Goal: Task Accomplishment & Management: Manage account settings

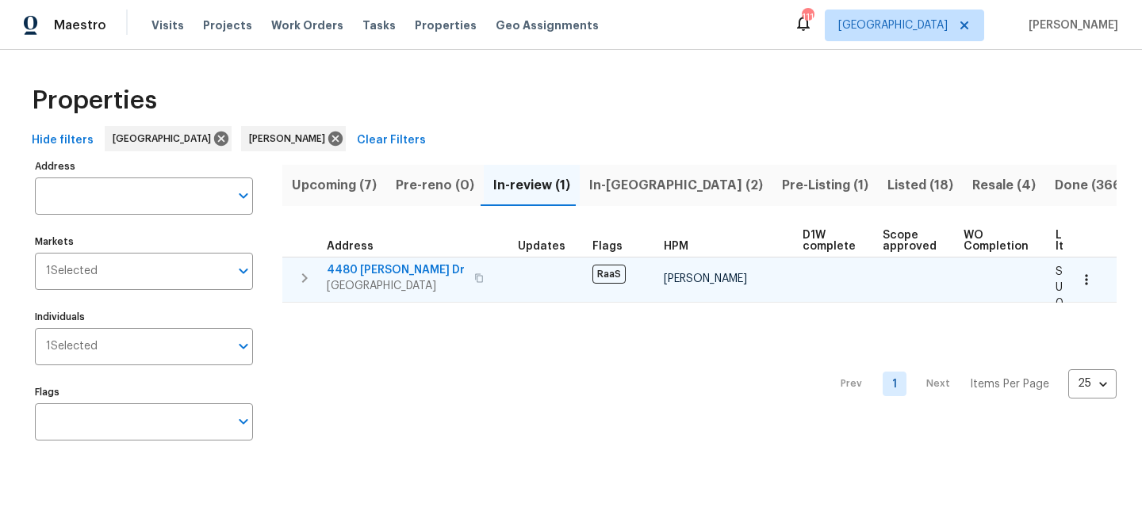
click at [363, 266] on span "4480 Joseph Dr" at bounding box center [396, 270] width 138 height 16
click at [373, 266] on span "4480 Joseph Dr" at bounding box center [396, 270] width 138 height 16
click at [390, 271] on span "4480 [PERSON_NAME] Dr" at bounding box center [396, 270] width 138 height 16
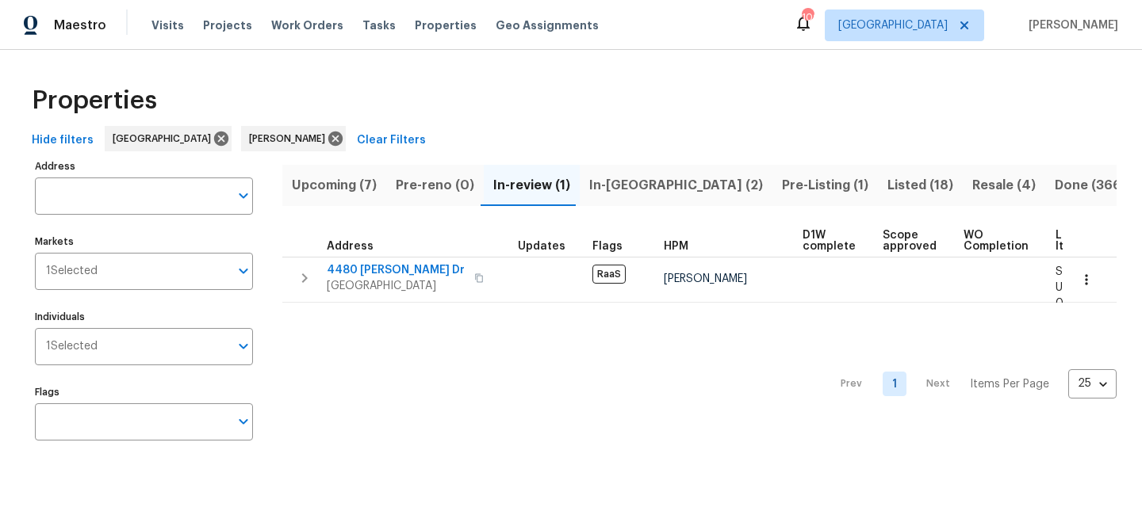
click at [335, 191] on span "Upcoming (7)" at bounding box center [334, 185] width 85 height 22
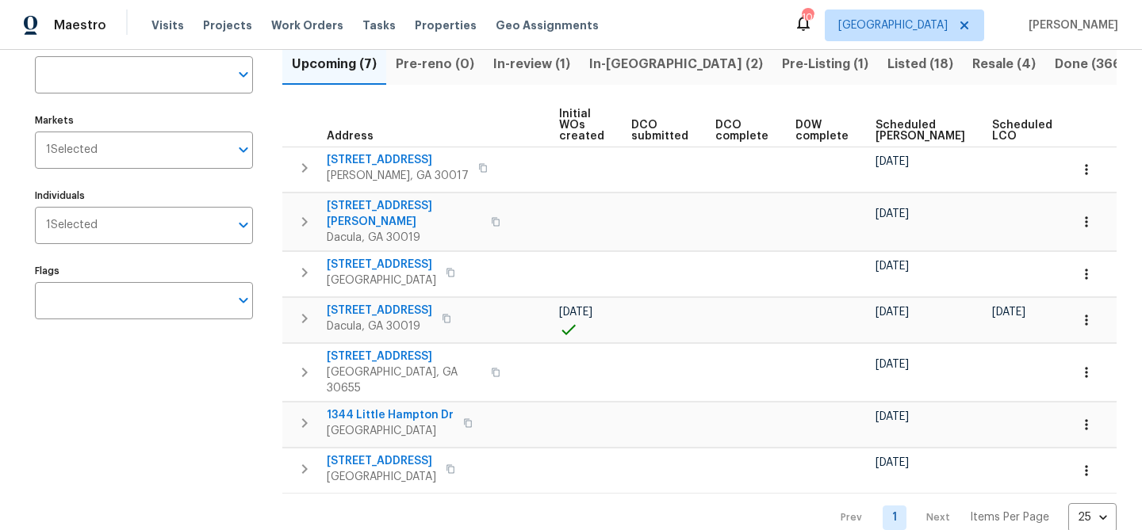
scroll to position [0, 174]
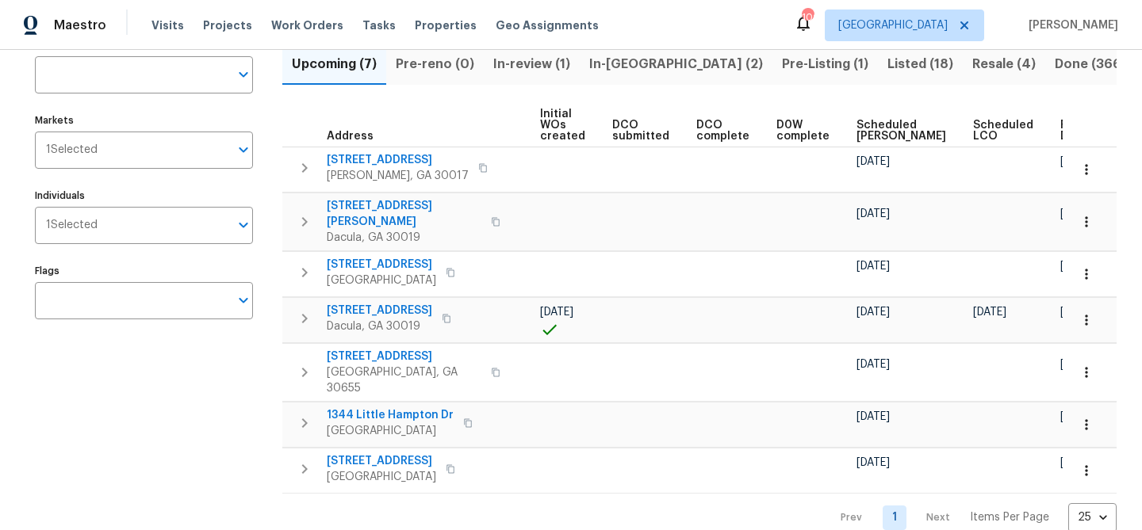
click at [1060, 128] on span "Ready Date" at bounding box center [1077, 131] width 35 height 22
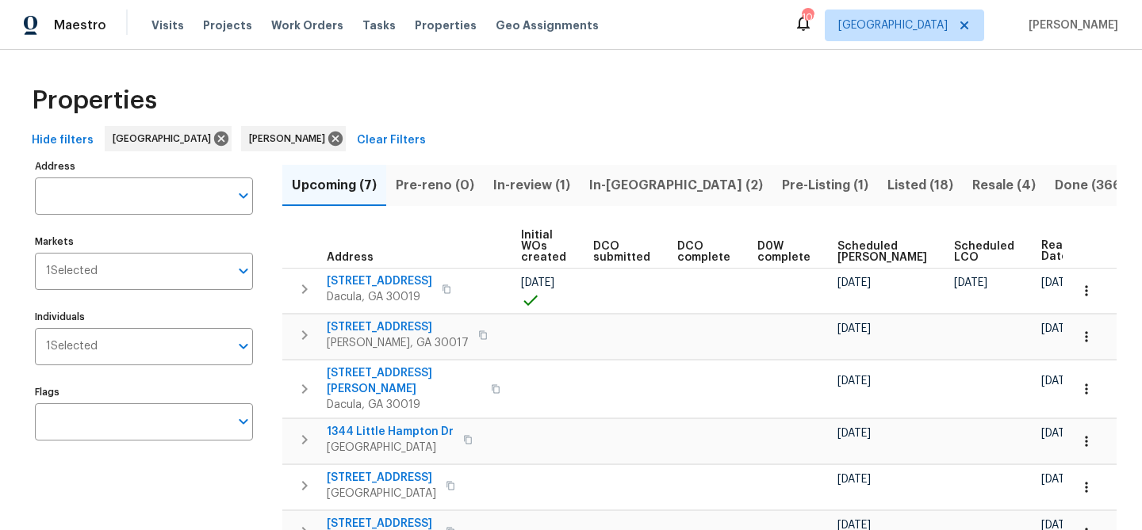
click at [502, 178] on span "In-review (1)" at bounding box center [531, 185] width 77 height 22
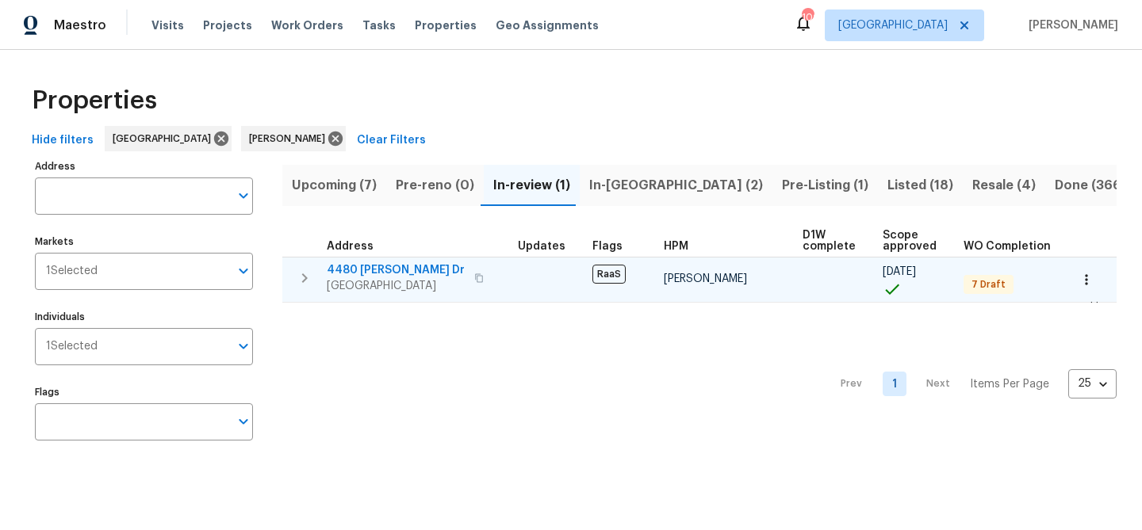
click at [385, 266] on span "4480 [PERSON_NAME] Dr" at bounding box center [396, 270] width 138 height 16
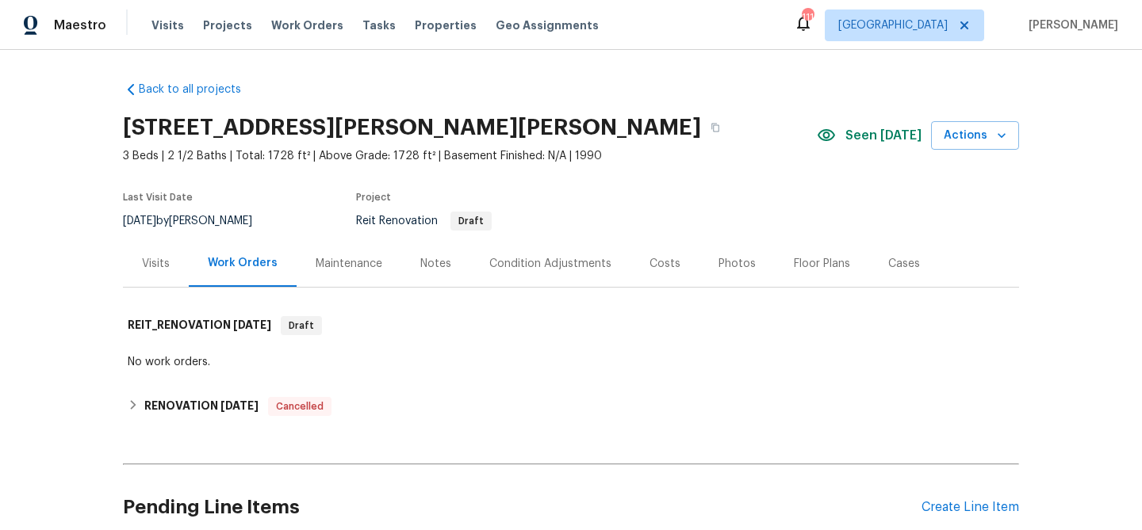
click at [501, 266] on div "Condition Adjustments" at bounding box center [550, 264] width 122 height 16
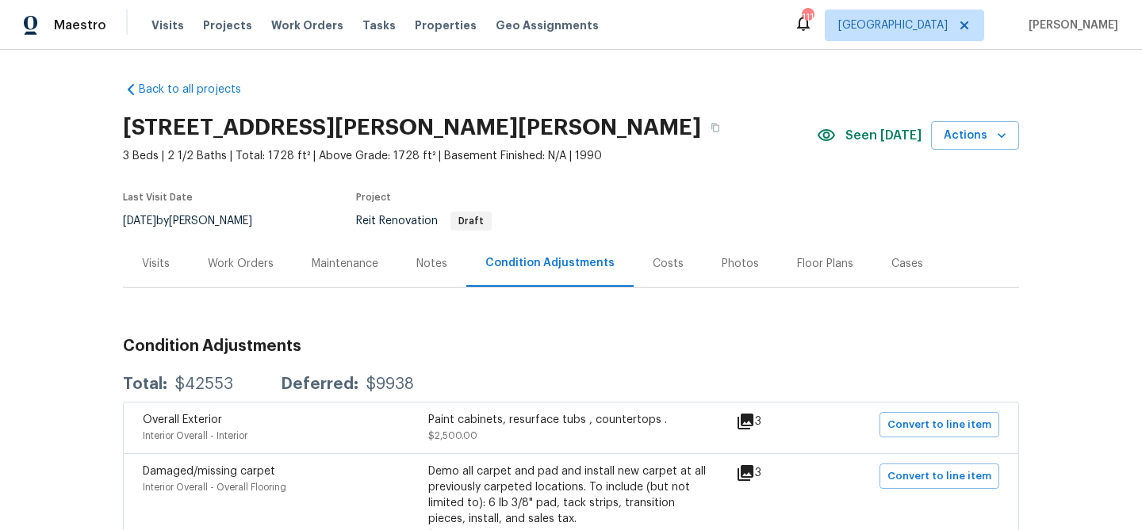
click at [753, 424] on icon at bounding box center [745, 422] width 16 height 16
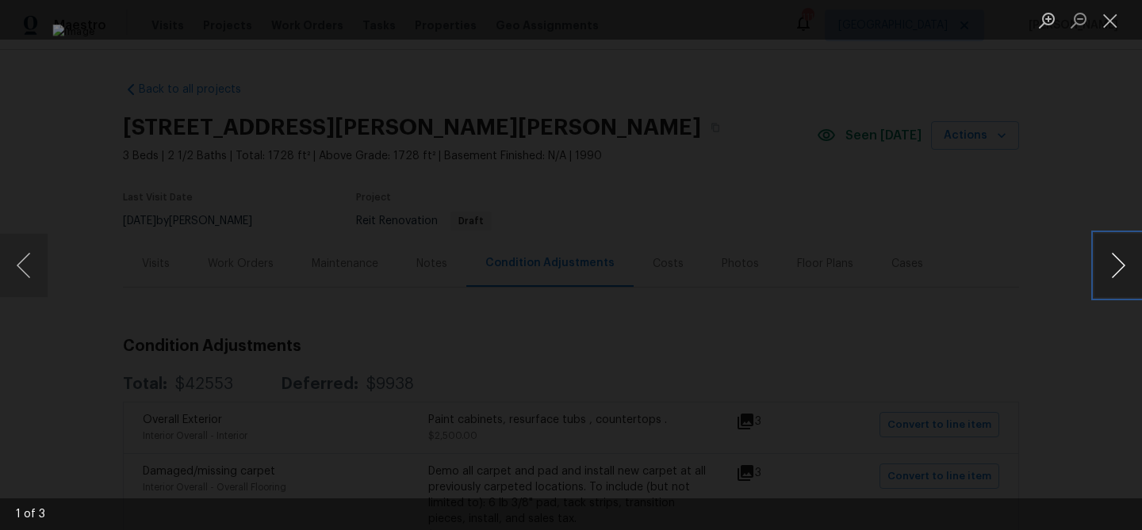
click at [1116, 279] on button "Next image" at bounding box center [1118, 265] width 48 height 63
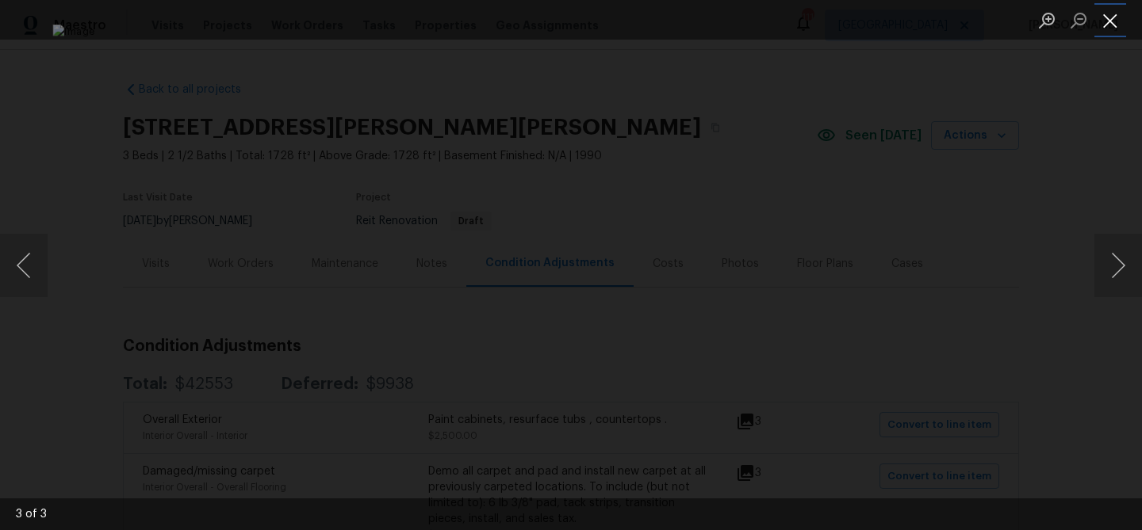
click at [1112, 24] on button "Close lightbox" at bounding box center [1110, 20] width 32 height 28
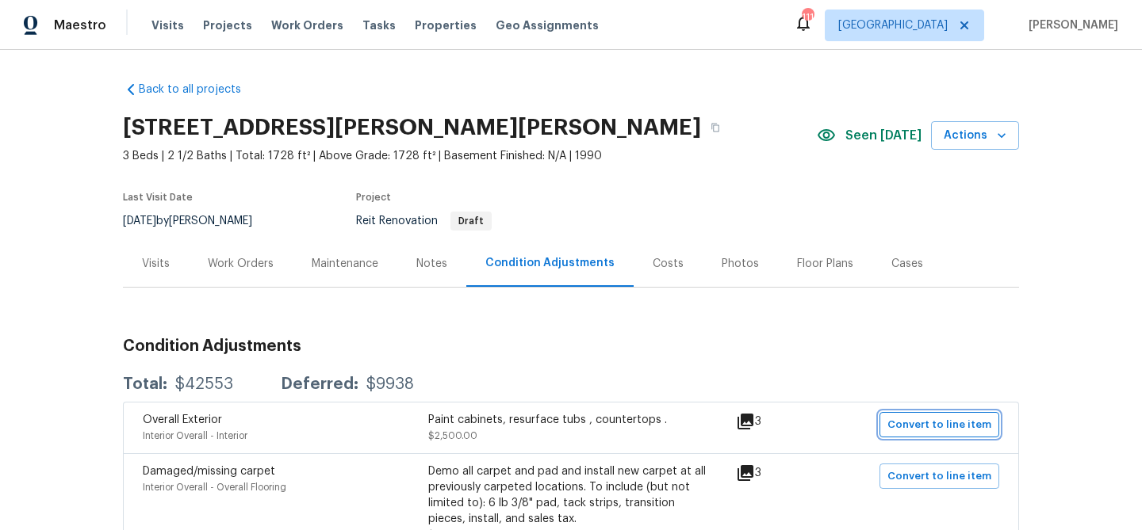
click at [904, 427] on span "Convert to line item" at bounding box center [939, 425] width 104 height 18
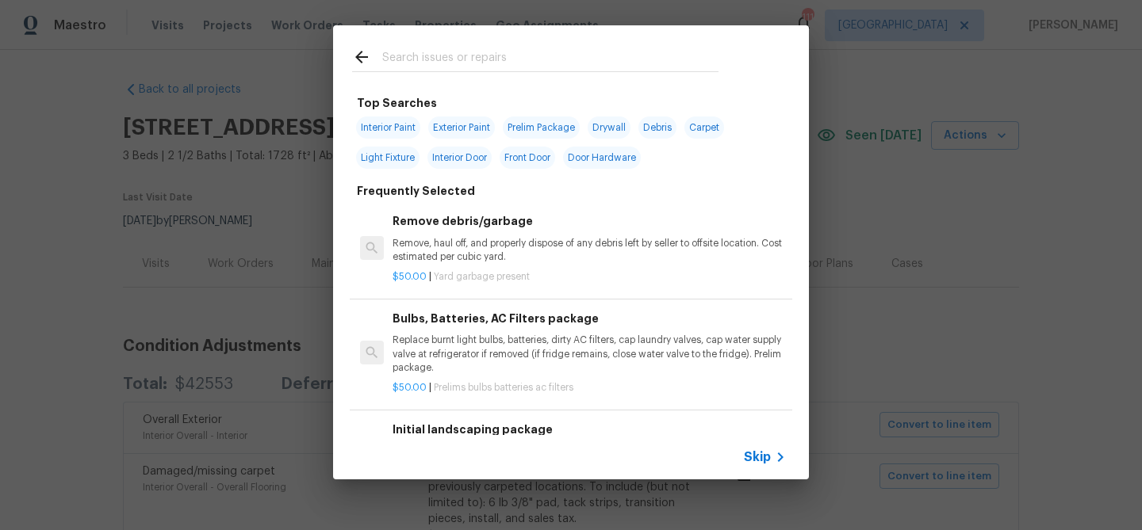
click at [405, 64] on input "text" at bounding box center [550, 60] width 336 height 24
type input "n"
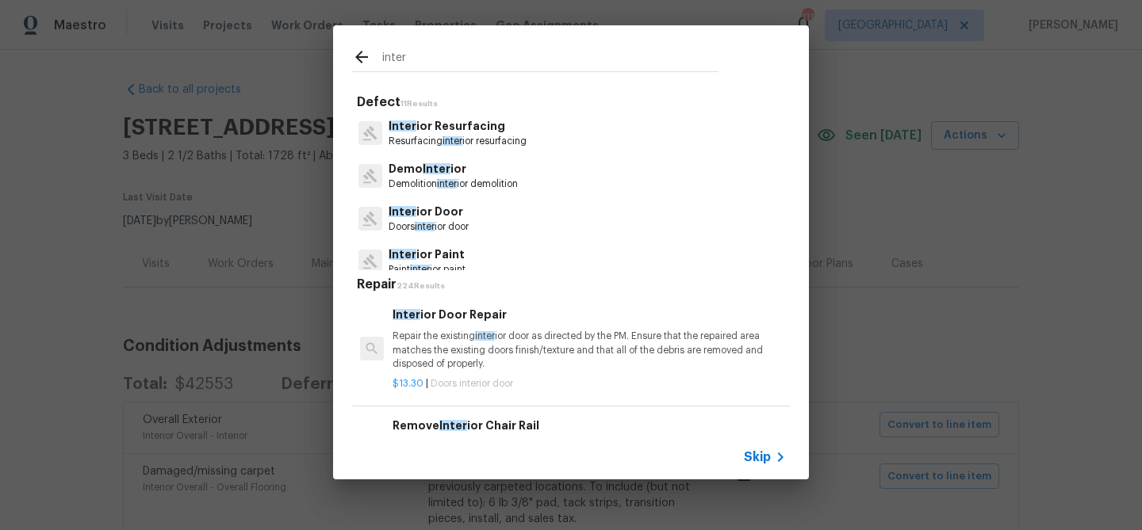
type input "inter"
click at [423, 138] on p "Resurfacing inter ior resurfacing" at bounding box center [458, 141] width 138 height 13
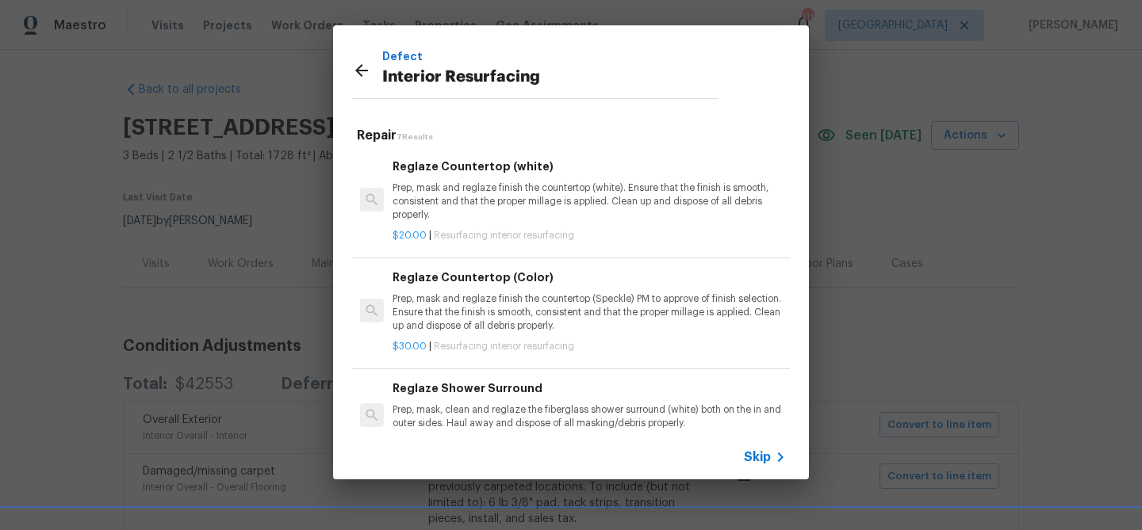
click at [764, 458] on span "Skip" at bounding box center [757, 458] width 27 height 16
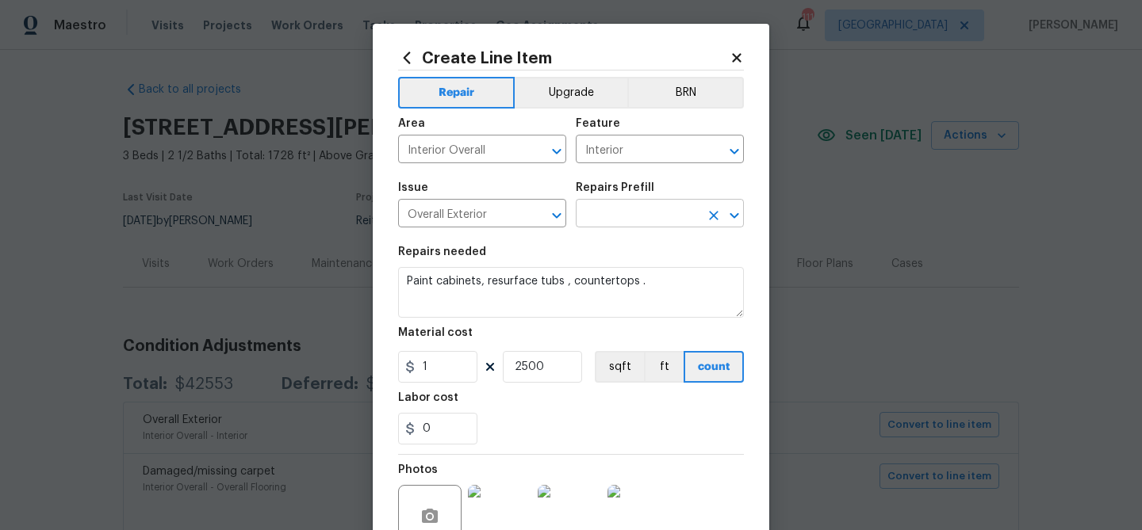
click at [622, 225] on input "text" at bounding box center [638, 215] width 124 height 25
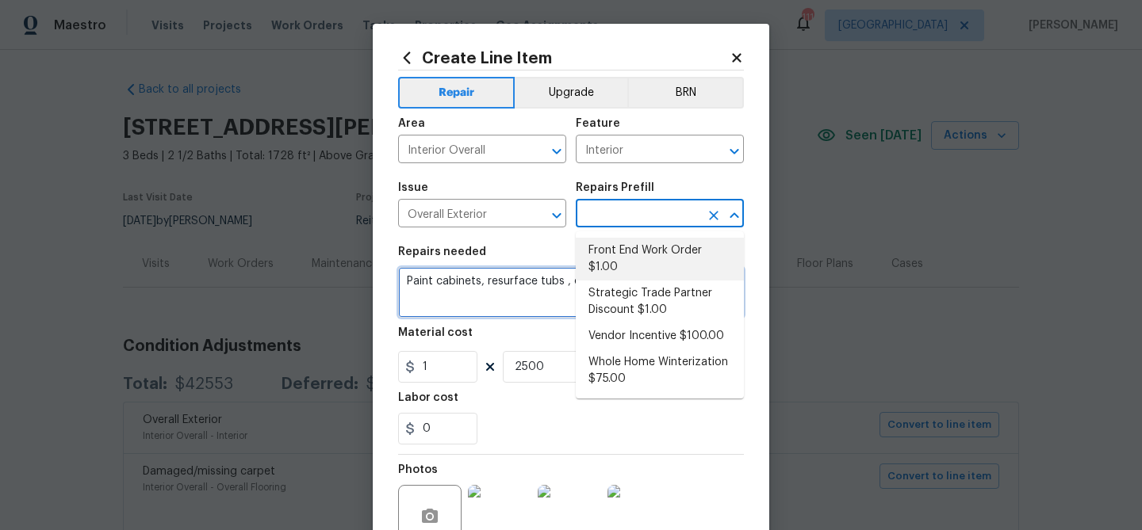
click at [521, 297] on textarea "Paint cabinets, resurface tubs , countertops ." at bounding box center [571, 292] width 346 height 51
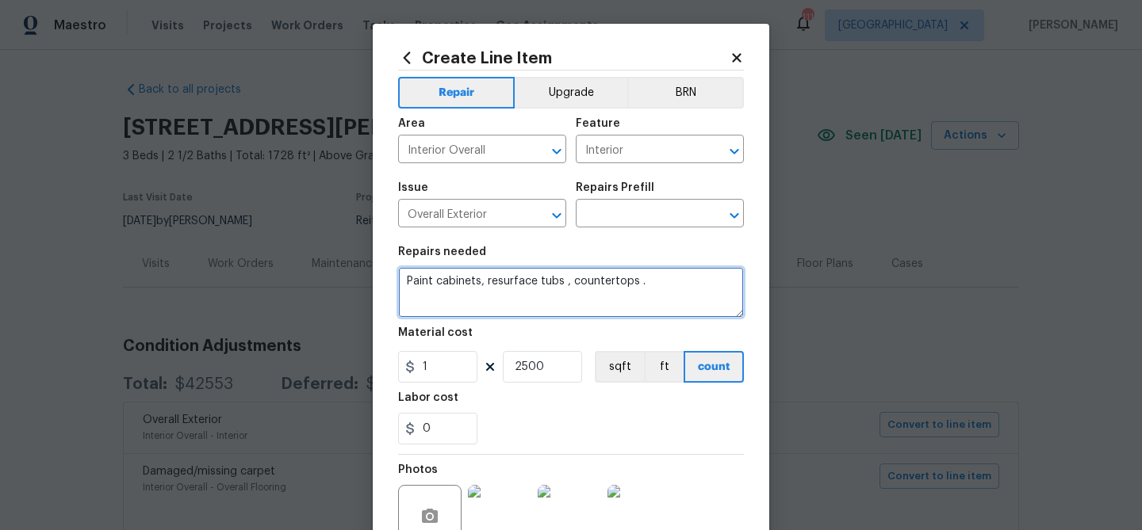
click at [521, 297] on textarea "Paint cabinets, resurface tubs , countertops ." at bounding box center [571, 292] width 346 height 51
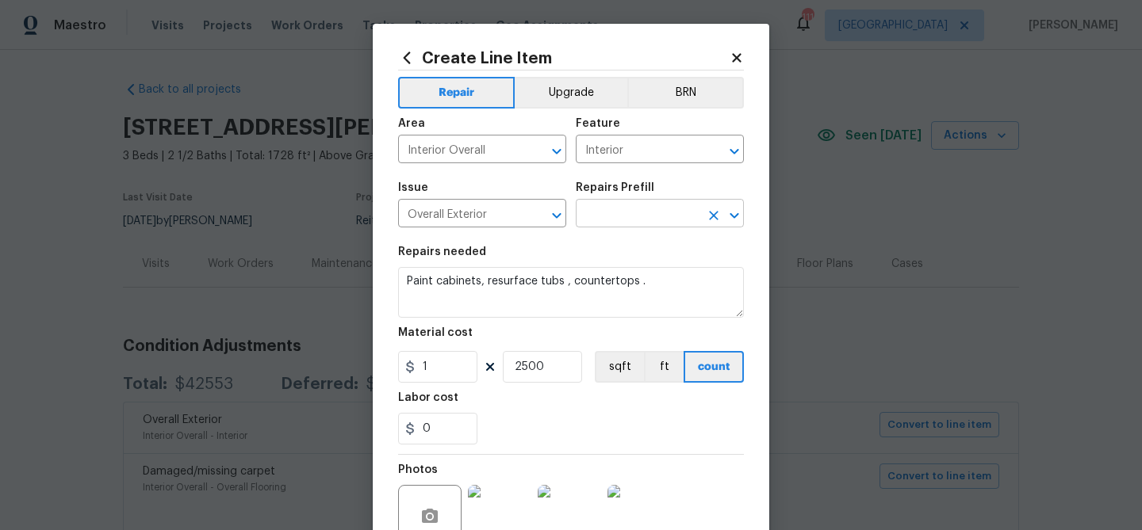
click at [608, 215] on input "text" at bounding box center [638, 215] width 124 height 25
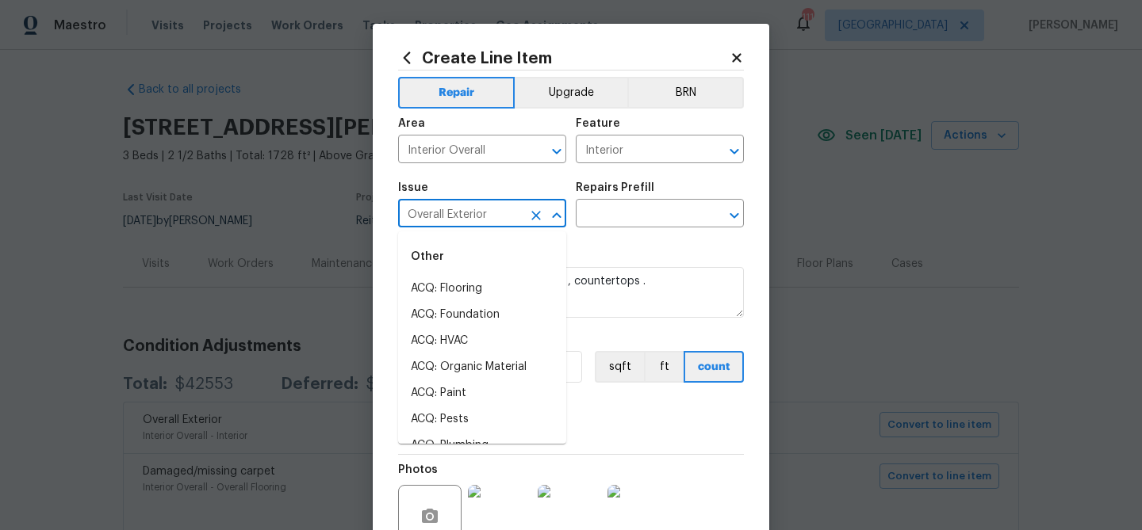
click at [511, 224] on input "Overall Exterior" at bounding box center [460, 215] width 124 height 25
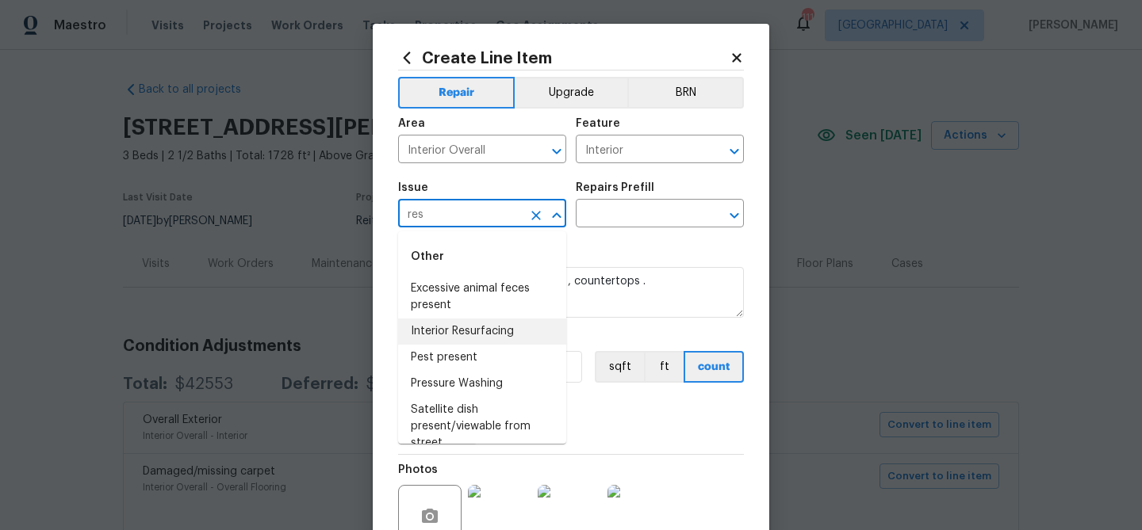
click at [461, 343] on li "Interior Resurfacing" at bounding box center [482, 332] width 168 height 26
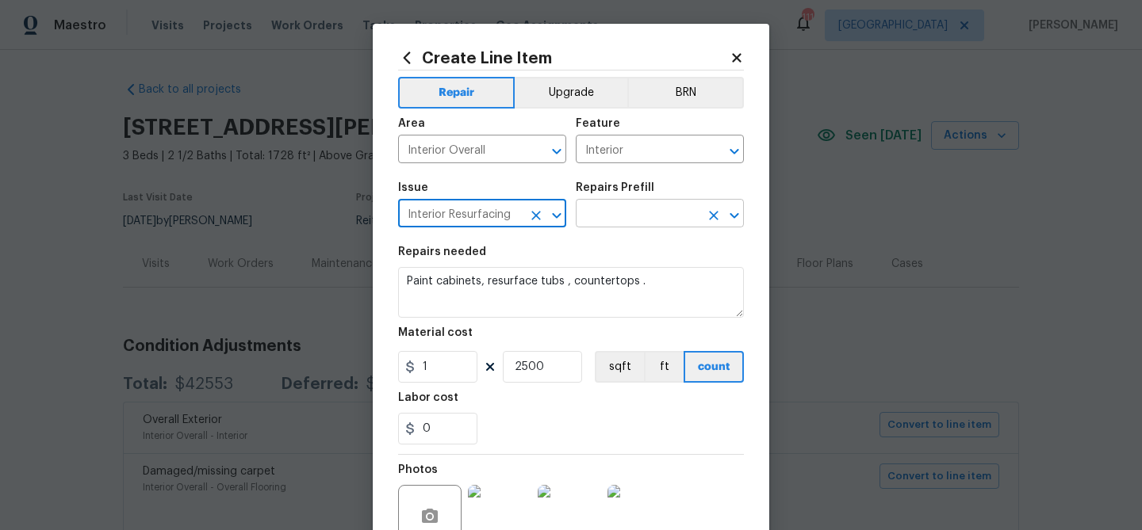
type input "Interior Resurfacing"
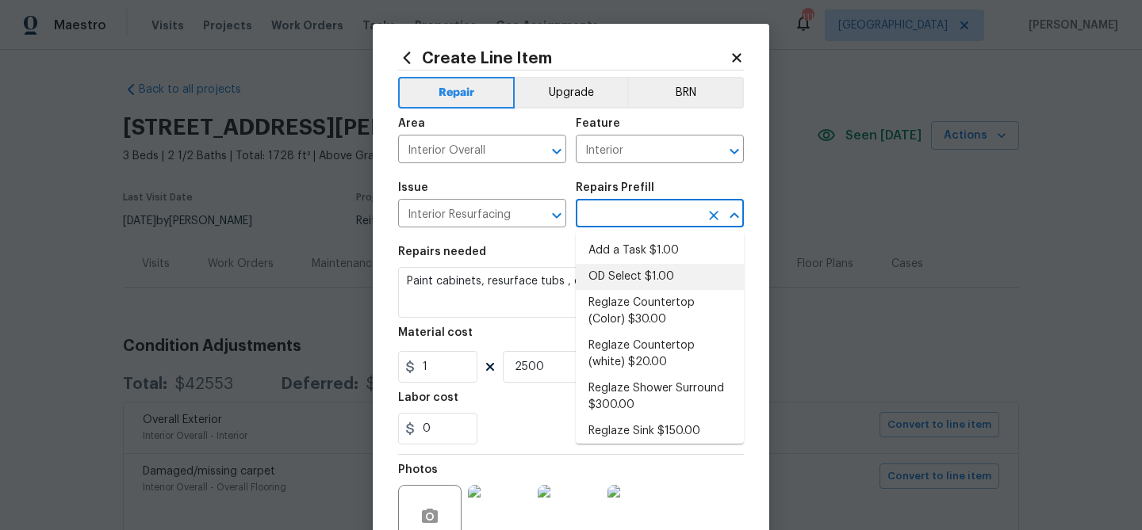
click at [598, 213] on input "text" at bounding box center [638, 215] width 124 height 25
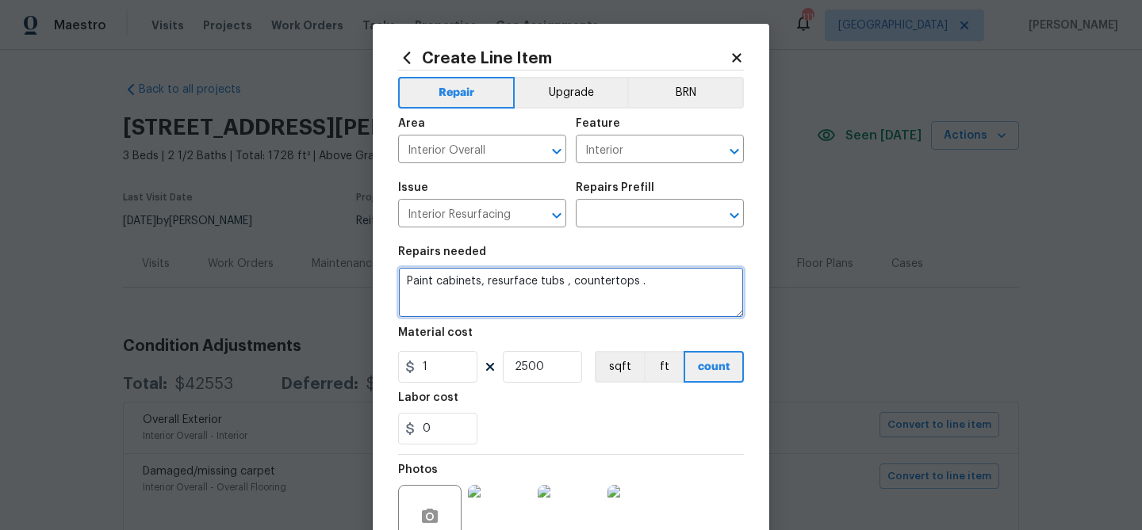
click at [548, 305] on textarea "Paint cabinets, resurface tubs , countertops ." at bounding box center [571, 292] width 346 height 51
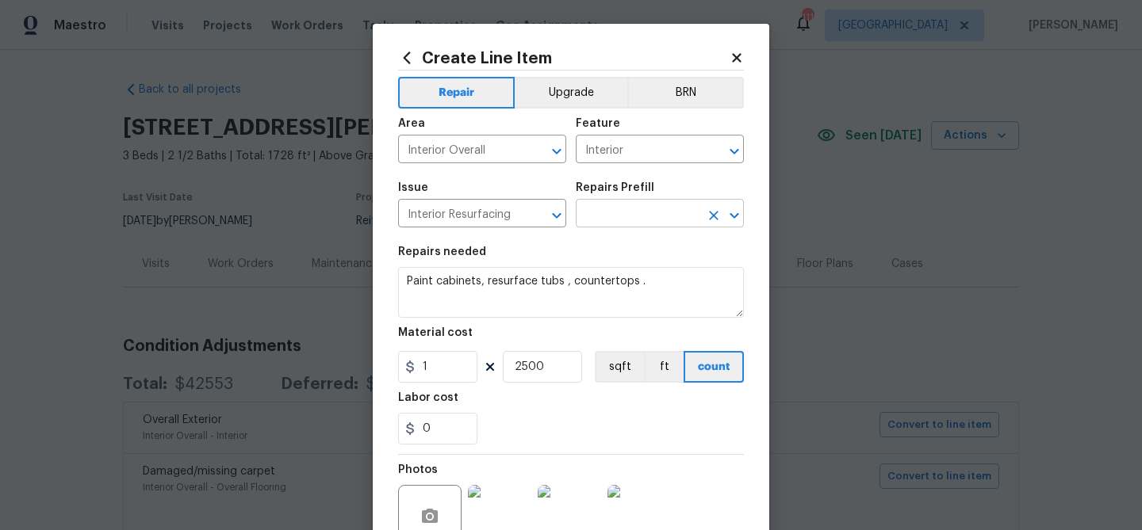
click at [622, 210] on input "text" at bounding box center [638, 215] width 124 height 25
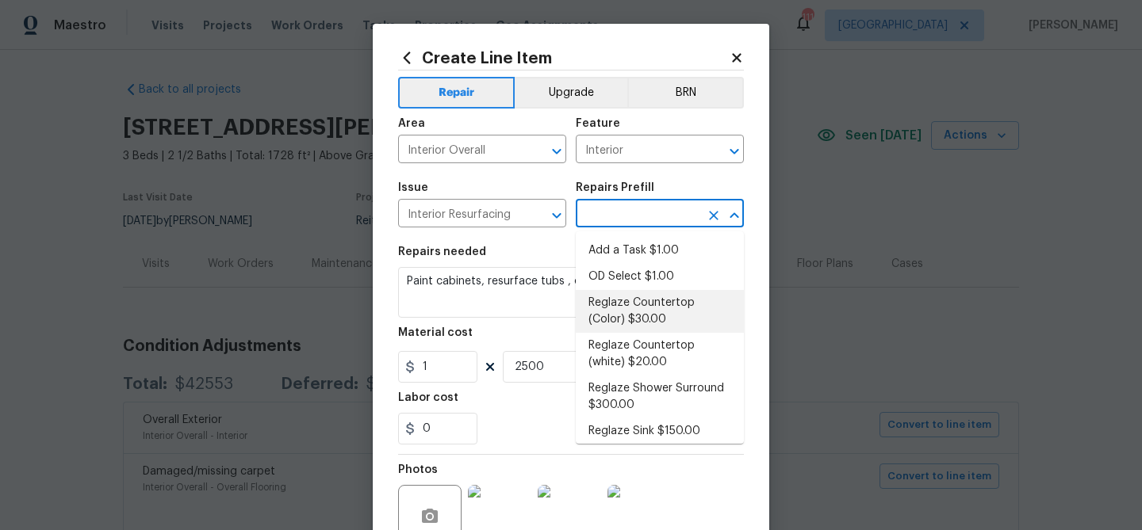
click at [638, 304] on li "Reglaze Countertop (Color) $30.00" at bounding box center [660, 311] width 168 height 43
type input "Reglaze Countertop (Color) $30.00"
type textarea "Prep, mask and reglaze finish the countertop (Speckle) PM to approve of finish …"
type input "30"
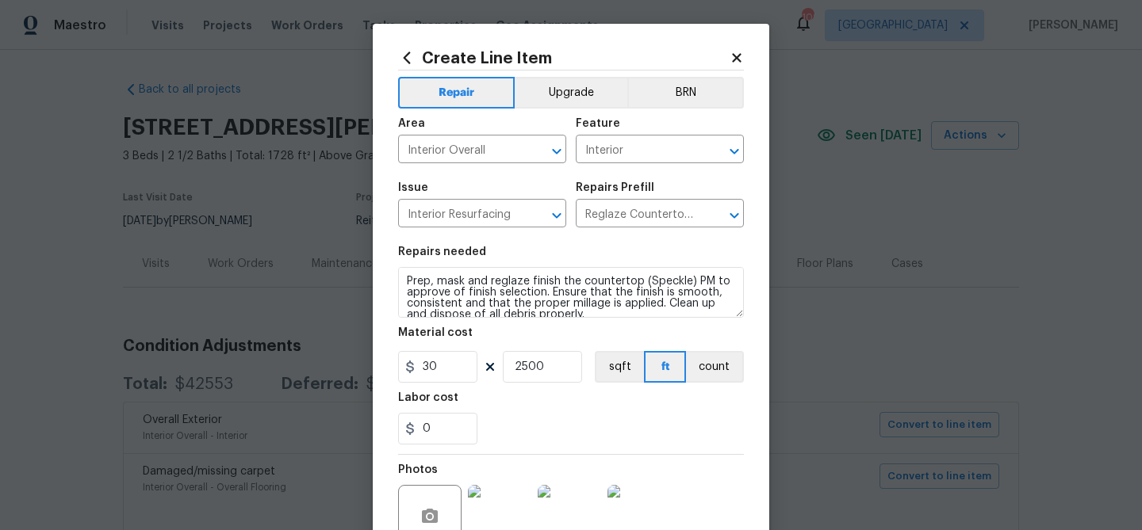
click at [554, 335] on div "Material cost" at bounding box center [571, 337] width 346 height 21
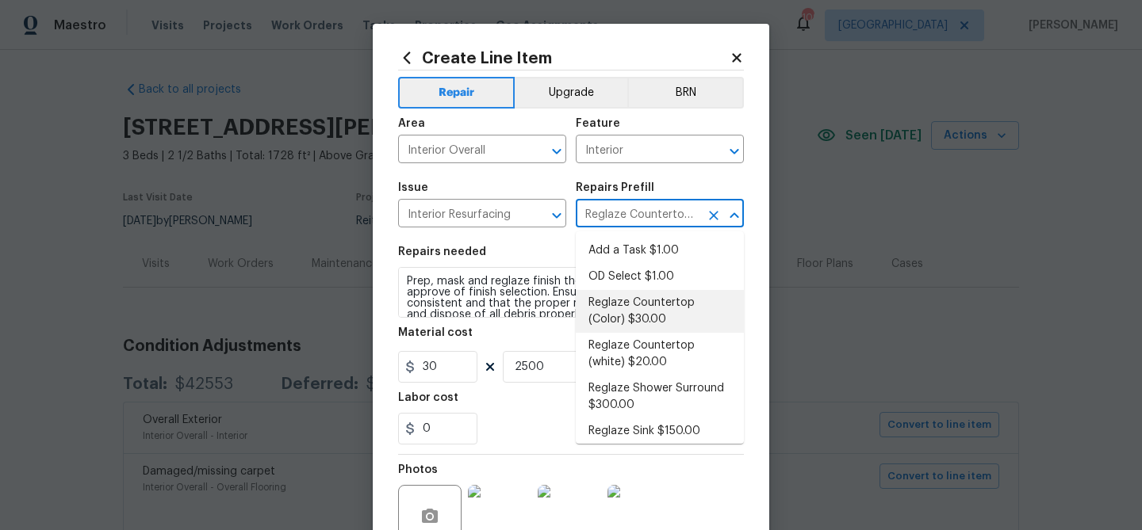
click at [629, 210] on input "Reglaze Countertop (Color) $30.00" at bounding box center [638, 215] width 124 height 25
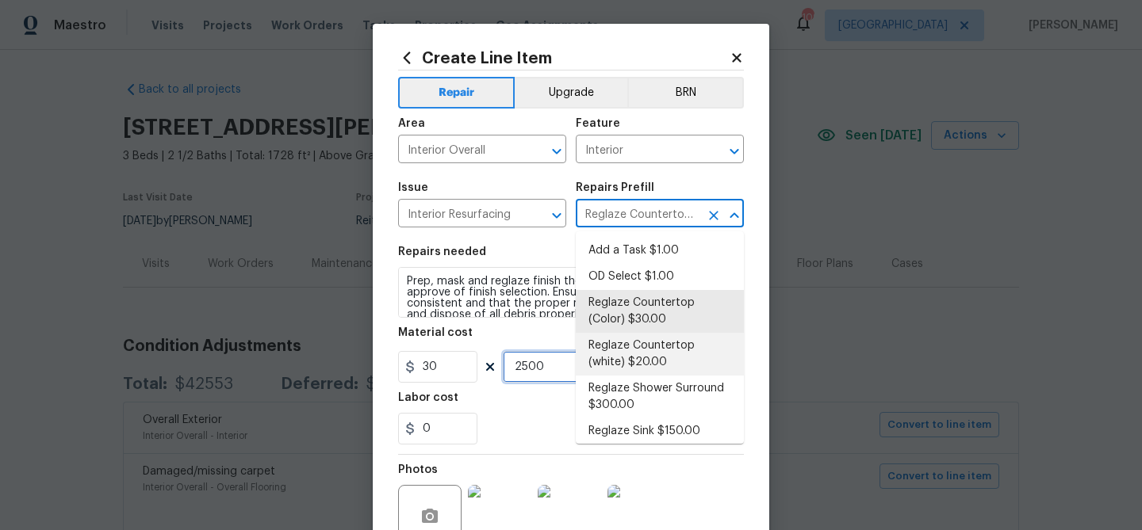
click at [548, 367] on input "2500" at bounding box center [542, 367] width 79 height 32
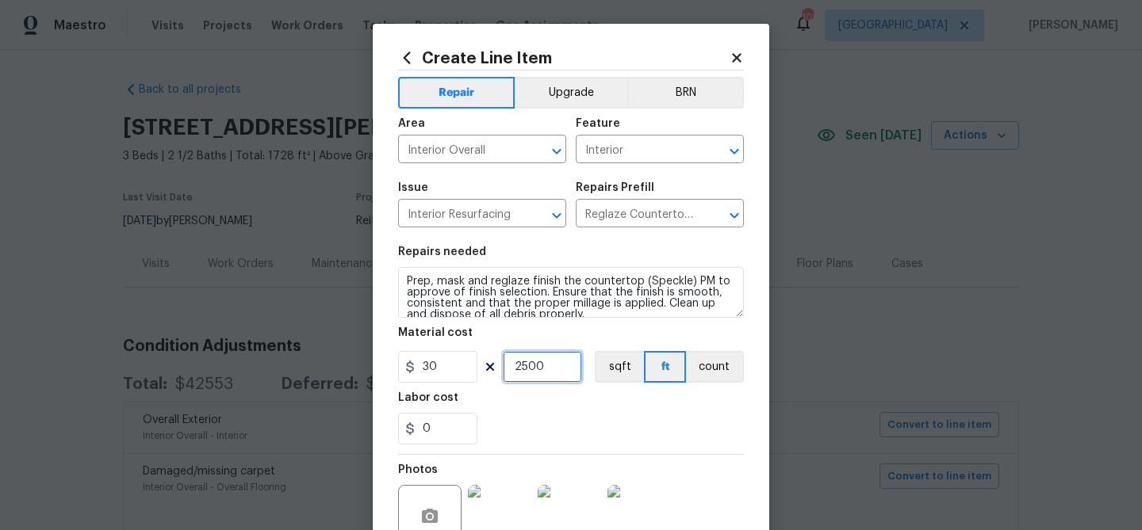
click at [548, 367] on input "2500" at bounding box center [542, 367] width 79 height 32
click at [570, 415] on div "0" at bounding box center [571, 429] width 346 height 32
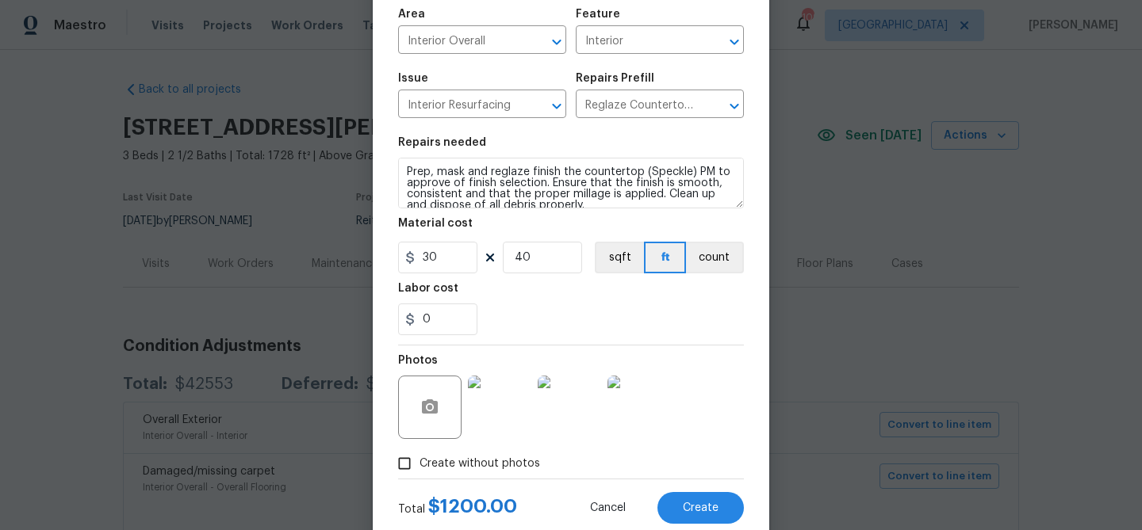
scroll to position [153, 0]
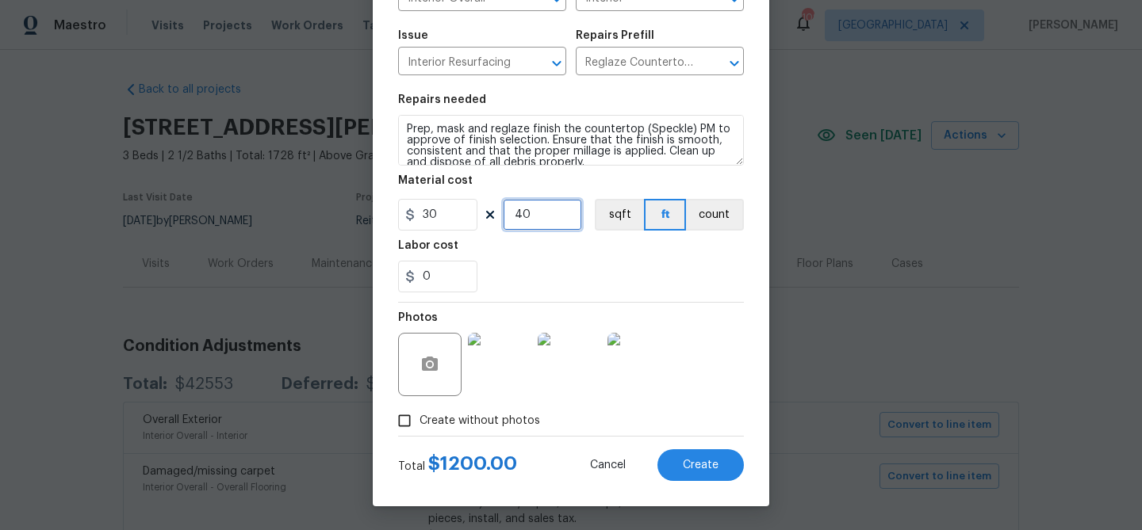
click at [521, 215] on input "40" at bounding box center [542, 215] width 79 height 32
type input "30"
click at [559, 256] on div "Labor cost" at bounding box center [571, 250] width 346 height 21
click at [638, 363] on img at bounding box center [638, 364] width 63 height 63
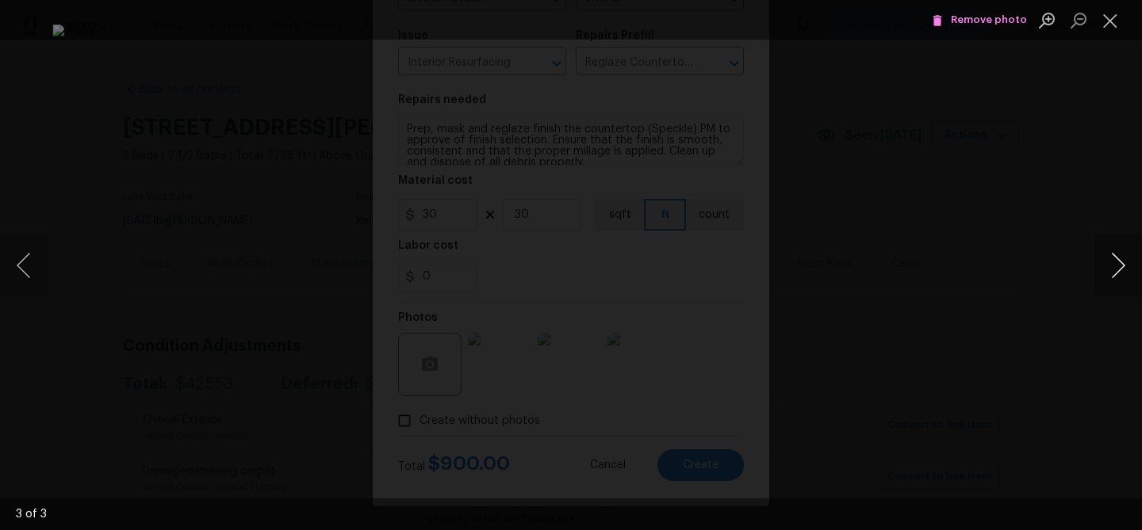
click at [1120, 256] on button "Next image" at bounding box center [1118, 265] width 48 height 63
click at [1109, 17] on button "Close lightbox" at bounding box center [1110, 20] width 32 height 28
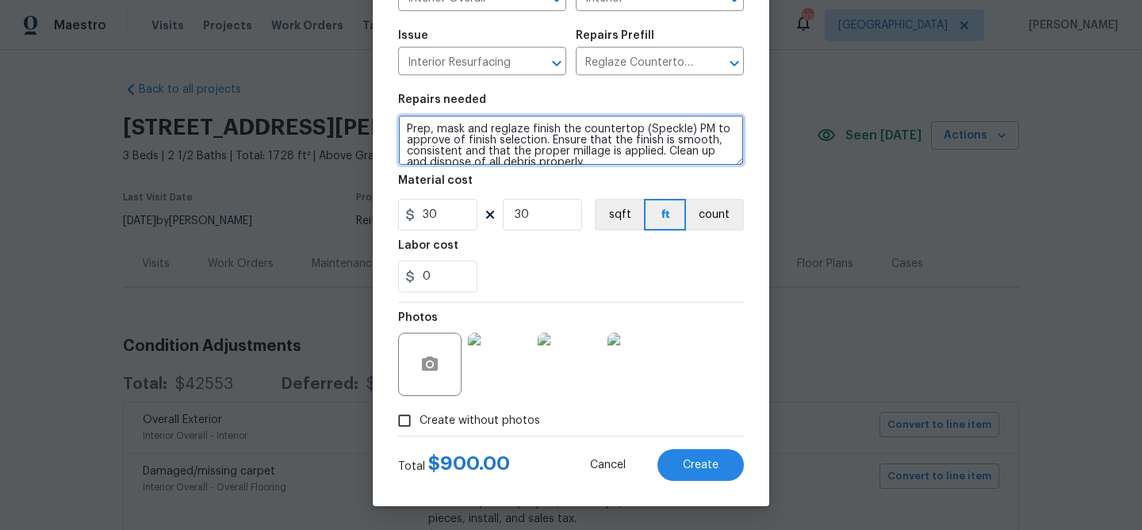
click at [404, 125] on textarea "Prep, mask and reglaze finish the countertop (Speckle) PM to approve of finish …" at bounding box center [571, 140] width 346 height 51
type textarea "Kitchen and bathrooms - Prep, mask and reglaze finish the countertop (Speckle) …"
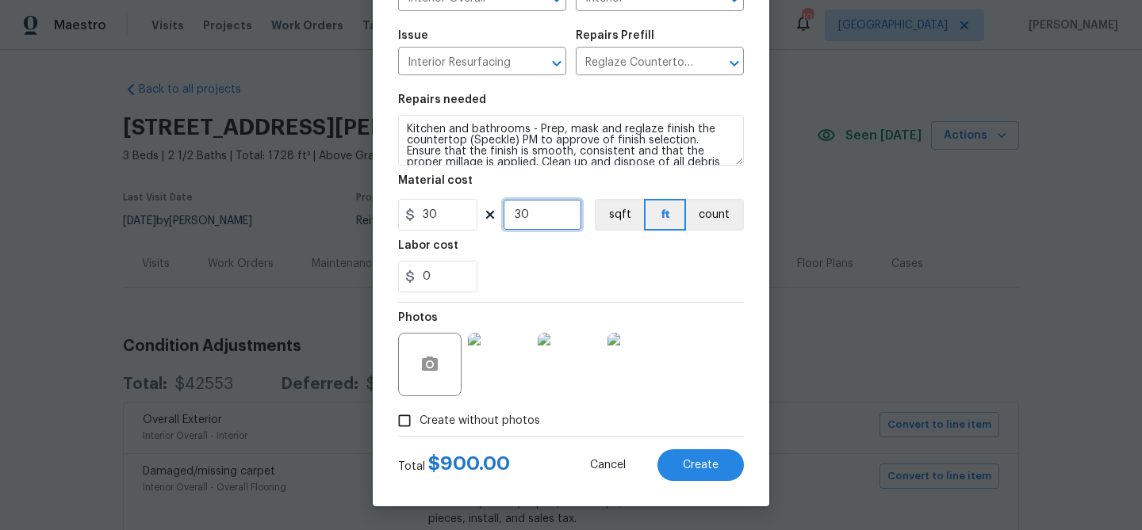
click at [525, 216] on input "30" at bounding box center [542, 215] width 79 height 32
click at [538, 258] on div "Labor cost" at bounding box center [571, 250] width 346 height 21
click at [521, 211] on input "50" at bounding box center [542, 215] width 79 height 32
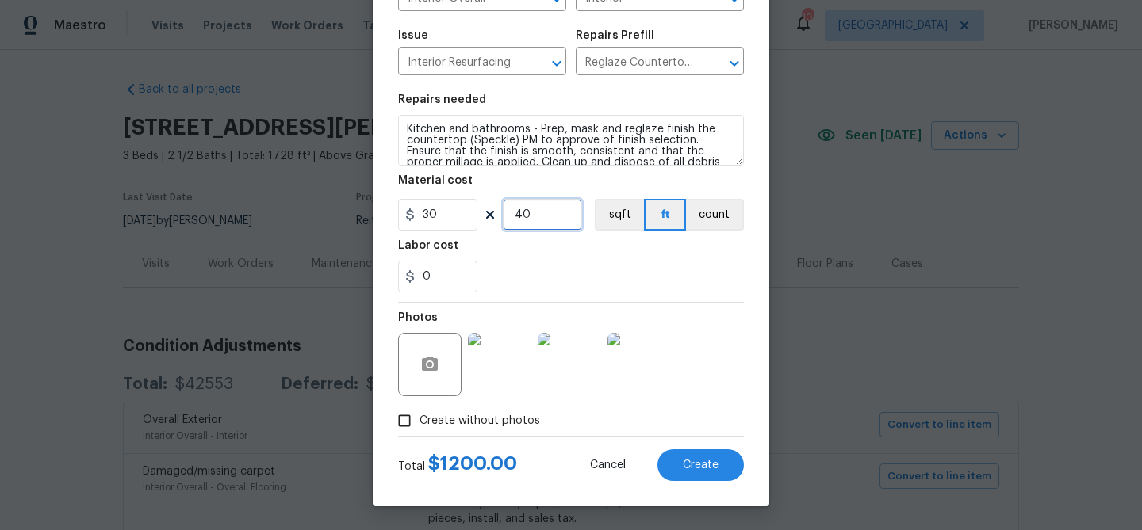
type input "40"
click at [587, 255] on div "Labor cost" at bounding box center [571, 250] width 346 height 21
click at [708, 455] on button "Create" at bounding box center [700, 466] width 86 height 32
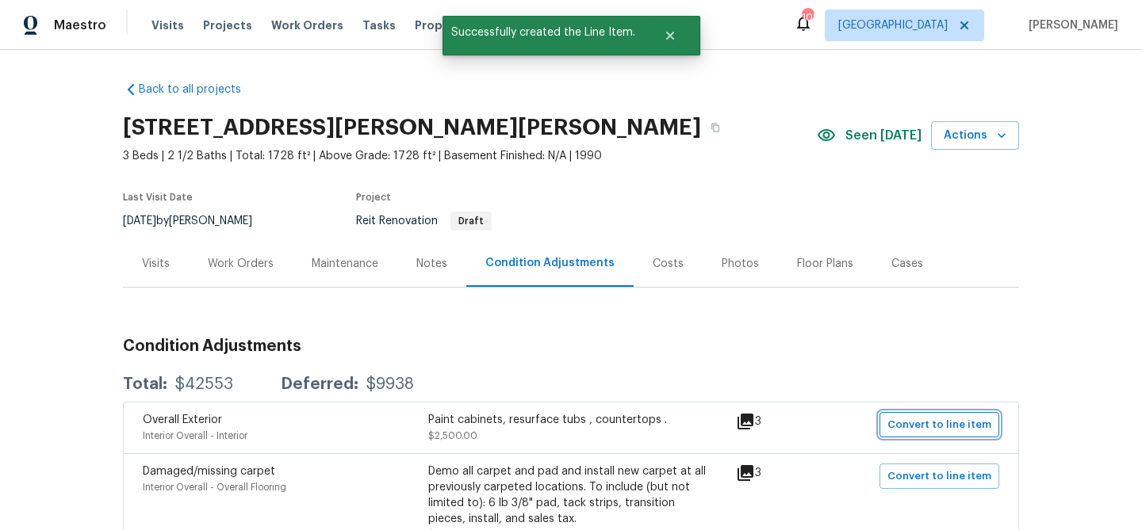
click at [917, 419] on span "Convert to line item" at bounding box center [939, 425] width 104 height 18
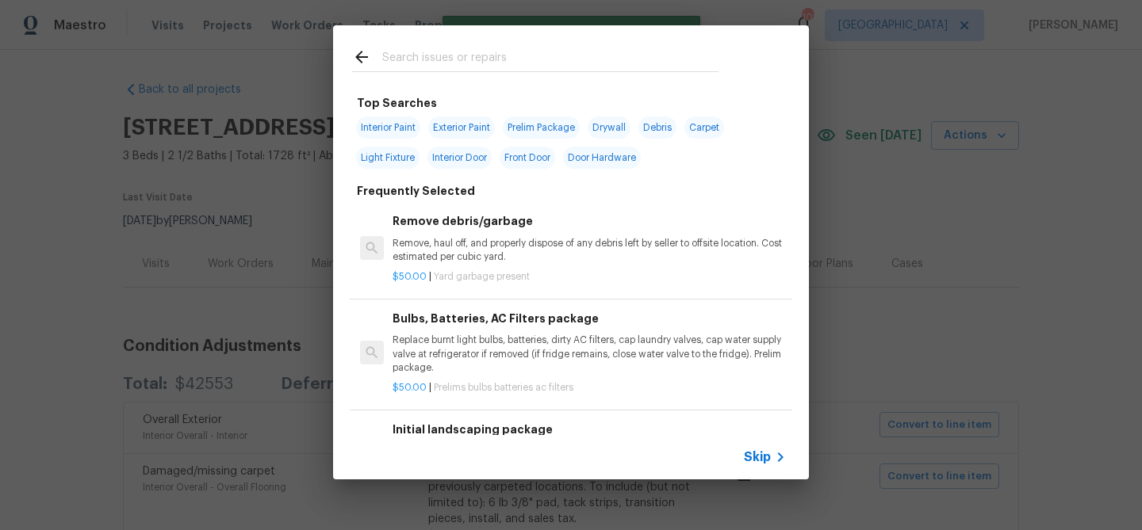
click at [442, 59] on input "text" at bounding box center [550, 60] width 336 height 24
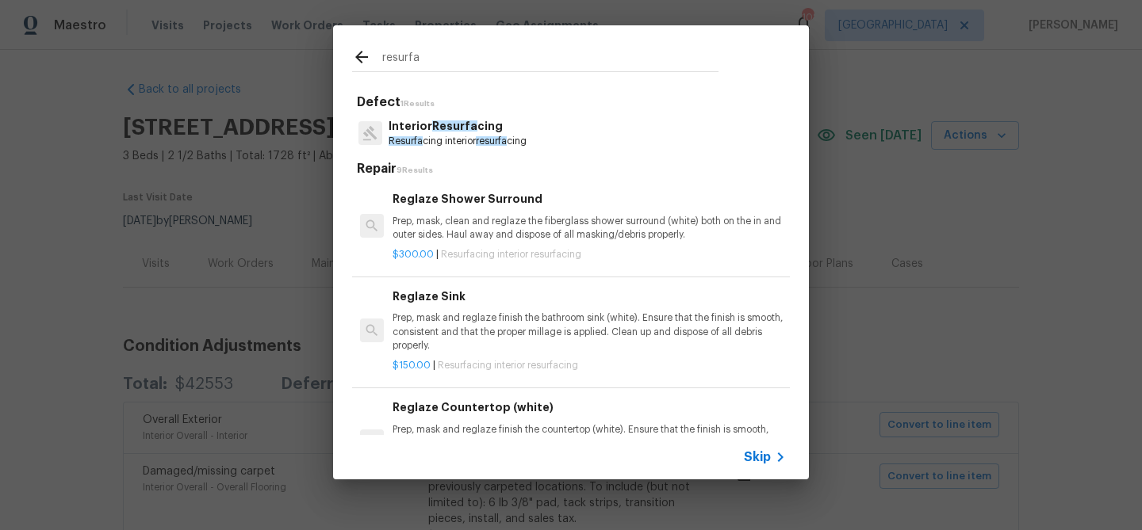
type input "resurfa"
click at [446, 121] on span "Resurfa" at bounding box center [454, 126] width 45 height 11
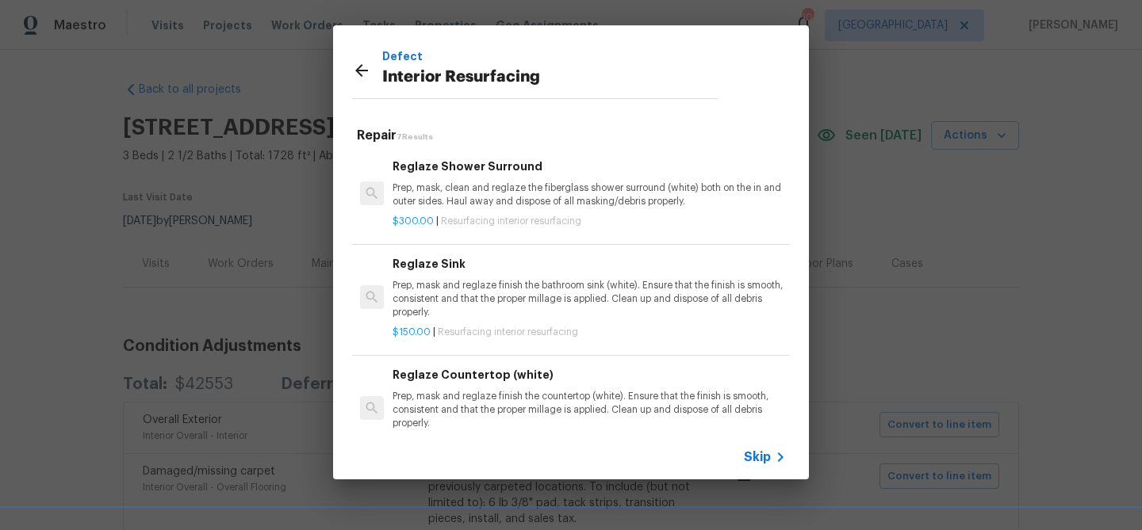
click at [462, 185] on p "Prep, mask, clean and reglaze the fiberglass shower surround (white) both on th…" at bounding box center [588, 195] width 393 height 27
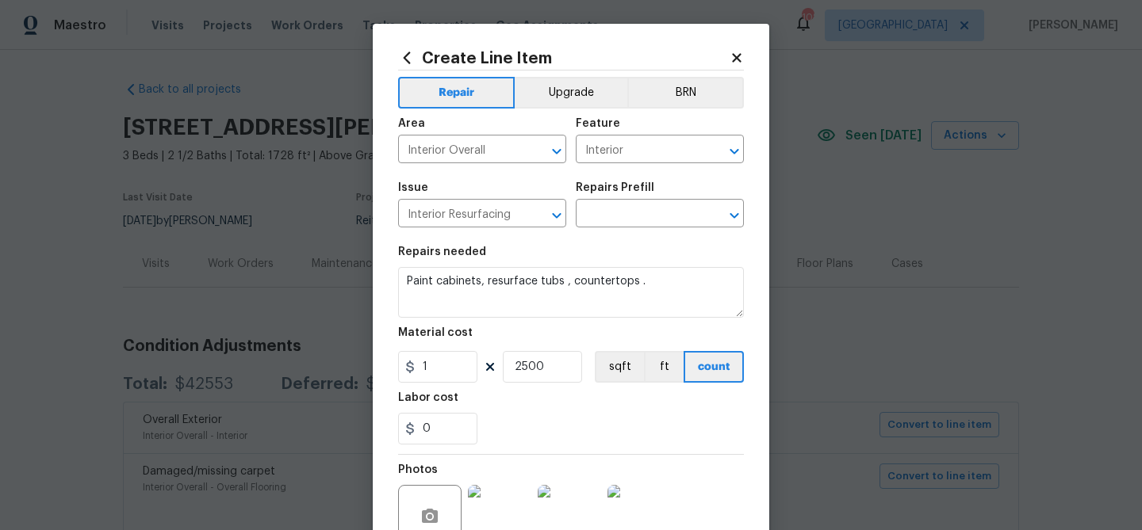
type input "Reglaze Shower Surround $300.00"
type textarea "Prep, mask, clean and reglaze the fiberglass shower surround (white) both on th…"
type input "300"
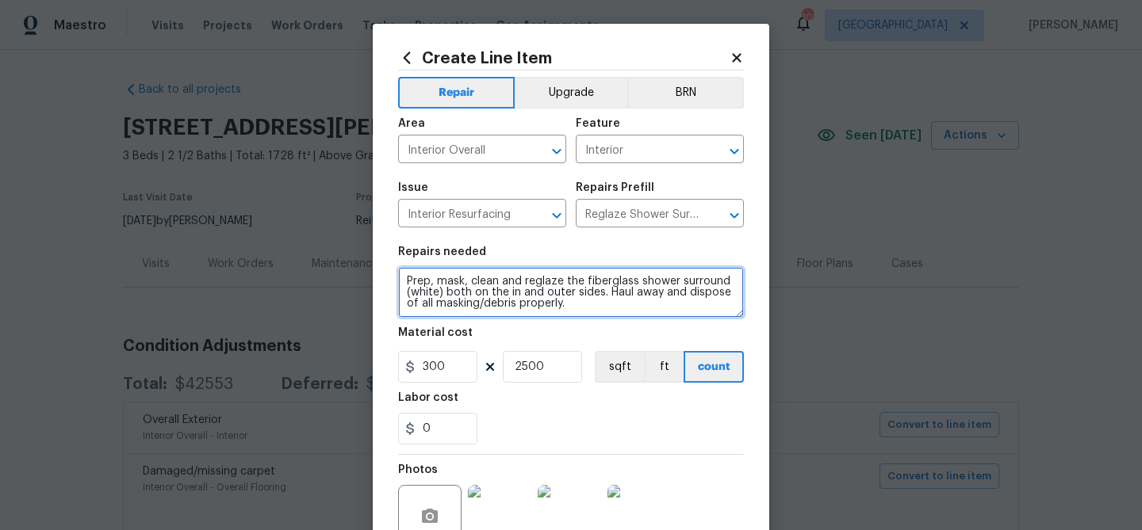
click at [404, 278] on textarea "Prep, mask, clean and reglaze the fiberglass shower surround (white) both on th…" at bounding box center [571, 292] width 346 height 51
type textarea "All tubs and showers - Prep, mask, clean and reglaze the fiberglass shower surr…"
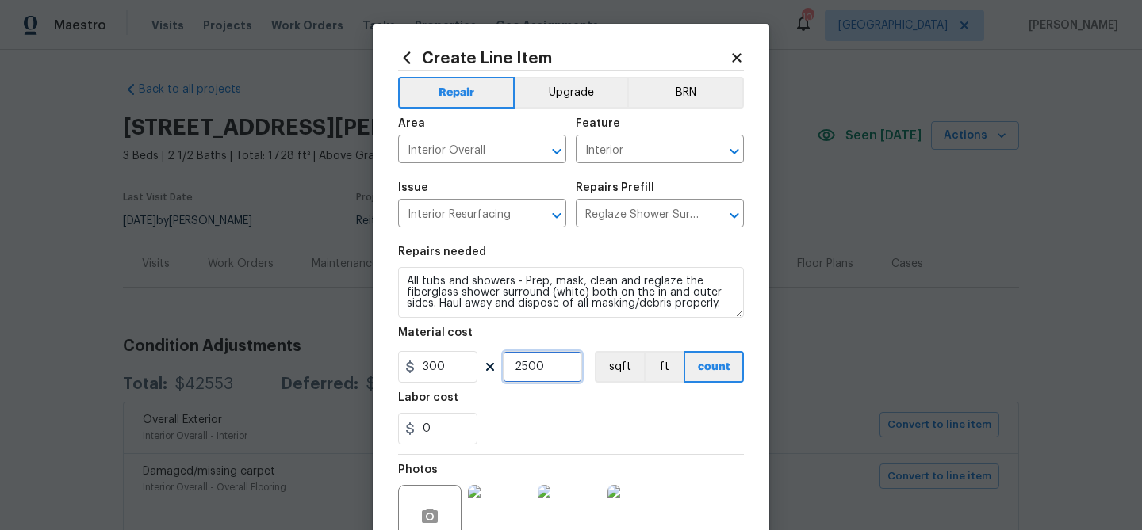
click at [530, 362] on input "2500" at bounding box center [542, 367] width 79 height 32
click at [559, 418] on div "0" at bounding box center [571, 429] width 346 height 32
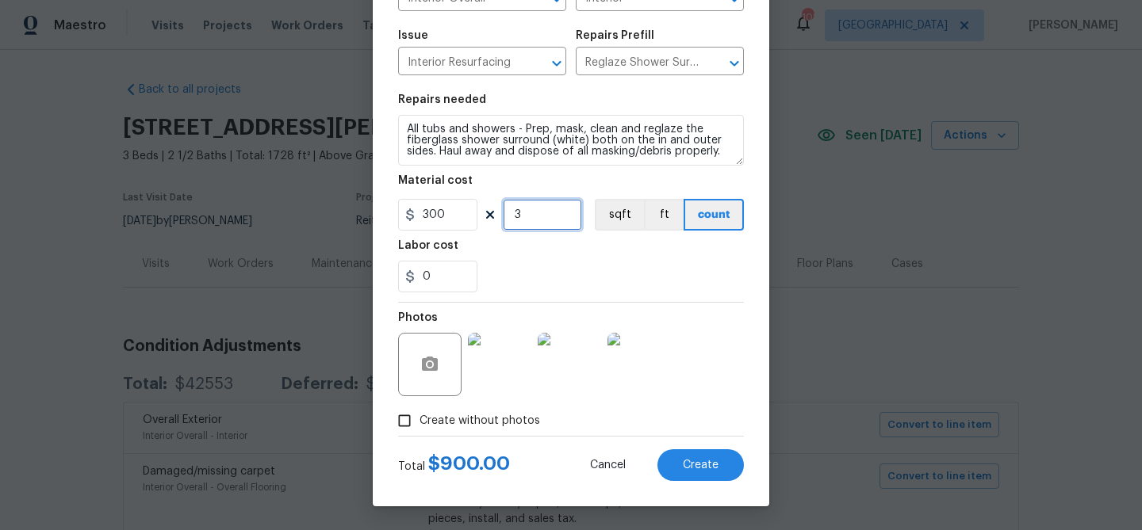
click at [521, 216] on input "3" at bounding box center [542, 215] width 79 height 32
click at [534, 249] on div "Labor cost" at bounding box center [571, 250] width 346 height 21
click at [519, 219] on input "2" at bounding box center [542, 215] width 79 height 32
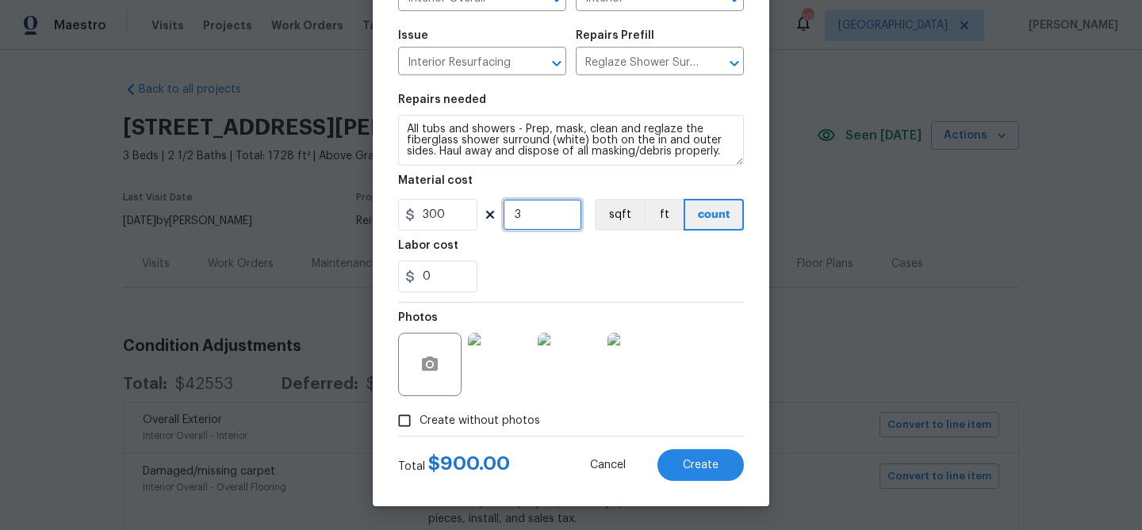
type input "3"
click at [546, 264] on div "0" at bounding box center [571, 277] width 346 height 32
click at [721, 468] on button "Create" at bounding box center [700, 466] width 86 height 32
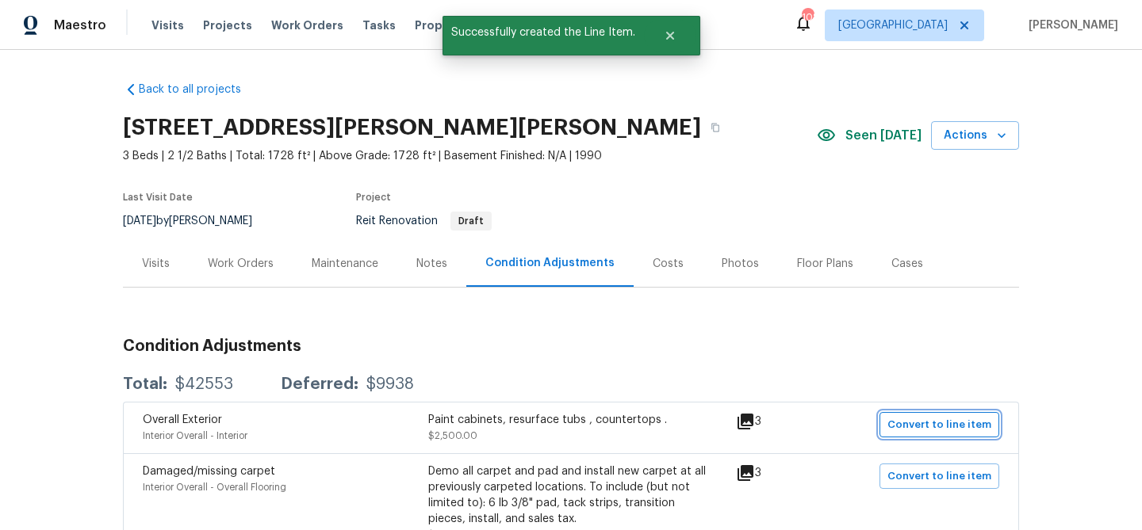
click at [935, 423] on span "Convert to line item" at bounding box center [939, 425] width 104 height 18
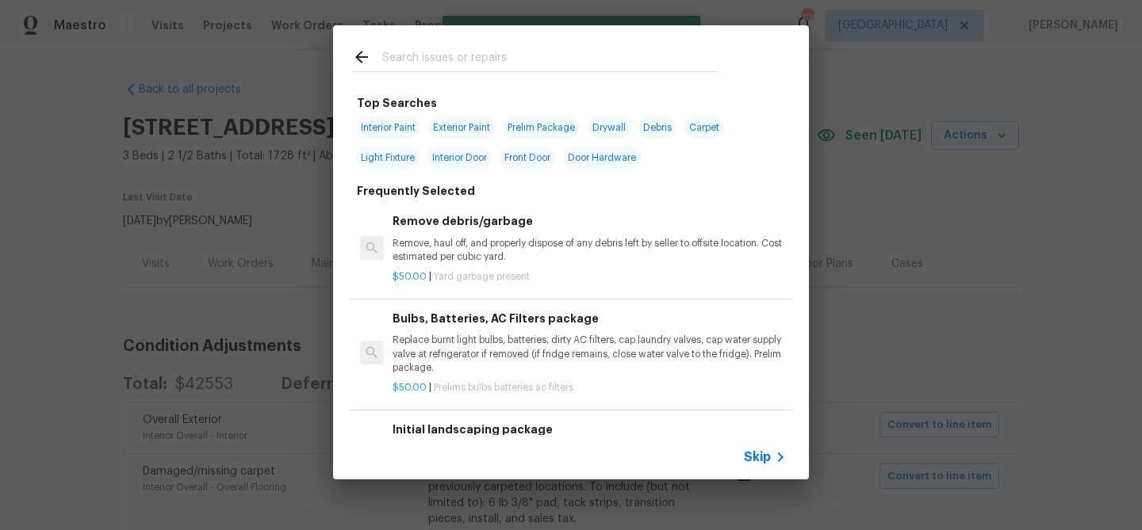
click at [440, 53] on input "text" at bounding box center [550, 60] width 336 height 24
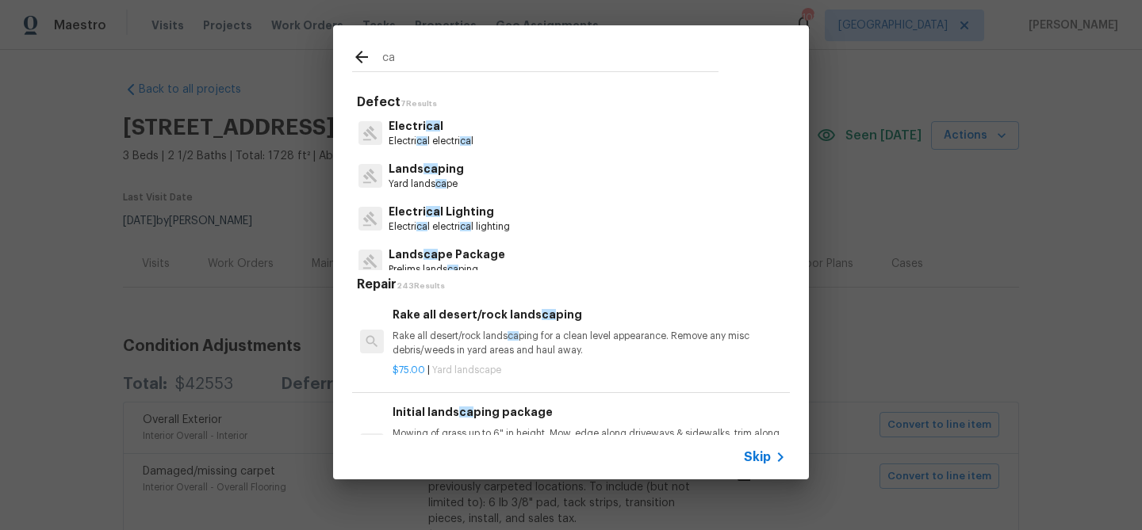
type input "c"
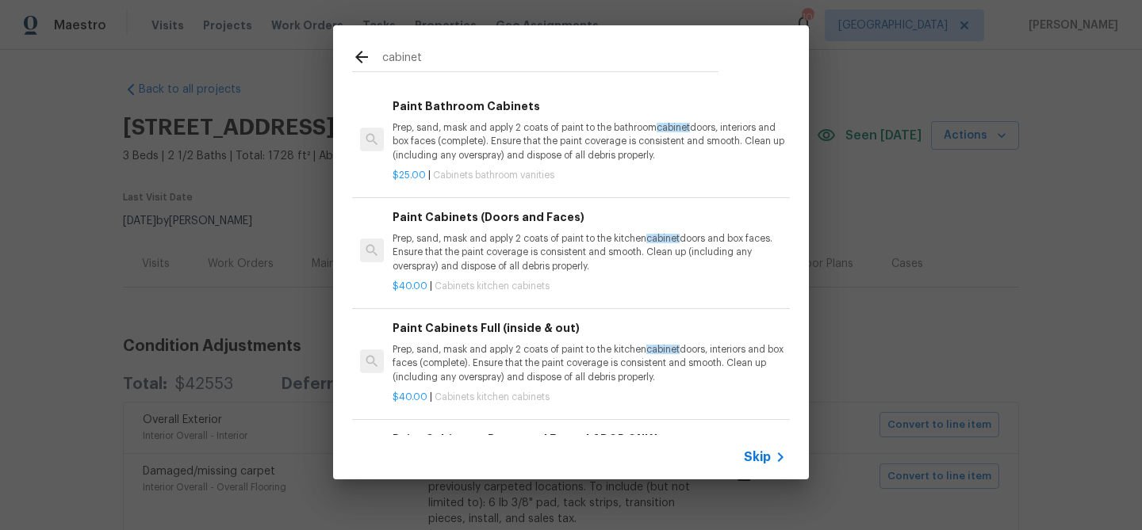
scroll to position [1216, 0]
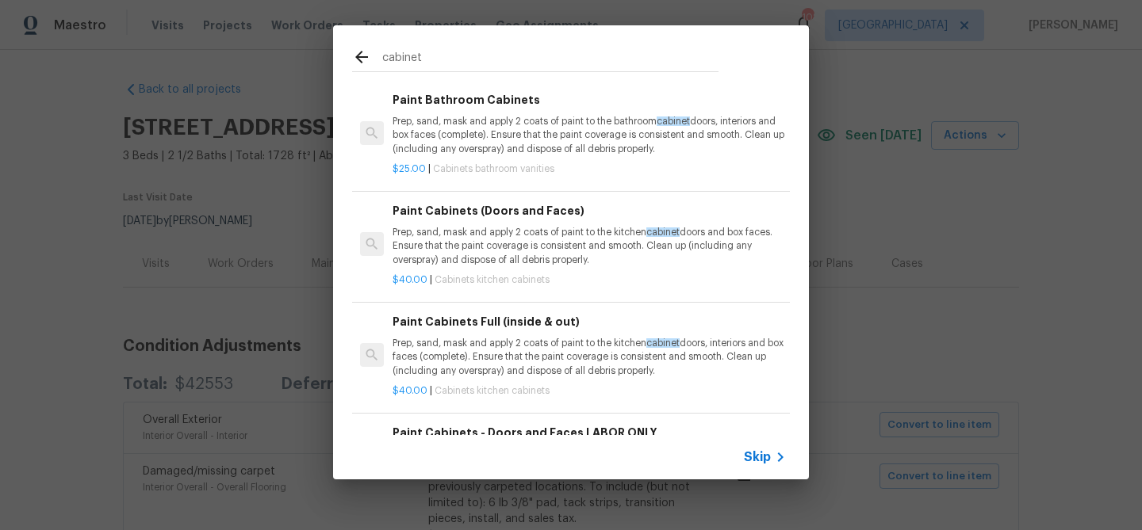
type input "cabinet"
click at [476, 331] on div "Paint Cabinets Full (inside & out) Prep, sand, mask and apply 2 coats of paint …" at bounding box center [588, 345] width 393 height 65
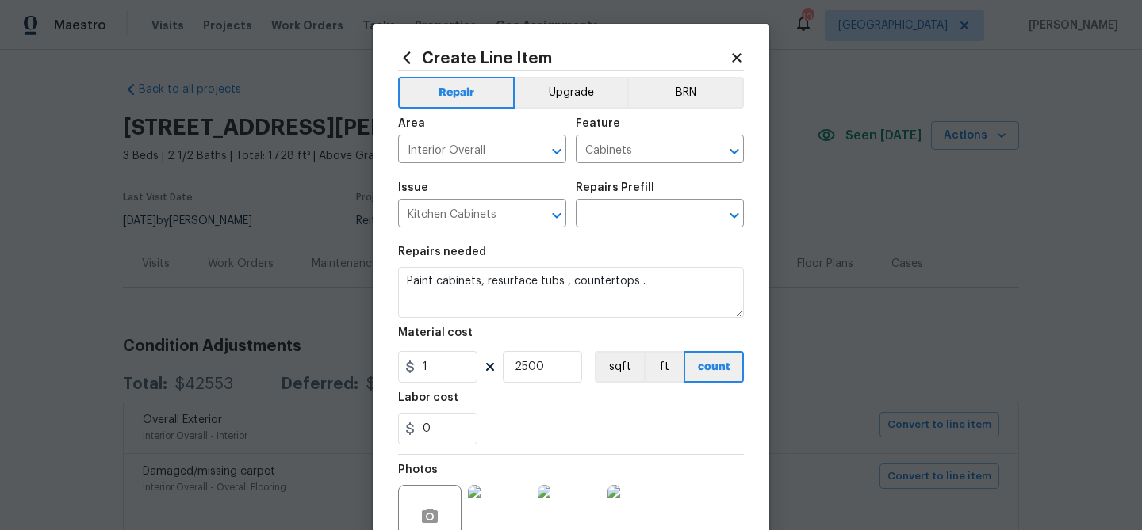
type input "Paint Cabinets Full (inside & out) $40.00"
type textarea "Prep, sand, mask and apply 2 coats of paint to the kitchen cabinet doors, inter…"
type input "40"
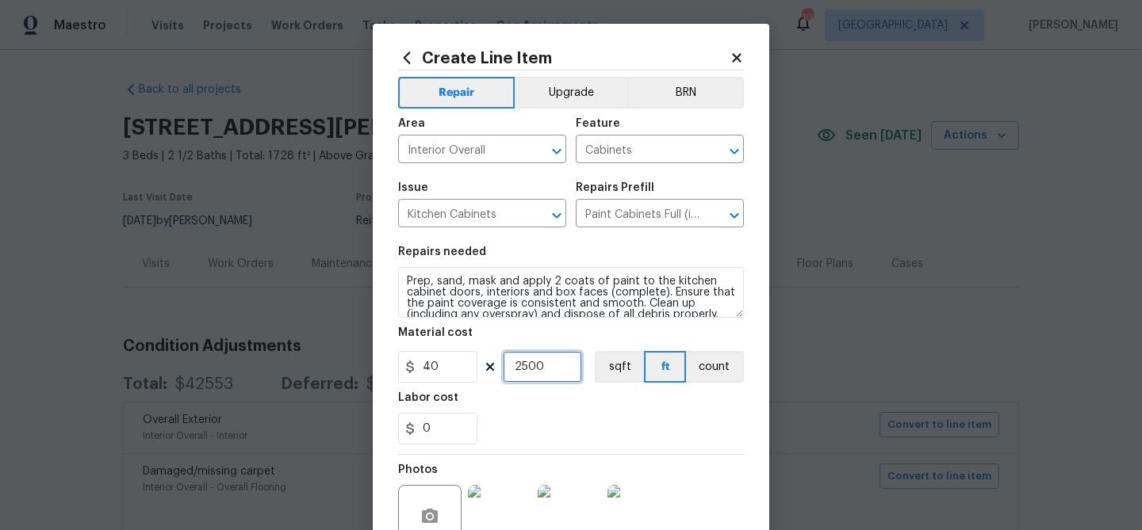
click at [526, 364] on input "2500" at bounding box center [542, 367] width 79 height 32
click at [569, 422] on div "0" at bounding box center [571, 429] width 346 height 32
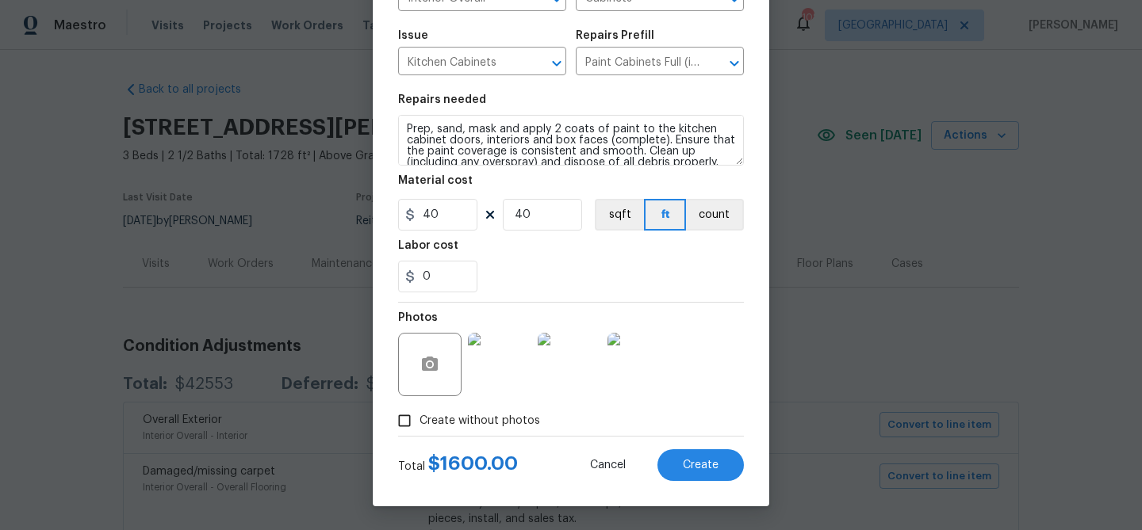
scroll to position [75, 0]
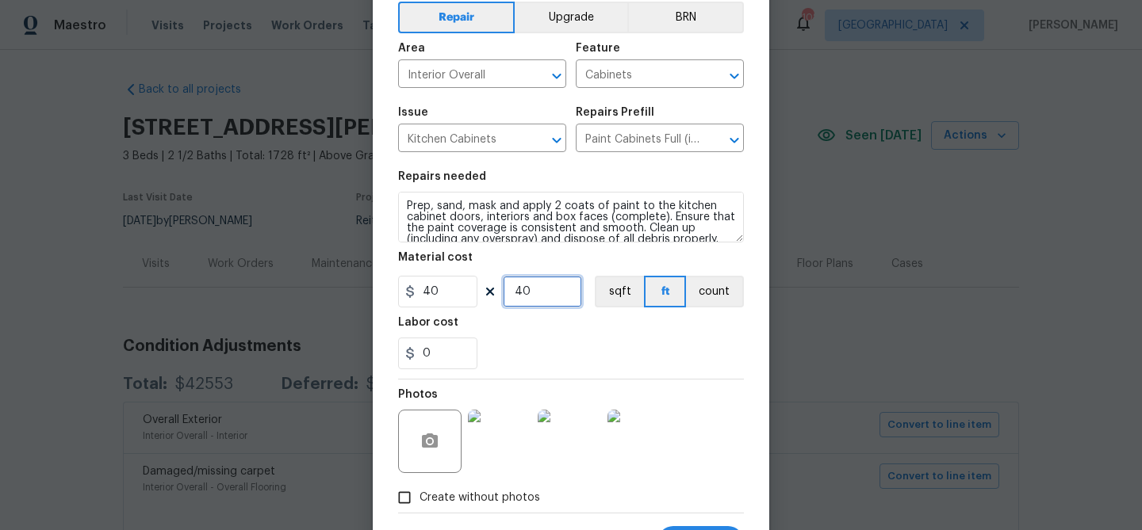
click at [524, 289] on input "40" at bounding box center [542, 292] width 79 height 32
click at [549, 303] on input "30" at bounding box center [542, 292] width 79 height 32
type input "30"
click at [549, 353] on div "0" at bounding box center [571, 354] width 346 height 32
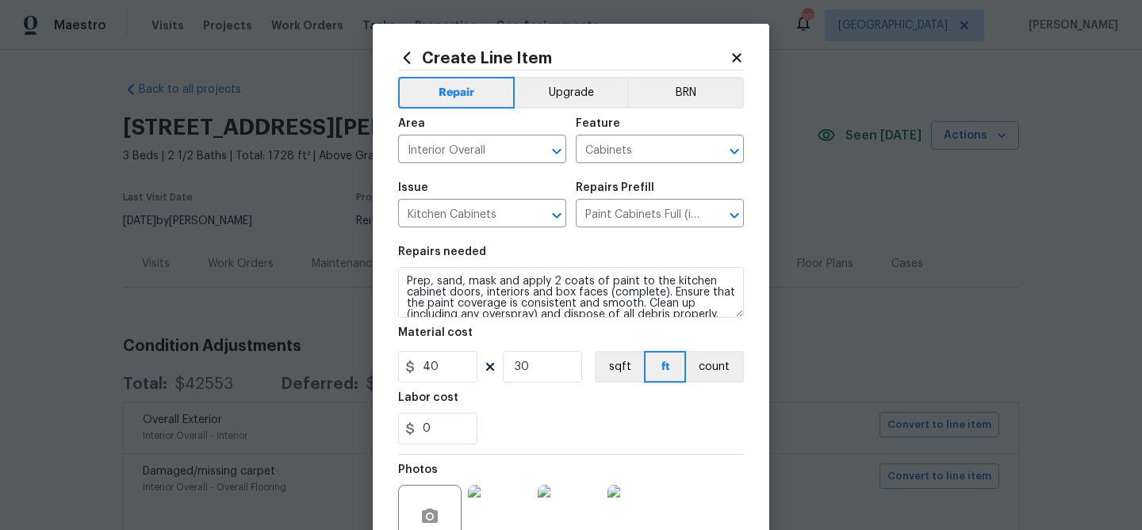
scroll to position [153, 0]
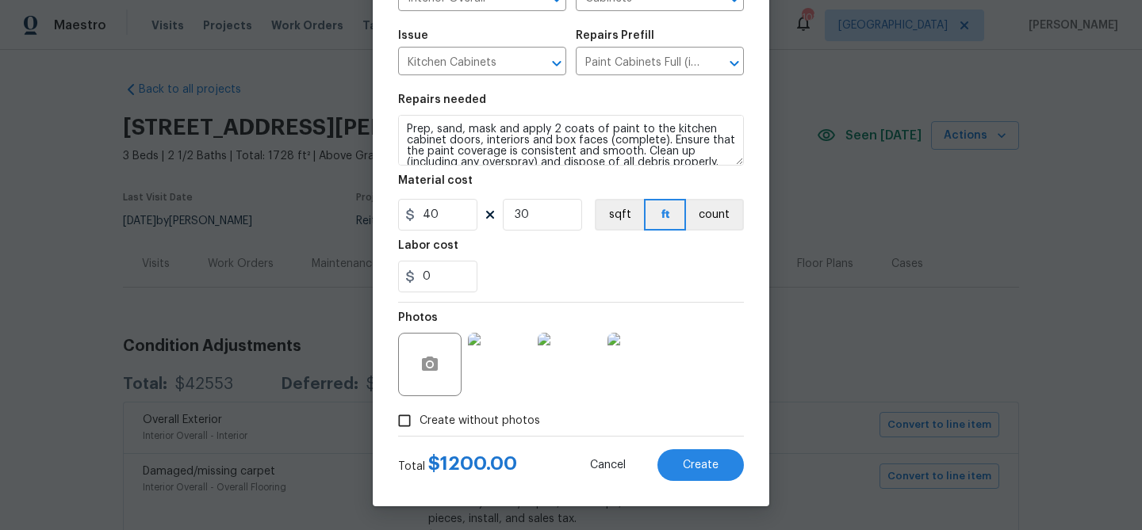
click at [579, 281] on div "0" at bounding box center [571, 277] width 346 height 32
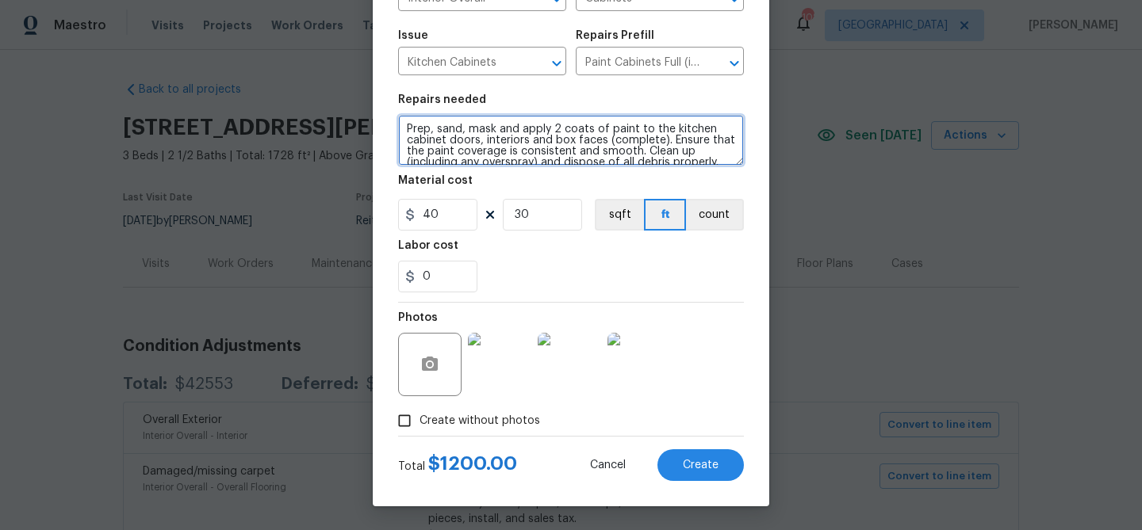
click at [406, 128] on textarea "Prep, sand, mask and apply 2 coats of paint to the kitchen cabinet doors, inter…" at bounding box center [571, 140] width 346 height 51
type textarea "Kitchen and bathrooms - Prep, sand, mask and apply 2 coats of paint to the kitc…"
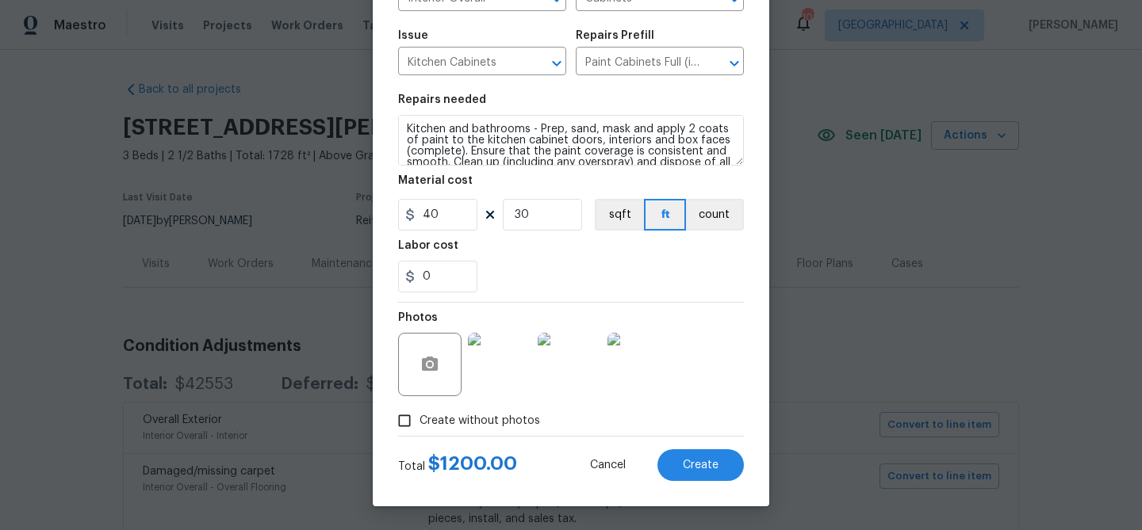
click at [519, 242] on div "Labor cost" at bounding box center [571, 250] width 346 height 21
click at [704, 470] on span "Create" at bounding box center [701, 466] width 36 height 12
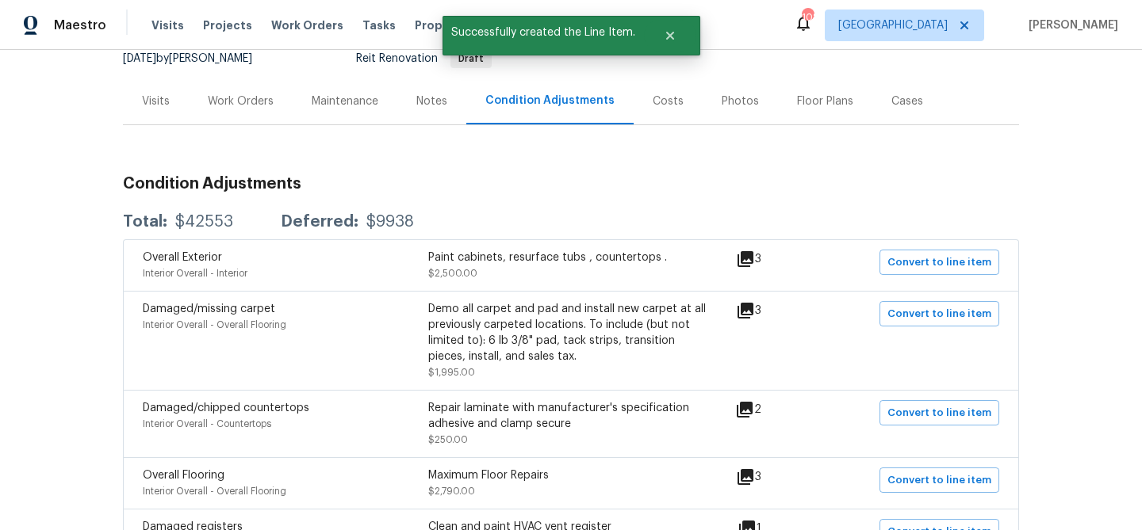
scroll to position [177, 0]
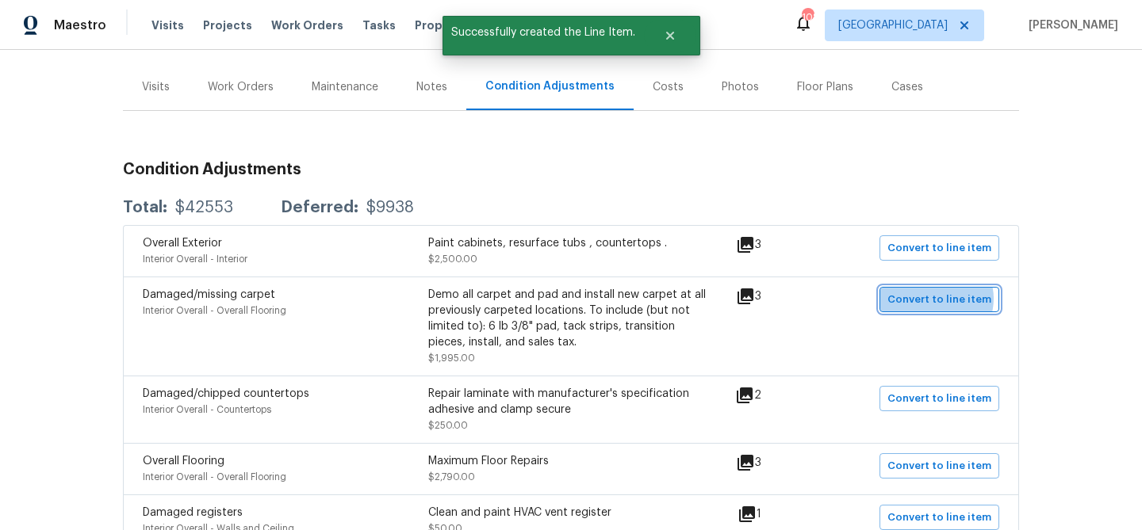
click at [940, 299] on span "Convert to line item" at bounding box center [939, 300] width 104 height 18
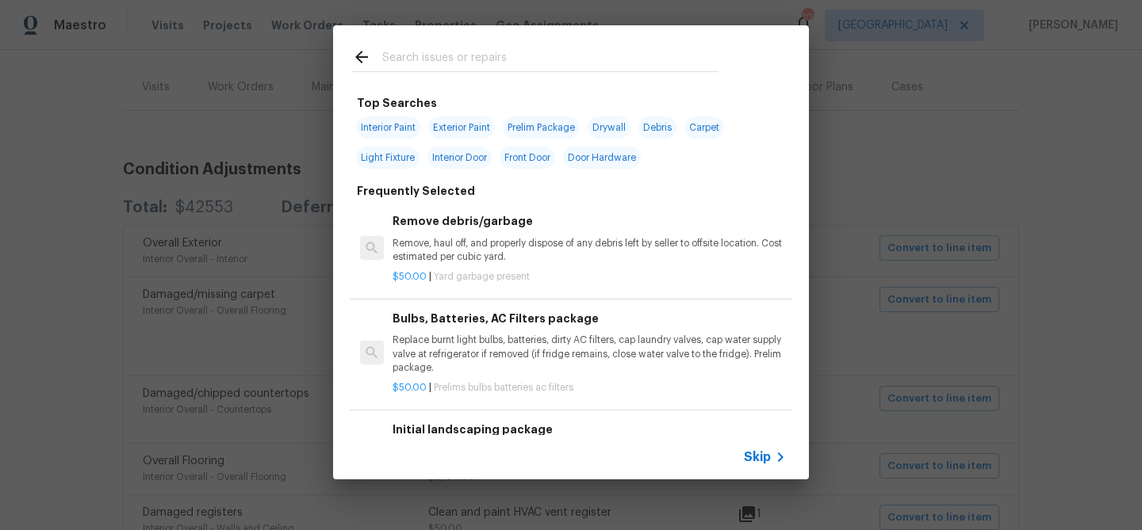
click at [764, 448] on div "Skip" at bounding box center [767, 457] width 46 height 19
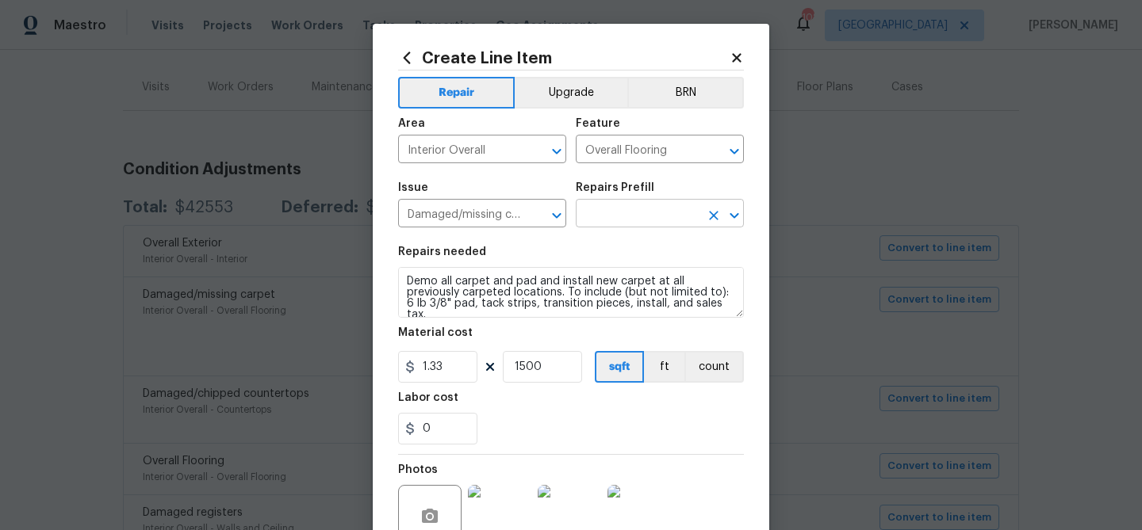
click at [644, 223] on input "text" at bounding box center [638, 215] width 124 height 25
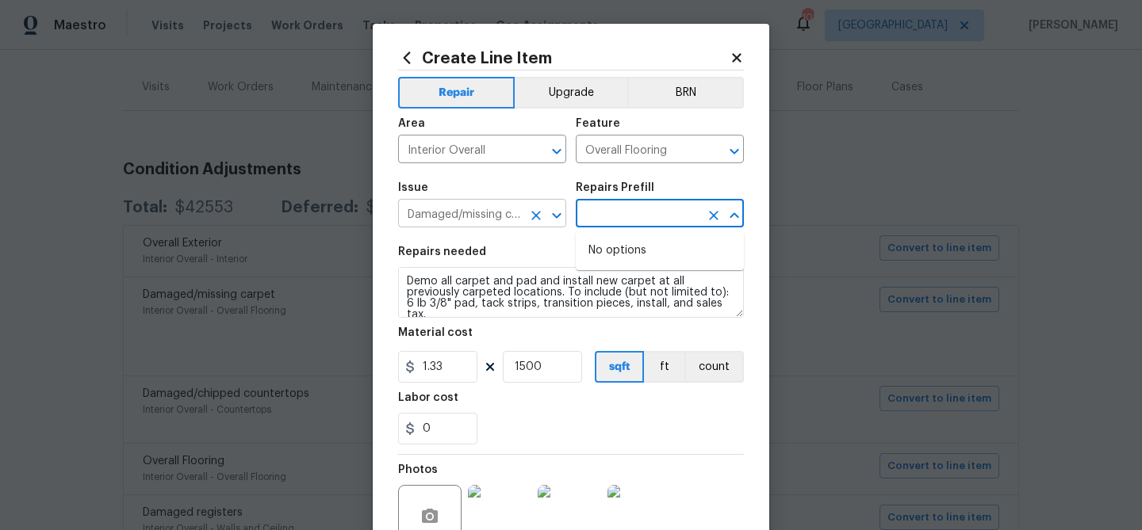
click at [524, 211] on div "Damaged/missing carpet ​" at bounding box center [482, 215] width 168 height 25
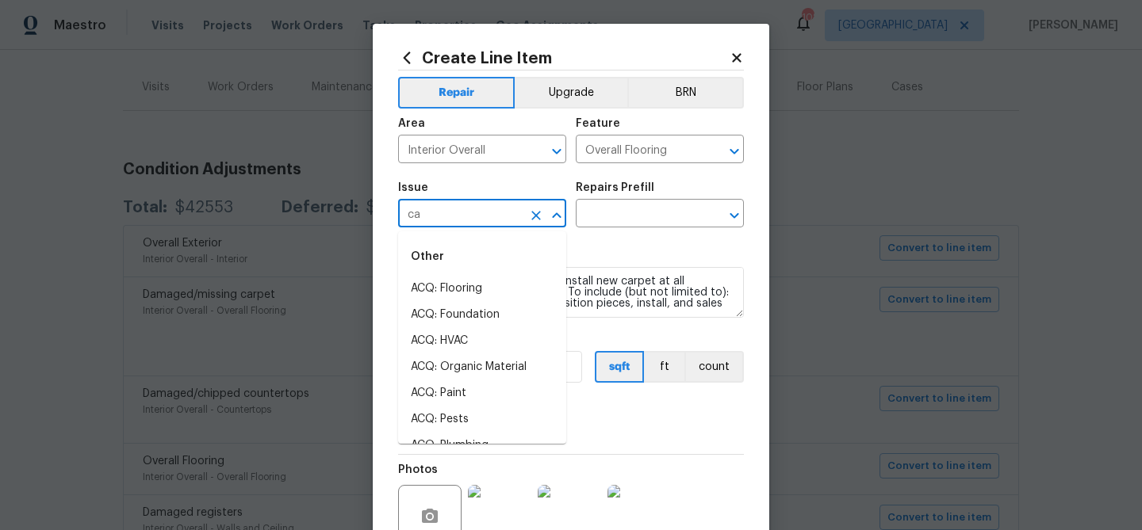
scroll to position [0, 0]
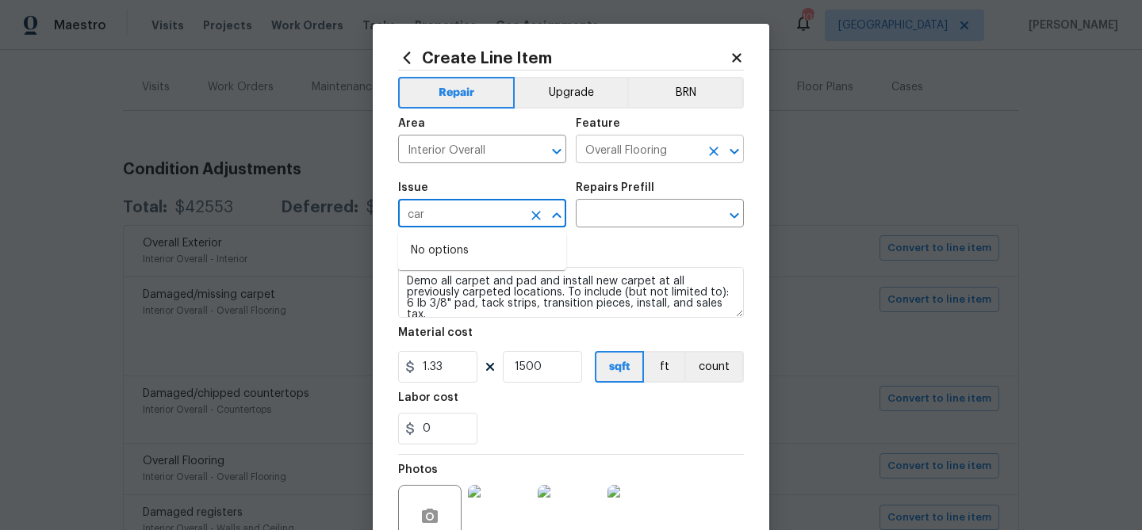
type input "Damaged/missing carpet"
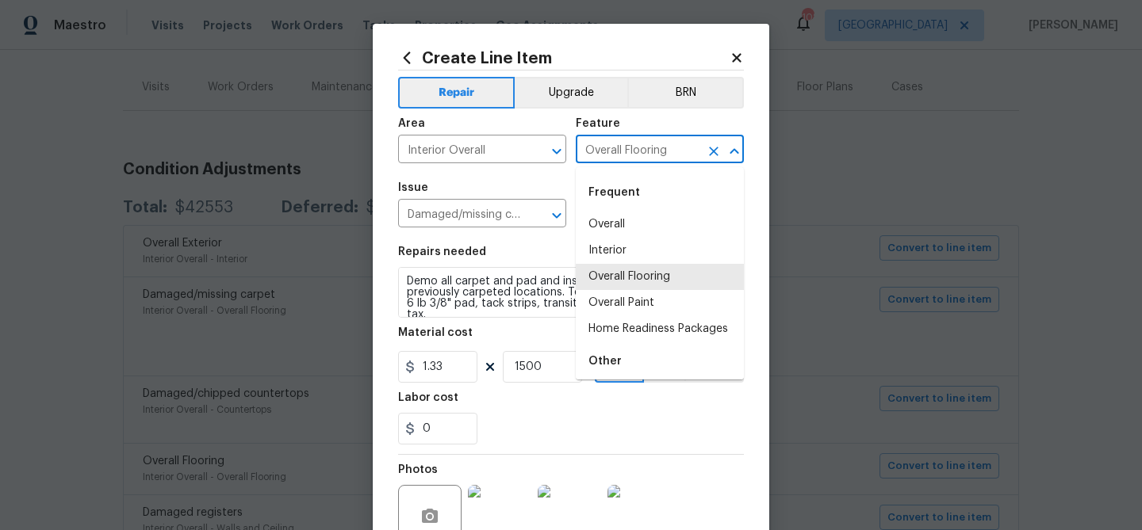
click at [611, 147] on input "Overall Flooring" at bounding box center [638, 151] width 124 height 25
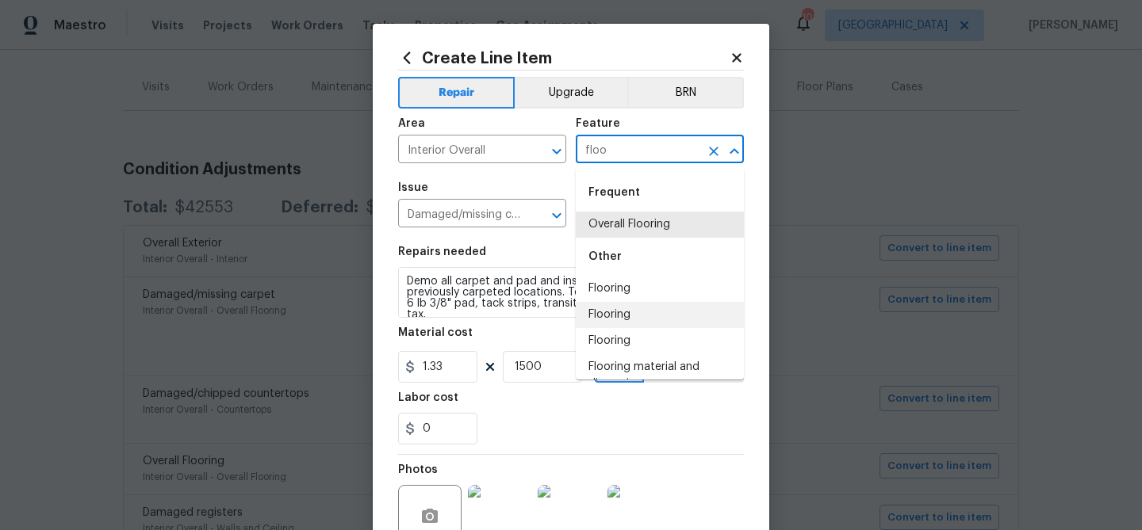
click at [628, 319] on li "Flooring" at bounding box center [660, 315] width 168 height 26
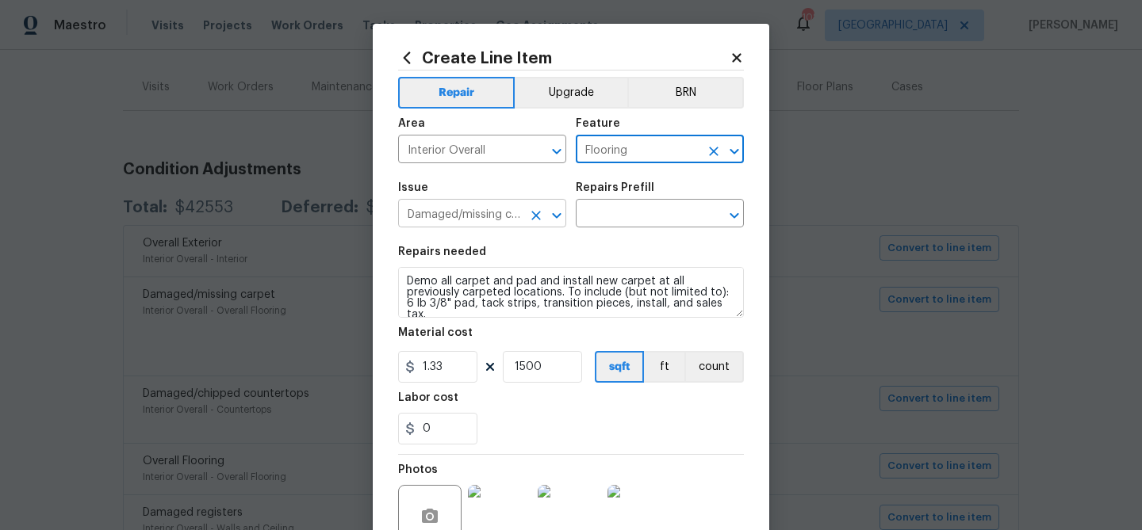
type input "Flooring"
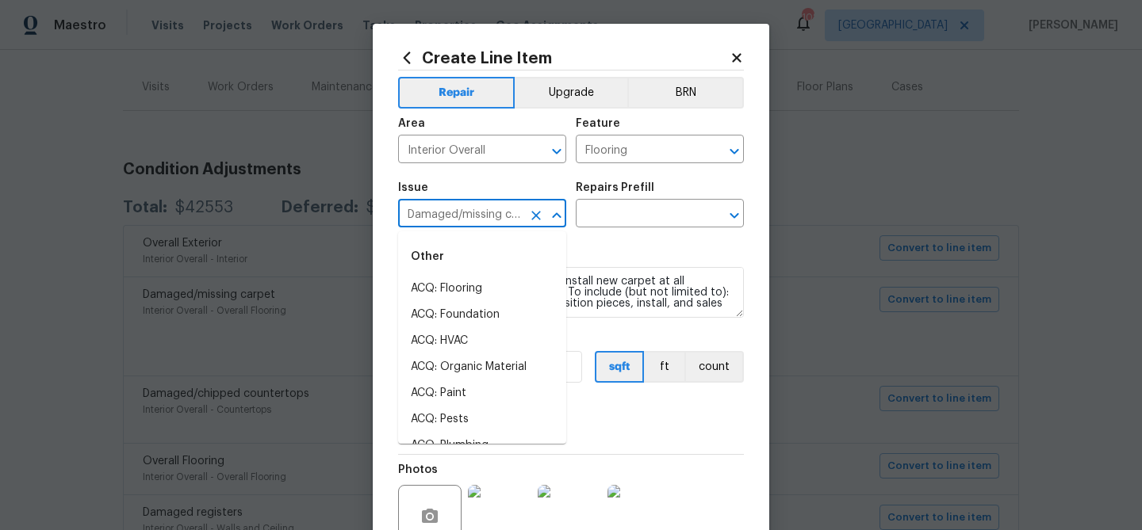
click at [474, 209] on input "Damaged/missing carpet" at bounding box center [460, 215] width 124 height 25
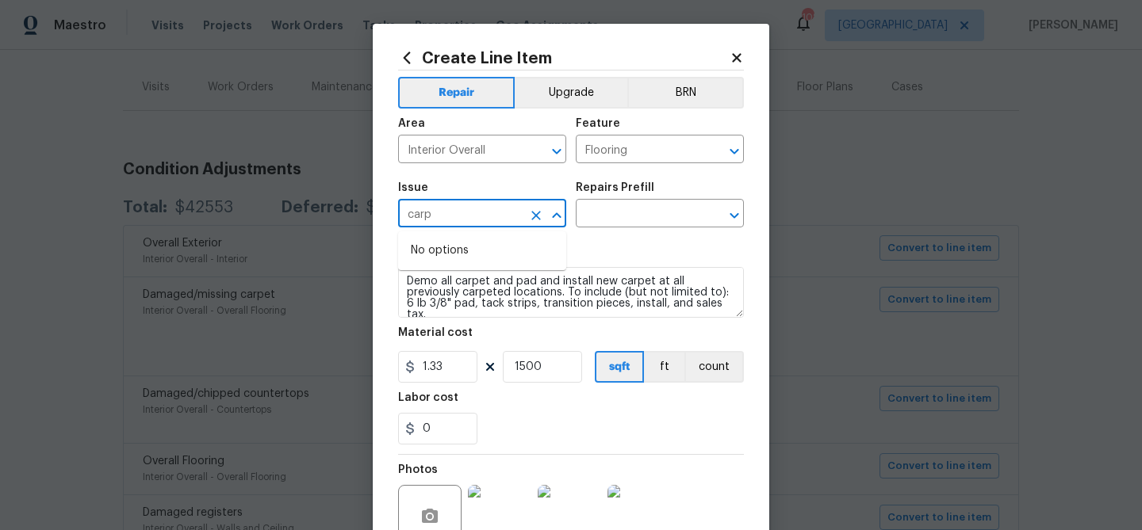
click at [465, 209] on input "carp" at bounding box center [460, 215] width 124 height 25
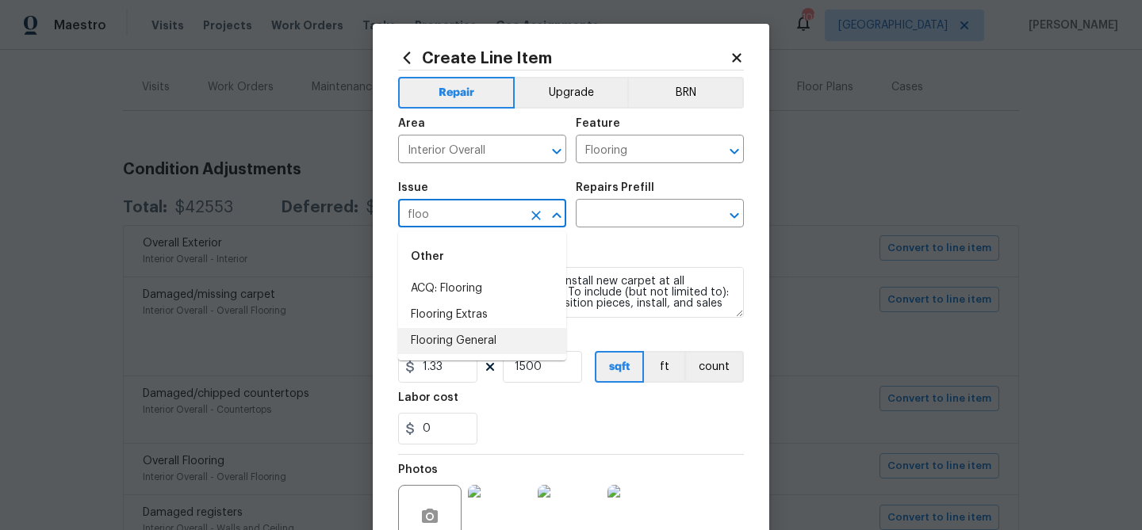
click at [465, 337] on li "Flooring General" at bounding box center [482, 341] width 168 height 26
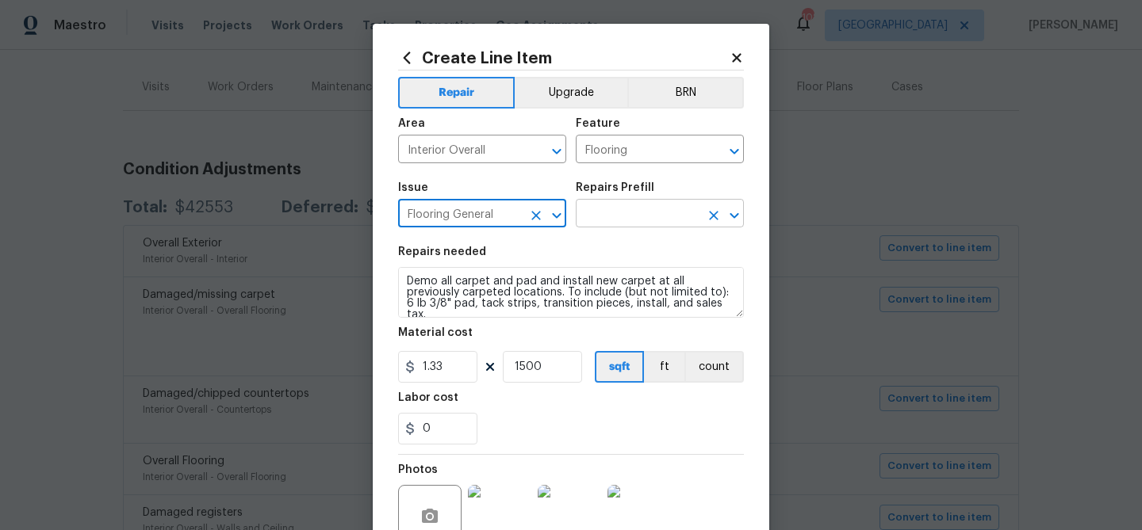
type input "Flooring General"
click at [585, 216] on input "text" at bounding box center [638, 215] width 124 height 25
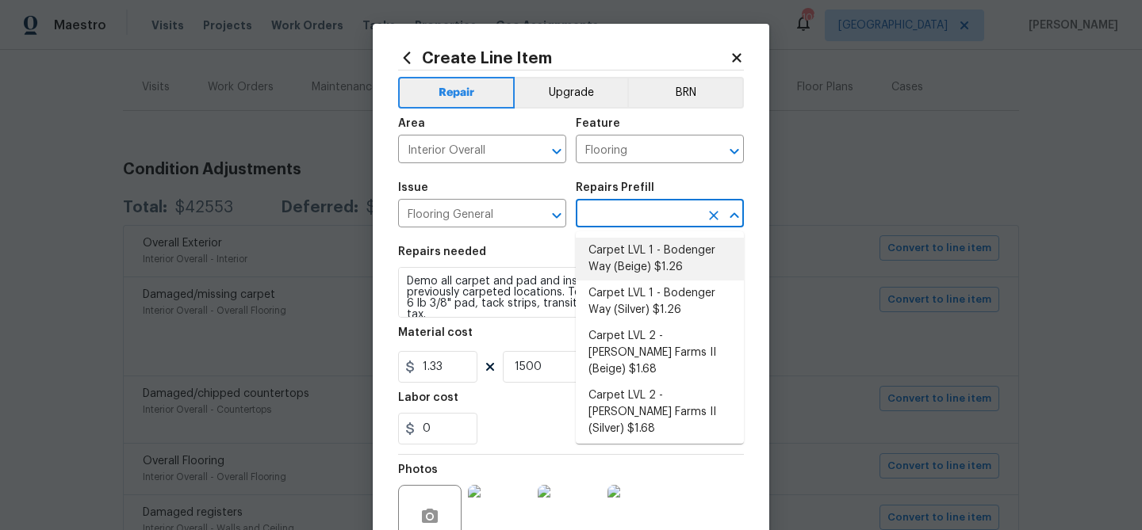
click at [606, 255] on li "Carpet LVL 1 - Bodenger Way (Beige) $1.26" at bounding box center [660, 259] width 168 height 43
type input "Overall Flooring"
type input "Carpet LVL 1 - Bodenger Way (Beige) $1.26"
type textarea "Install new carpet. (Bodenger Way 749 Bird Bath, Beige) at all previously carpe…"
type input "1.26"
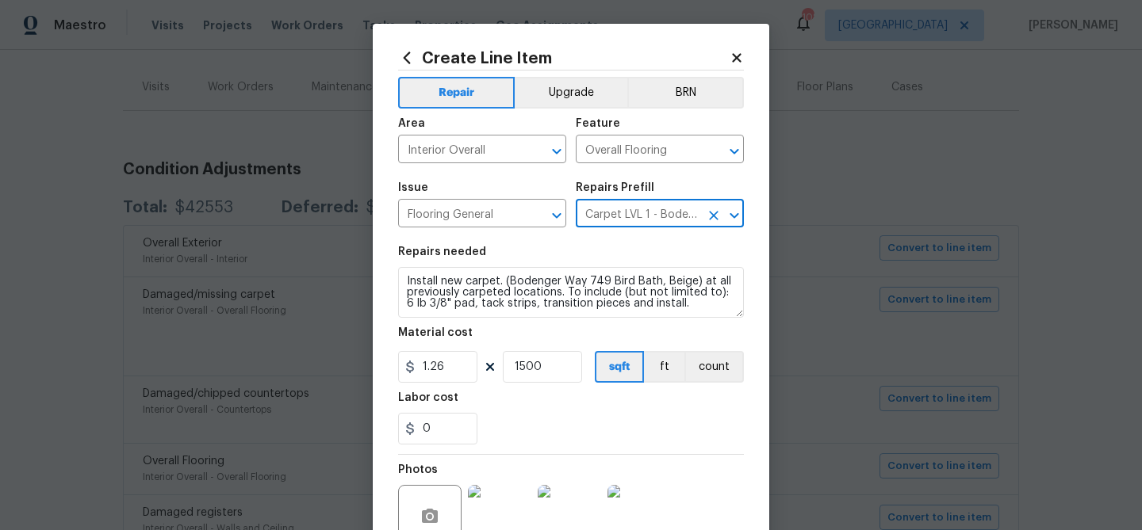
scroll to position [20, 0]
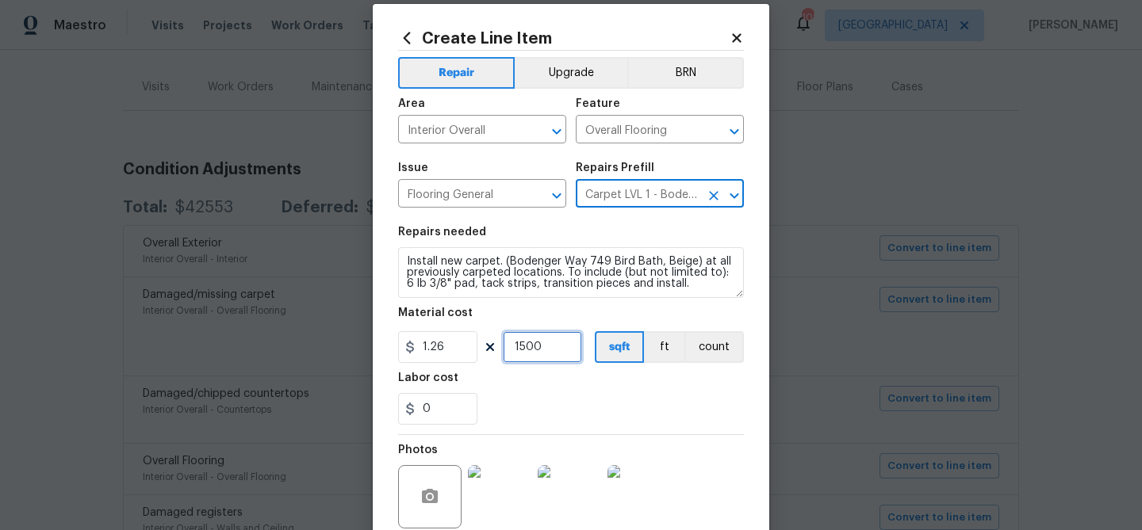
click at [548, 353] on input "1500" at bounding box center [542, 347] width 79 height 32
type input "1300"
click at [562, 392] on div "Labor cost" at bounding box center [571, 383] width 346 height 21
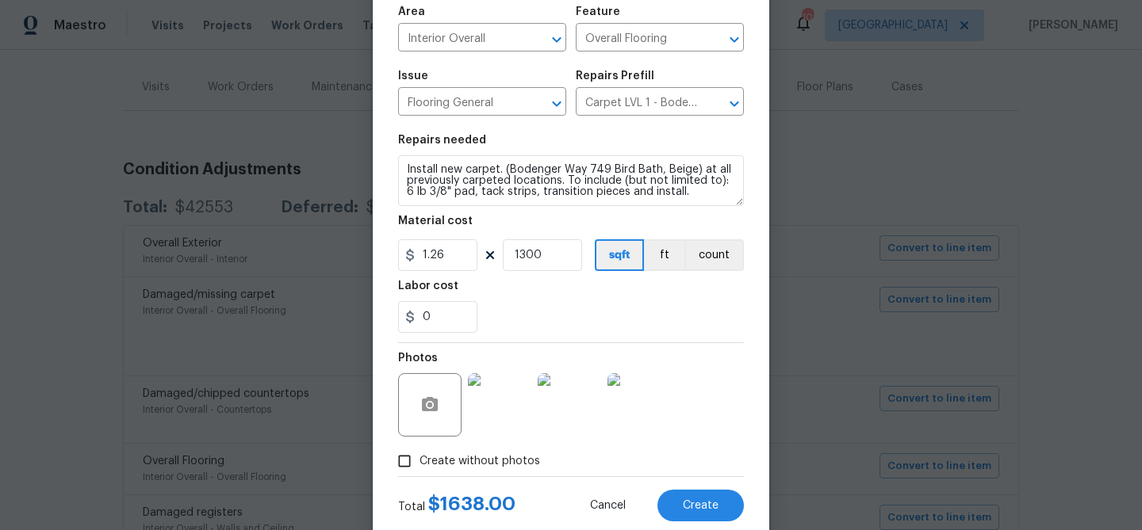
scroll to position [153, 0]
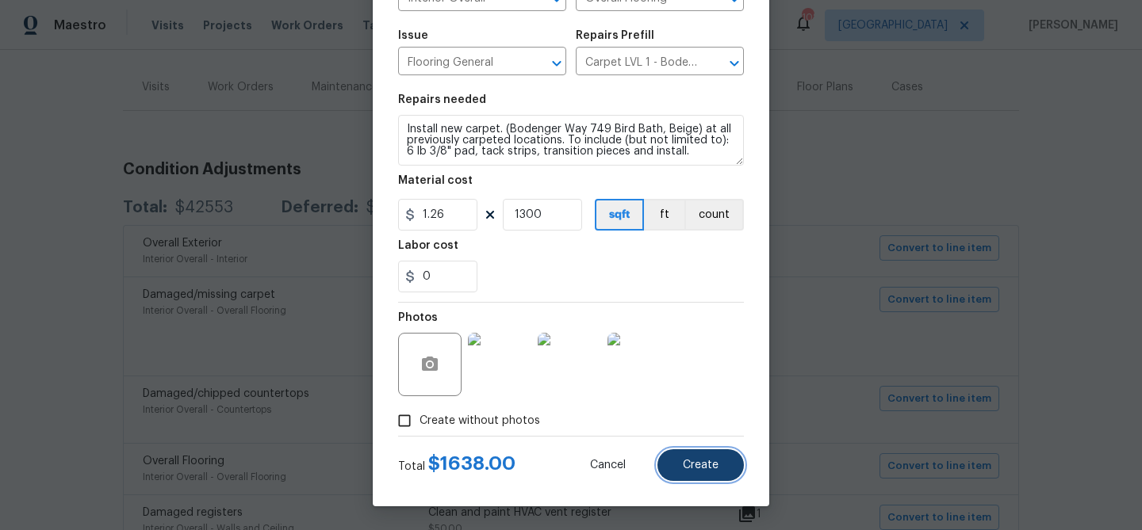
click at [716, 454] on button "Create" at bounding box center [700, 466] width 86 height 32
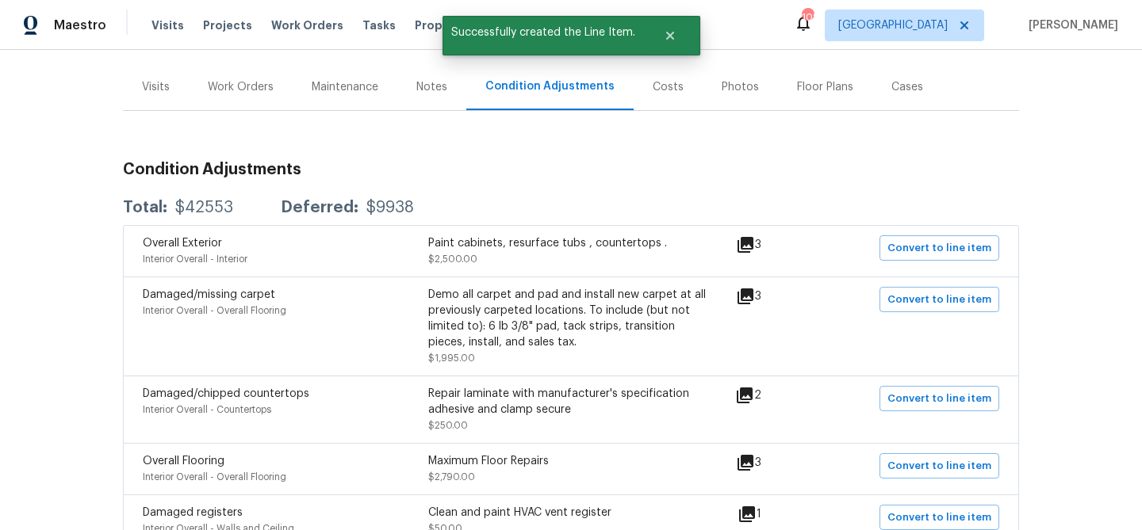
click at [754, 396] on icon at bounding box center [744, 395] width 19 height 19
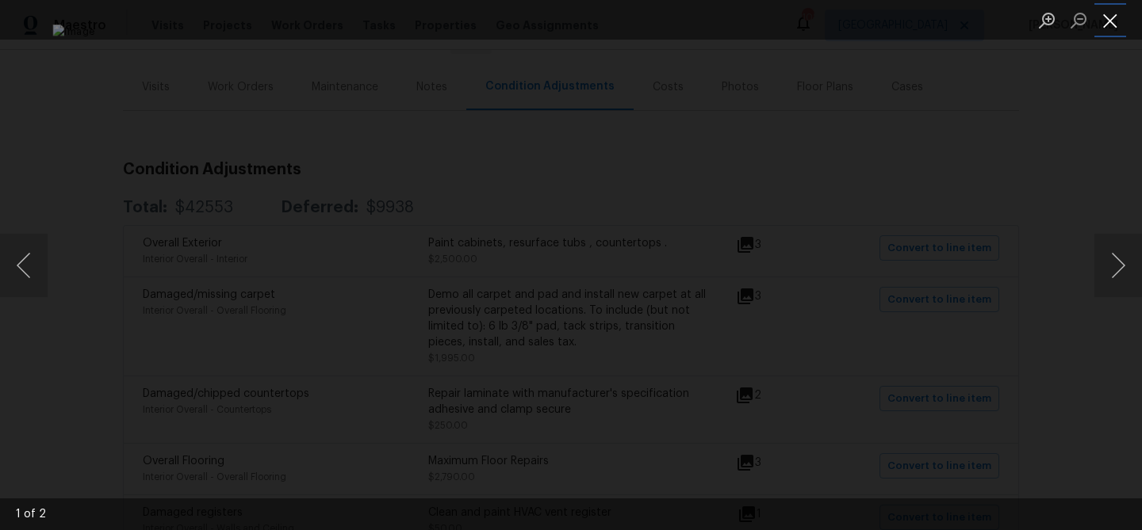
click at [1115, 20] on button "Close lightbox" at bounding box center [1110, 20] width 32 height 28
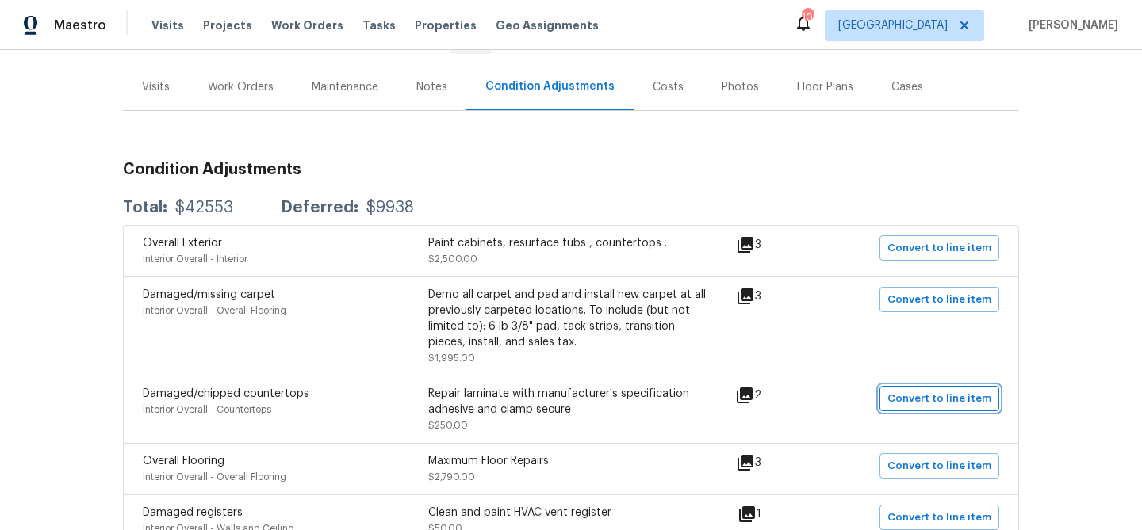
click at [901, 404] on span "Convert to line item" at bounding box center [939, 399] width 104 height 18
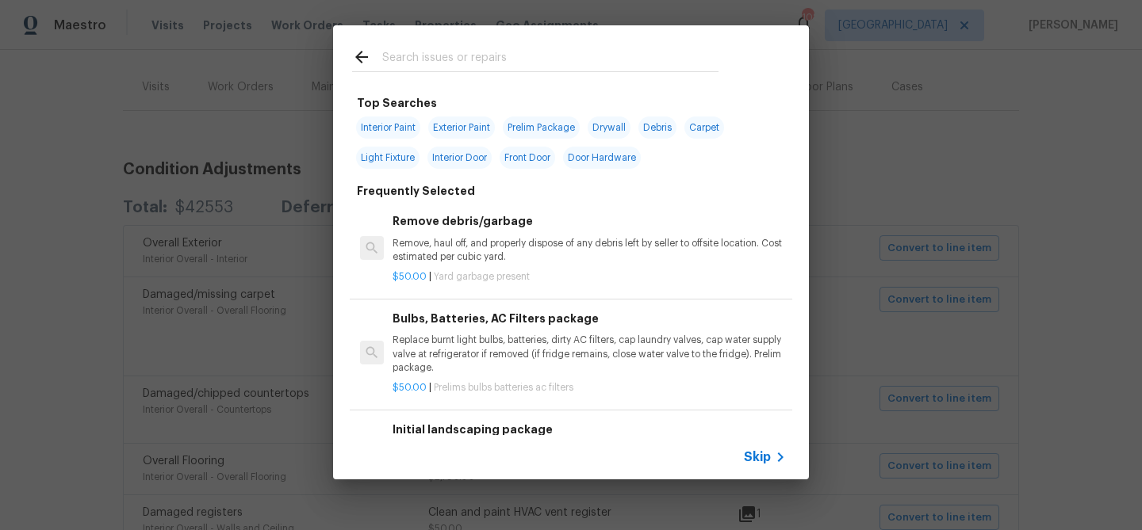
click at [775, 464] on icon at bounding box center [780, 457] width 19 height 19
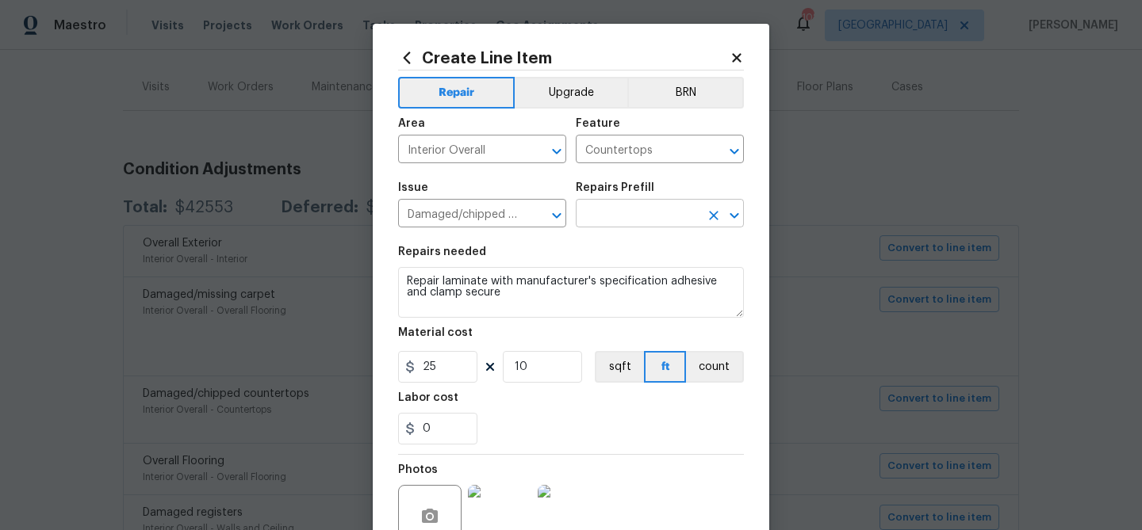
click at [632, 213] on input "text" at bounding box center [638, 215] width 124 height 25
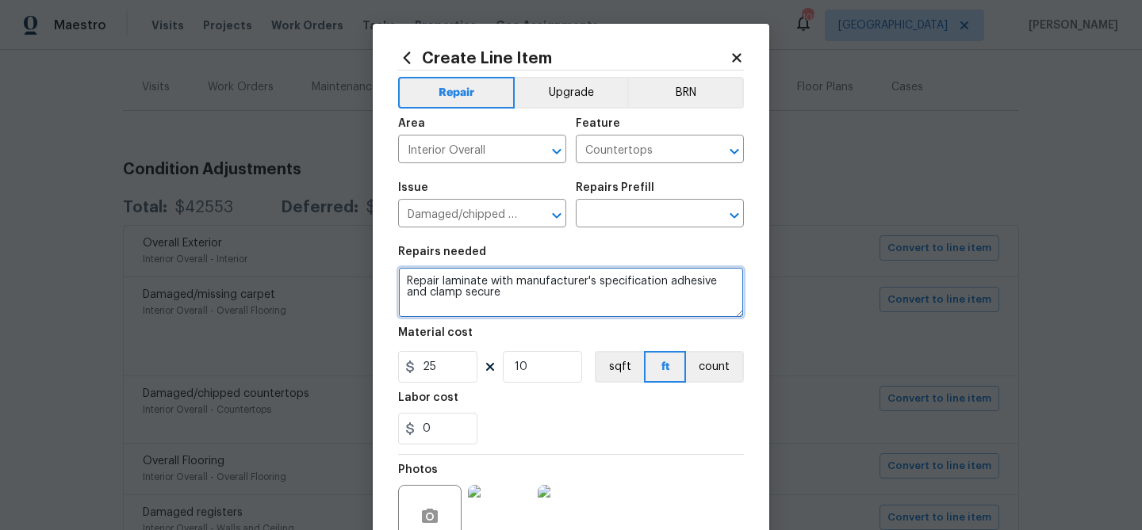
click at [549, 277] on textarea "Repair laminate with manufacturer's specification adhesive and clamp secure" at bounding box center [571, 292] width 346 height 51
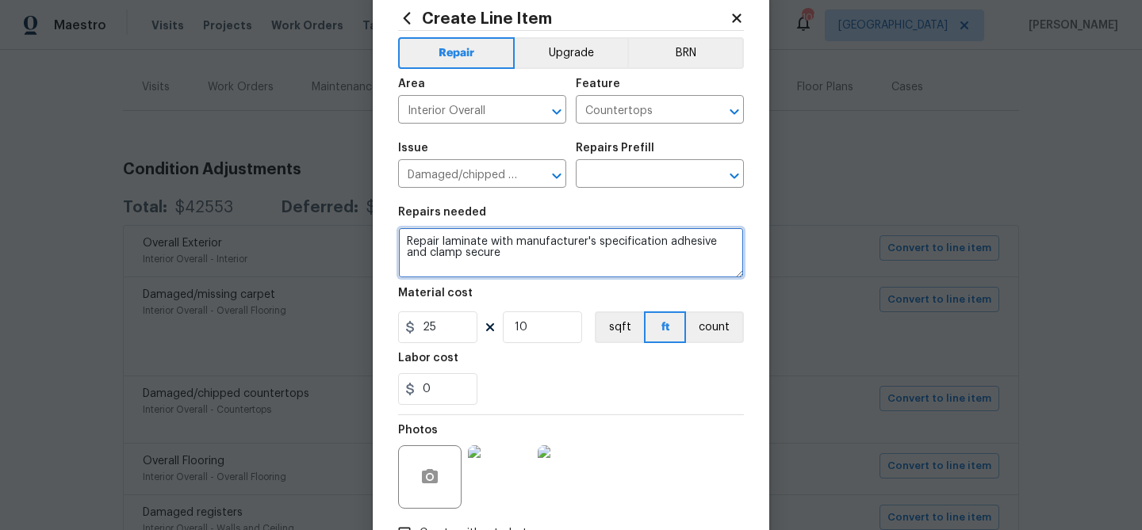
scroll to position [10, 0]
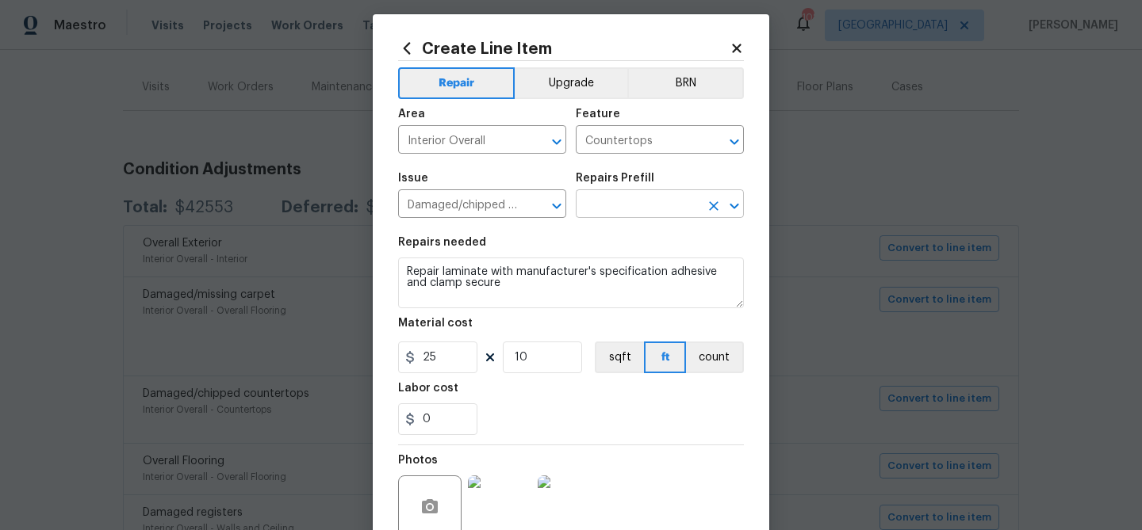
click at [594, 205] on input "text" at bounding box center [638, 205] width 124 height 25
click at [505, 209] on input "Damaged/chipped countertops" at bounding box center [460, 205] width 124 height 25
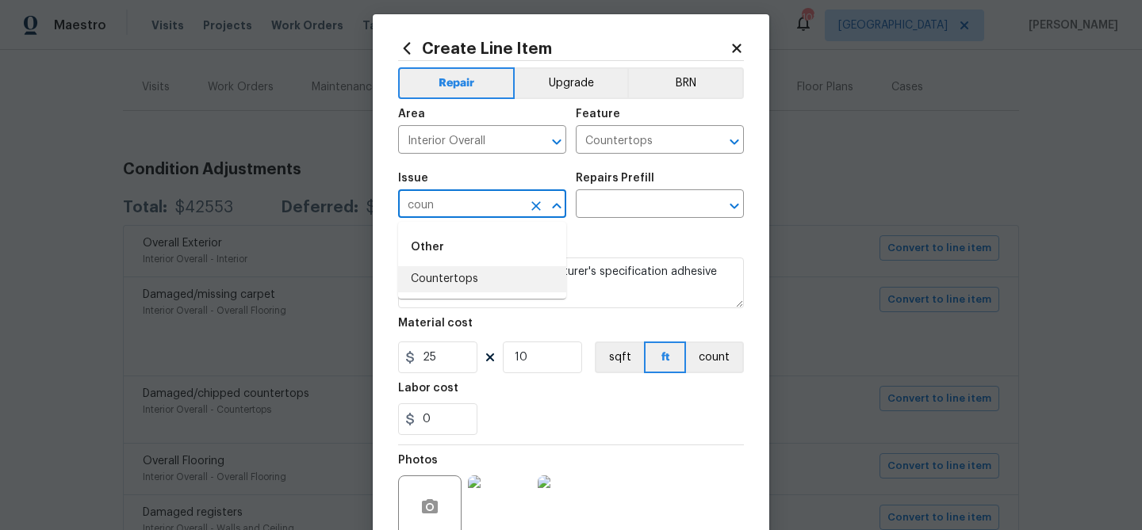
click at [487, 273] on li "Countertops" at bounding box center [482, 279] width 168 height 26
type input "Countertops"
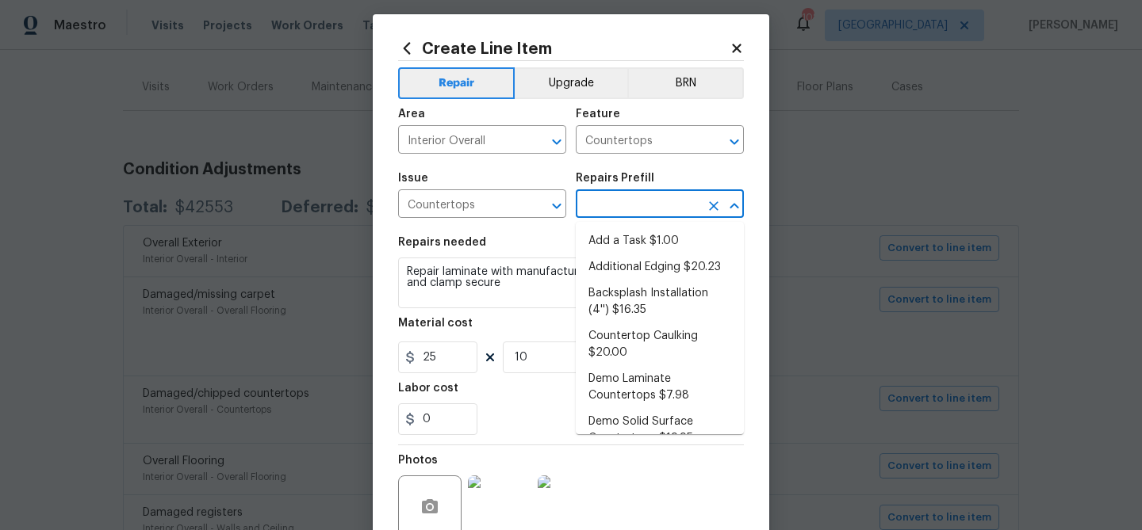
click at [603, 197] on input "text" at bounding box center [638, 205] width 124 height 25
click at [608, 235] on li "Add a Task $1.00" at bounding box center [660, 241] width 168 height 26
type input "Add a Task $1.00"
type textarea "HPM to detail"
type input "1"
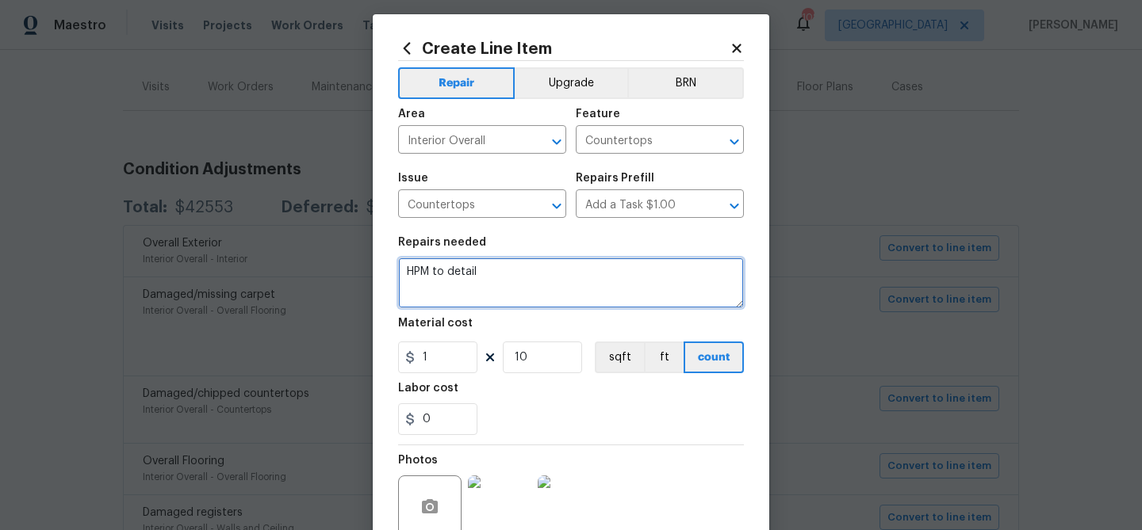
click at [538, 282] on textarea "HPM to detail" at bounding box center [571, 283] width 346 height 51
paste textarea "Repair laminate with manufacturer's specification adhesive and clamp secure"
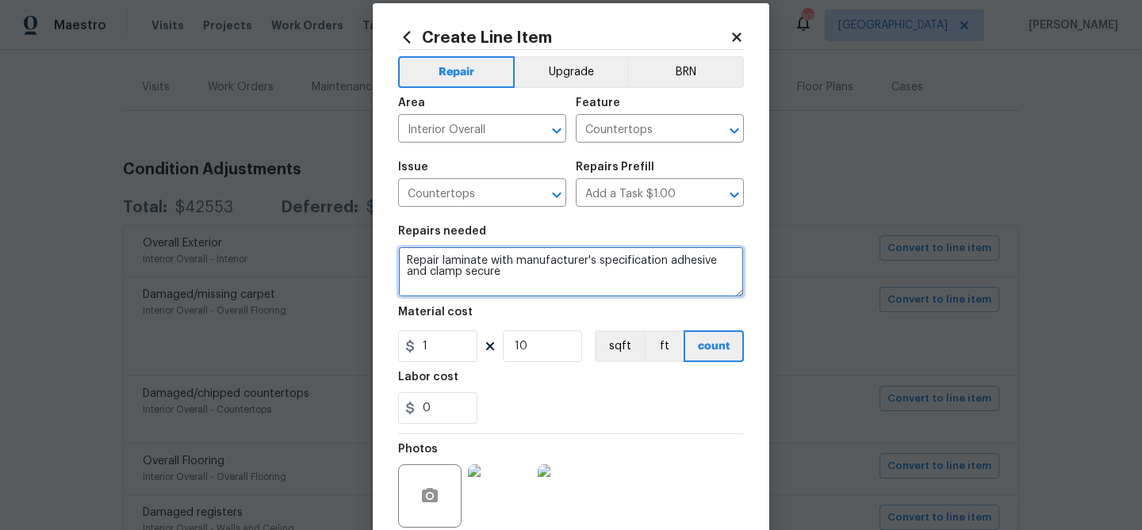
scroll to position [21, 0]
type textarea "Repair laminate with manufacturer's specification adhesive and clamp secure"
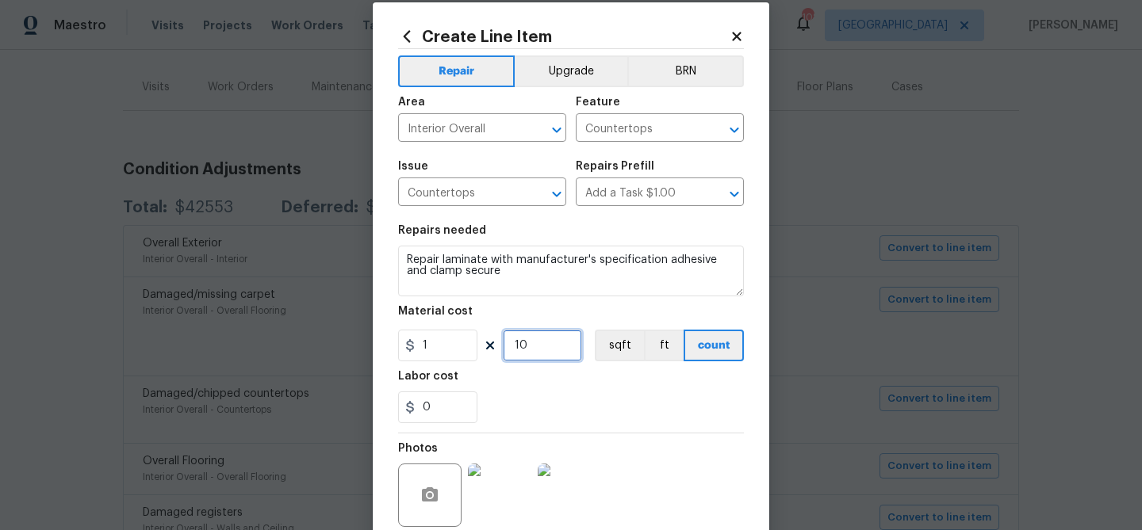
click at [523, 343] on input "10" at bounding box center [542, 346] width 79 height 32
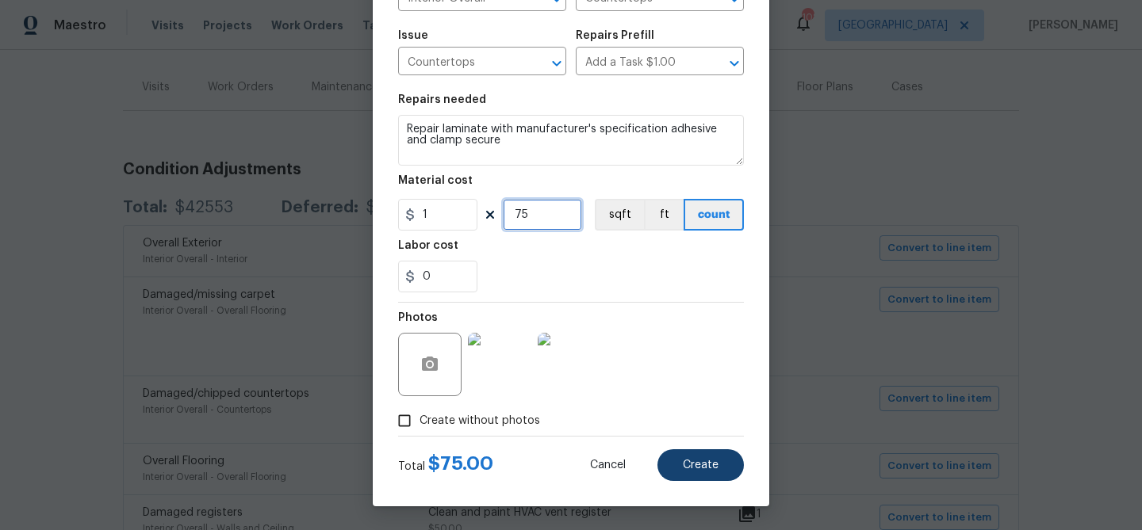
type input "75"
click at [682, 456] on button "Create" at bounding box center [700, 466] width 86 height 32
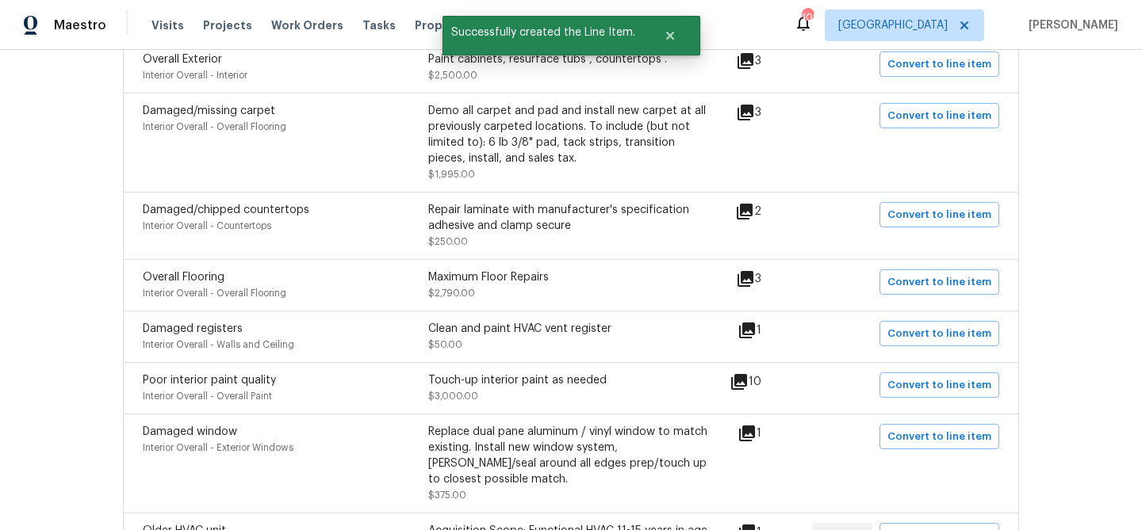
scroll to position [365, 0]
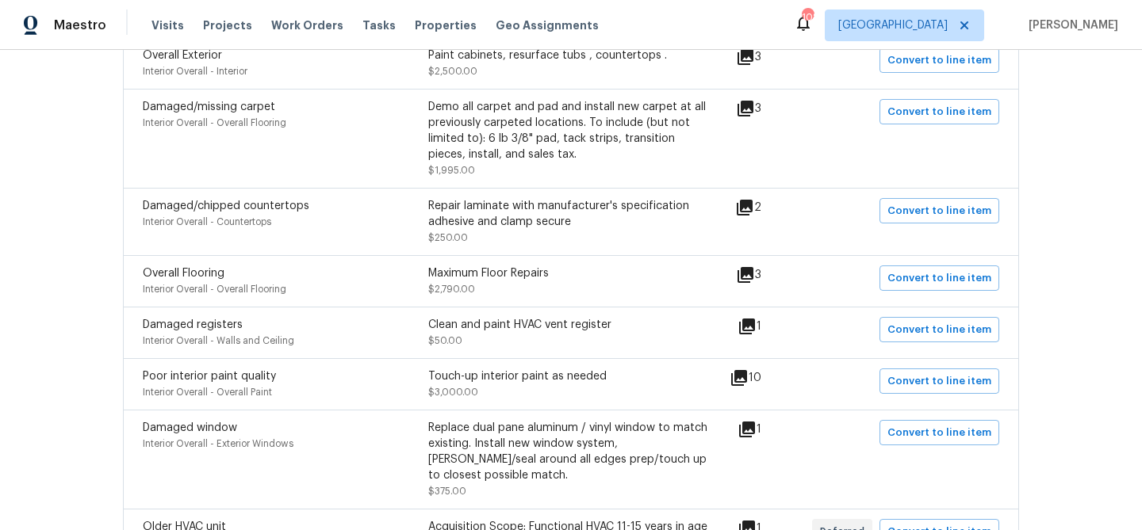
click at [753, 279] on icon at bounding box center [745, 275] width 16 height 16
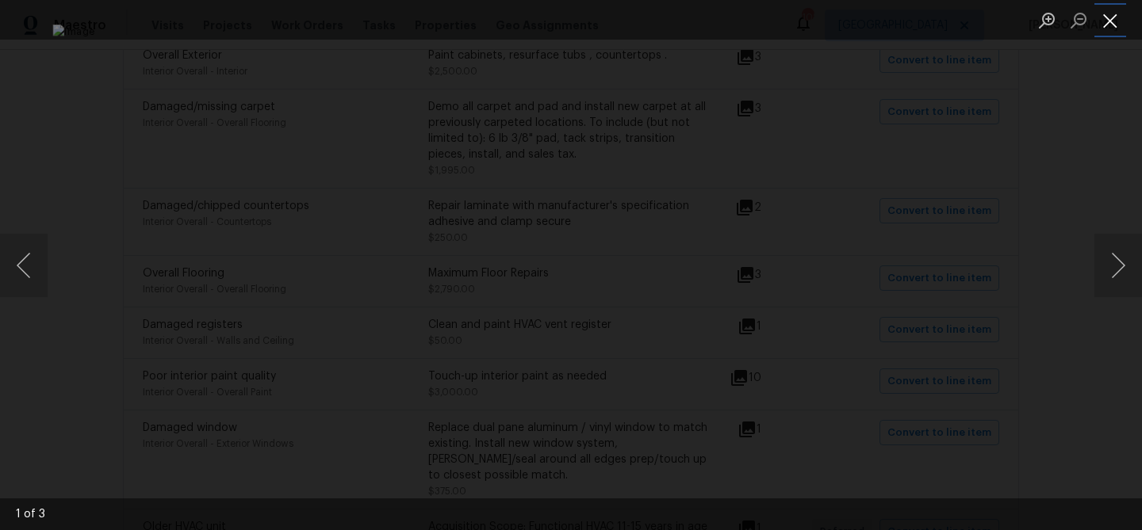
click at [1111, 13] on button "Close lightbox" at bounding box center [1110, 20] width 32 height 28
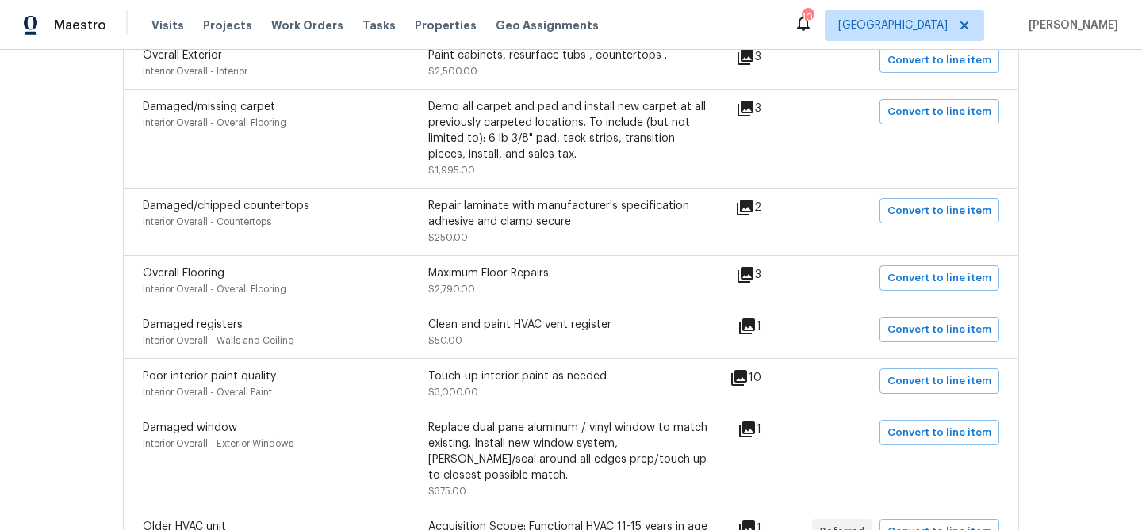
click at [753, 272] on icon at bounding box center [745, 275] width 16 height 16
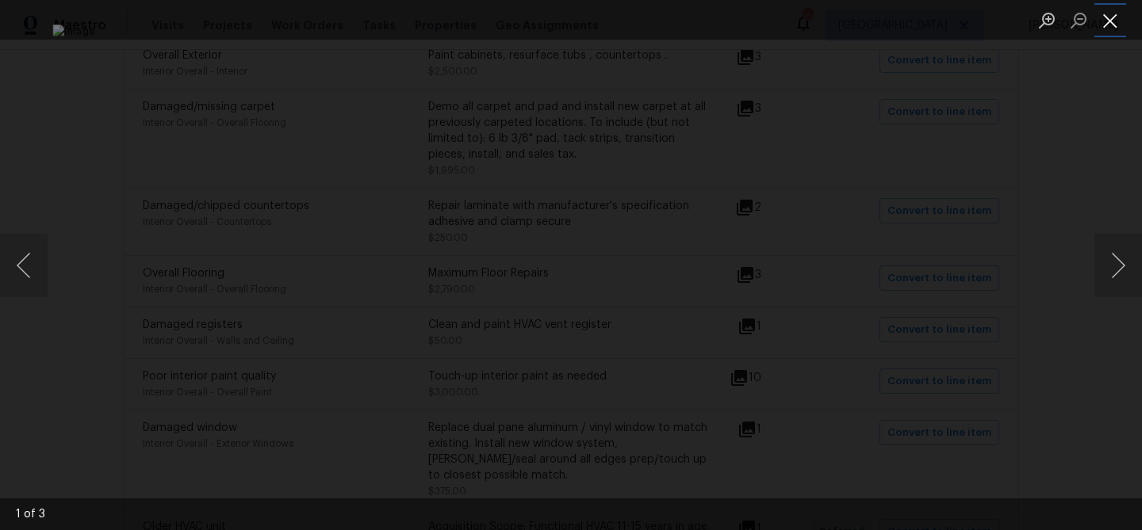
click at [1107, 25] on button "Close lightbox" at bounding box center [1110, 20] width 32 height 28
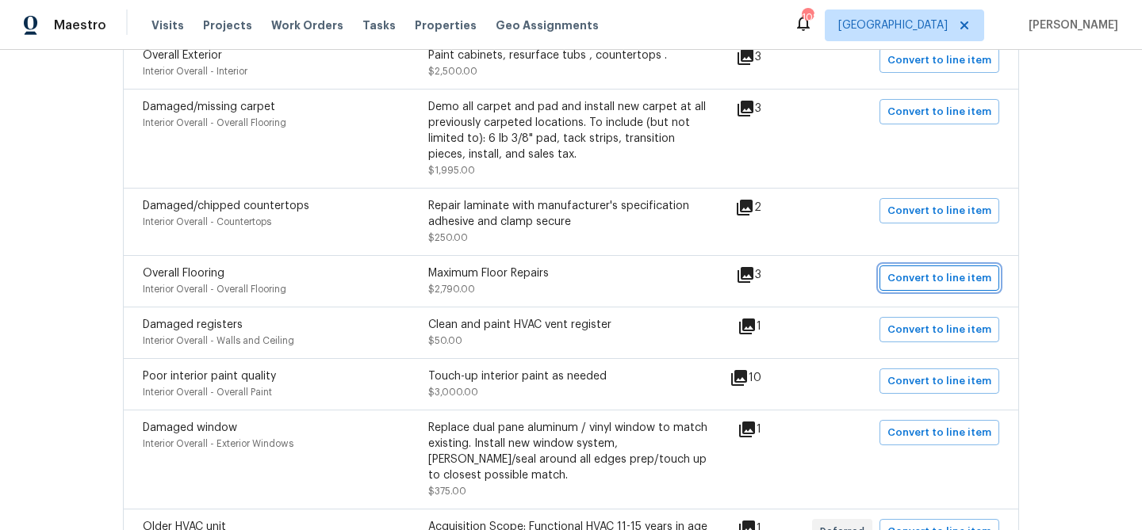
click at [935, 273] on span "Convert to line item" at bounding box center [939, 279] width 104 height 18
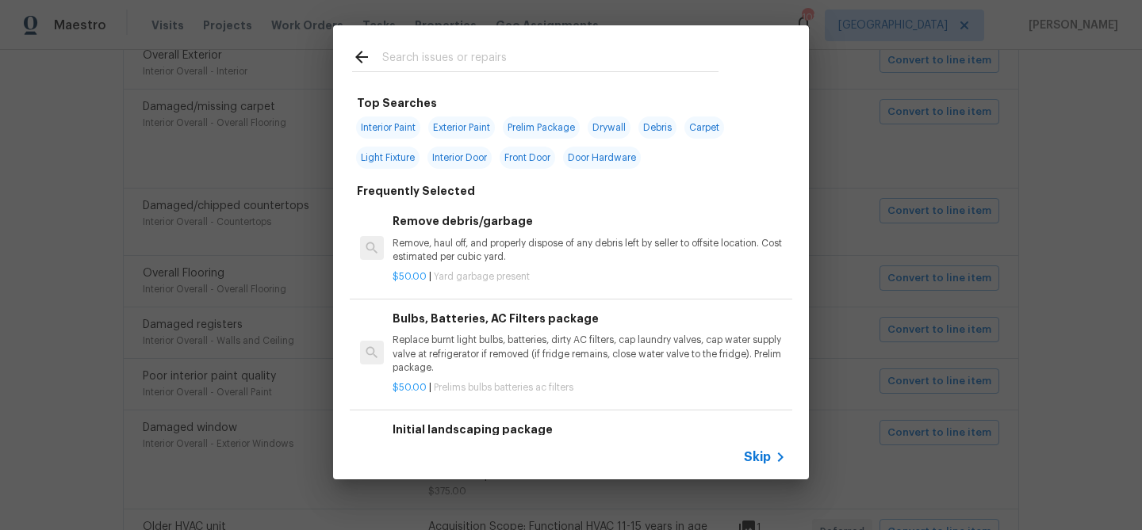
click at [488, 52] on input "text" at bounding box center [550, 60] width 336 height 24
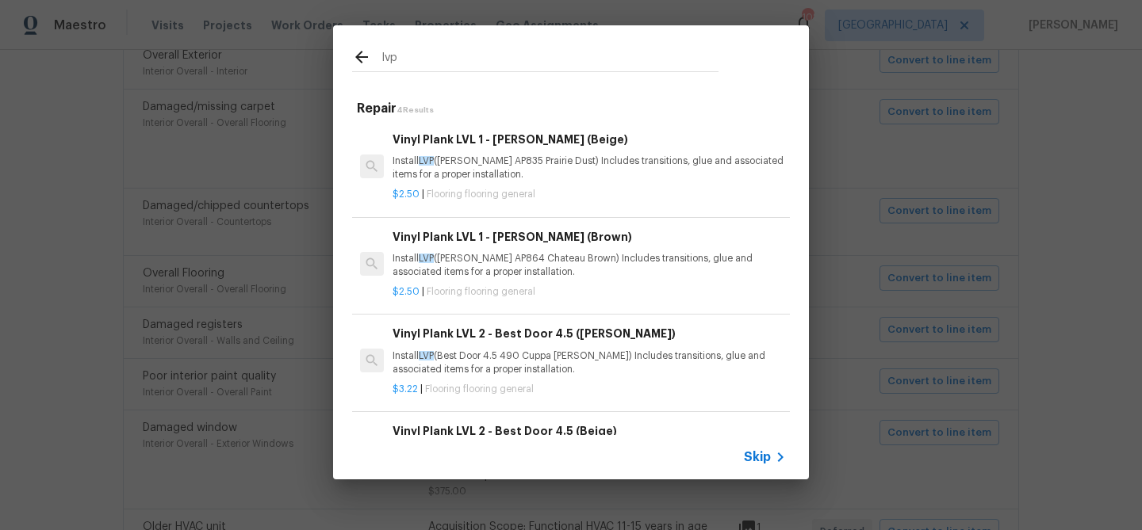
type input "lvp"
click at [492, 158] on p "Install LVP (Knighton AP835 Prairie Dust) Includes transitions, glue and associ…" at bounding box center [588, 168] width 393 height 27
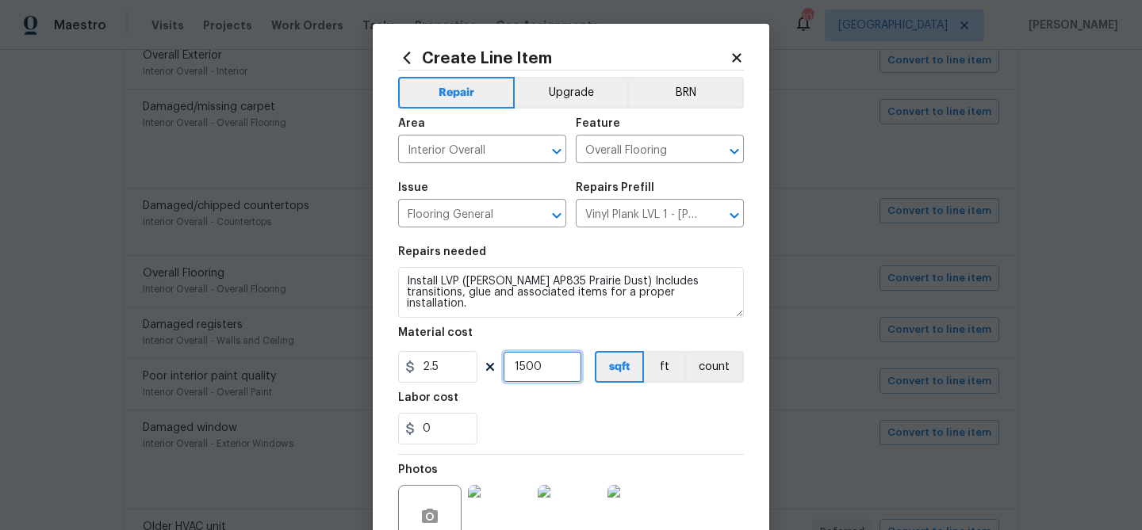
click at [543, 366] on input "1500" at bounding box center [542, 367] width 79 height 32
type input "600"
click at [567, 425] on div "0" at bounding box center [571, 429] width 346 height 32
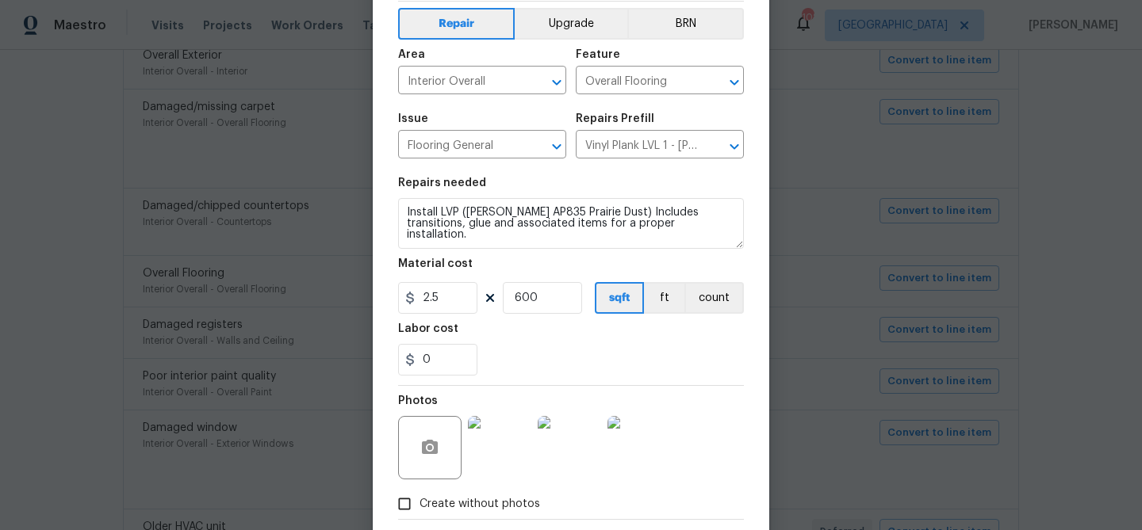
scroll to position [153, 0]
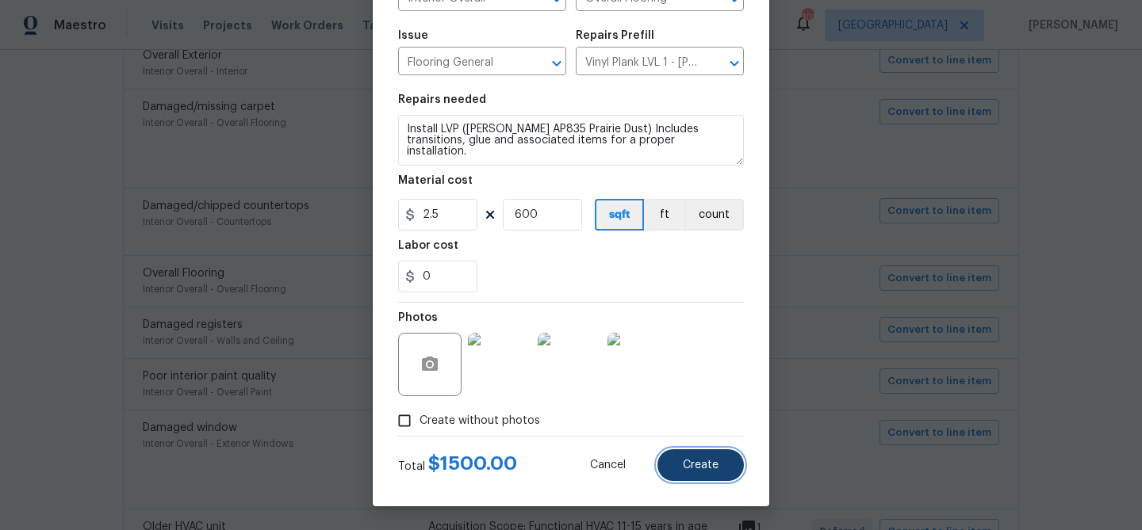
click at [710, 461] on span "Create" at bounding box center [701, 466] width 36 height 12
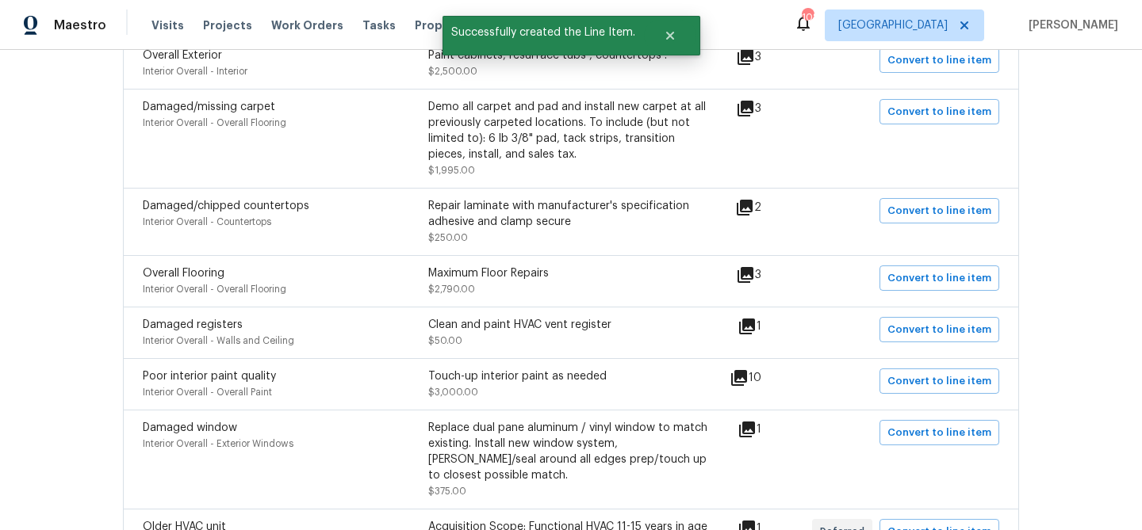
click at [755, 329] on icon at bounding box center [747, 327] width 16 height 16
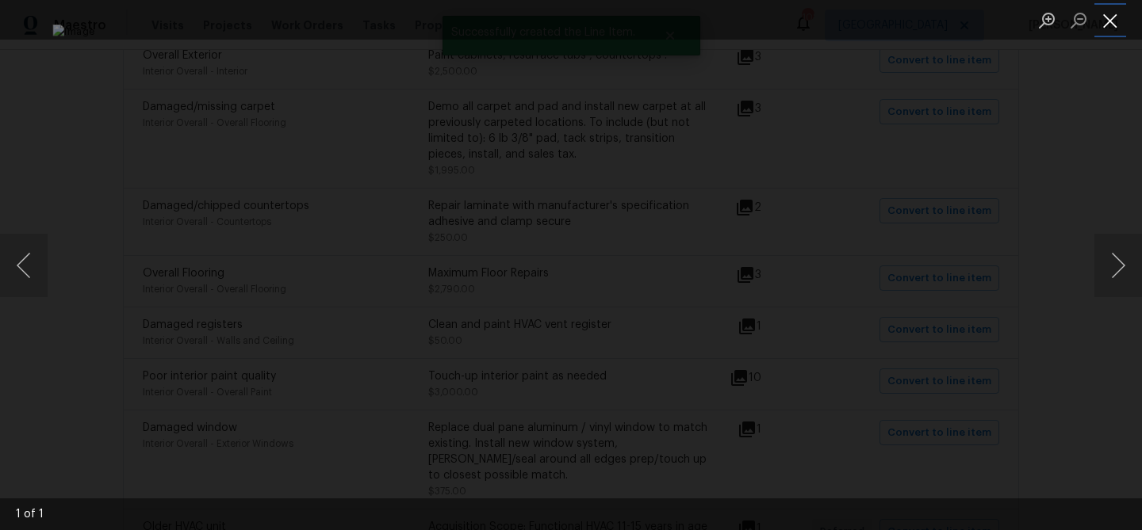
click at [1110, 18] on button "Close lightbox" at bounding box center [1110, 20] width 32 height 28
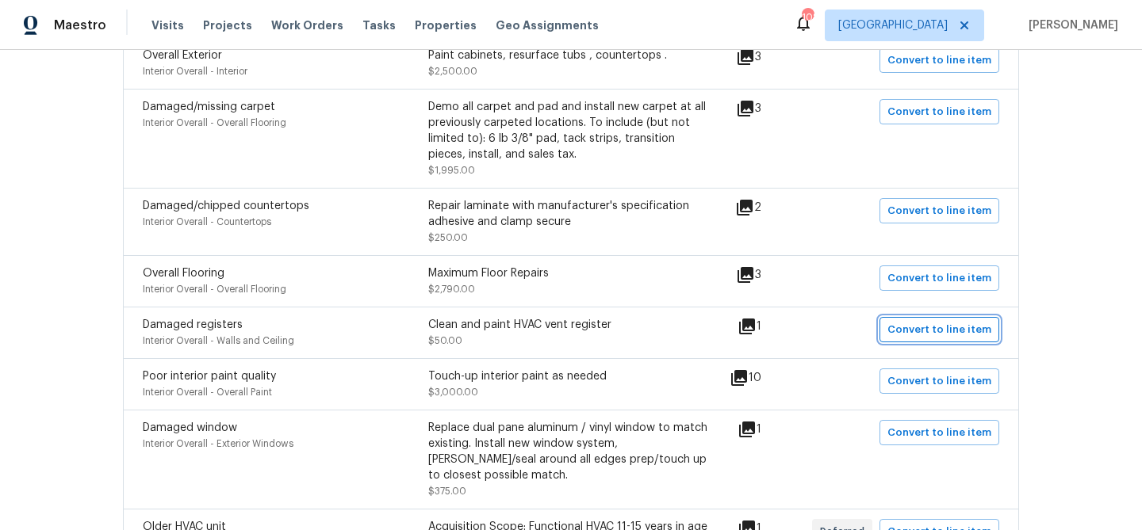
click at [952, 326] on span "Convert to line item" at bounding box center [939, 330] width 104 height 18
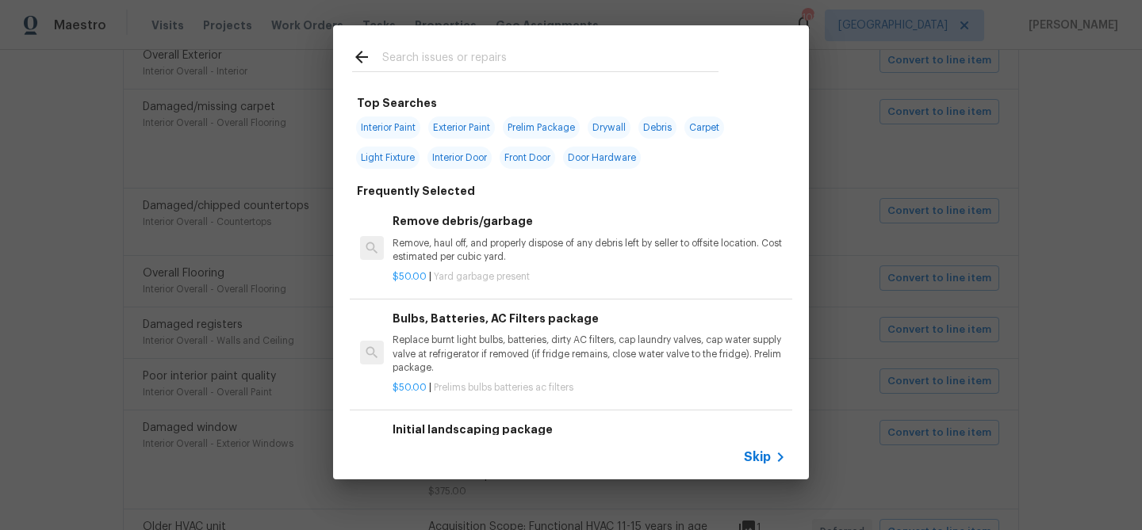
click at [762, 458] on span "Skip" at bounding box center [757, 458] width 27 height 16
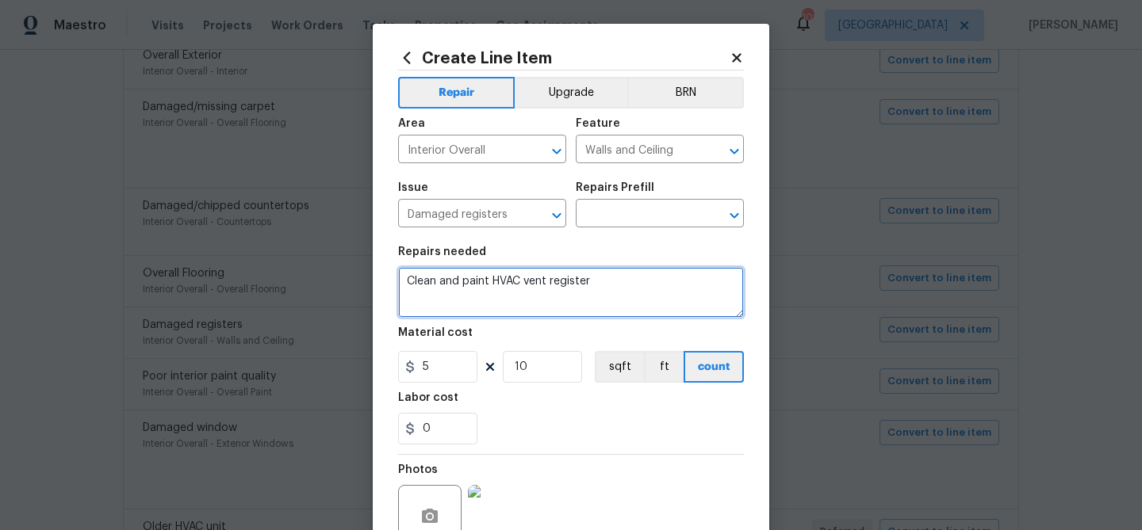
click at [541, 280] on textarea "Clean and paint HVAC vent register" at bounding box center [571, 292] width 346 height 51
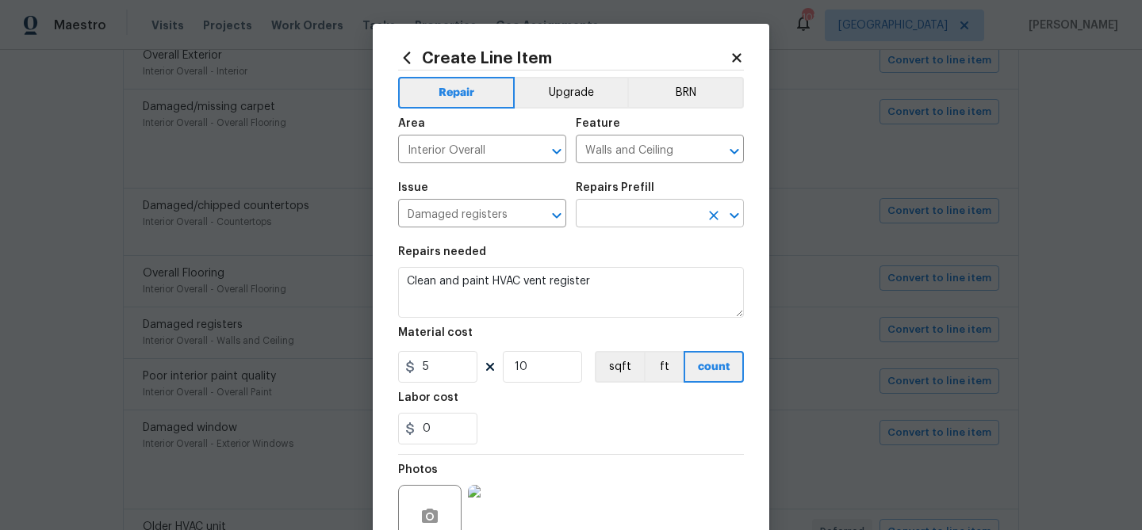
click at [616, 209] on input "text" at bounding box center [638, 215] width 124 height 25
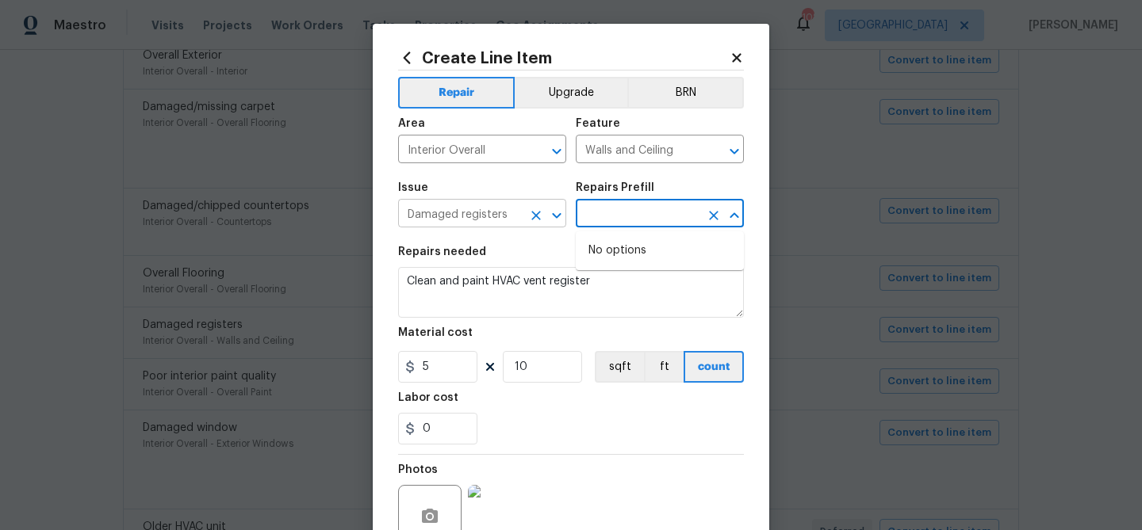
click at [482, 225] on input "Damaged registers" at bounding box center [460, 215] width 124 height 25
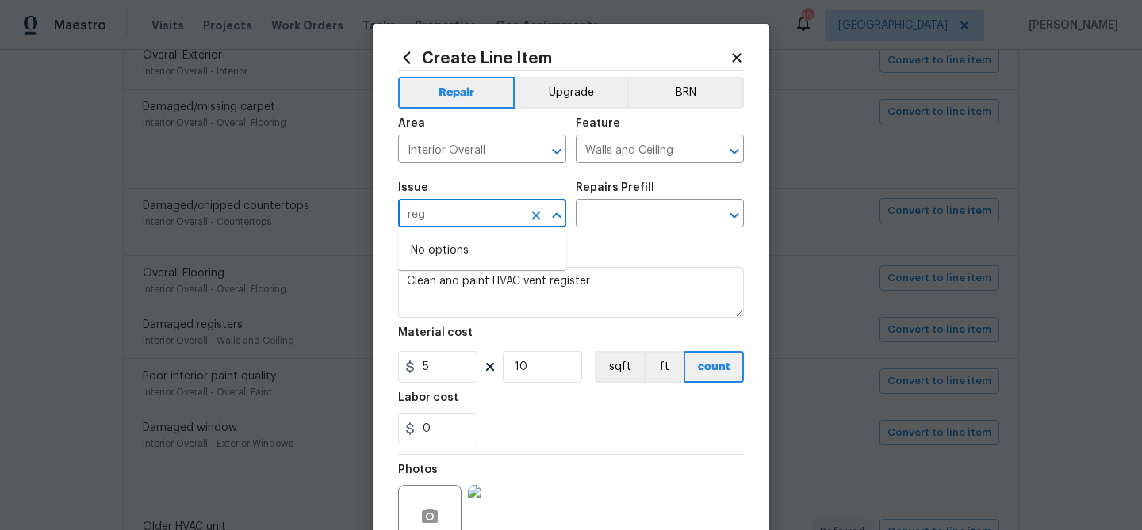
click at [482, 225] on input "reg" at bounding box center [460, 215] width 124 height 25
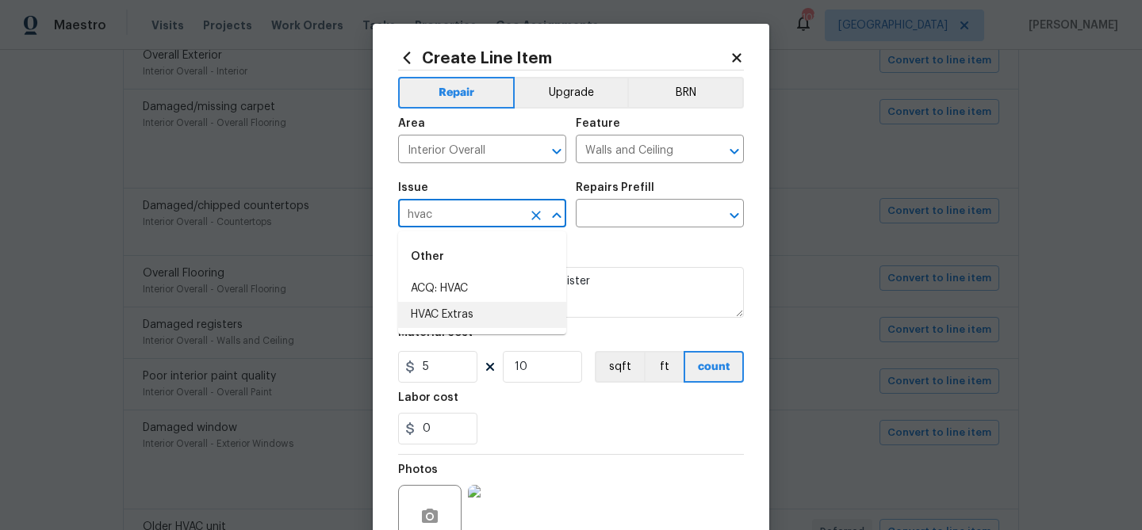
click at [472, 312] on li "HVAC Extras" at bounding box center [482, 315] width 168 height 26
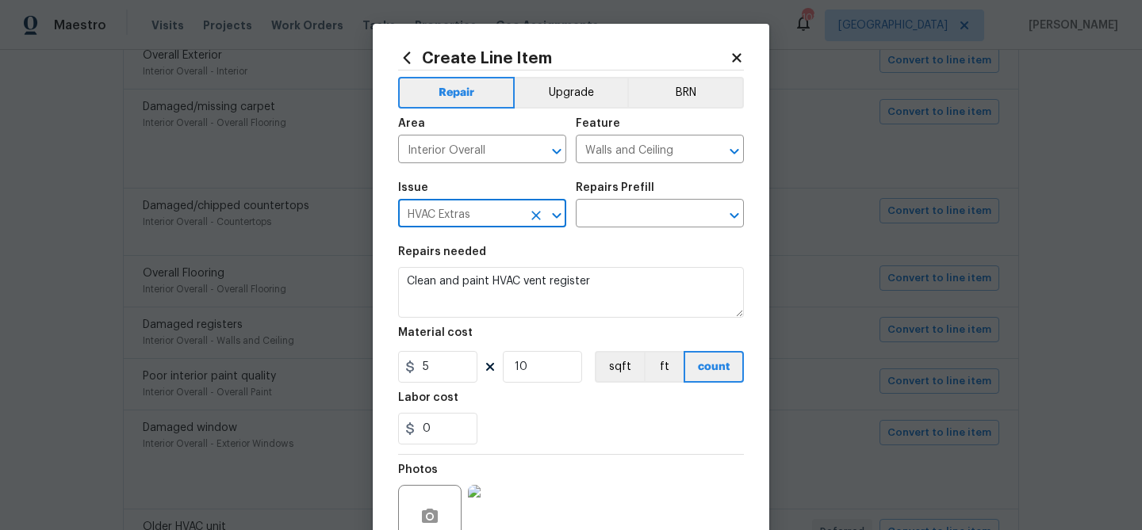
type input "HVAC Extras"
click at [620, 201] on div "Repairs Prefill" at bounding box center [660, 192] width 168 height 21
click at [617, 217] on input "text" at bounding box center [638, 215] width 124 height 25
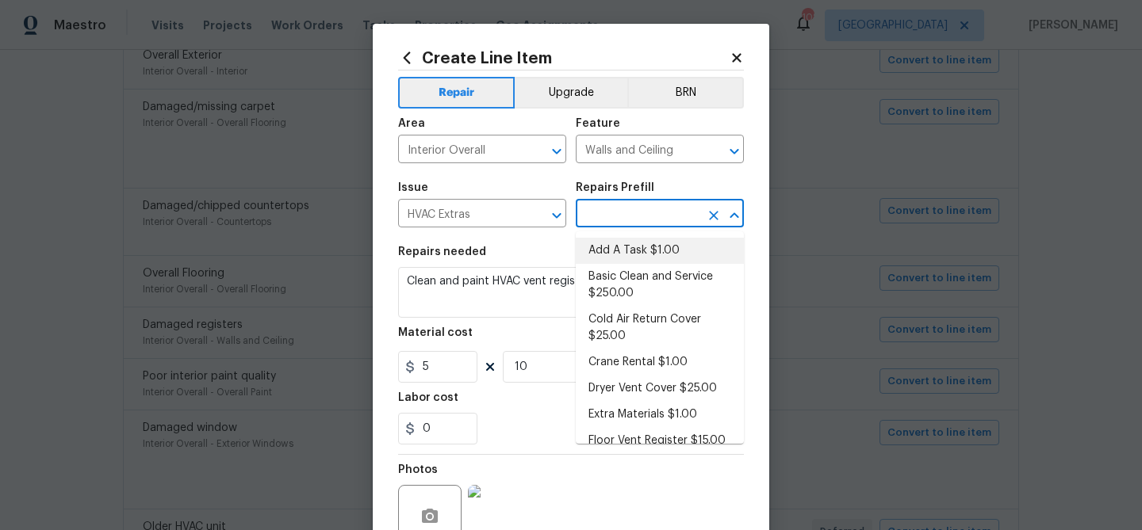
click at [615, 247] on li "Add A Task $1.00" at bounding box center [660, 251] width 168 height 26
type input "HVAC"
type input "Add A Task $1.00"
type textarea "HPM to detail"
type input "1"
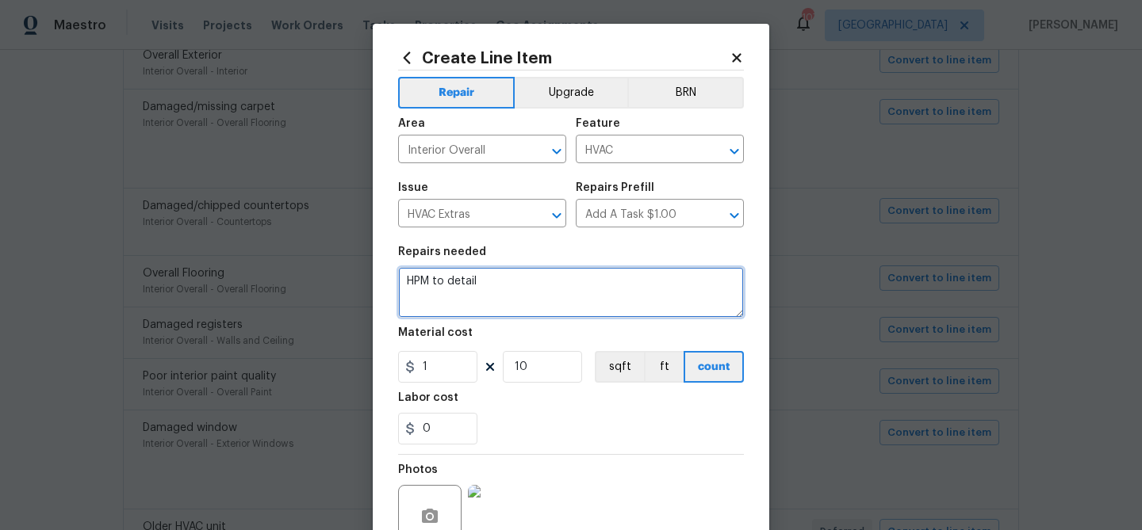
click at [522, 303] on textarea "HPM to detail" at bounding box center [571, 292] width 346 height 51
paste textarea "Clean and paint HVAC vent register"
type textarea "Clean and paint HVAC vent registers"
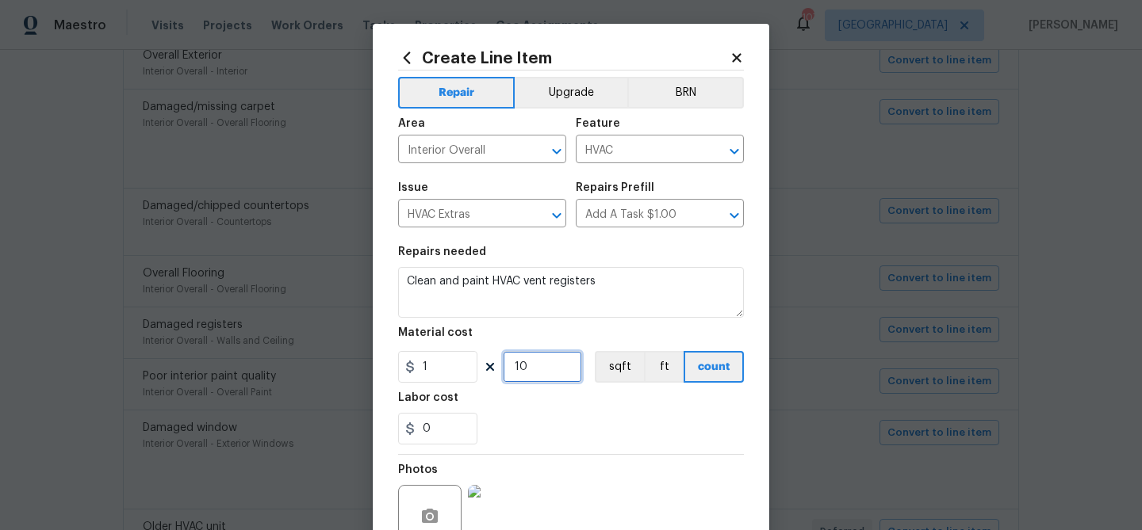
click at [531, 366] on input "10" at bounding box center [542, 367] width 79 height 32
click at [556, 407] on div "Labor cost" at bounding box center [571, 402] width 346 height 21
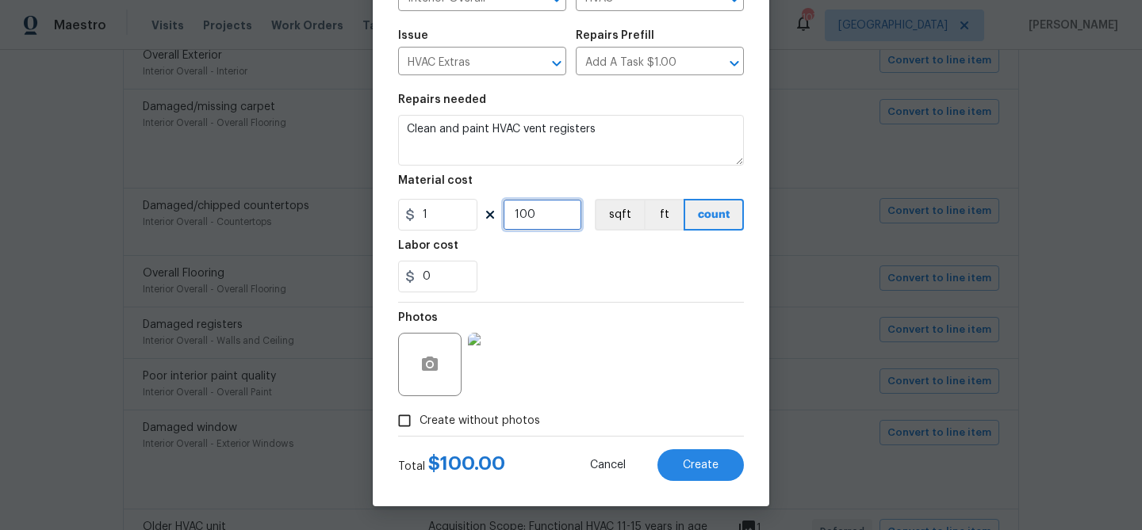
click at [529, 220] on input "100" at bounding box center [542, 215] width 79 height 32
type input "50"
click at [569, 272] on div "0" at bounding box center [571, 277] width 346 height 32
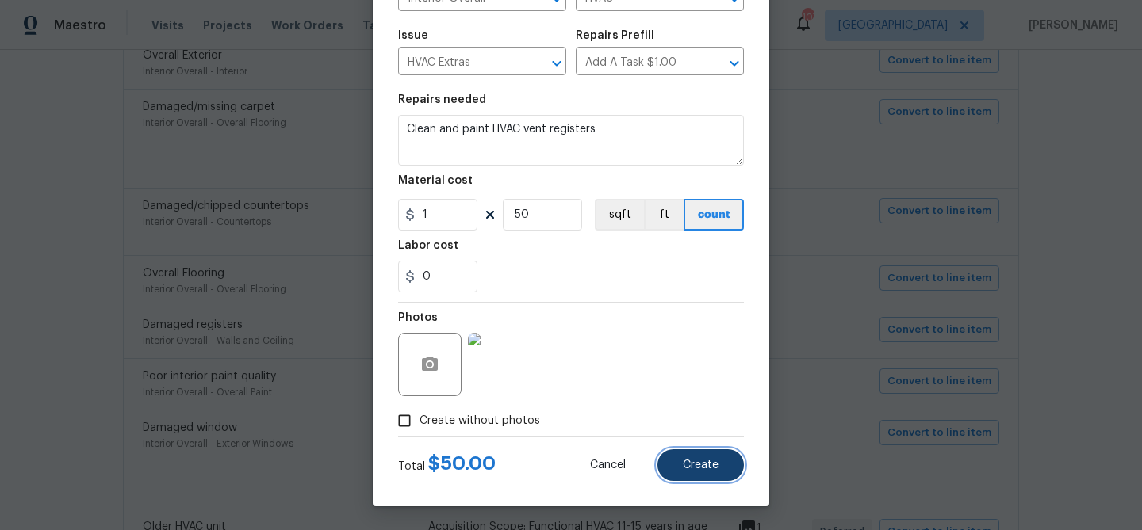
click at [710, 466] on span "Create" at bounding box center [701, 466] width 36 height 12
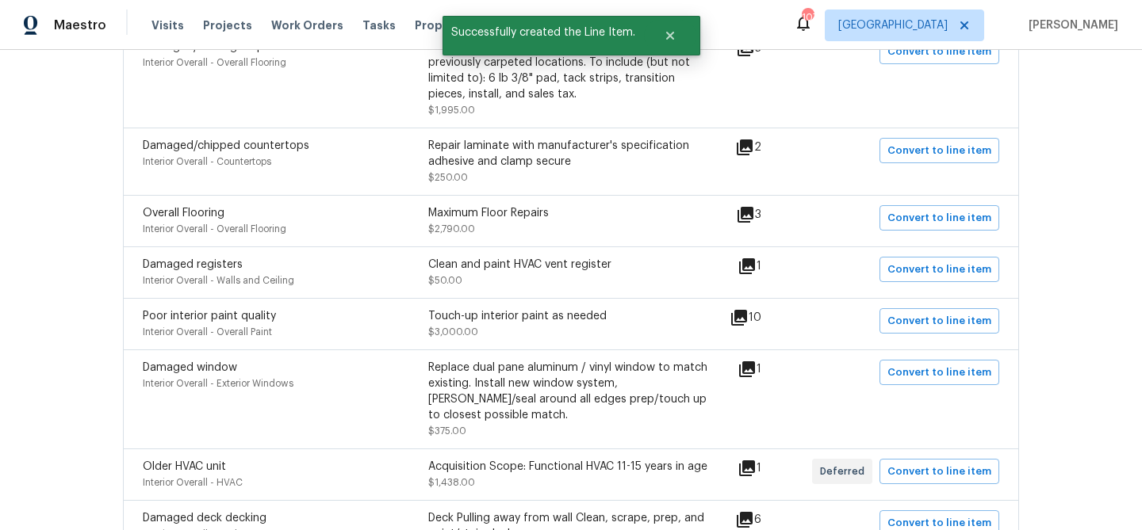
scroll to position [429, 0]
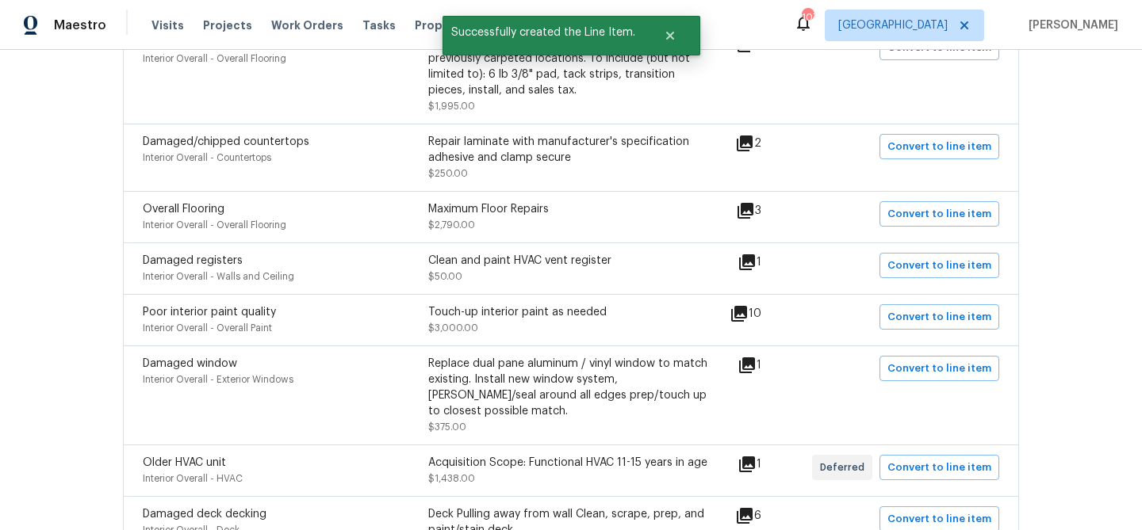
click at [747, 312] on icon at bounding box center [739, 314] width 16 height 16
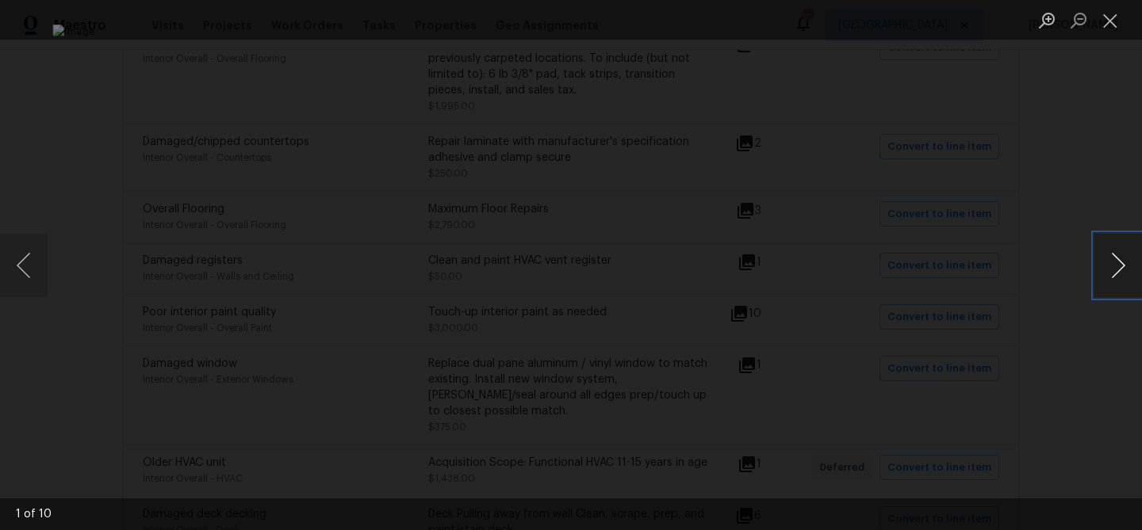
click at [1120, 271] on button "Next image" at bounding box center [1118, 265] width 48 height 63
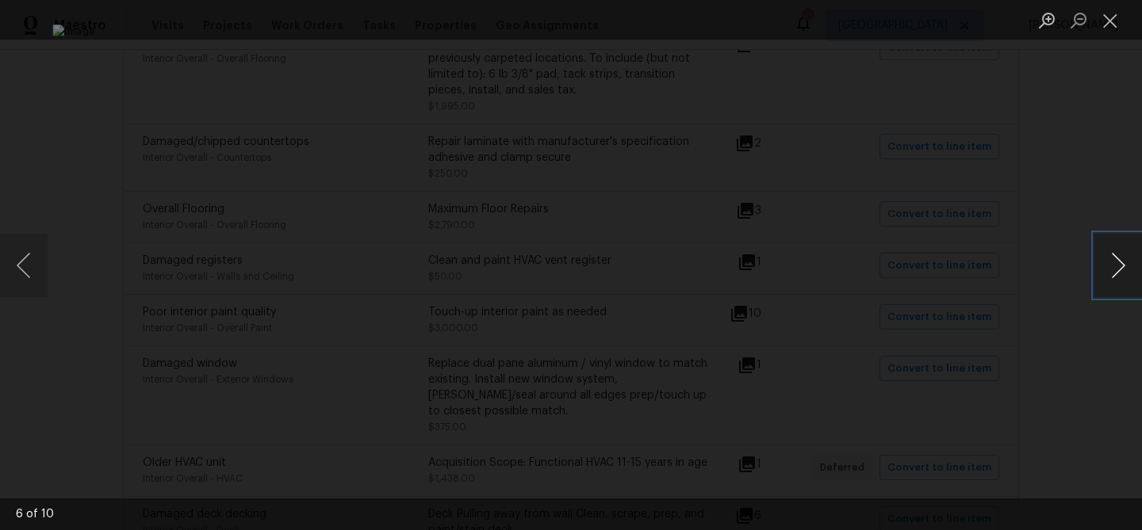
click at [1120, 271] on button "Next image" at bounding box center [1118, 265] width 48 height 63
click at [1108, 26] on button "Close lightbox" at bounding box center [1110, 20] width 32 height 28
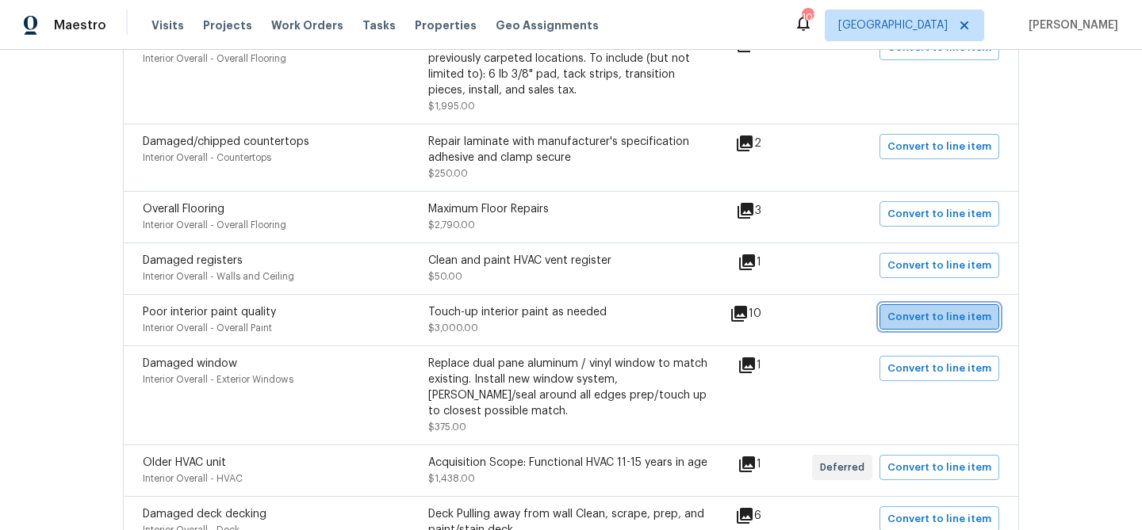
click at [967, 310] on span "Convert to line item" at bounding box center [939, 317] width 104 height 18
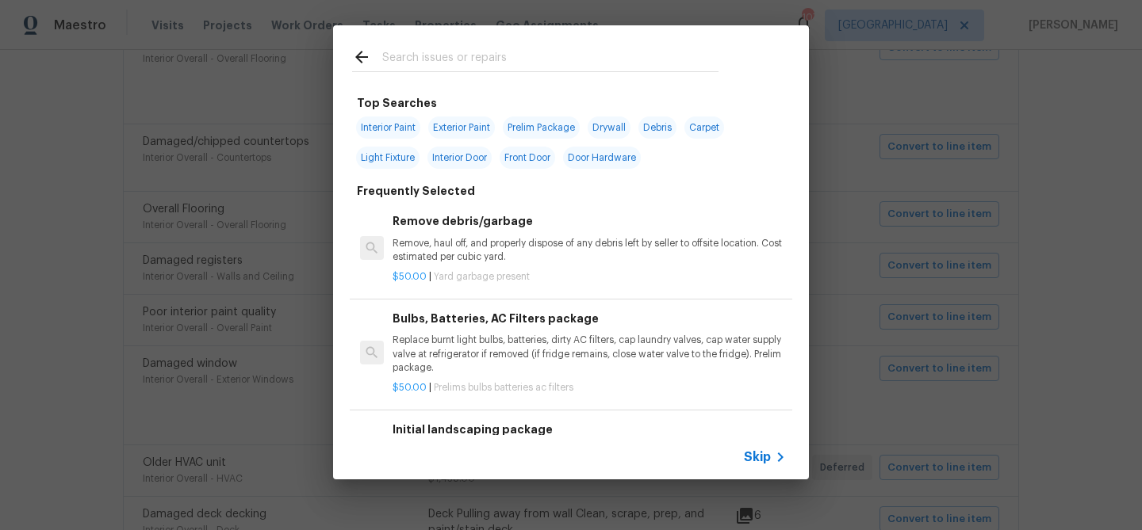
click at [757, 450] on span "Skip" at bounding box center [757, 458] width 27 height 16
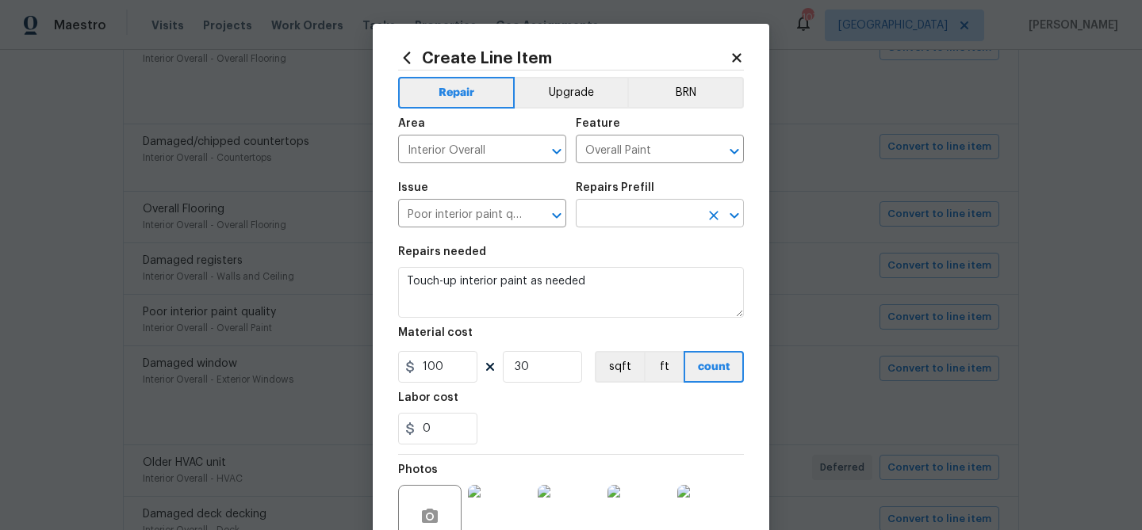
click at [603, 222] on input "text" at bounding box center [638, 215] width 124 height 25
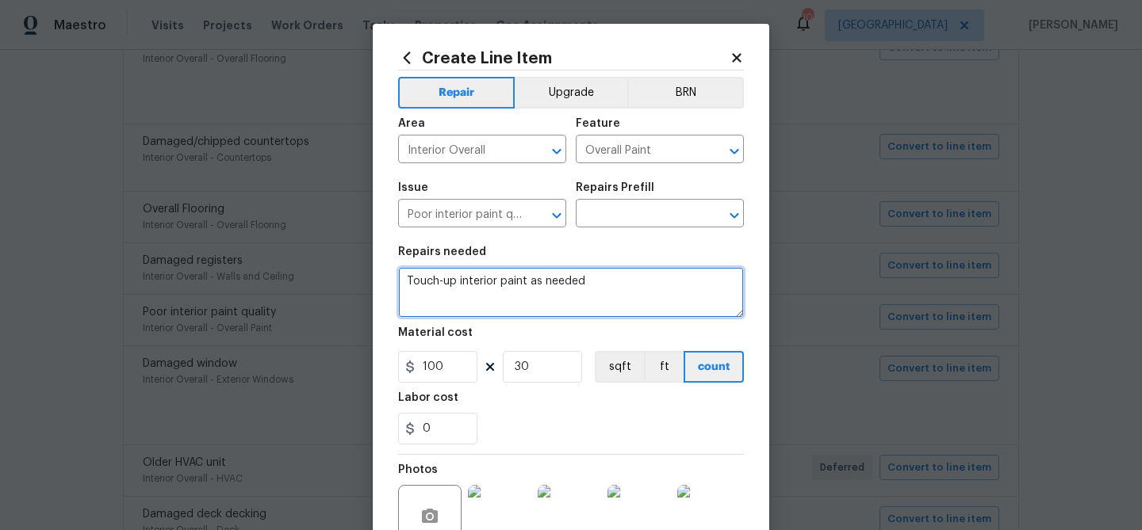
click at [602, 279] on textarea "Touch-up interior paint as needed" at bounding box center [571, 292] width 346 height 51
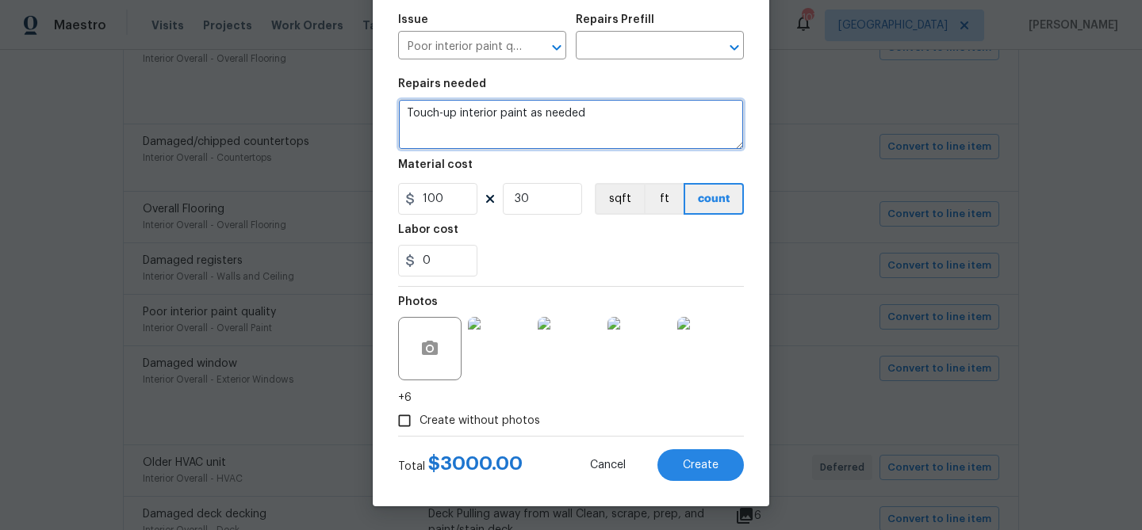
scroll to position [0, 0]
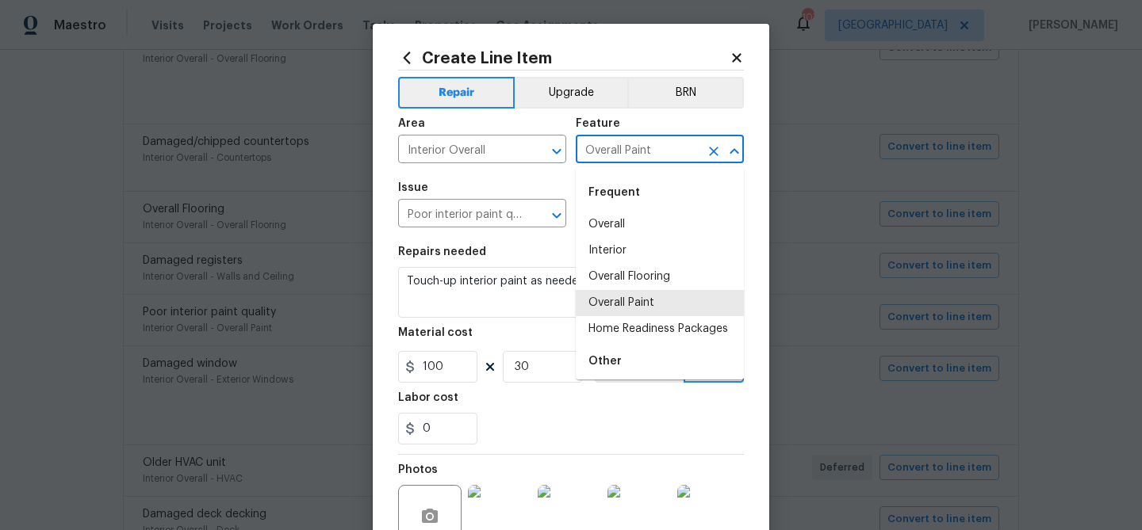
click at [595, 158] on input "Overall Paint" at bounding box center [638, 151] width 124 height 25
click at [603, 298] on li "Overall Paint" at bounding box center [660, 303] width 168 height 26
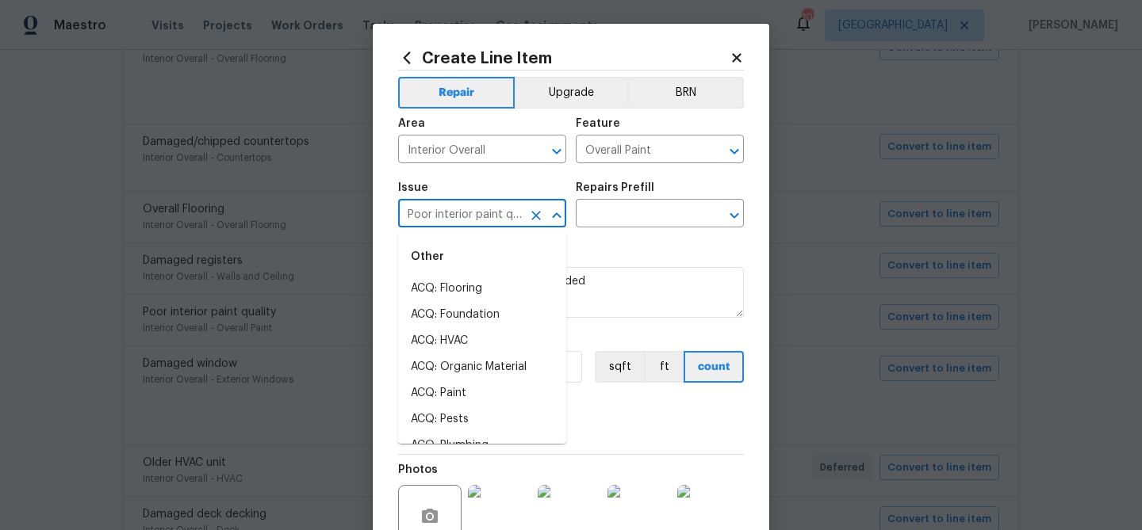
click at [506, 215] on input "Poor interior paint quality" at bounding box center [460, 215] width 124 height 25
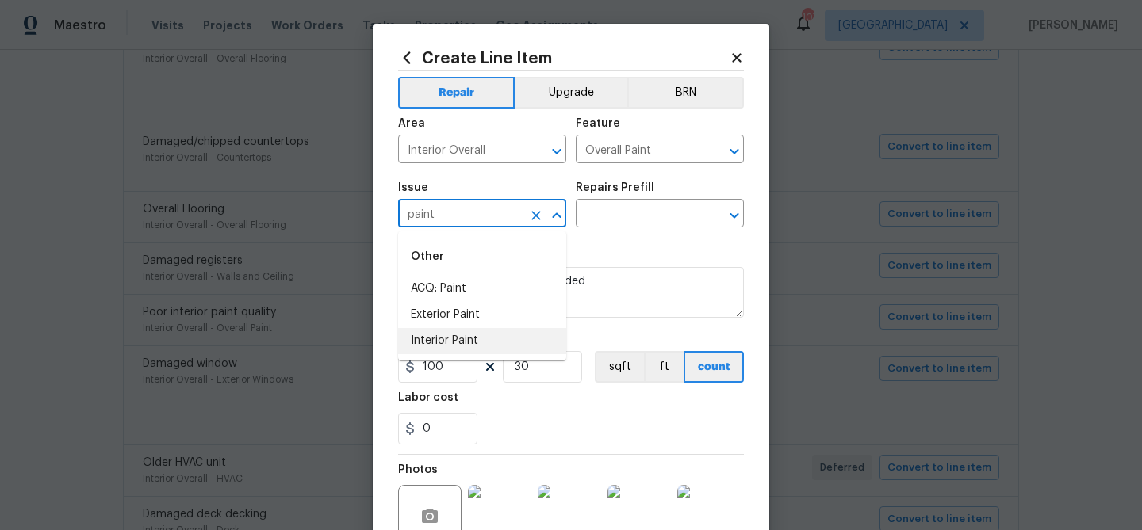
click at [473, 337] on li "Interior Paint" at bounding box center [482, 341] width 168 height 26
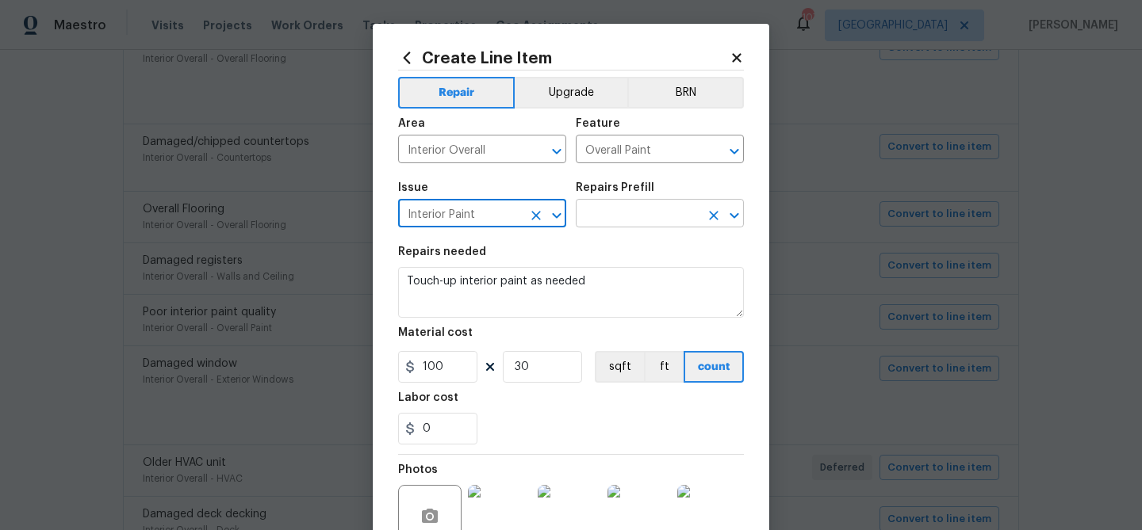
type input "Interior Paint"
click at [608, 223] on input "text" at bounding box center [638, 215] width 124 height 25
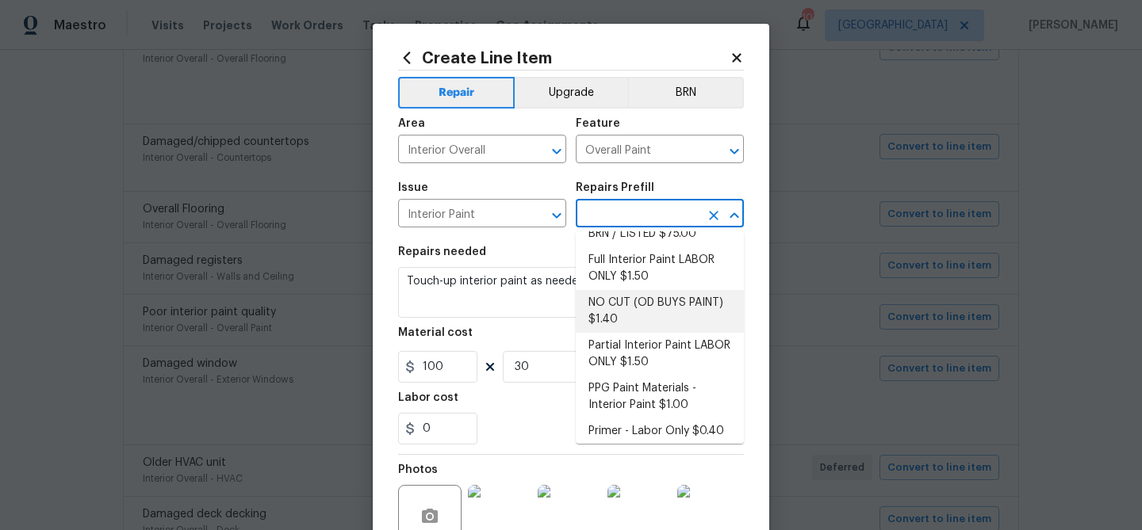
scroll to position [76, 0]
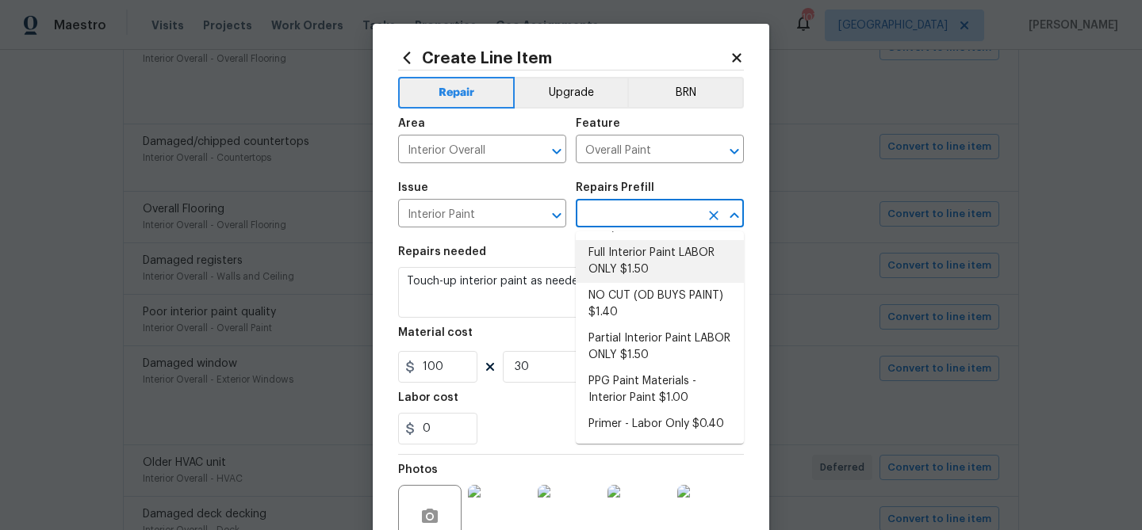
click at [619, 271] on li "Full Interior Paint LABOR ONLY $1.50" at bounding box center [660, 261] width 168 height 43
type textarea "Full Interior paint - (walls, ceilings, trim, and doors) - PAINT PROVIDED BY OP…"
type input "Full Interior Paint LABOR ONLY $1.50"
type input "1.5"
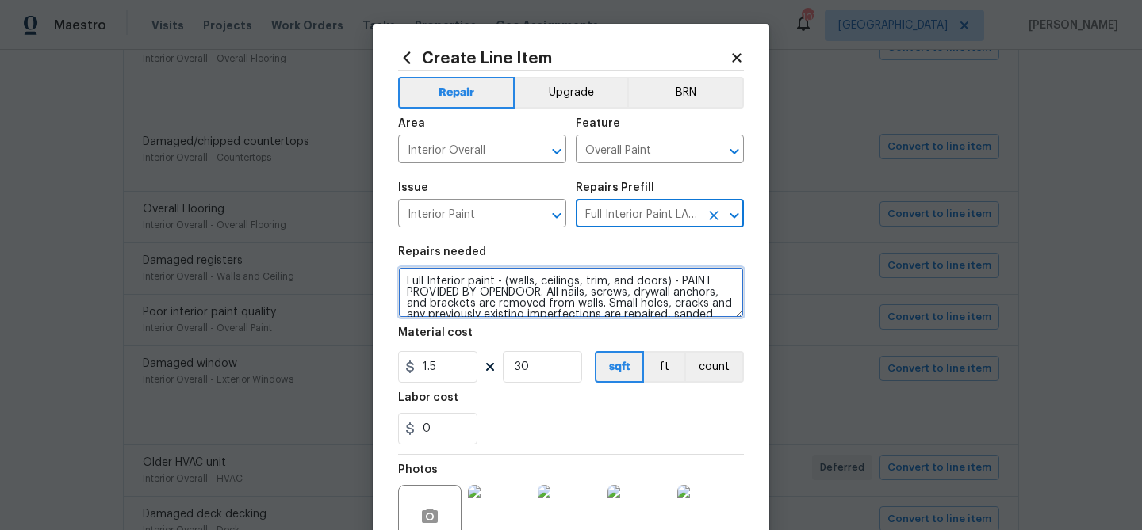
click at [543, 293] on textarea "Full Interior paint - (walls, ceilings, trim, and doors) - PAINT PROVIDED BY OP…" at bounding box center [571, 292] width 346 height 51
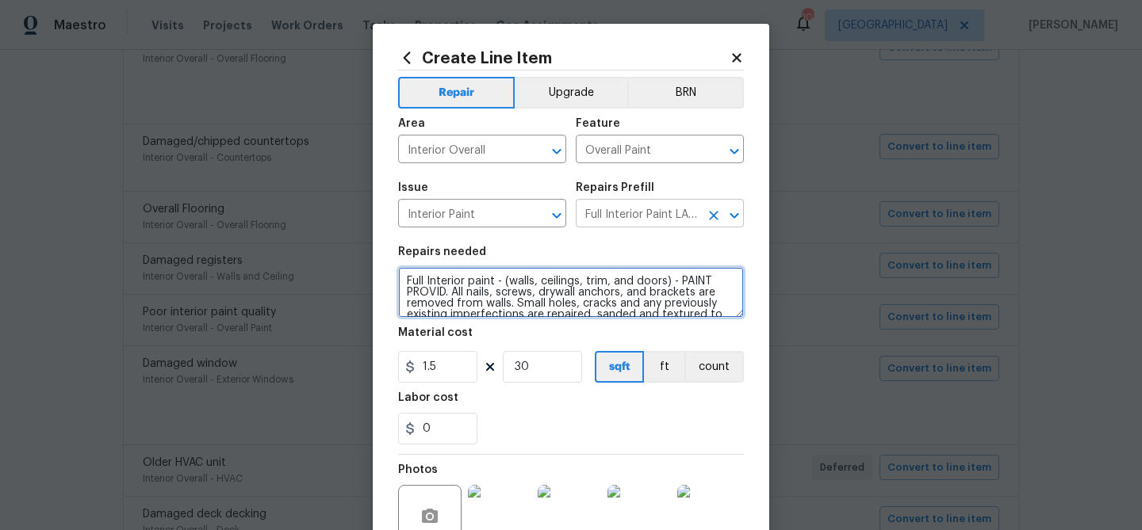
type textarea "Full Interior paint - (walls, ceilings, trim, and doors) - PAINT PROVID. All na…"
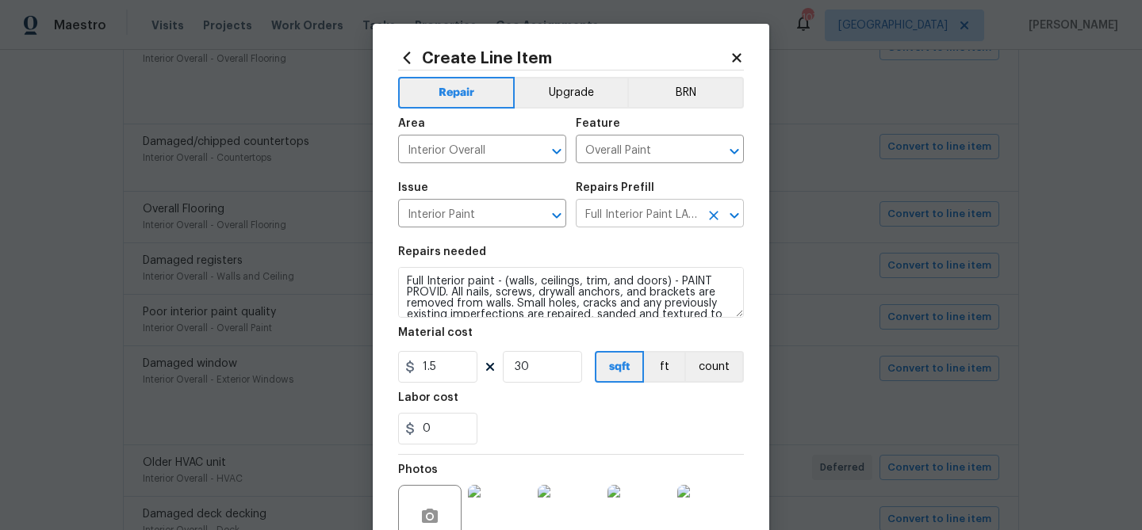
click at [619, 213] on input "Full Interior Paint LABOR ONLY $1.50" at bounding box center [638, 215] width 124 height 25
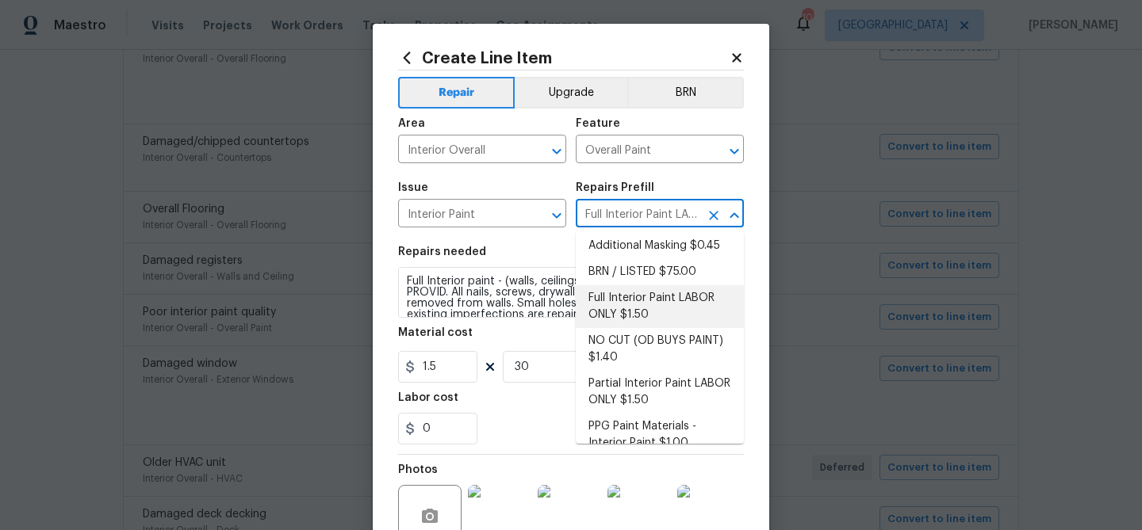
scroll to position [36, 0]
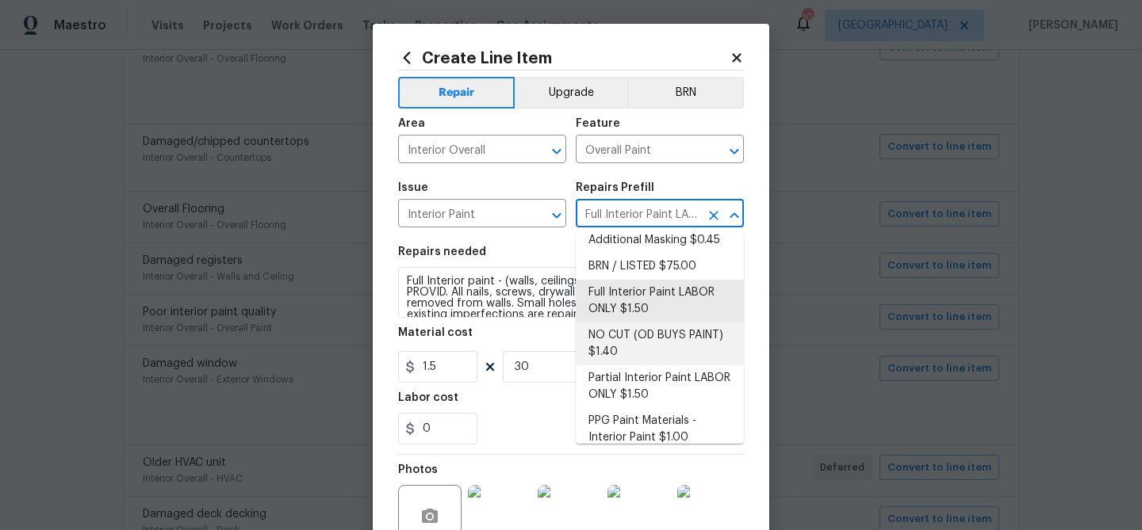
click at [630, 340] on li "NO CUT (OD BUYS PAINT) $1.40" at bounding box center [660, 344] width 168 height 43
type input "NO CUT (OD BUYS PAINT) $1.40"
type textarea "NO CUTS, Opendoor to Purchase Paint - (walls, ceilings, trim, and doors) - All …"
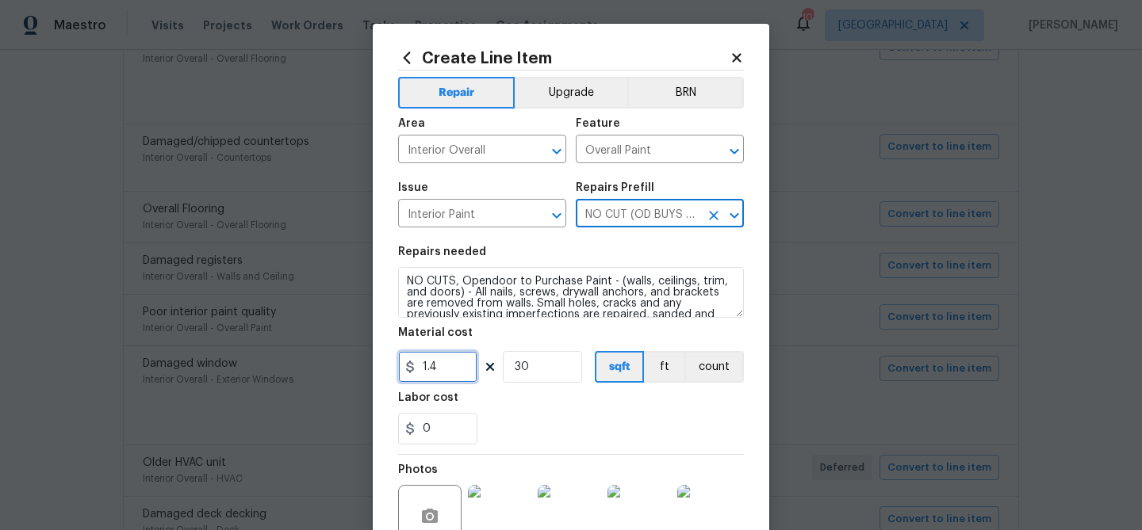
click at [442, 377] on input "1.4" at bounding box center [437, 367] width 79 height 32
type input "1.55"
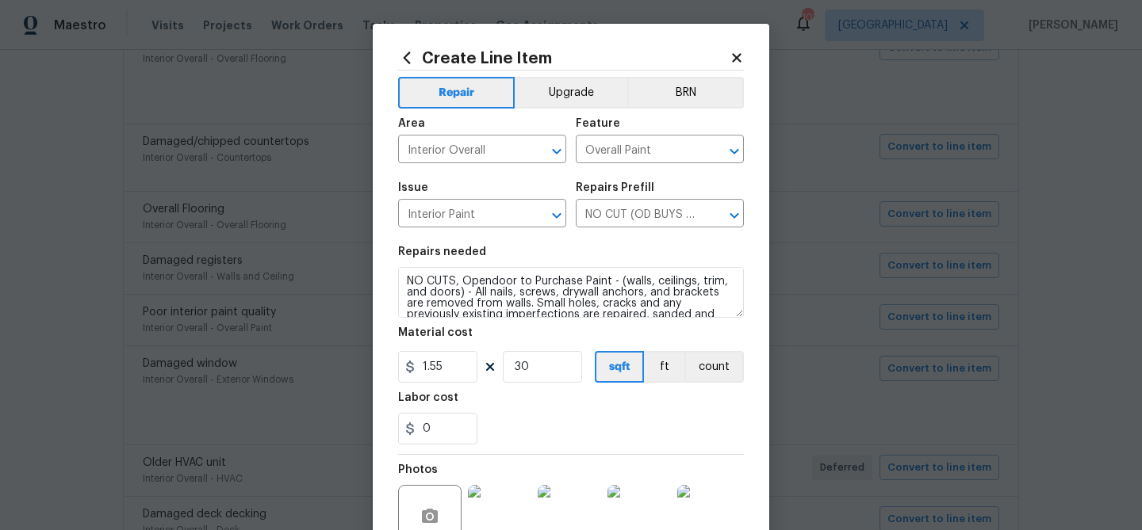
click at [547, 340] on div "Material cost" at bounding box center [571, 337] width 346 height 21
click at [523, 368] on input "30" at bounding box center [542, 367] width 79 height 32
type input "1728"
click at [547, 430] on div "0" at bounding box center [571, 429] width 346 height 32
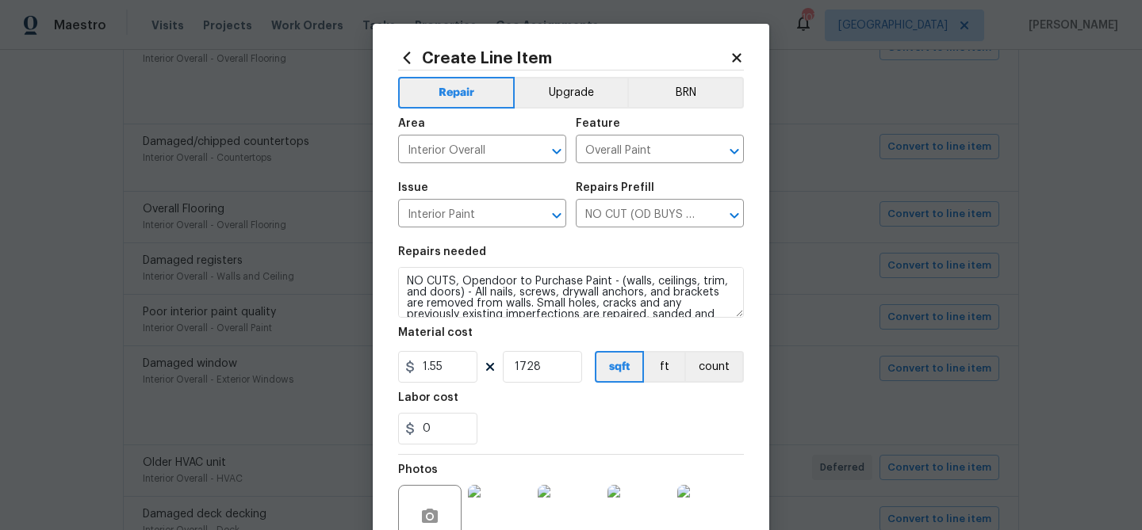
scroll to position [169, 0]
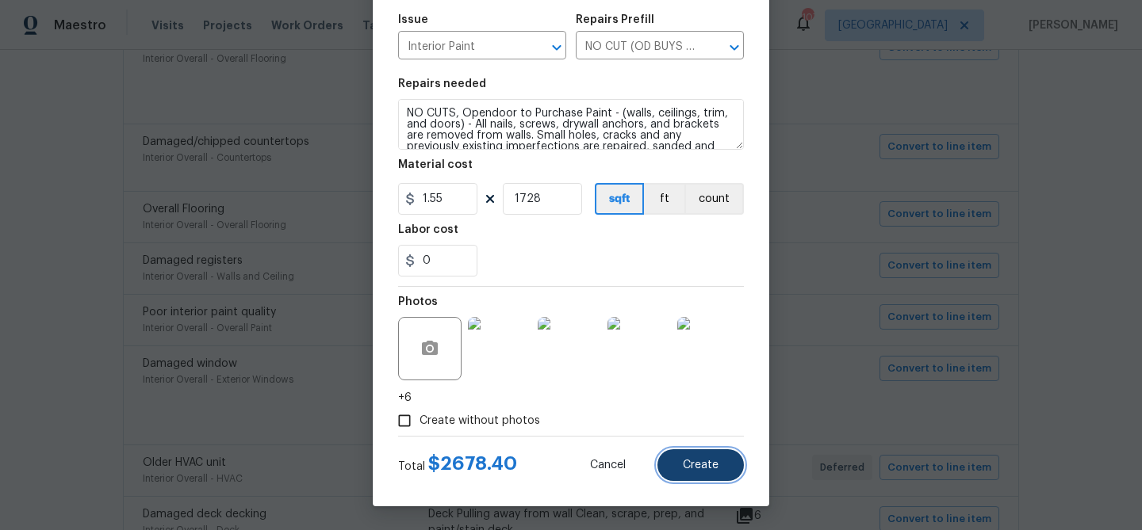
click at [720, 465] on button "Create" at bounding box center [700, 466] width 86 height 32
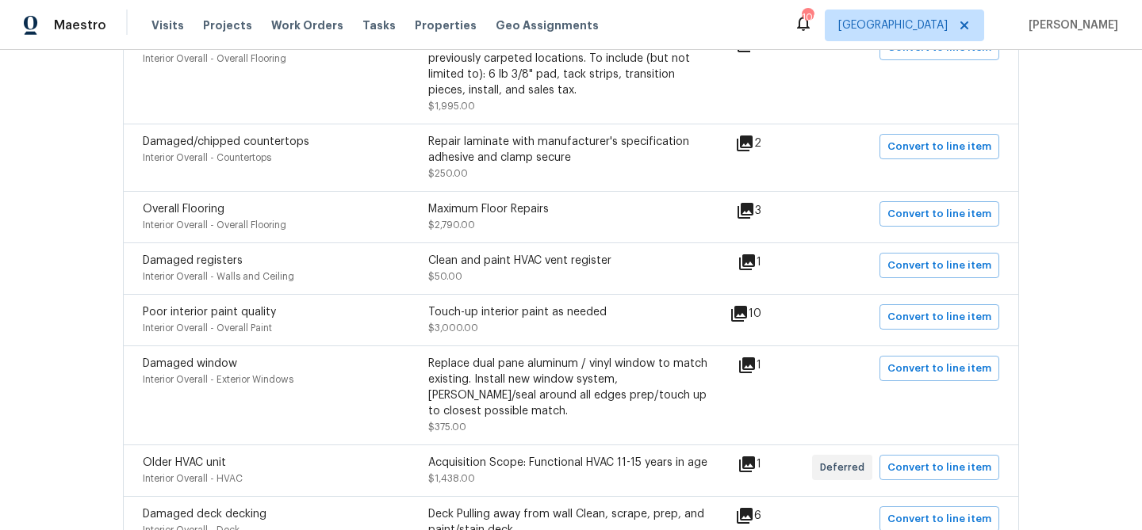
click at [755, 366] on icon at bounding box center [747, 366] width 16 height 16
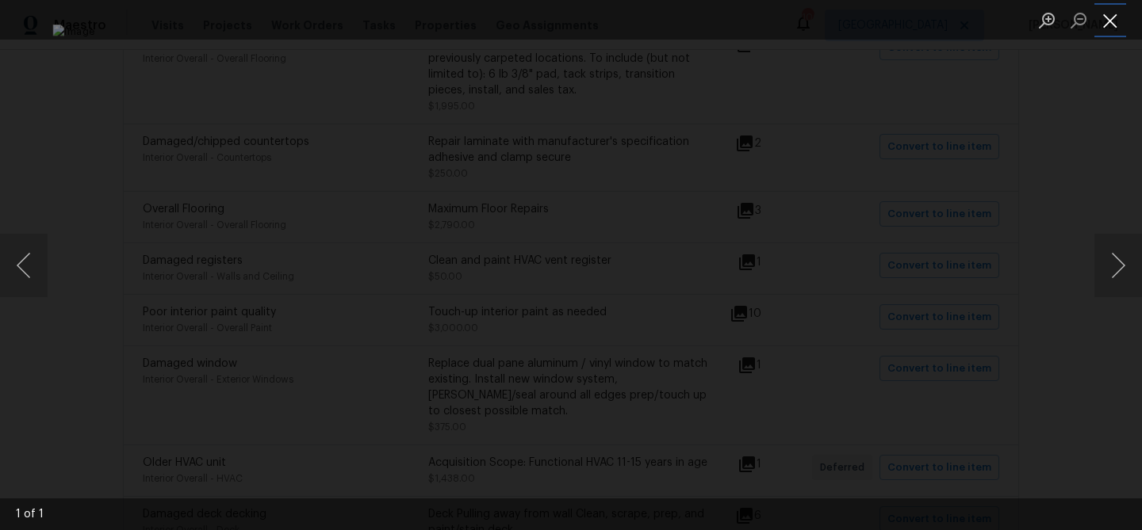
click at [1108, 14] on button "Close lightbox" at bounding box center [1110, 20] width 32 height 28
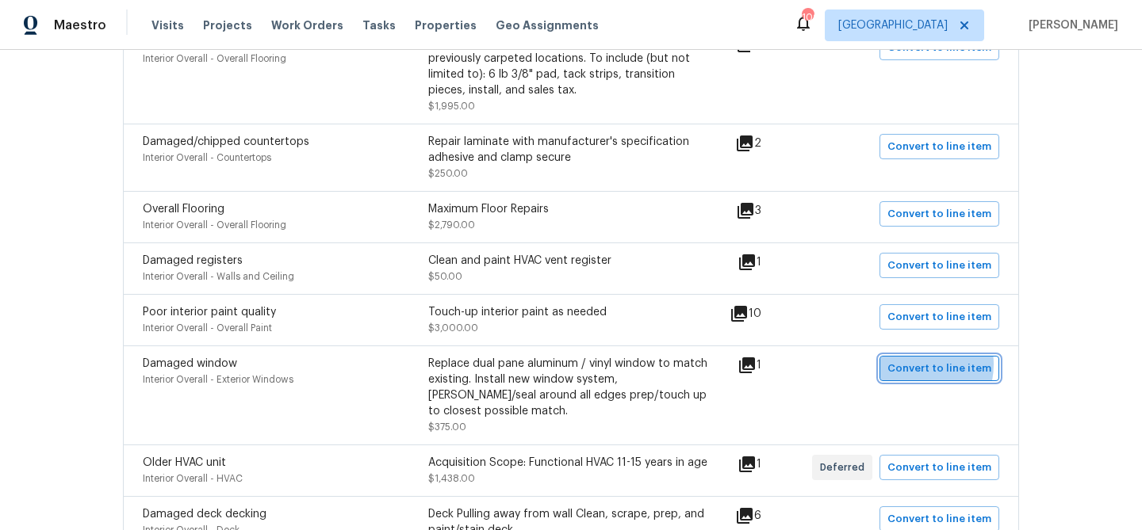
click at [917, 367] on span "Convert to line item" at bounding box center [939, 369] width 104 height 18
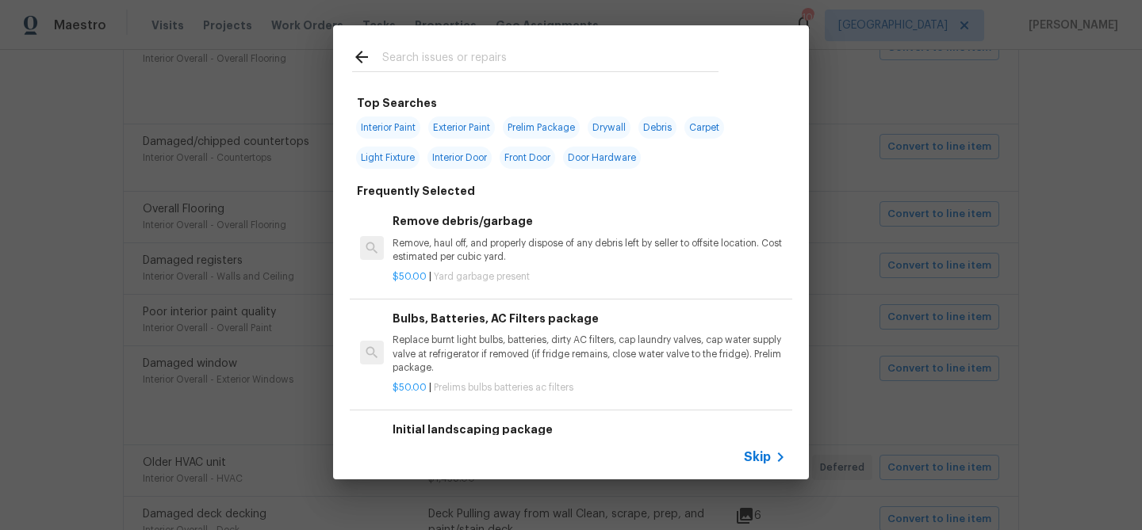
click at [763, 454] on span "Skip" at bounding box center [757, 458] width 27 height 16
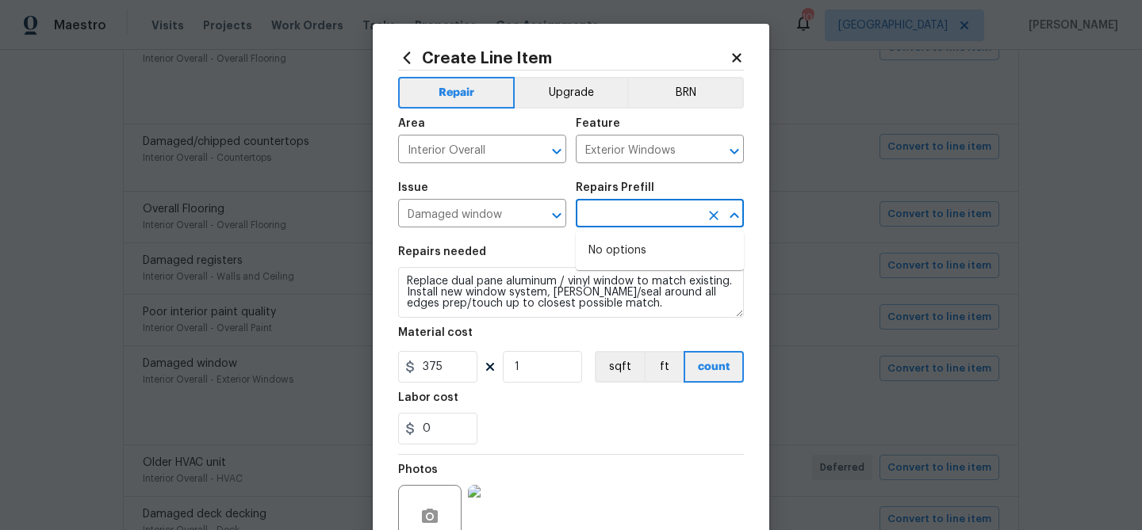
click at [607, 219] on input "text" at bounding box center [638, 215] width 124 height 25
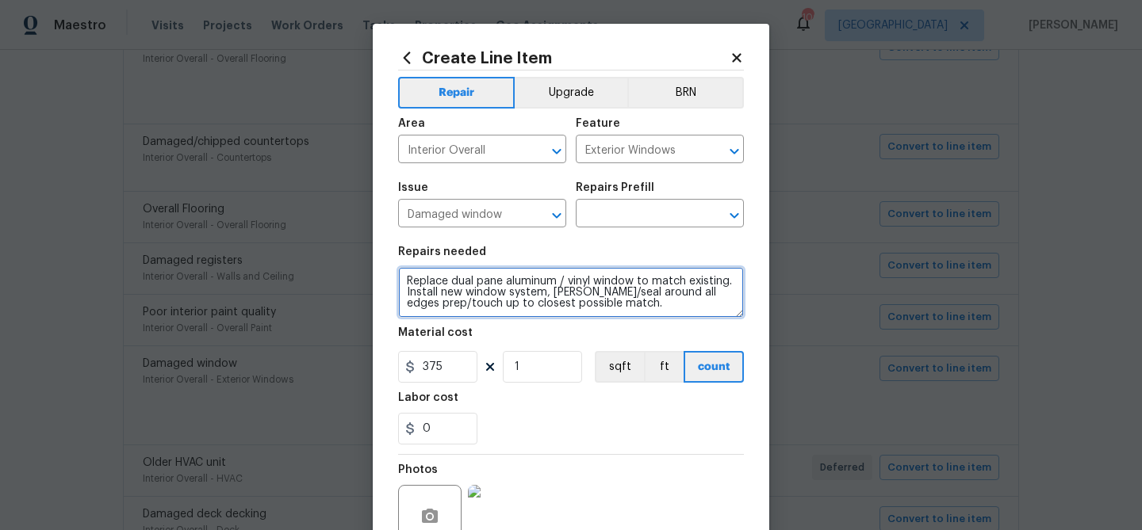
click at [519, 282] on textarea "Replace dual pane aluminum / vinyl window to match existing. Install new window…" at bounding box center [571, 292] width 346 height 51
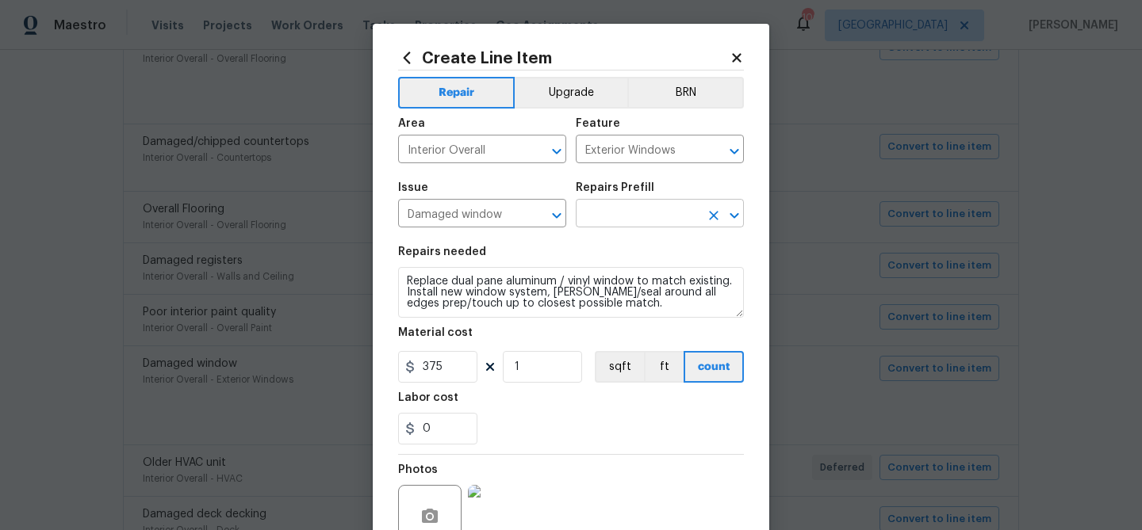
click at [603, 209] on input "text" at bounding box center [638, 215] width 124 height 25
click at [610, 213] on input "text" at bounding box center [638, 215] width 124 height 25
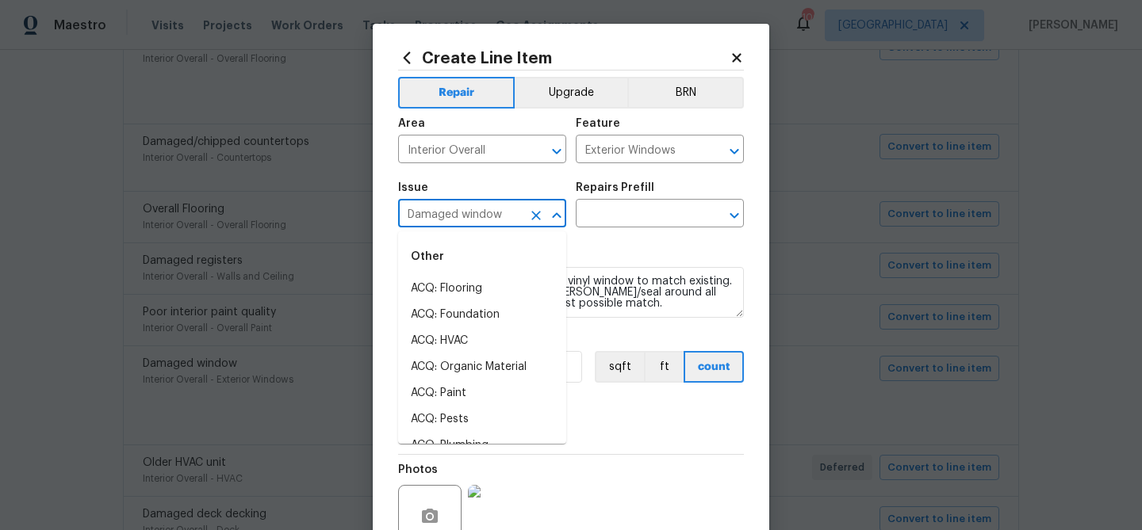
click at [484, 222] on input "Damaged window" at bounding box center [460, 215] width 124 height 25
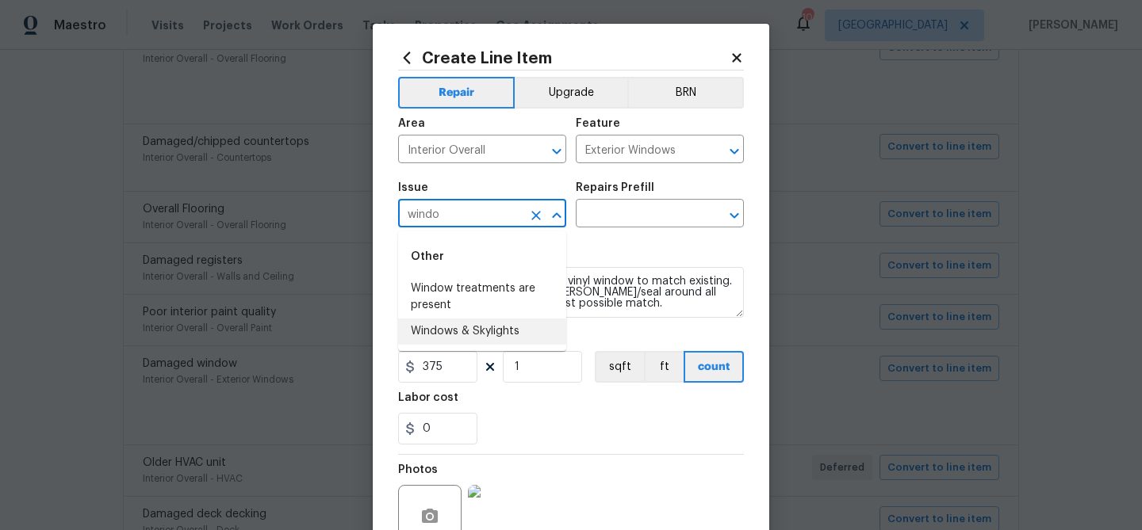
click at [456, 327] on li "Windows & Skylights" at bounding box center [482, 332] width 168 height 26
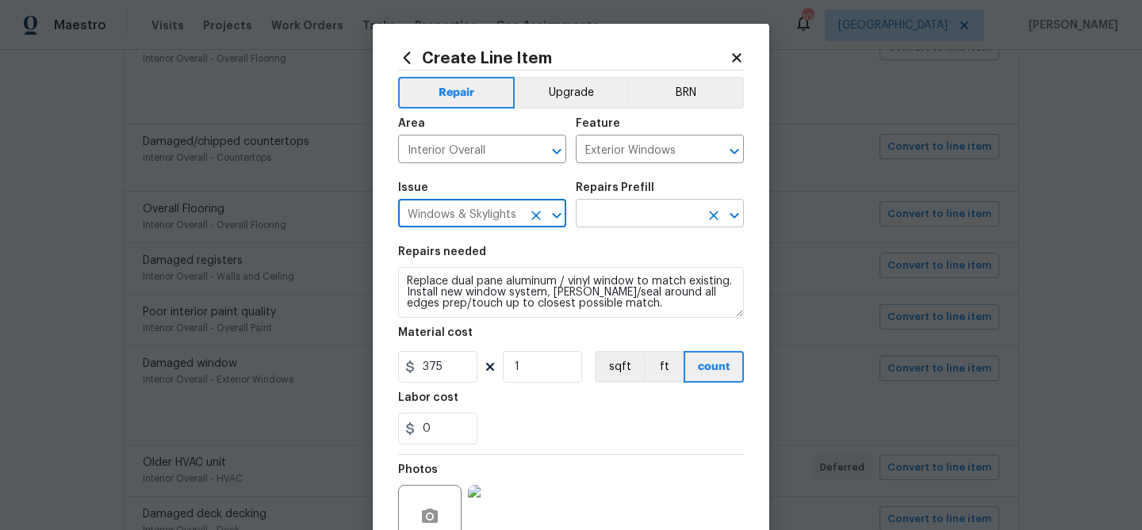
type input "Windows & Skylights"
click at [631, 213] on input "text" at bounding box center [638, 215] width 124 height 25
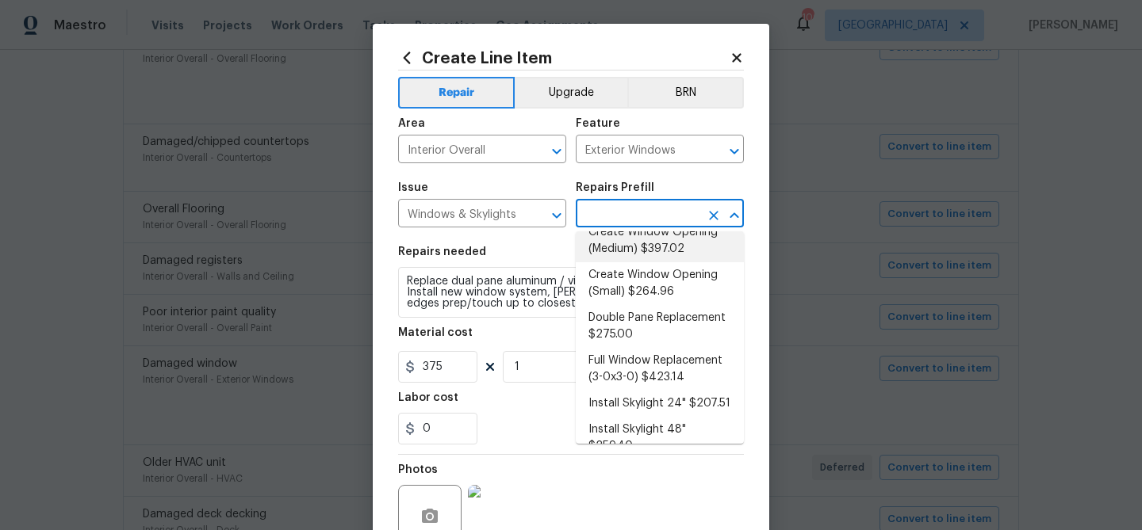
scroll to position [88, 0]
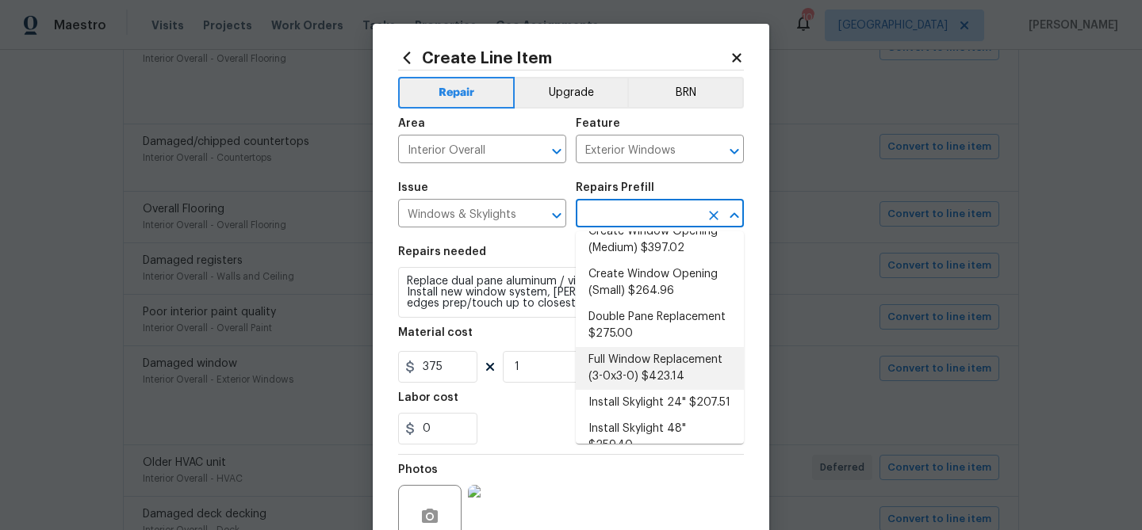
click at [623, 359] on li "Full Window Replacement (3-0x3-0) $423.14" at bounding box center [660, 368] width 168 height 43
type input "Full Window Replacement (3-0x3-0) $423.14"
type textarea "Remove and replace the 3-0 x 3-0 vinyl double hung, dual pane window with new. …"
type input "423.14"
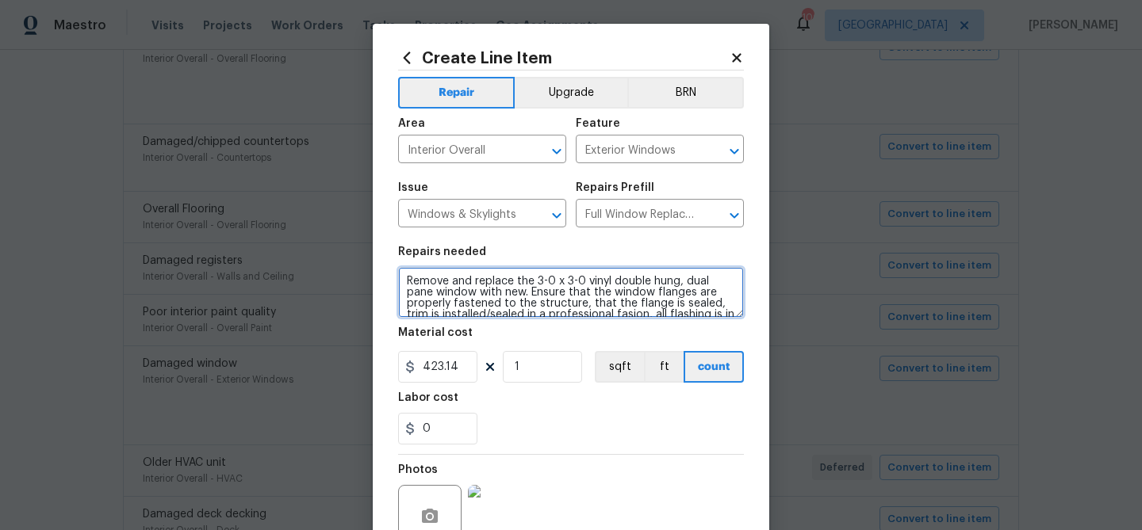
click at [520, 284] on textarea "Remove and replace the 3-0 x 3-0 vinyl double hung, dual pane window with new. …" at bounding box center [571, 292] width 346 height 51
paste textarea "place dual pane aluminum / vinyl window to match existing. Install new window s…"
type textarea "Replace dual pane aluminum / vinyl window to match existing. Install new window…"
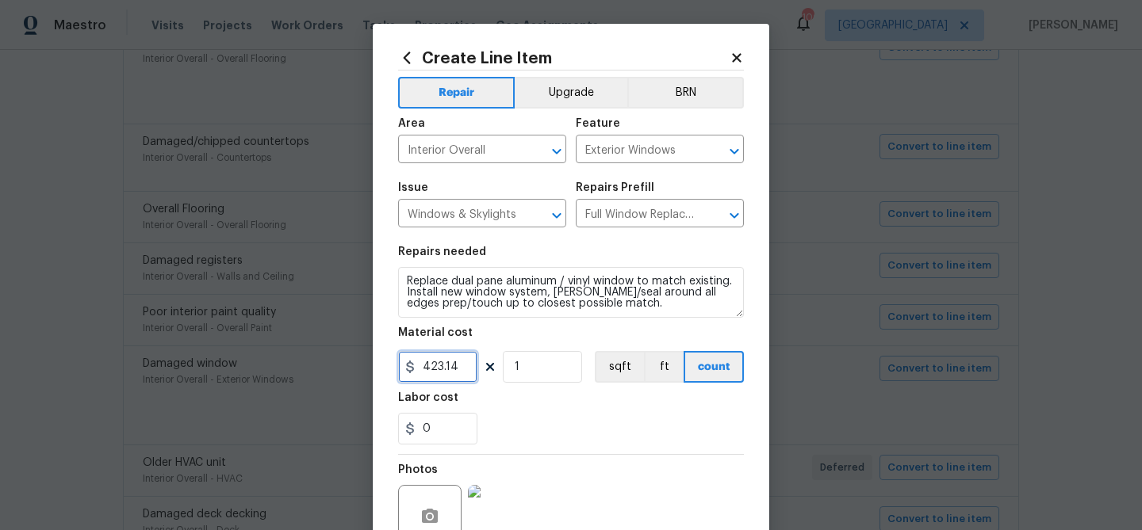
click at [435, 366] on input "423.14" at bounding box center [437, 367] width 79 height 32
type input "375"
click at [570, 409] on div "Labor cost" at bounding box center [571, 402] width 346 height 21
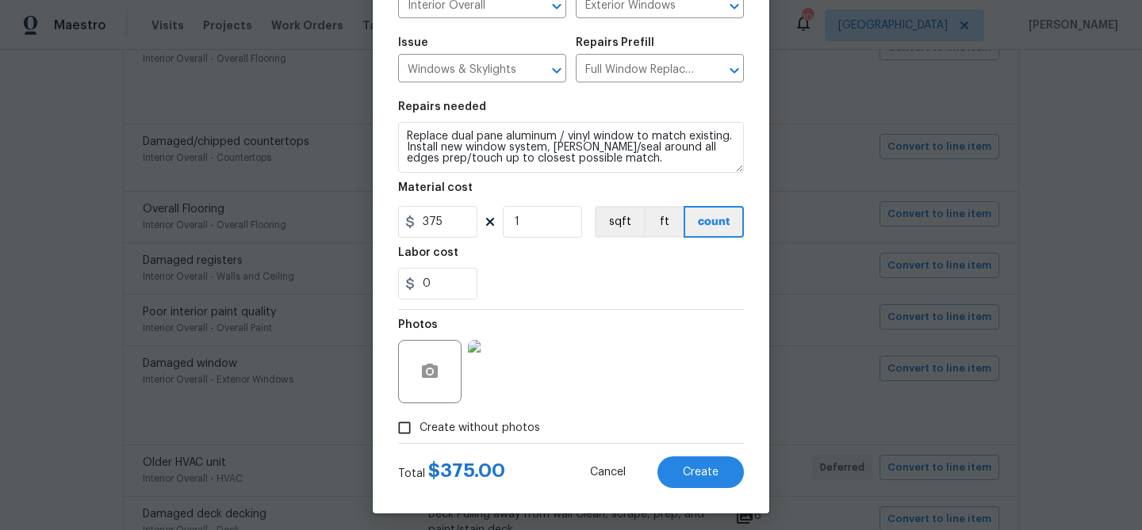
scroll to position [153, 0]
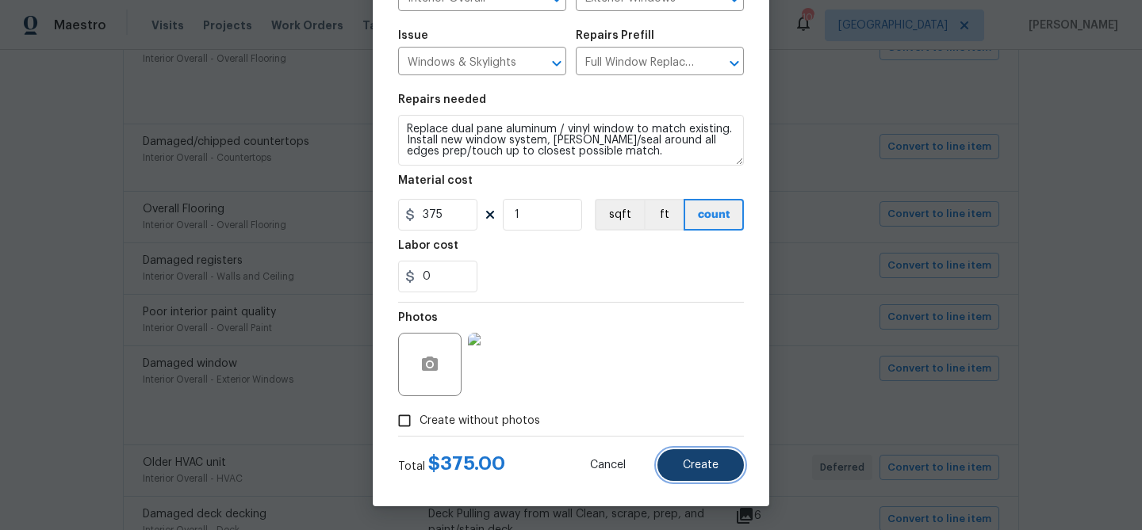
click at [702, 463] on span "Create" at bounding box center [701, 466] width 36 height 12
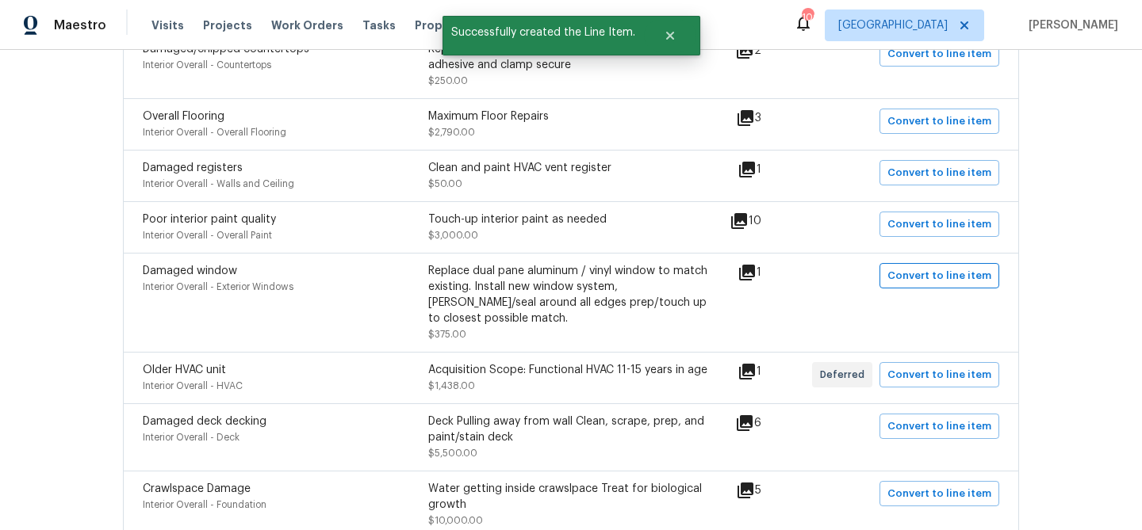
scroll to position [528, 0]
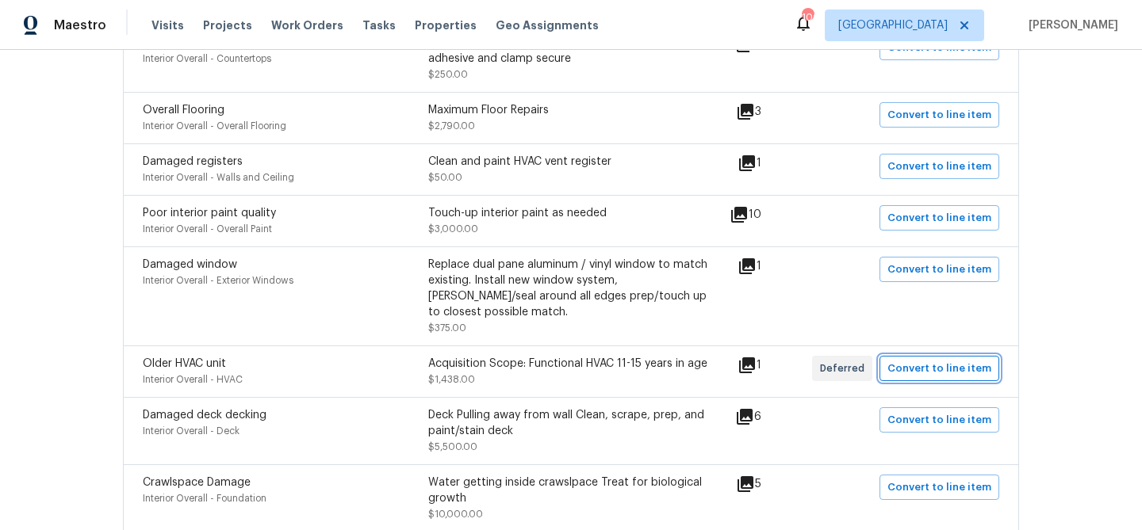
click at [900, 360] on span "Convert to line item" at bounding box center [939, 369] width 104 height 18
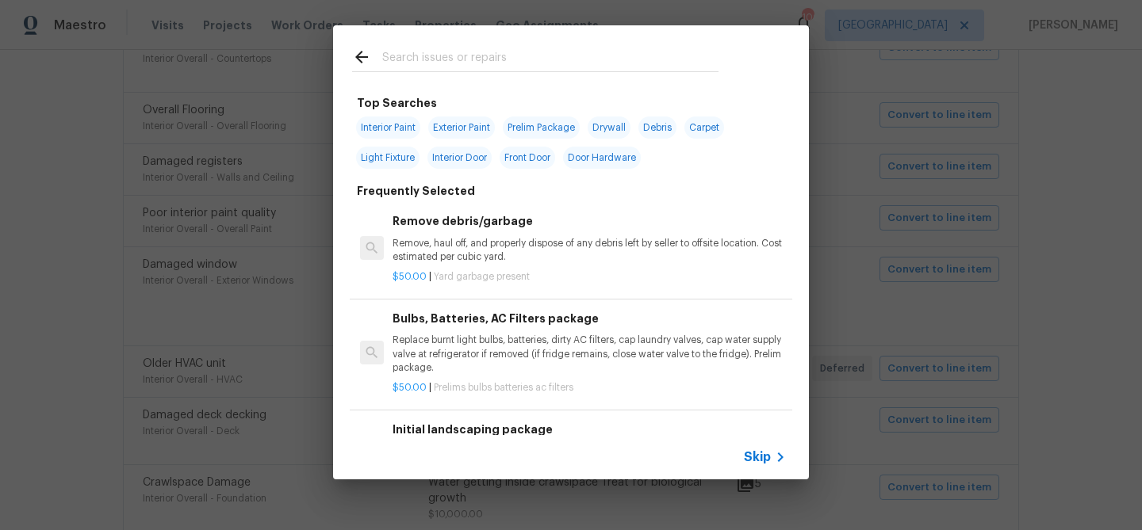
click at [456, 44] on div at bounding box center [535, 56] width 404 height 63
click at [452, 56] on input "text" at bounding box center [550, 60] width 336 height 24
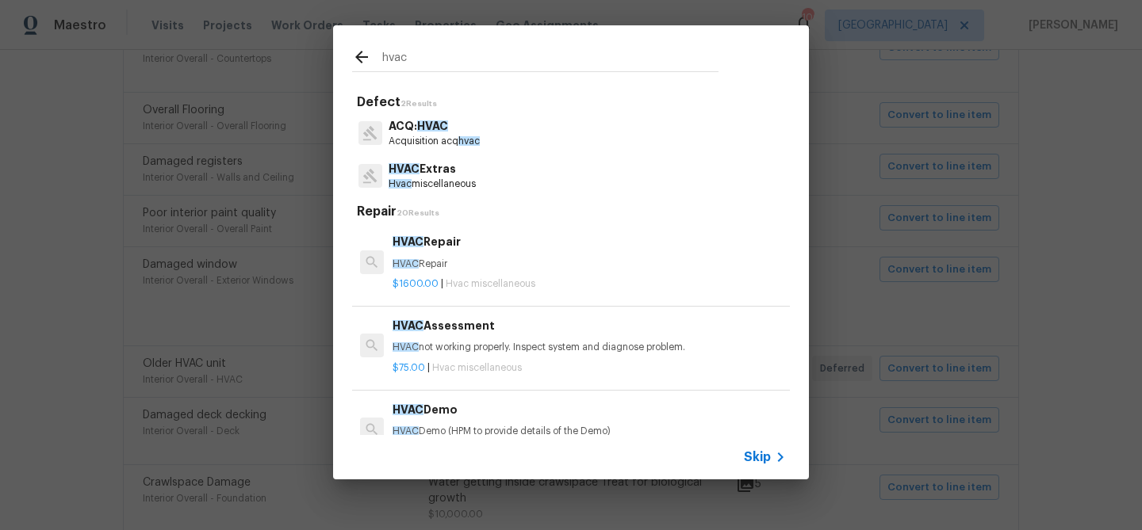
type input "hvac"
click at [452, 170] on p "HVAC Extras" at bounding box center [432, 169] width 87 height 17
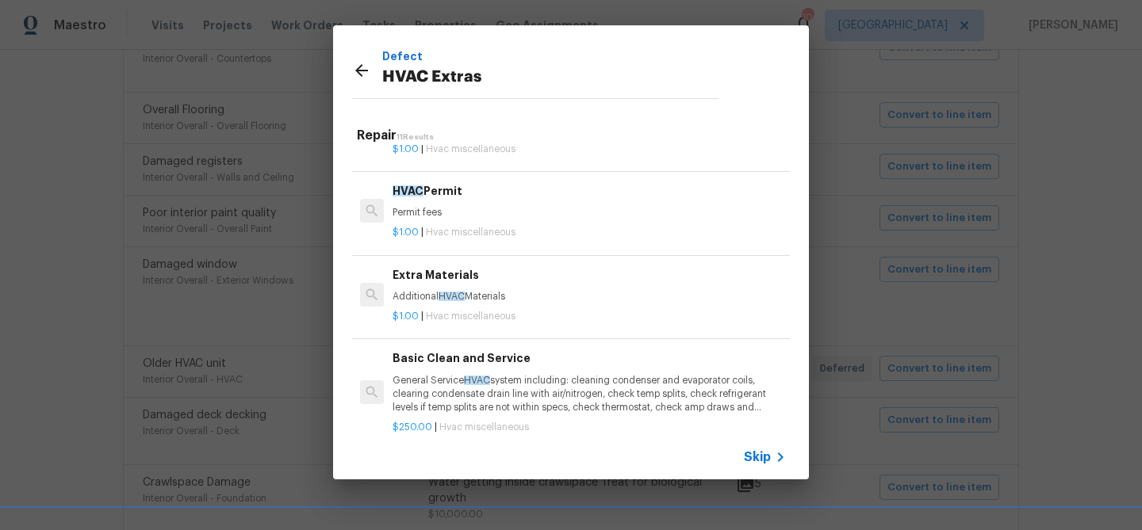
scroll to position [243, 0]
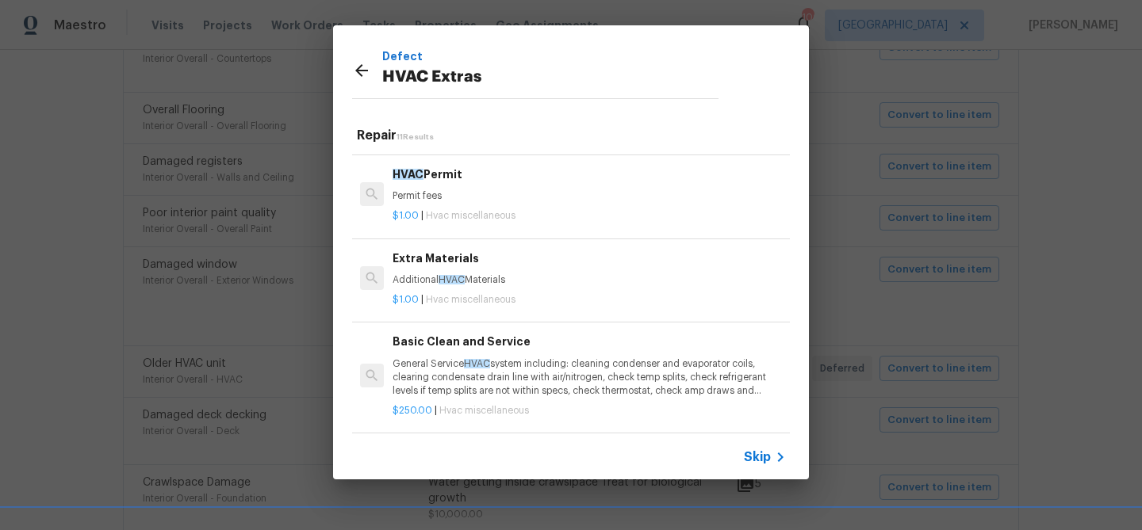
click at [471, 358] on p "General Service HVAC system including: cleaning condenser and evaporator coils,…" at bounding box center [588, 378] width 393 height 40
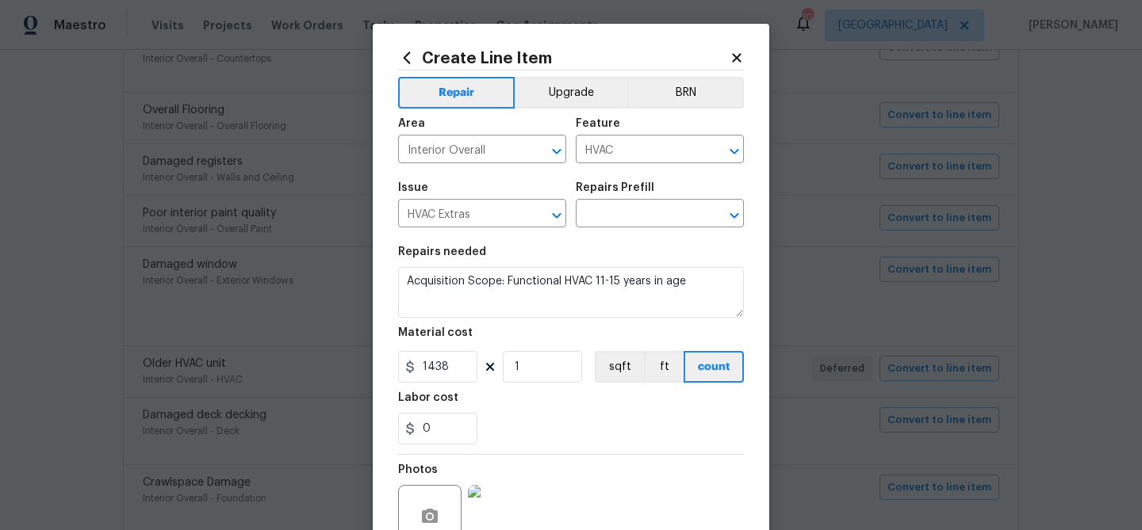
type input "Basic Clean and Service $250.00"
type textarea "General Service HVAC system including: cleaning condenser and evaporator coils,…"
type input "250"
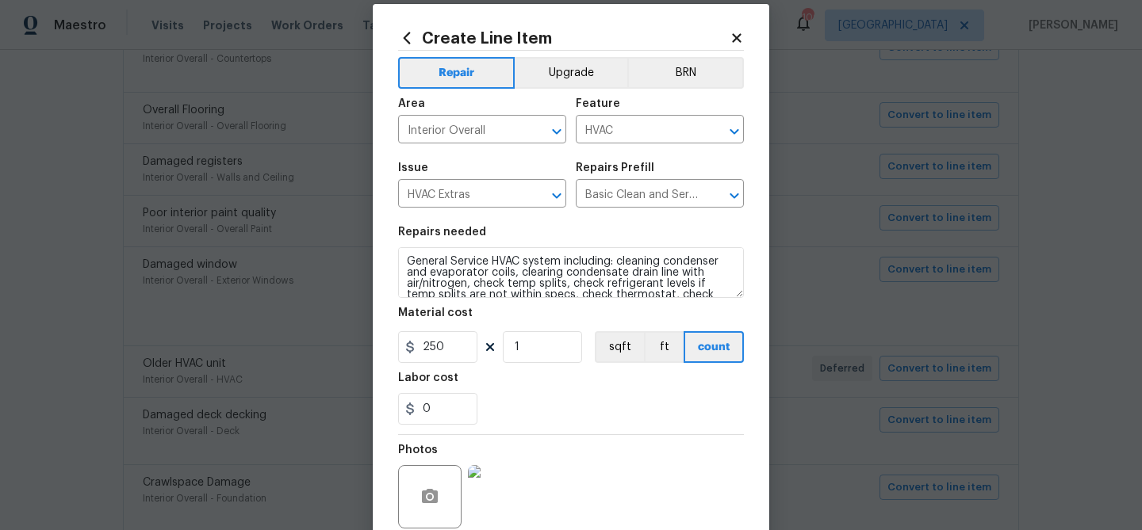
scroll to position [153, 0]
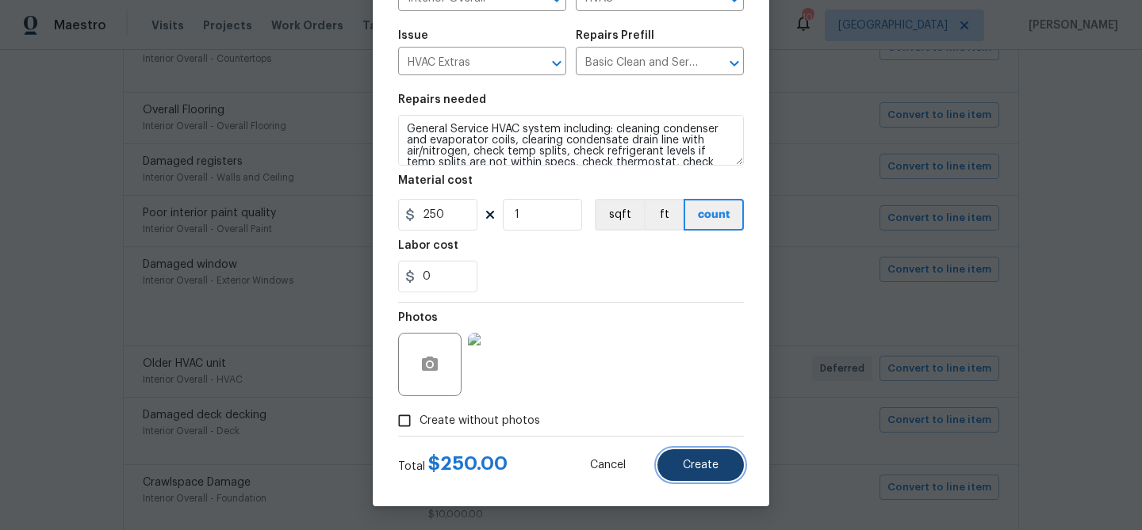
click at [700, 471] on span "Create" at bounding box center [701, 466] width 36 height 12
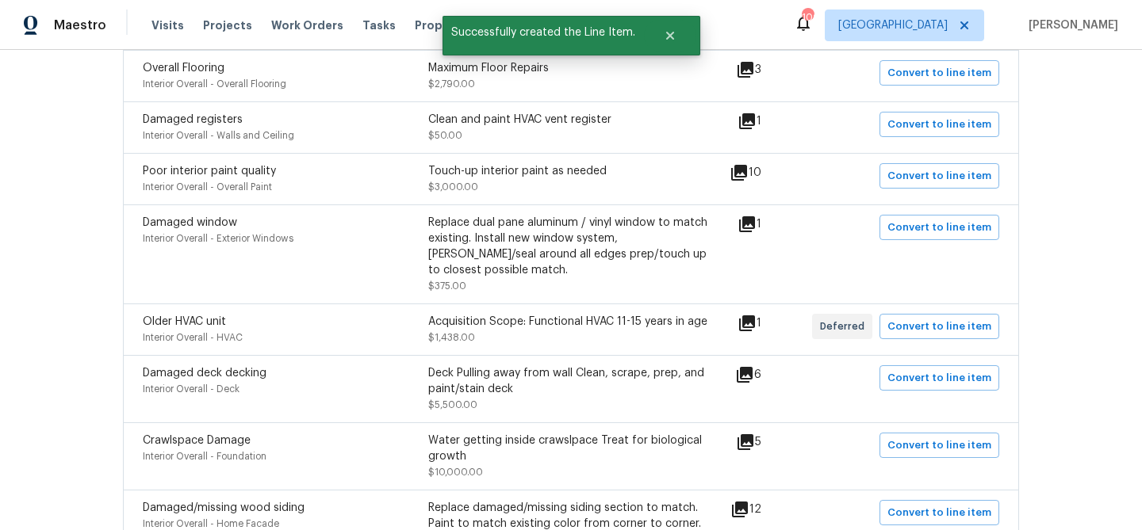
scroll to position [574, 0]
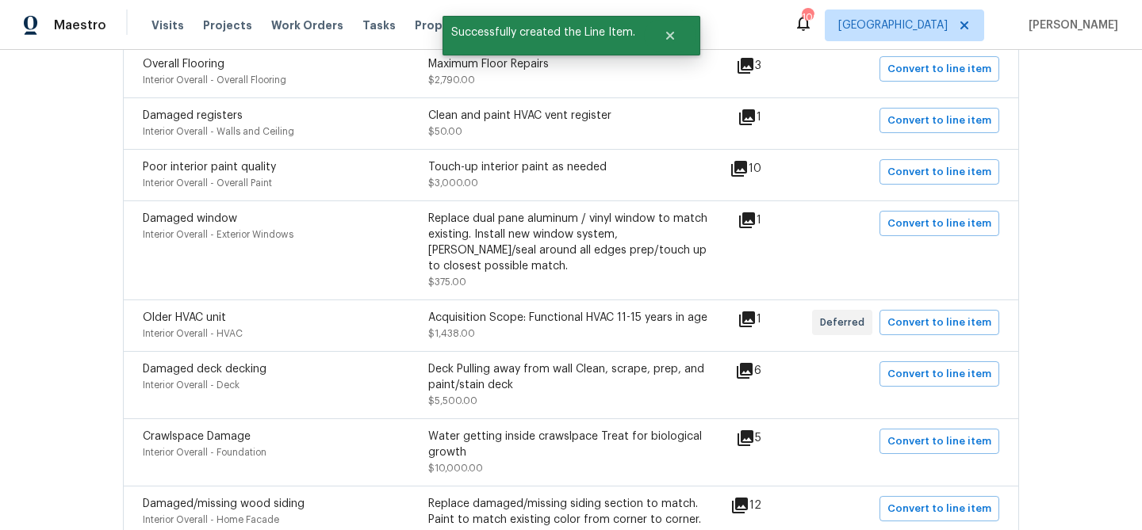
click at [752, 363] on icon at bounding box center [745, 371] width 16 height 16
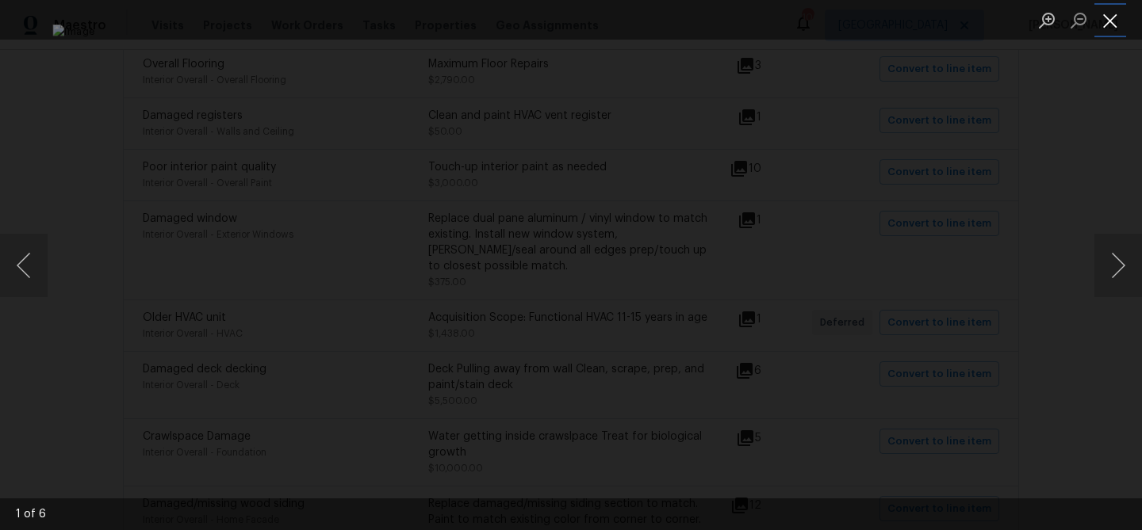
click at [1112, 22] on button "Close lightbox" at bounding box center [1110, 20] width 32 height 28
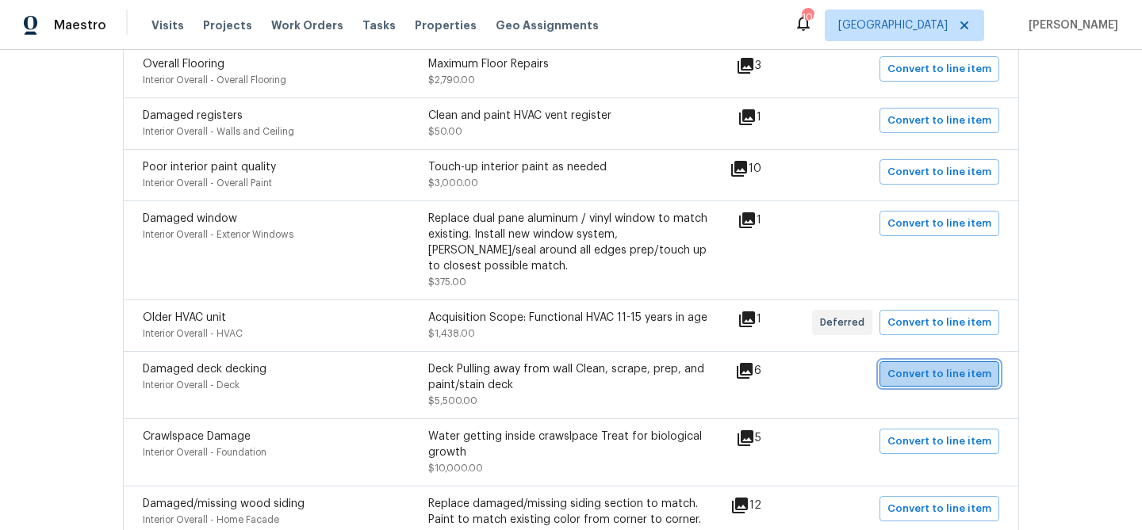
click at [964, 366] on span "Convert to line item" at bounding box center [939, 375] width 104 height 18
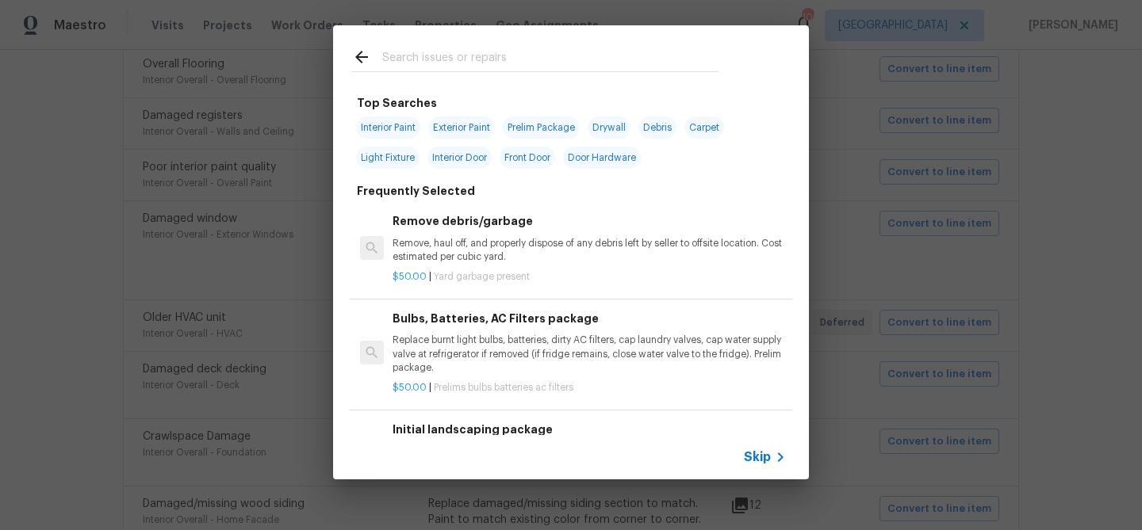
click at [764, 461] on span "Skip" at bounding box center [757, 458] width 27 height 16
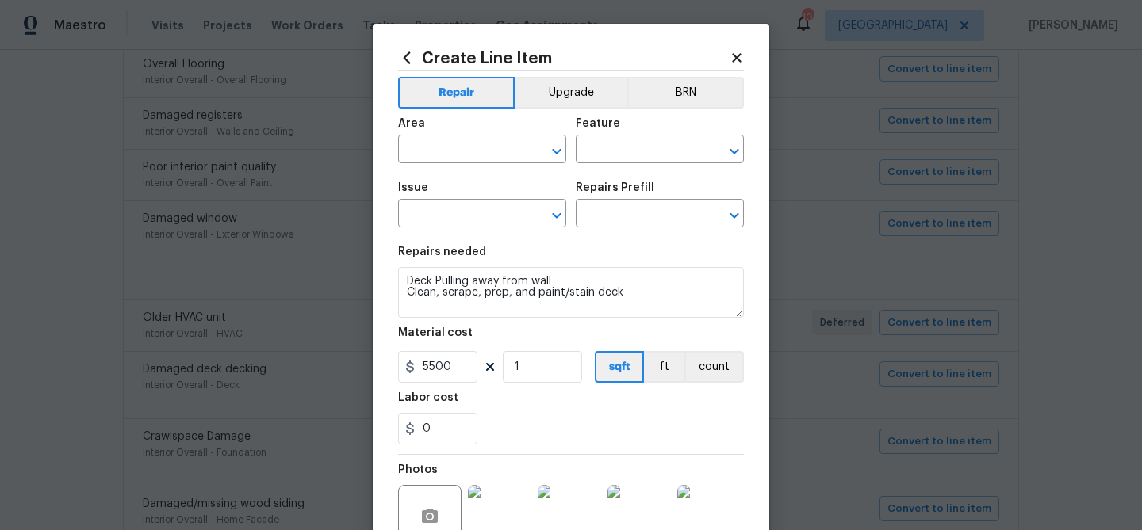
type input "Interior Overall"
type input "Deck"
type input "Damaged deck decking"
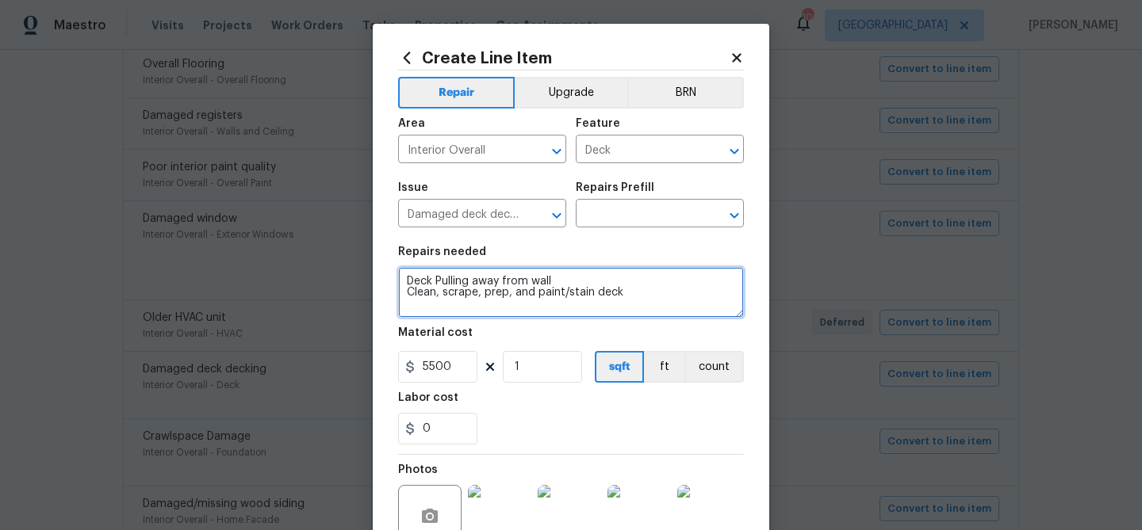
drag, startPoint x: 406, startPoint y: 281, endPoint x: 642, endPoint y: 292, distance: 236.5
click at [642, 293] on textarea "Deck Pulling away from wall Clean, scrape, prep, and paint/stain deck" at bounding box center [571, 292] width 346 height 51
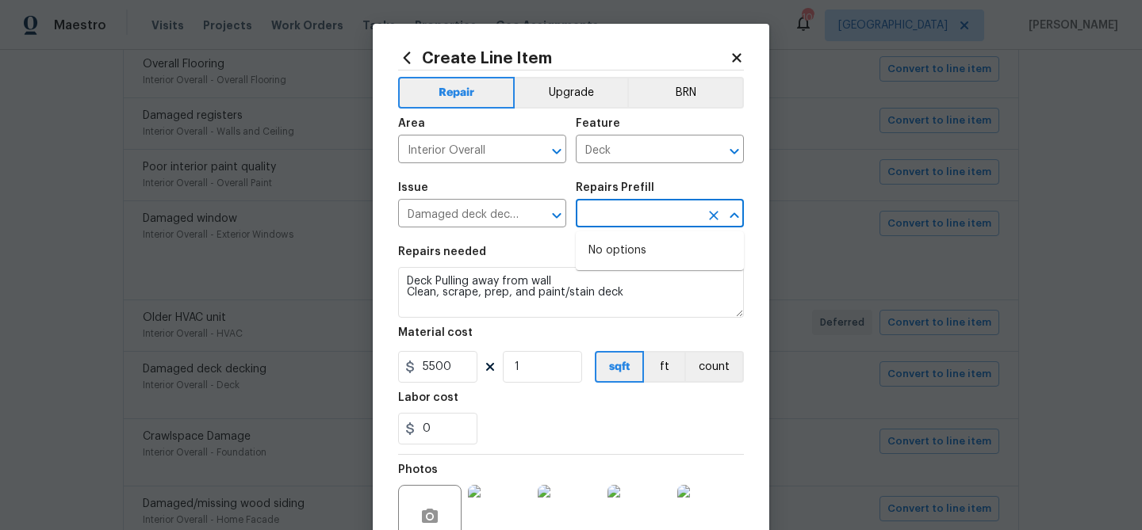
click at [631, 220] on input "text" at bounding box center [638, 215] width 124 height 25
click at [552, 243] on section "Repairs needed Deck Pulling away from wall Clean, scrape, prep, and paint/stain…" at bounding box center [571, 345] width 346 height 217
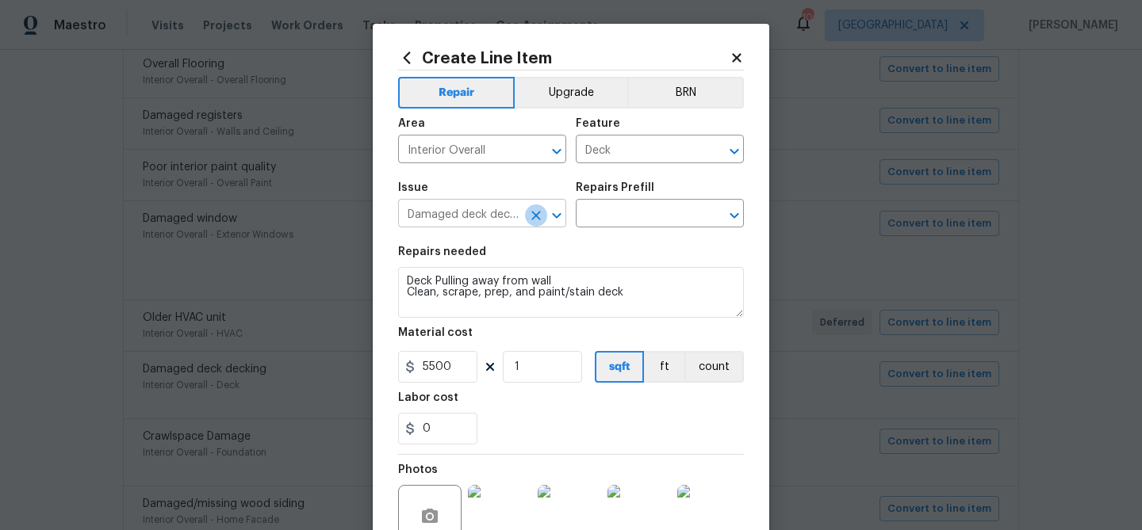
click at [526, 215] on button "Clear" at bounding box center [536, 216] width 22 height 22
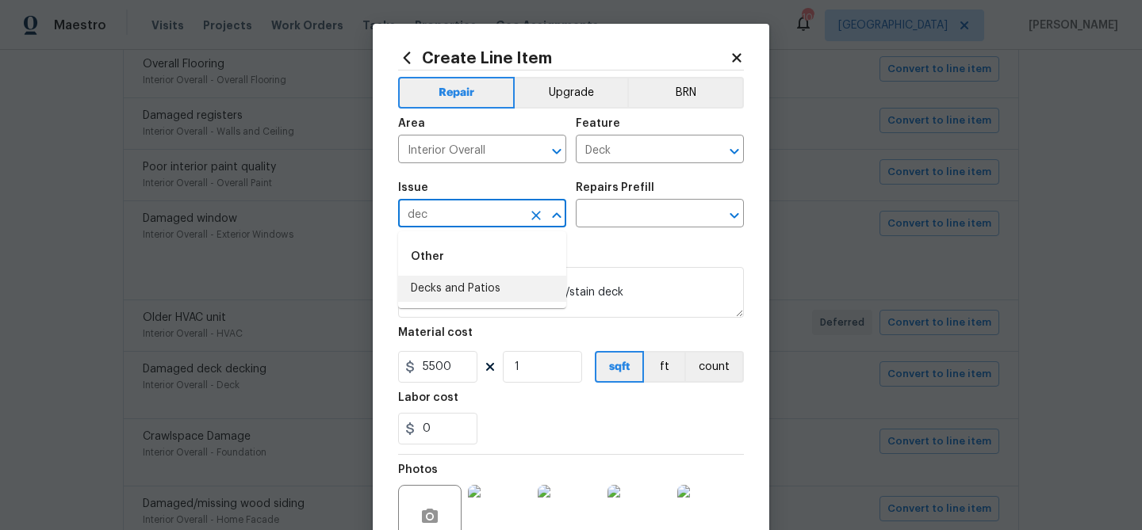
click at [481, 297] on li "Decks and Patios" at bounding box center [482, 289] width 168 height 26
type input "Decks and Patios"
click at [587, 215] on input "text" at bounding box center [638, 215] width 124 height 25
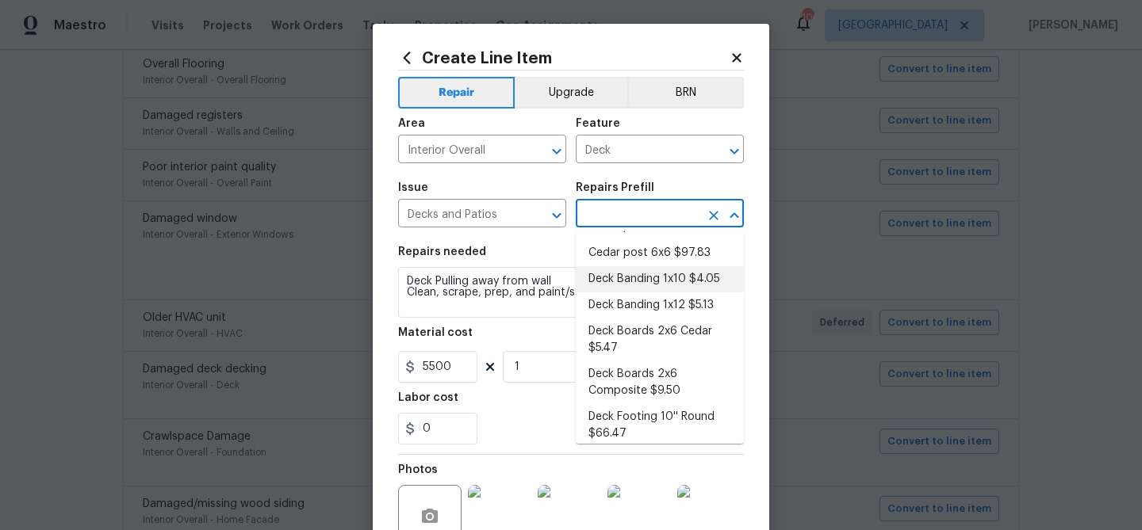
scroll to position [63, 0]
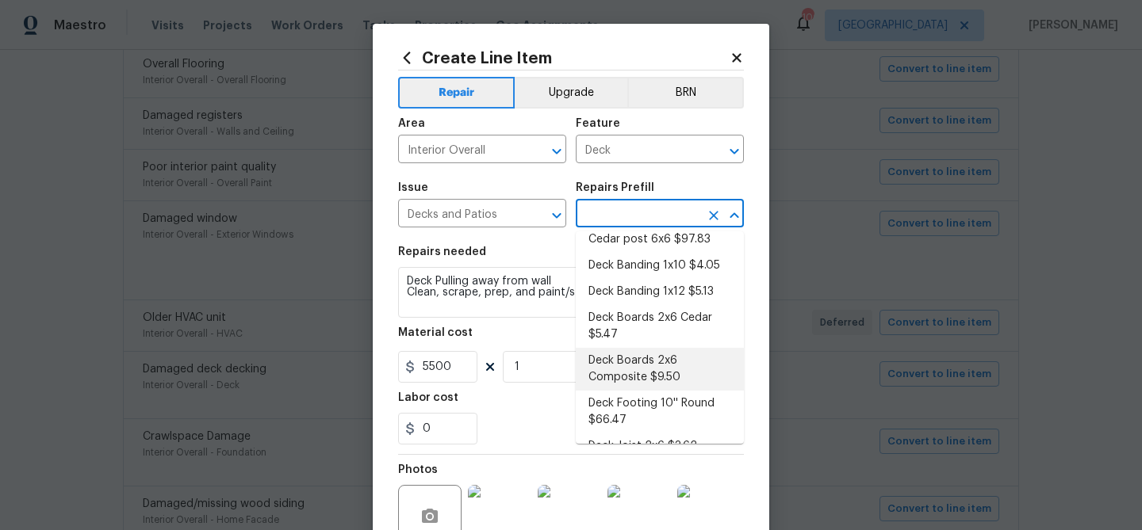
click at [631, 371] on li "Deck Boards 2x6 Composite $9.50" at bounding box center [660, 369] width 168 height 43
type input "Deck Boards 2x6 Composite $9.50"
type textarea "Remove and replace the existing deck boards with 2x6 composite decking. Use the…"
type input "9.5"
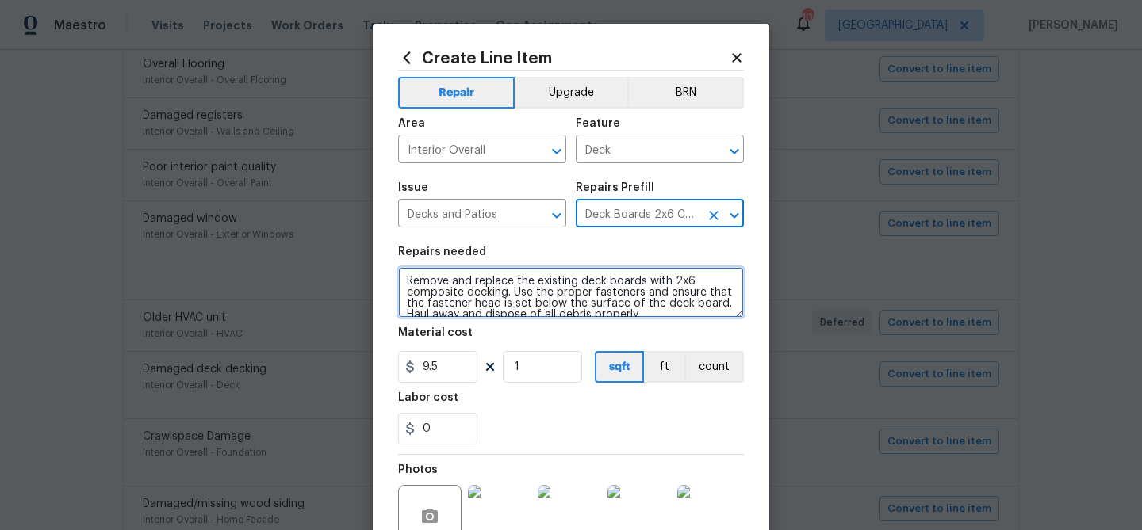
click at [494, 285] on textarea "Remove and replace the existing deck boards with 2x6 composite decking. Use the…" at bounding box center [571, 292] width 346 height 51
paste textarea "Deck Pulling away from wall Clean, scrape, prep, and paint/stain deck"
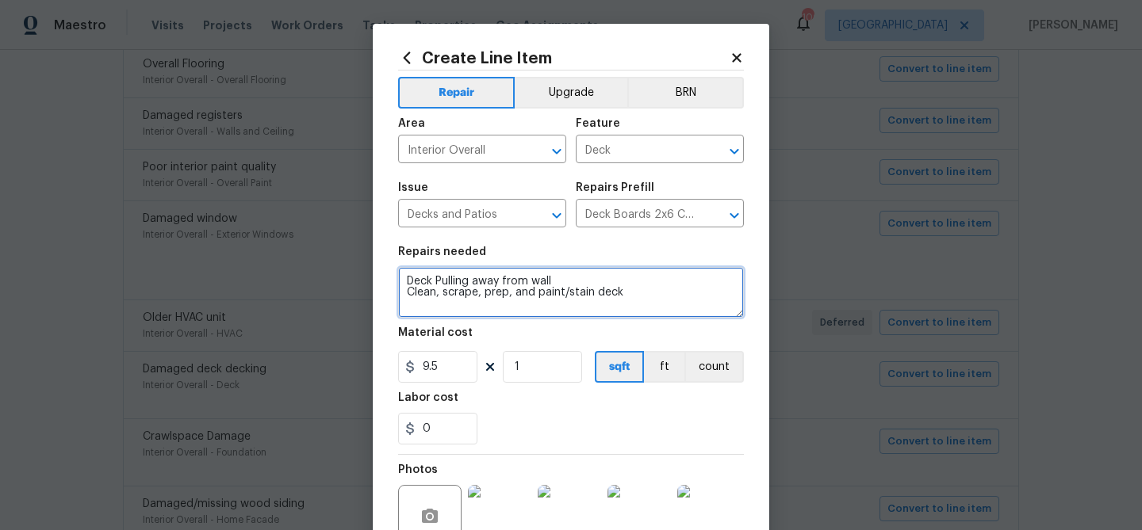
click at [410, 291] on textarea "Deck Pulling away from wall Clean, scrape, prep, and paint/stain deck" at bounding box center [571, 292] width 346 height 51
type textarea "Deck Pulling away from wall - Clean, scrape, prep, and paint/stain deck"
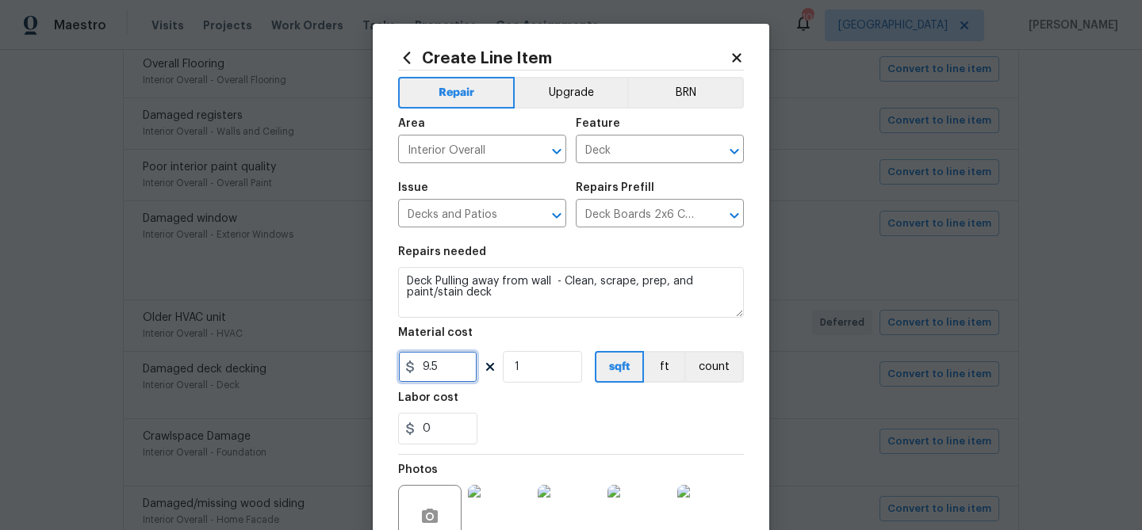
click at [437, 369] on input "9.5" at bounding box center [437, 367] width 79 height 32
type input "2500"
click at [512, 410] on div "Labor cost" at bounding box center [571, 402] width 346 height 21
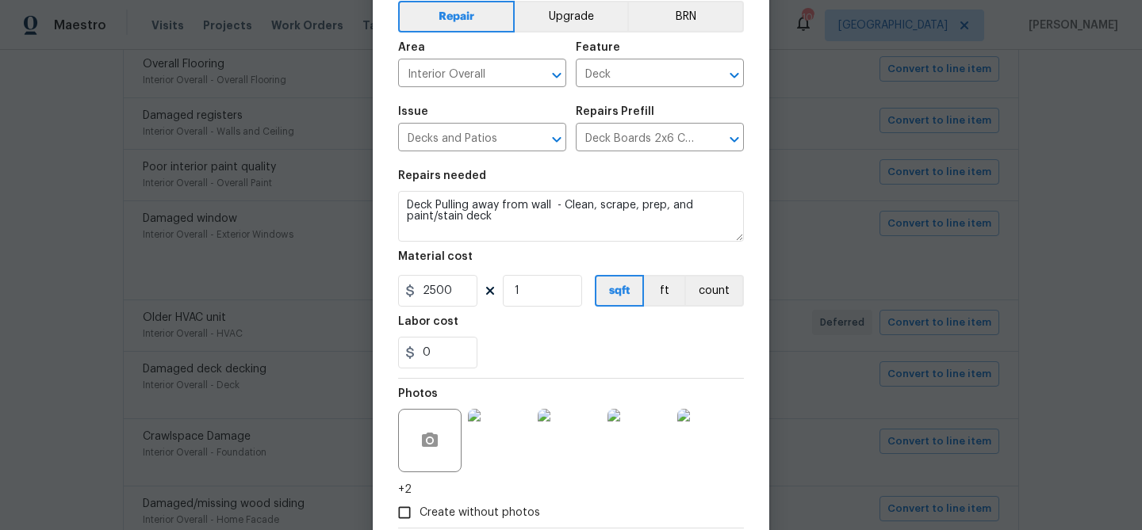
scroll to position [83, 0]
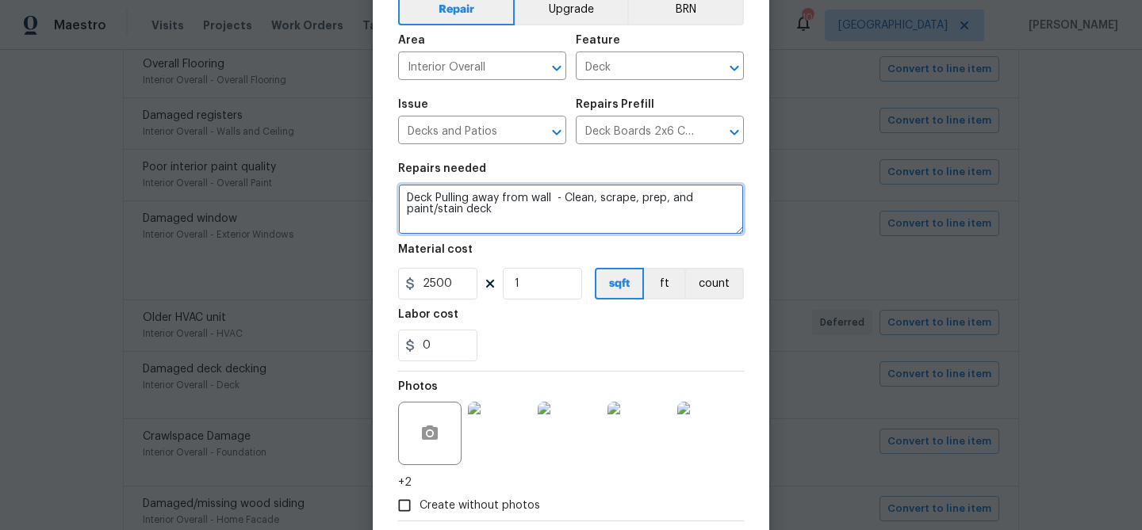
click at [564, 196] on textarea "Deck Pulling away from wall - Clean, scrape, prep, and paint/stain deck" at bounding box center [571, 209] width 346 height 51
type textarea "Deck Pulling away from wall - Repair, Clean, scrape, prep, and paint/stain deck"
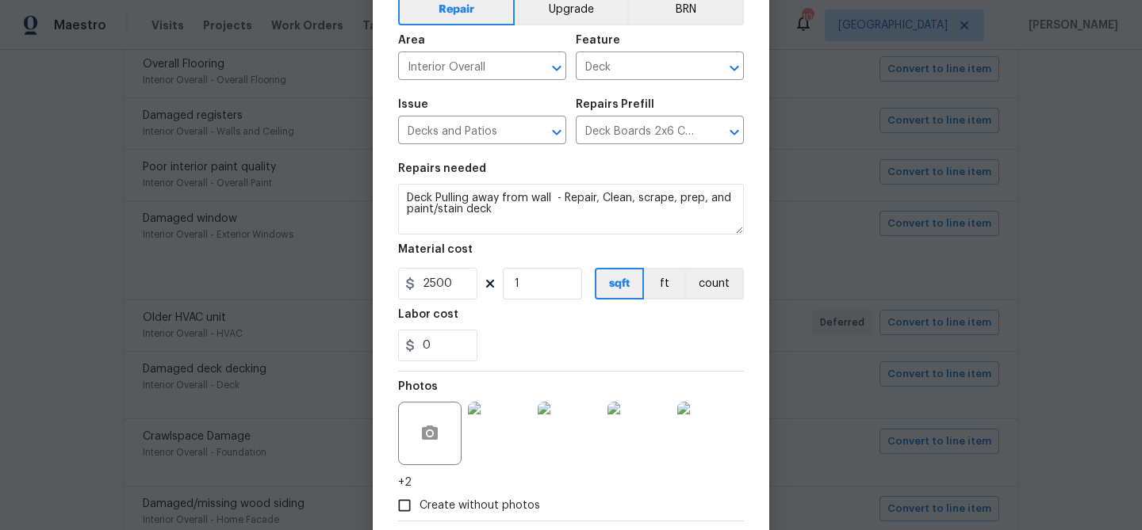
click at [534, 327] on div "Labor cost" at bounding box center [571, 319] width 346 height 21
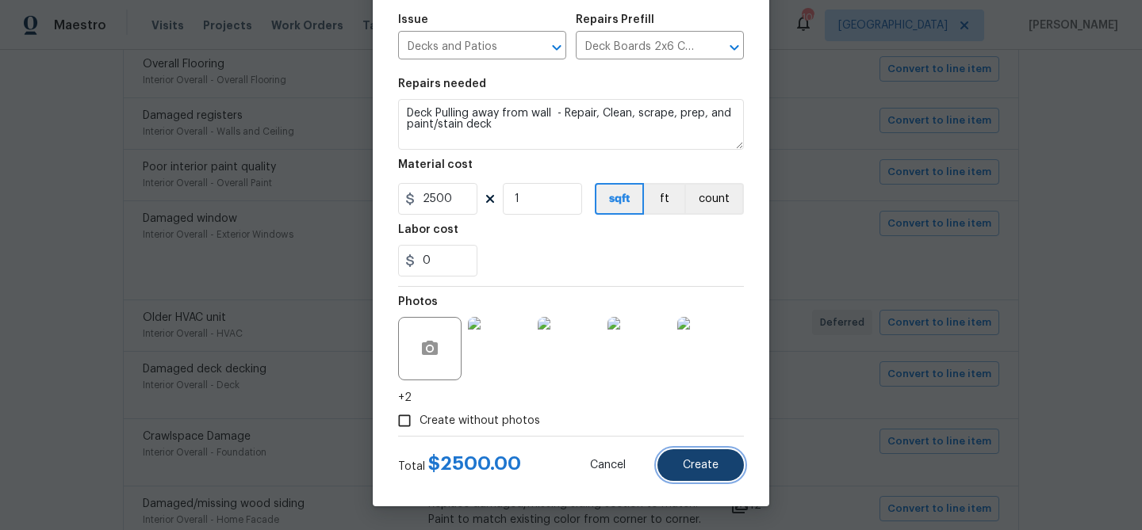
click at [666, 461] on button "Create" at bounding box center [700, 466] width 86 height 32
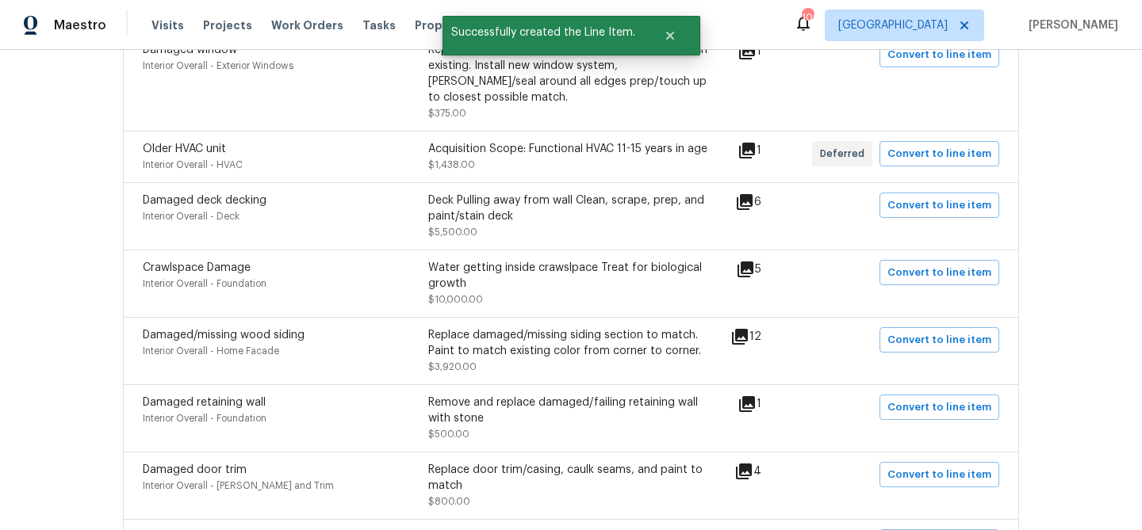
scroll to position [747, 0]
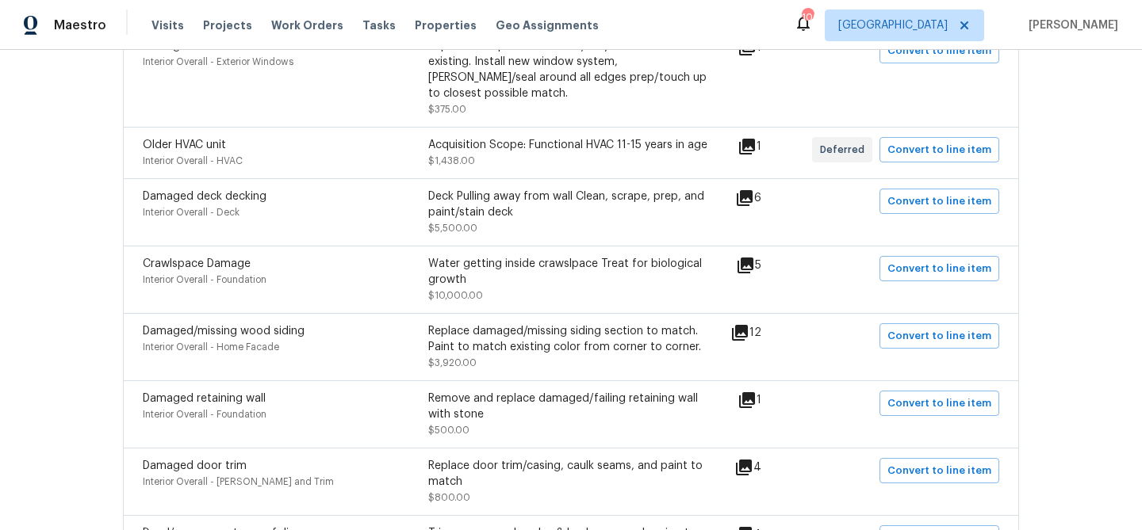
click at [750, 256] on icon at bounding box center [745, 265] width 19 height 19
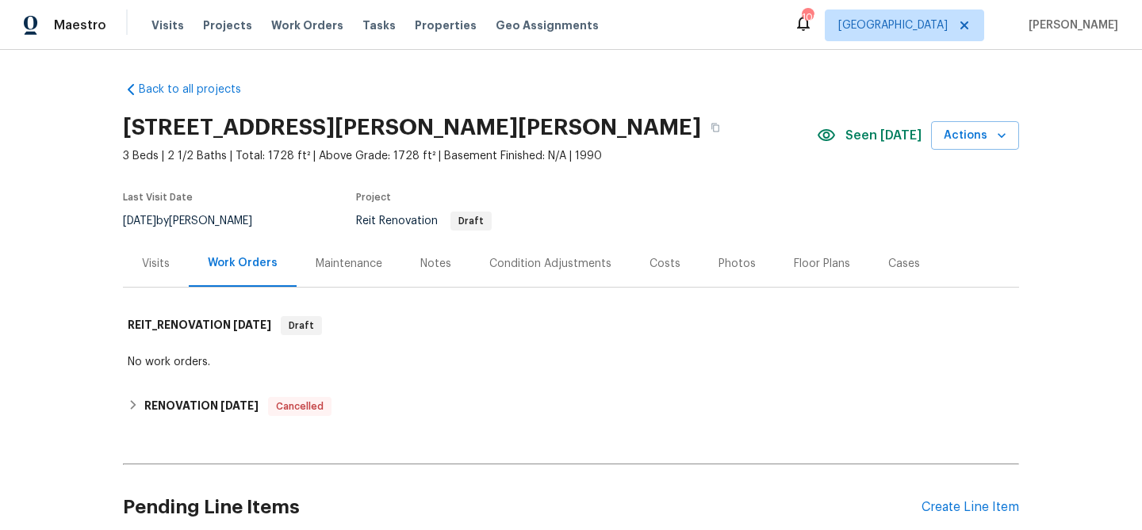
click at [523, 273] on div "Condition Adjustments" at bounding box center [550, 263] width 160 height 47
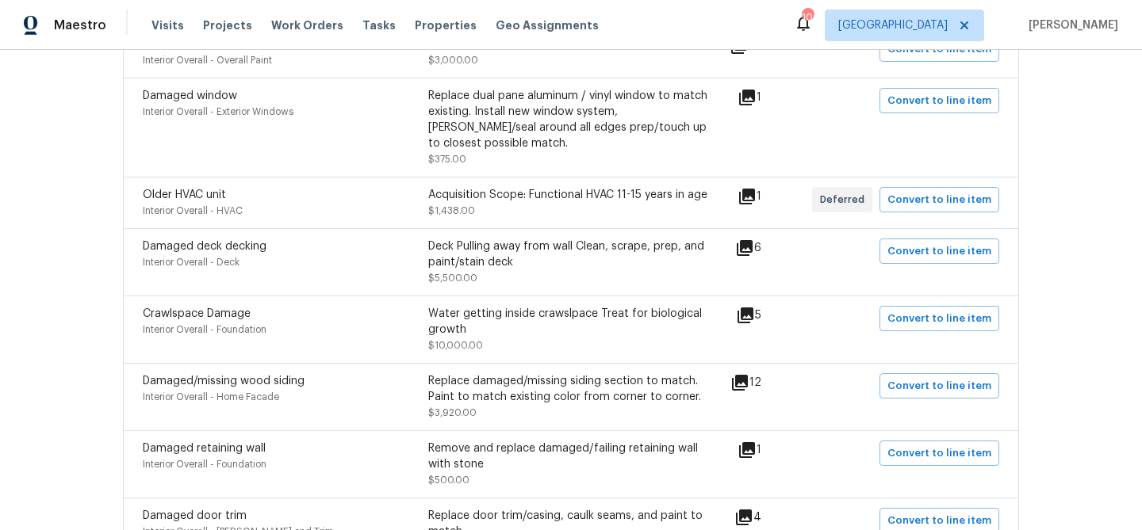
scroll to position [699, 0]
click at [898, 308] on span "Convert to line item" at bounding box center [939, 317] width 104 height 18
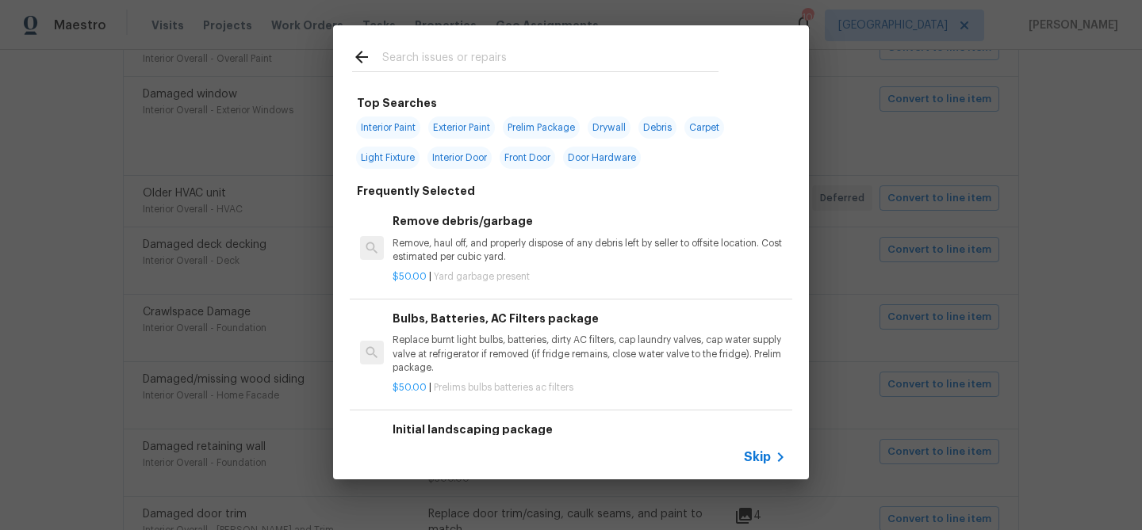
click at [771, 460] on icon at bounding box center [780, 457] width 19 height 19
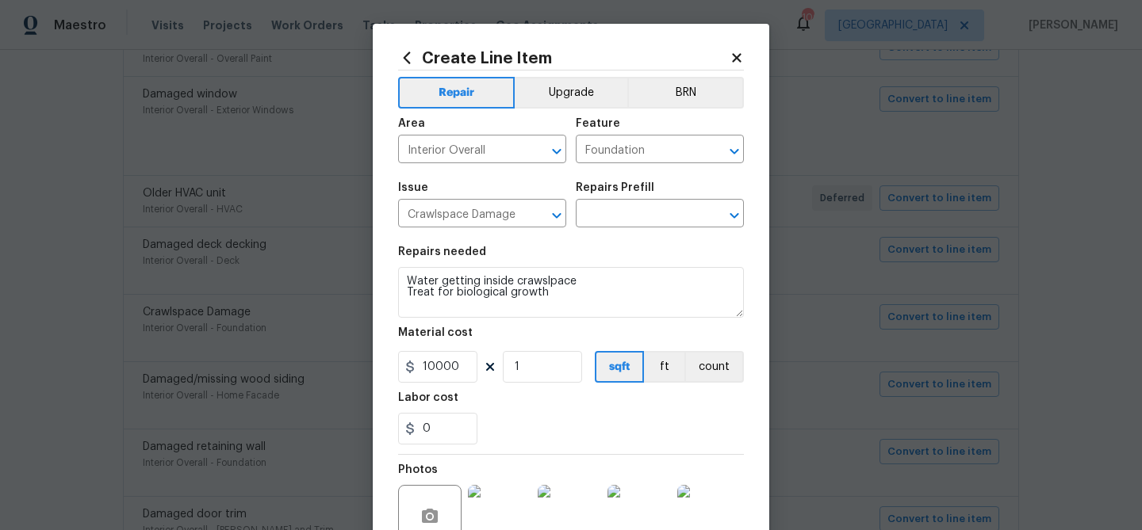
click at [613, 228] on div "Issue Crawlspace Damage ​ Repairs Prefill ​" at bounding box center [571, 205] width 346 height 64
click at [611, 219] on input "text" at bounding box center [638, 215] width 124 height 25
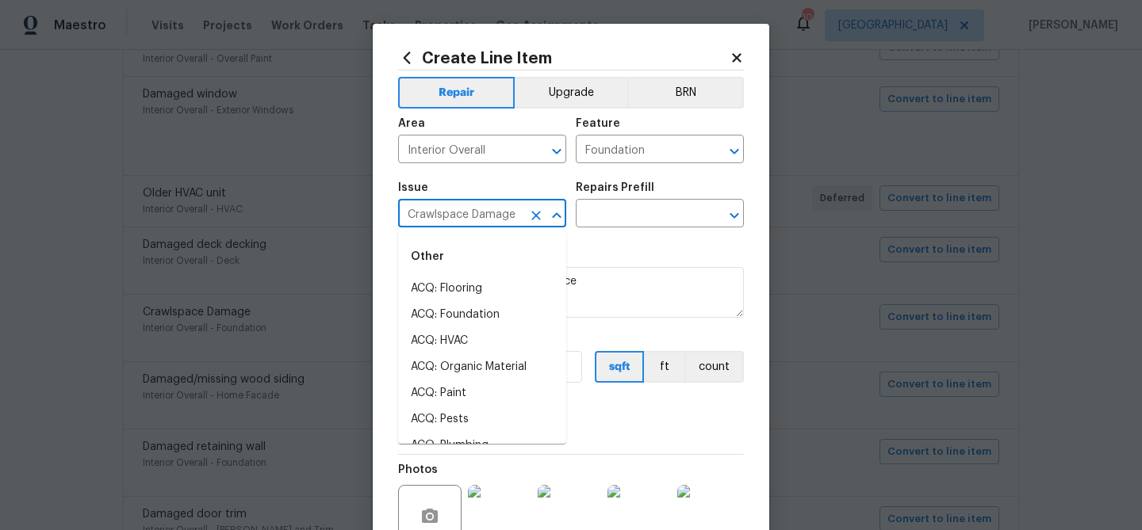
click at [511, 213] on input "Crawlspace Damage" at bounding box center [460, 215] width 124 height 25
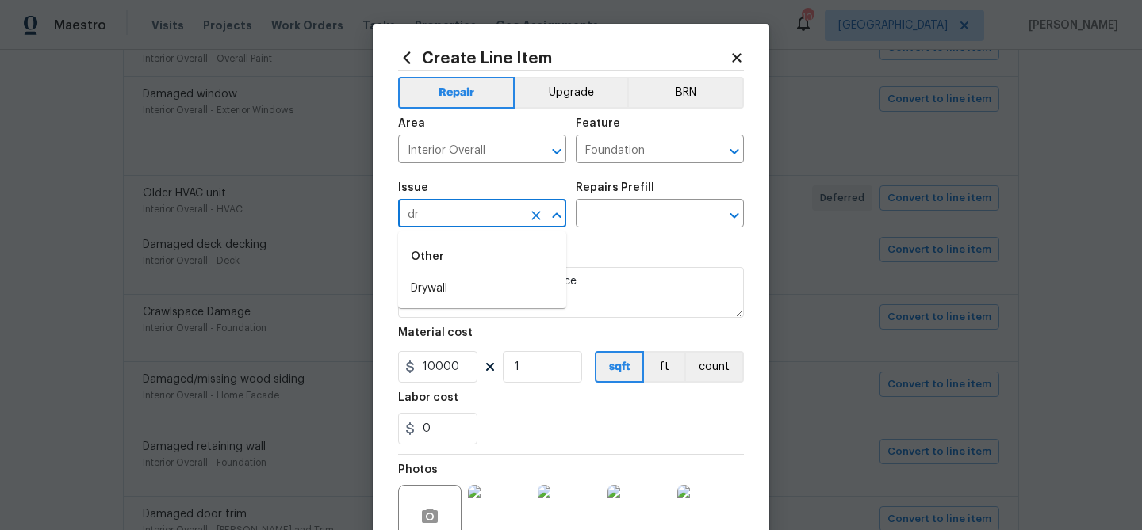
type input "d"
type input "c"
click at [478, 320] on li "Foundation" at bounding box center [482, 315] width 168 height 26
type input "Foundation"
click at [588, 220] on input "text" at bounding box center [638, 215] width 124 height 25
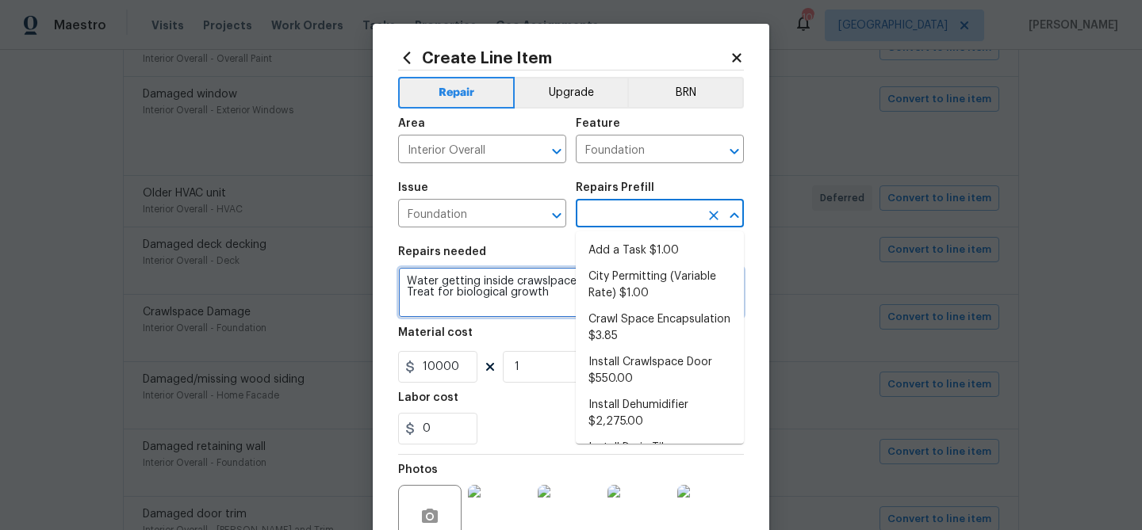
click at [516, 281] on textarea "Water getting inside crawslpace Treat for biological growth" at bounding box center [571, 292] width 346 height 51
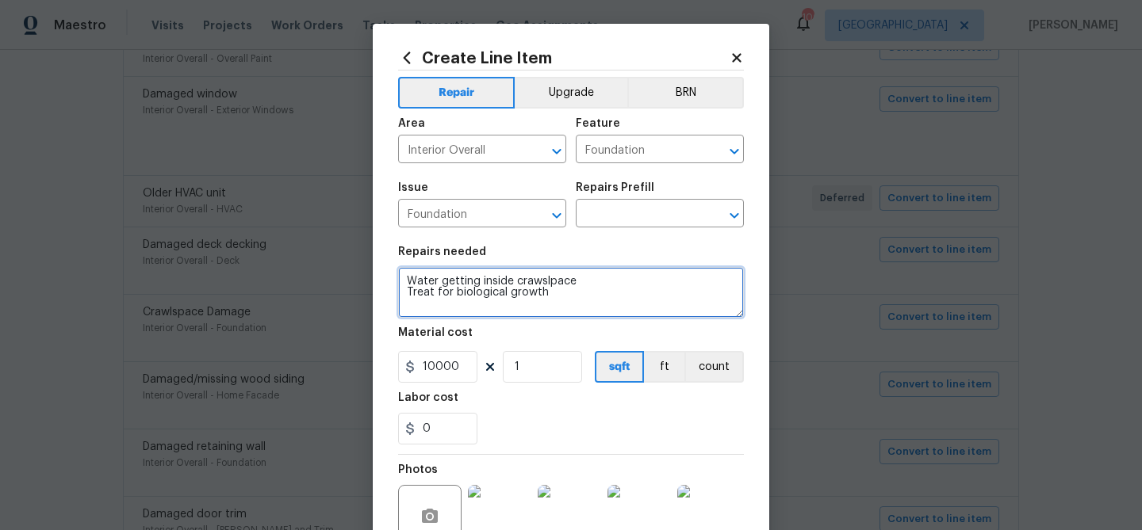
drag, startPoint x: 406, startPoint y: 283, endPoint x: 561, endPoint y: 289, distance: 155.5
click at [561, 289] on textarea "Water getting inside crawslpace Treat for biological growth" at bounding box center [571, 292] width 346 height 51
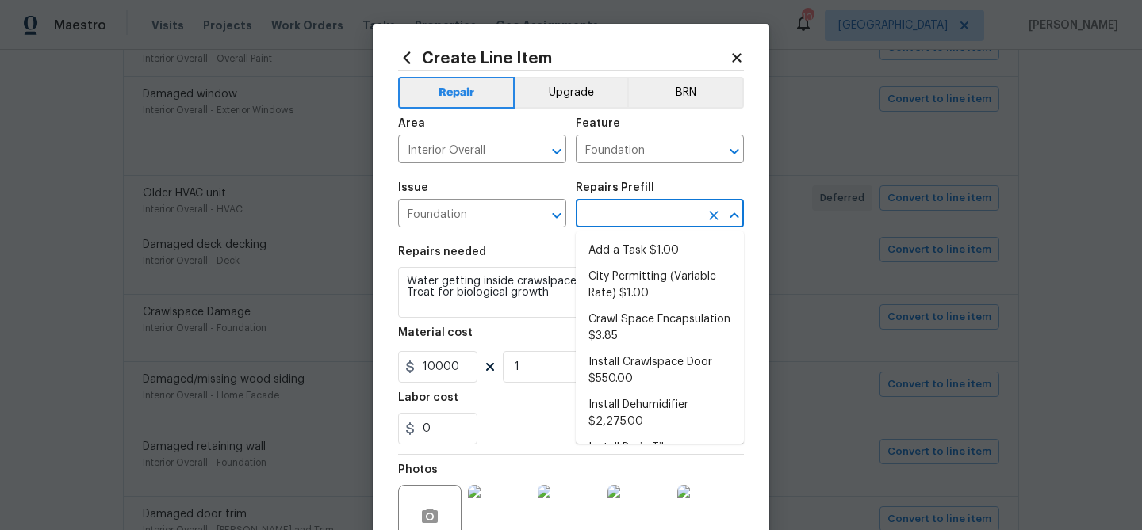
click at [623, 207] on input "text" at bounding box center [638, 215] width 124 height 25
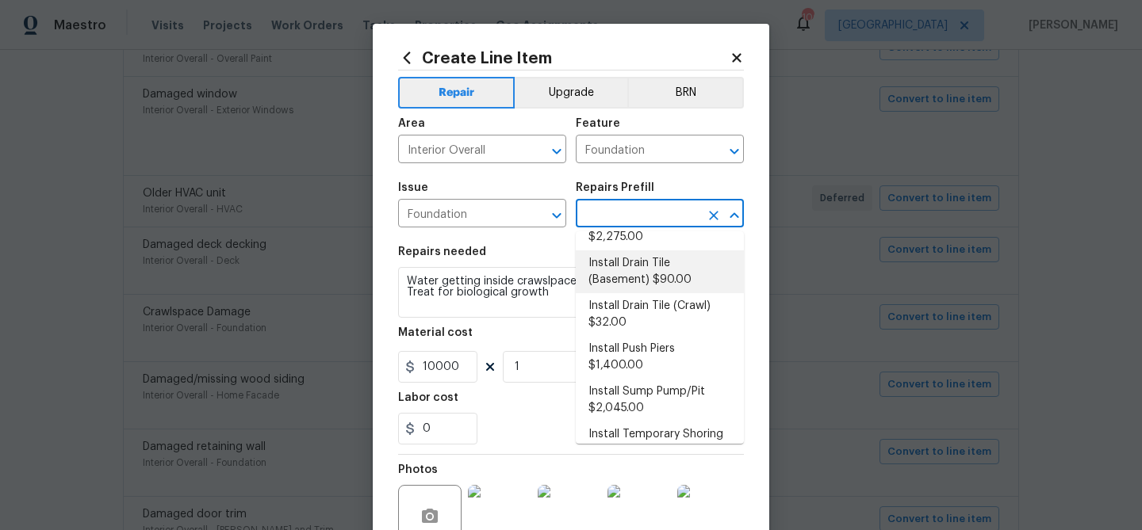
scroll to position [211, 0]
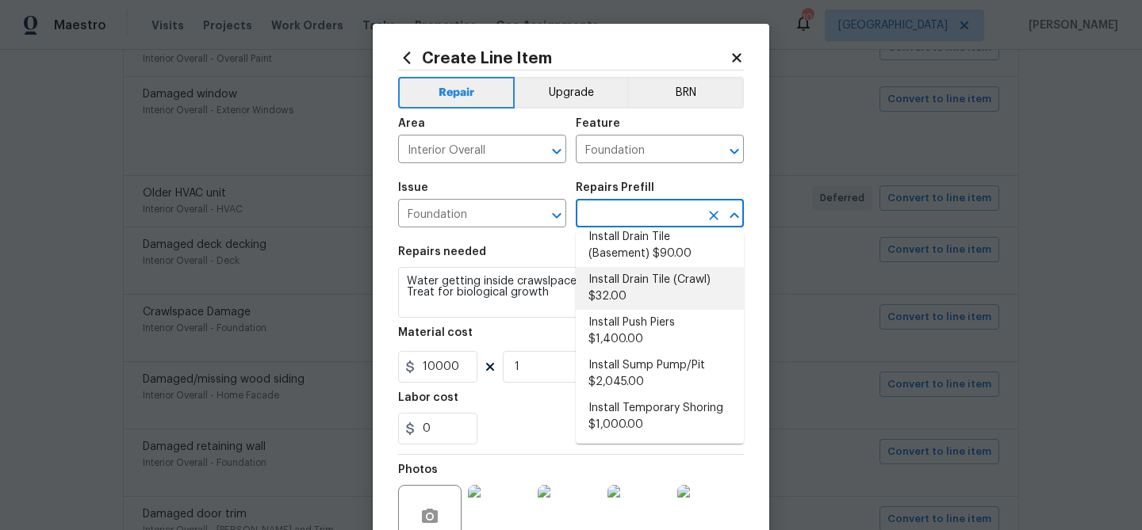
click at [625, 296] on li "Install Drain Tile (Crawl) $32.00" at bounding box center [660, 288] width 168 height 43
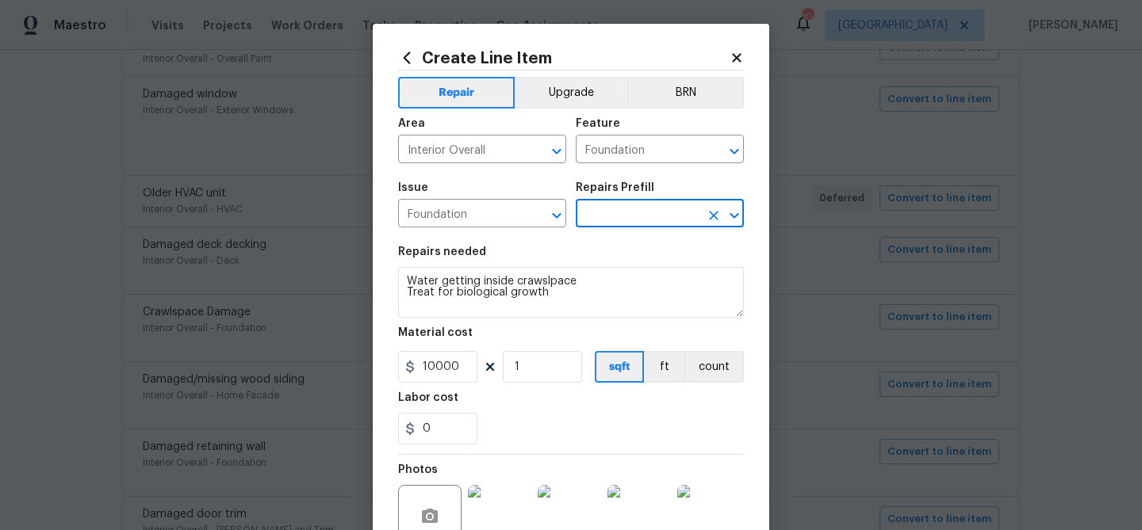
type input "Install Drain Tile (Crawl) $32.00"
type textarea "Prep the area and excavate for new drain tile to meet current standard (crawl s…"
type input "32"
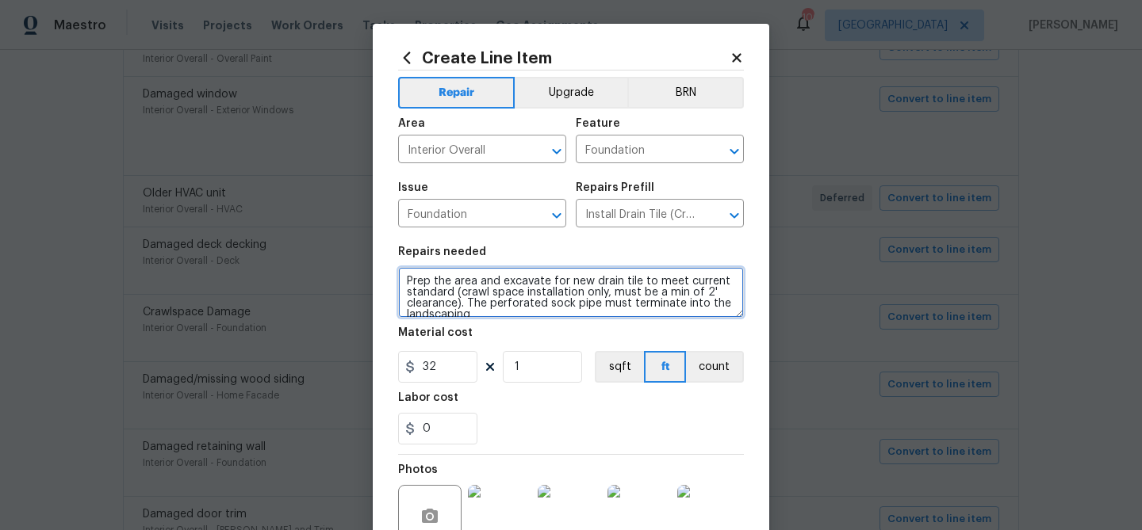
click at [519, 282] on textarea "Prep the area and excavate for new drain tile to meet current standard (crawl s…" at bounding box center [571, 292] width 346 height 51
paste textarea "Water getting inside crawslpace Treat for biological growth"
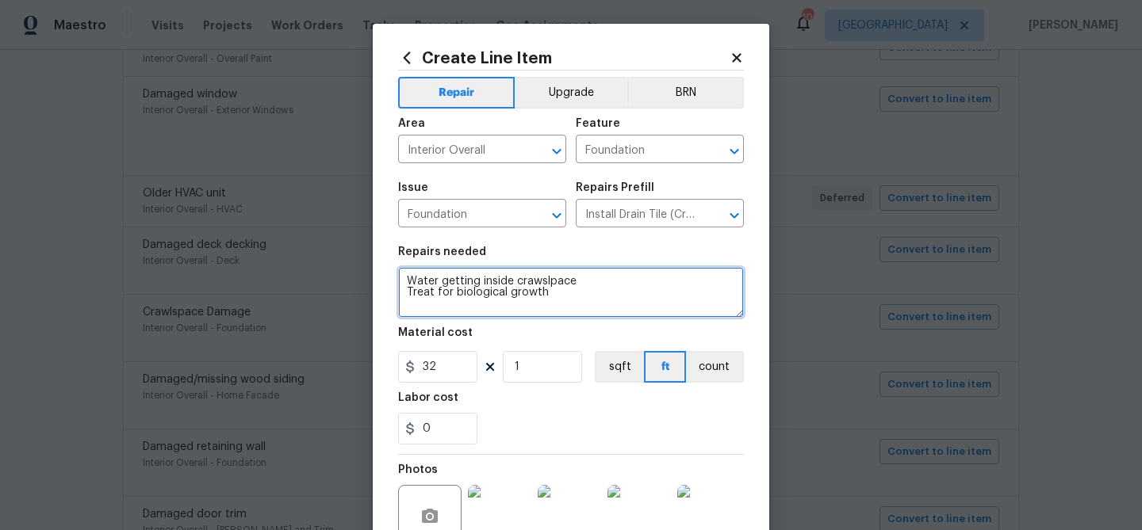
click at [407, 289] on textarea "Water getting inside crawslpace Treat for biological growth" at bounding box center [571, 292] width 346 height 51
click at [516, 278] on textarea "Water getting inside crawslpace - Treat for biological growth" at bounding box center [571, 292] width 346 height 51
click at [581, 281] on textarea "Water getting inside of the crawslpace - Treat for biological growth" at bounding box center [571, 292] width 346 height 51
click at [630, 277] on textarea "Water getting inside of the crawsl pace - Treat for biological growth" at bounding box center [571, 292] width 346 height 51
click at [622, 278] on textarea "Water getting inside of the crawsl pace - Treat for biological growth" at bounding box center [571, 292] width 346 height 51
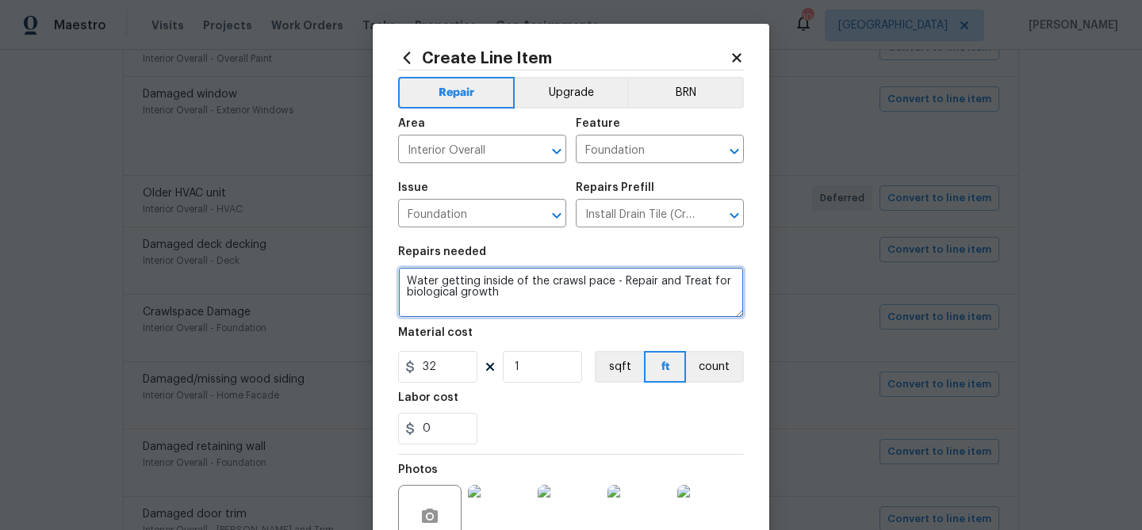
type textarea "Water getting inside of the crawsl pace - Repair and Treat for biological growth"
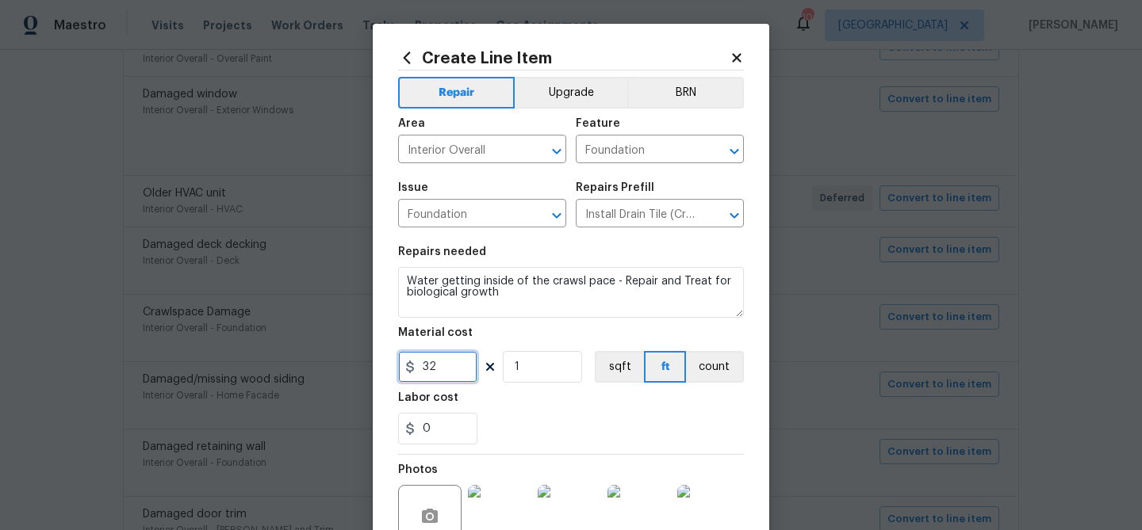
click at [434, 369] on input "32" at bounding box center [437, 367] width 79 height 32
type input "4000"
click at [486, 433] on div "0" at bounding box center [571, 429] width 346 height 32
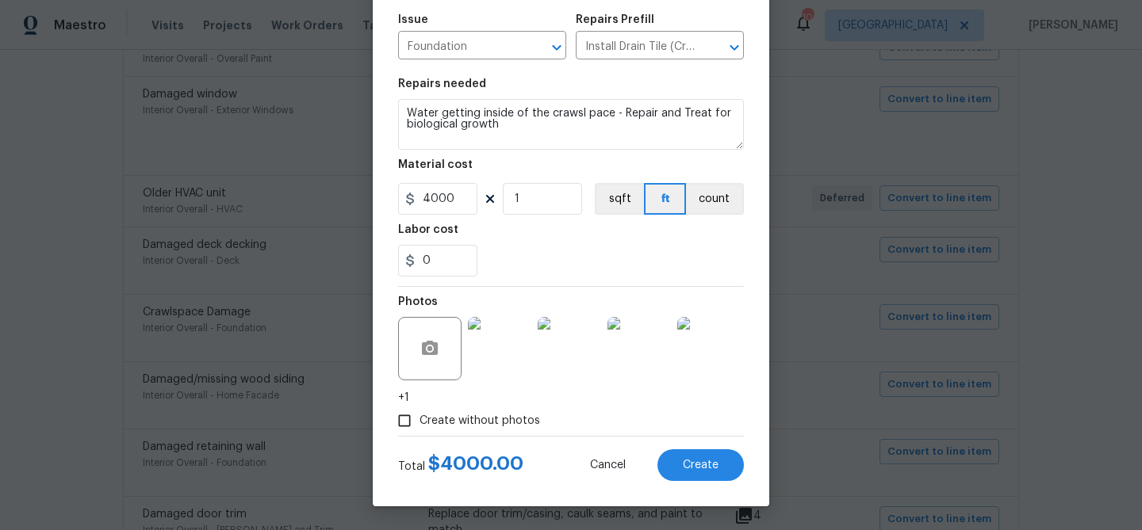
click at [474, 424] on span "Create without photos" at bounding box center [479, 421] width 121 height 17
click at [419, 424] on input "Create without photos" at bounding box center [404, 421] width 30 height 30
click at [461, 420] on span "Create without photos" at bounding box center [479, 421] width 121 height 17
click at [419, 420] on input "Create without photos" at bounding box center [404, 421] width 30 height 30
click at [404, 419] on input "Create without photos" at bounding box center [404, 421] width 30 height 30
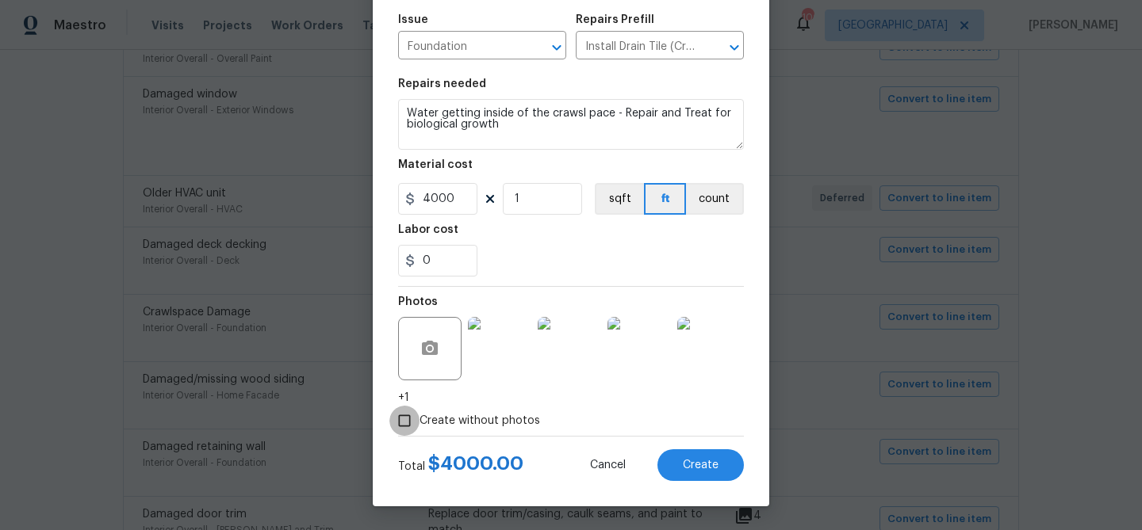
checkbox input "false"
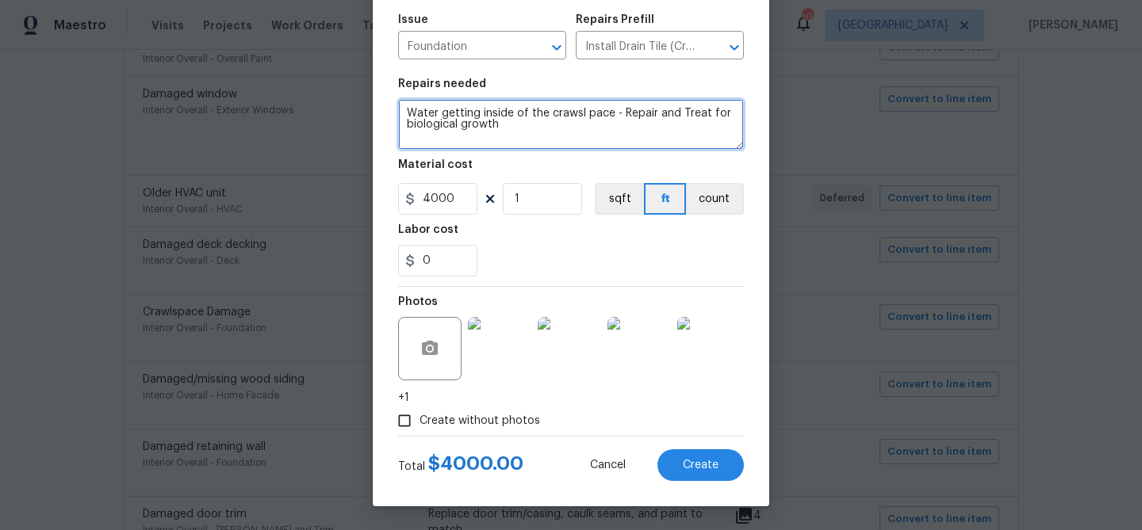
click at [440, 111] on textarea "Water getting inside of the crawsl pace - Repair and Treat for biological growth" at bounding box center [571, 124] width 346 height 51
click at [594, 113] on textarea "Water is getting inside of the crawsl pace - Repair and Treat for biological gr…" at bounding box center [571, 124] width 346 height 51
click at [583, 130] on textarea "Water is getting inside of the crawlspace - Repair and Treat for biological gro…" at bounding box center [571, 124] width 346 height 51
type textarea "Water is getting inside of the crawlspace - Repair and Treat for biological gro…"
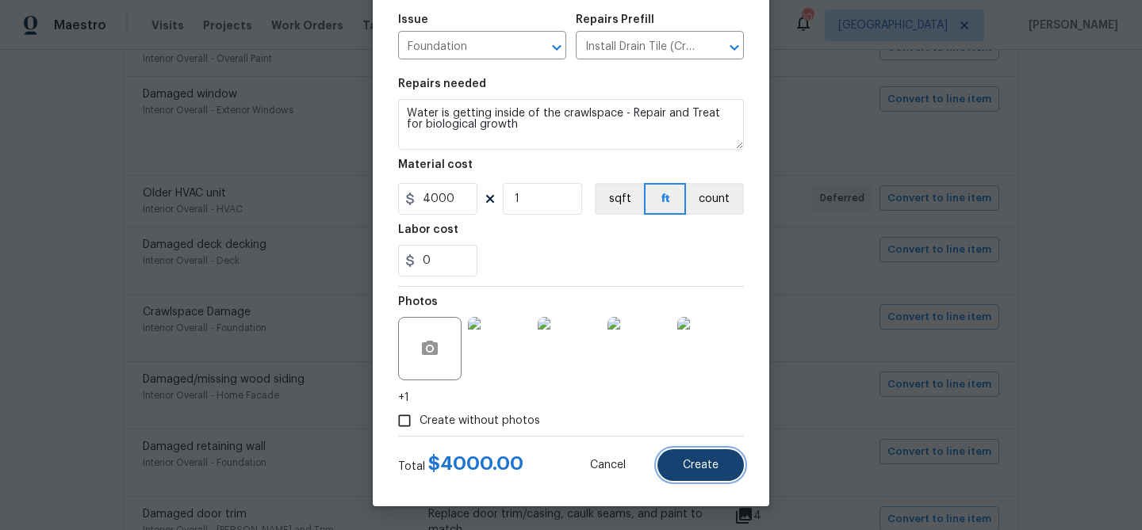
click at [704, 461] on span "Create" at bounding box center [701, 466] width 36 height 12
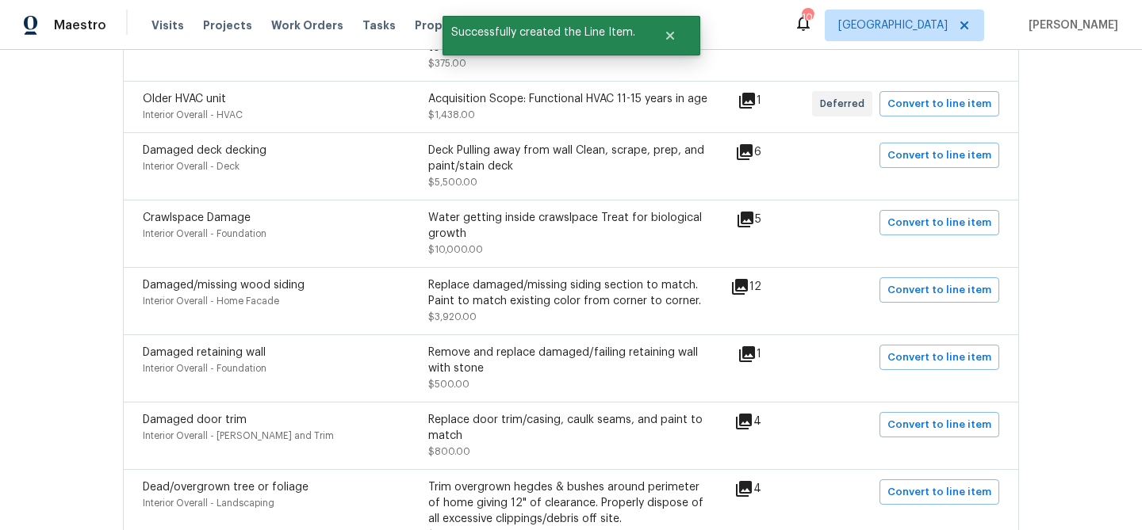
scroll to position [794, 0]
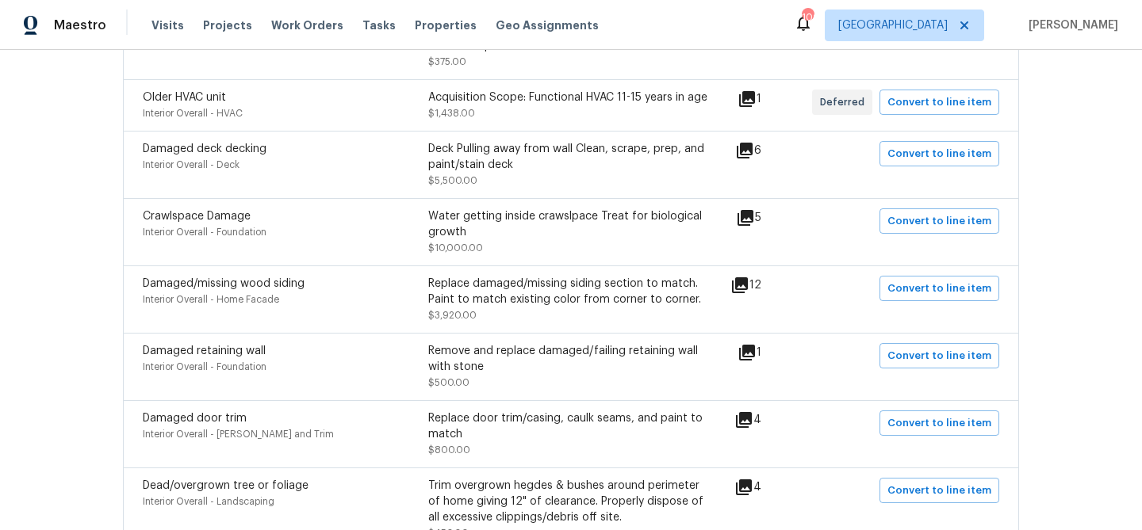
click at [744, 278] on icon at bounding box center [740, 286] width 16 height 16
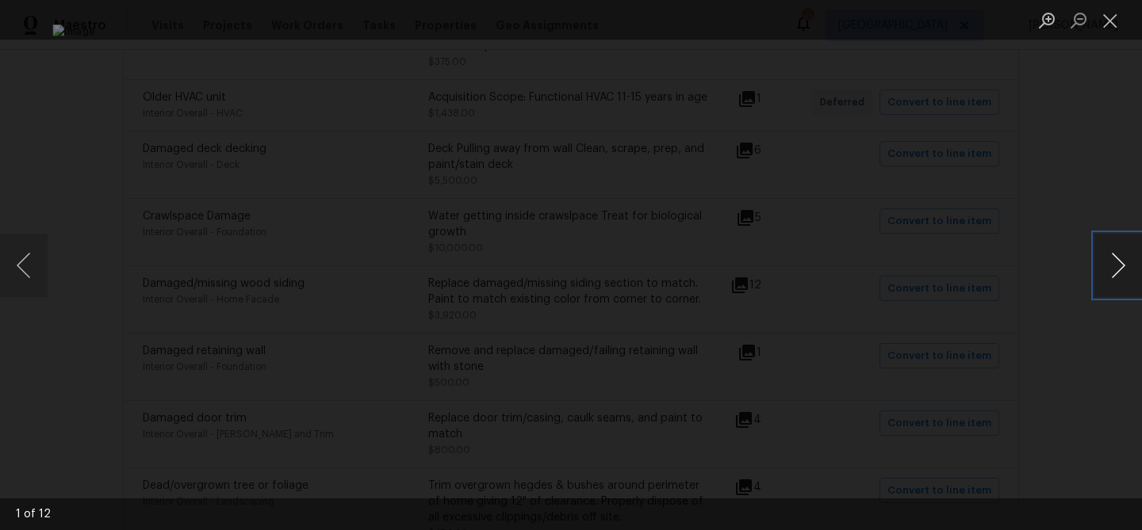
click at [1111, 258] on button "Next image" at bounding box center [1118, 265] width 48 height 63
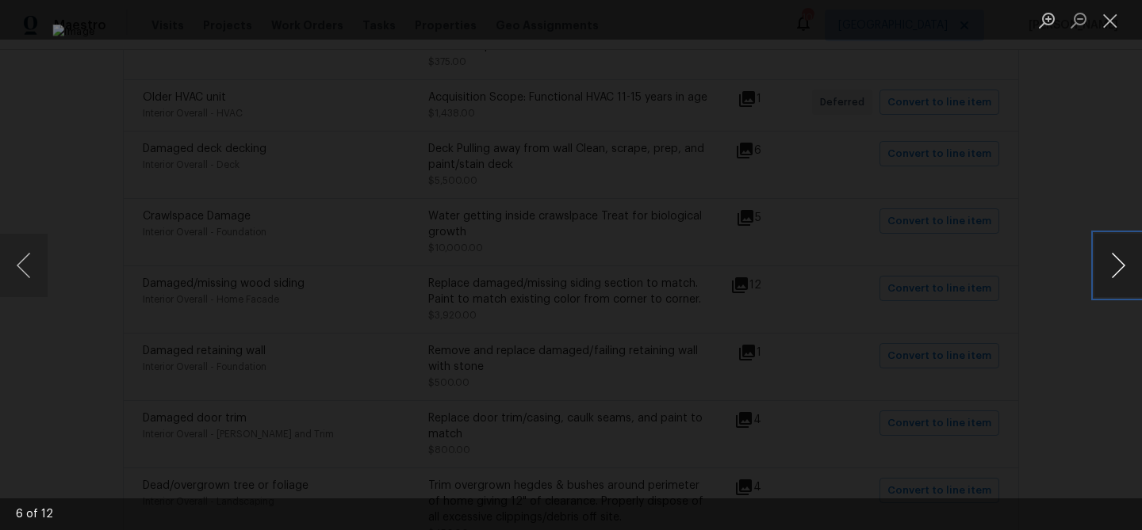
click at [1111, 258] on button "Next image" at bounding box center [1118, 265] width 48 height 63
click at [1110, 26] on button "Close lightbox" at bounding box center [1110, 20] width 32 height 28
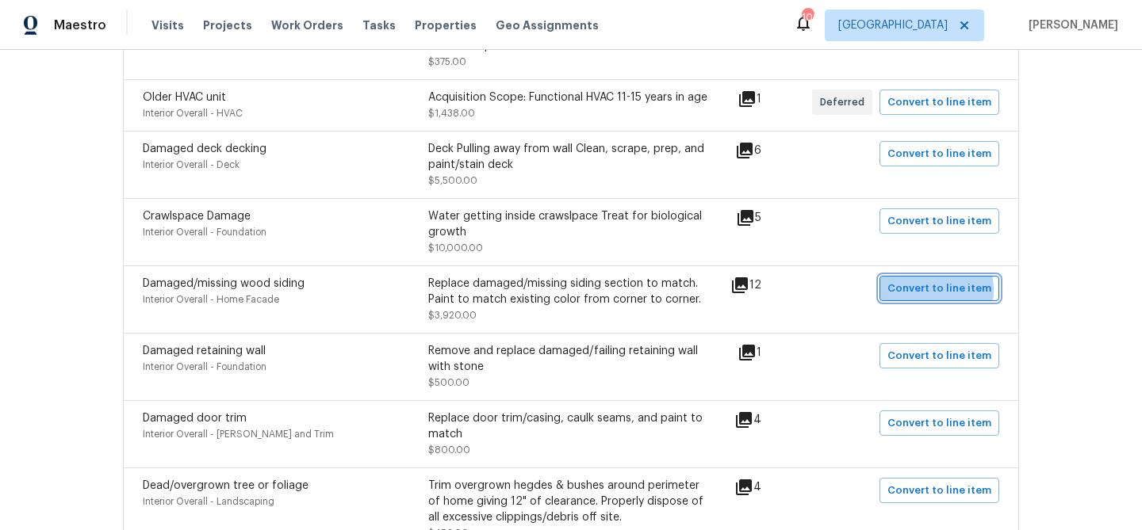
click at [926, 280] on span "Convert to line item" at bounding box center [939, 289] width 104 height 18
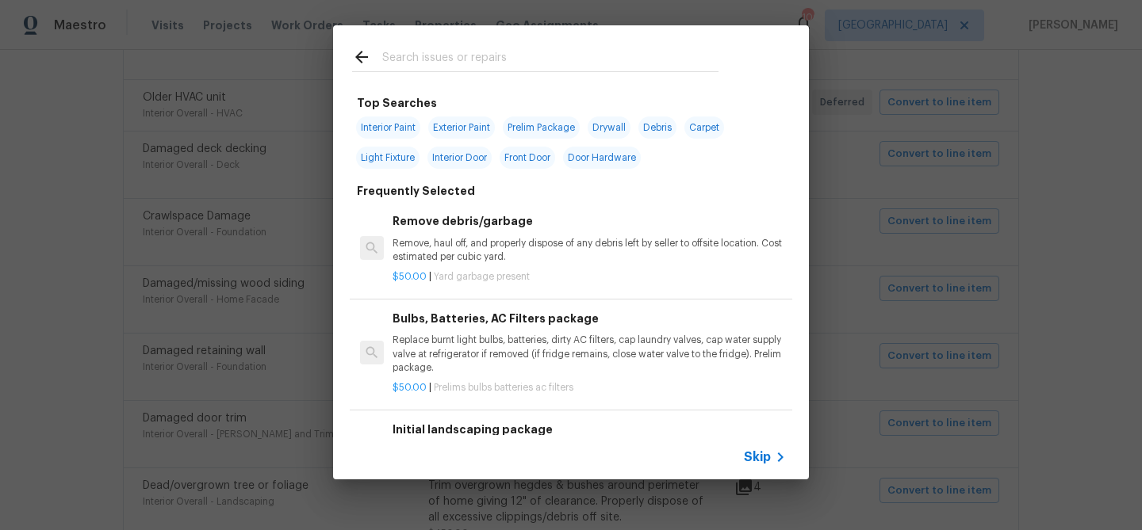
click at [759, 460] on span "Skip" at bounding box center [757, 458] width 27 height 16
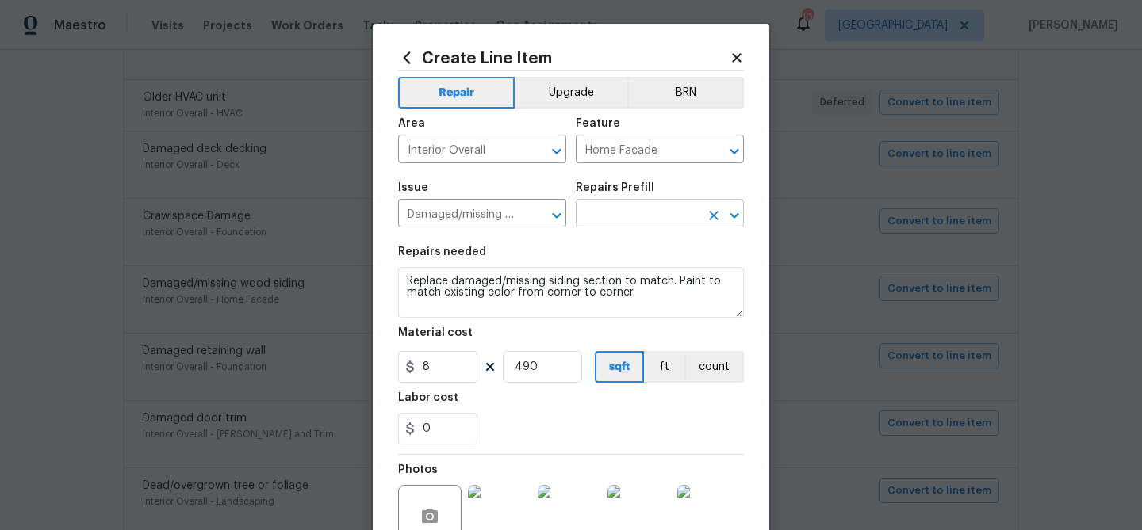
click at [608, 216] on input "text" at bounding box center [638, 215] width 124 height 25
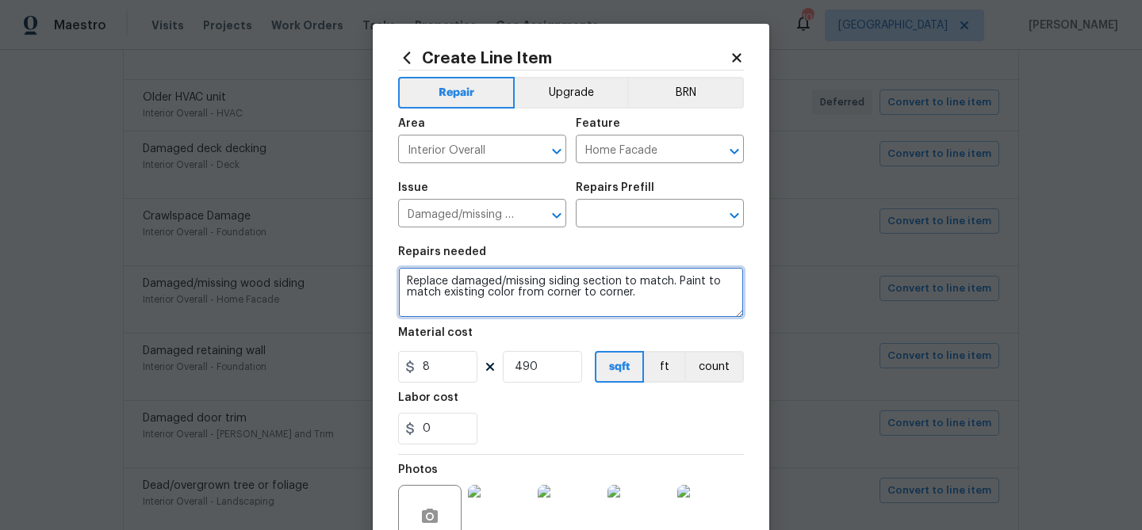
click at [515, 302] on textarea "Replace damaged/missing siding section to match. Paint to match existing color …" at bounding box center [571, 292] width 346 height 51
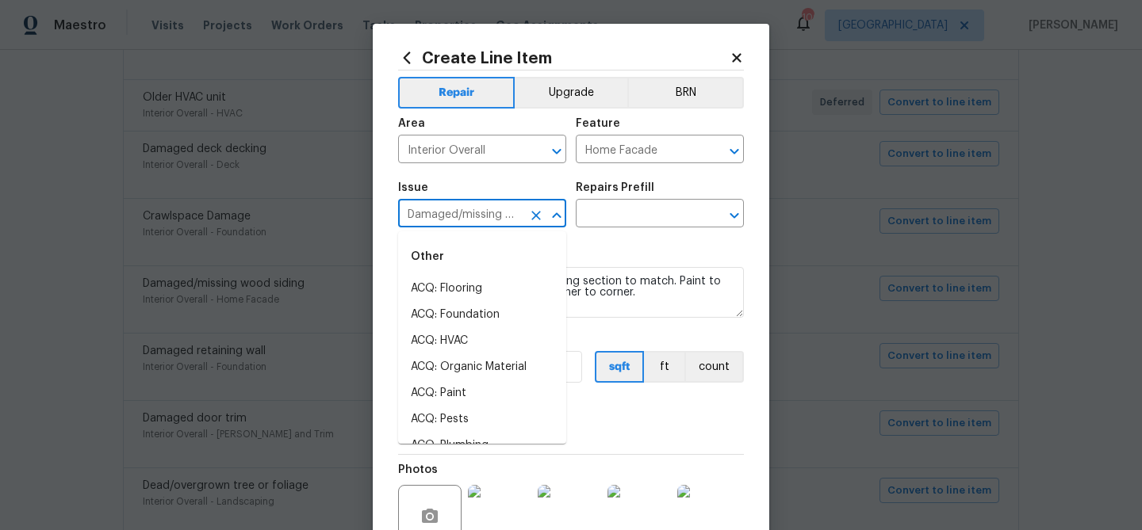
click at [492, 223] on input "Damaged/missing wood siding" at bounding box center [460, 215] width 124 height 25
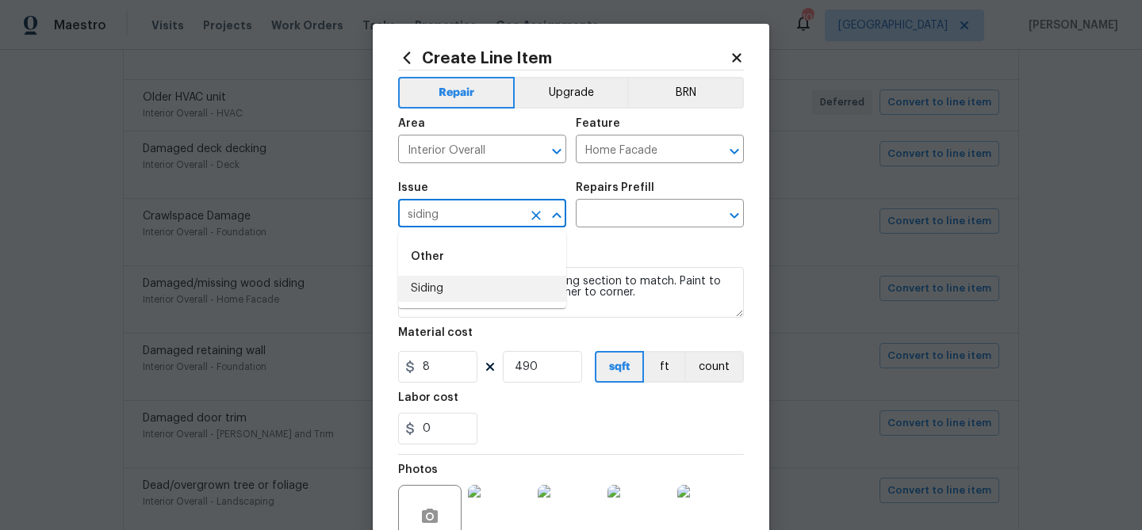
click at [468, 289] on li "Siding" at bounding box center [482, 289] width 168 height 26
type input "Siding"
click at [598, 208] on input "text" at bounding box center [638, 215] width 124 height 25
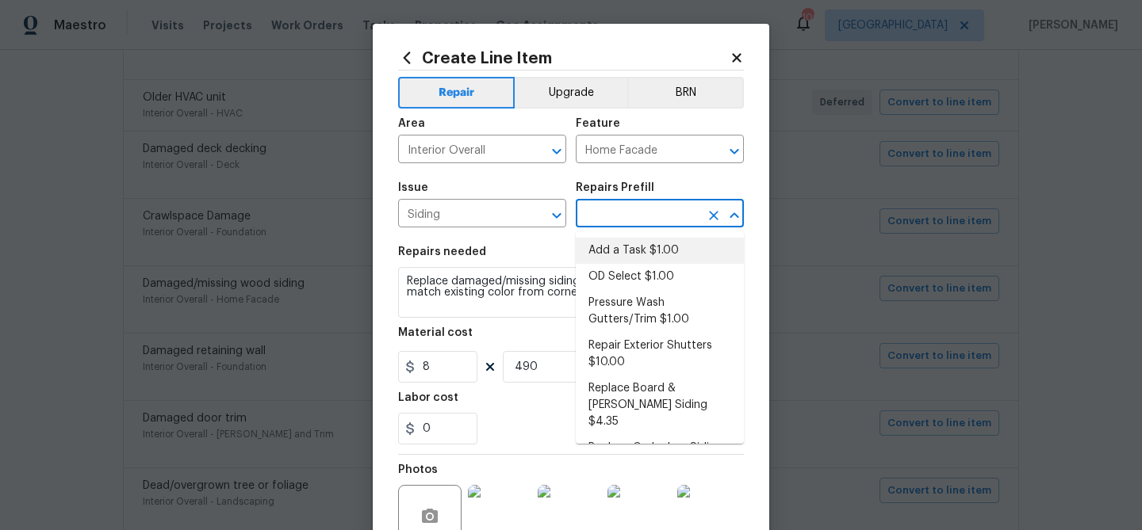
click at [602, 247] on li "Add a Task $1.00" at bounding box center [660, 251] width 168 height 26
type input "Siding"
type input "Add a Task $1.00"
type textarea "HPM to detail"
type input "1"
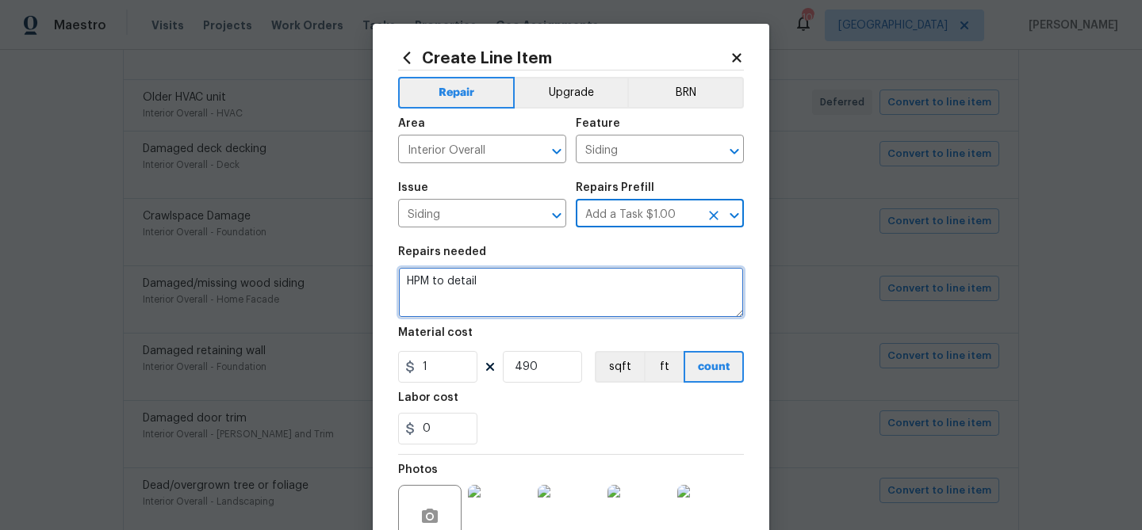
click at [507, 290] on textarea "HPM to detail" at bounding box center [571, 292] width 346 height 51
paste textarea "Replace damaged/missing siding section to match. Paint to match existing color …"
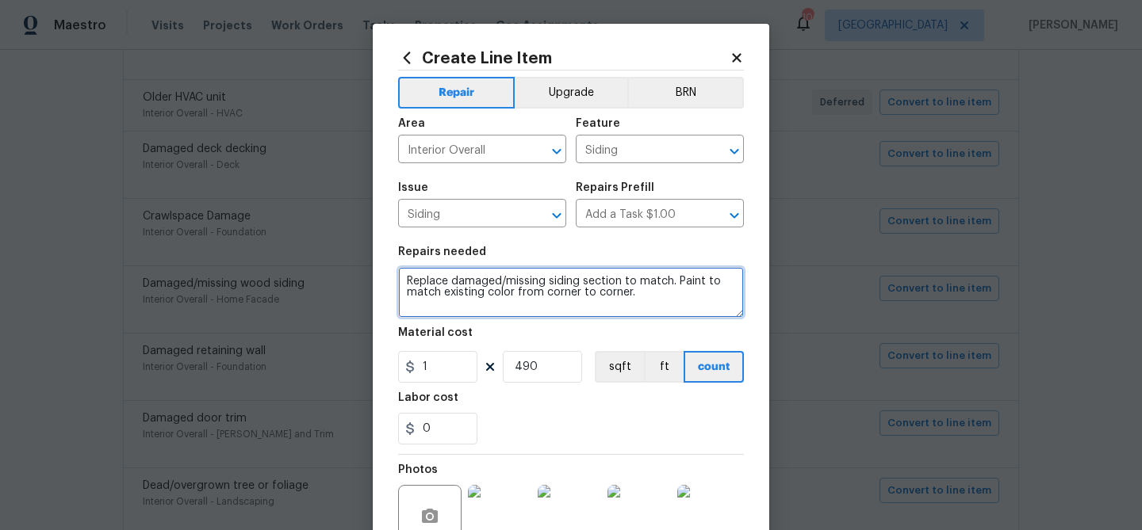
click at [579, 280] on textarea "Replace damaged/missing siding section to match. Paint to match existing color …" at bounding box center [571, 292] width 346 height 51
click at [445, 289] on textarea "Replace damaged/missing siding, soffit, fascia, and trim section to match. Pain…" at bounding box center [571, 292] width 346 height 51
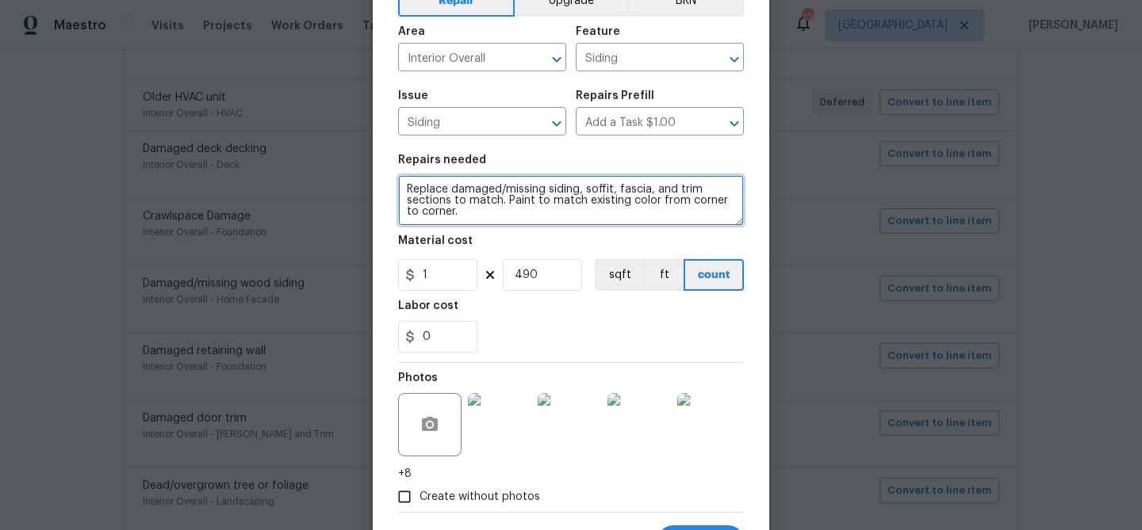
scroll to position [64, 0]
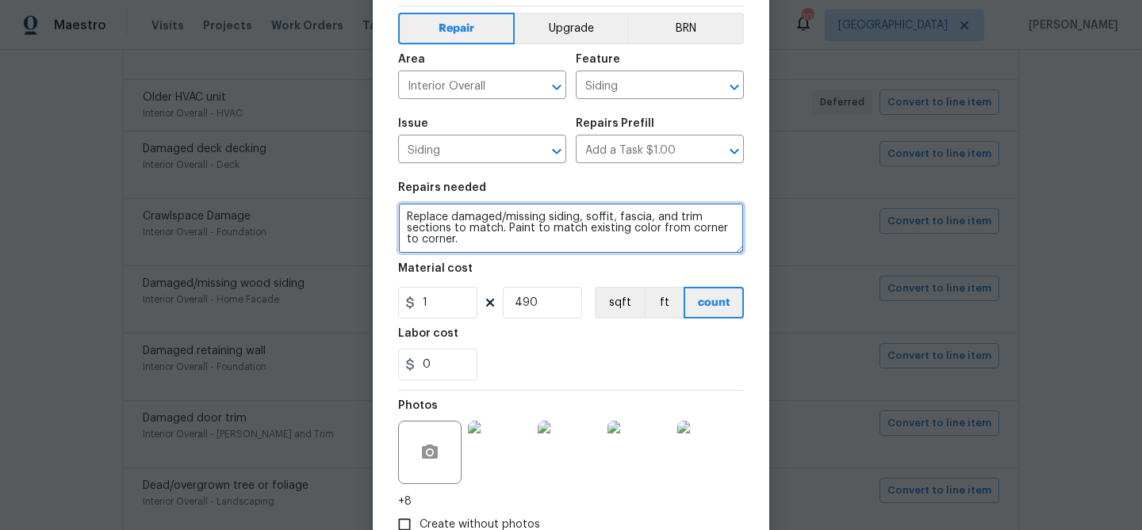
type textarea "Replace damaged/missing siding, soffit, fascia, and trim sections to match. Pai…"
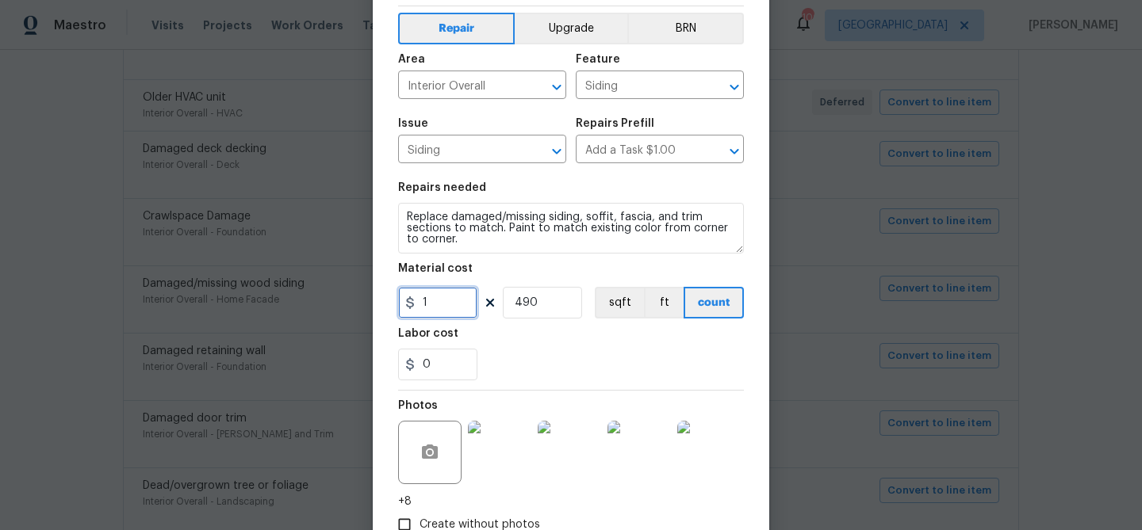
click at [431, 308] on input "1" at bounding box center [437, 303] width 79 height 32
click at [446, 307] on input "1" at bounding box center [437, 303] width 79 height 32
type input "2100"
click at [561, 358] on div "0" at bounding box center [571, 365] width 346 height 32
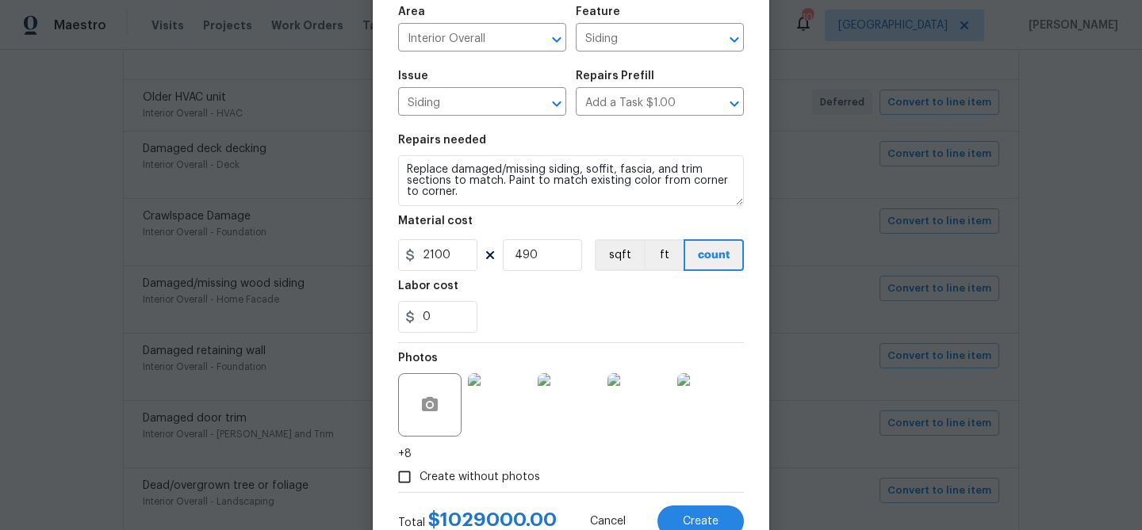
scroll to position [169, 0]
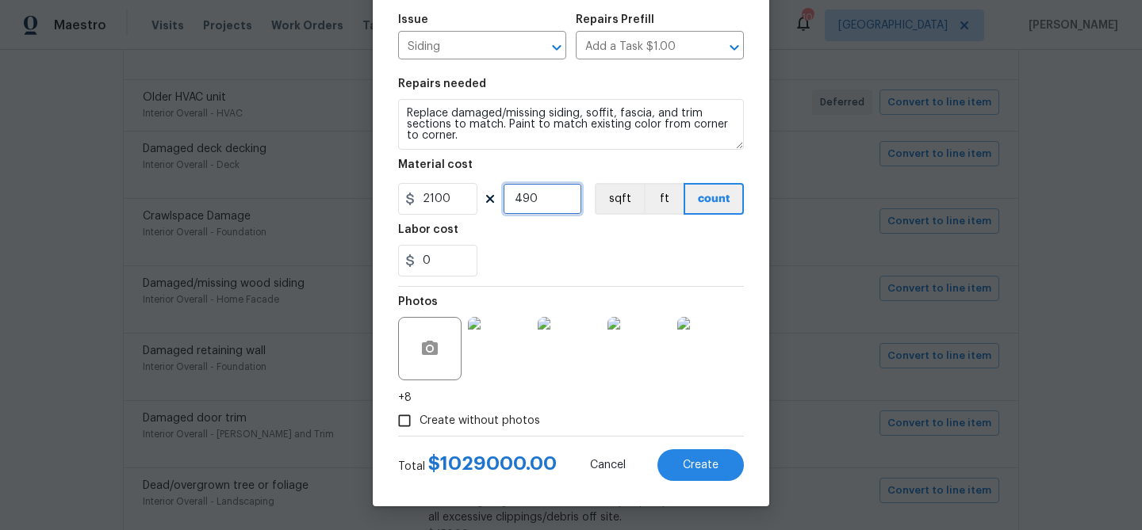
click at [526, 196] on input "490" at bounding box center [542, 199] width 79 height 32
type input "1"
click at [552, 252] on div "0" at bounding box center [571, 261] width 346 height 32
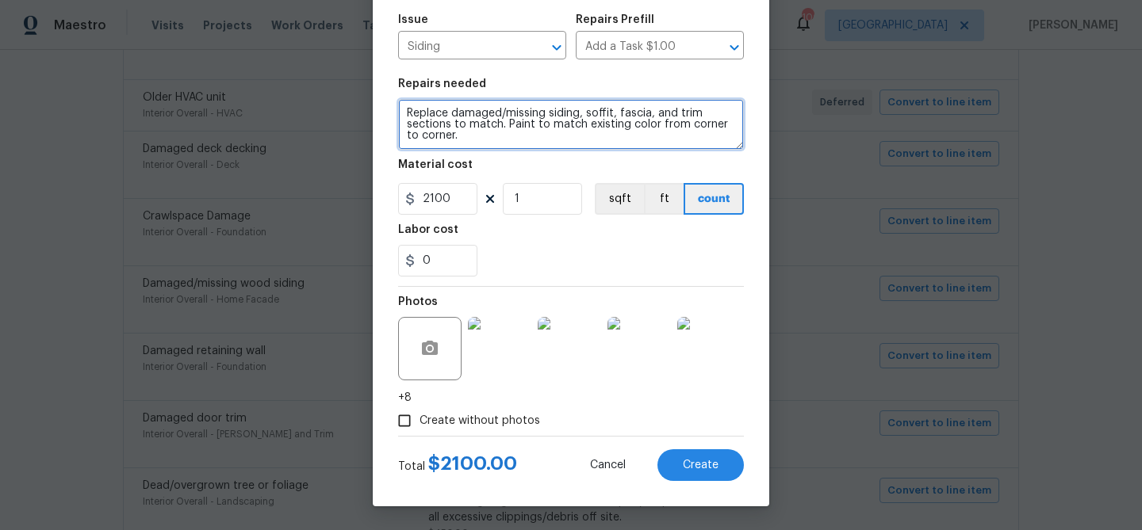
click at [458, 110] on textarea "Replace damaged/missing siding, soffit, fascia, and trim sections to match. Pai…" at bounding box center [571, 124] width 346 height 51
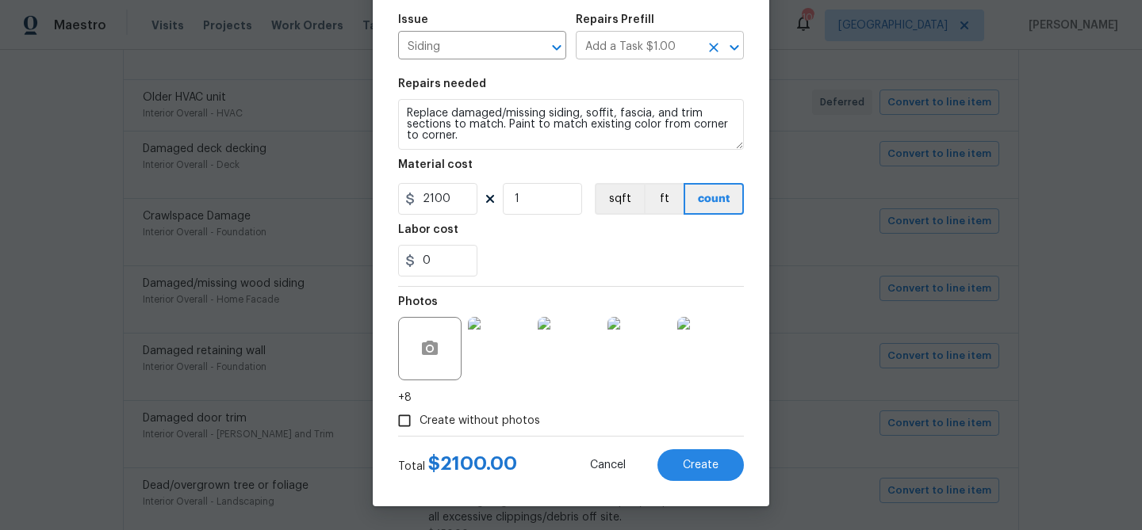
click at [619, 49] on input "Add a Task $1.00" at bounding box center [638, 47] width 124 height 25
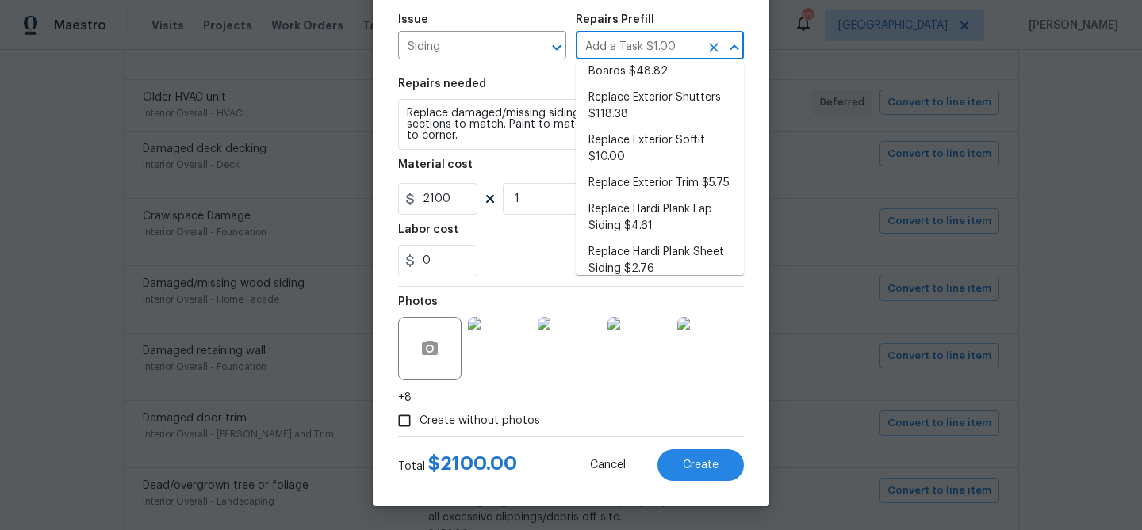
scroll to position [364, 0]
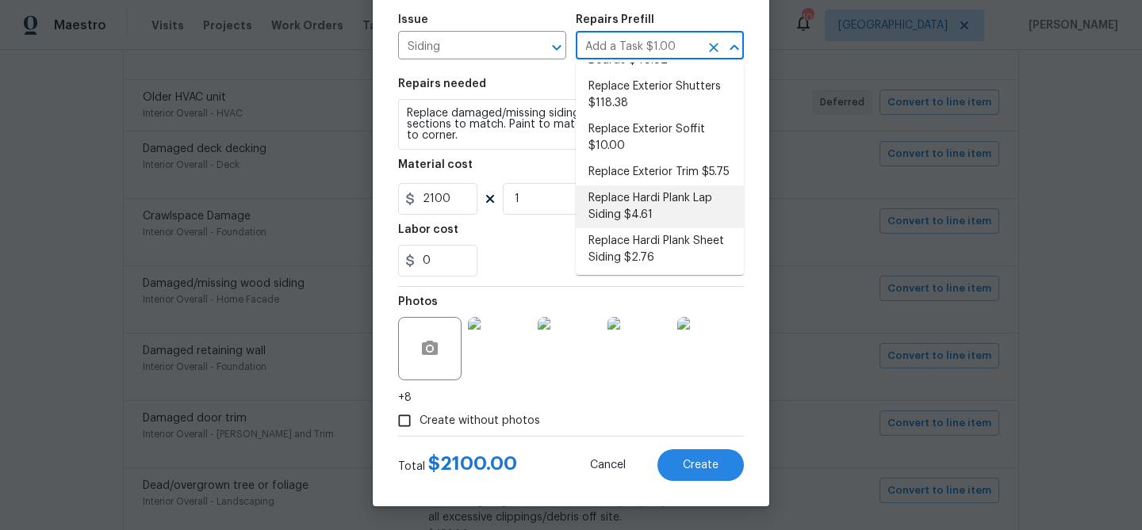
click at [638, 186] on li "Replace Hardi Plank Lap Siding $4.61" at bounding box center [660, 207] width 168 height 43
type input "Replace Hardi Plank Lap Siding $4.61"
type textarea "Remove the existing/damaged Hardi Plank lap siding. Prep the substrate ensuring…"
type input "4.61"
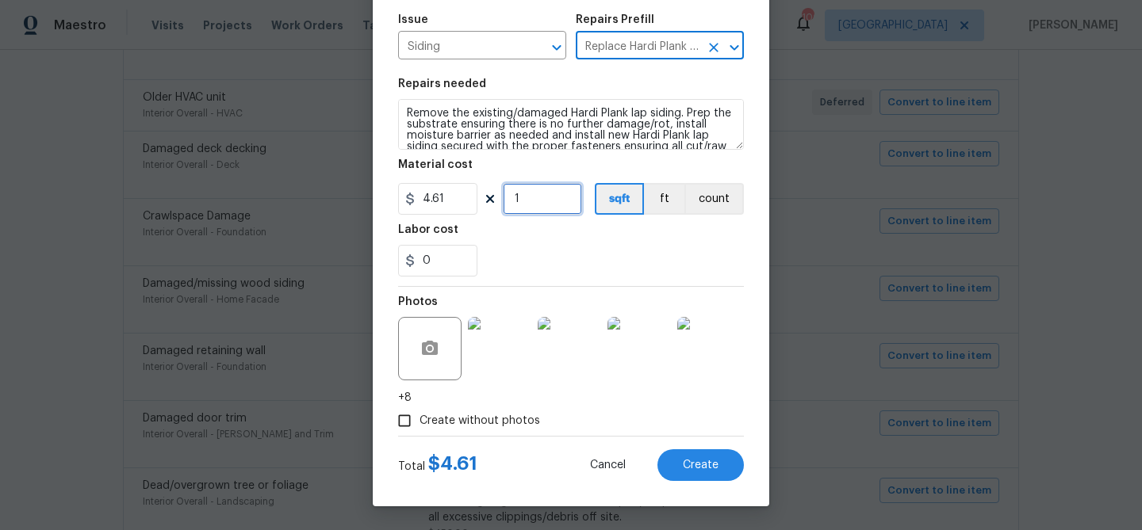
click at [540, 199] on input "1" at bounding box center [542, 199] width 79 height 32
type input "500"
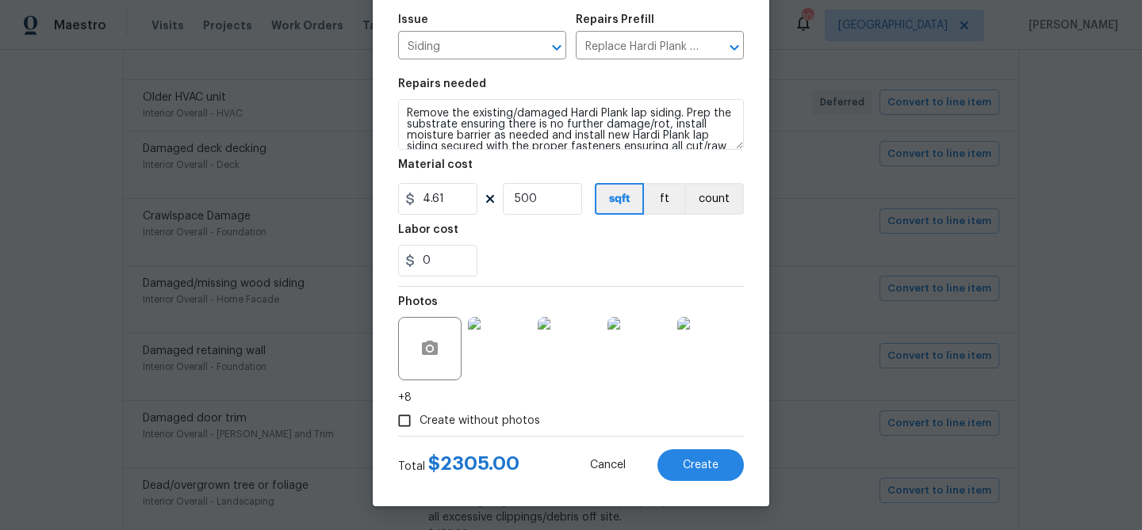
click at [592, 232] on div "Labor cost" at bounding box center [571, 234] width 346 height 21
click at [679, 466] on button "Create" at bounding box center [700, 466] width 86 height 32
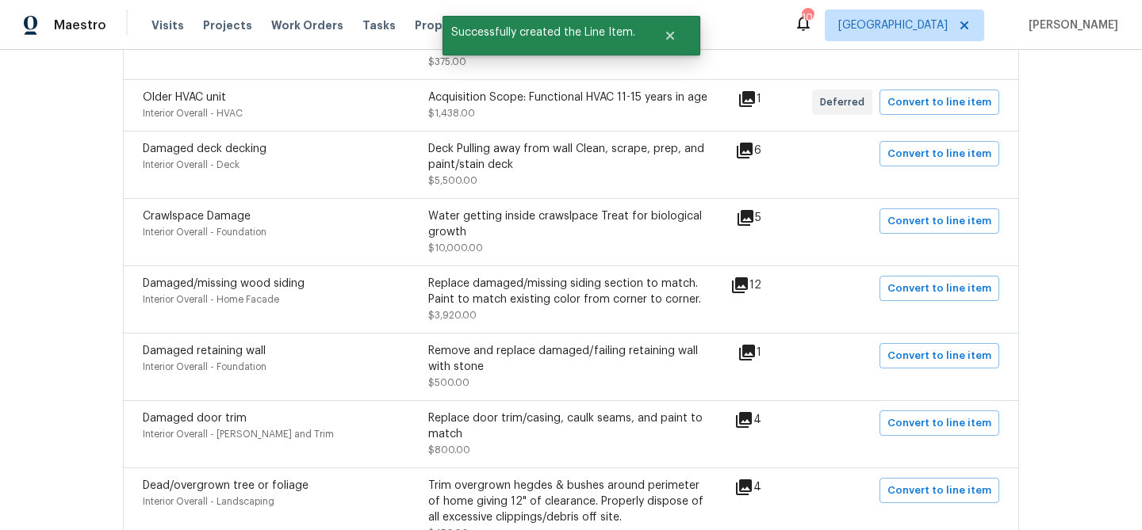
click at [756, 343] on icon at bounding box center [746, 352] width 19 height 19
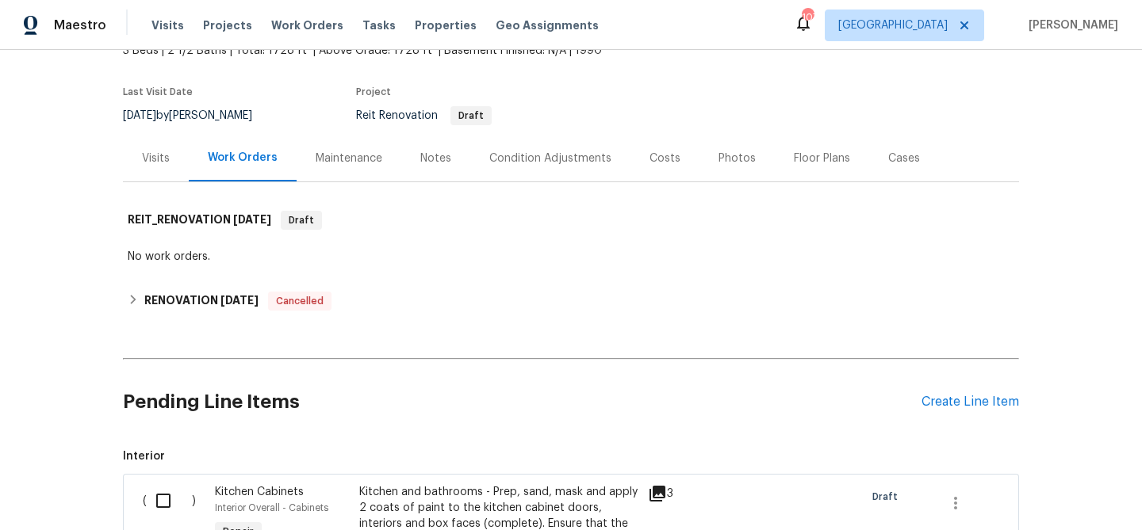
scroll to position [49, 0]
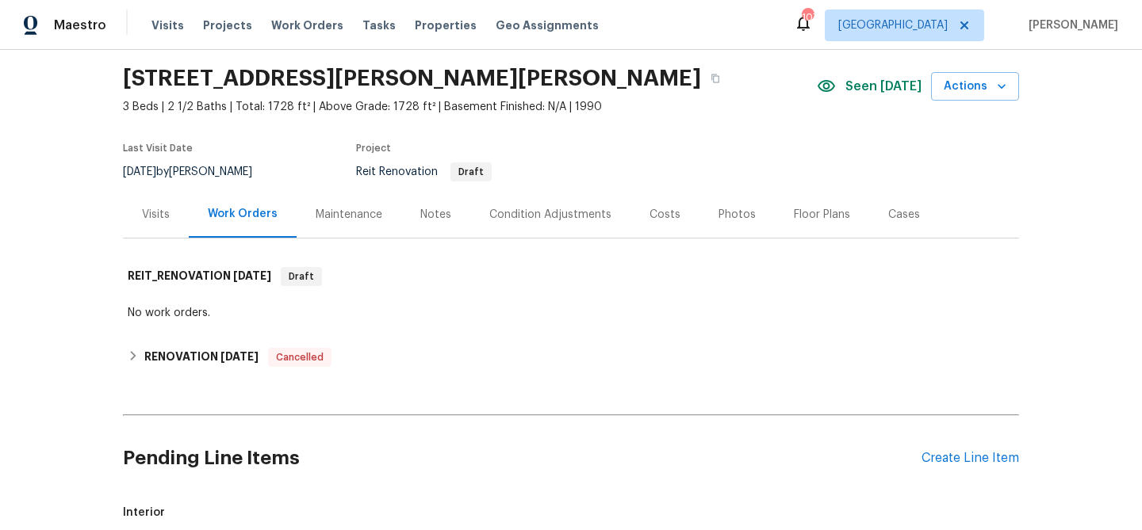
click at [558, 222] on div "Condition Adjustments" at bounding box center [550, 214] width 160 height 47
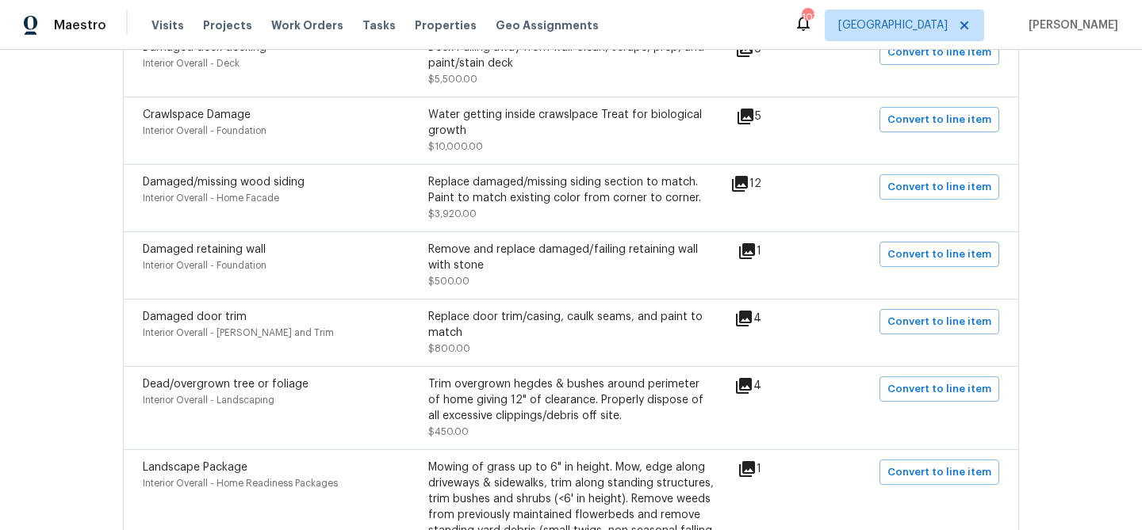
scroll to position [890, 0]
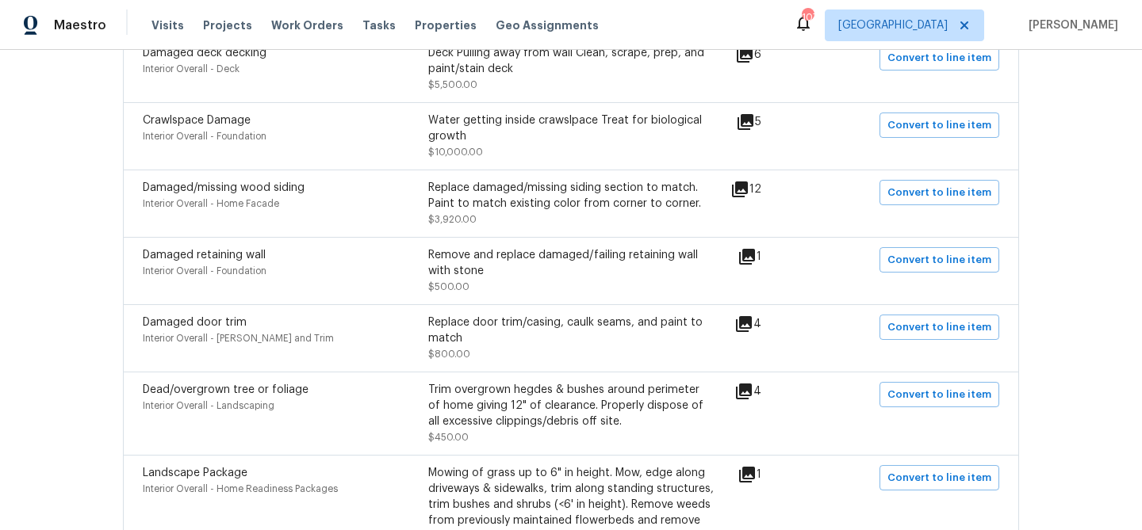
click at [751, 249] on icon at bounding box center [747, 257] width 16 height 16
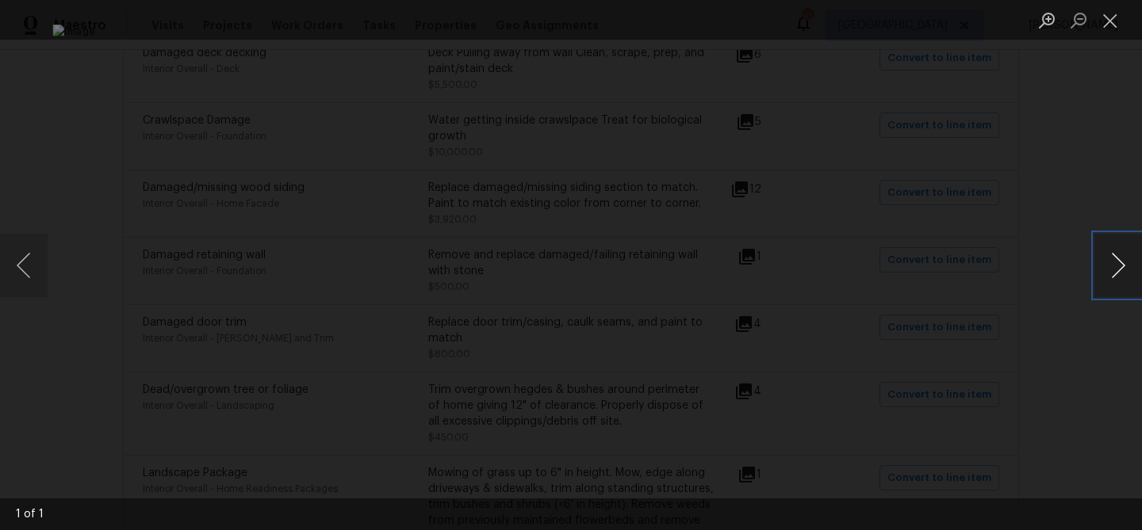
click at [1121, 262] on button "Next image" at bounding box center [1118, 265] width 48 height 63
click at [1112, 21] on button "Close lightbox" at bounding box center [1110, 20] width 32 height 28
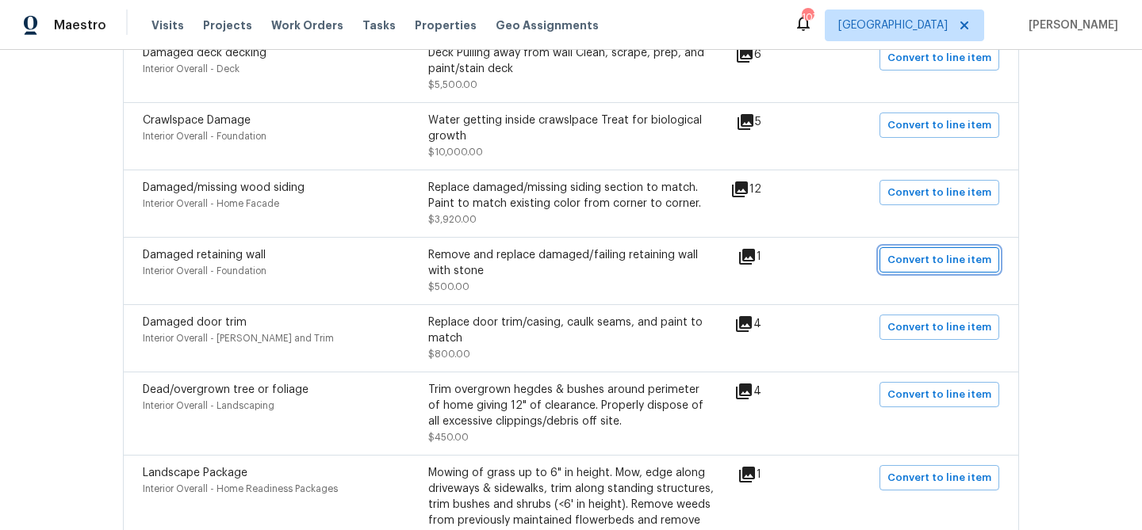
click at [900, 251] on span "Convert to line item" at bounding box center [939, 260] width 104 height 18
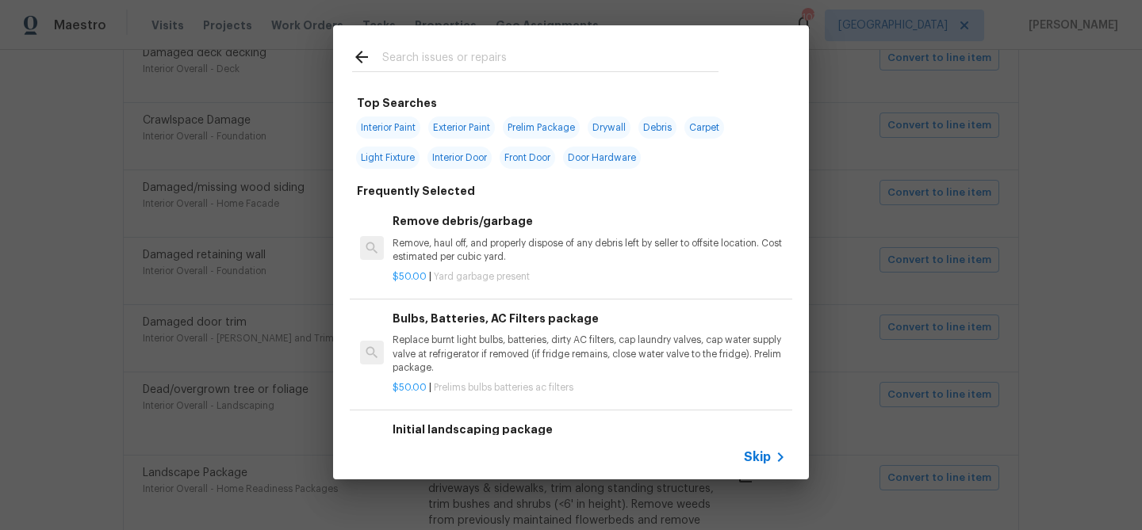
click at [756, 456] on span "Skip" at bounding box center [757, 458] width 27 height 16
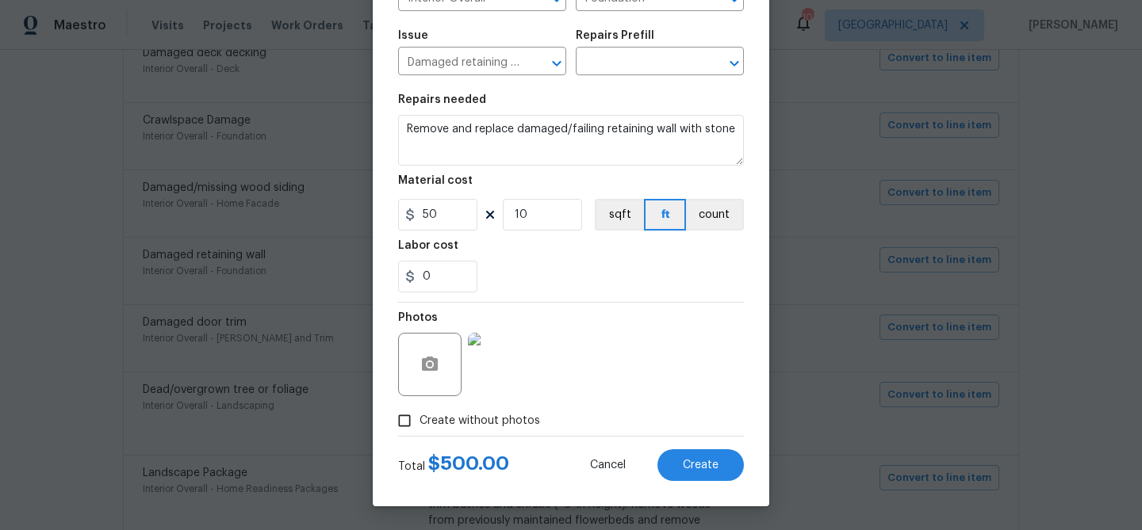
scroll to position [42, 0]
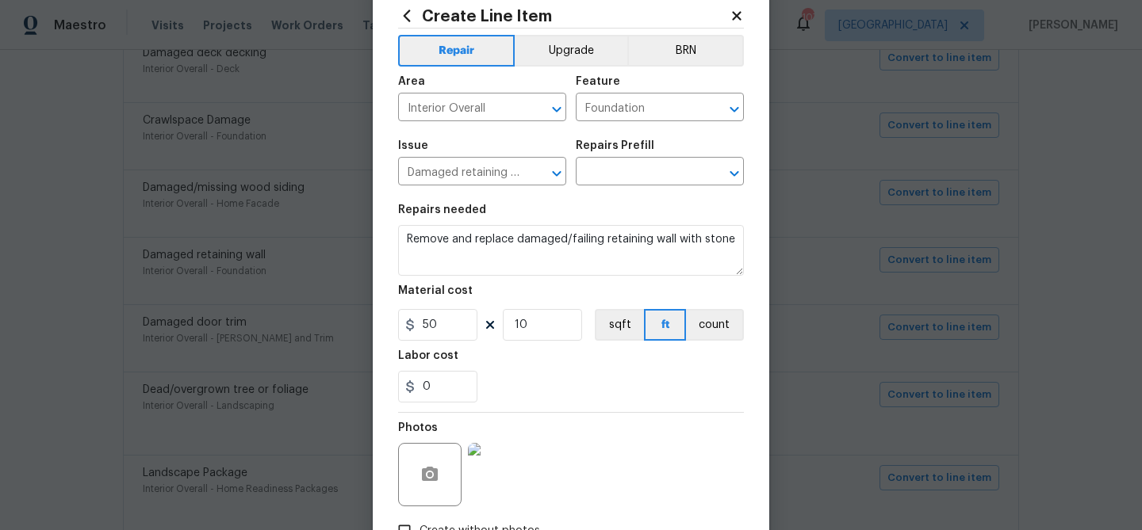
click at [506, 461] on img at bounding box center [499, 474] width 63 height 63
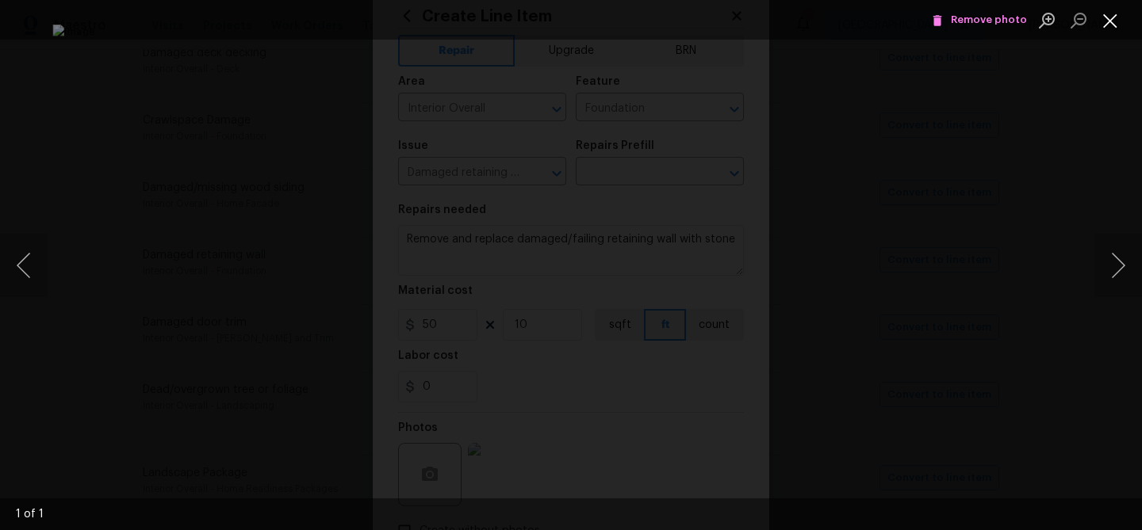
click at [1105, 17] on button "Close lightbox" at bounding box center [1110, 20] width 32 height 28
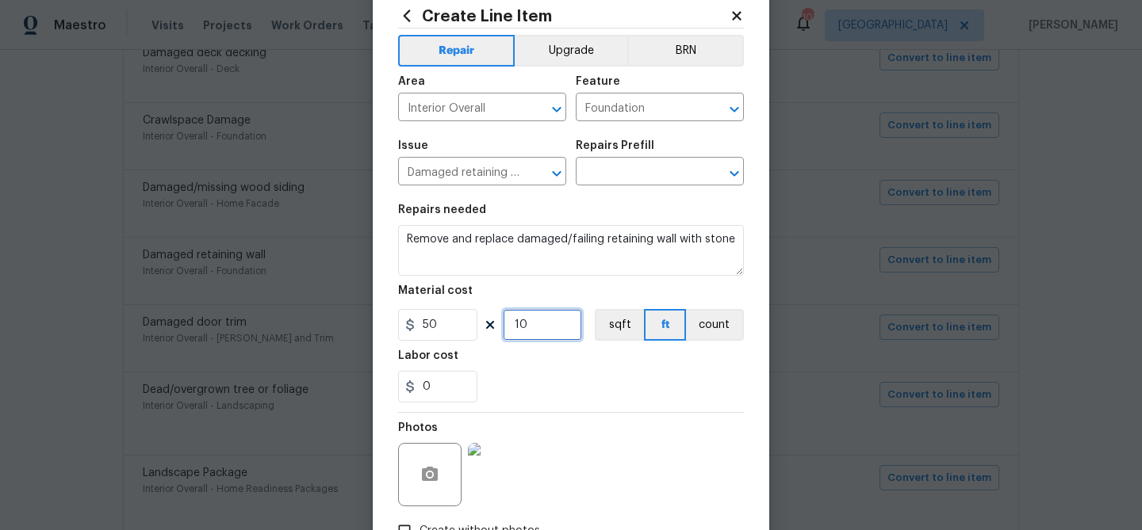
click at [523, 330] on input "10" at bounding box center [542, 325] width 79 height 32
type input "5"
click at [583, 380] on div "0" at bounding box center [571, 387] width 346 height 32
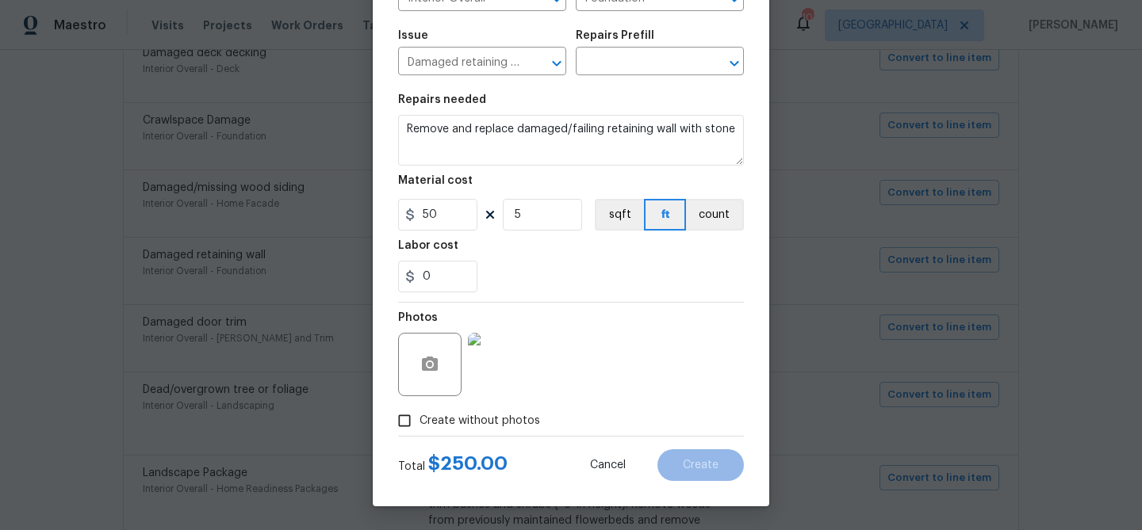
click at [444, 419] on span "Create without photos" at bounding box center [479, 421] width 121 height 17
click at [419, 419] on input "Create without photos" at bounding box center [404, 421] width 30 height 30
click at [411, 422] on input "Create without photos" at bounding box center [404, 421] width 30 height 30
checkbox input "false"
click at [520, 219] on input "5" at bounding box center [542, 215] width 79 height 32
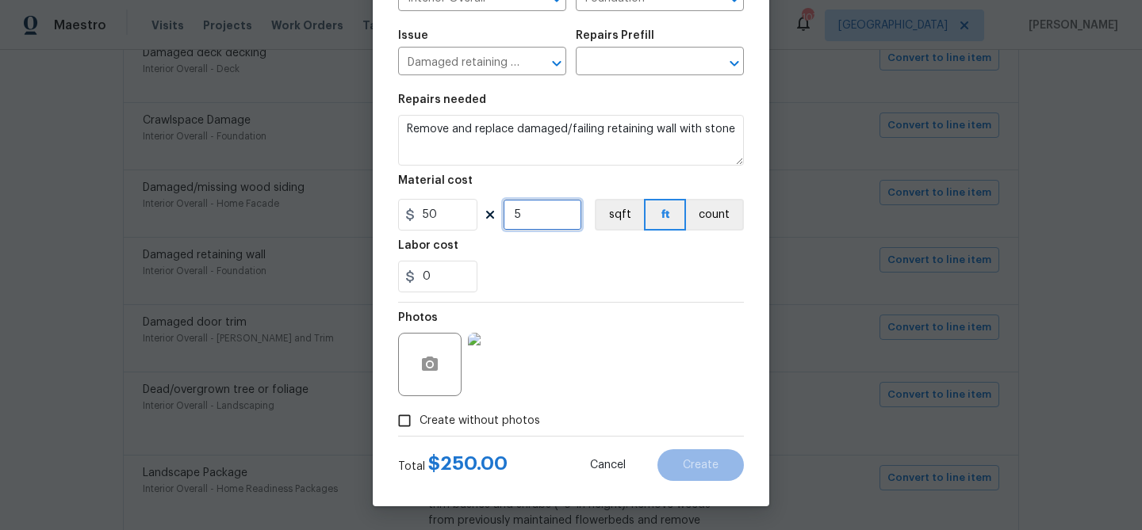
click at [520, 219] on input "5" at bounding box center [542, 215] width 79 height 32
click at [583, 261] on div "0" at bounding box center [571, 277] width 346 height 32
click at [624, 70] on input "text" at bounding box center [638, 63] width 124 height 25
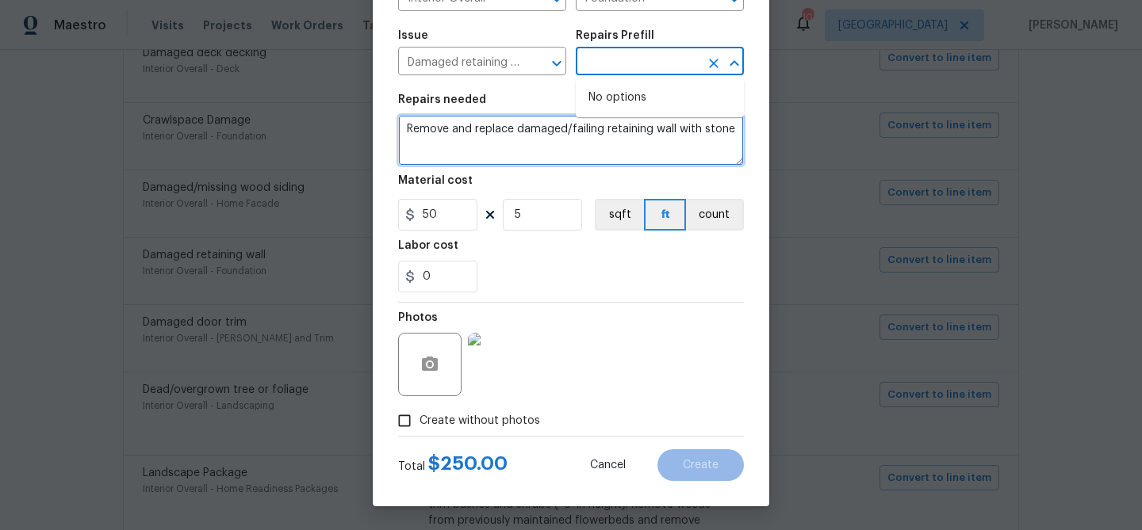
click at [503, 130] on textarea "Remove and replace damaged/failing retaining wall with stone" at bounding box center [571, 140] width 346 height 51
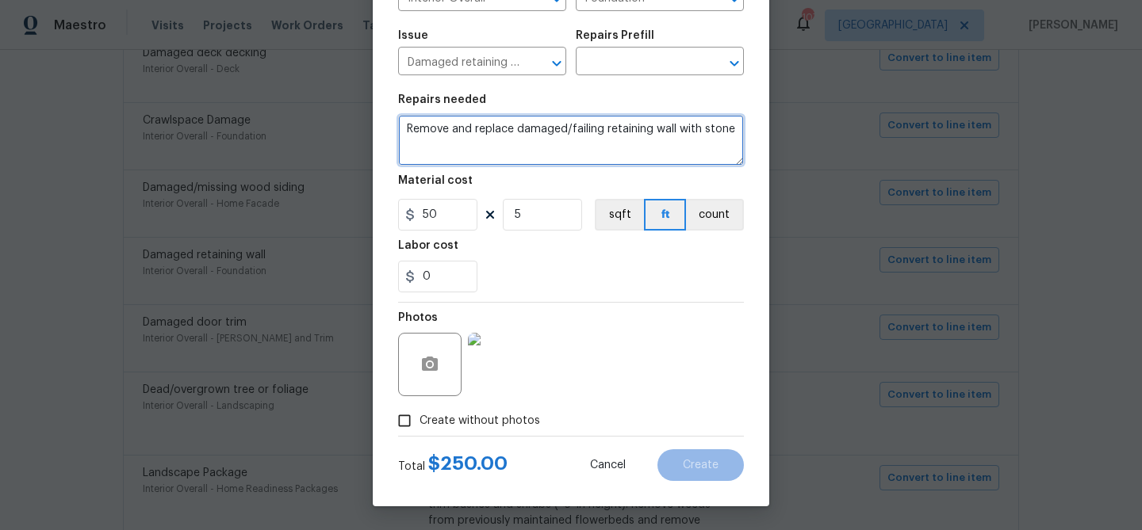
click at [503, 130] on textarea "Remove and replace damaged/failing retaining wall with stone" at bounding box center [571, 140] width 346 height 51
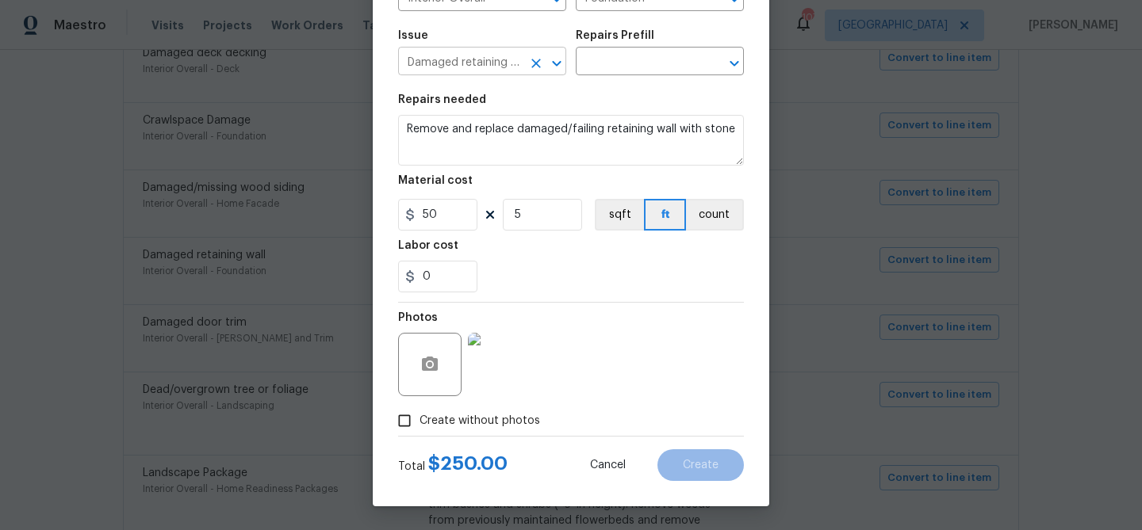
click at [480, 67] on input "Damaged retaining wall" at bounding box center [460, 63] width 124 height 25
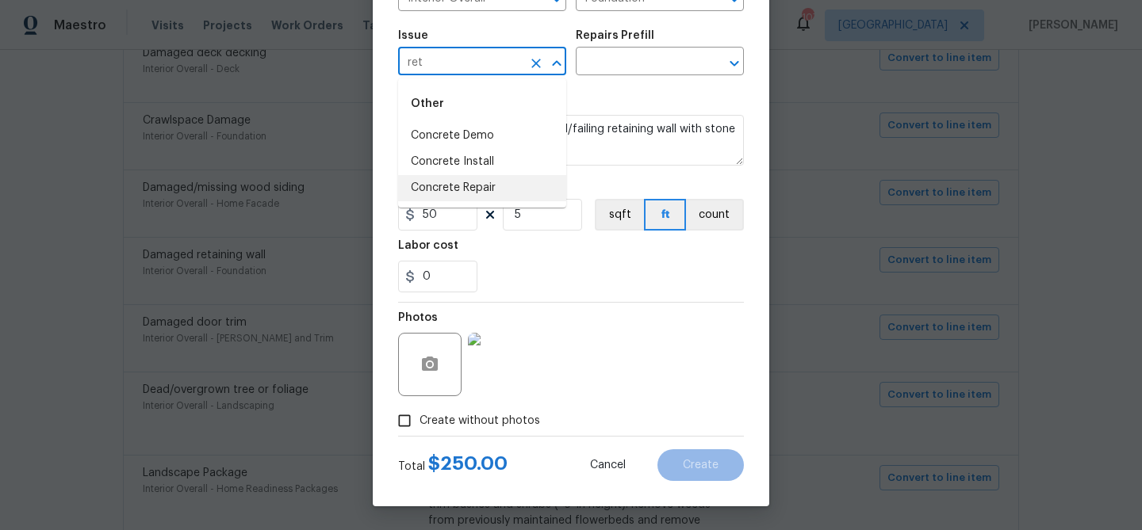
click at [462, 184] on li "Concrete Repair" at bounding box center [482, 188] width 168 height 26
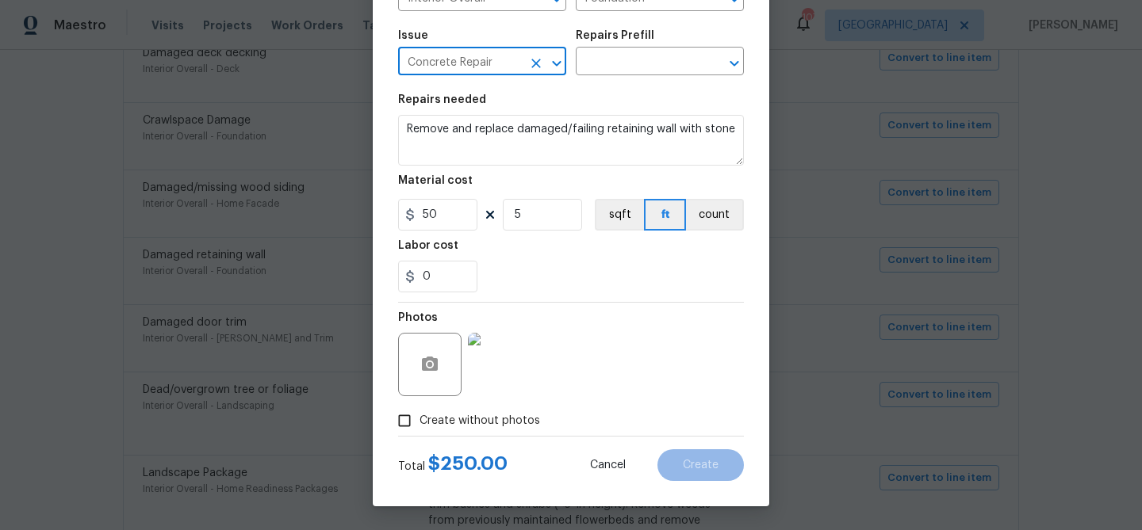
type input "Concrete Repair"
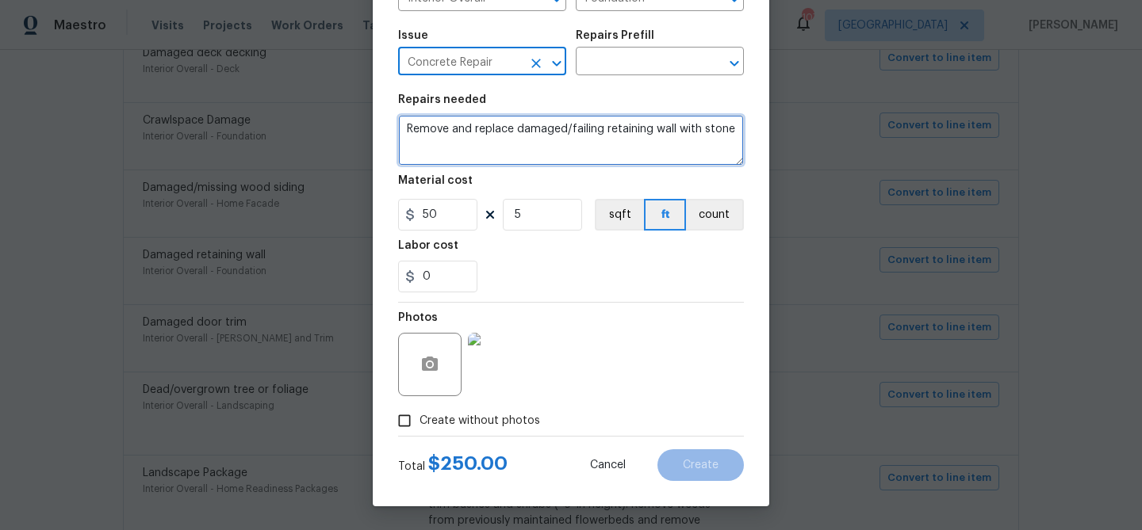
click at [578, 133] on textarea "Remove and replace damaged/failing retaining wall with stone" at bounding box center [571, 140] width 346 height 51
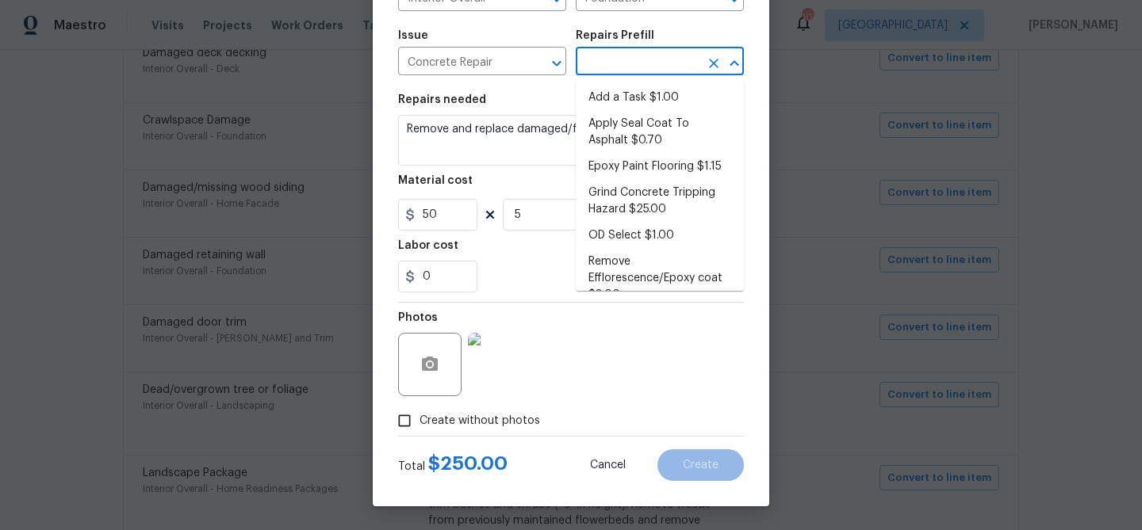
click at [607, 63] on input "text" at bounding box center [638, 63] width 124 height 25
click at [605, 93] on li "Add a Task $1.00" at bounding box center [660, 98] width 168 height 26
type input "Flatwork"
type input "Add a Task $1.00"
type textarea "HPM to detail"
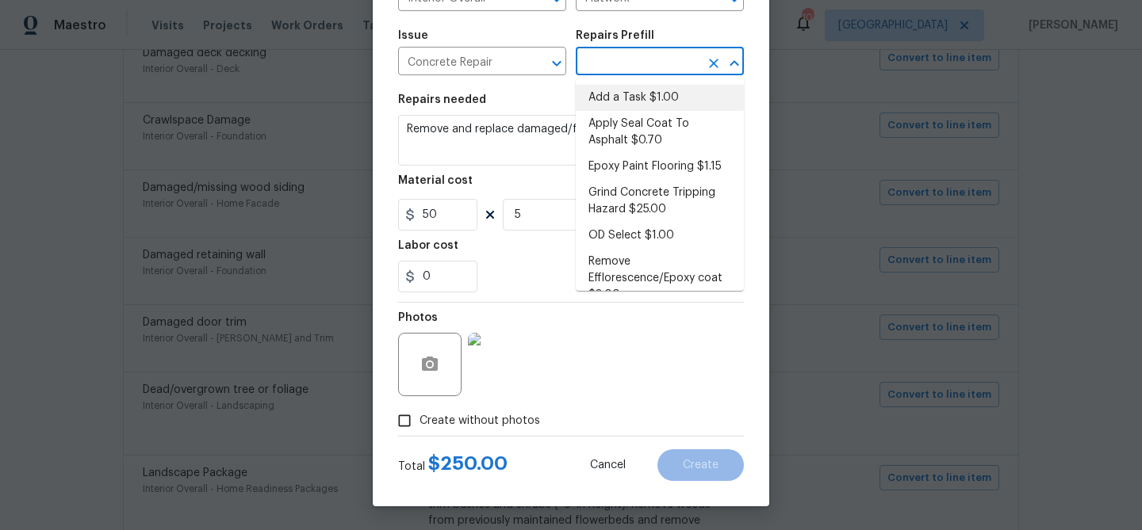
type input "1"
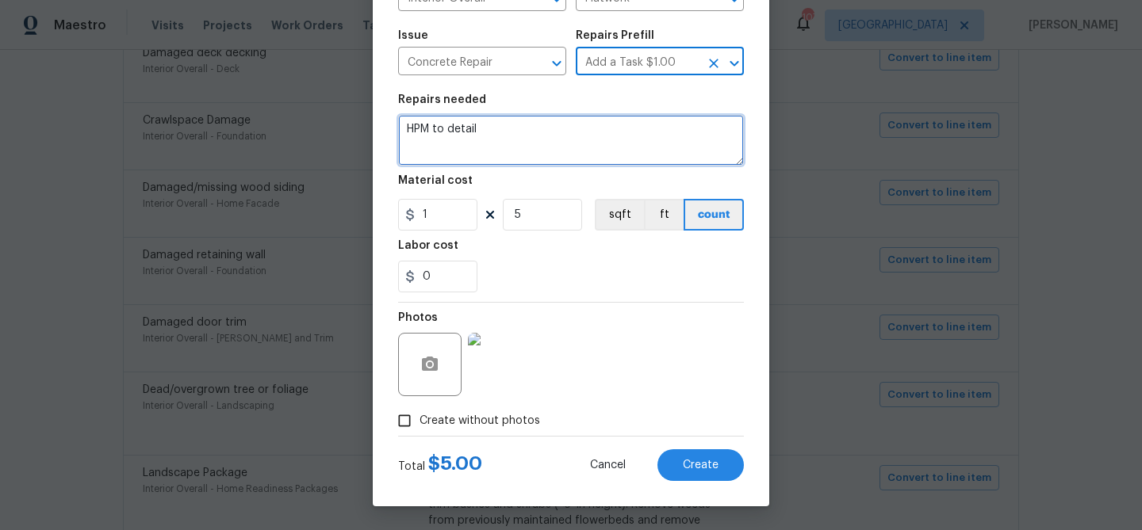
click at [509, 147] on textarea "HPM to detail" at bounding box center [571, 140] width 346 height 51
paste textarea "Remove and replace damaged/failing retaining wall with stone"
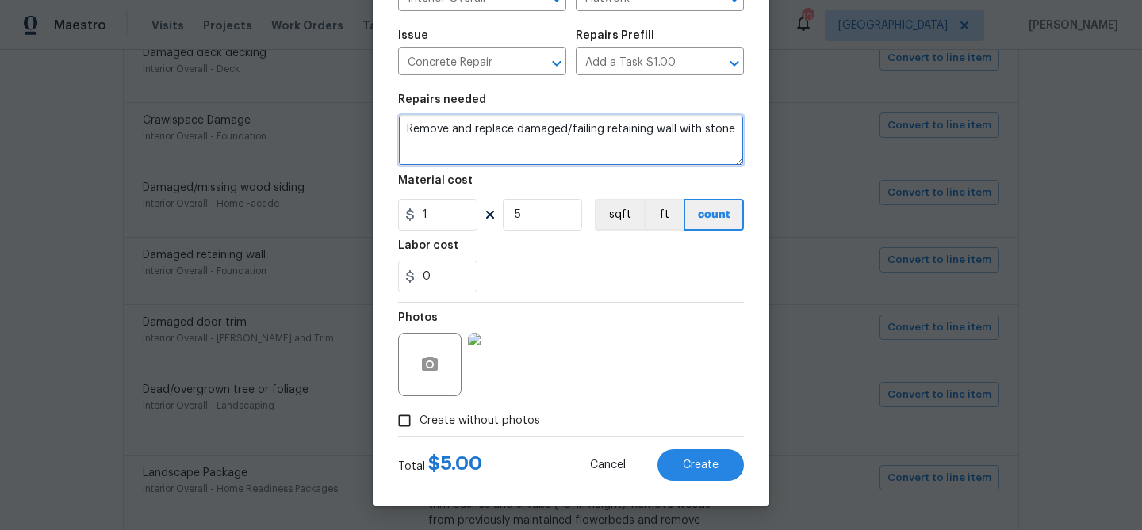
type textarea "Remove and replace damaged/failing retaining wall with stone"
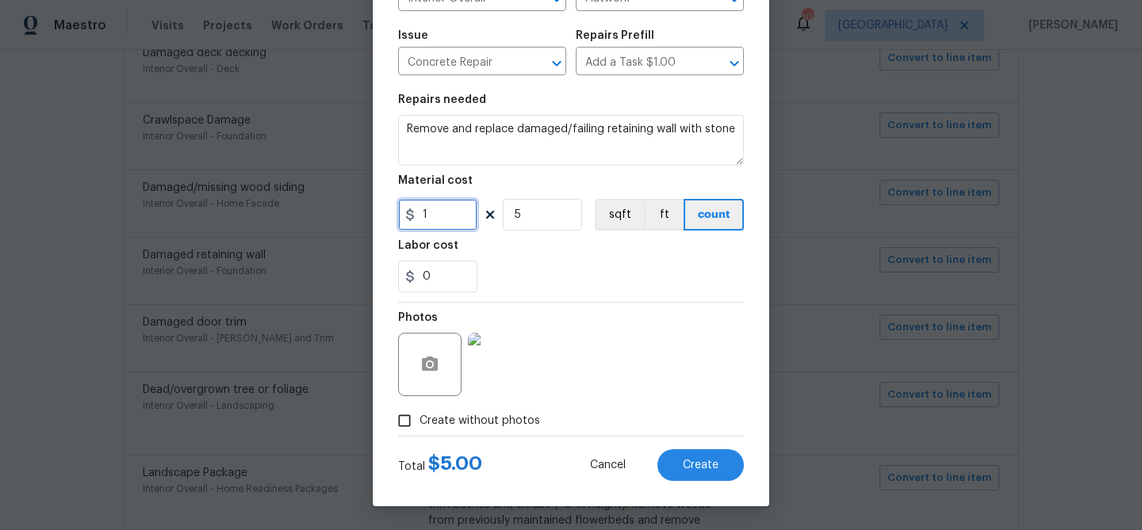
click at [439, 215] on input "1" at bounding box center [437, 215] width 79 height 32
click at [454, 212] on input "10" at bounding box center [437, 215] width 79 height 32
type input "10"
click at [542, 215] on input "5" at bounding box center [542, 215] width 79 height 32
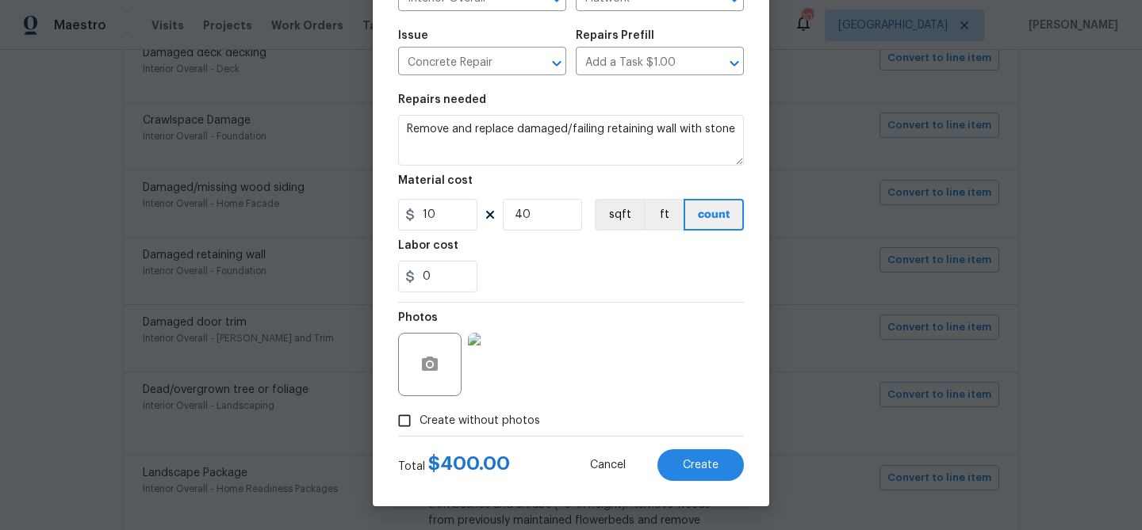
click at [651, 336] on div "Photos" at bounding box center [571, 354] width 346 height 103
click at [520, 220] on input "40" at bounding box center [542, 215] width 79 height 32
type input "35"
click at [698, 466] on span "Create" at bounding box center [701, 466] width 36 height 12
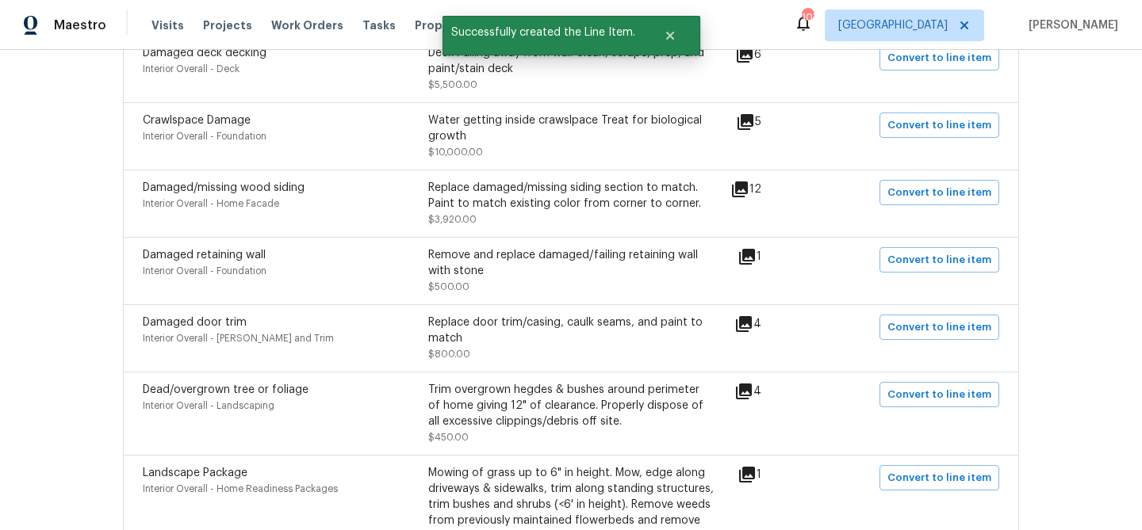
click at [748, 319] on icon at bounding box center [744, 324] width 16 height 16
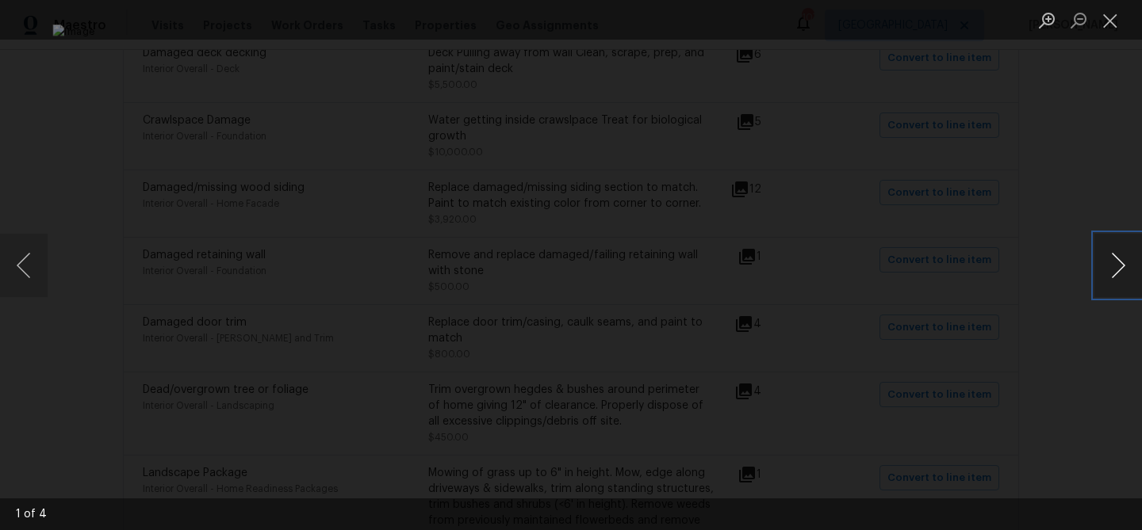
click at [1118, 266] on button "Next image" at bounding box center [1118, 265] width 48 height 63
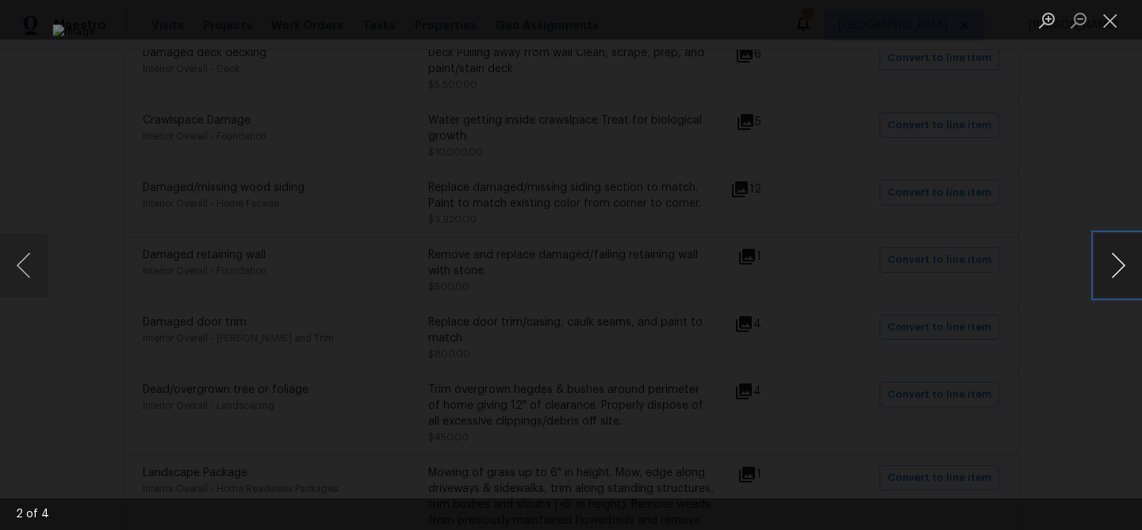
click at [1118, 266] on button "Next image" at bounding box center [1118, 265] width 48 height 63
click at [1105, 25] on button "Close lightbox" at bounding box center [1110, 20] width 32 height 28
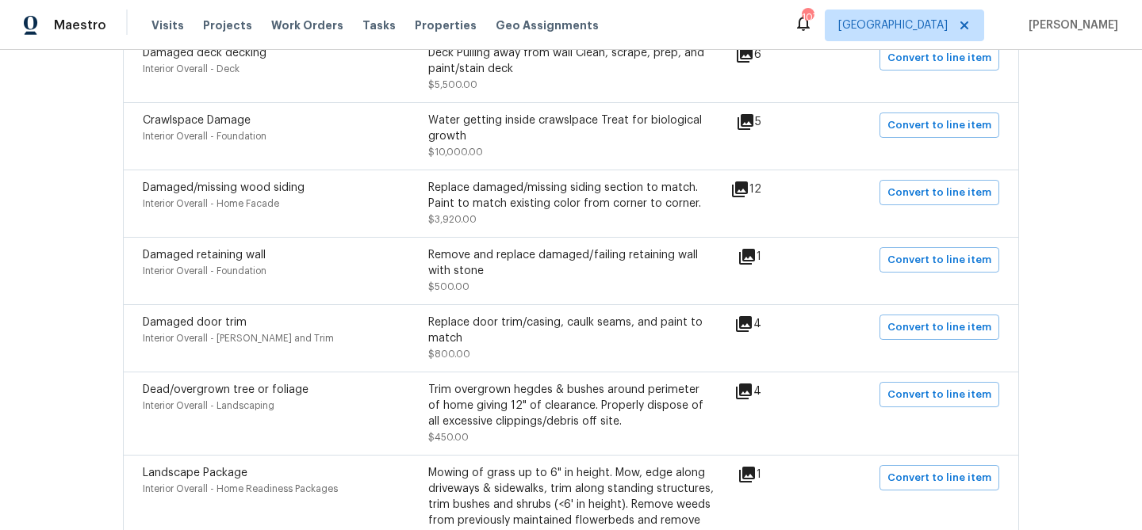
click at [734, 316] on div "Damaged door trim Interior Overall - Eaves and Trim Replace door trim/casing, c…" at bounding box center [439, 339] width 592 height 48
click at [752, 316] on icon at bounding box center [744, 324] width 16 height 16
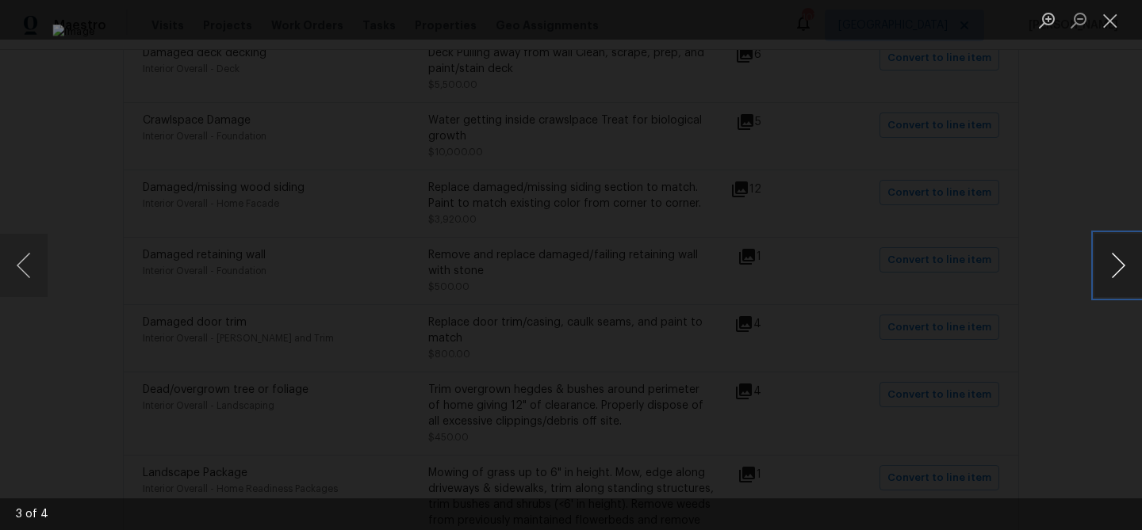
click at [1114, 255] on button "Next image" at bounding box center [1118, 265] width 48 height 63
click at [1112, 19] on button "Close lightbox" at bounding box center [1110, 20] width 32 height 28
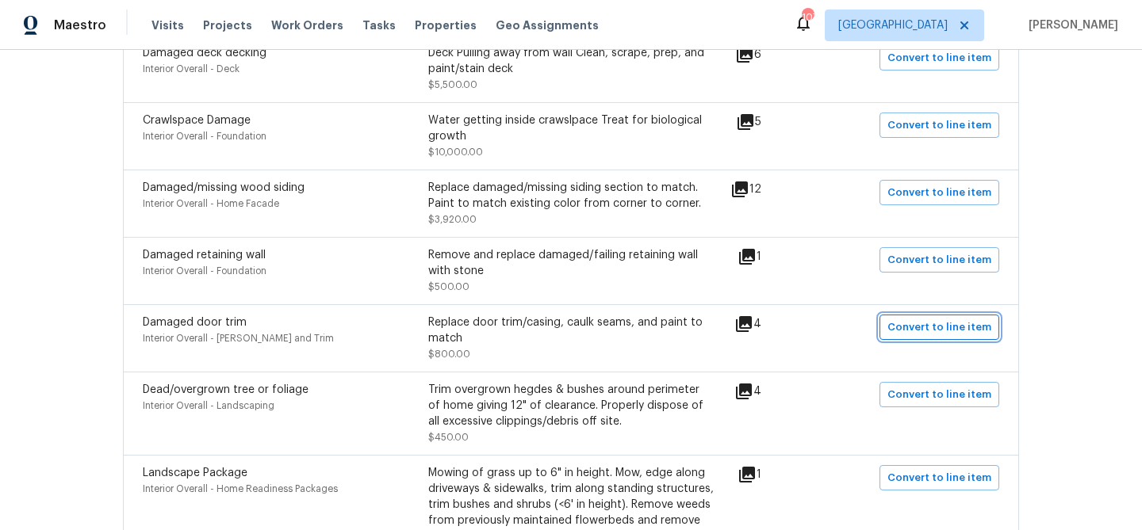
click at [924, 320] on span "Convert to line item" at bounding box center [939, 328] width 104 height 18
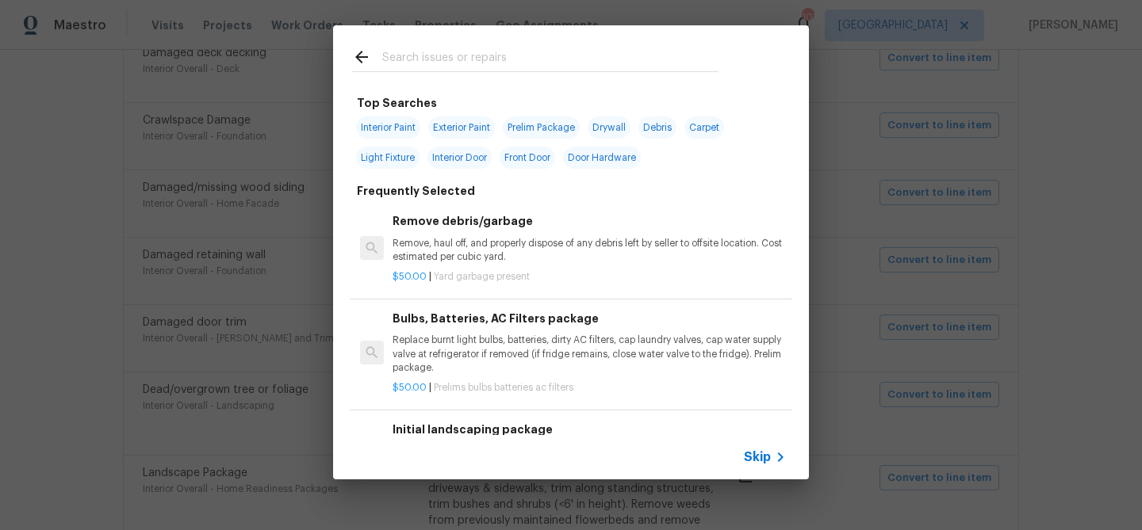
click at [758, 456] on span "Skip" at bounding box center [757, 458] width 27 height 16
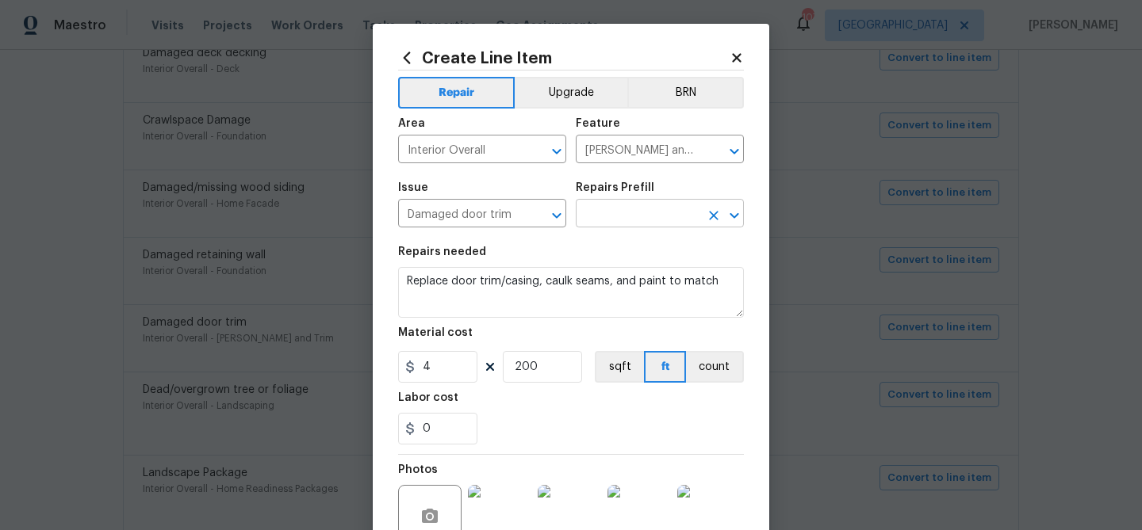
click at [599, 206] on input "text" at bounding box center [638, 215] width 124 height 25
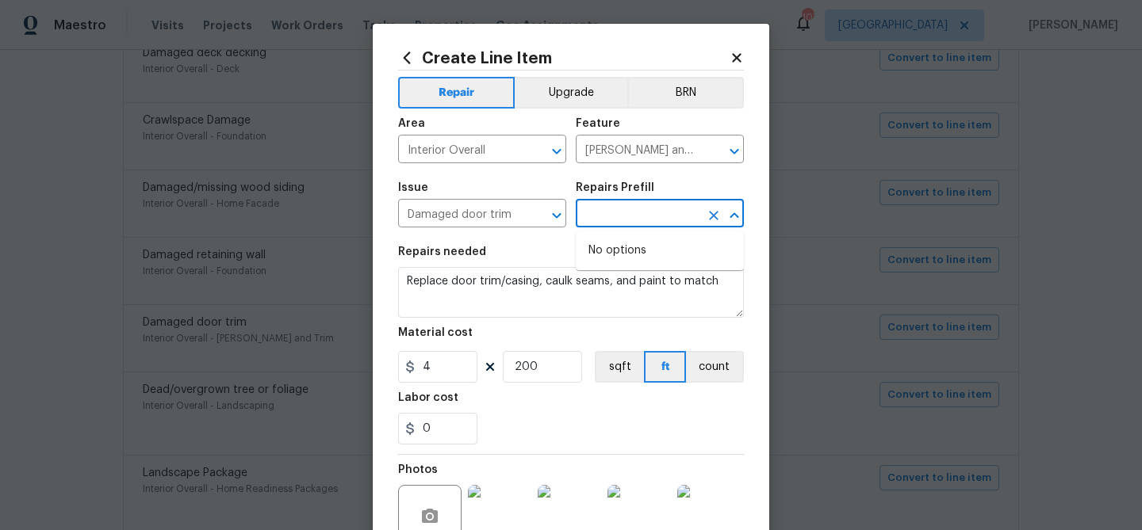
click at [514, 247] on div "Repairs needed" at bounding box center [571, 257] width 346 height 21
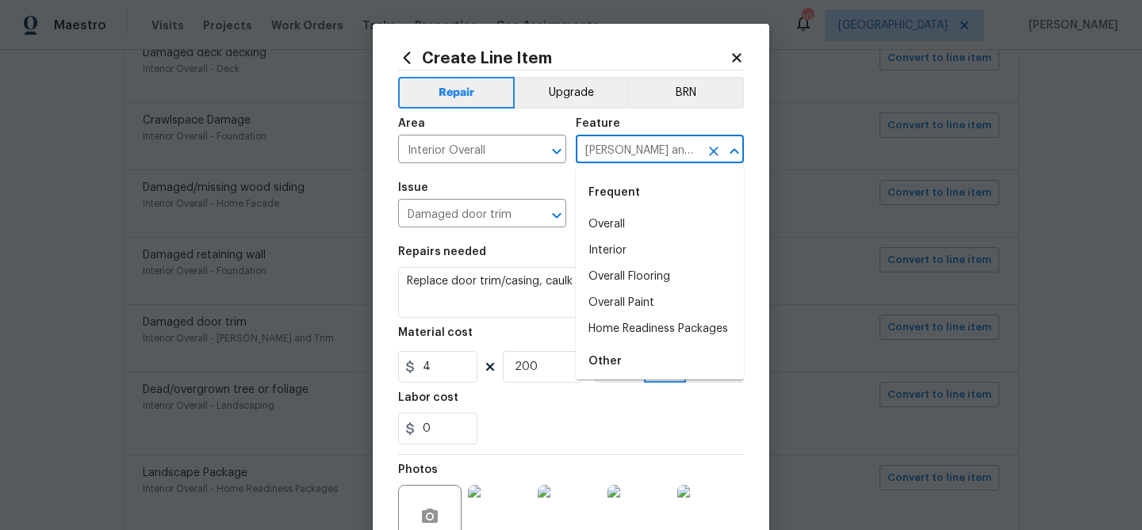
click at [603, 151] on input "Eaves and Trim" at bounding box center [638, 151] width 124 height 25
click at [608, 242] on li "Exterior Door" at bounding box center [660, 251] width 168 height 26
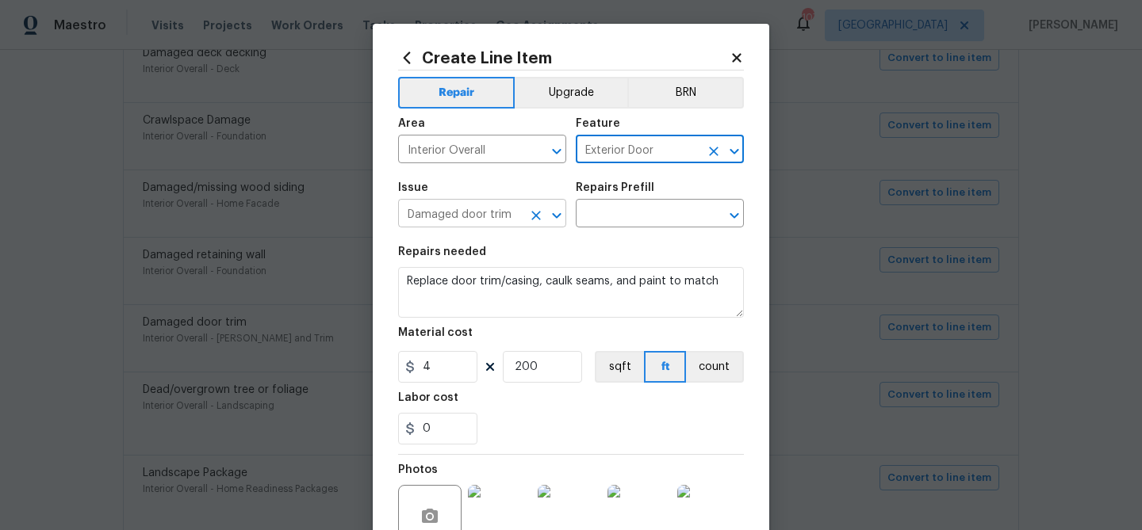
type input "Exterior Door"
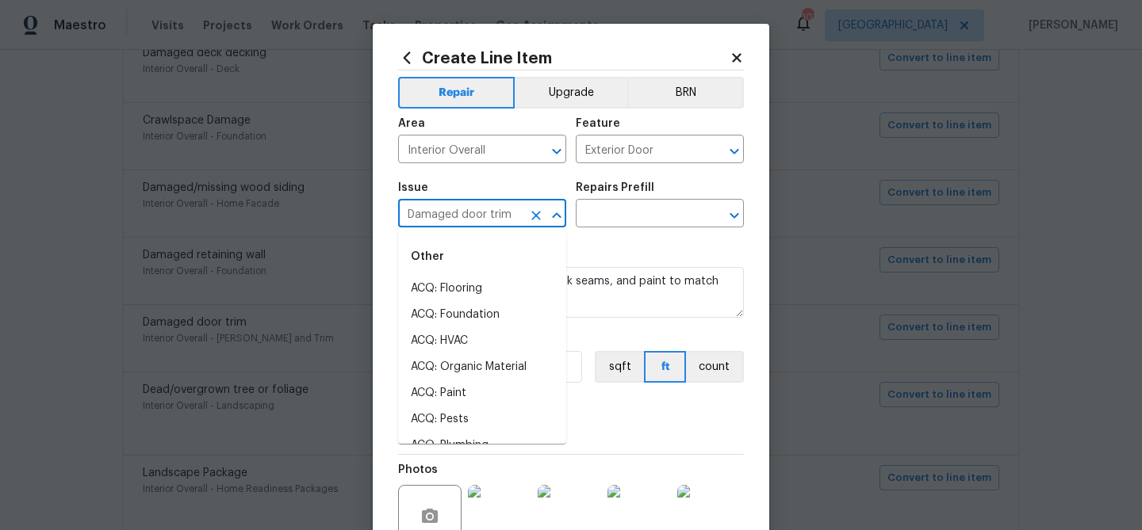
click at [488, 221] on input "Damaged door trim" at bounding box center [460, 215] width 124 height 25
click at [450, 223] on input "door" at bounding box center [460, 215] width 124 height 25
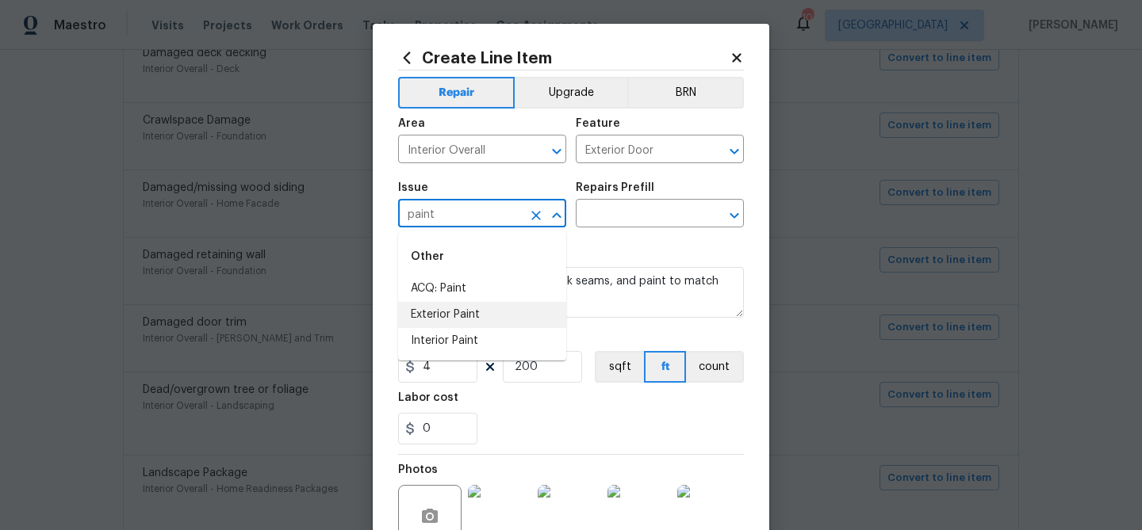
click at [463, 317] on li "Exterior Paint" at bounding box center [482, 315] width 168 height 26
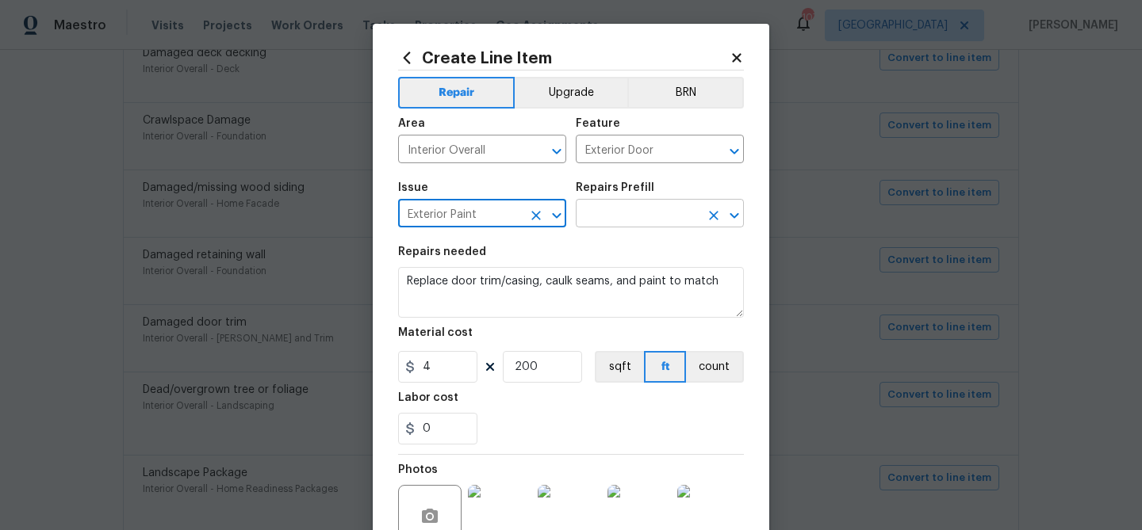
type input "Exterior Paint"
click at [598, 212] on input "text" at bounding box center [638, 215] width 124 height 25
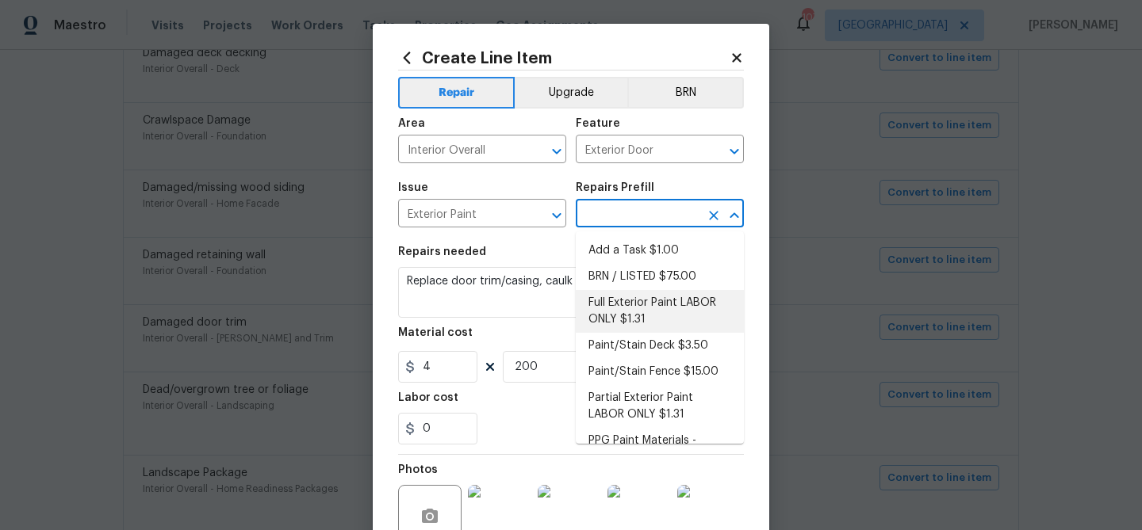
click at [611, 303] on li "Full Exterior Paint LABOR ONLY $1.31" at bounding box center [660, 311] width 168 height 43
type input "Overall Paint"
type input "Full Exterior Paint LABOR ONLY $1.31"
type textarea "Full Exterior Paint - Prep, mask and paint the exterior of the home. Ensure tha…"
type input "1.31"
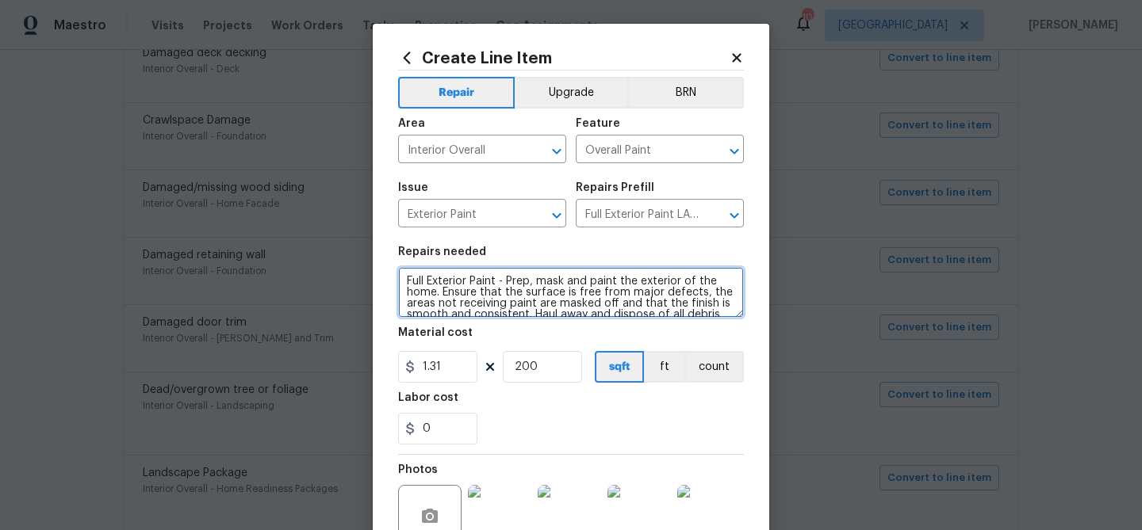
click at [549, 283] on textarea "Full Exterior Paint - Prep, mask and paint the exterior of the home. Ensure tha…" at bounding box center [571, 292] width 346 height 51
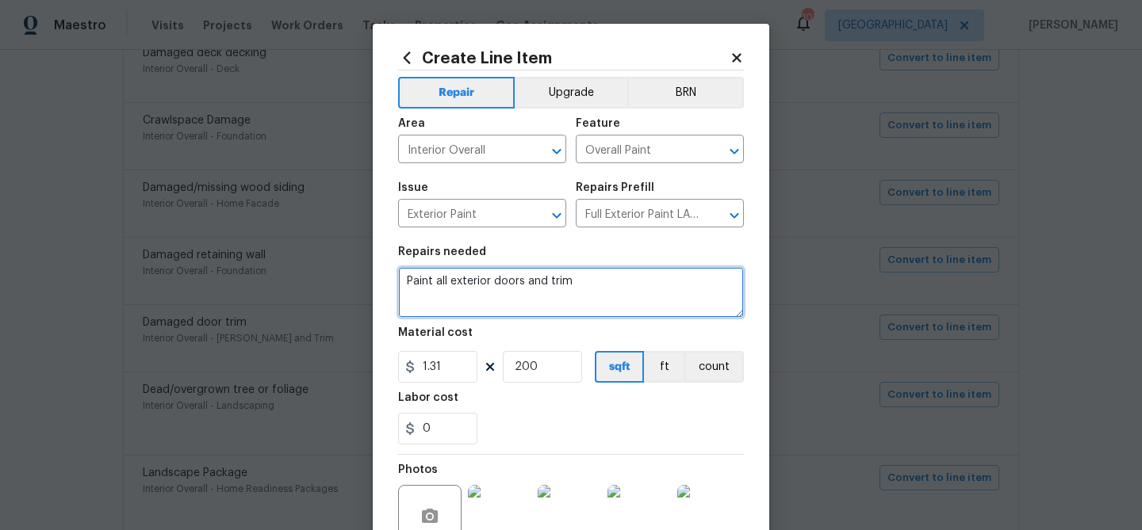
click at [407, 278] on textarea "Paint all exterior doors and trim" at bounding box center [571, 292] width 346 height 51
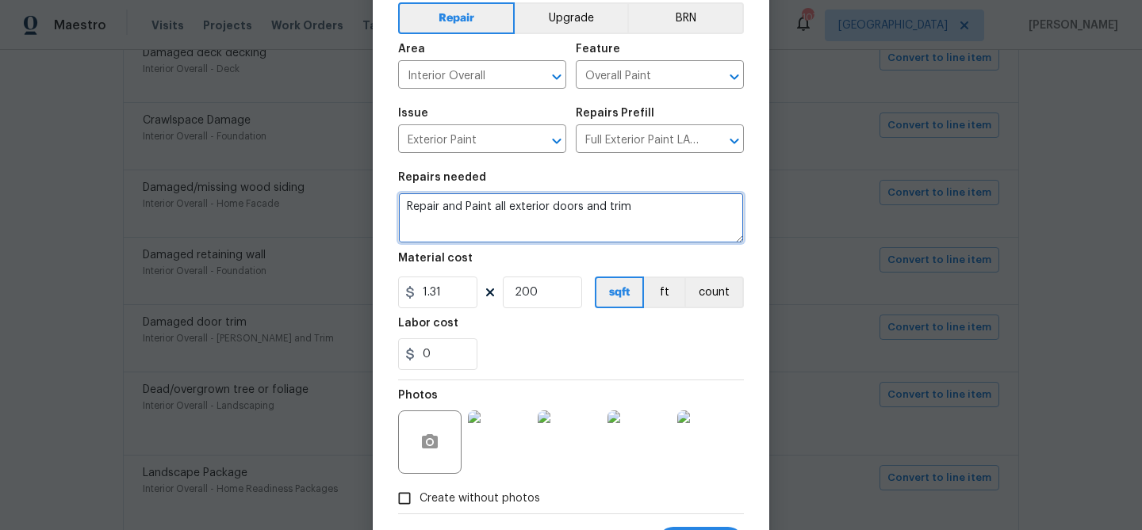
scroll to position [90, 0]
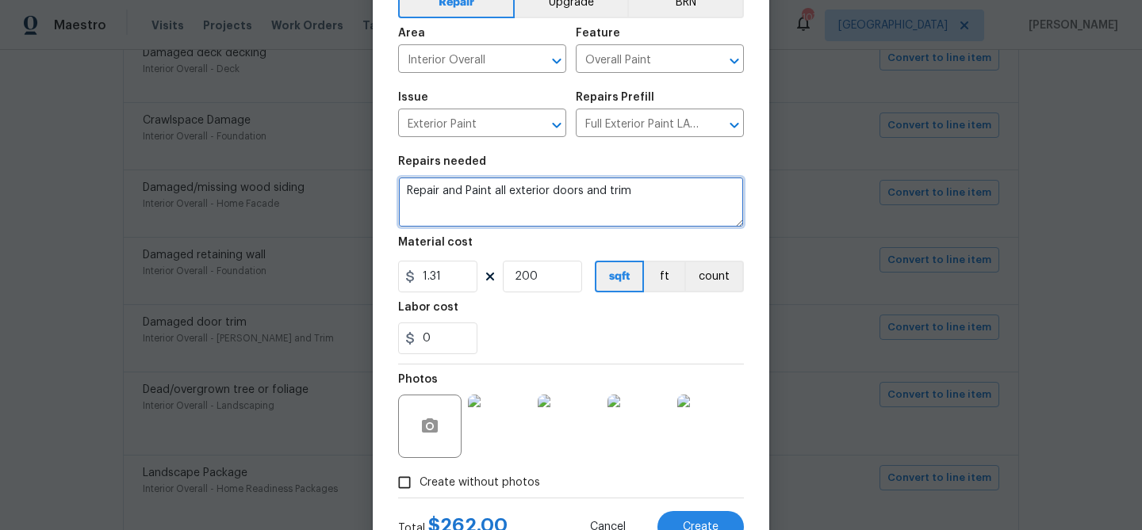
type textarea "Repair and Paint all exterior doors and trim"
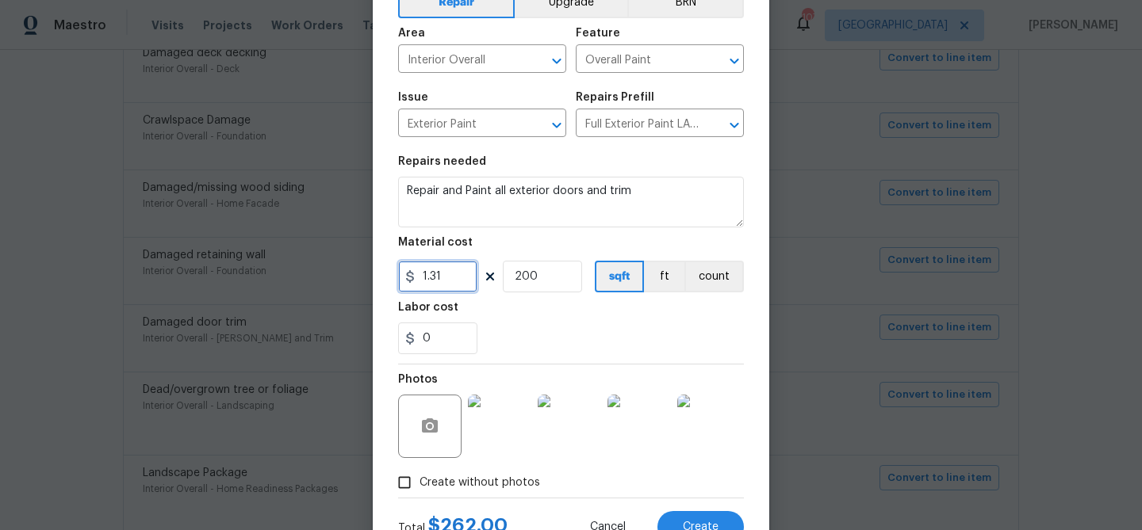
click at [435, 277] on input "1.31" at bounding box center [437, 277] width 79 height 32
type input "100"
click at [527, 272] on input "200" at bounding box center [542, 277] width 79 height 32
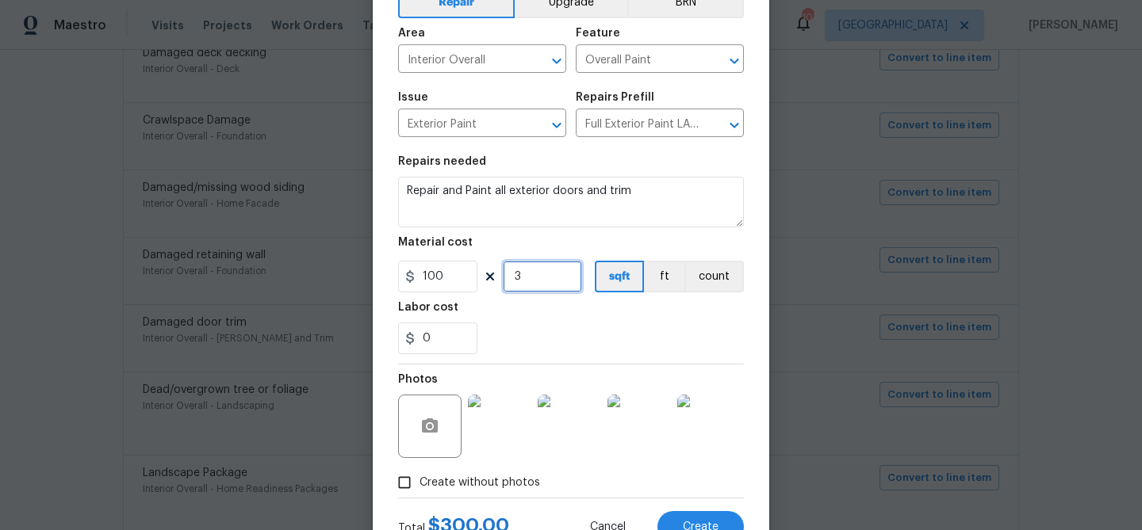
type input "3"
click at [587, 342] on div "0" at bounding box center [571, 339] width 346 height 32
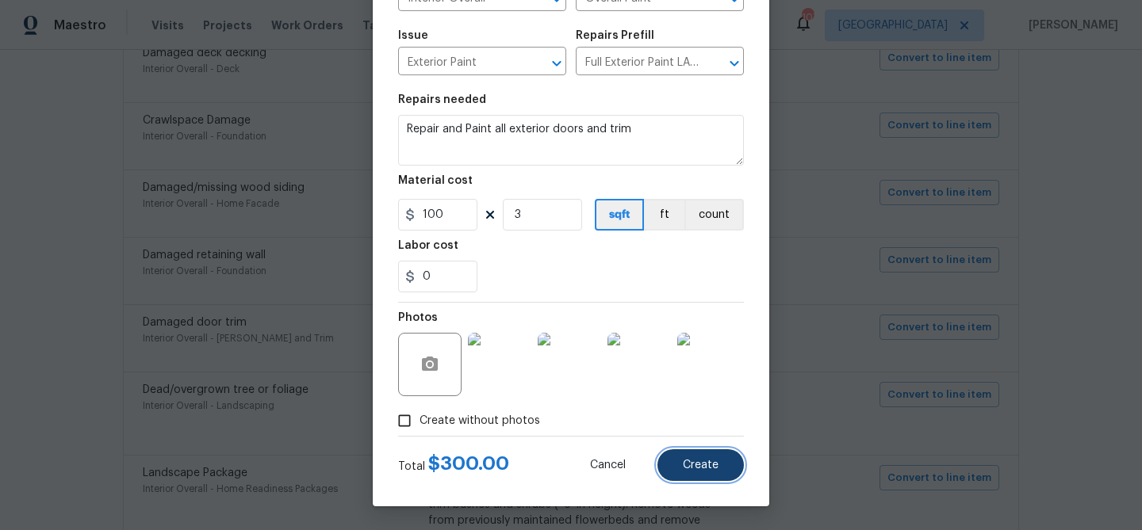
click at [708, 457] on button "Create" at bounding box center [700, 466] width 86 height 32
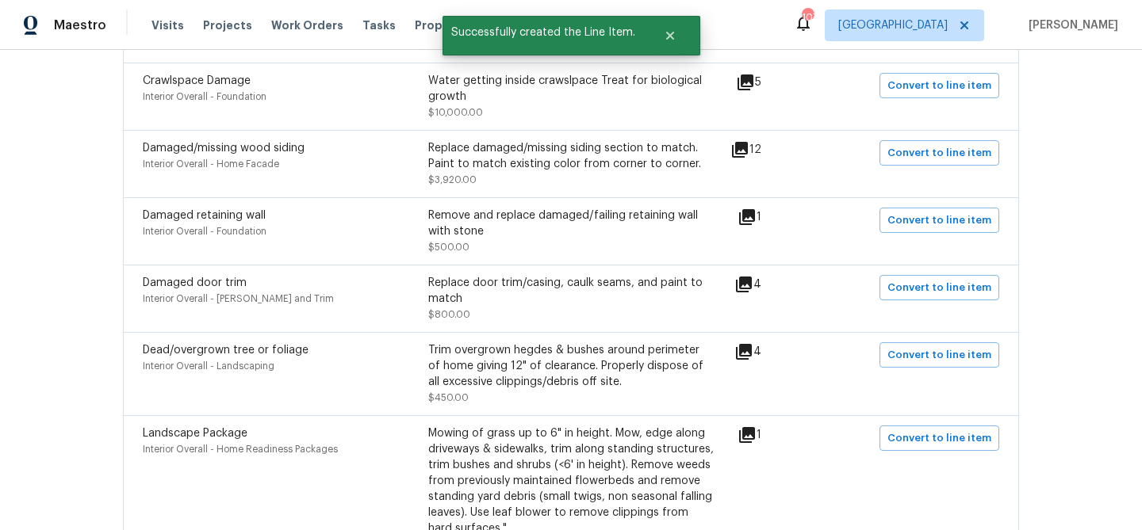
scroll to position [969, 0]
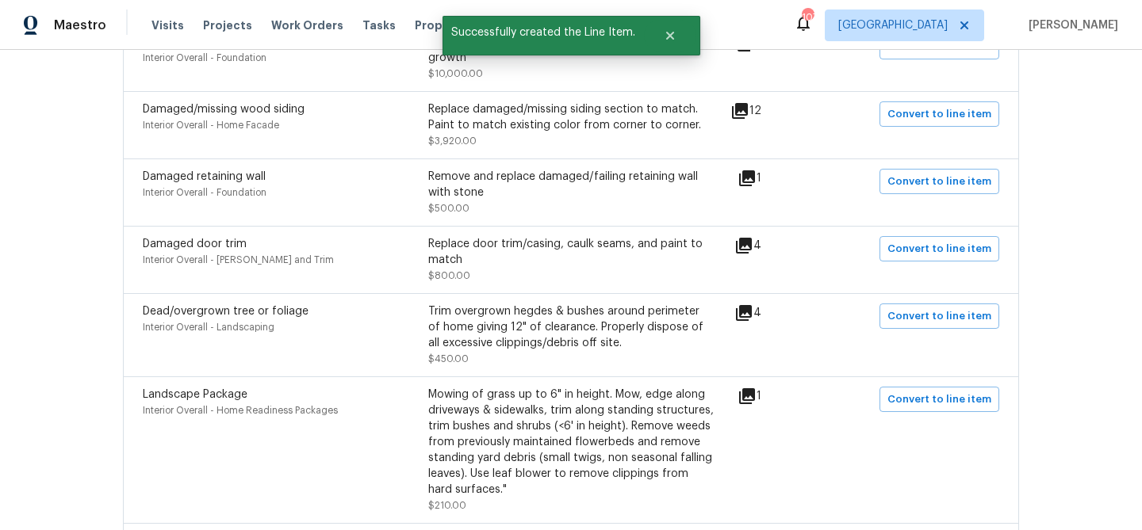
click at [750, 305] on icon at bounding box center [744, 313] width 16 height 16
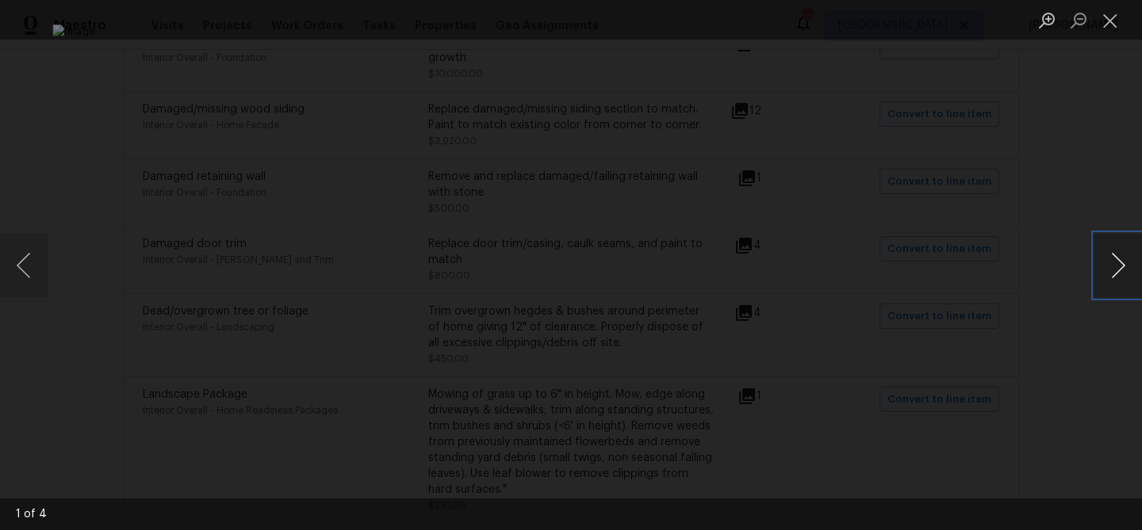
click at [1113, 262] on button "Next image" at bounding box center [1118, 265] width 48 height 63
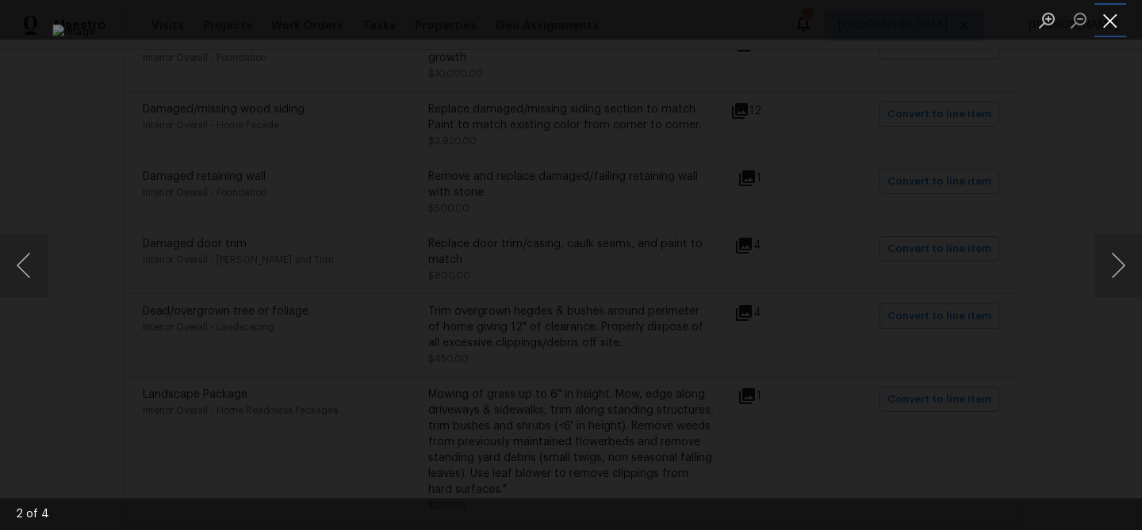
click at [1110, 21] on button "Close lightbox" at bounding box center [1110, 20] width 32 height 28
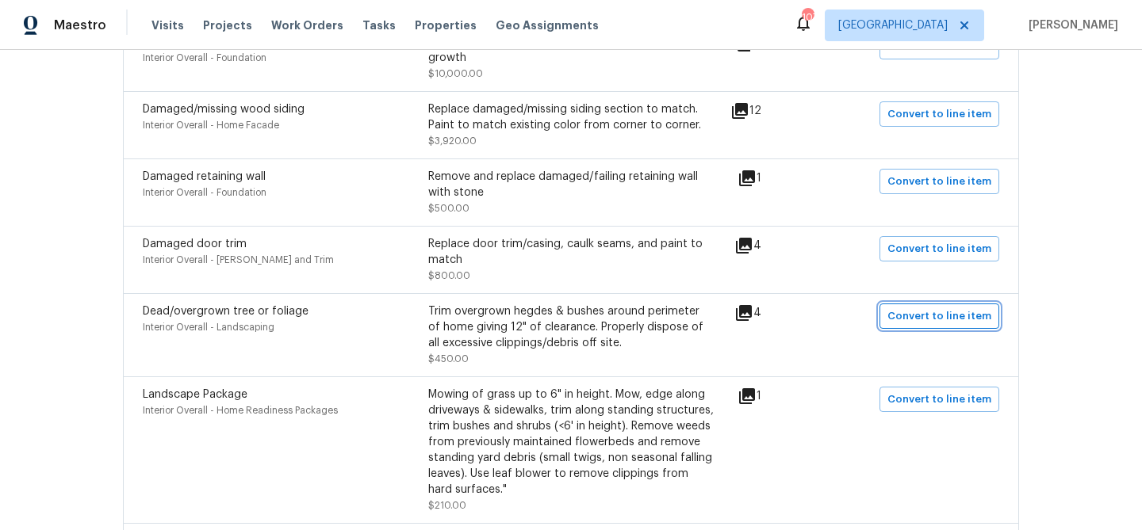
click at [916, 308] on span "Convert to line item" at bounding box center [939, 317] width 104 height 18
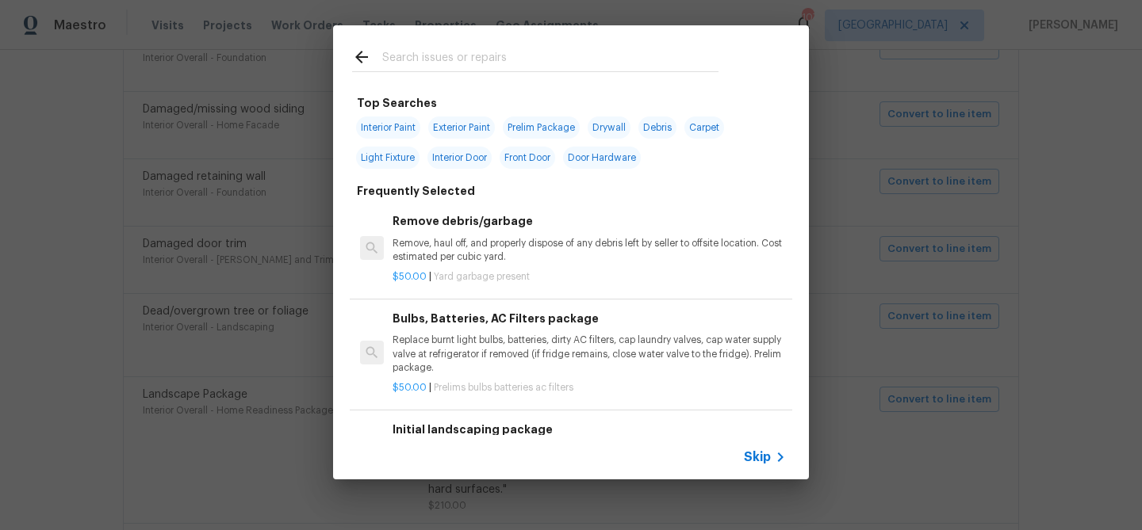
click at [769, 447] on div "Skip" at bounding box center [571, 457] width 476 height 44
click at [756, 458] on span "Skip" at bounding box center [757, 458] width 27 height 16
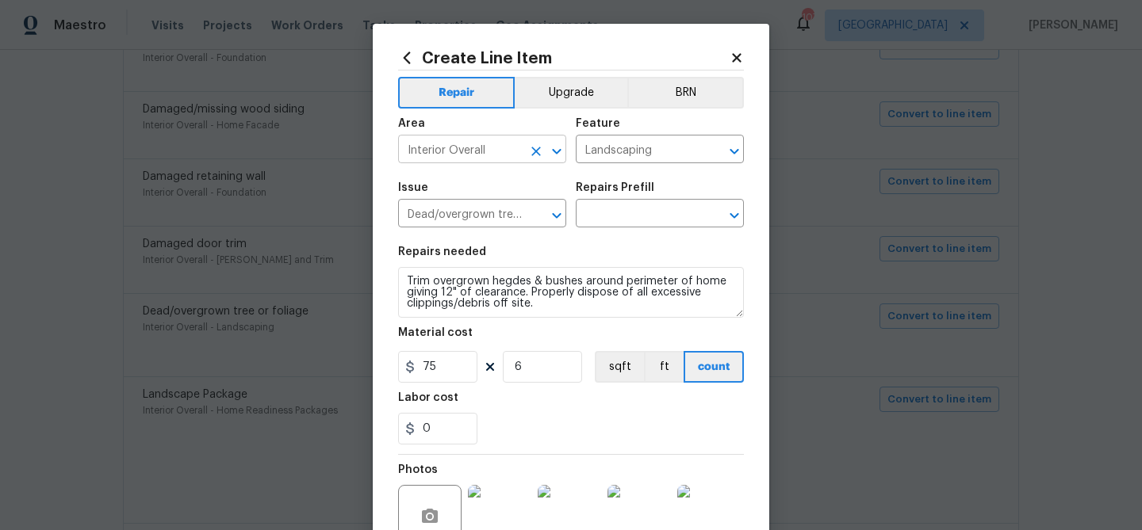
click at [526, 155] on button "Clear" at bounding box center [536, 151] width 22 height 22
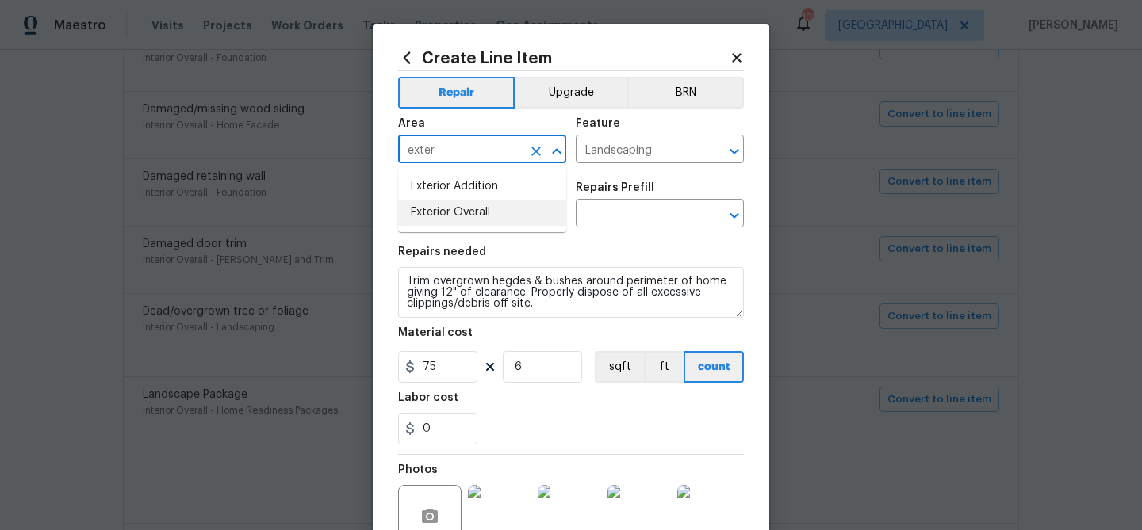
click at [505, 205] on li "Exterior Overall" at bounding box center [482, 213] width 168 height 26
type input "Exterior Overall"
click at [602, 215] on input "text" at bounding box center [638, 215] width 124 height 25
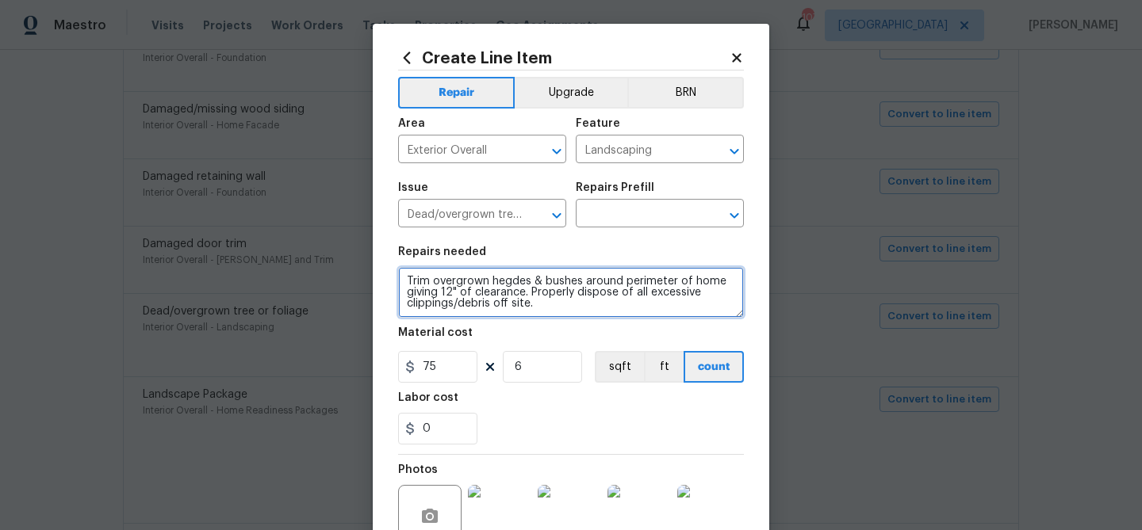
click at [530, 281] on textarea "Trim overgrown hegdes & bushes around perimeter of home giving 12" of clearance…" at bounding box center [571, 292] width 346 height 51
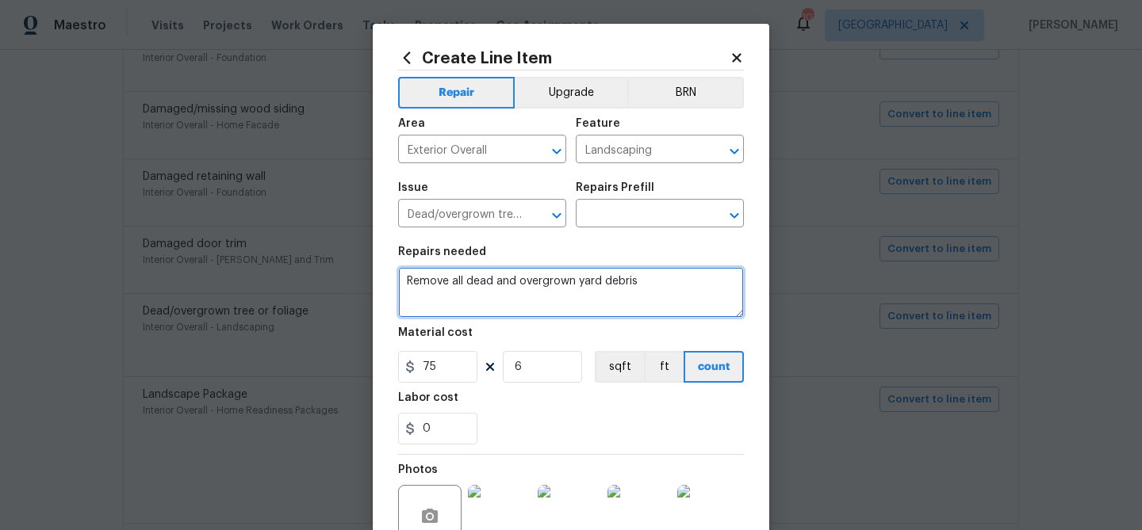
type textarea "Remove all dead and overgrown yard debris"
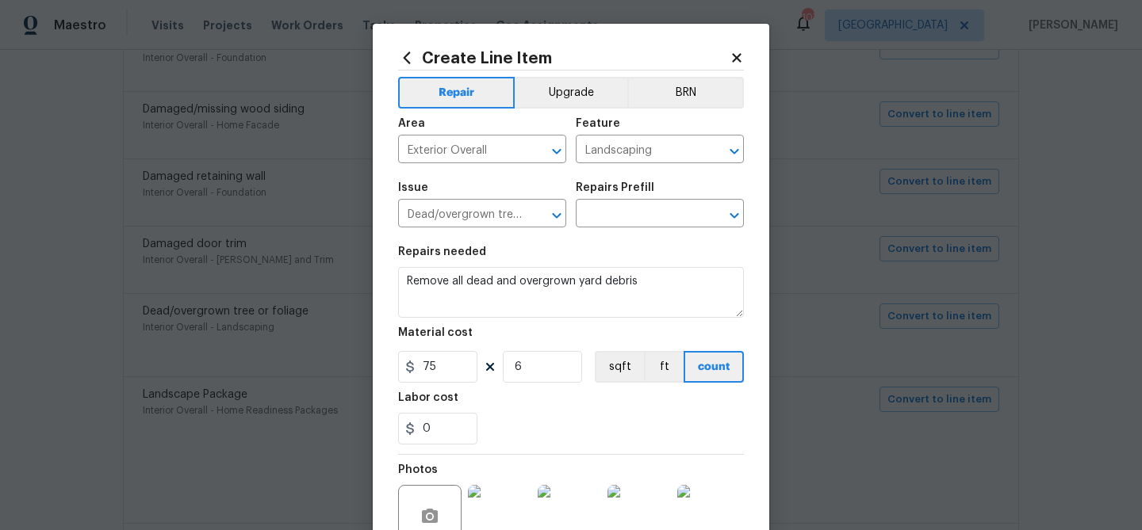
click at [497, 352] on div "75 6 sqft ft count" at bounding box center [571, 367] width 346 height 32
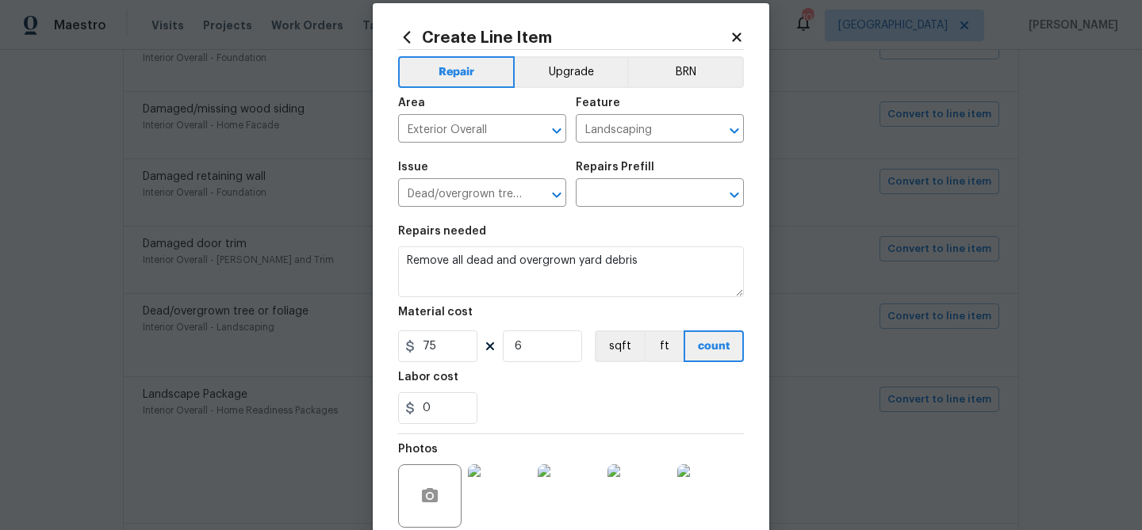
scroll to position [21, 0]
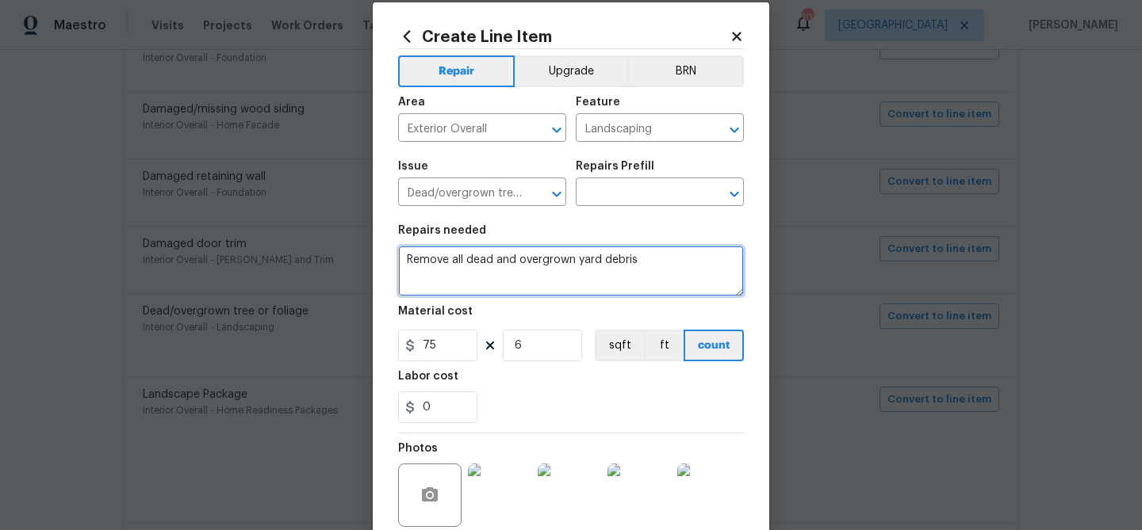
click at [550, 260] on textarea "Remove all dead and overgrown yard debris" at bounding box center [571, 271] width 346 height 51
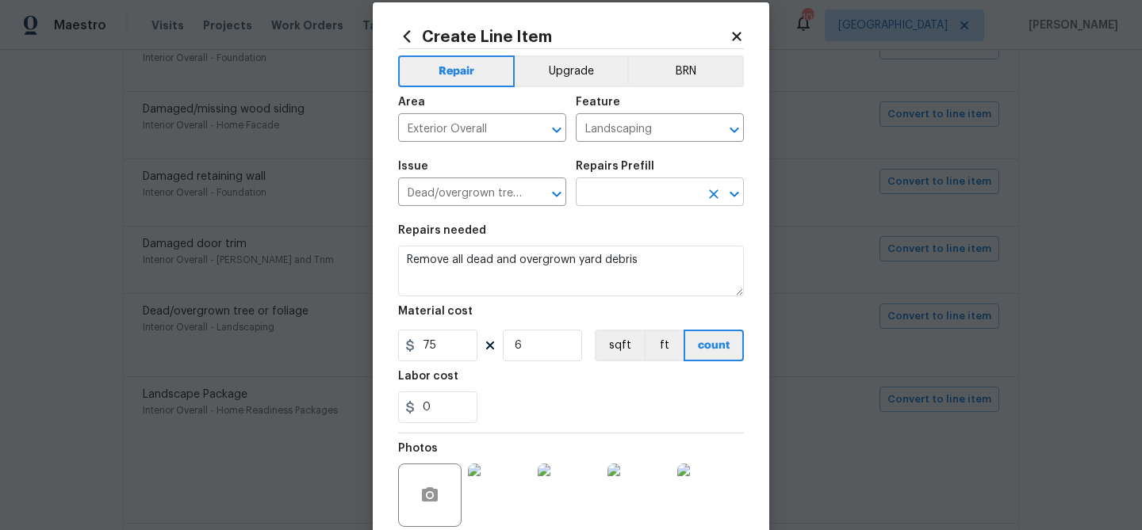
click at [631, 196] on input "text" at bounding box center [638, 194] width 124 height 25
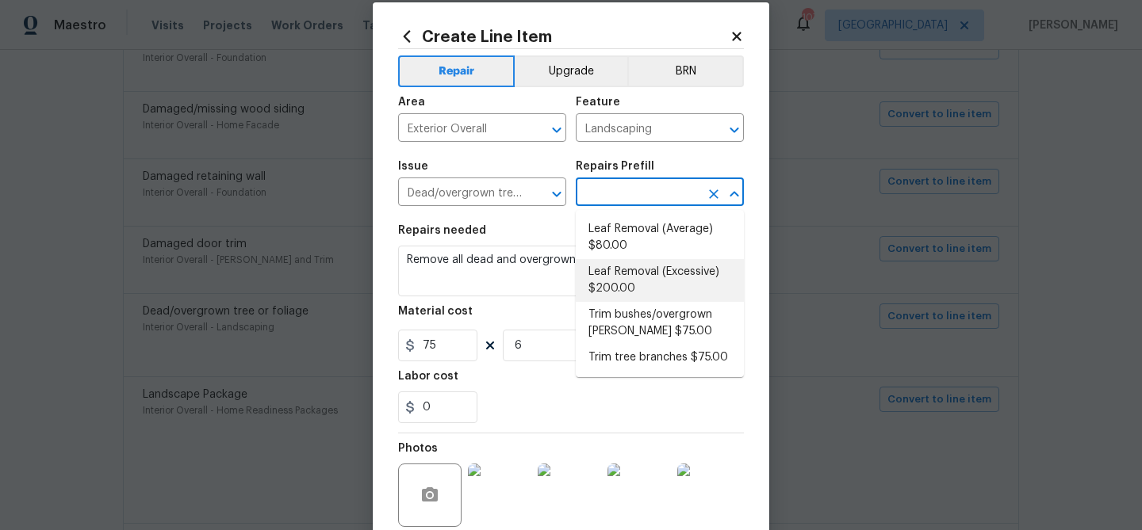
click at [615, 265] on li "Leaf Removal (Excessive) $200.00" at bounding box center [660, 280] width 168 height 43
type input "Leaf Removal (Excessive) $200.00"
type textarea "Remove leaves from property. 75% to 100% of yard coverage"
type input "200"
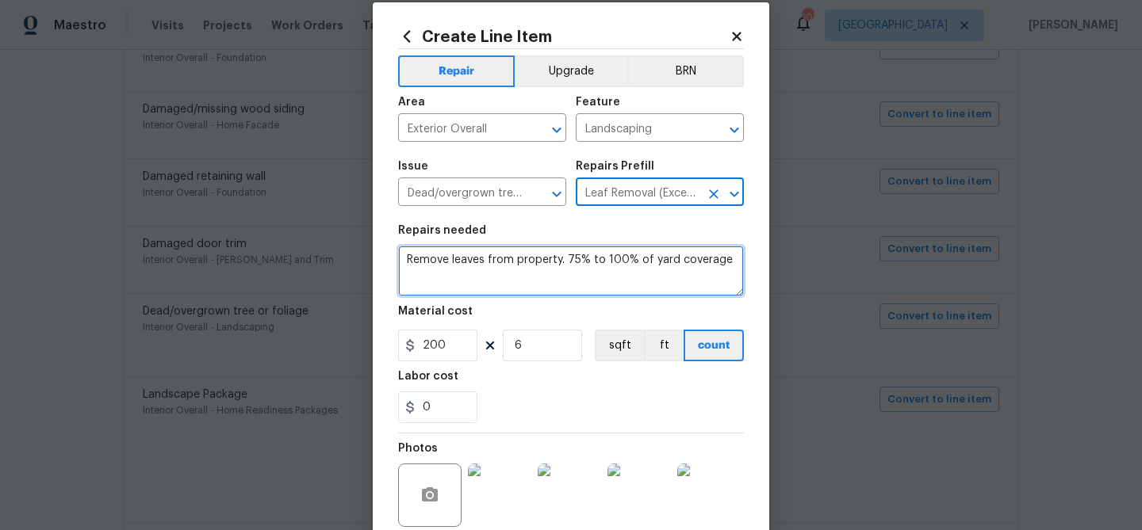
click at [573, 262] on textarea "Remove leaves from property. 75% to 100% of yard coverage" at bounding box center [571, 271] width 346 height 51
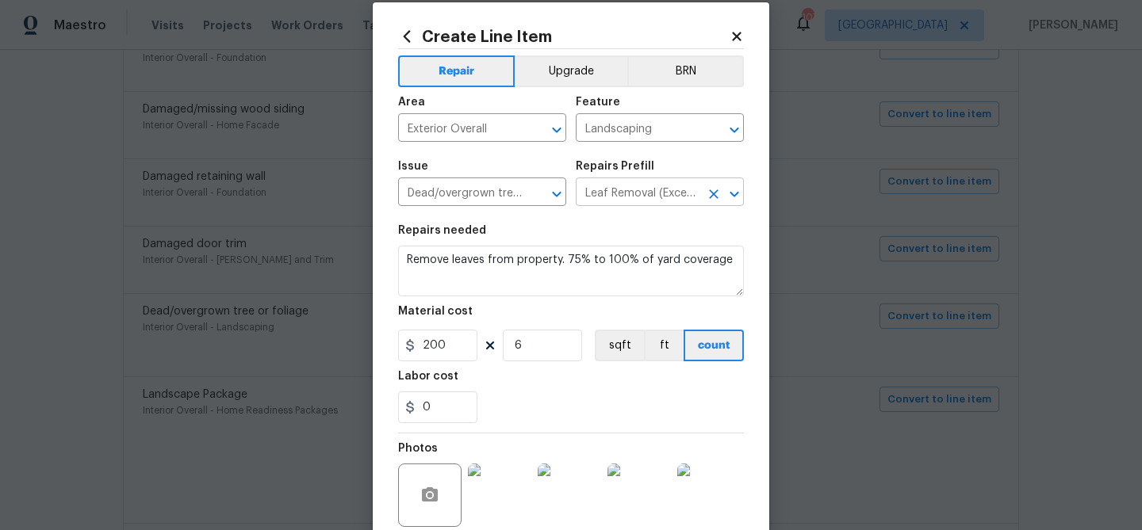
click at [602, 197] on input "Leaf Removal (Excessive) $200.00" at bounding box center [638, 194] width 124 height 25
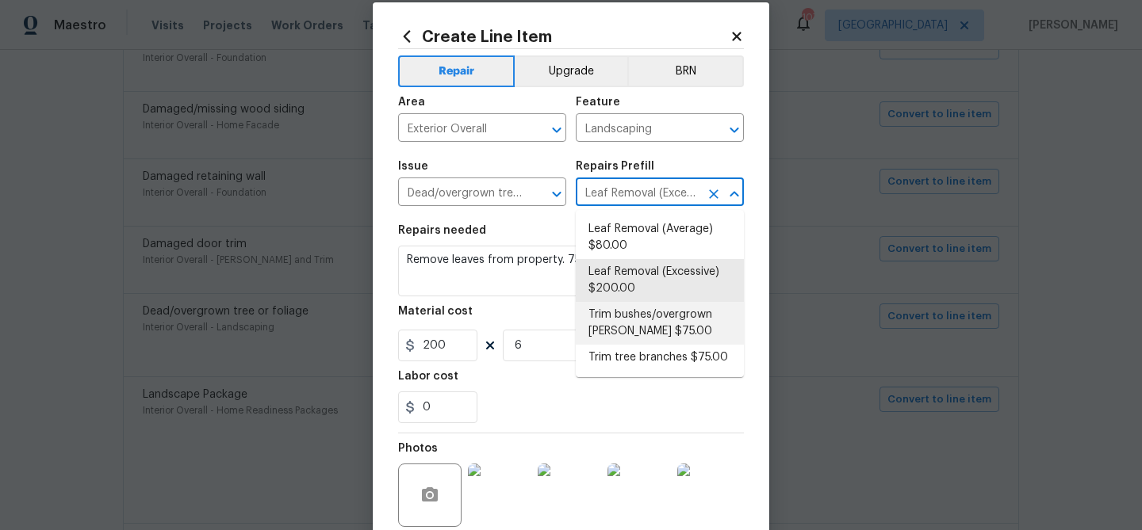
click at [623, 331] on li "Trim bushes/overgrown hedges $75.00" at bounding box center [660, 323] width 168 height 43
type input "Trim bushes/overgrown hedges $75.00"
type textarea "Trim overgrown hegdes & bushes around perimeter of home giving 12" of clearance…"
type input "75"
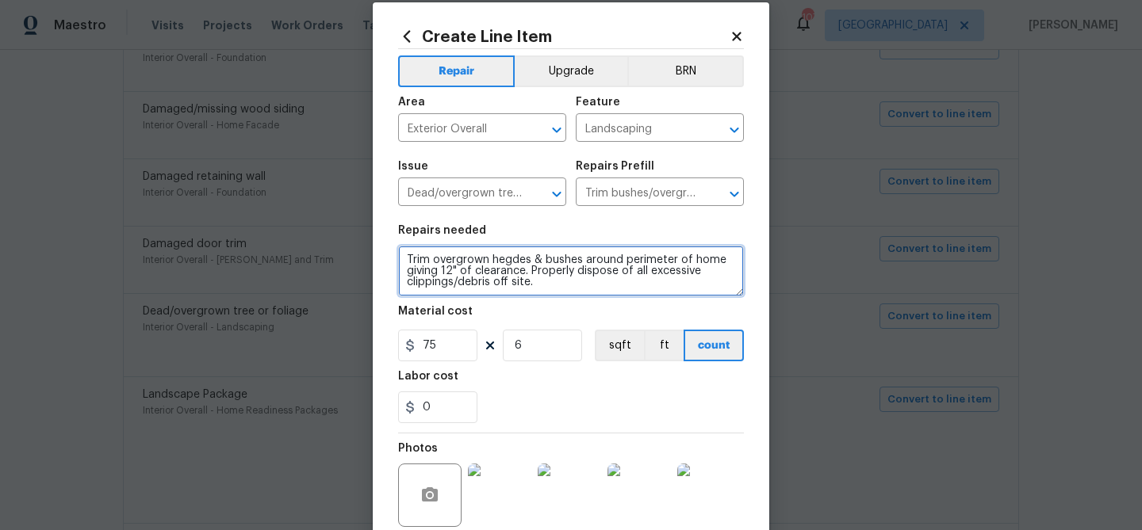
click at [523, 260] on textarea "Trim overgrown hegdes & bushes around perimeter of home giving 12" of clearance…" at bounding box center [571, 271] width 346 height 51
paste textarea "Remove all dead and overgrown yard debris"
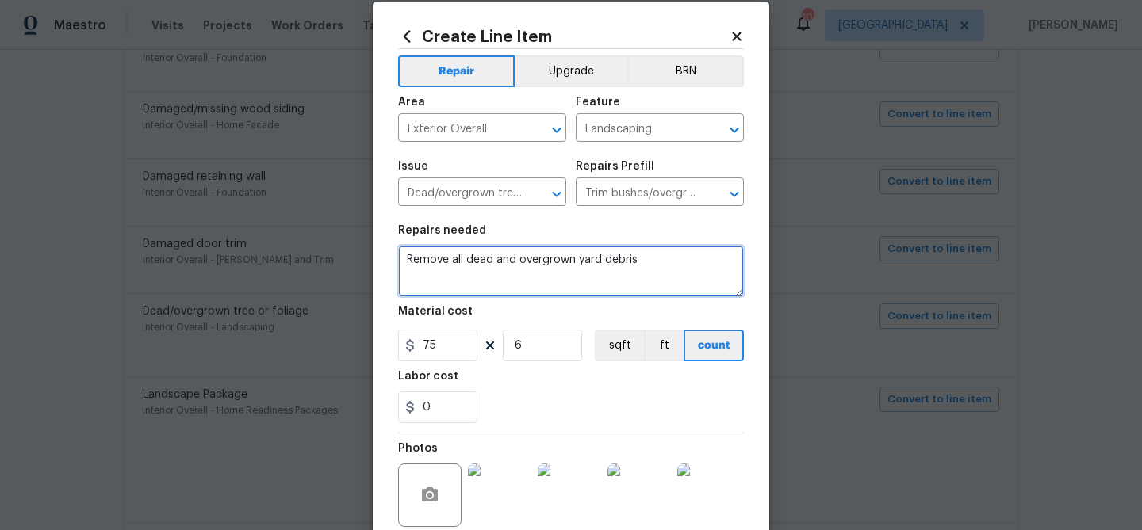
type textarea "Remove all dead and overgrown yard debris"
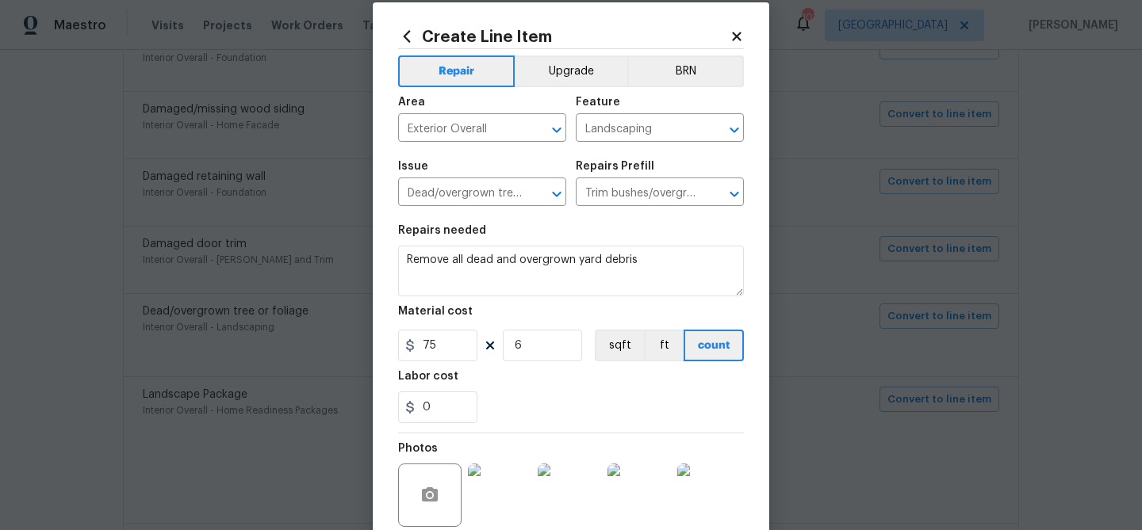
click at [532, 301] on section "Repairs needed Remove all dead and overgrown yard debris Material cost 75 6 sqf…" at bounding box center [571, 324] width 346 height 217
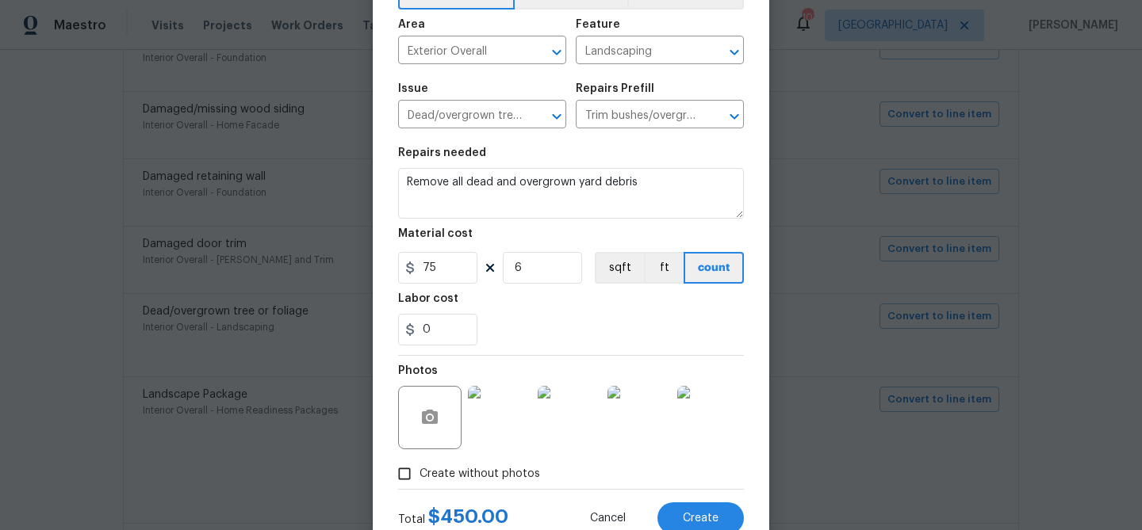
scroll to position [105, 0]
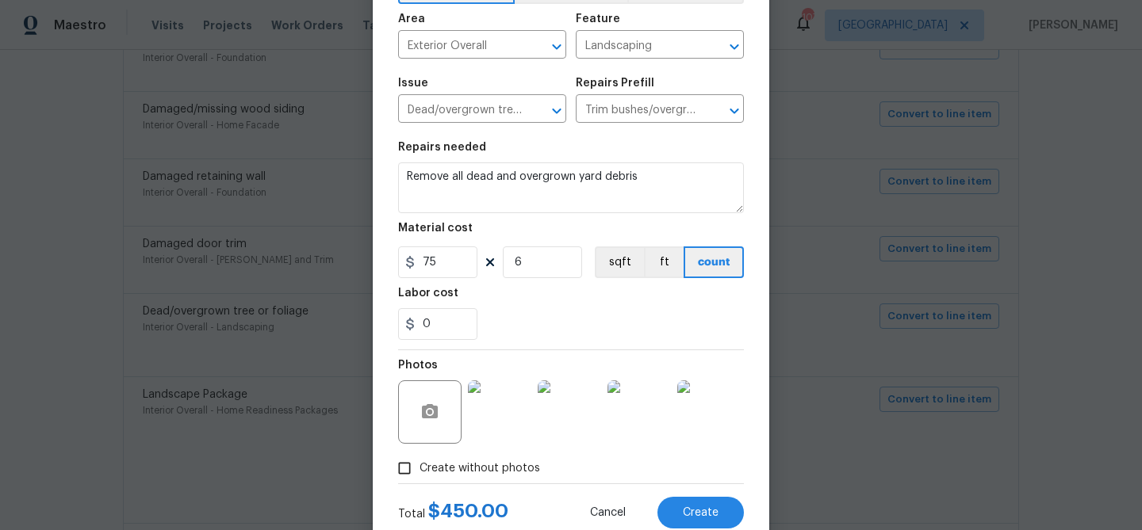
click at [428, 465] on span "Create without photos" at bounding box center [479, 469] width 121 height 17
click at [419, 465] on input "Create without photos" at bounding box center [404, 469] width 30 height 30
checkbox input "false"
click at [526, 261] on input "6" at bounding box center [542, 263] width 79 height 32
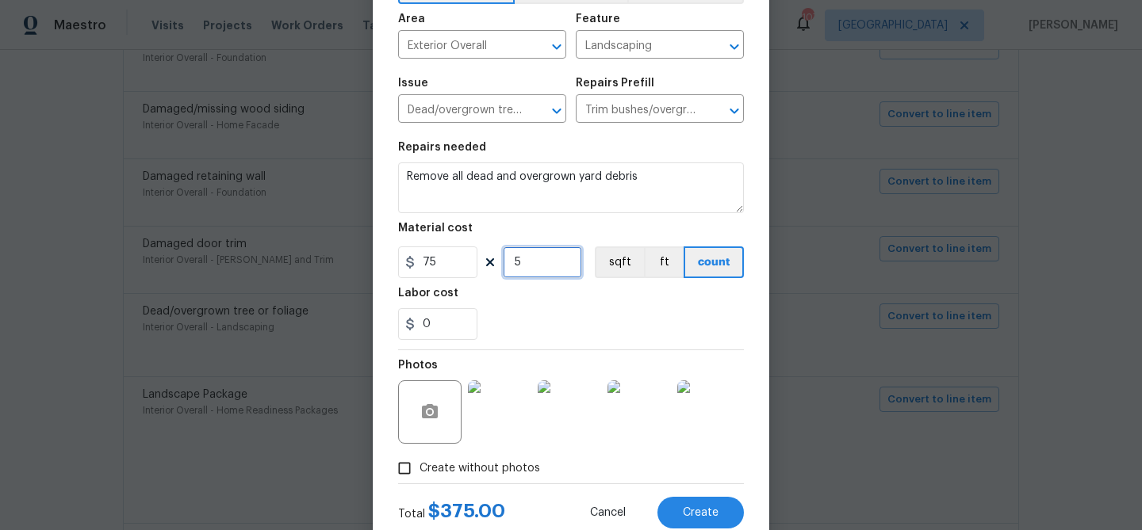
type input "5"
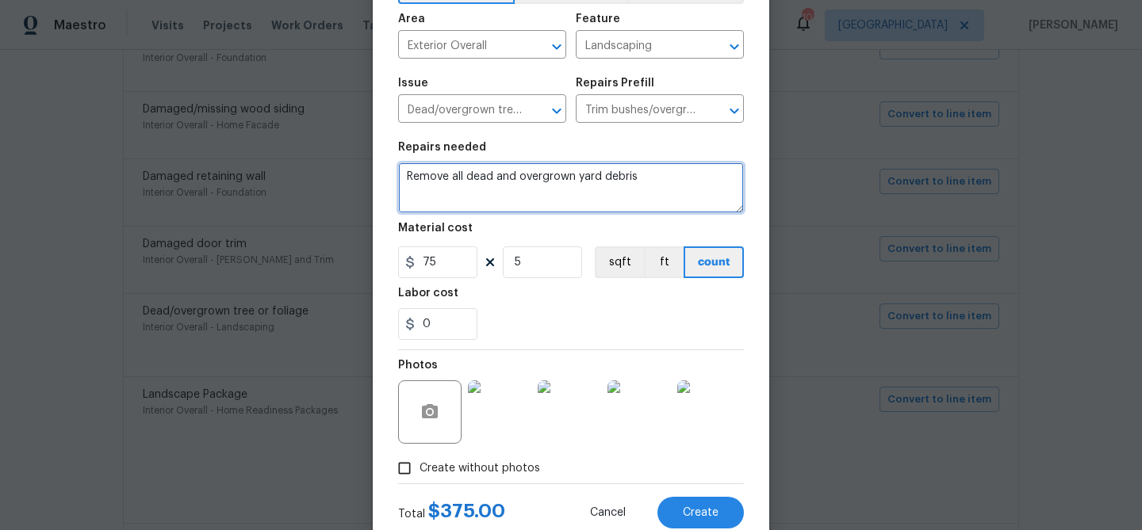
click at [573, 210] on textarea "Remove all dead and overgrown yard debris" at bounding box center [571, 188] width 346 height 51
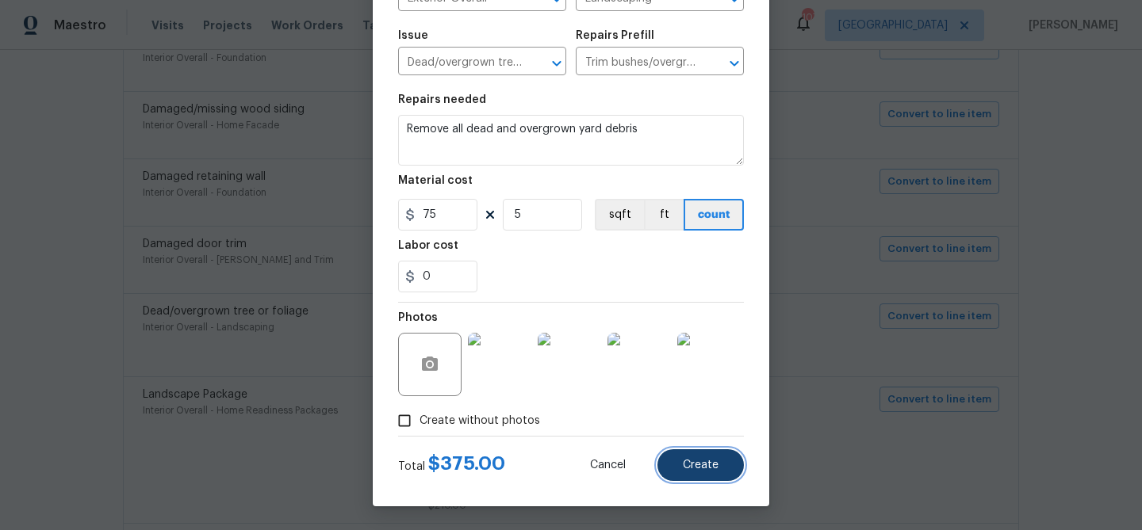
click at [710, 463] on span "Create" at bounding box center [701, 466] width 36 height 12
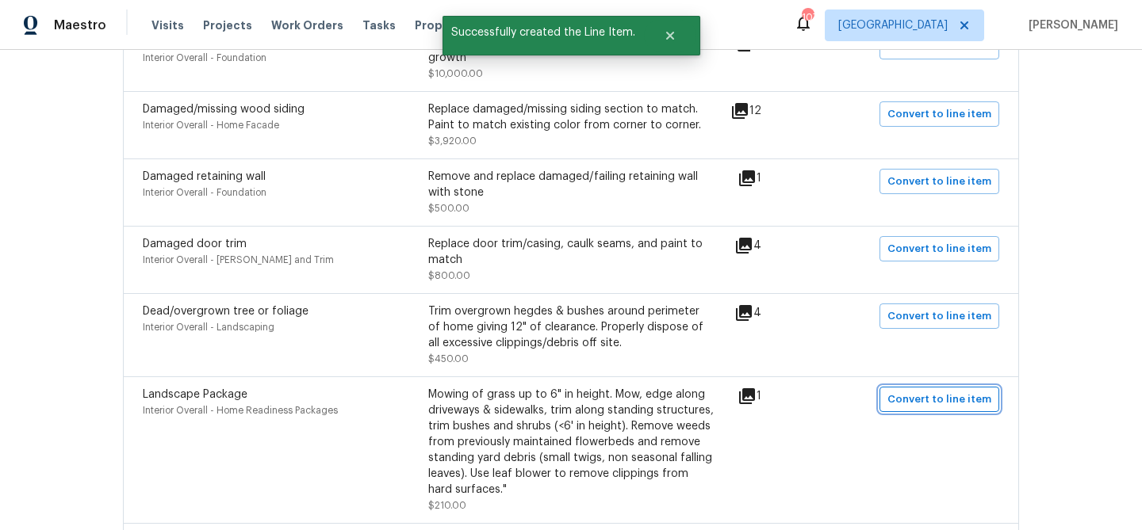
click at [910, 393] on span "Convert to line item" at bounding box center [939, 400] width 104 height 18
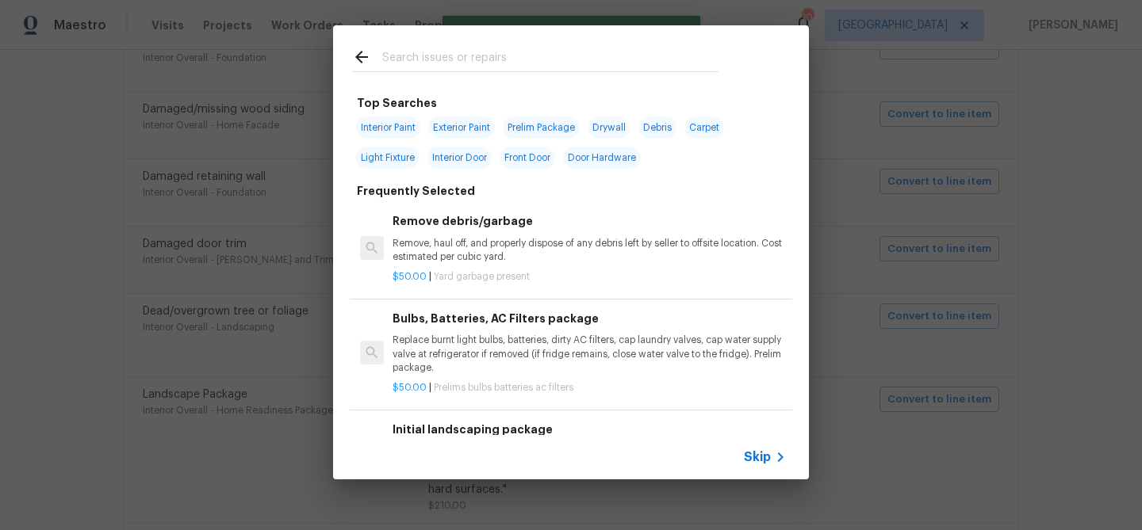
click at [764, 461] on span "Skip" at bounding box center [757, 458] width 27 height 16
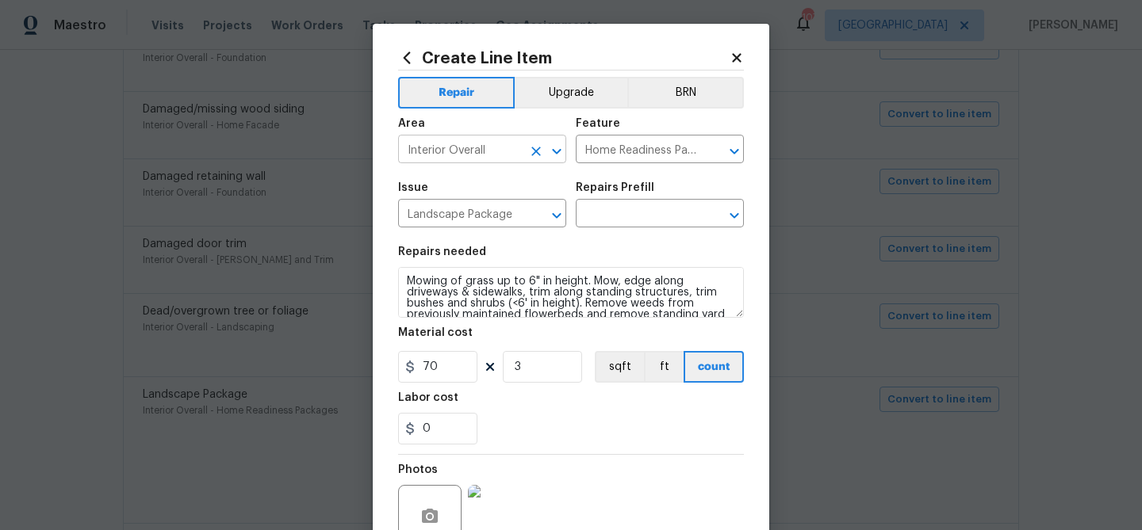
click at [494, 146] on input "Interior Overall" at bounding box center [460, 151] width 124 height 25
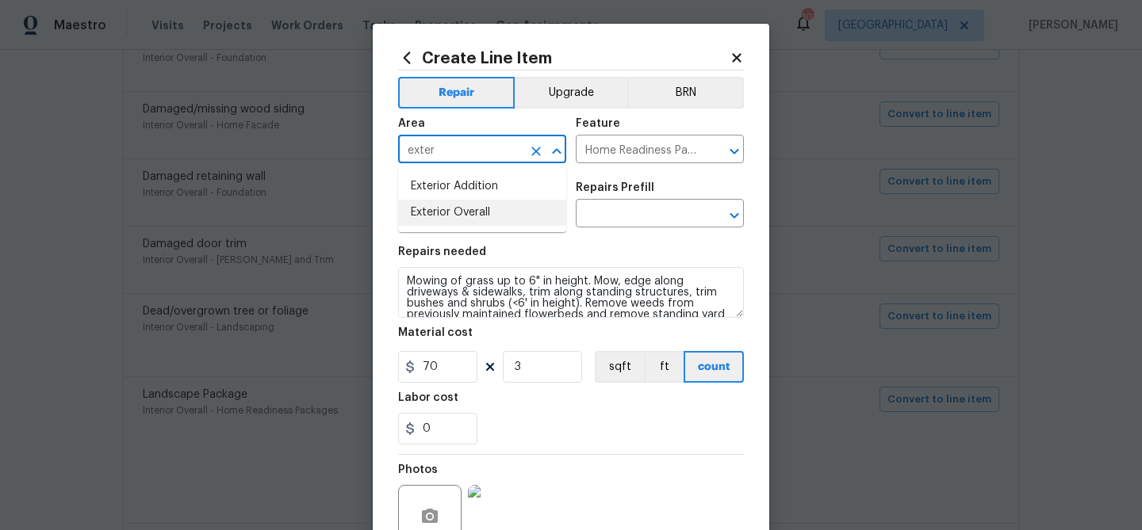
click at [469, 209] on li "Exterior Overall" at bounding box center [482, 213] width 168 height 26
type input "Exterior Overall"
click at [619, 154] on input "Home Readiness Packages" at bounding box center [638, 151] width 124 height 25
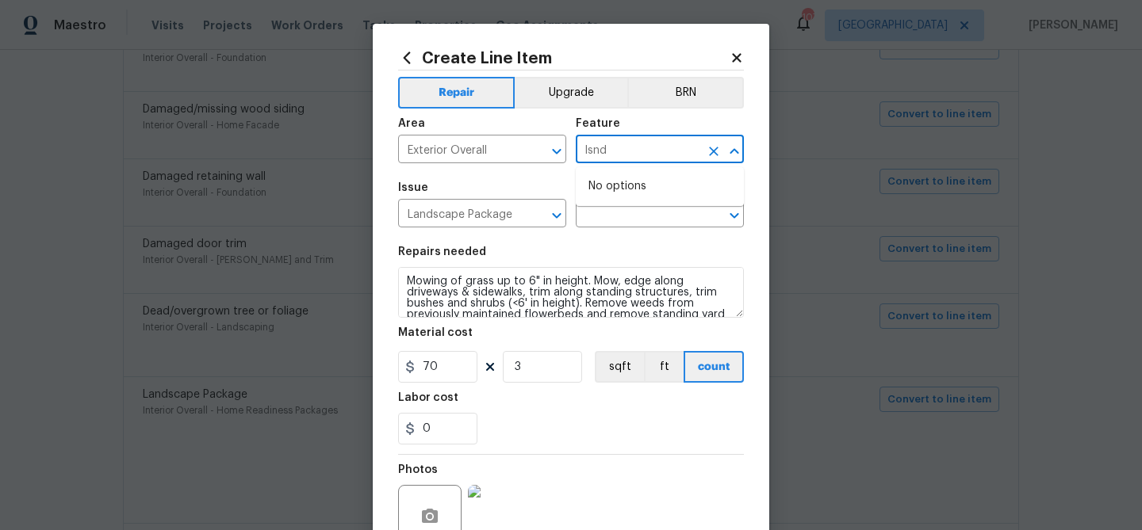
click at [605, 141] on input "lsnd" at bounding box center [638, 151] width 124 height 25
click at [590, 219] on li "Landscaping" at bounding box center [660, 225] width 168 height 26
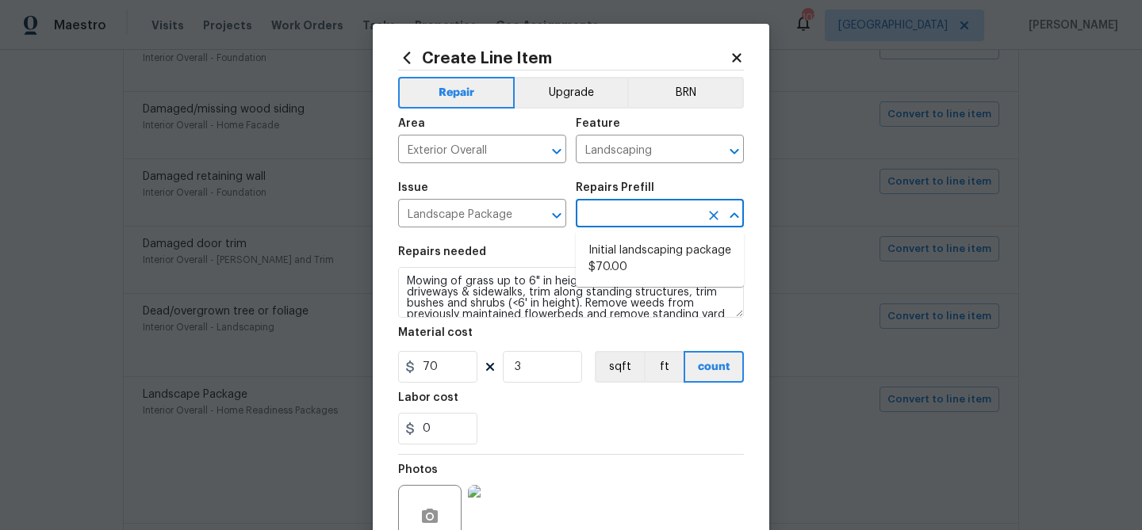
click at [605, 206] on input "text" at bounding box center [638, 215] width 124 height 25
click at [615, 251] on li "Initial landscaping package $70.00" at bounding box center [660, 259] width 168 height 43
type input "Home Readiness Packages"
type input "Initial landscaping package $70.00"
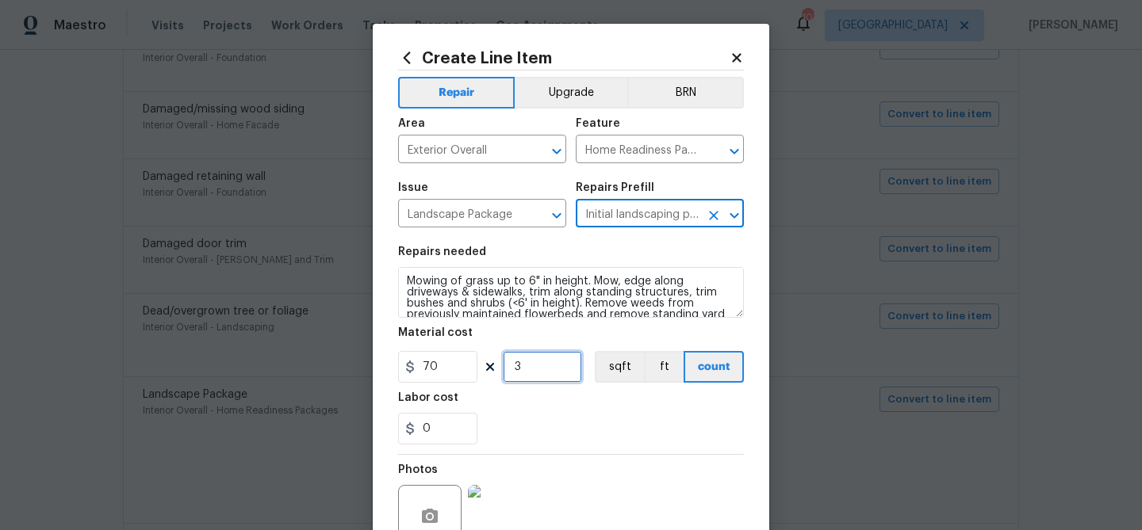
click at [536, 374] on input "3" at bounding box center [542, 367] width 79 height 32
type input "1"
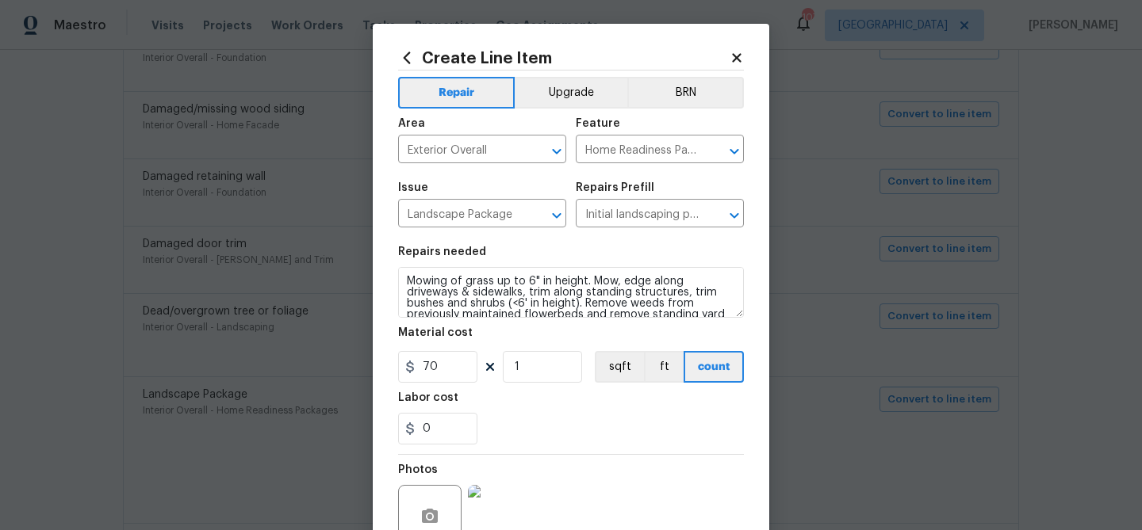
click at [544, 394] on div "Labor cost" at bounding box center [571, 402] width 346 height 21
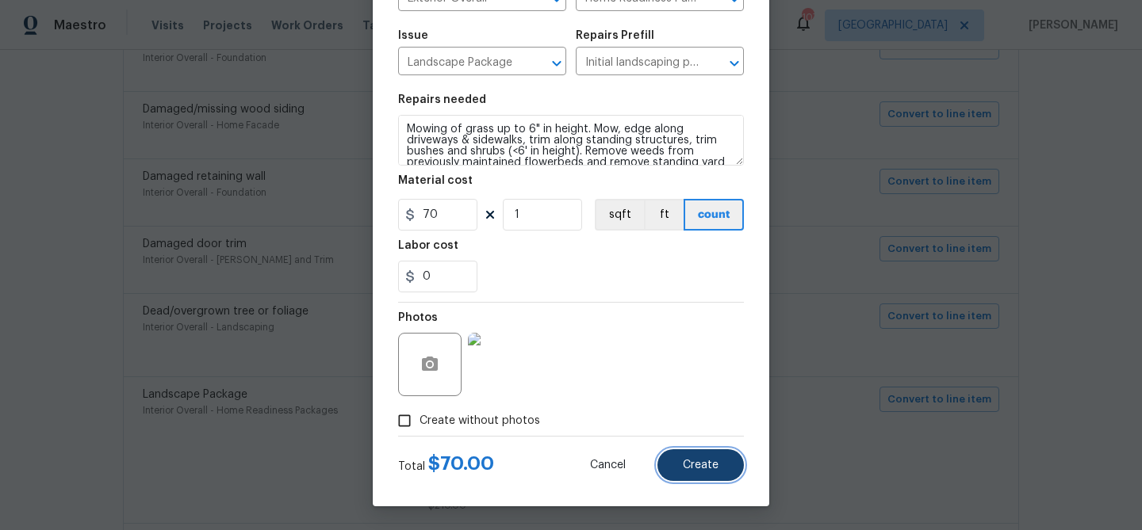
click at [710, 461] on span "Create" at bounding box center [701, 466] width 36 height 12
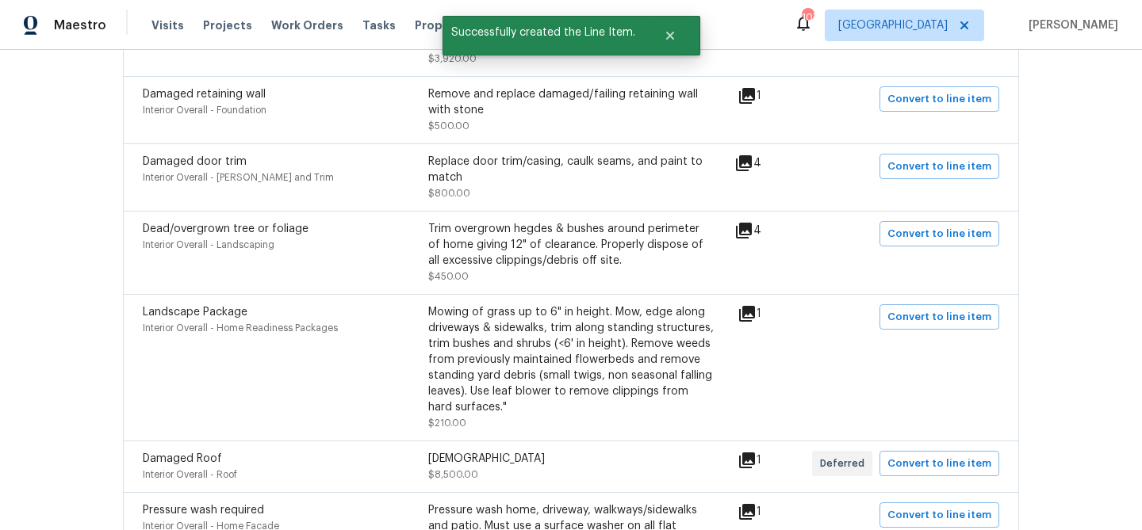
scroll to position [1120, 0]
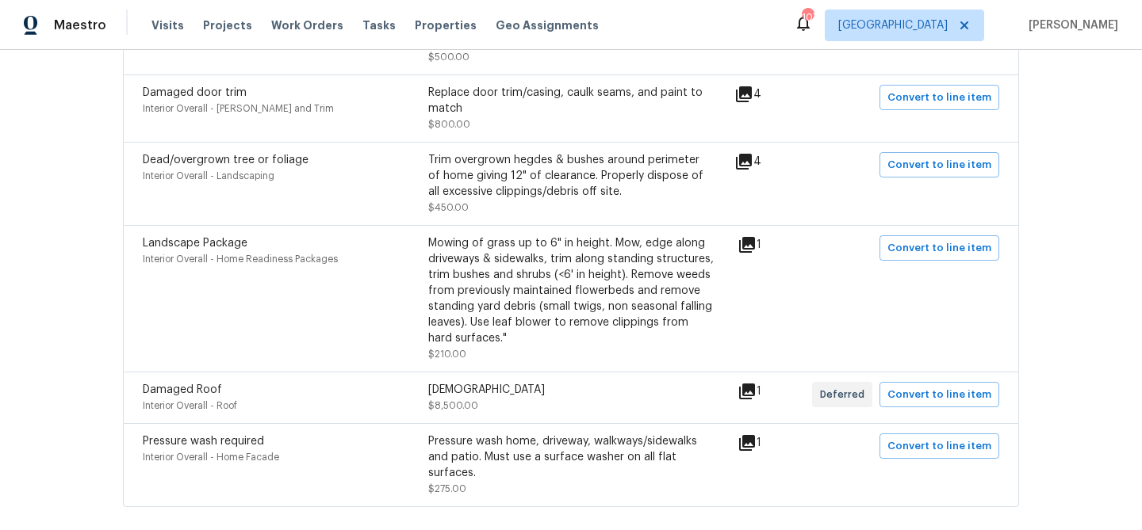
click at [755, 384] on icon at bounding box center [747, 392] width 16 height 16
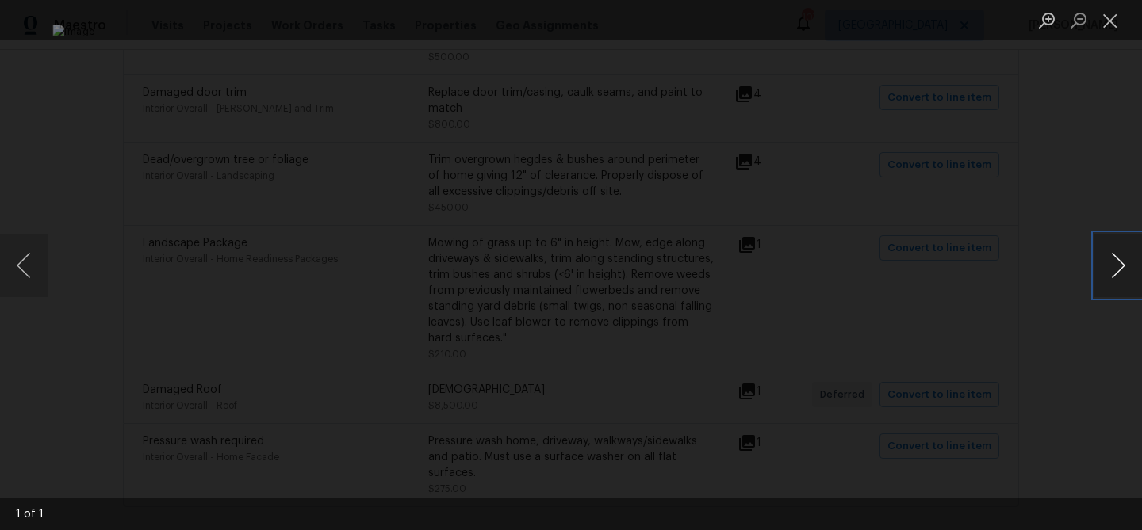
click at [1123, 269] on button "Next image" at bounding box center [1118, 265] width 48 height 63
click at [1105, 19] on button "Close lightbox" at bounding box center [1110, 20] width 32 height 28
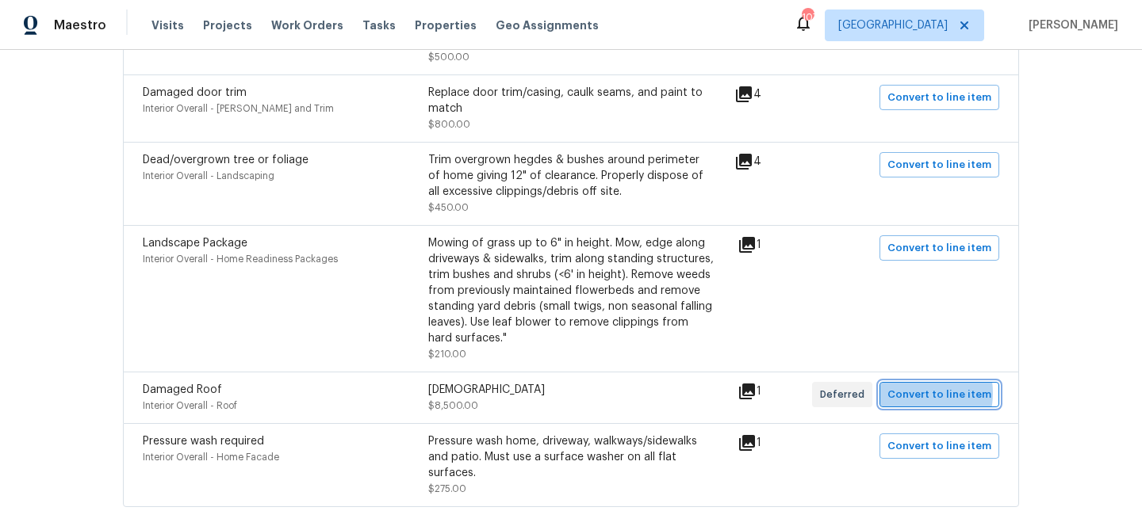
click at [913, 386] on span "Convert to line item" at bounding box center [939, 395] width 104 height 18
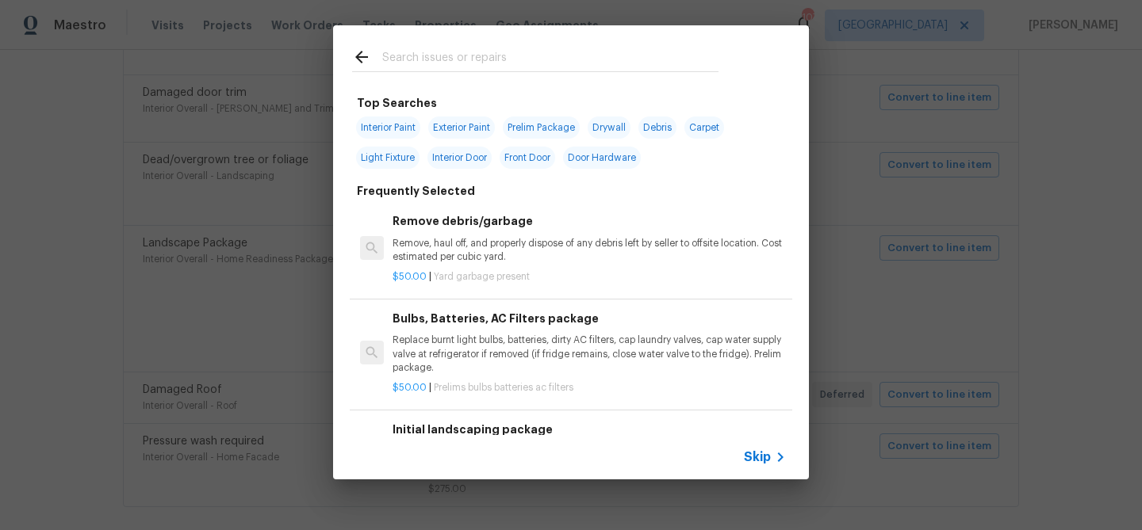
click at [446, 63] on input "text" at bounding box center [550, 60] width 336 height 24
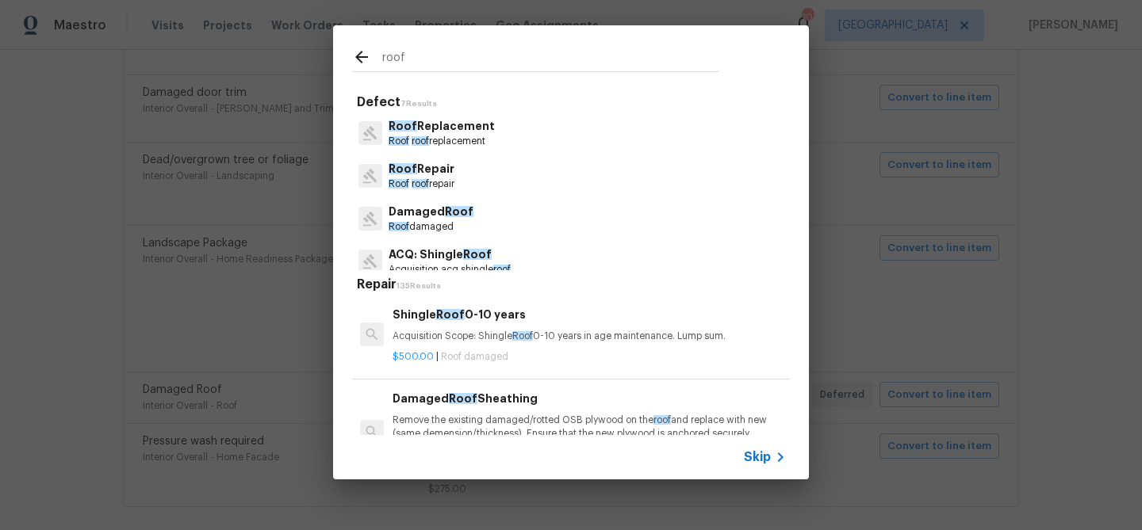
type input "roof"
click at [431, 170] on p "Roof Repair" at bounding box center [422, 169] width 66 height 17
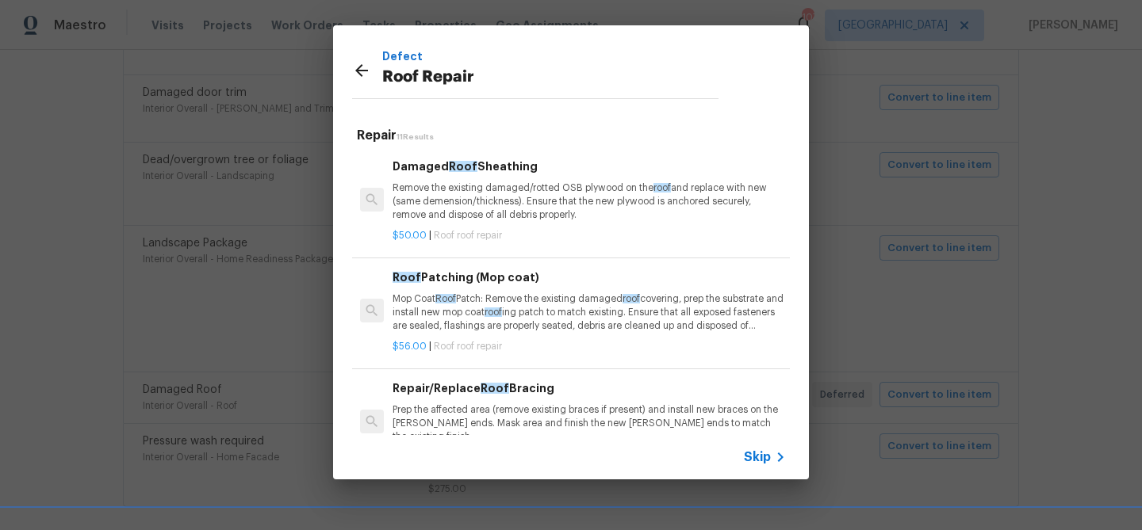
click at [434, 190] on p "Remove the existing damaged/rotted OSB plywood on the roof and replace with new…" at bounding box center [588, 202] width 393 height 40
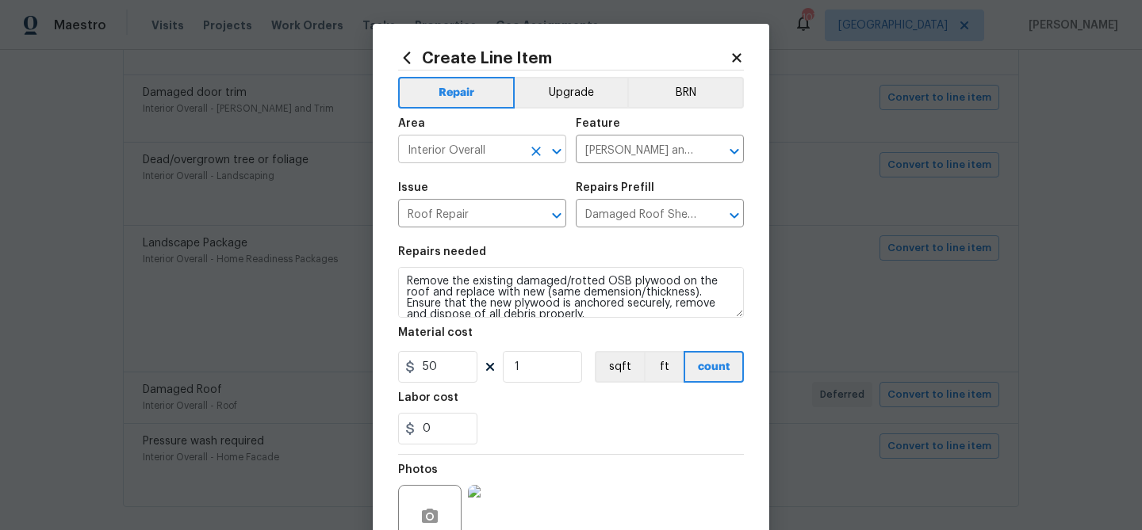
click at [515, 155] on input "Interior Overall" at bounding box center [460, 151] width 124 height 25
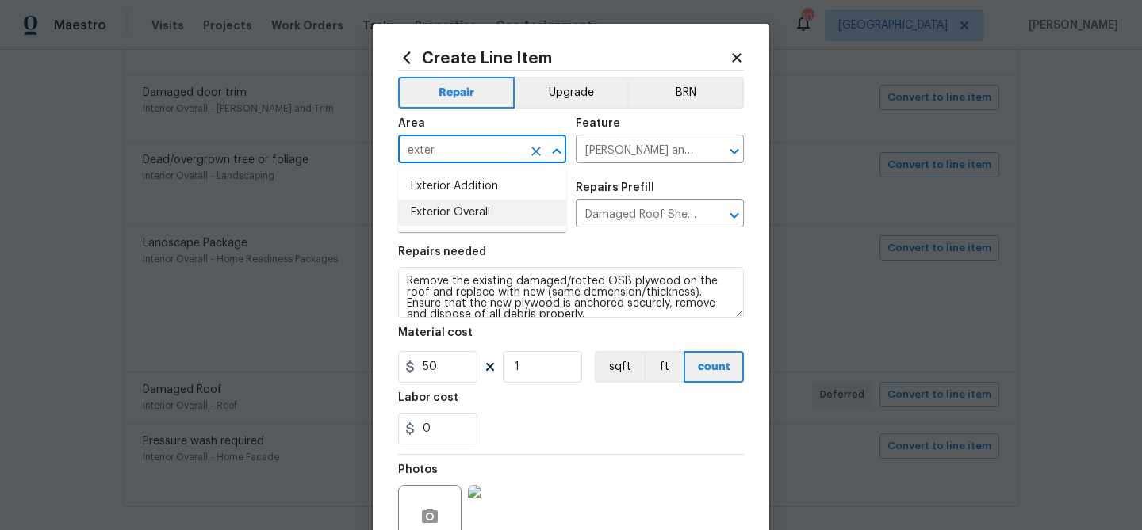
click at [495, 208] on li "Exterior Overall" at bounding box center [482, 213] width 168 height 26
type input "Exterior Overall"
click at [624, 145] on input "Eaves and Trim" at bounding box center [638, 151] width 124 height 25
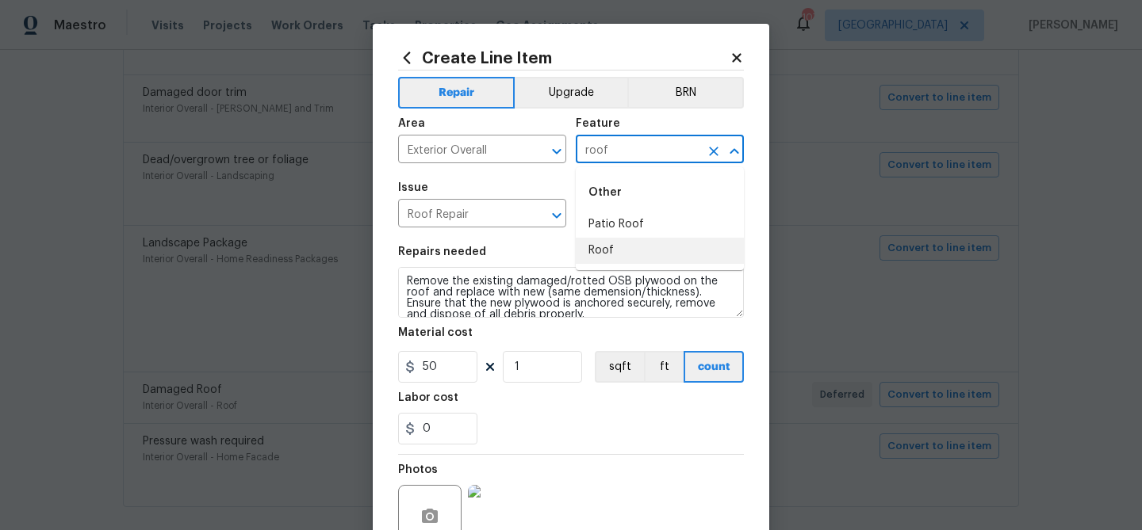
click at [603, 251] on li "Roof" at bounding box center [660, 251] width 168 height 26
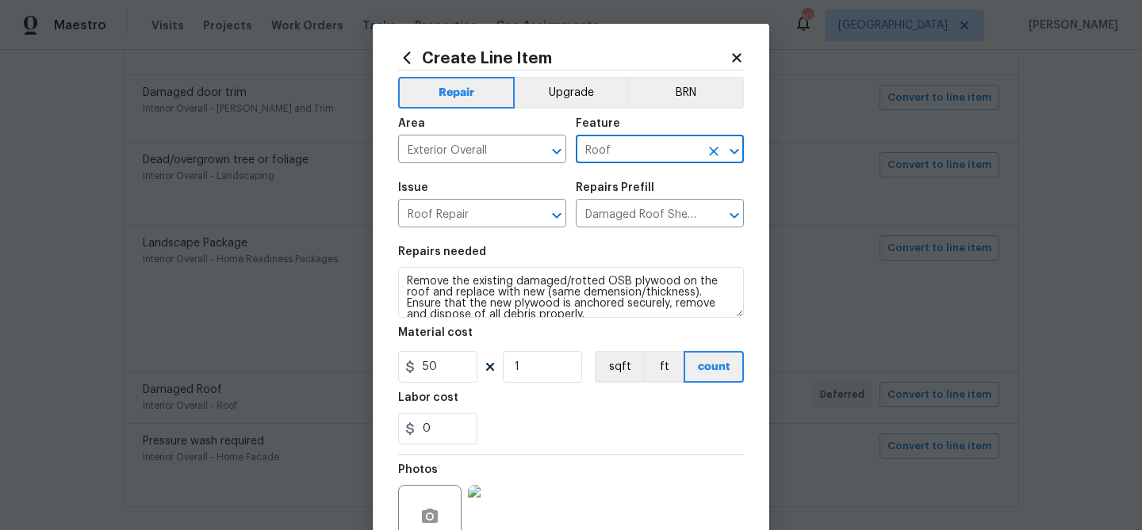
type input "Roof"
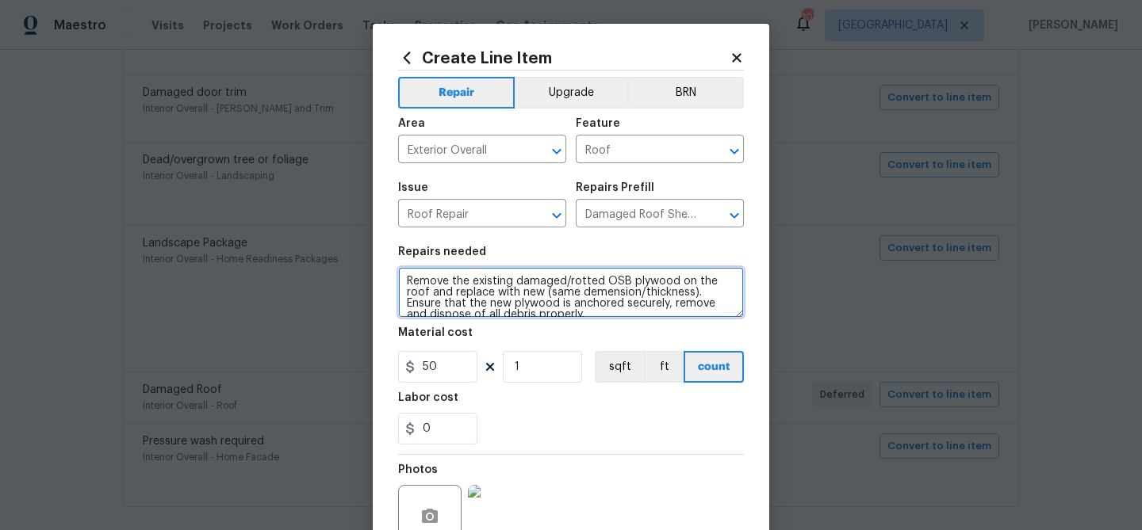
click at [492, 278] on textarea "Remove the existing damaged/rotted OSB plywood on the roof and replace with new…" at bounding box center [571, 292] width 346 height 51
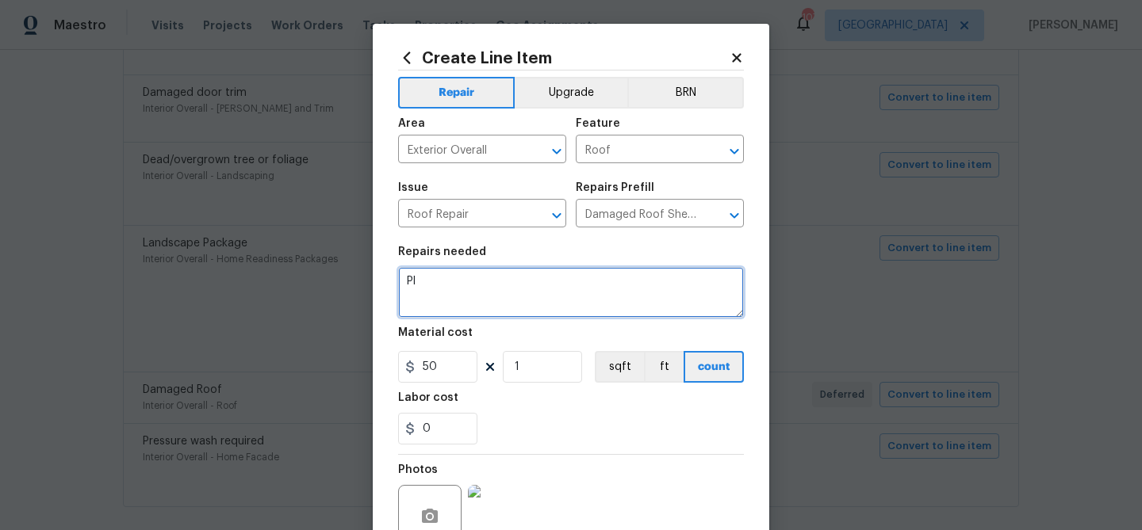
type textarea "P"
type textarea "Roof replacement"
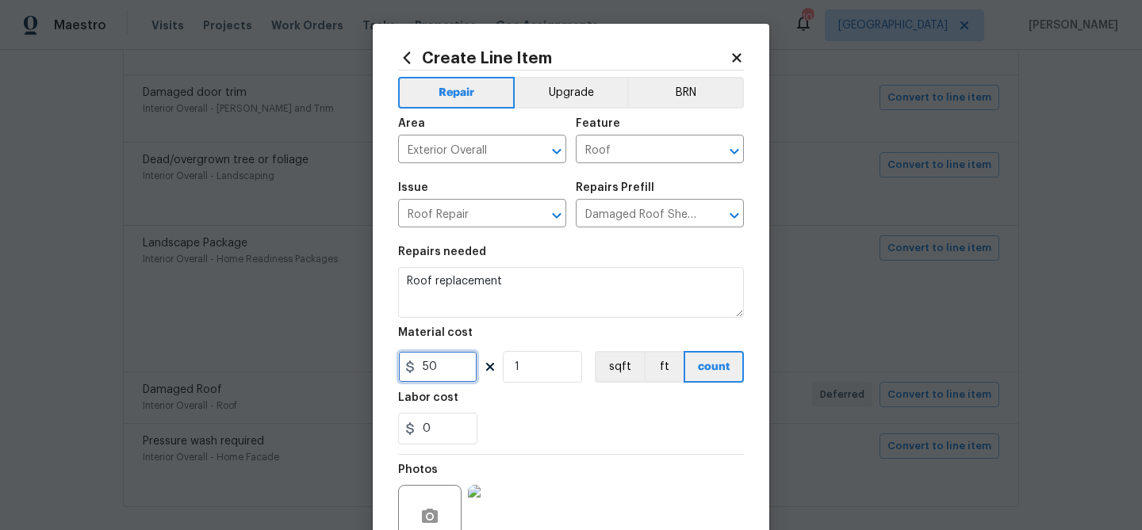
click at [430, 368] on input "50" at bounding box center [437, 367] width 79 height 32
type input "8500"
click at [530, 255] on div "Repairs needed" at bounding box center [571, 257] width 346 height 21
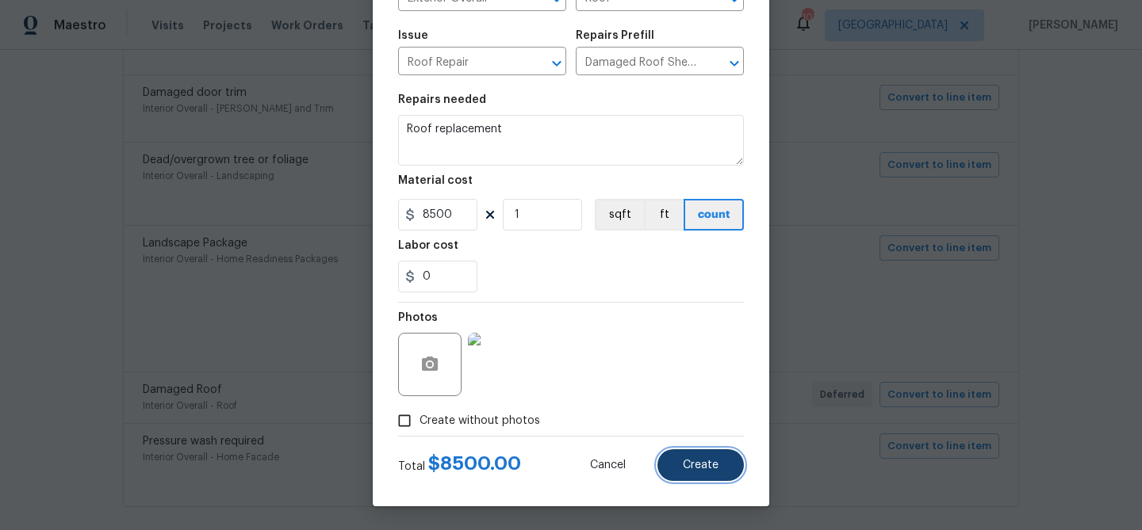
click at [689, 461] on span "Create" at bounding box center [701, 466] width 36 height 12
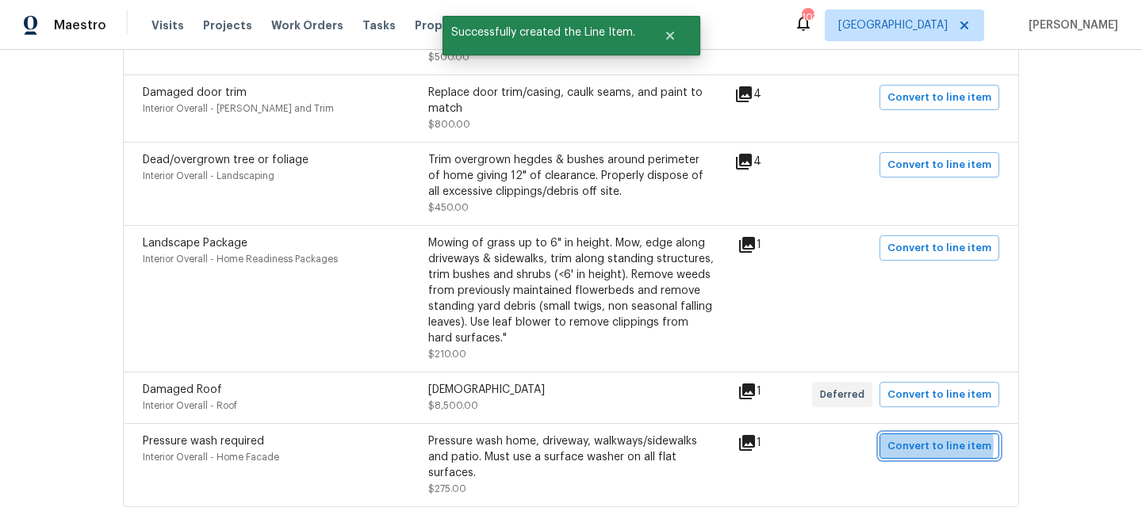
click at [928, 438] on span "Convert to line item" at bounding box center [939, 447] width 104 height 18
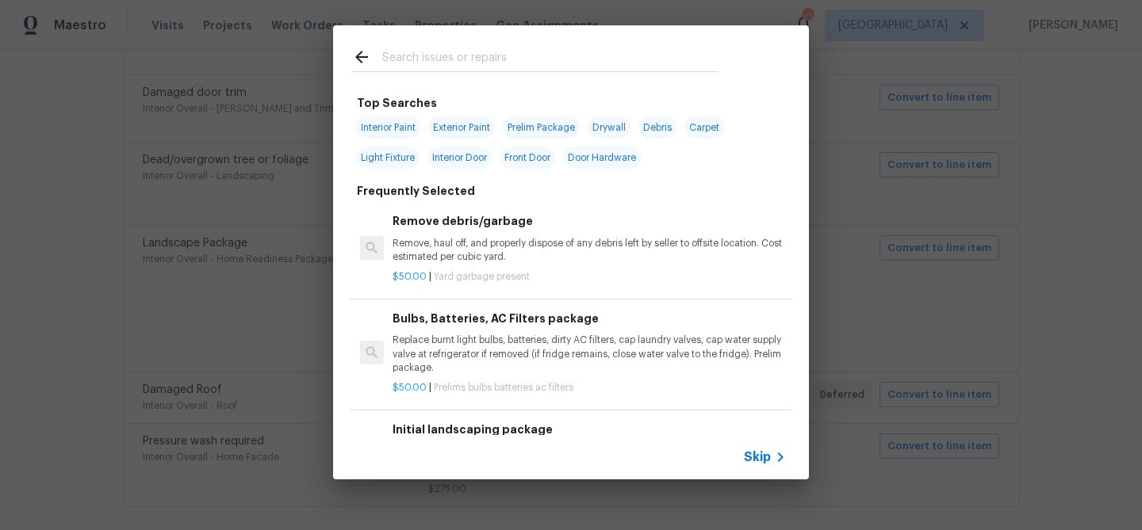
click at [518, 56] on input "text" at bounding box center [550, 60] width 336 height 24
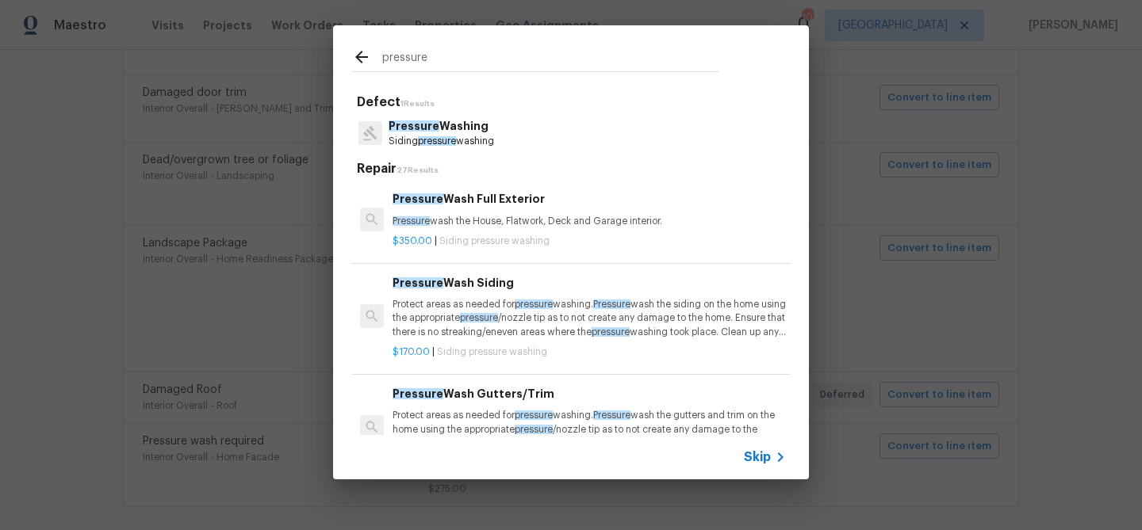
type input "pressure"
click at [473, 213] on div "Pressure Wash Full Exterior Pressure wash the House, Flatwork, Deck and Garage …" at bounding box center [588, 209] width 393 height 38
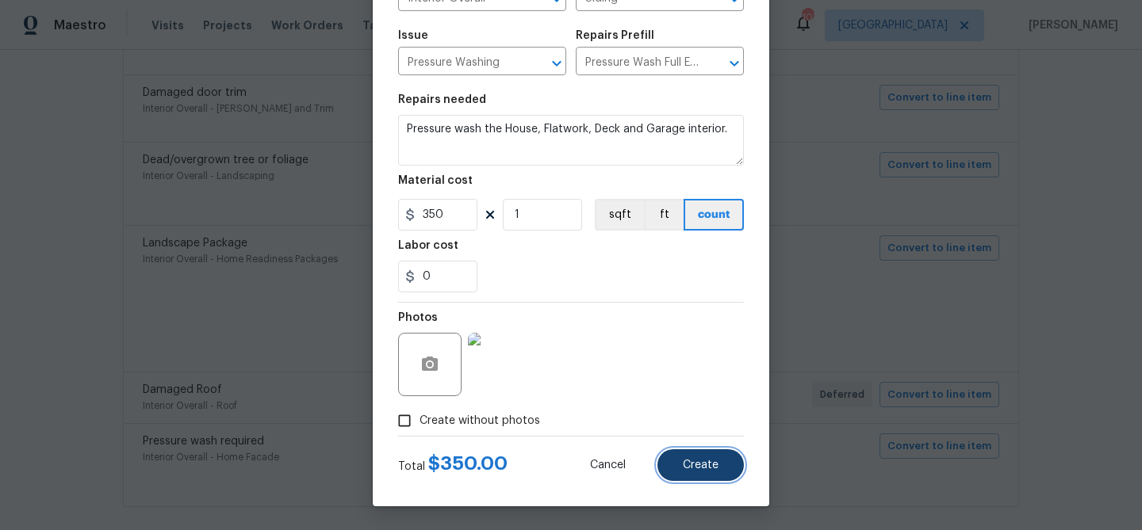
click at [703, 458] on button "Create" at bounding box center [700, 466] width 86 height 32
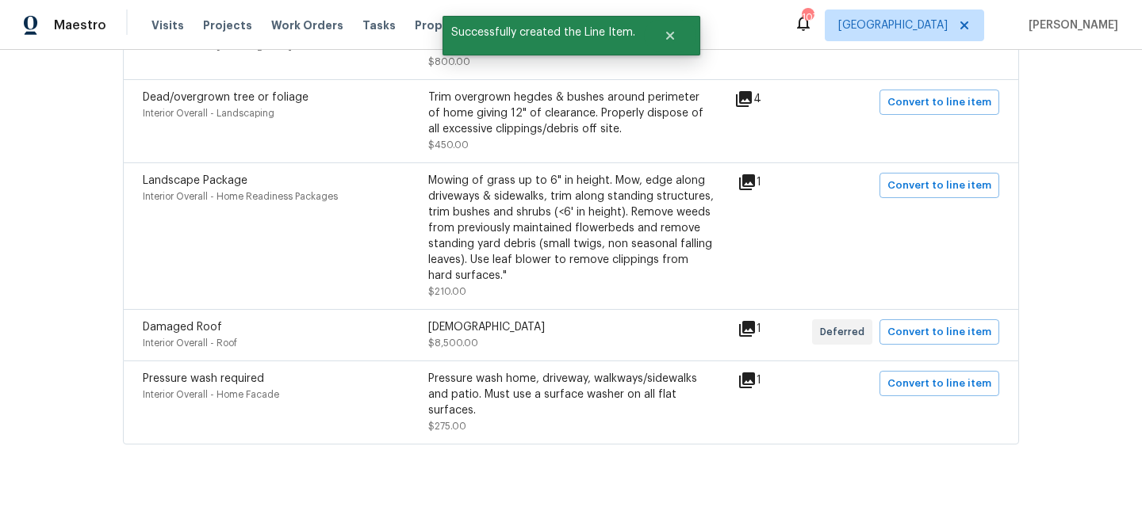
scroll to position [0, 0]
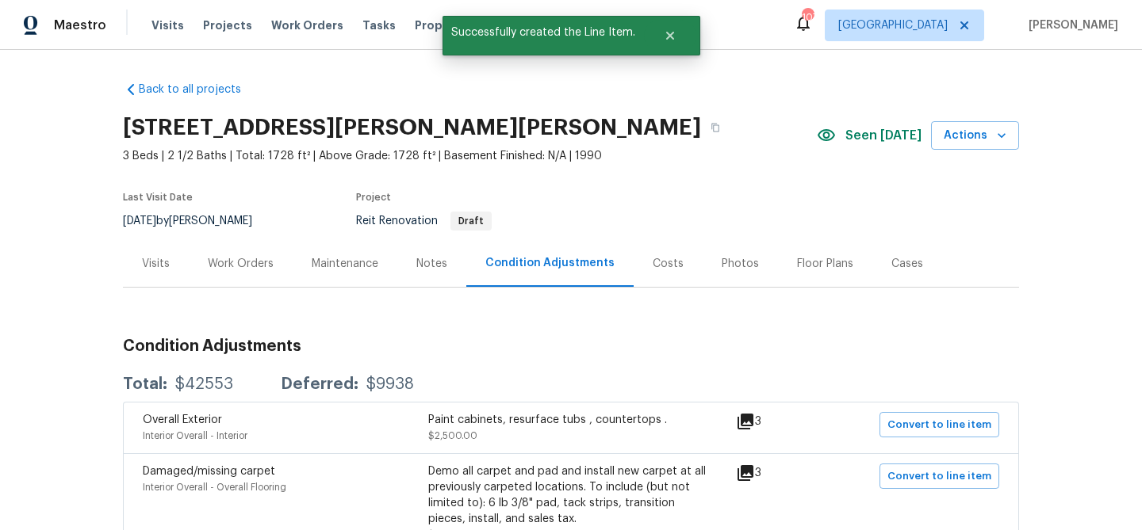
click at [266, 267] on div "Work Orders" at bounding box center [241, 264] width 66 height 16
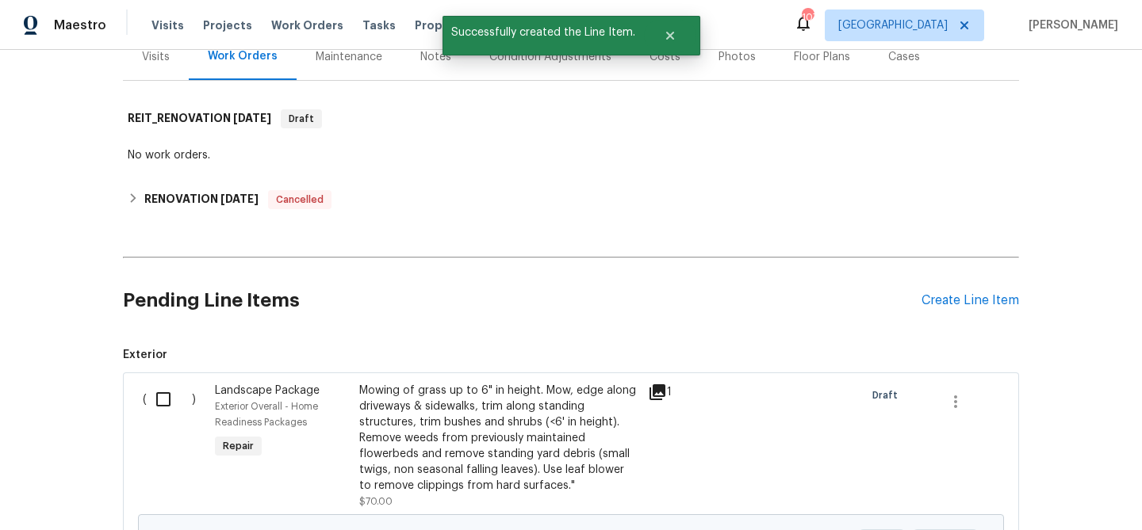
scroll to position [334, 0]
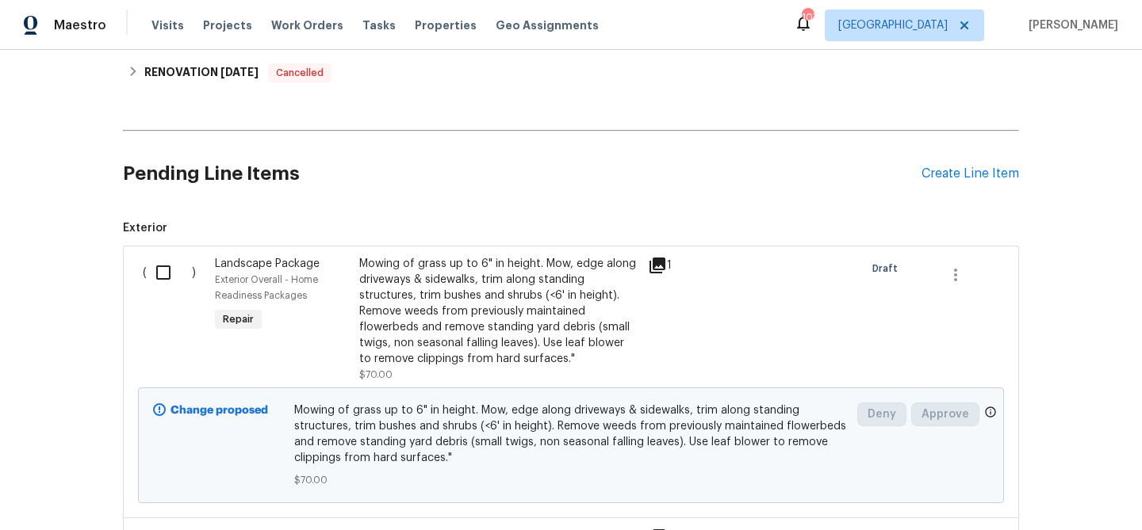
click at [163, 274] on input "checkbox" at bounding box center [169, 272] width 45 height 33
checkbox input "true"
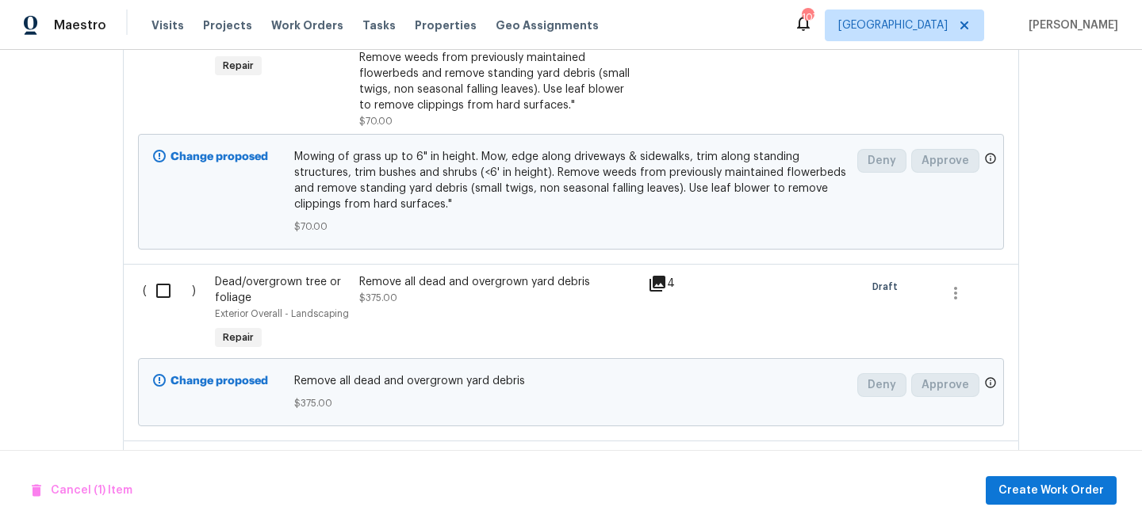
scroll to position [591, 0]
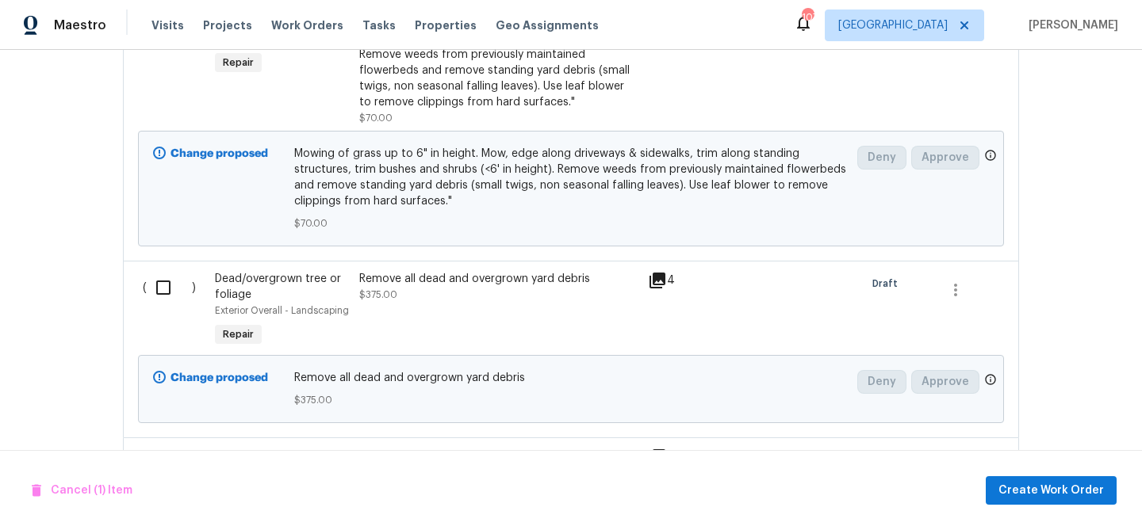
click at [159, 288] on input "checkbox" at bounding box center [169, 287] width 45 height 33
checkbox input "true"
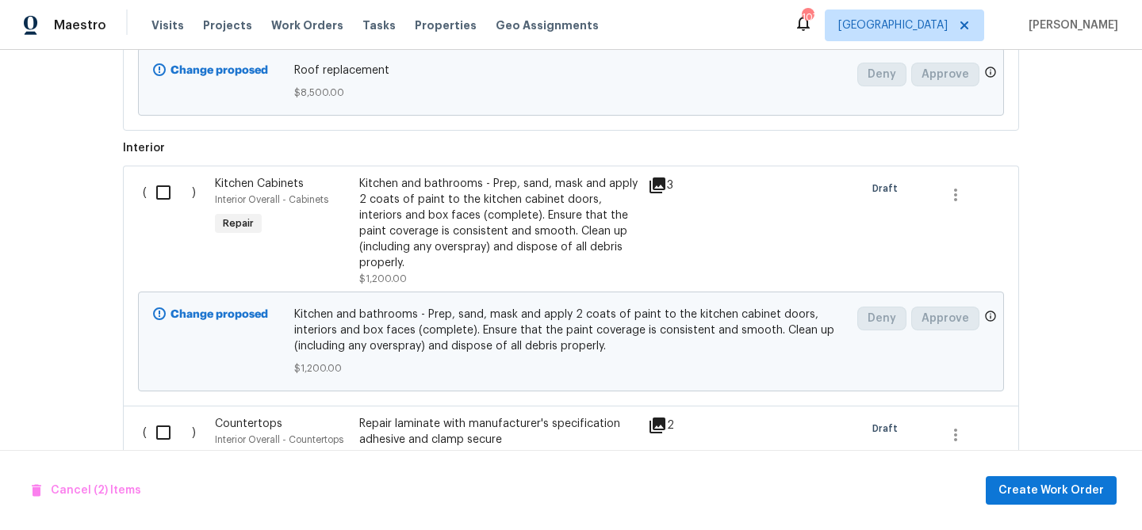
scroll to position [1063, 0]
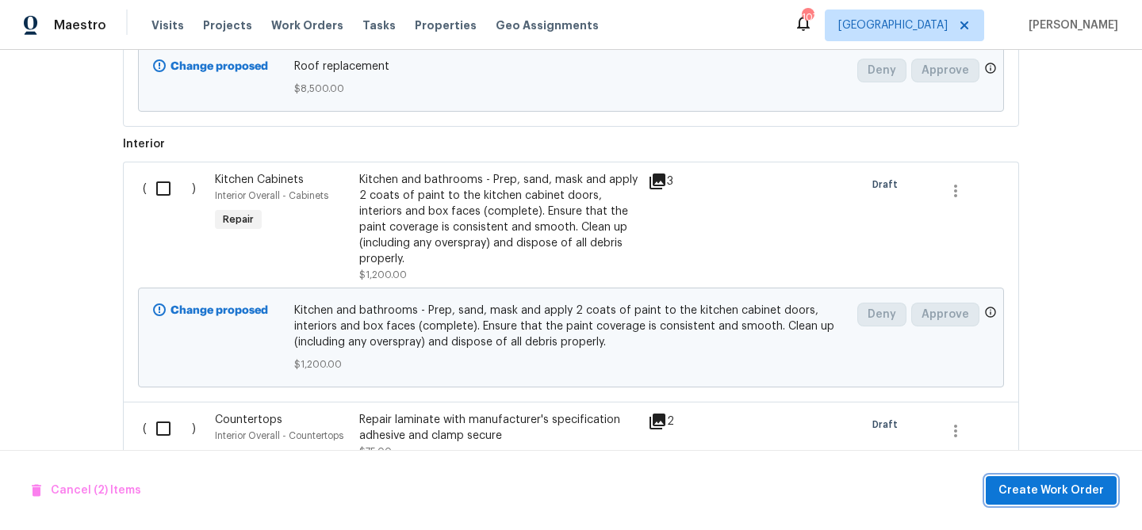
click at [1040, 484] on span "Create Work Order" at bounding box center [1050, 491] width 105 height 20
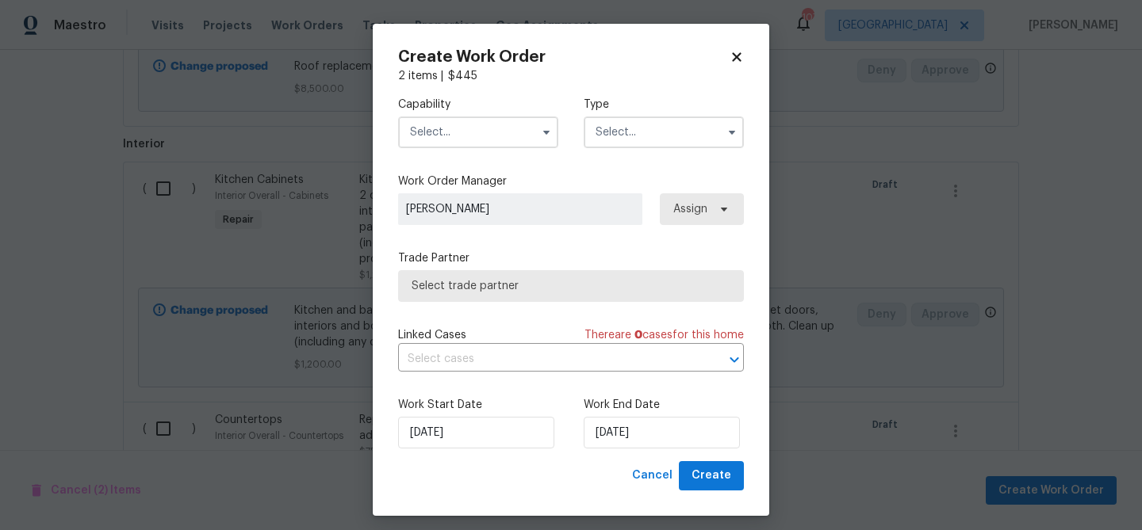
click at [479, 130] on input "text" at bounding box center [478, 133] width 160 height 32
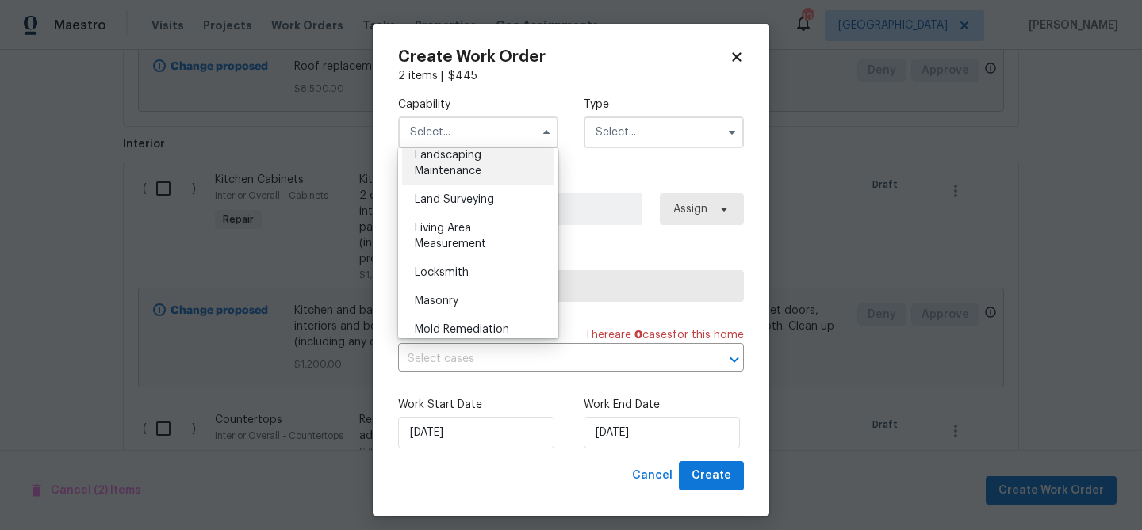
click at [461, 170] on span "Landscaping Maintenance" at bounding box center [448, 163] width 67 height 27
type input "Landscaping Maintenance"
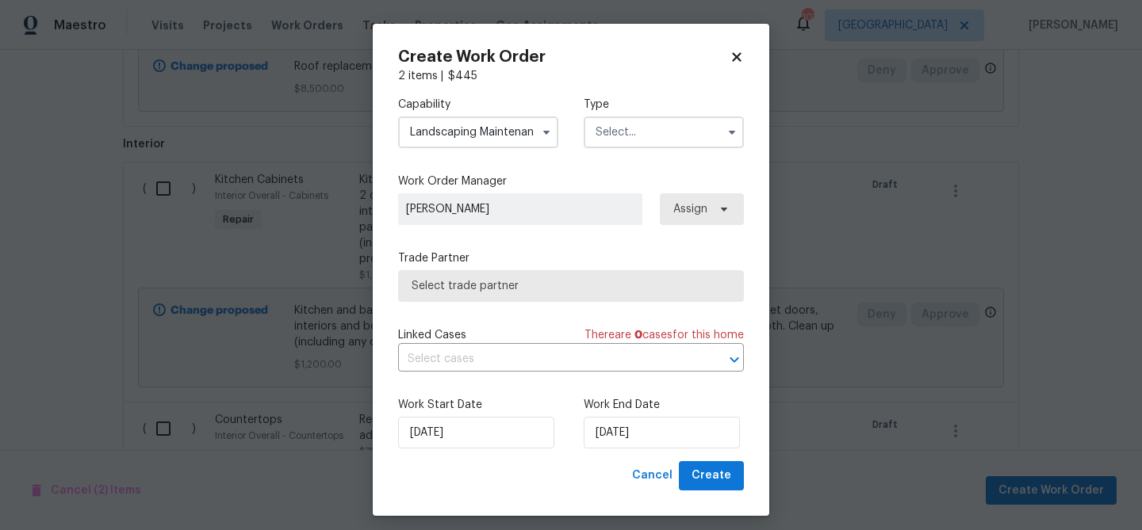
click at [595, 144] on input "text" at bounding box center [664, 133] width 160 height 32
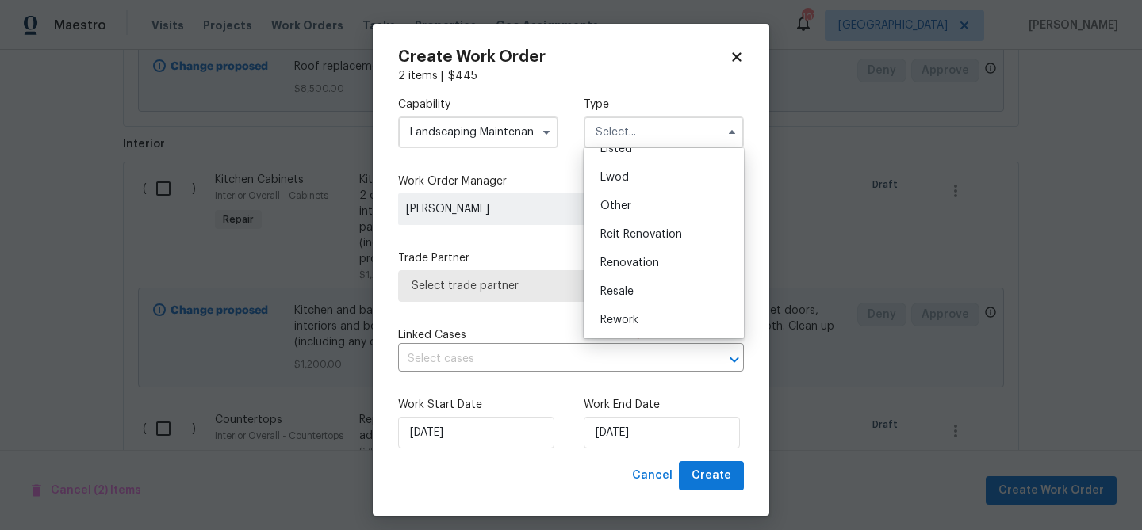
scroll to position [161, 0]
click at [628, 235] on span "Reit Renovation" at bounding box center [641, 233] width 82 height 11
type input "Reit Renovation"
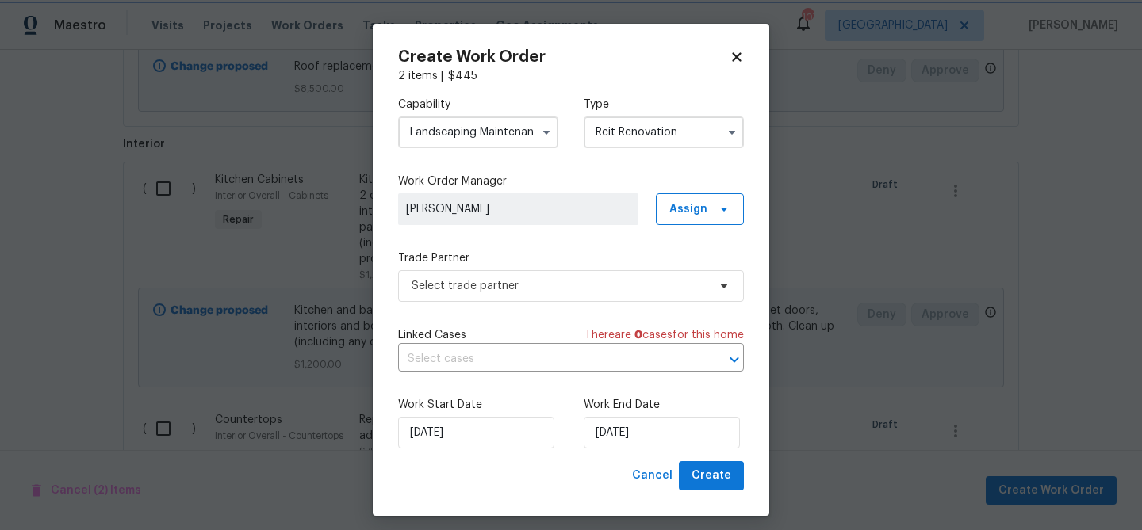
scroll to position [0, 0]
click at [581, 293] on span "Select trade partner" at bounding box center [560, 286] width 296 height 16
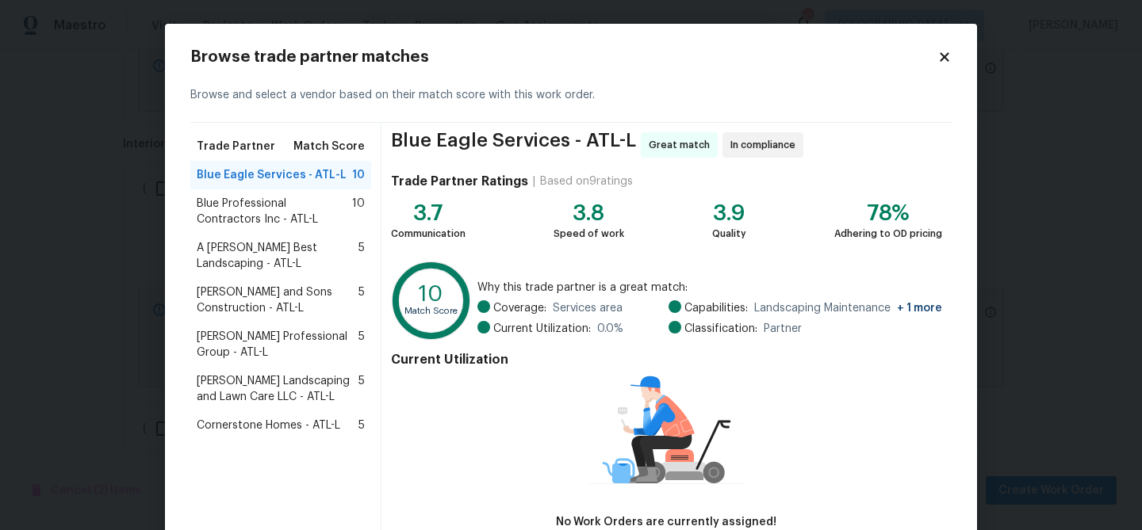
click at [253, 202] on span "Blue Professional Contractors Inc - ATL-L" at bounding box center [274, 212] width 155 height 32
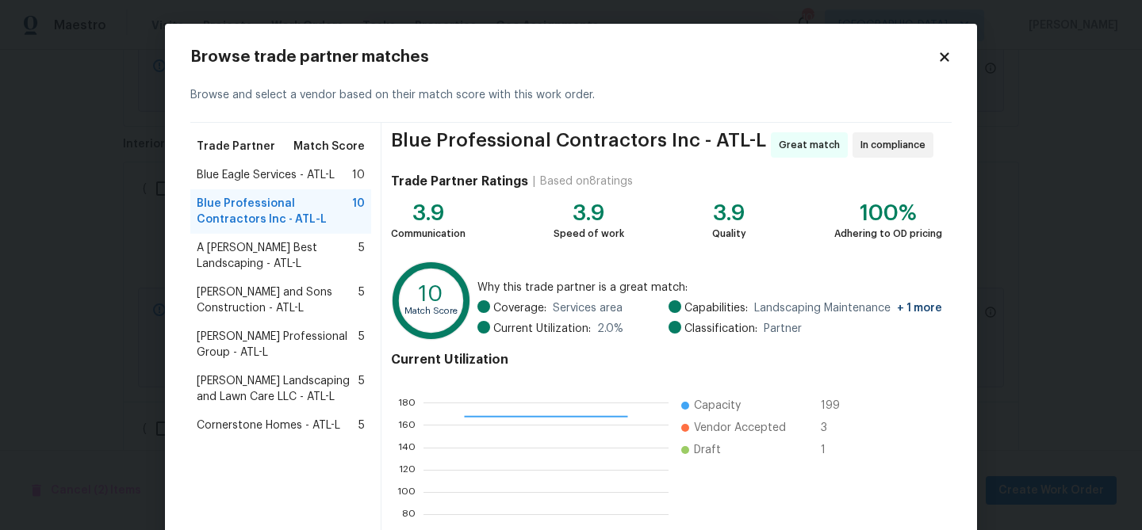
scroll to position [169, 0]
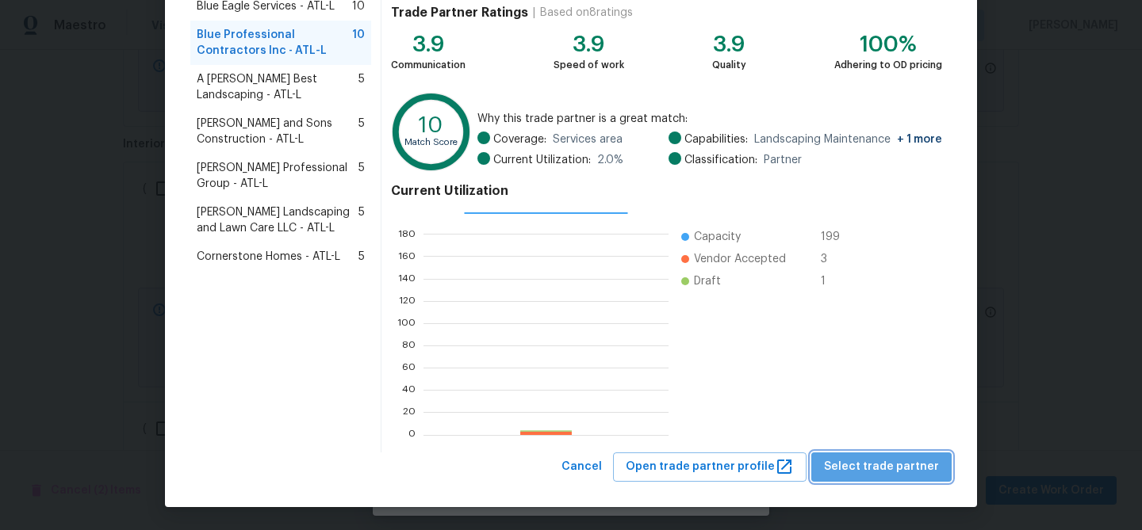
click at [917, 461] on span "Select trade partner" at bounding box center [881, 468] width 115 height 20
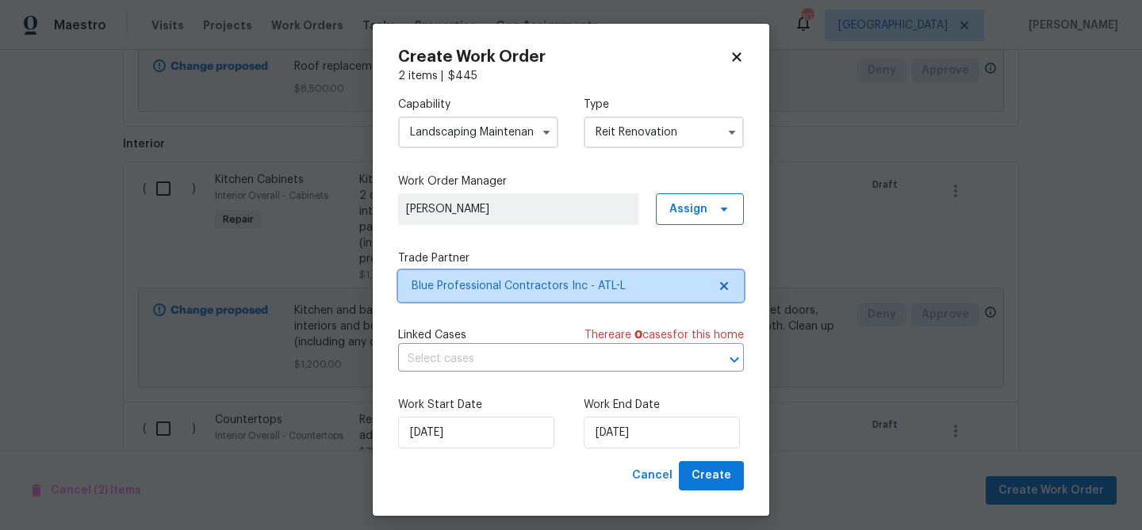
scroll to position [0, 0]
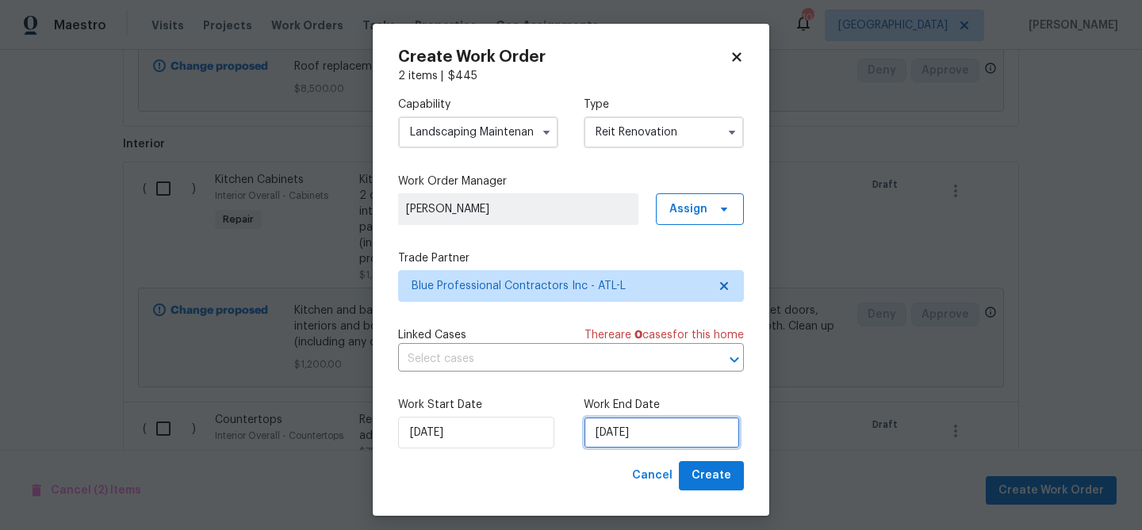
click at [651, 443] on input "[DATE]" at bounding box center [662, 433] width 156 height 32
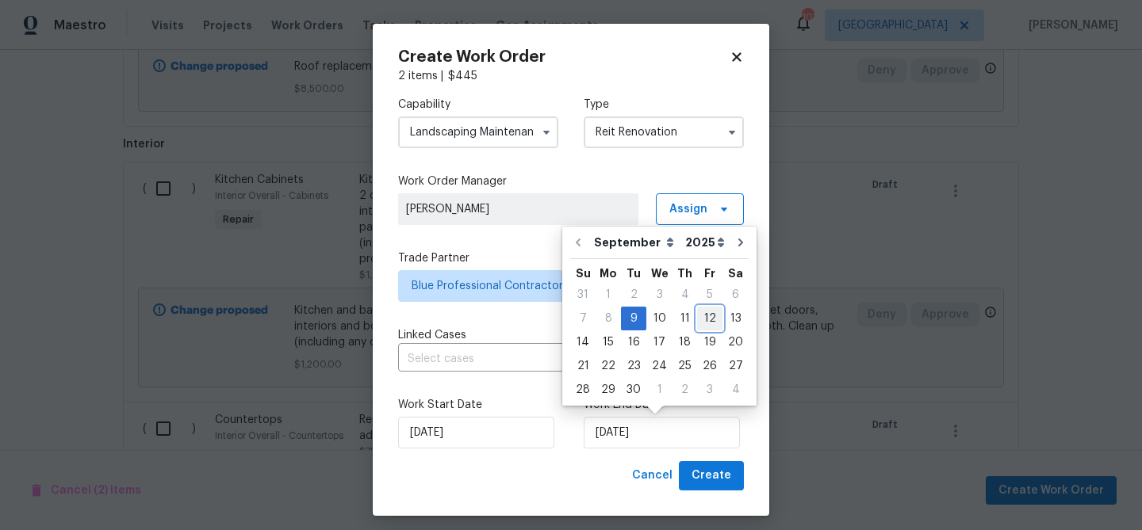
click at [703, 323] on div "12" at bounding box center [709, 319] width 25 height 22
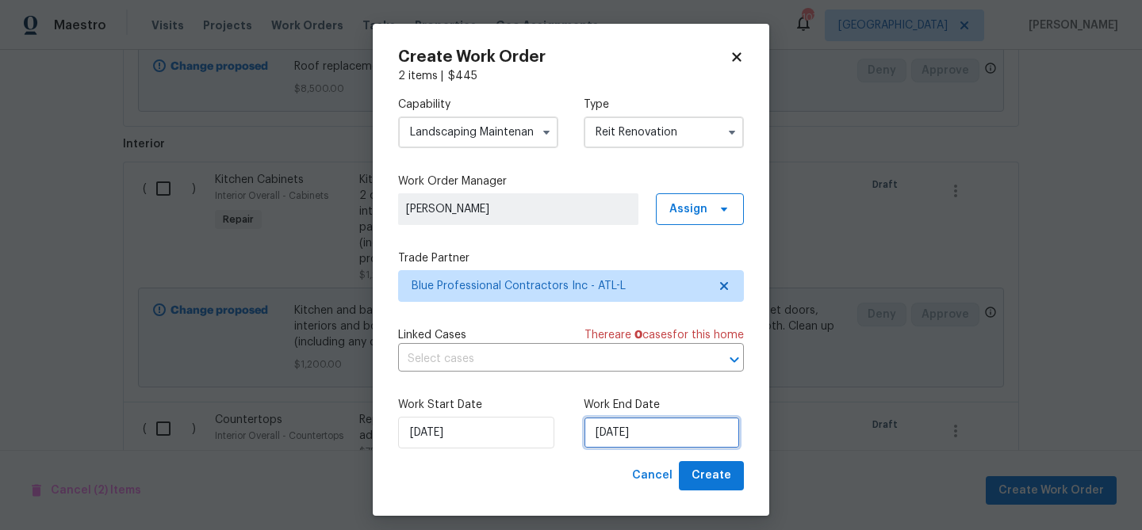
click at [649, 437] on input "[DATE]" at bounding box center [662, 433] width 156 height 32
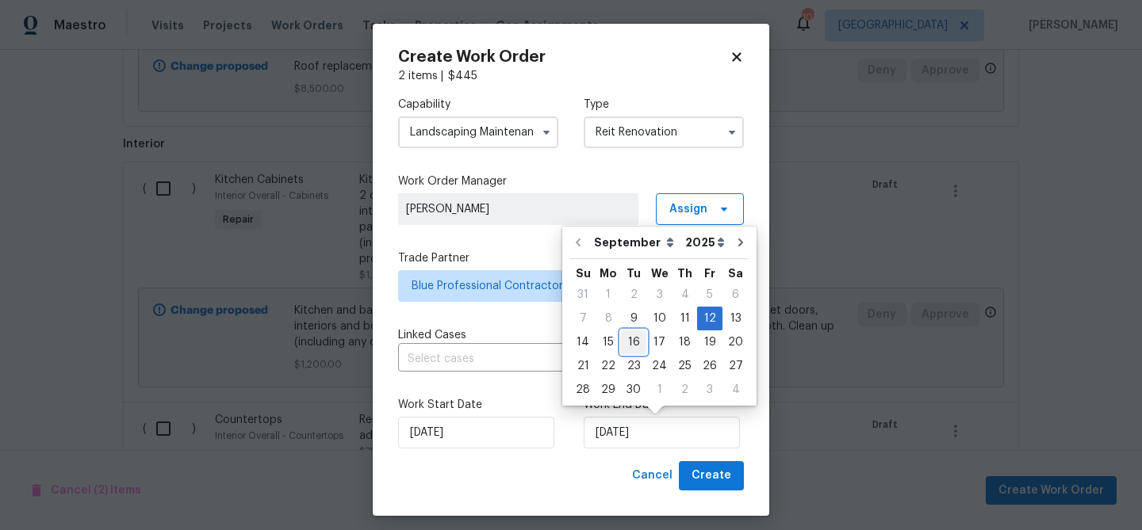
click at [636, 340] on div "16" at bounding box center [633, 342] width 25 height 22
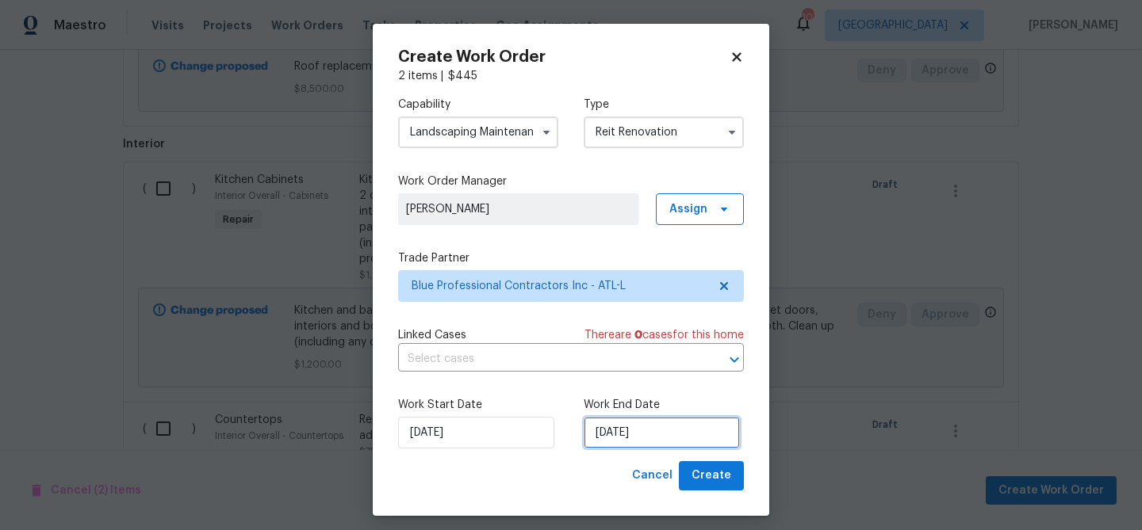
click at [655, 431] on input "[DATE]" at bounding box center [662, 433] width 156 height 32
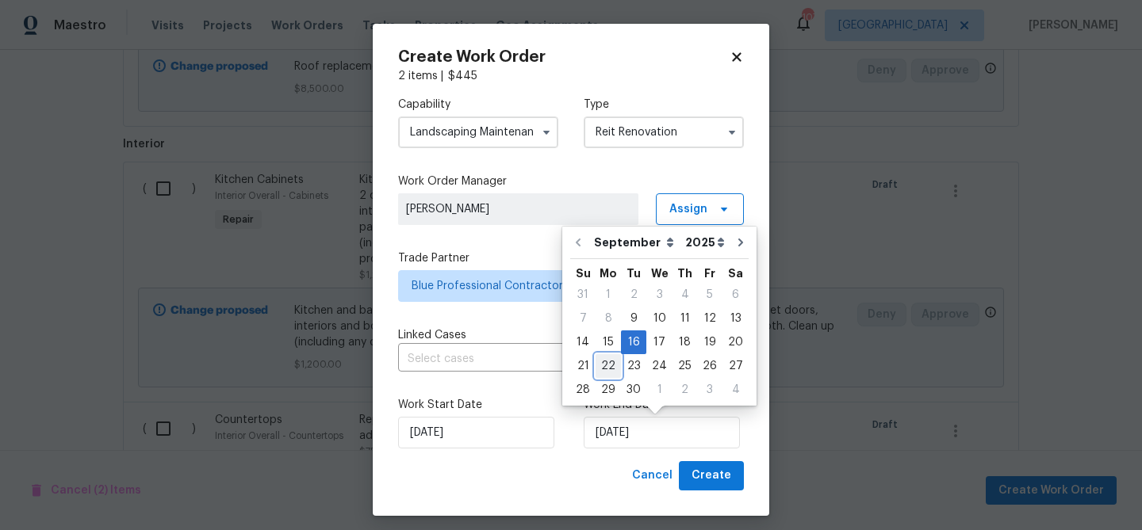
click at [607, 365] on div "22" at bounding box center [607, 366] width 25 height 22
type input "[DATE]"
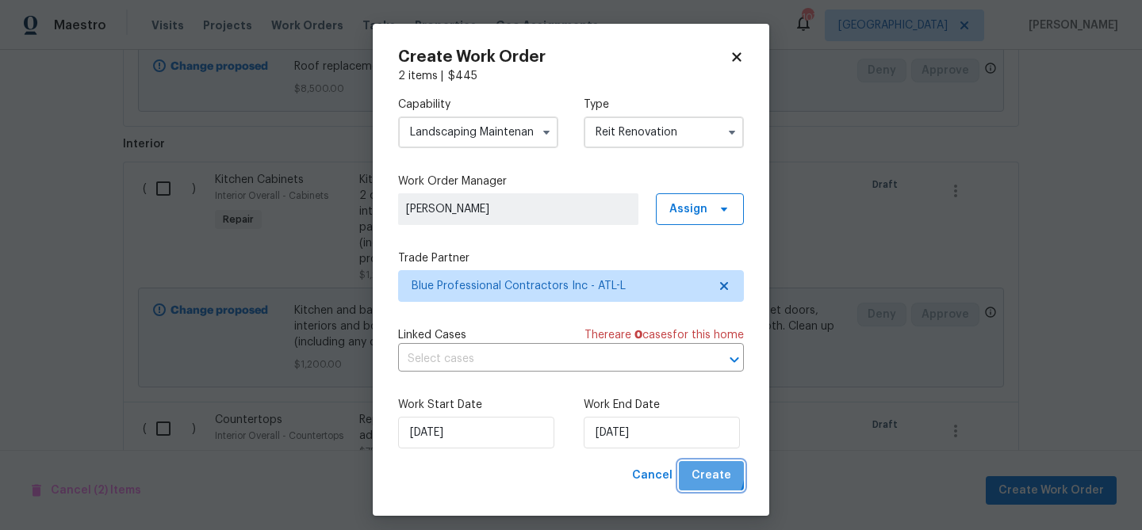
click at [695, 472] on span "Create" at bounding box center [711, 476] width 40 height 20
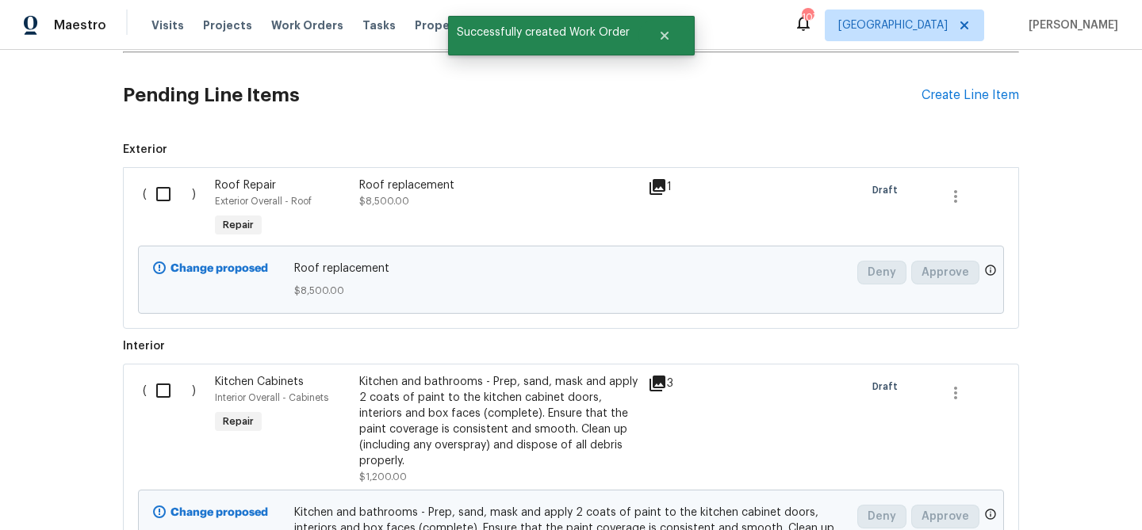
scroll to position [542, 0]
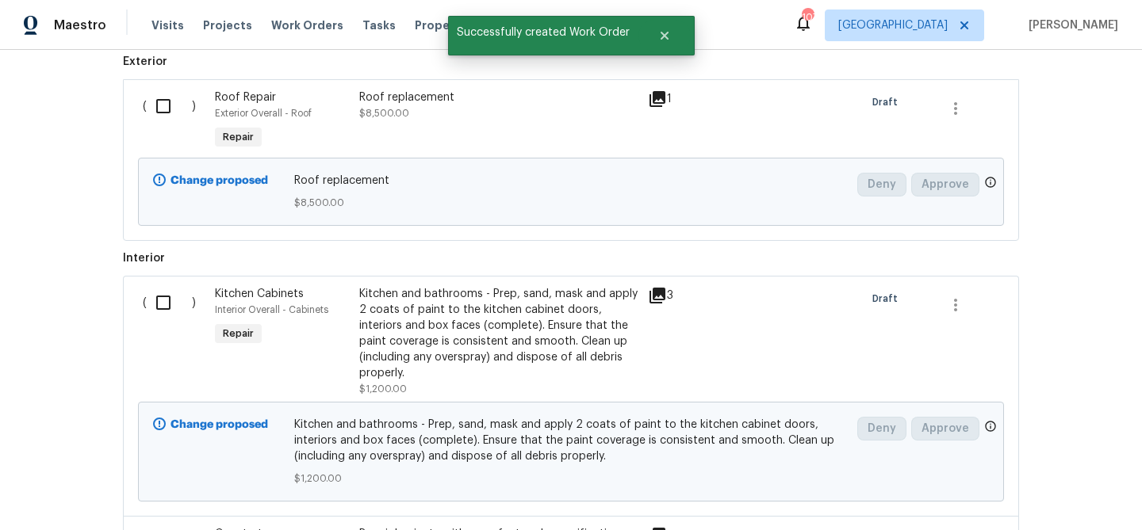
click at [169, 106] on input "checkbox" at bounding box center [169, 106] width 45 height 33
checkbox input "true"
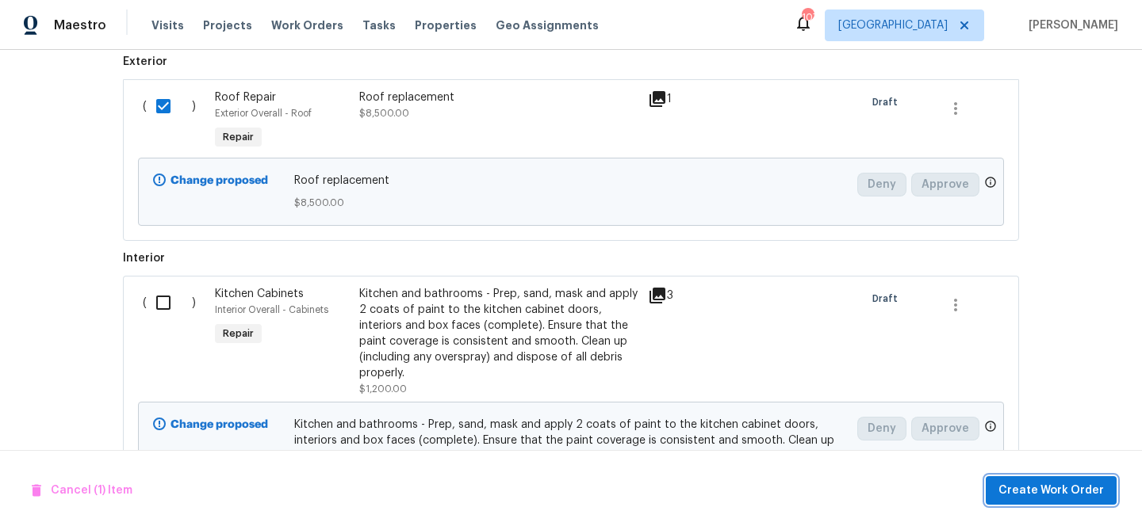
click at [1010, 477] on button "Create Work Order" at bounding box center [1051, 491] width 131 height 29
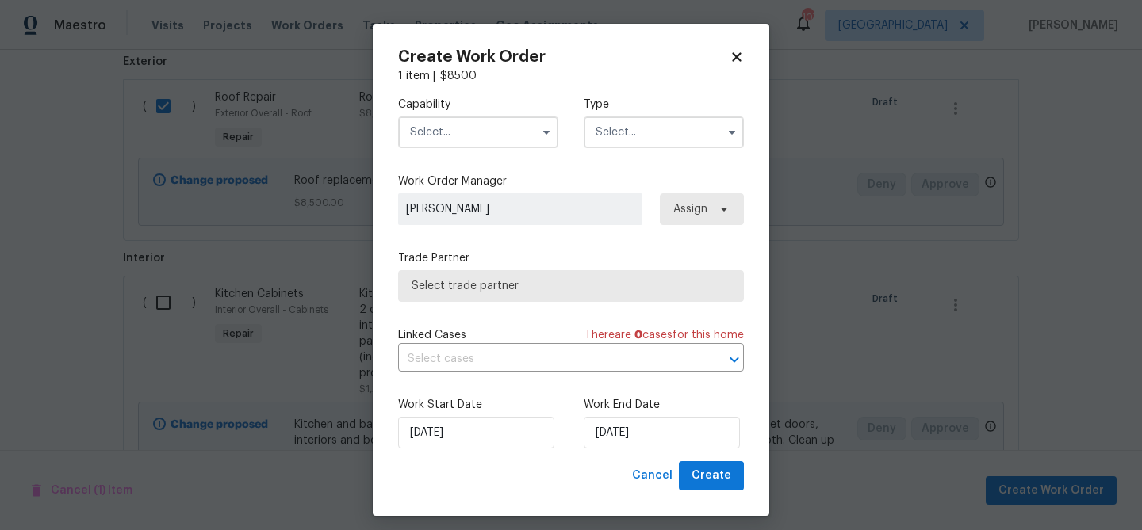
click at [448, 124] on input "text" at bounding box center [478, 133] width 160 height 32
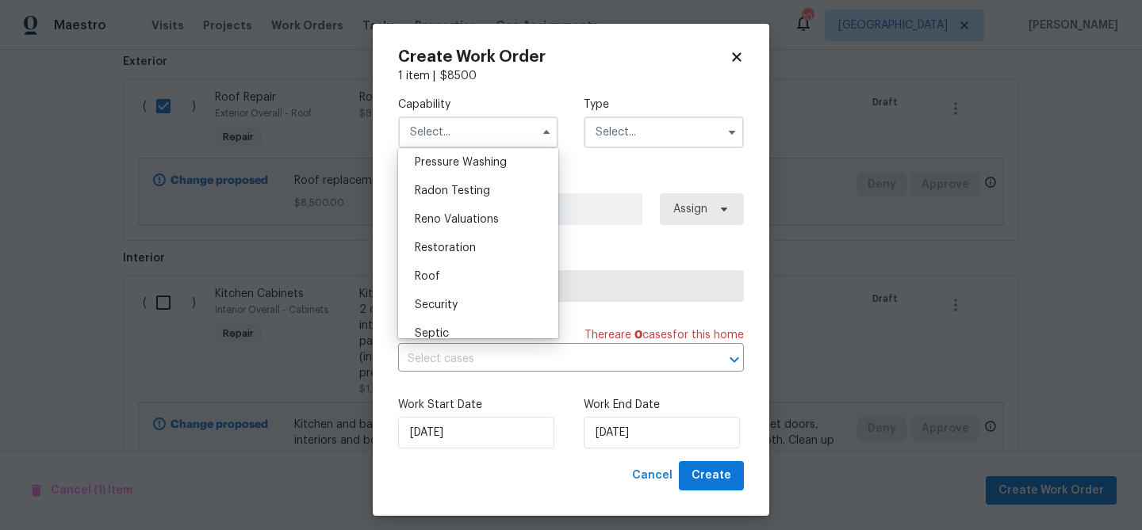
scroll to position [1526, 0]
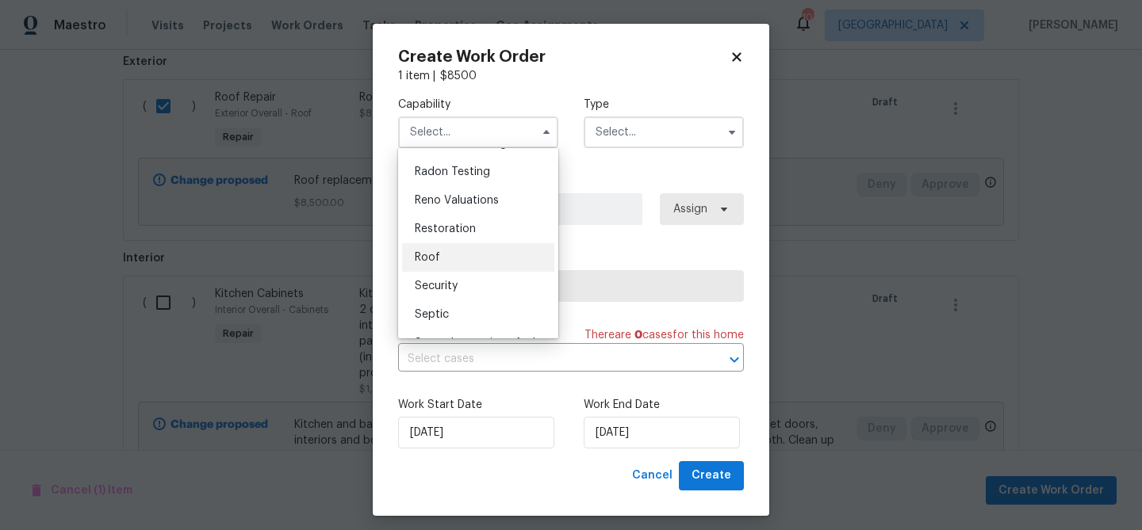
click at [458, 256] on div "Roof" at bounding box center [478, 257] width 152 height 29
type input "Roof"
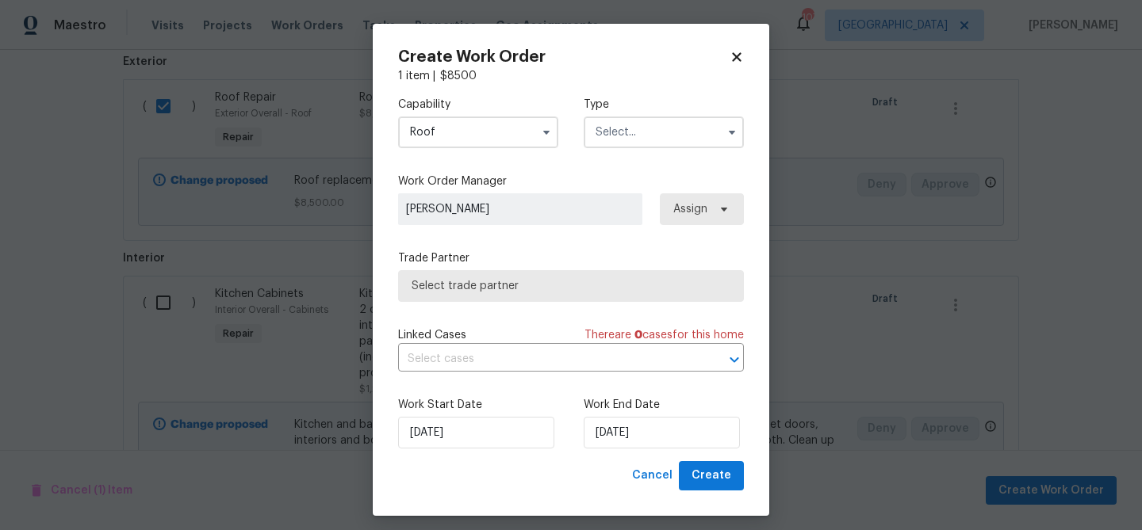
click at [594, 140] on input "text" at bounding box center [664, 133] width 160 height 32
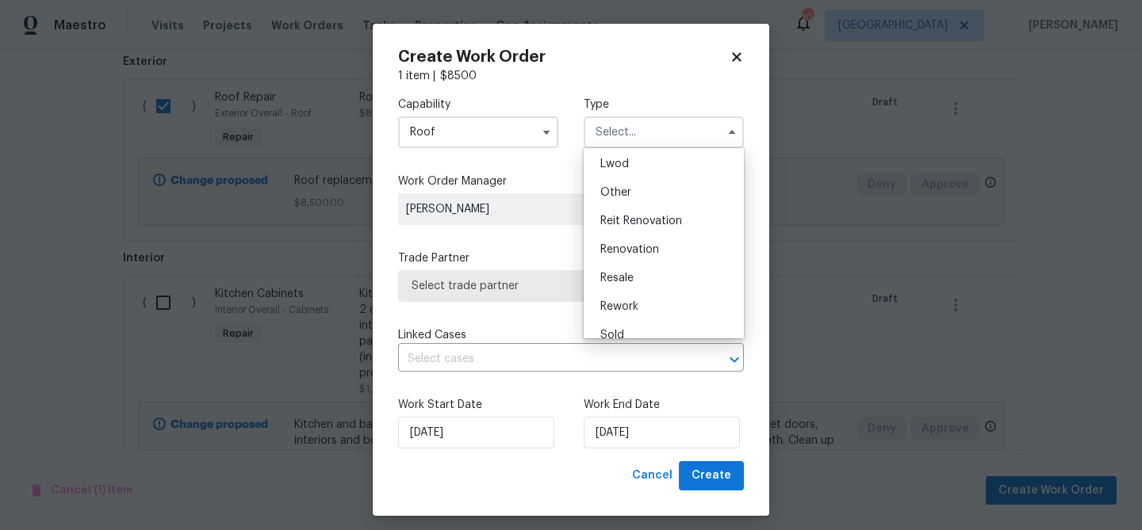
scroll to position [189, 0]
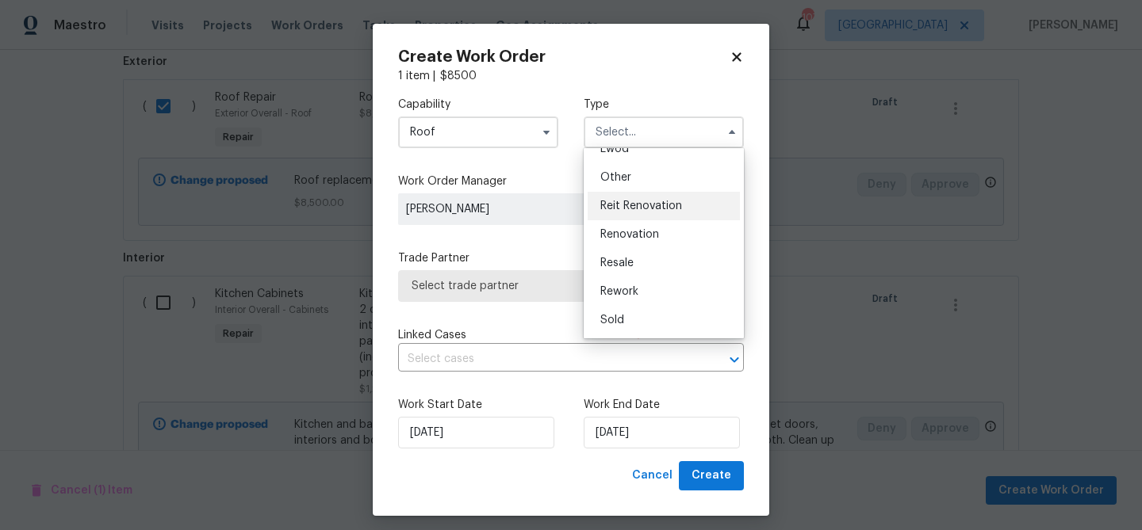
click at [626, 209] on span "Reit Renovation" at bounding box center [641, 206] width 82 height 11
type input "Reit Renovation"
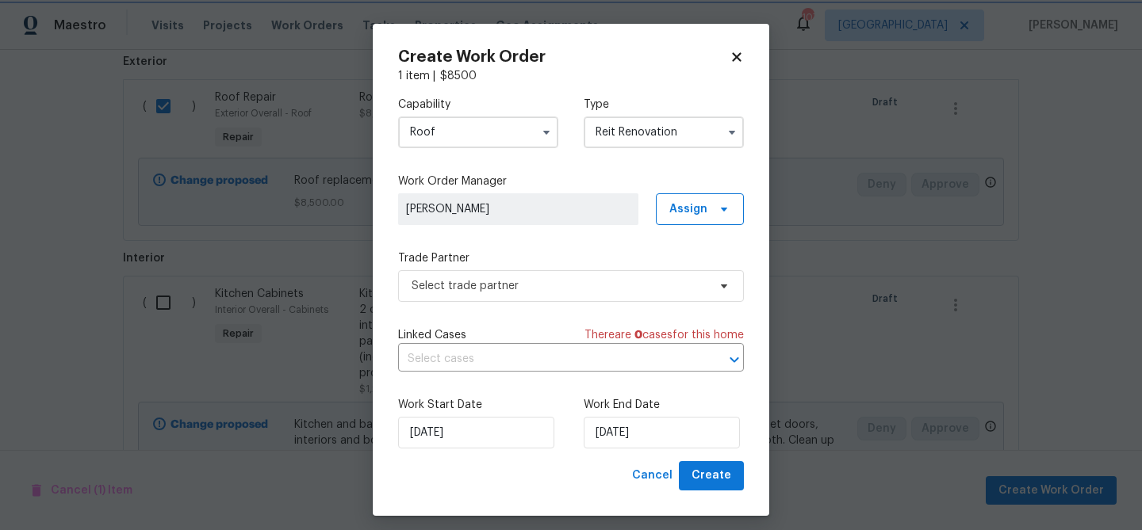
scroll to position [0, 0]
click at [523, 286] on span "Select trade partner" at bounding box center [560, 286] width 296 height 16
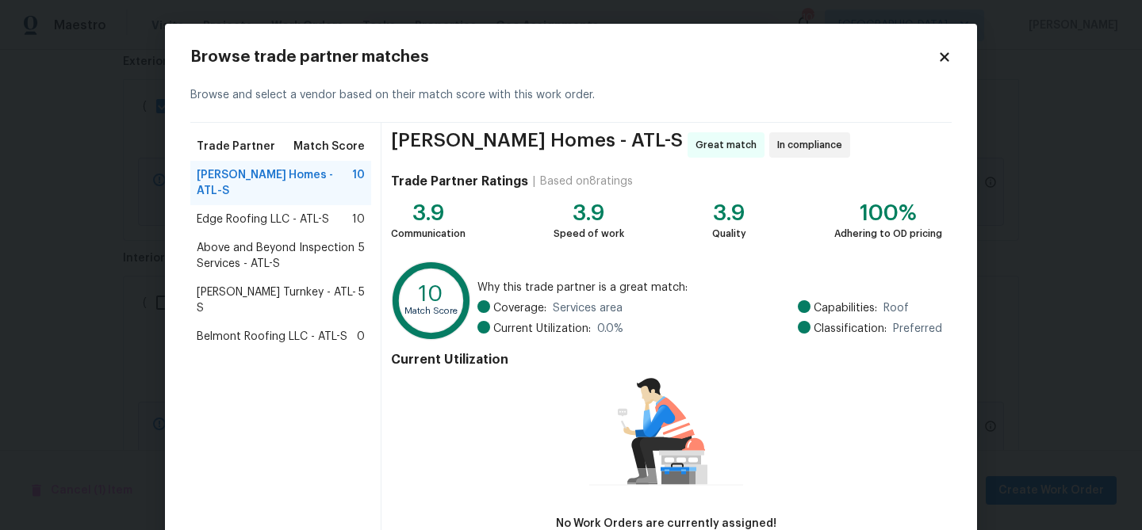
click at [274, 212] on span "Edge Roofing LLC - ATL-S" at bounding box center [263, 220] width 132 height 16
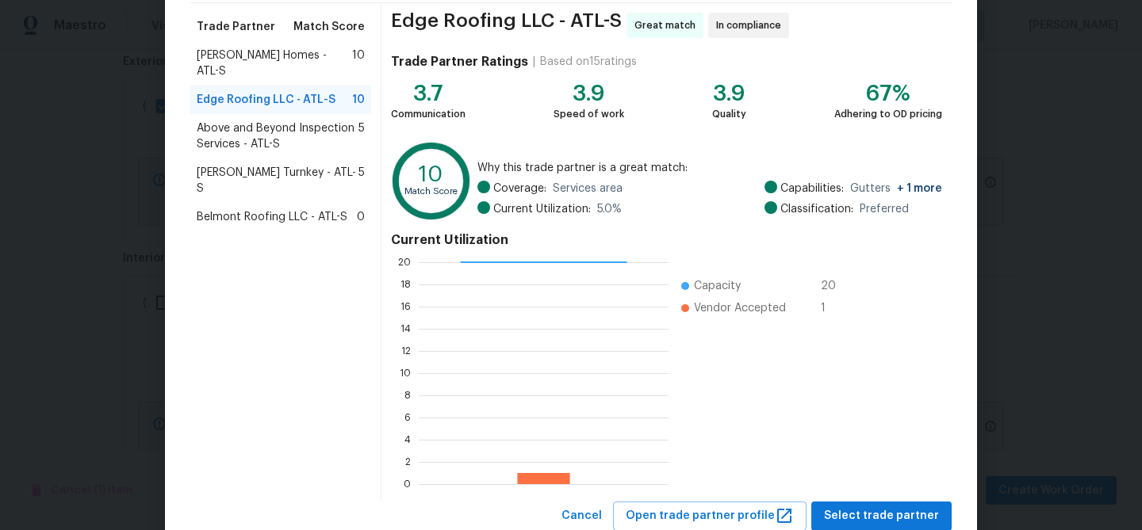
scroll to position [169, 0]
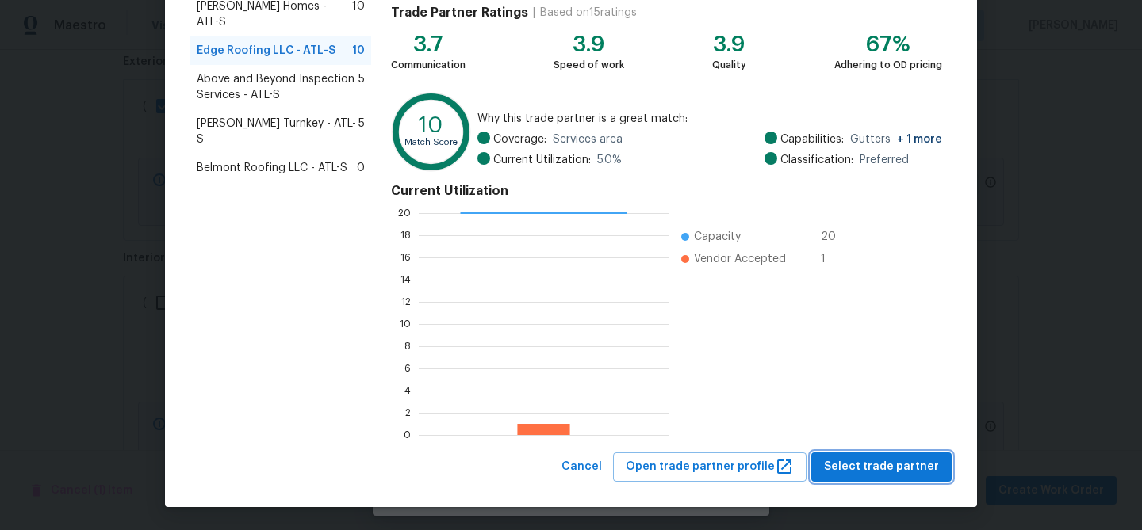
click at [852, 472] on span "Select trade partner" at bounding box center [881, 468] width 115 height 20
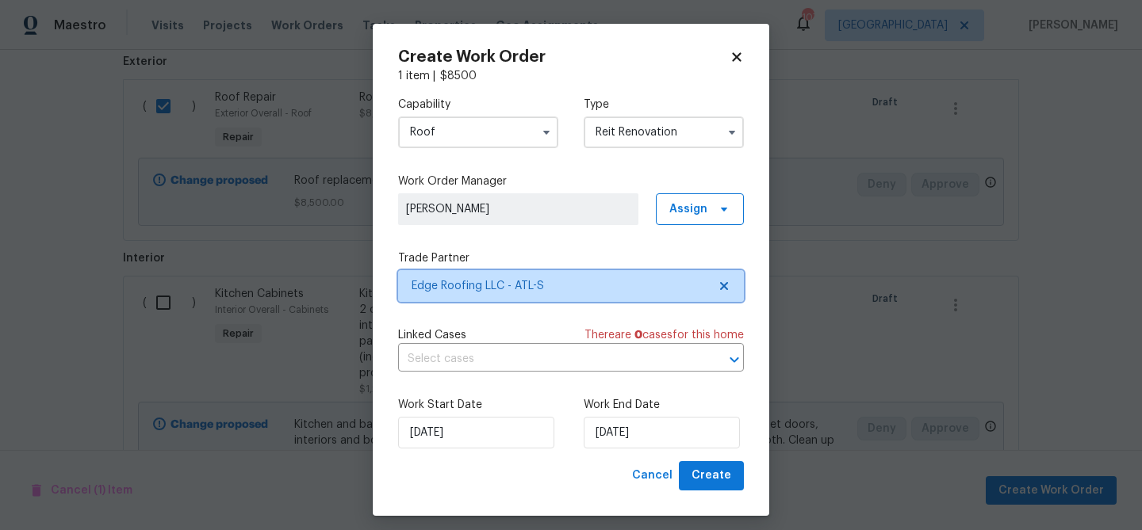
scroll to position [0, 0]
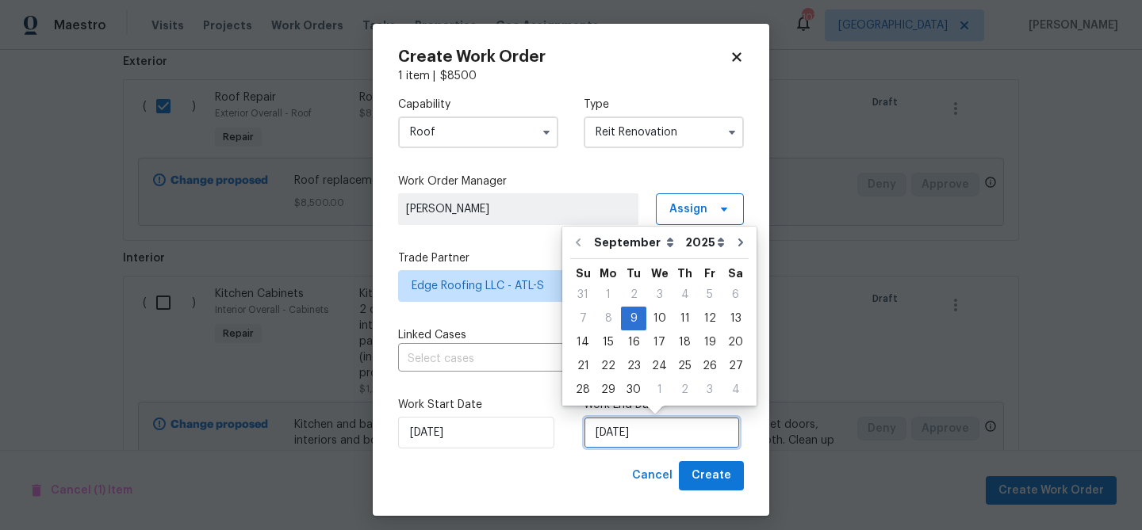
click at [664, 436] on input "[DATE]" at bounding box center [662, 433] width 156 height 32
click at [635, 335] on div "16" at bounding box center [633, 342] width 25 height 22
type input "[DATE]"
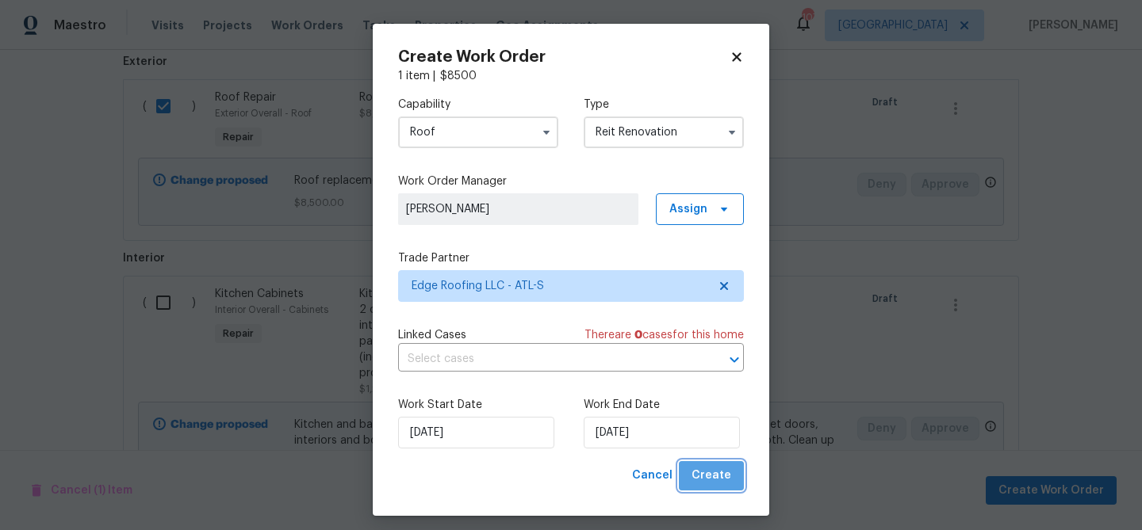
click at [715, 471] on span "Create" at bounding box center [711, 476] width 40 height 20
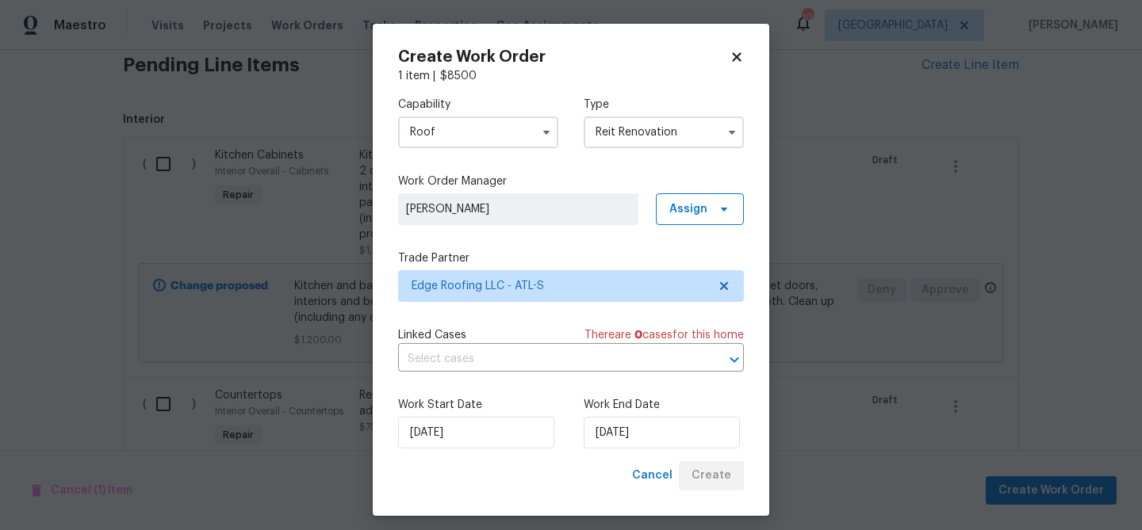
scroll to position [403, 0]
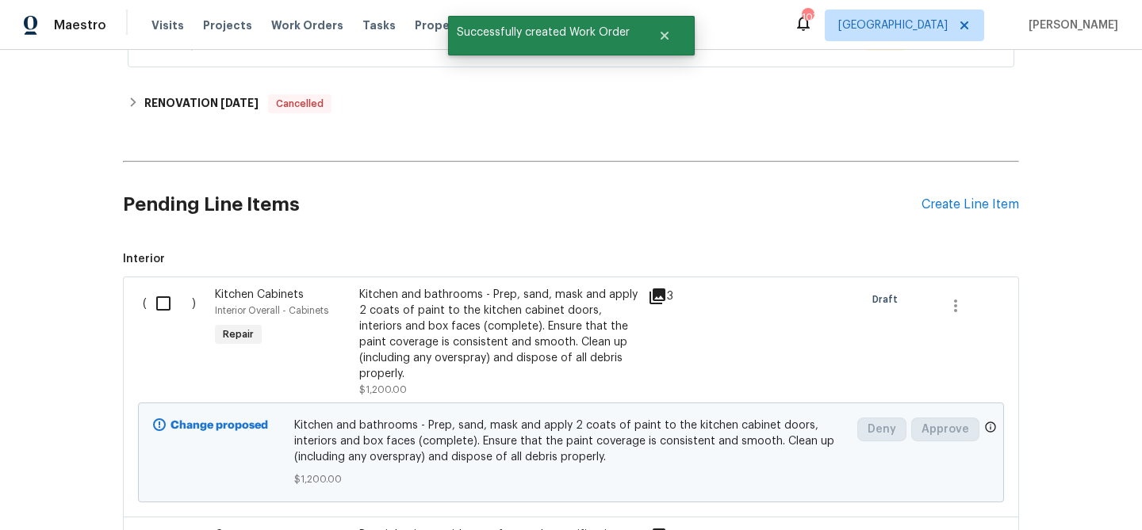
click at [160, 300] on input "checkbox" at bounding box center [169, 303] width 45 height 33
checkbox input "true"
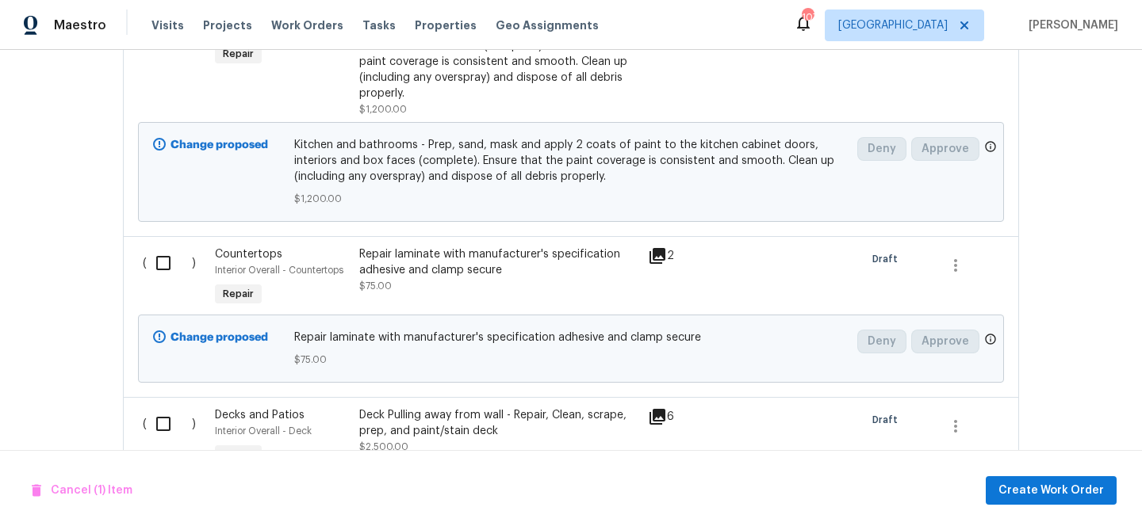
scroll to position [684, 0]
click at [167, 264] on input "checkbox" at bounding box center [169, 262] width 45 height 33
checkbox input "true"
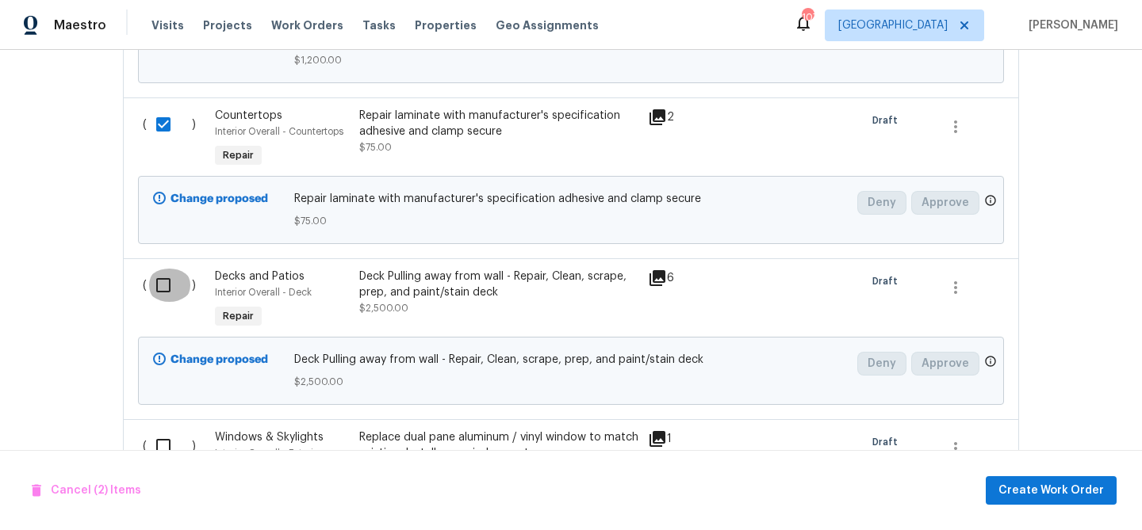
click at [160, 280] on input "checkbox" at bounding box center [169, 285] width 45 height 33
checkbox input "true"
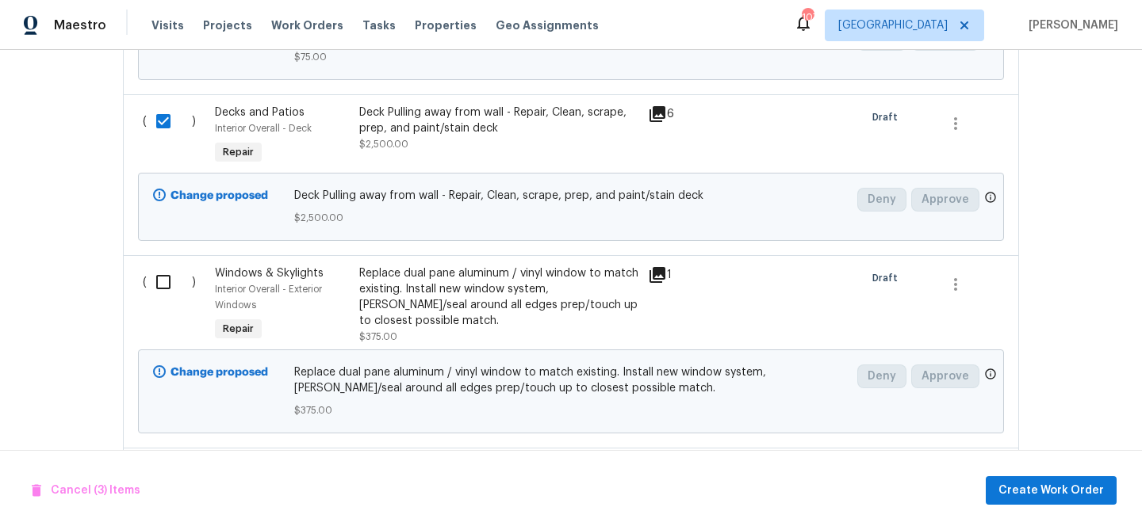
scroll to position [991, 0]
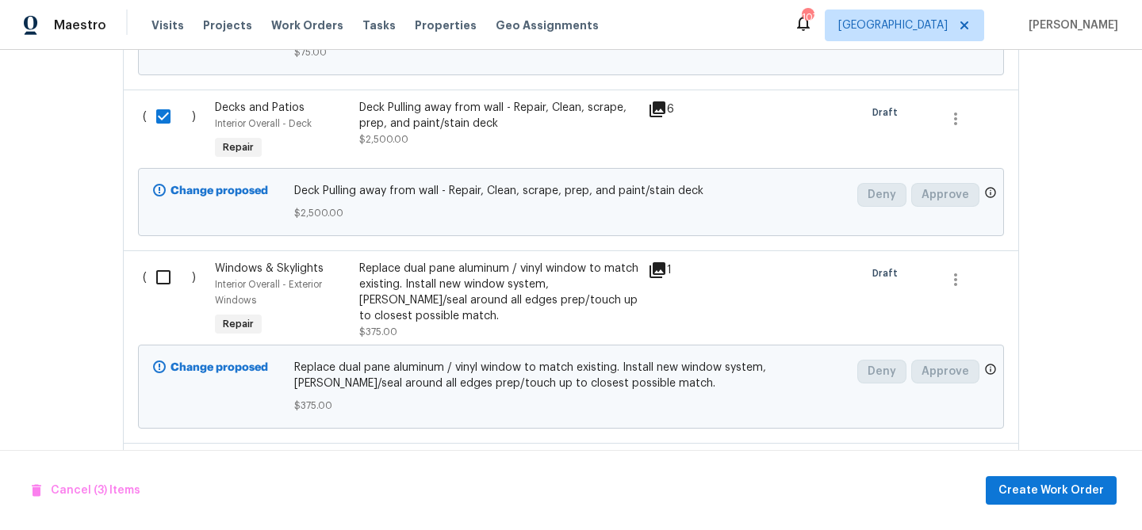
click at [160, 280] on input "checkbox" at bounding box center [169, 277] width 45 height 33
checkbox input "false"
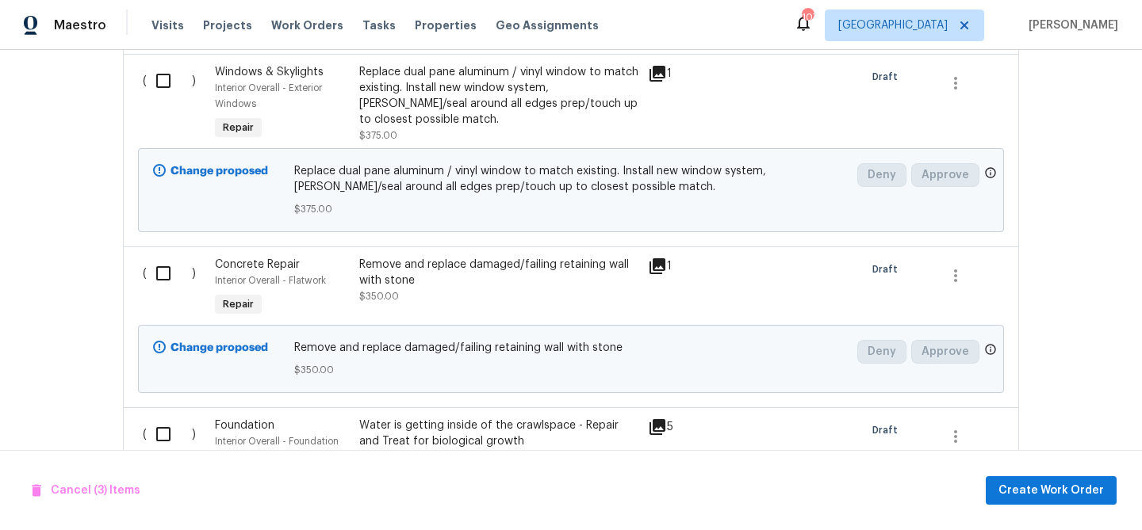
scroll to position [1191, 0]
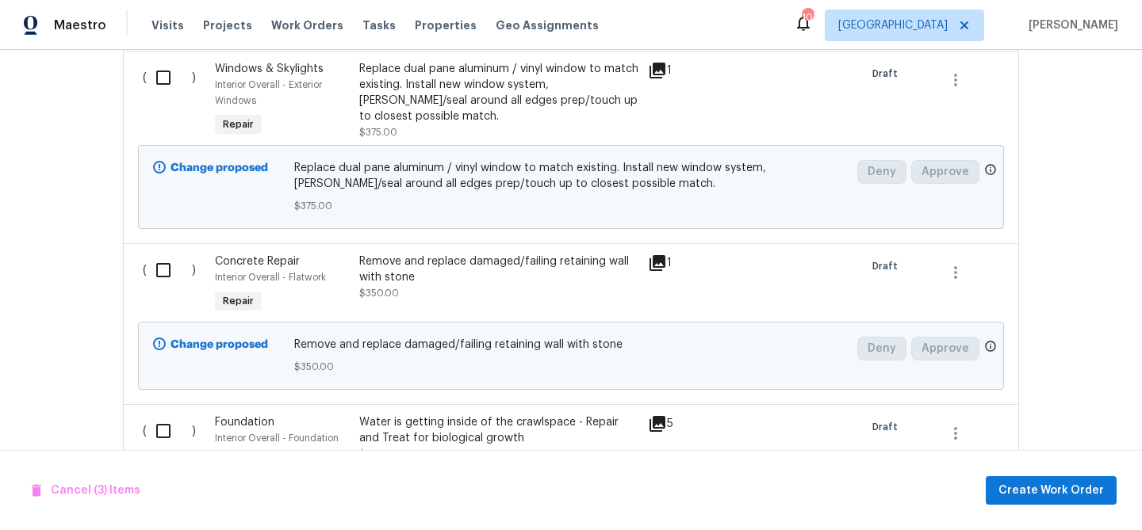
click at [163, 276] on input "checkbox" at bounding box center [169, 270] width 45 height 33
checkbox input "true"
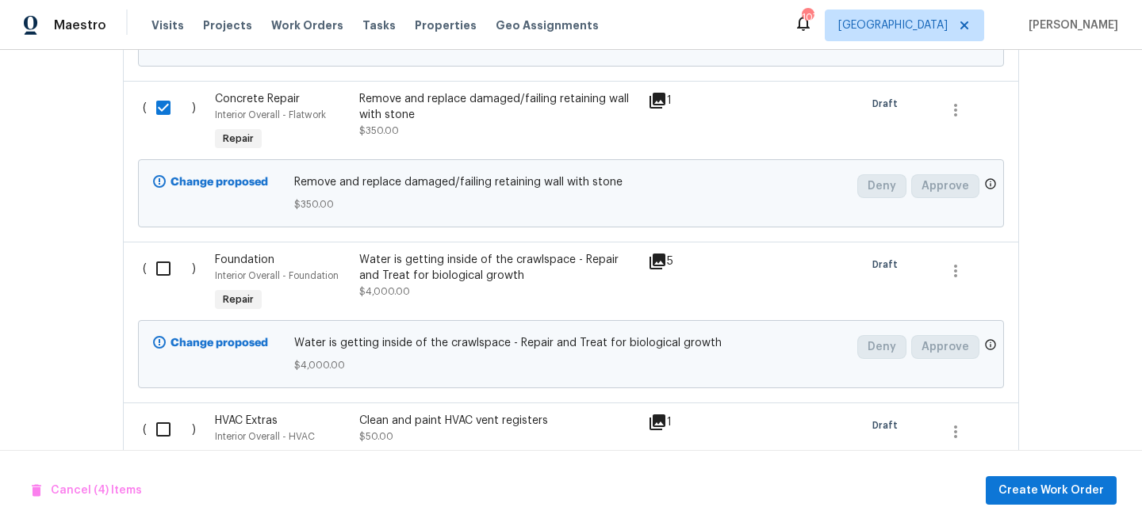
scroll to position [1364, 0]
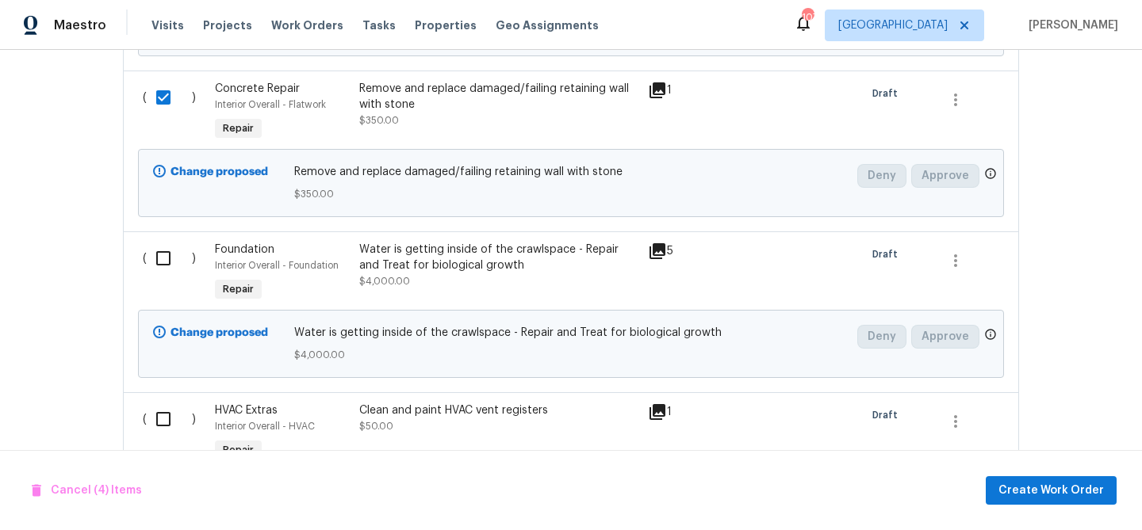
click at [163, 256] on input "checkbox" at bounding box center [169, 258] width 45 height 33
checkbox input "true"
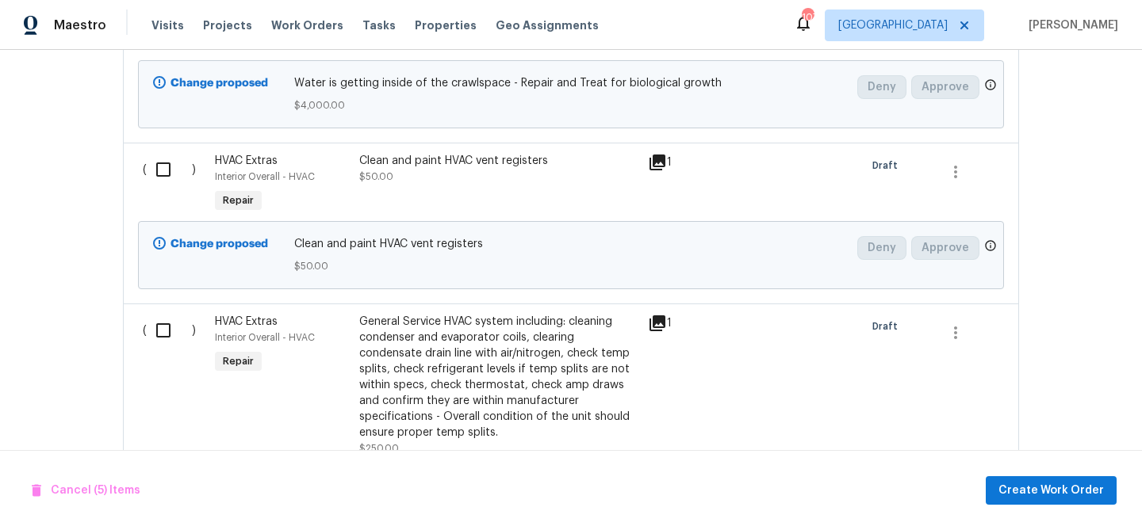
scroll to position [1627, 0]
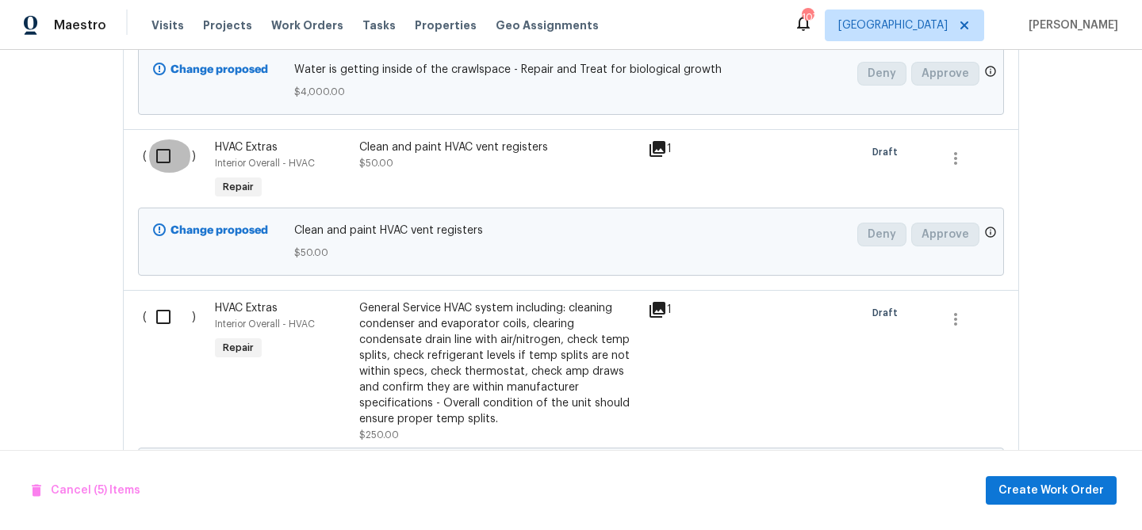
click at [160, 155] on input "checkbox" at bounding box center [169, 156] width 45 height 33
checkbox input "true"
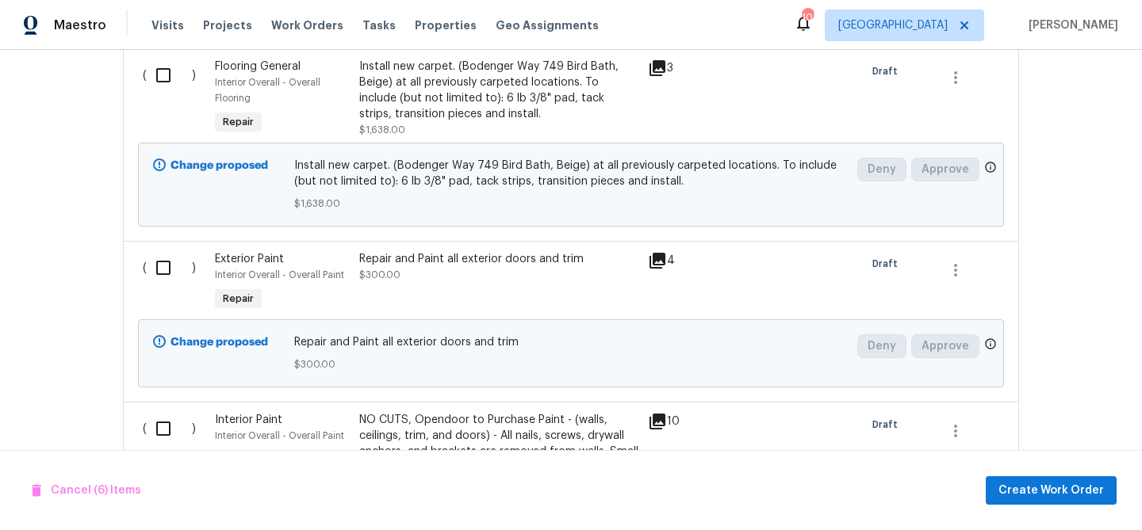
scroll to position [2771, 0]
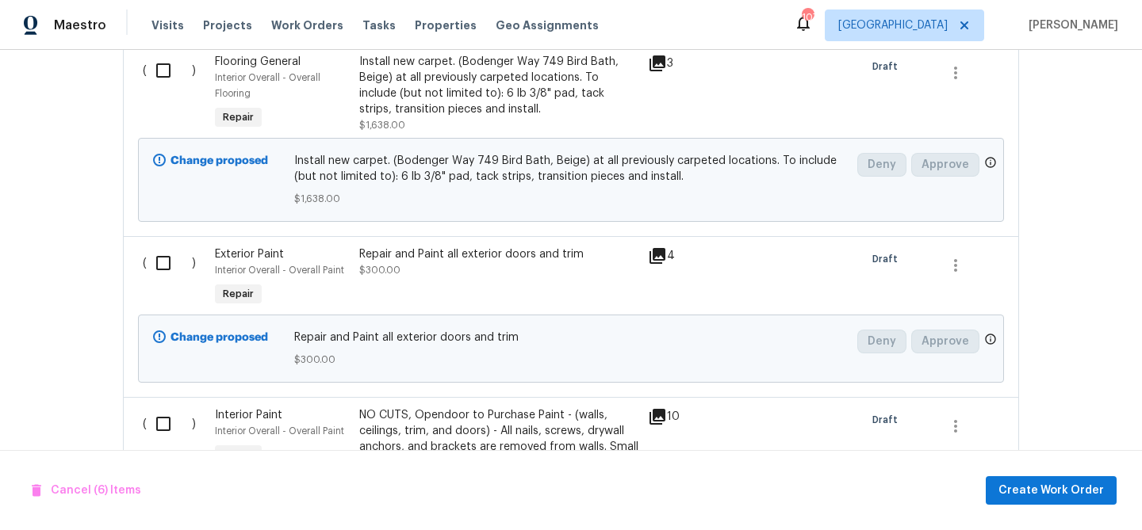
click at [170, 272] on input "checkbox" at bounding box center [169, 263] width 45 height 33
checkbox input "true"
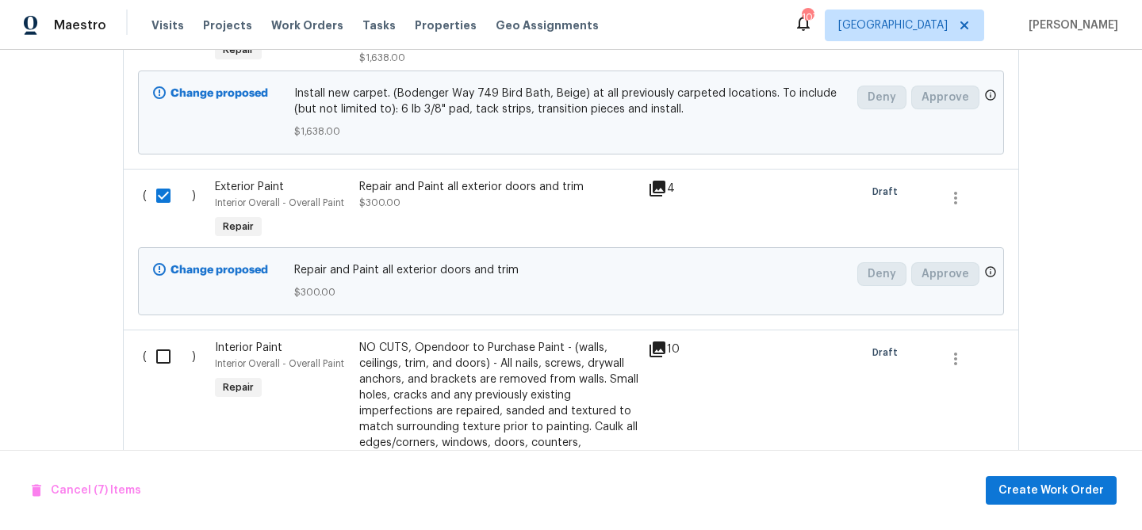
scroll to position [2885, 0]
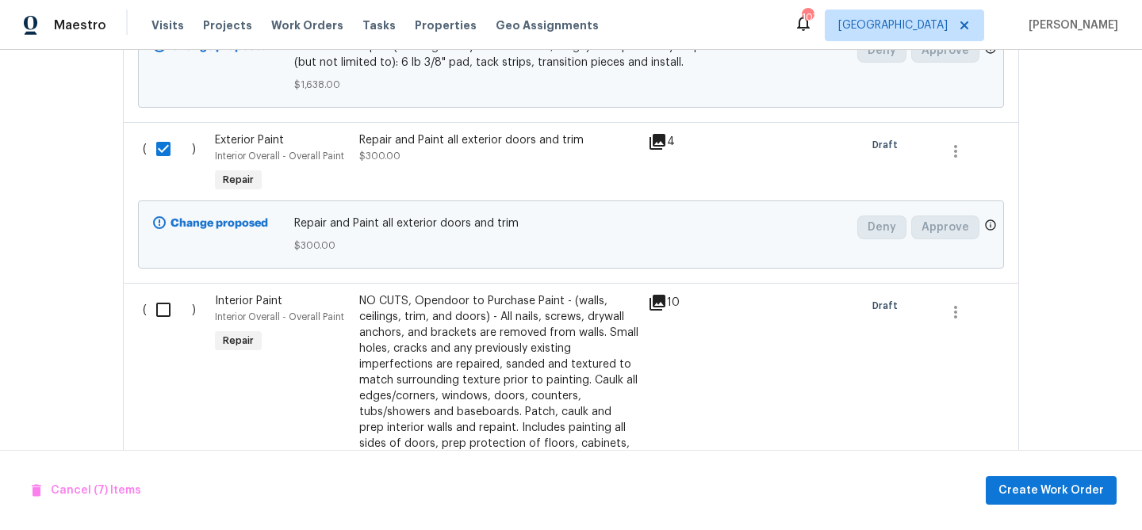
click at [167, 315] on input "checkbox" at bounding box center [169, 309] width 45 height 33
checkbox input "true"
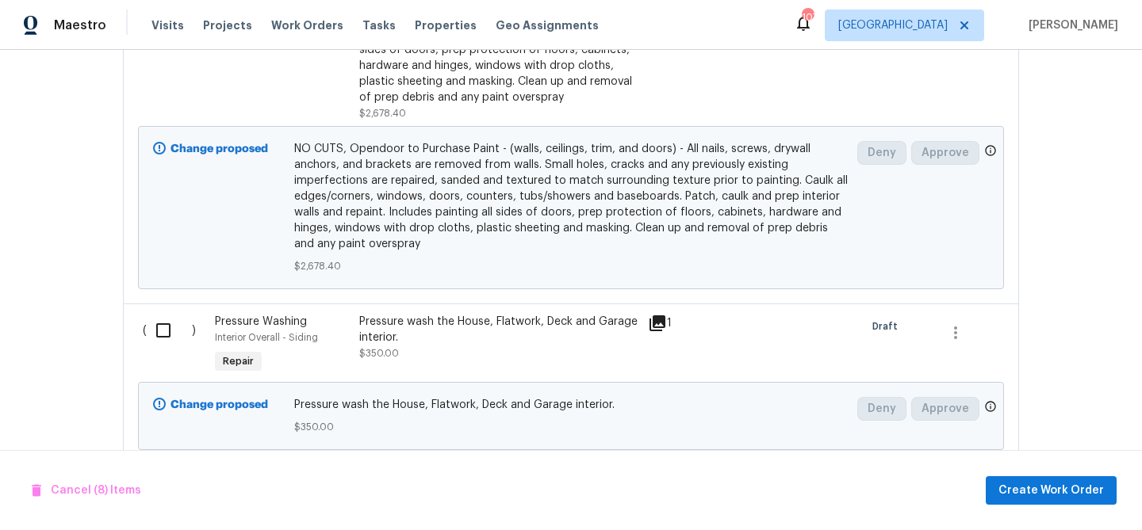
scroll to position [3316, 0]
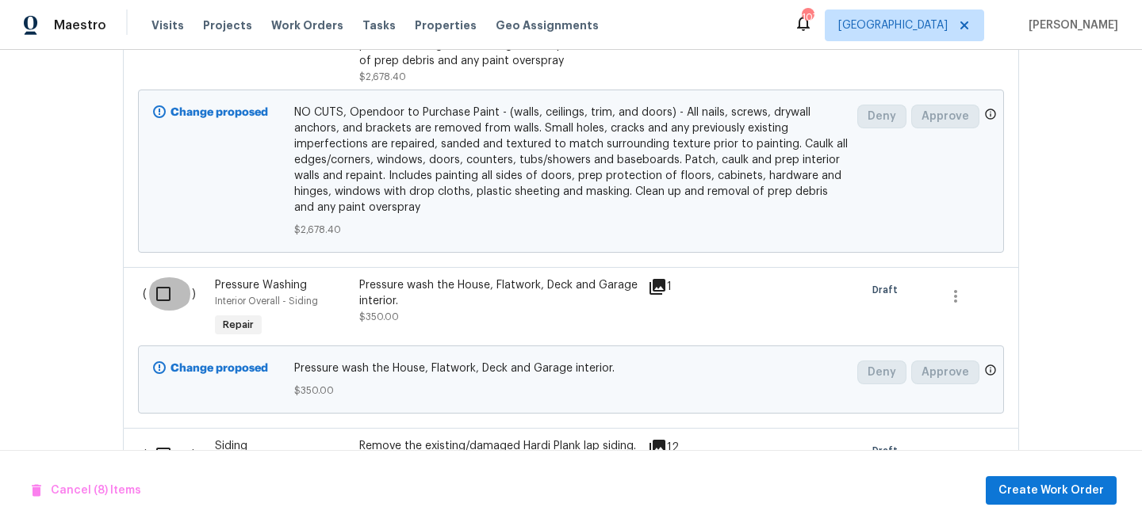
click at [167, 311] on input "checkbox" at bounding box center [169, 294] width 45 height 33
checkbox input "true"
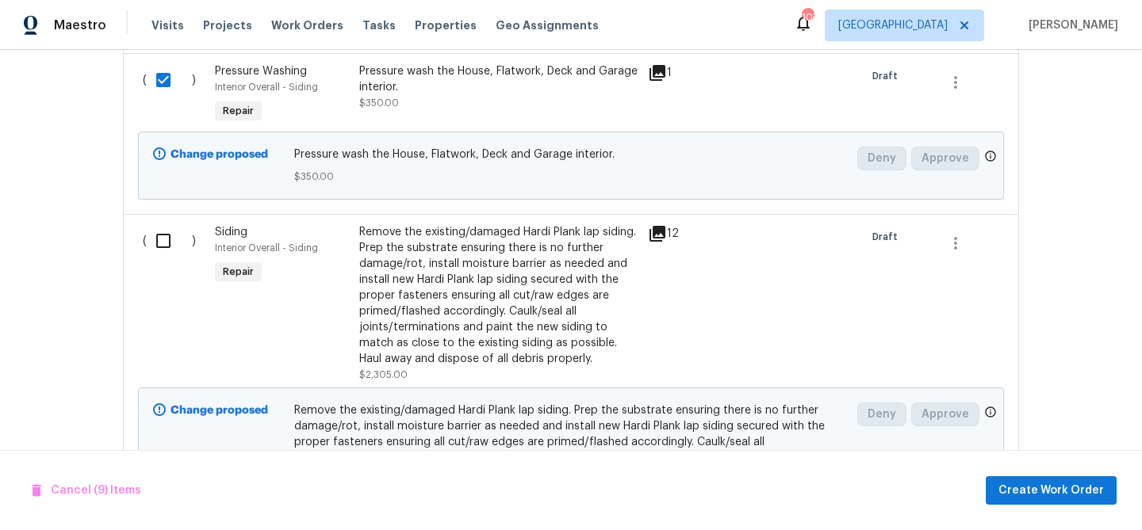
scroll to position [3534, 0]
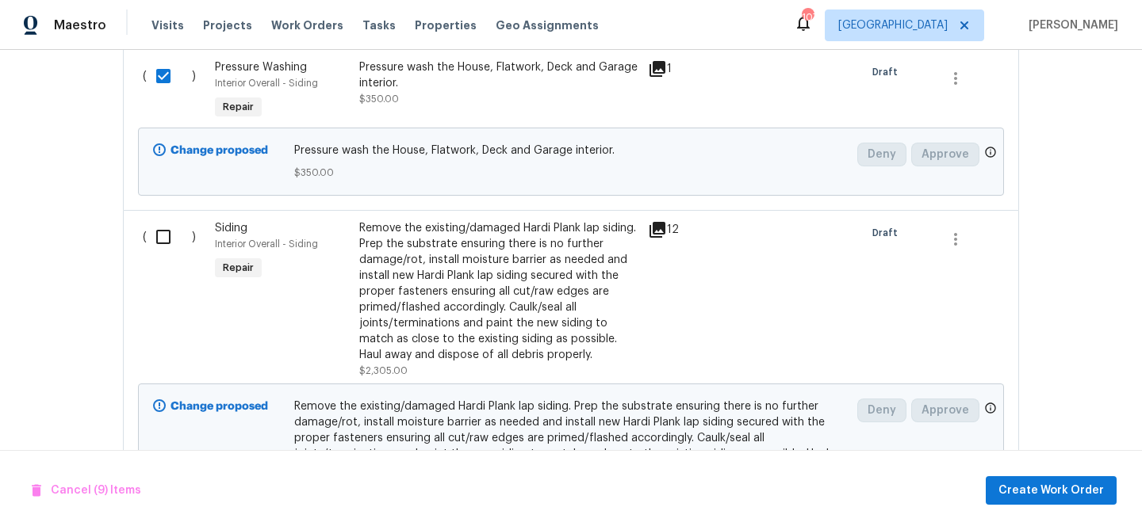
click at [165, 254] on input "checkbox" at bounding box center [169, 236] width 45 height 33
checkbox input "true"
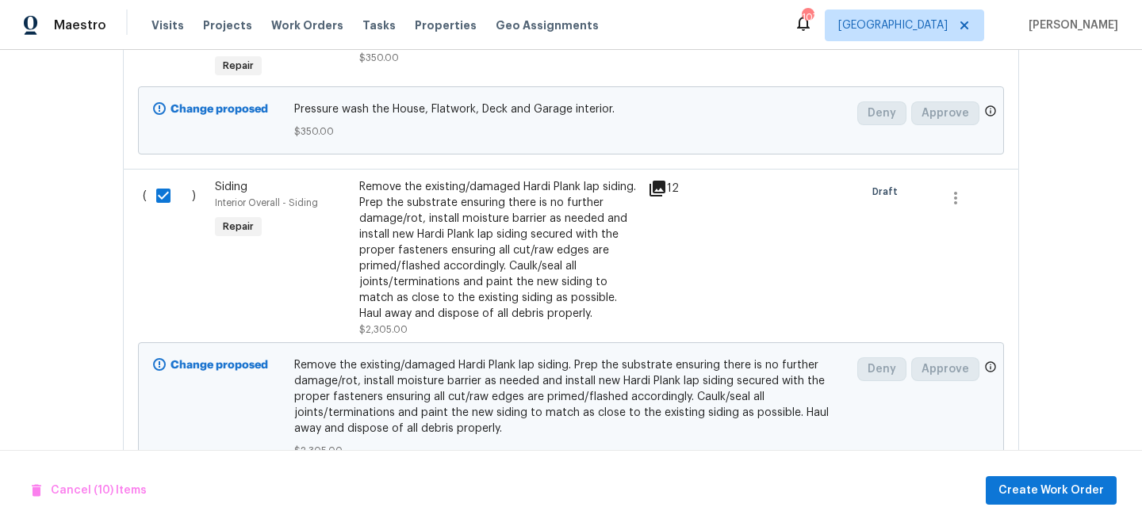
scroll to position [3649, 0]
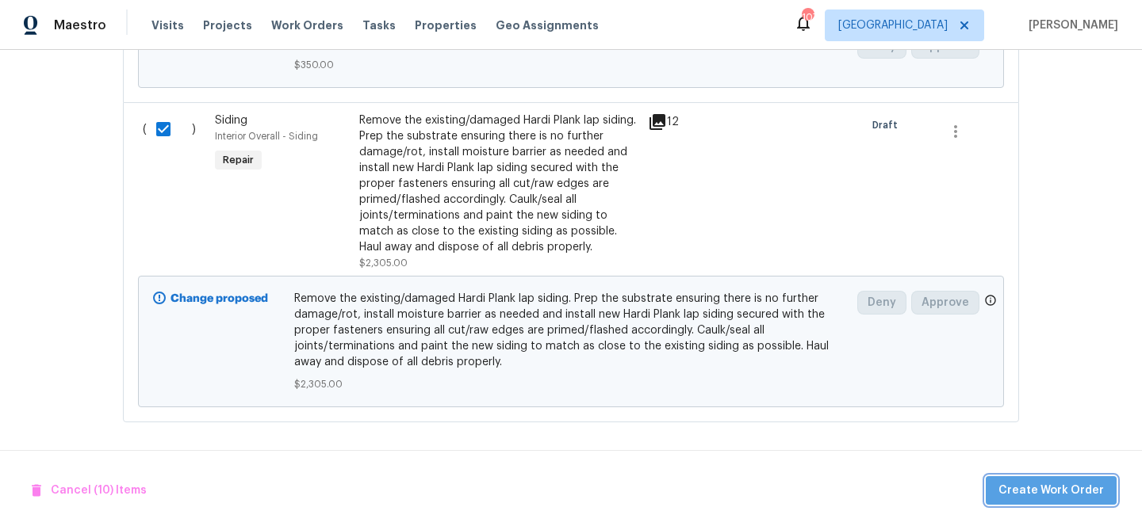
click at [1092, 494] on span "Create Work Order" at bounding box center [1050, 491] width 105 height 20
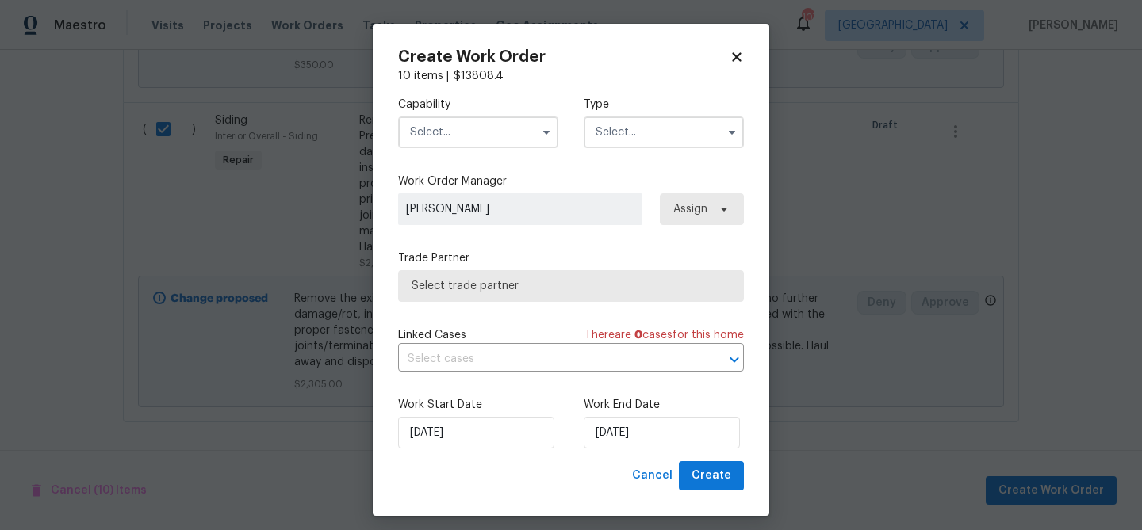
click at [495, 133] on input "text" at bounding box center [478, 133] width 160 height 32
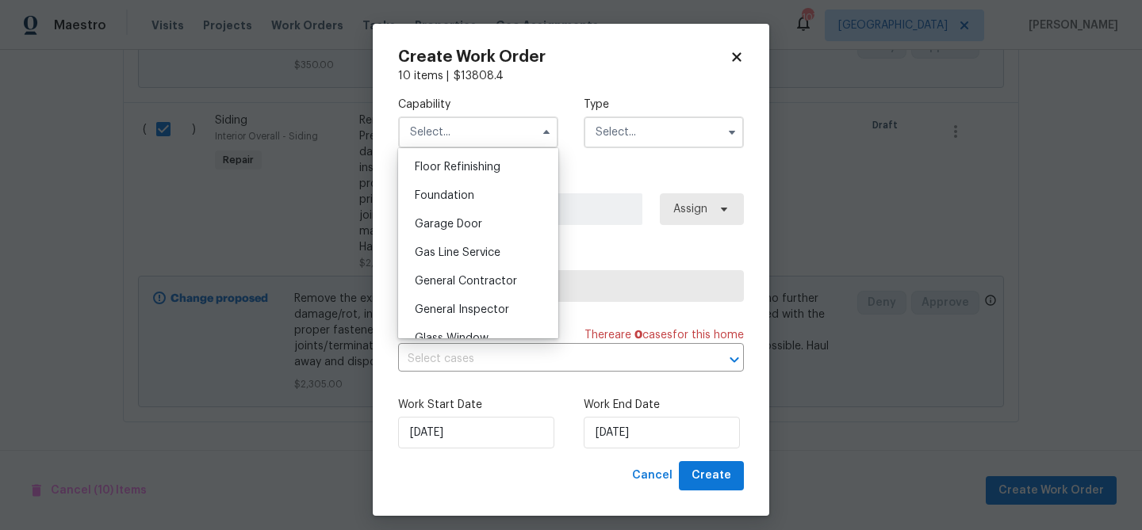
scroll to position [648, 0]
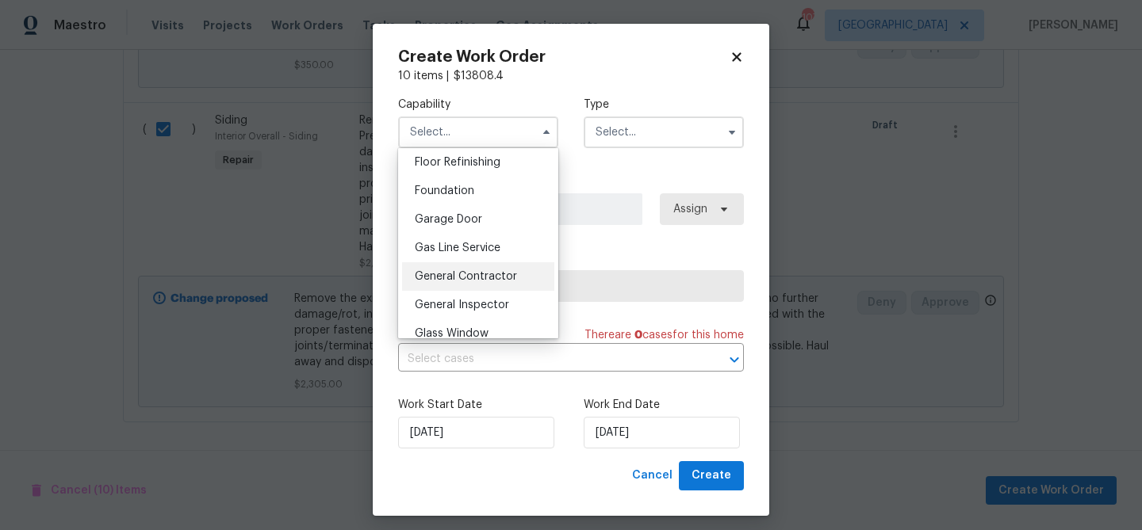
click at [483, 274] on span "General Contractor" at bounding box center [466, 276] width 102 height 11
type input "General Contractor"
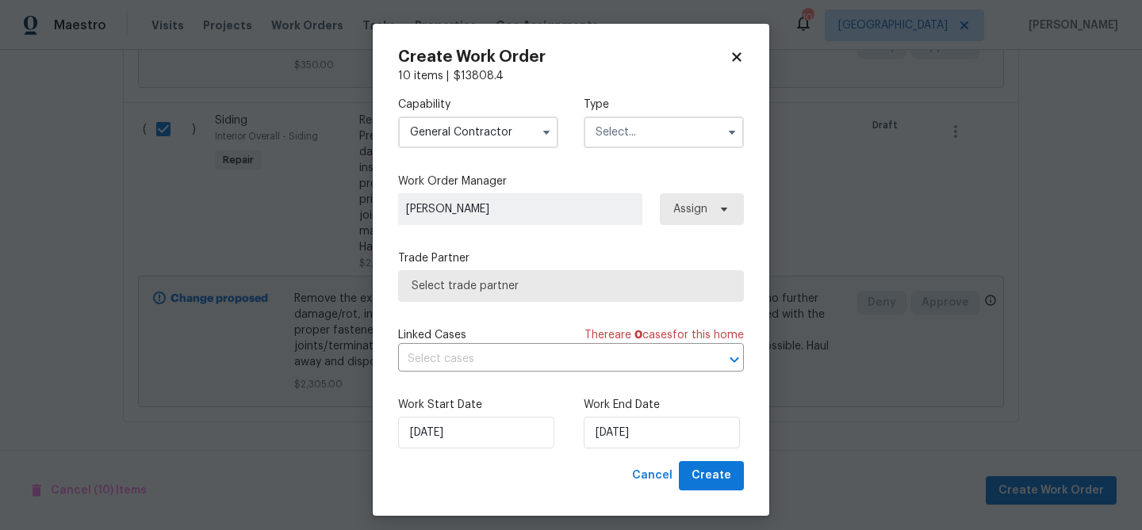
click at [640, 126] on input "text" at bounding box center [664, 133] width 160 height 32
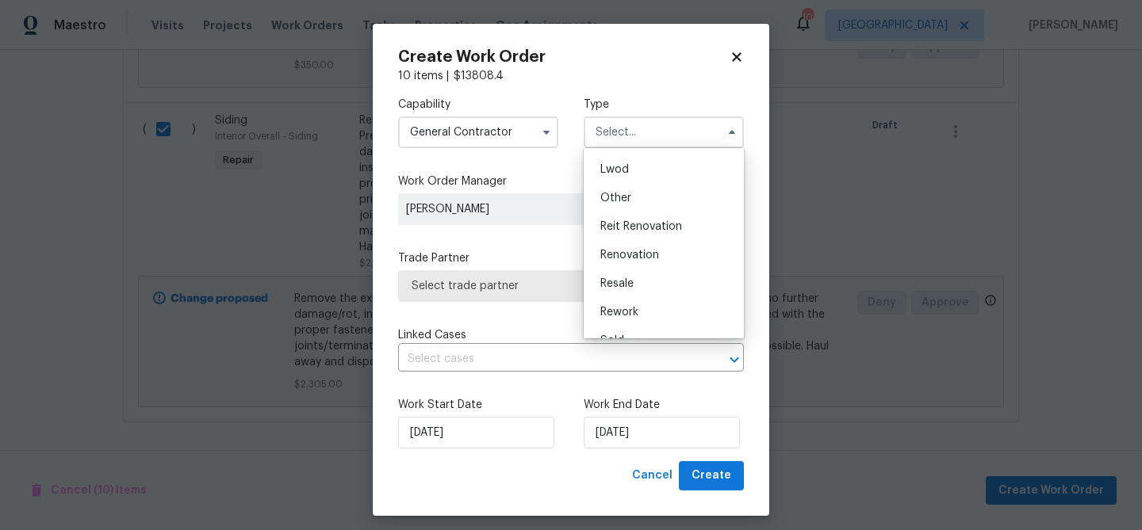
scroll to position [170, 0]
click at [649, 230] on span "Reit Renovation" at bounding box center [641, 225] width 82 height 11
type input "Reit Renovation"
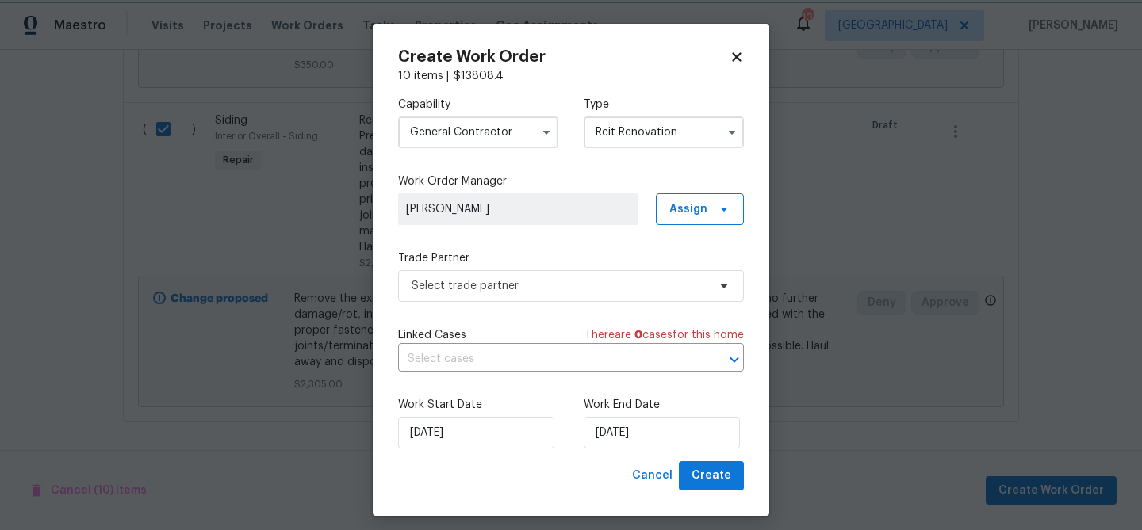
scroll to position [0, 0]
click at [611, 281] on span "Select trade partner" at bounding box center [560, 286] width 296 height 16
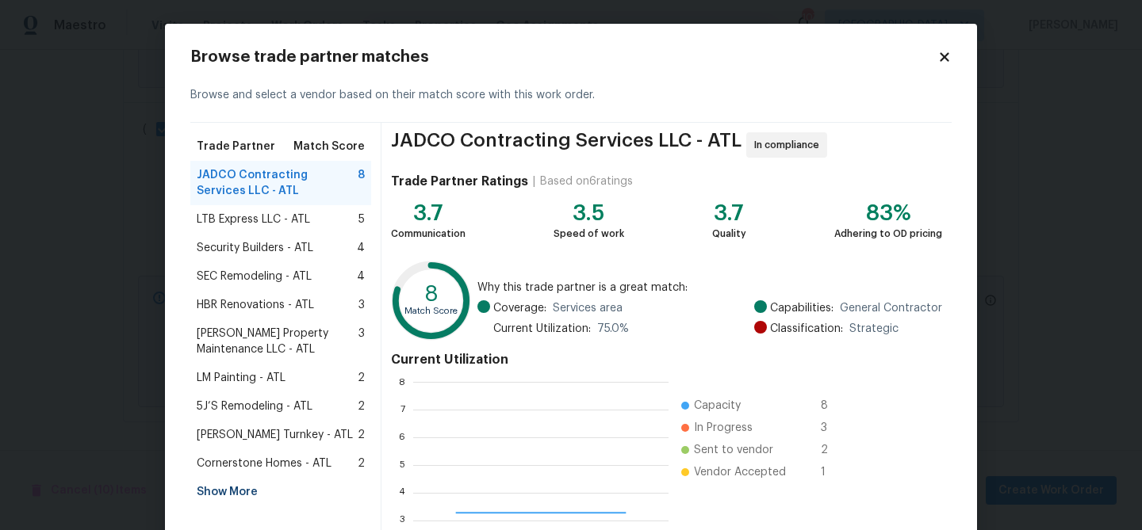
scroll to position [222, 255]
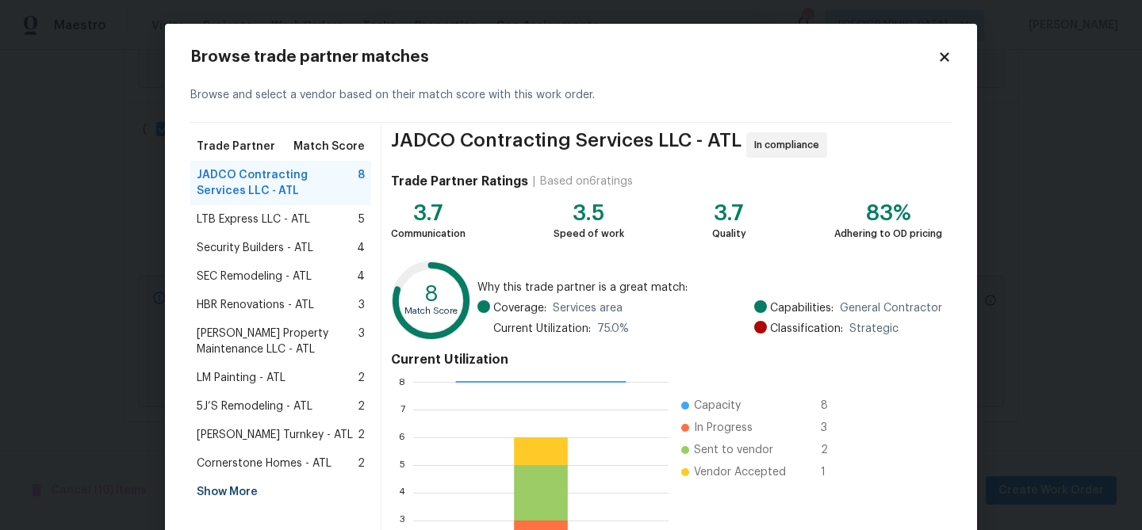
click at [263, 250] on span "Security Builders - ATL" at bounding box center [255, 248] width 117 height 16
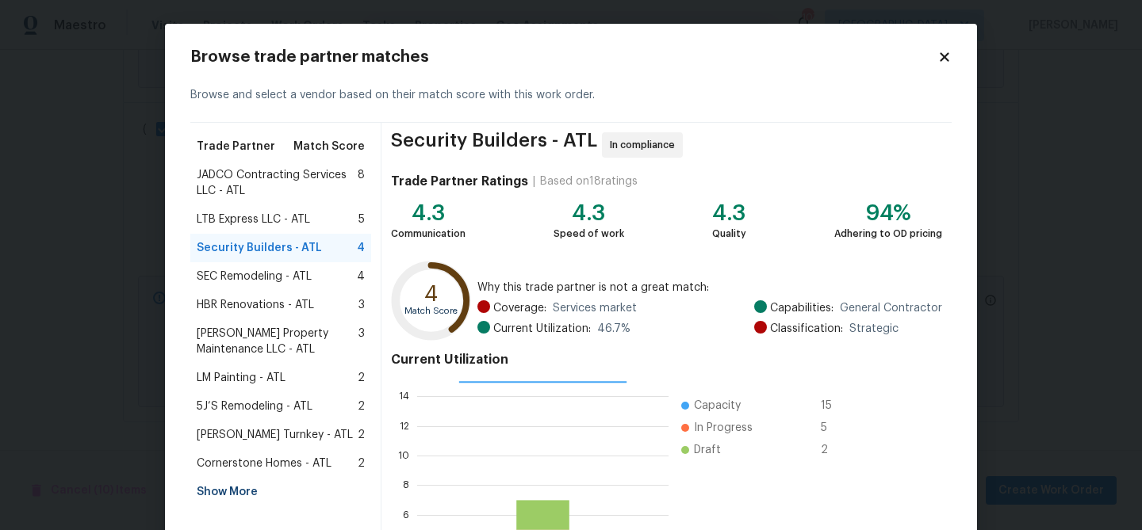
scroll to position [169, 0]
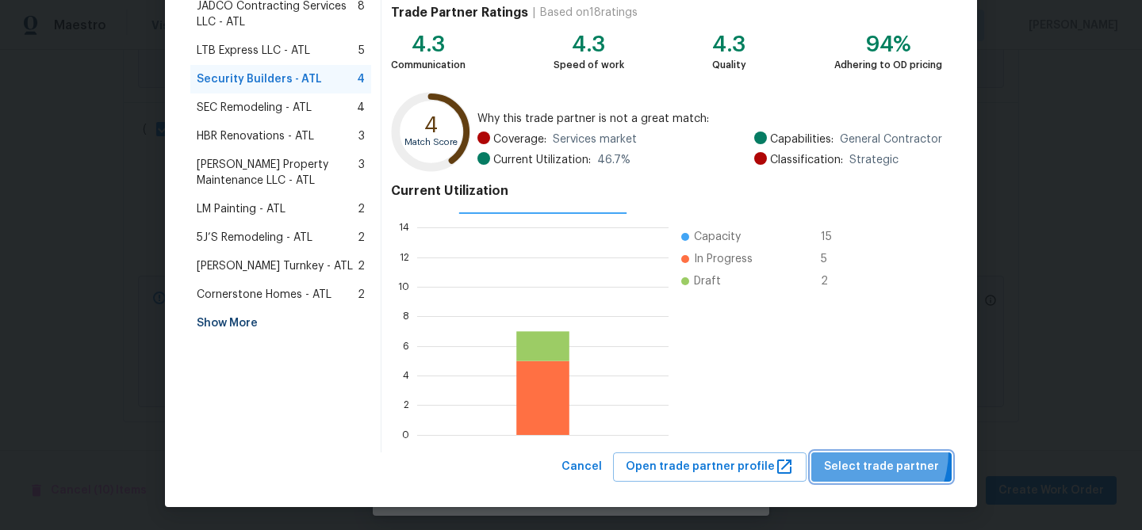
click at [856, 453] on button "Select trade partner" at bounding box center [881, 467] width 140 height 29
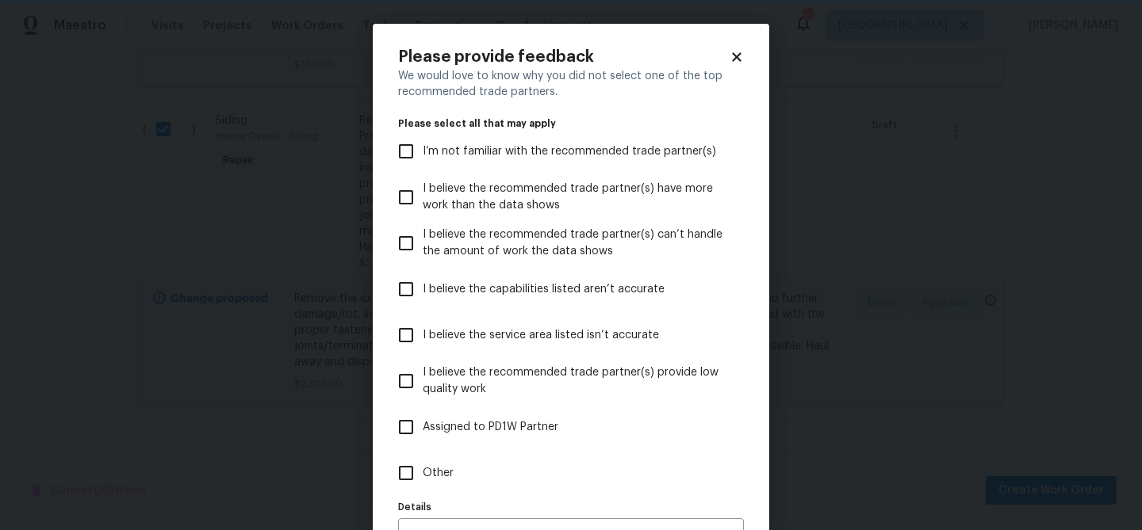
scroll to position [98, 0]
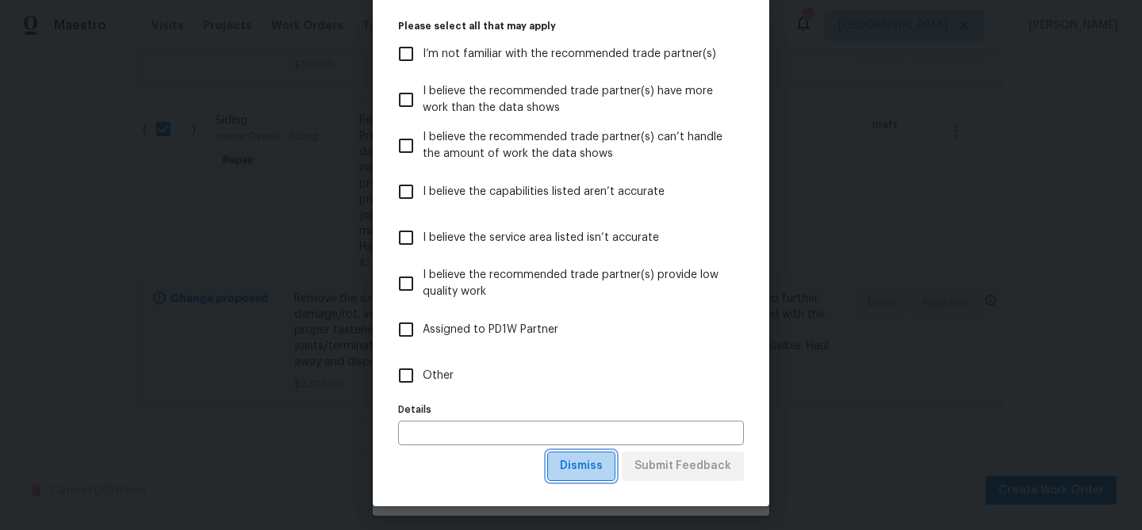
click at [603, 469] on span "Dismiss" at bounding box center [581, 467] width 43 height 20
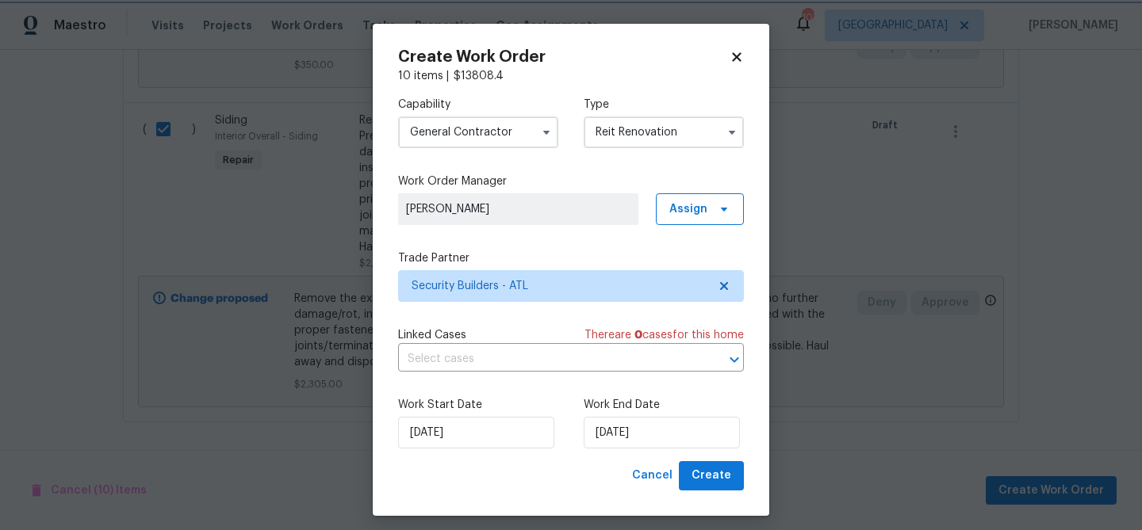
scroll to position [0, 0]
click at [613, 439] on input "[DATE]" at bounding box center [662, 433] width 156 height 32
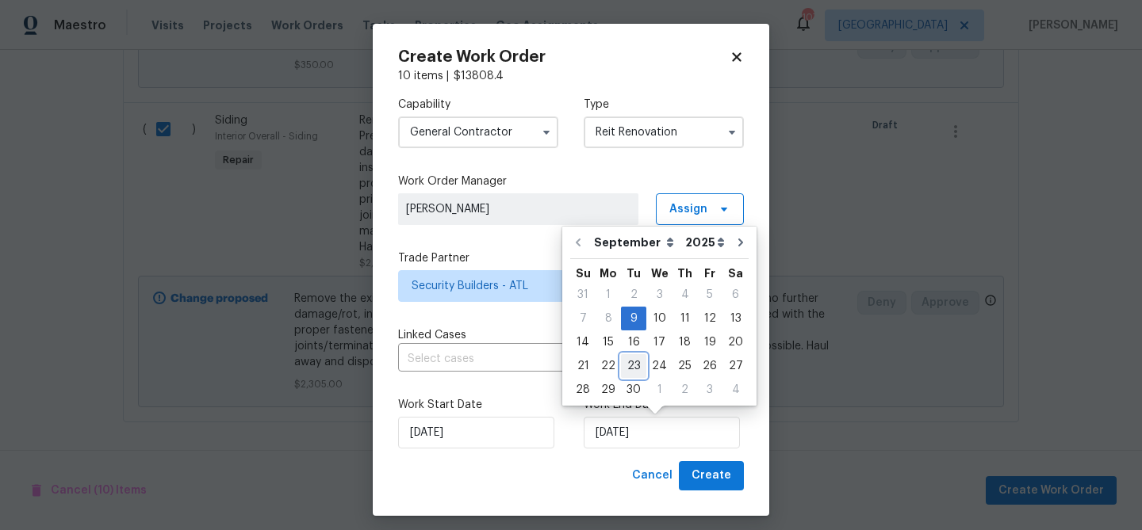
click at [634, 358] on div "23" at bounding box center [633, 366] width 25 height 22
type input "[DATE]"
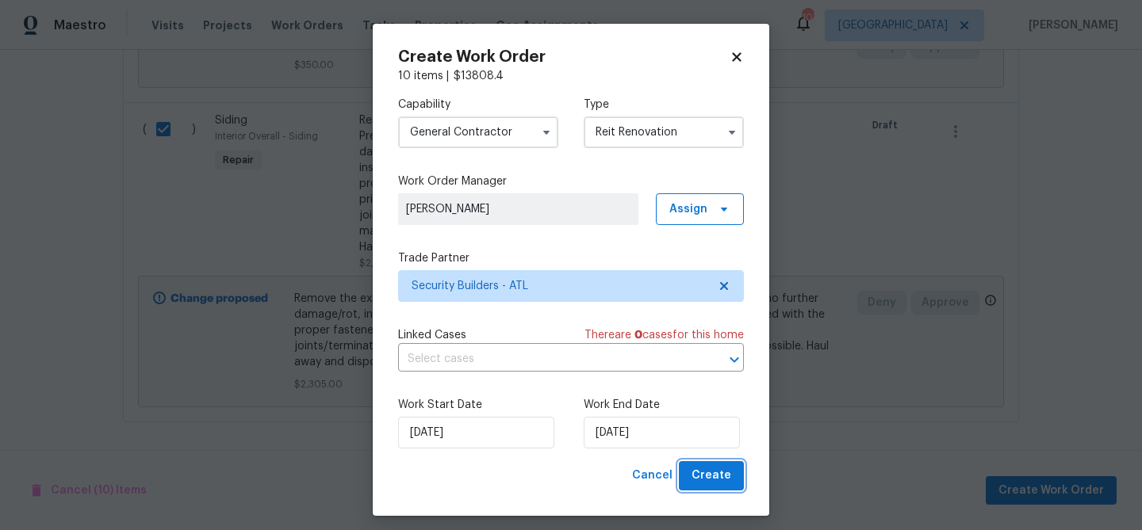
click at [695, 466] on button "Create" at bounding box center [711, 475] width 65 height 29
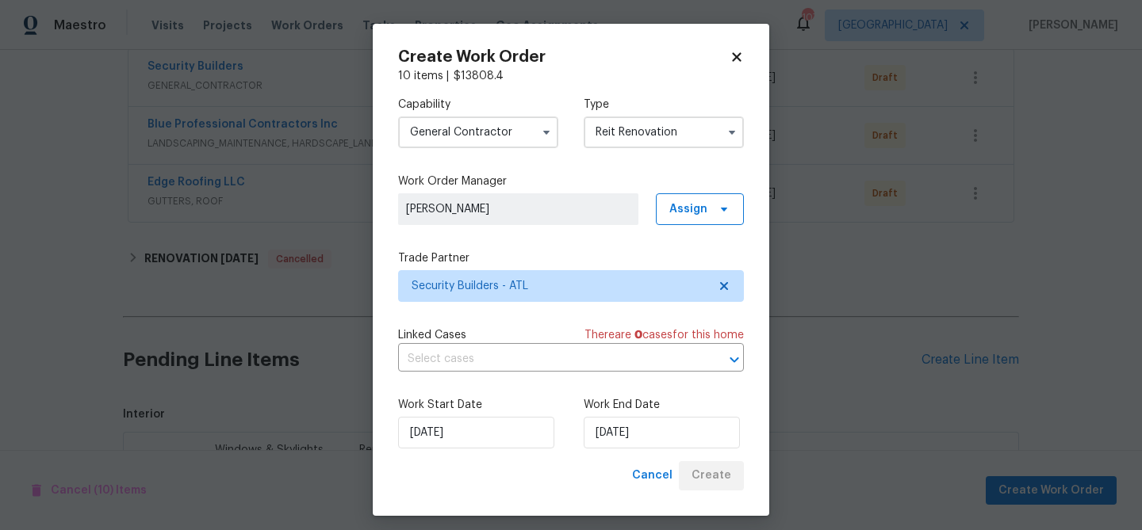
scroll to position [1602, 0]
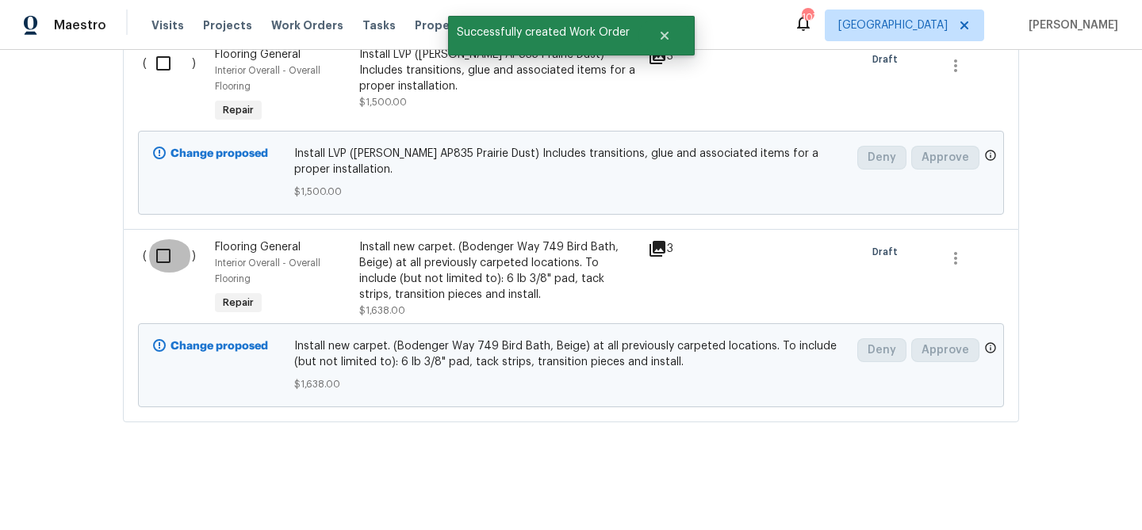
click at [169, 252] on input "checkbox" at bounding box center [169, 255] width 45 height 33
checkbox input "true"
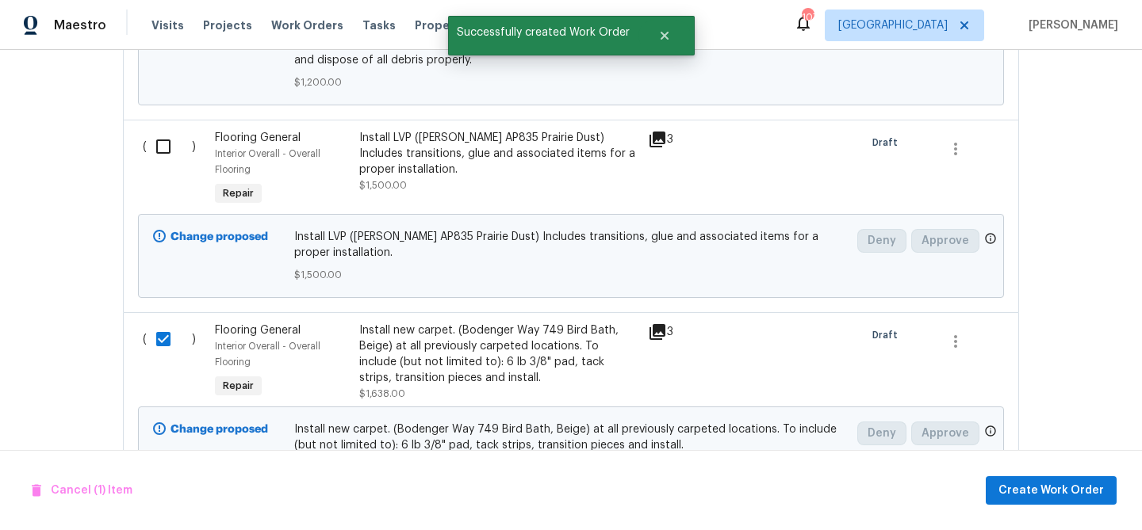
scroll to position [1517, 0]
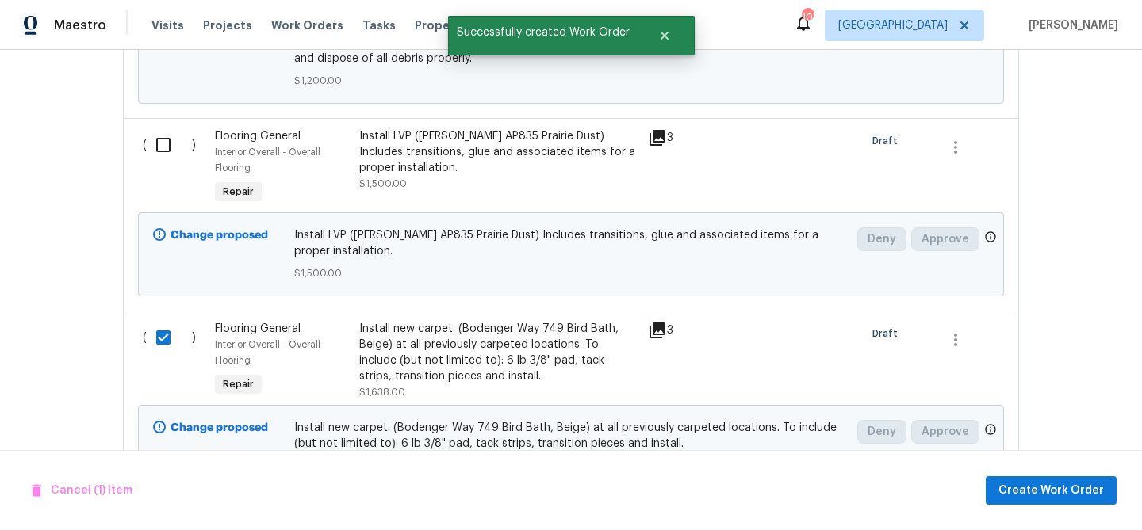
click at [161, 155] on input "checkbox" at bounding box center [169, 144] width 45 height 33
checkbox input "true"
click at [1043, 484] on span "Create Work Order" at bounding box center [1050, 491] width 105 height 20
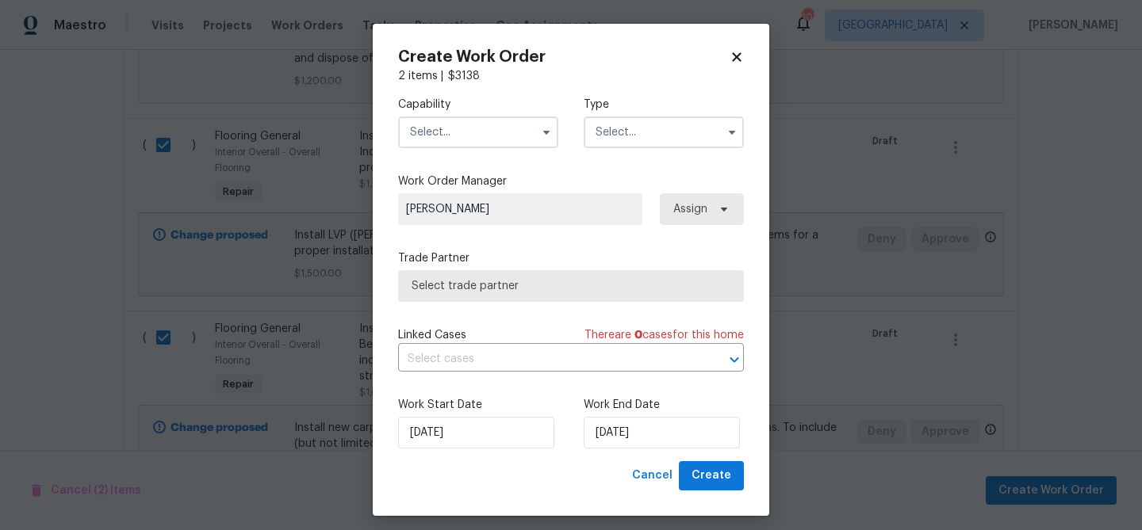
click at [430, 138] on input "text" at bounding box center [478, 133] width 160 height 32
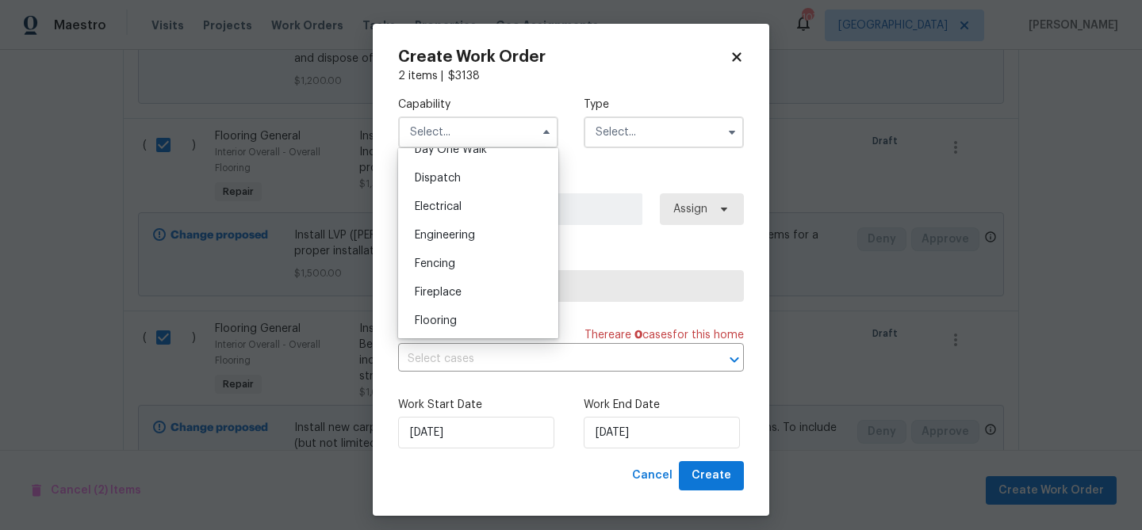
scroll to position [472, 0]
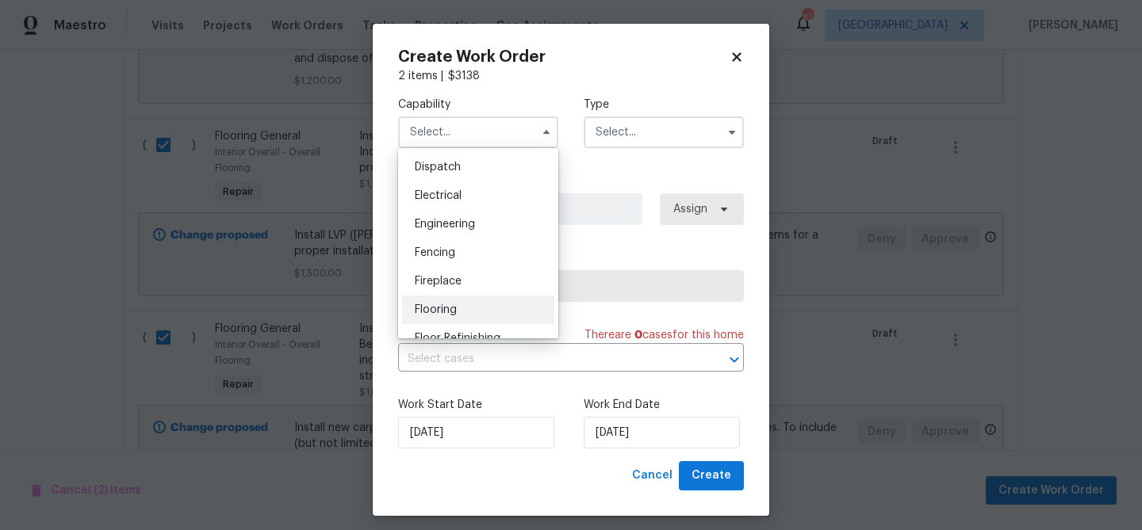
click at [497, 308] on div "Flooring" at bounding box center [478, 310] width 152 height 29
type input "Flooring"
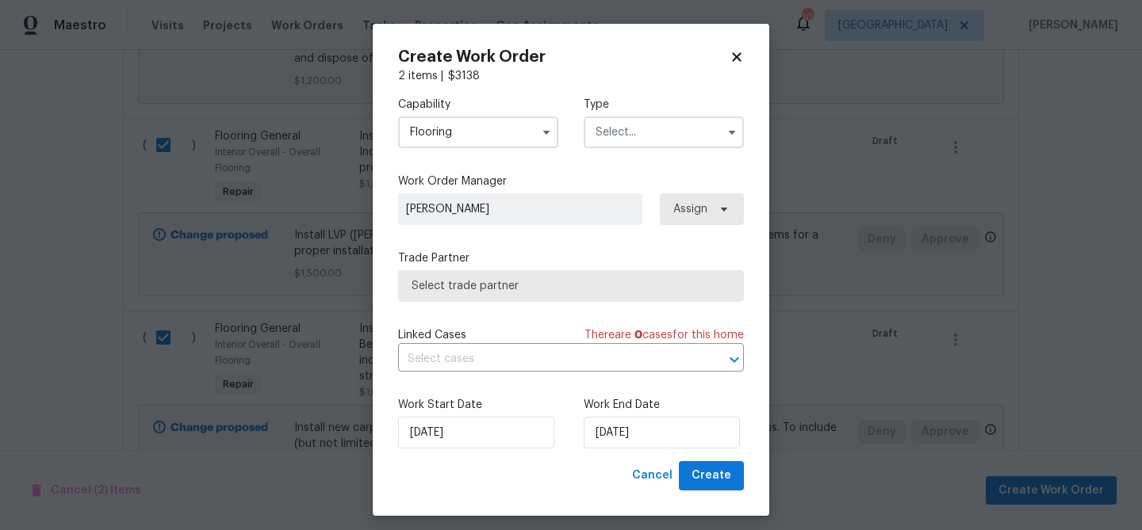
click at [608, 125] on input "text" at bounding box center [664, 133] width 160 height 32
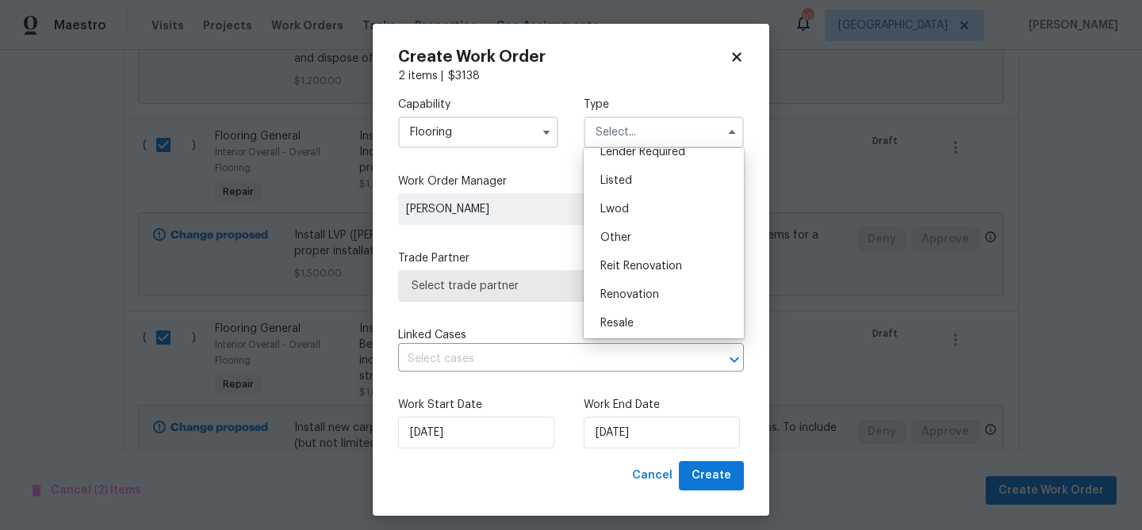
scroll to position [145, 0]
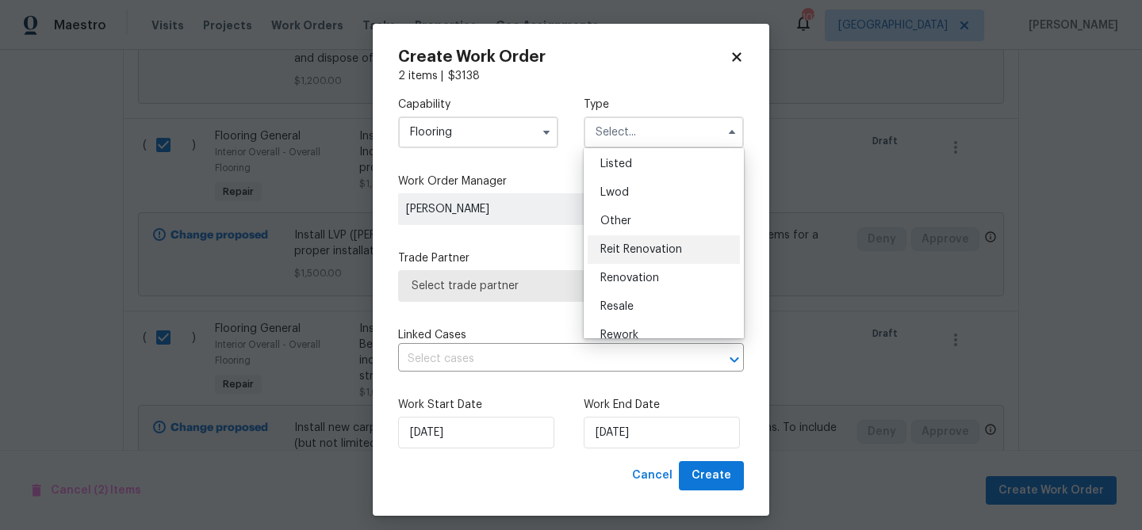
click at [637, 247] on span "Reit Renovation" at bounding box center [641, 249] width 82 height 11
type input "Reit Renovation"
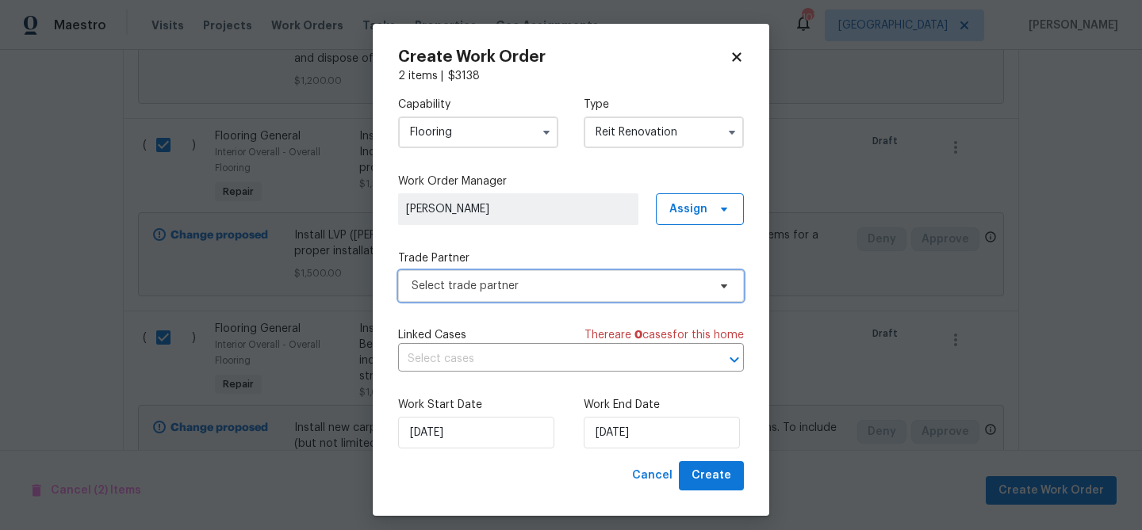
click at [628, 289] on span "Select trade partner" at bounding box center [560, 286] width 296 height 16
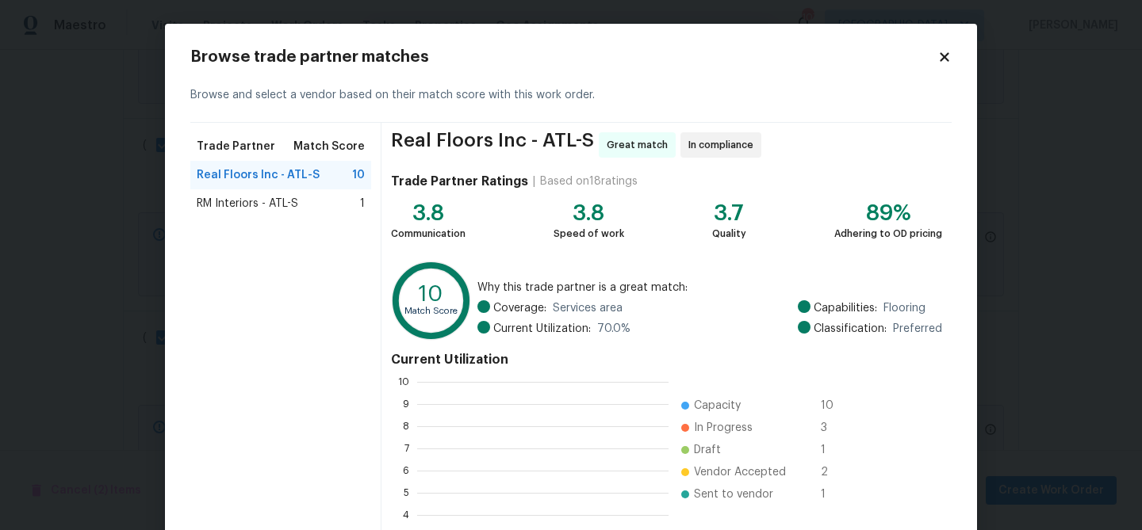
scroll to position [222, 251]
click at [270, 176] on span "Real Floors Inc - ATL-S" at bounding box center [258, 175] width 123 height 16
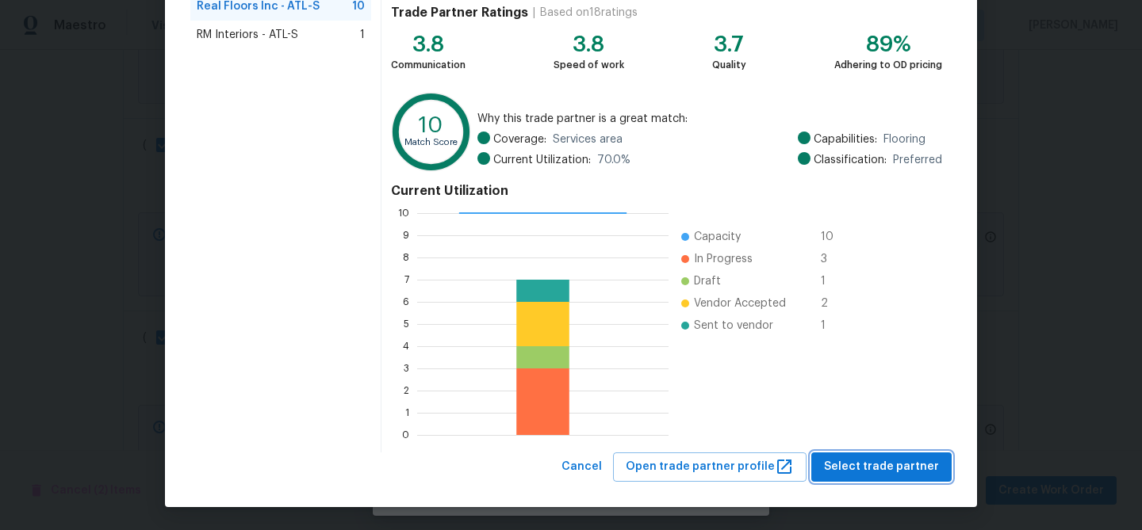
click at [867, 458] on span "Select trade partner" at bounding box center [881, 468] width 115 height 20
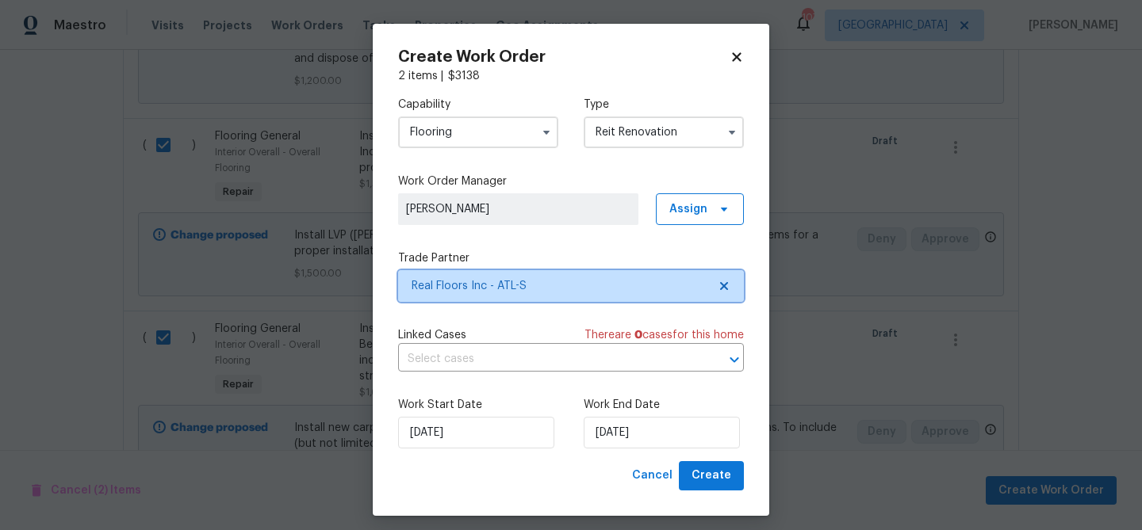
scroll to position [0, 0]
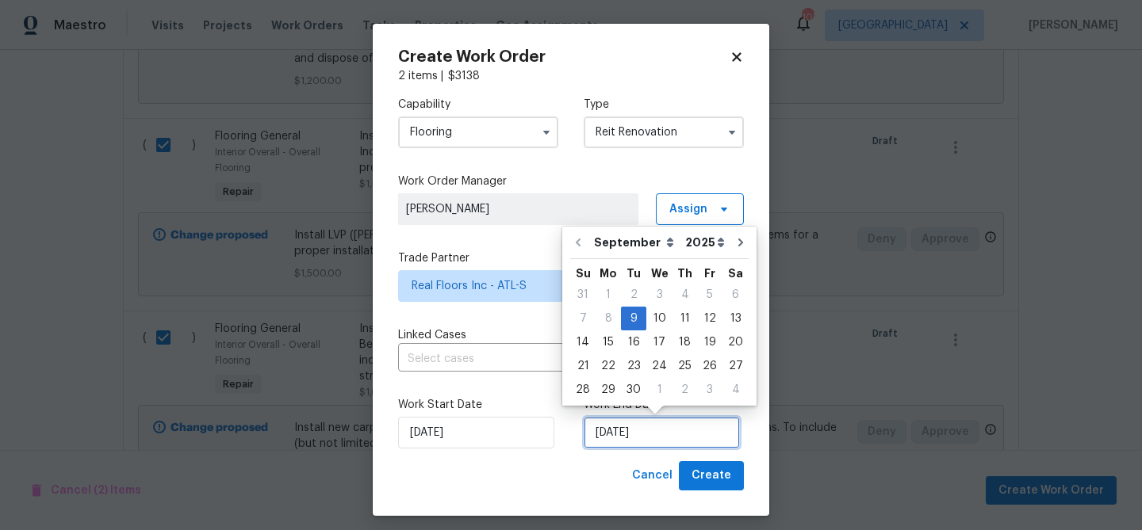
click at [645, 442] on input "[DATE]" at bounding box center [662, 433] width 156 height 32
click at [629, 358] on div "23" at bounding box center [633, 366] width 25 height 22
type input "[DATE]"
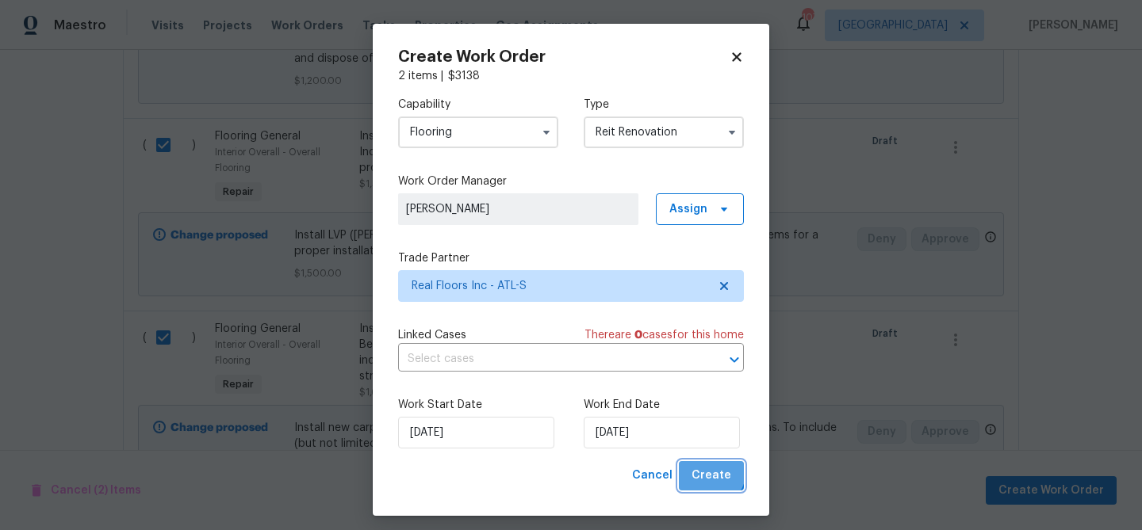
click at [709, 471] on span "Create" at bounding box center [711, 476] width 40 height 20
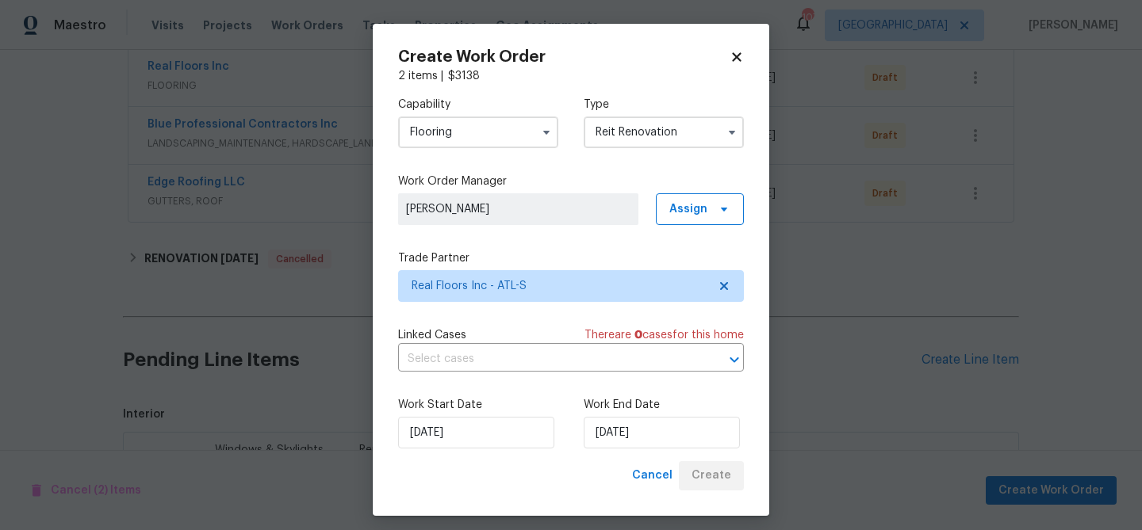
scroll to position [1273, 0]
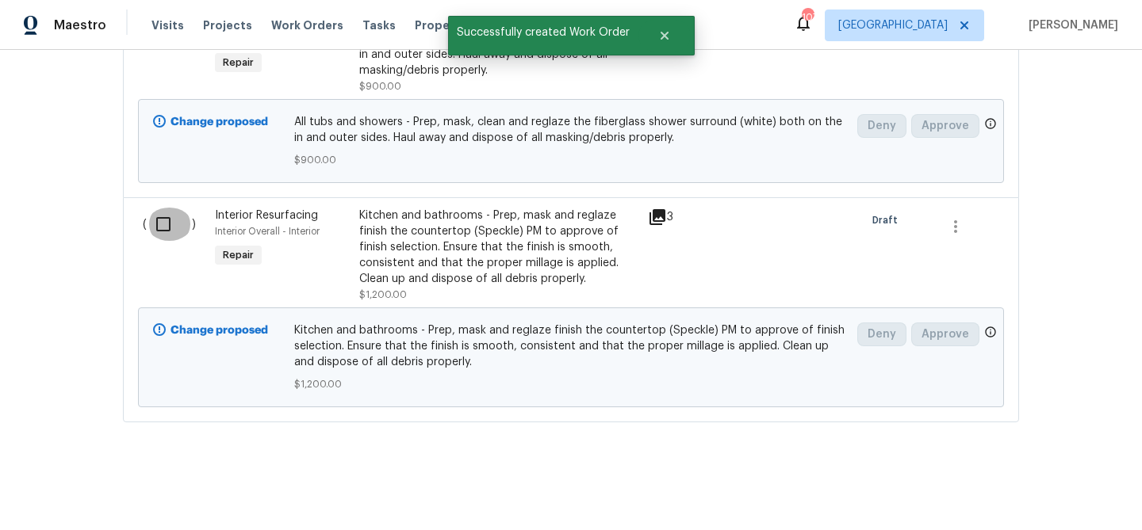
click at [164, 223] on input "checkbox" at bounding box center [169, 224] width 45 height 33
checkbox input "true"
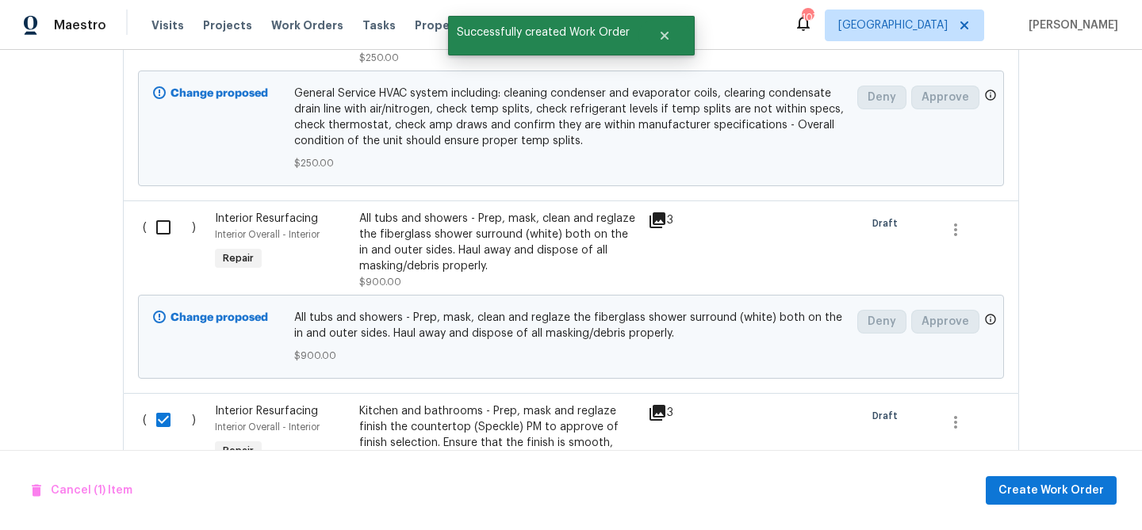
scroll to position [1023, 0]
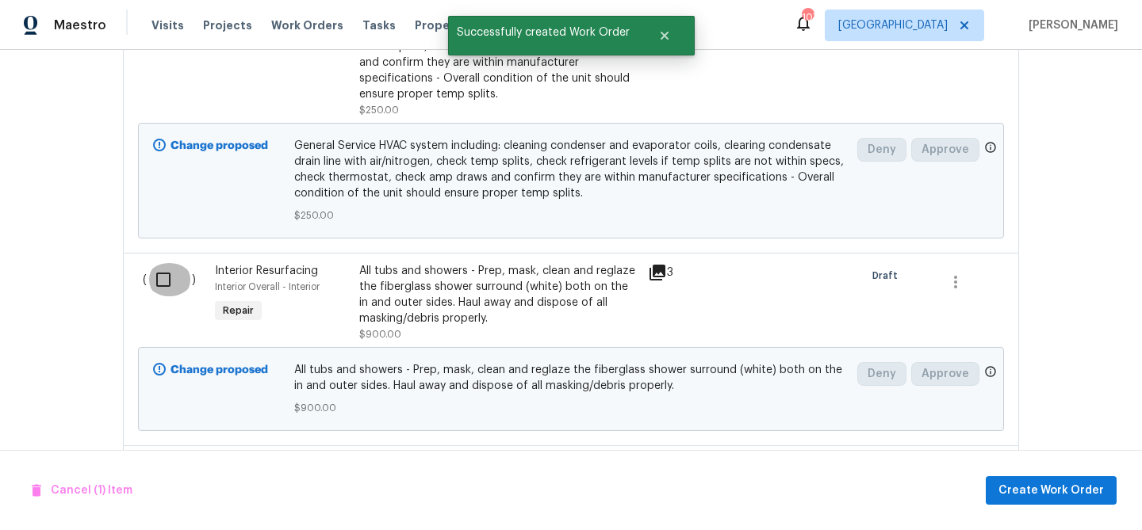
click at [154, 274] on input "checkbox" at bounding box center [169, 279] width 45 height 33
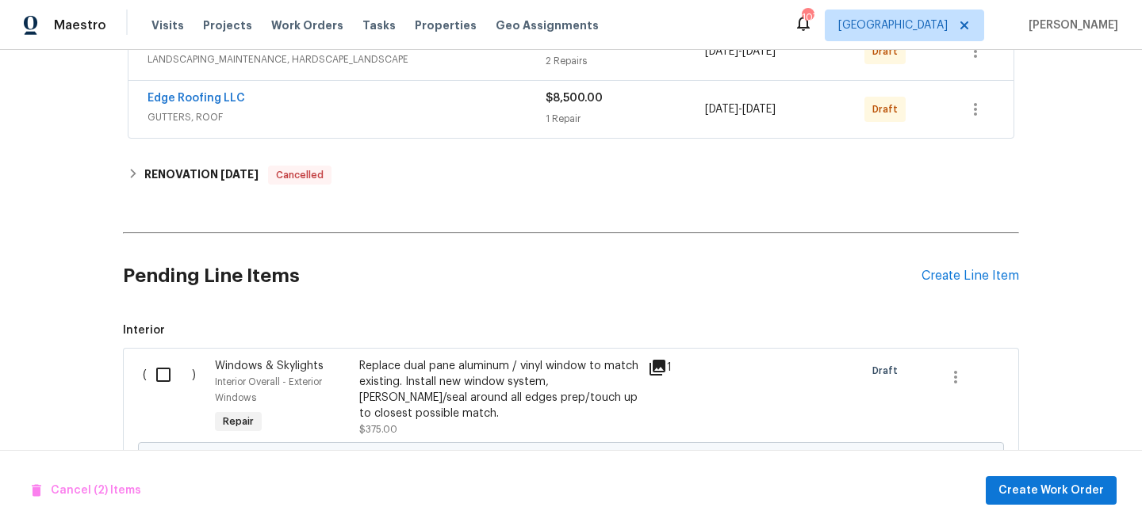
scroll to position [446, 0]
click at [1063, 484] on span "Create Work Order" at bounding box center [1050, 491] width 105 height 20
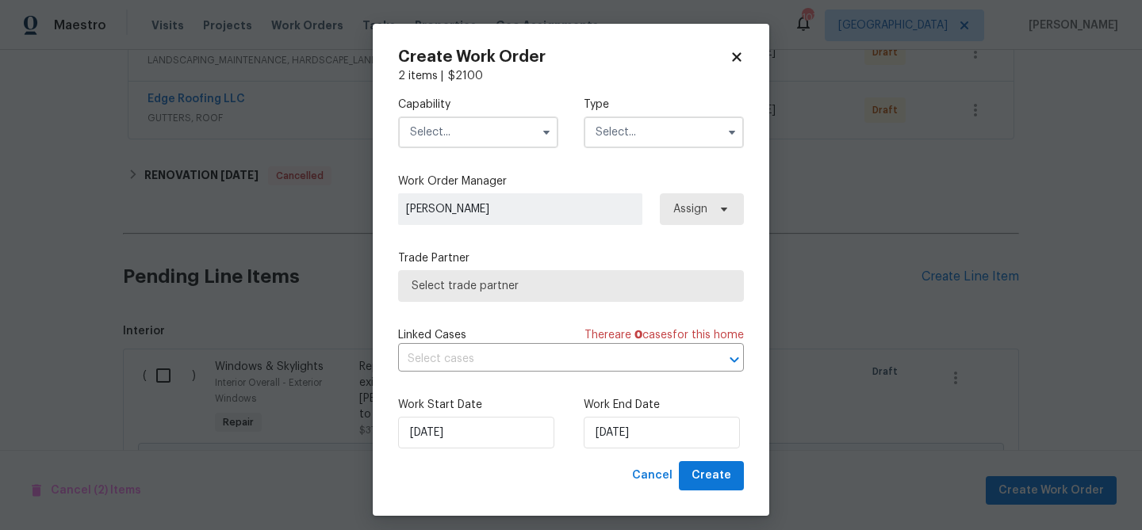
click at [484, 133] on input "text" at bounding box center [478, 133] width 160 height 32
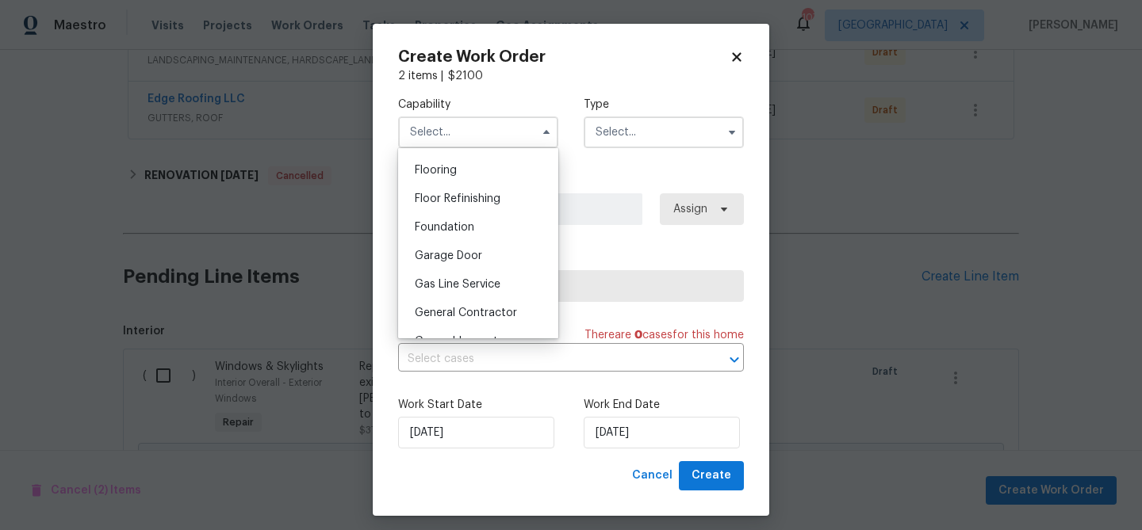
scroll to position [615, 0]
checkbox input "false"
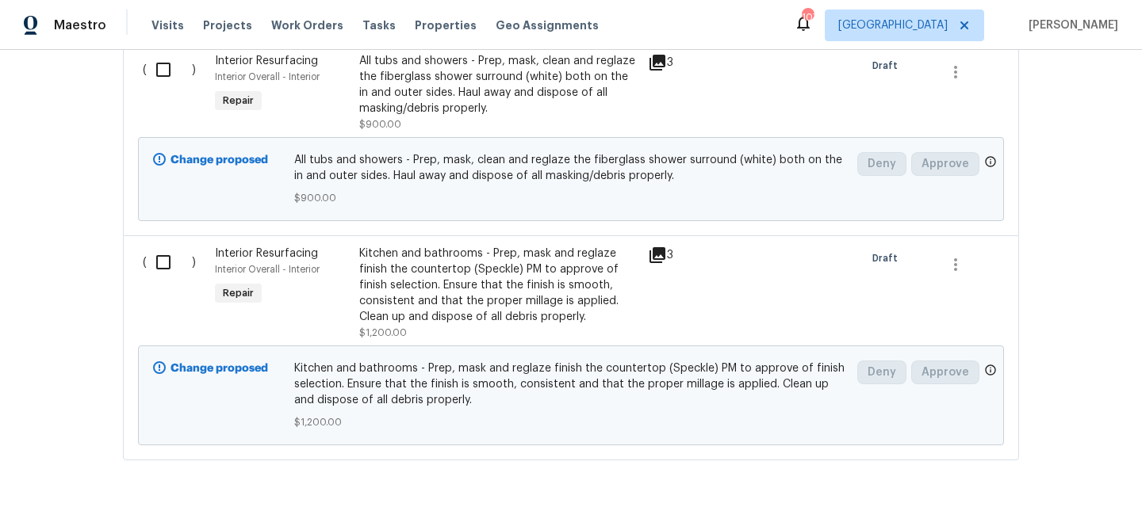
scroll to position [1265, 0]
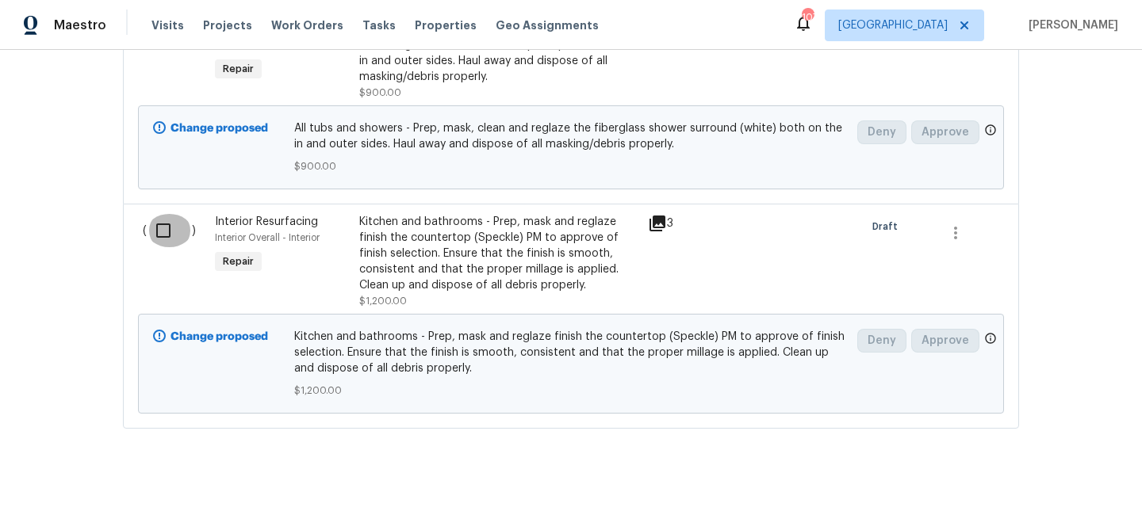
click at [169, 234] on input "checkbox" at bounding box center [169, 230] width 45 height 33
checkbox input "true"
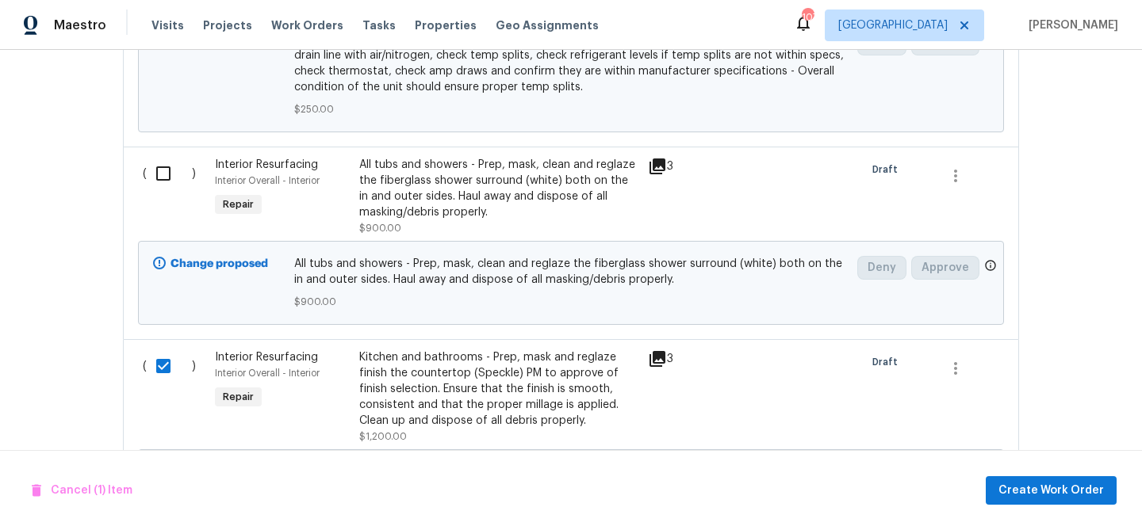
scroll to position [1093, 0]
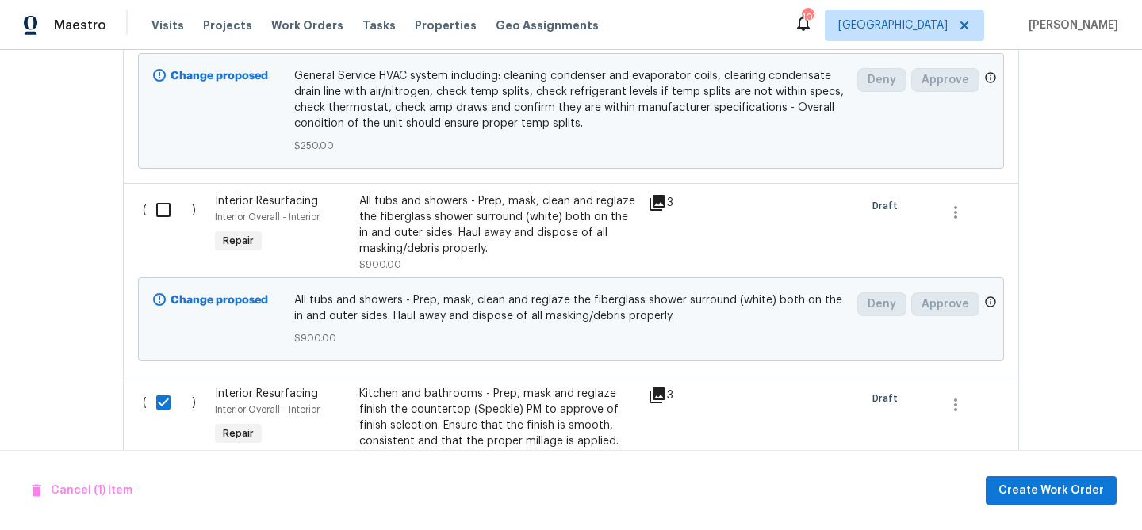
click at [163, 210] on input "checkbox" at bounding box center [169, 209] width 45 height 33
checkbox input "true"
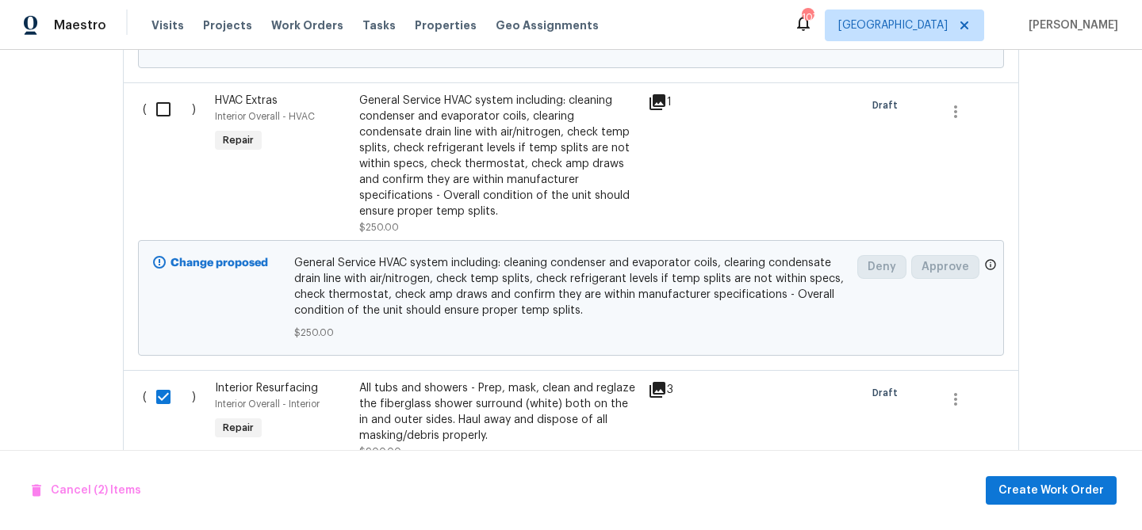
scroll to position [890, 0]
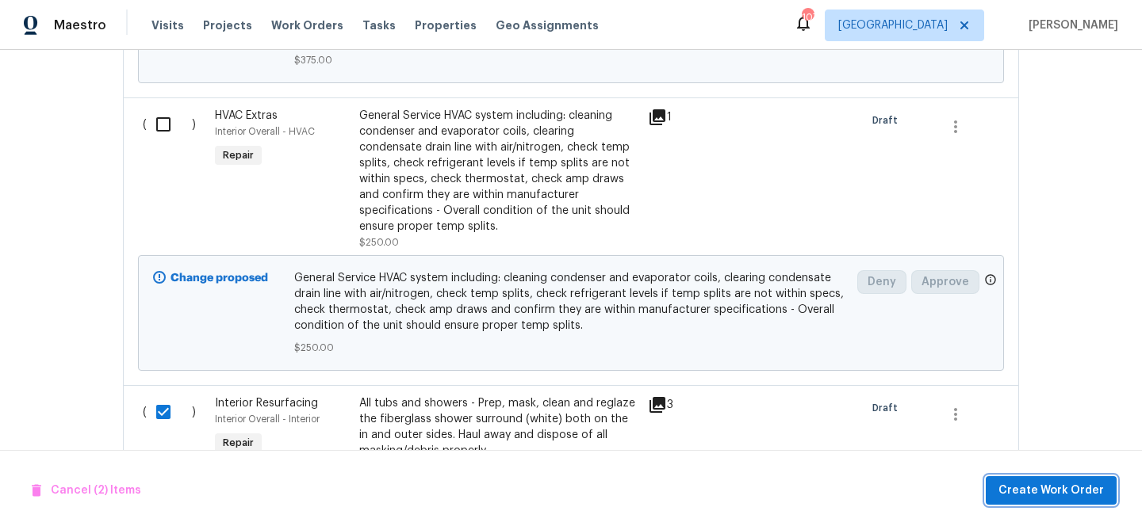
click at [1036, 485] on span "Create Work Order" at bounding box center [1050, 491] width 105 height 20
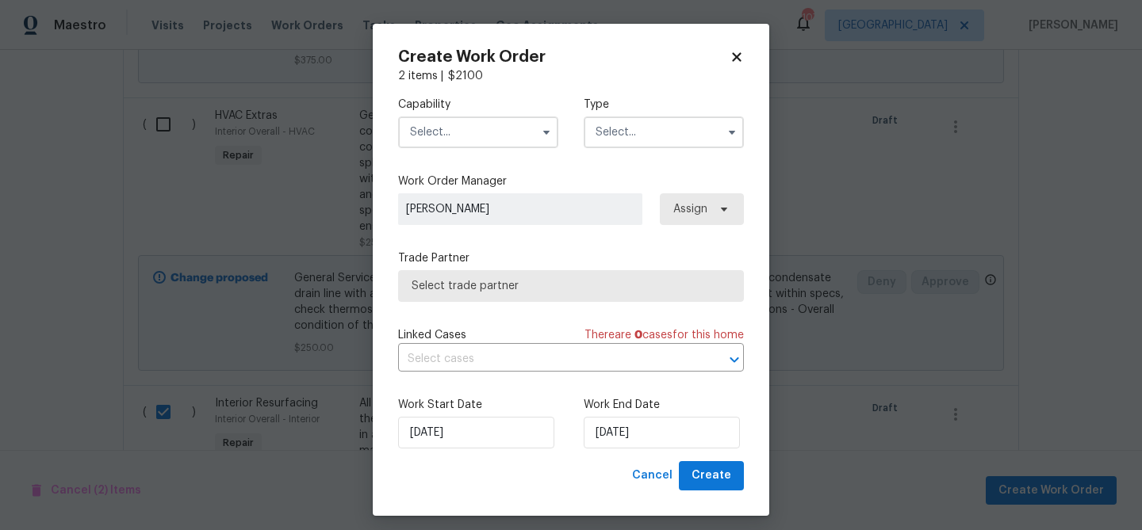
click at [473, 128] on input "text" at bounding box center [478, 133] width 160 height 32
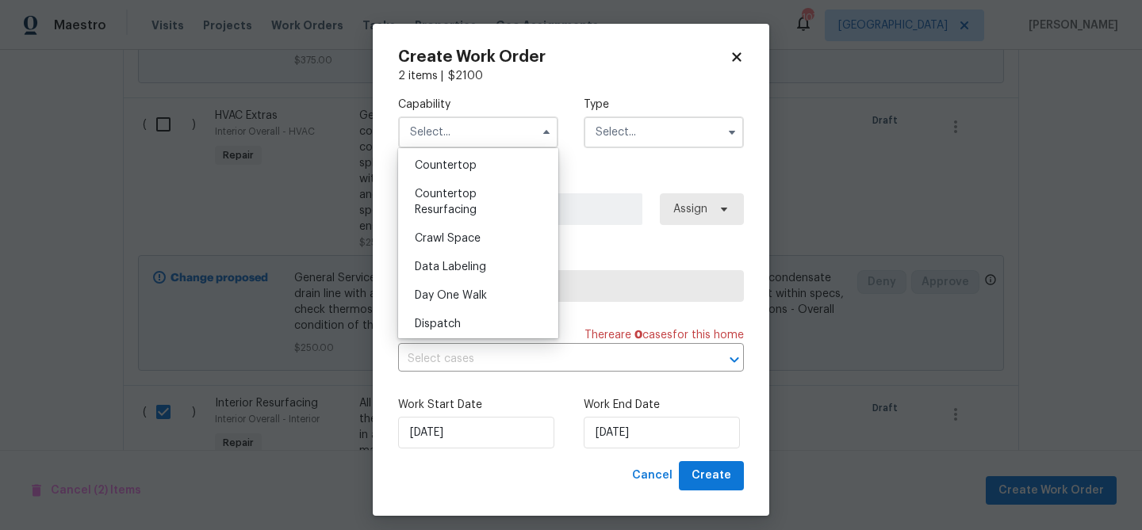
scroll to position [319, 0]
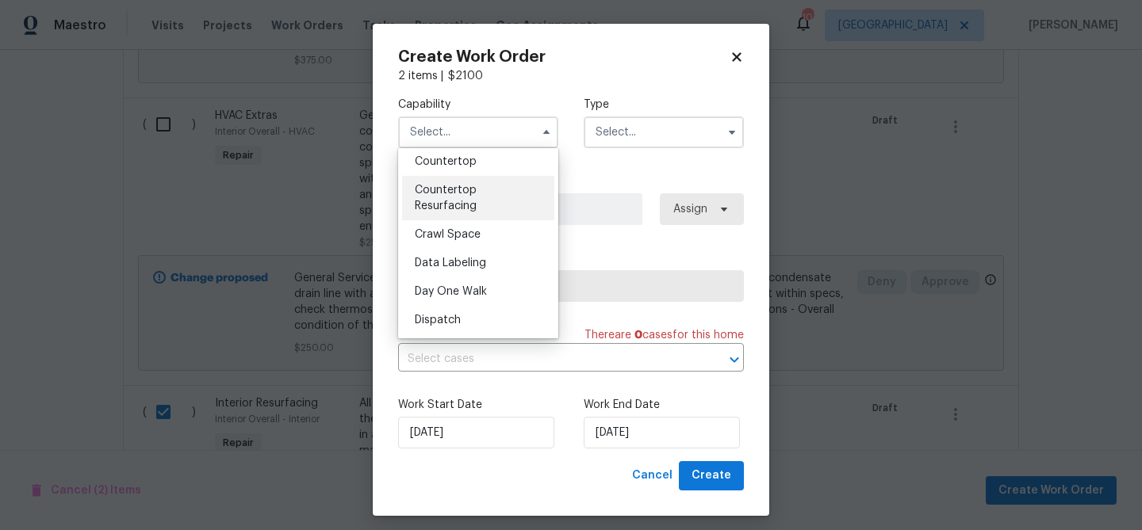
click at [465, 203] on span "Countertop Resurfacing" at bounding box center [446, 198] width 62 height 27
type input "Countertop Resurfacing"
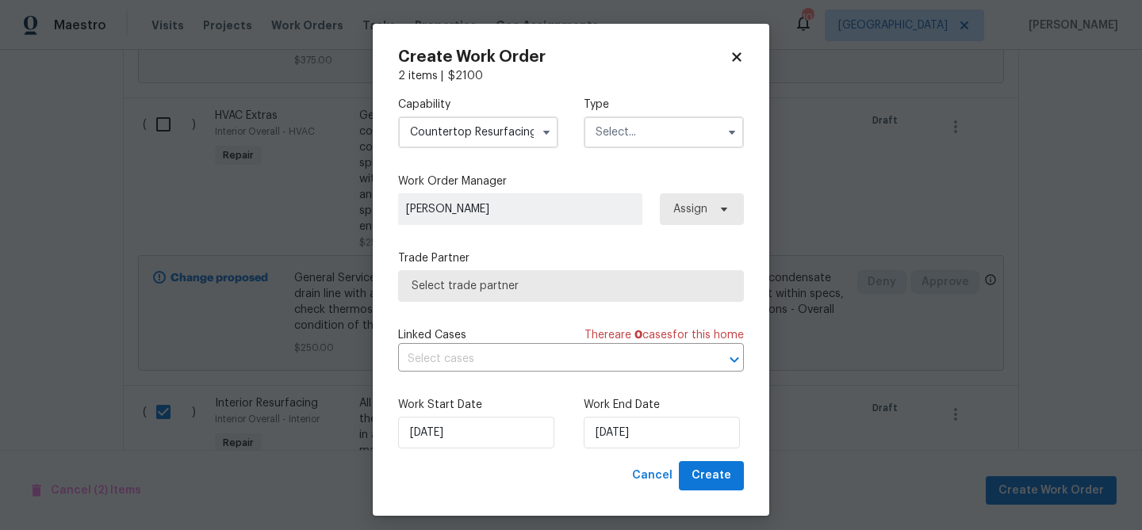
click at [641, 135] on input "text" at bounding box center [664, 133] width 160 height 32
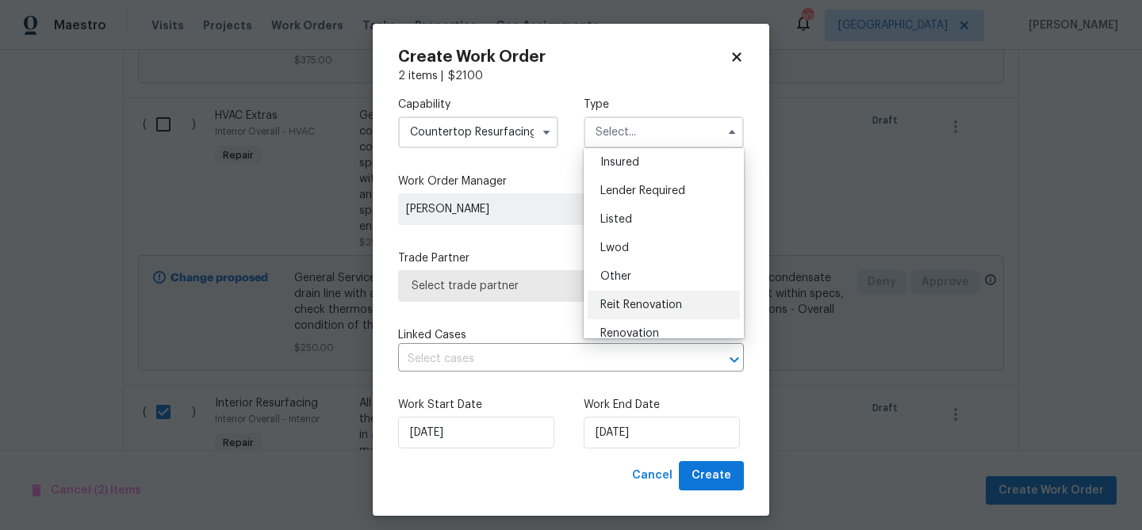
scroll to position [90, 0]
click at [641, 298] on div "Reit Renovation" at bounding box center [664, 304] width 152 height 29
type input "Reit Renovation"
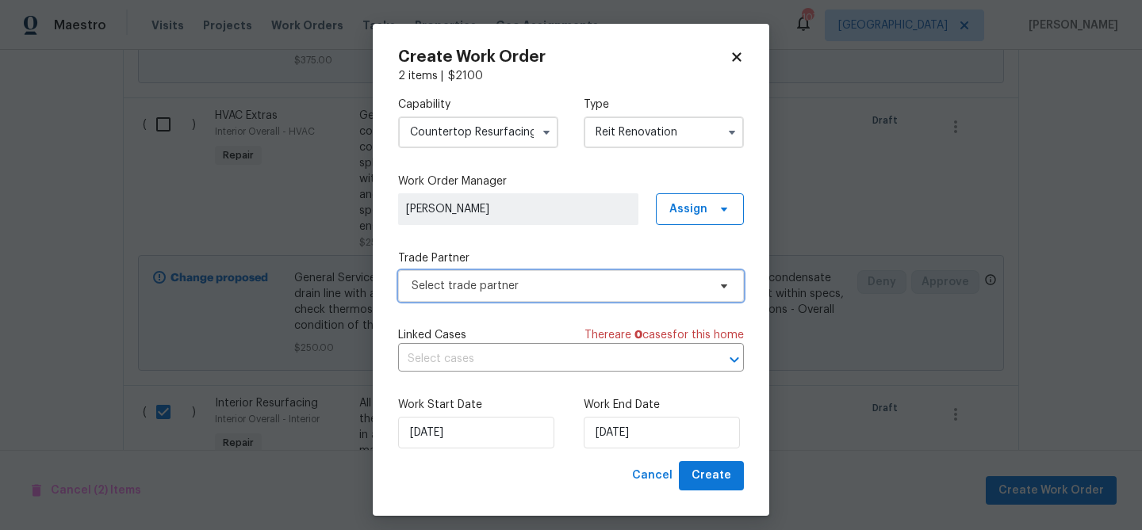
click at [533, 293] on span "Select trade partner" at bounding box center [560, 286] width 296 height 16
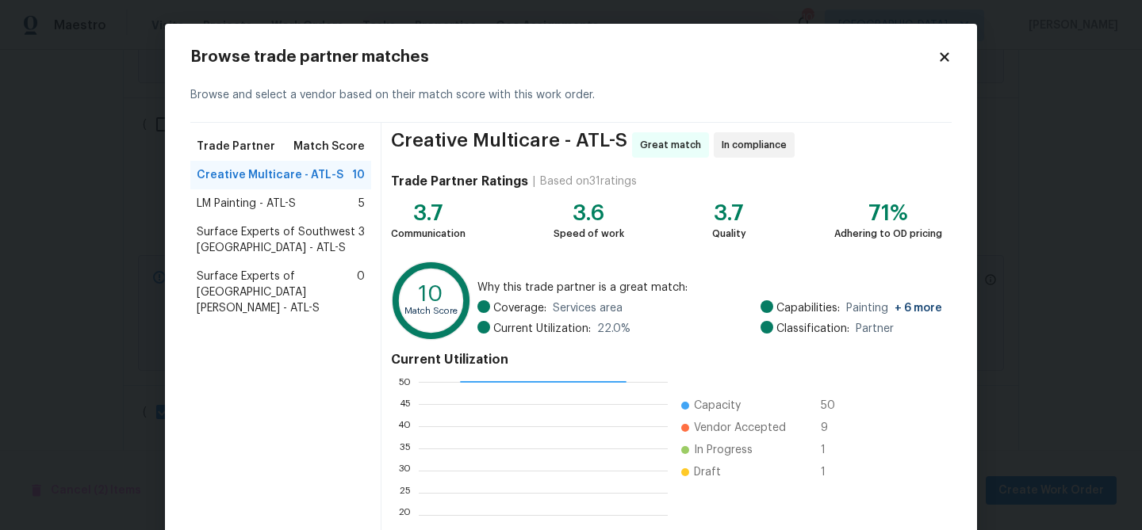
scroll to position [169, 0]
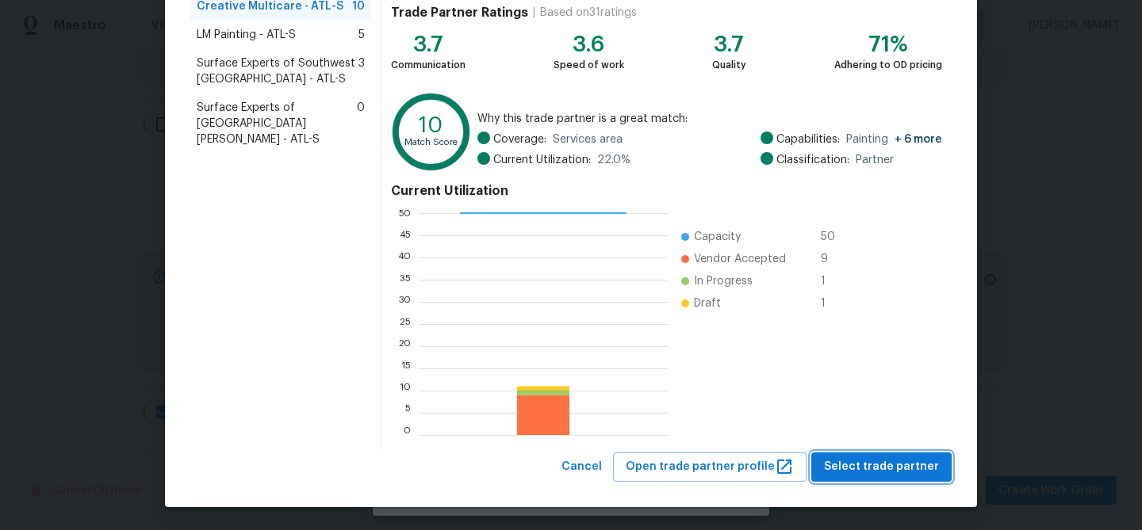
click at [874, 461] on span "Select trade partner" at bounding box center [881, 468] width 115 height 20
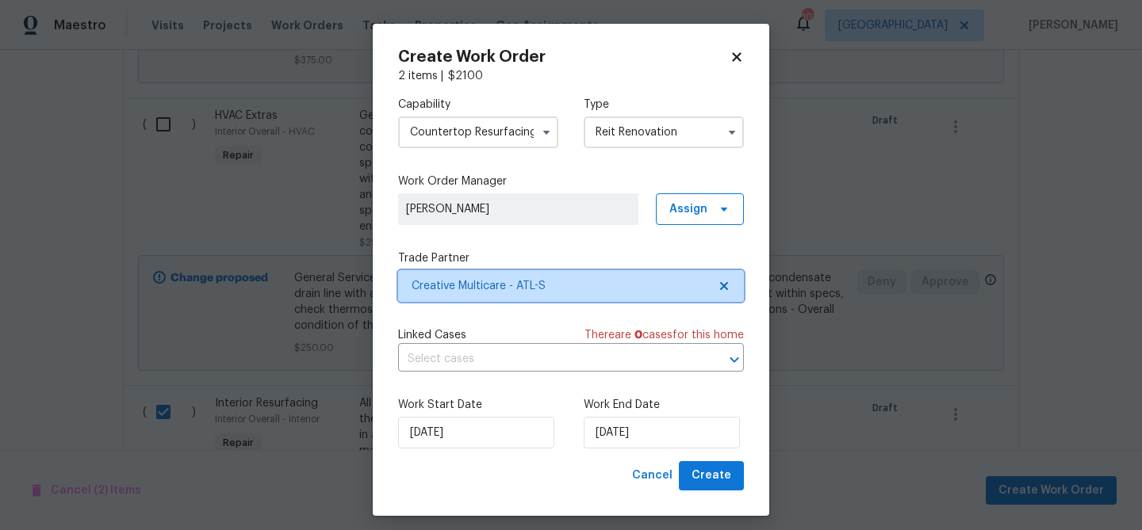
scroll to position [0, 0]
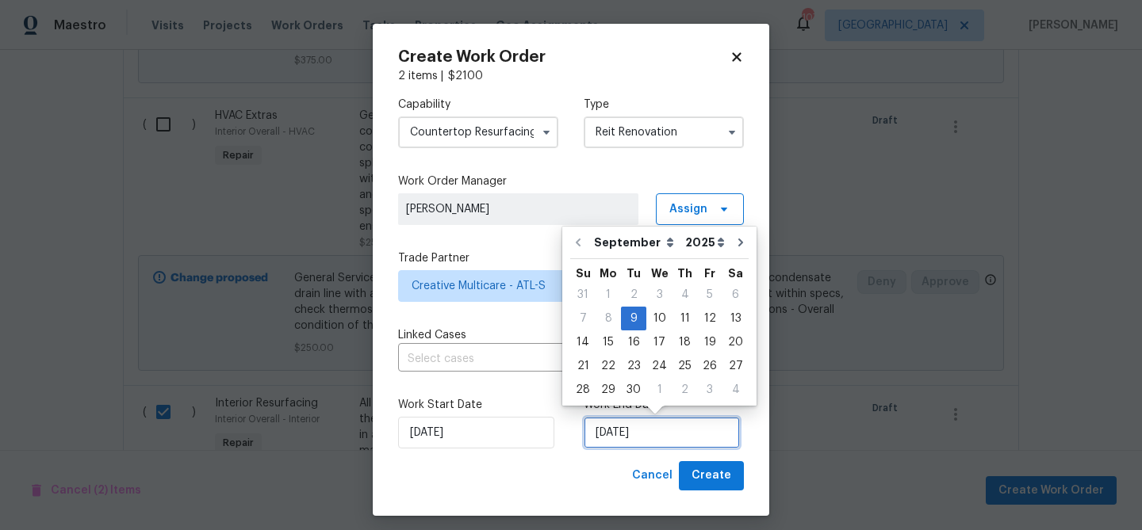
click at [610, 429] on input "[DATE]" at bounding box center [662, 433] width 156 height 32
click at [632, 363] on div "23" at bounding box center [633, 366] width 25 height 22
type input "[DATE]"
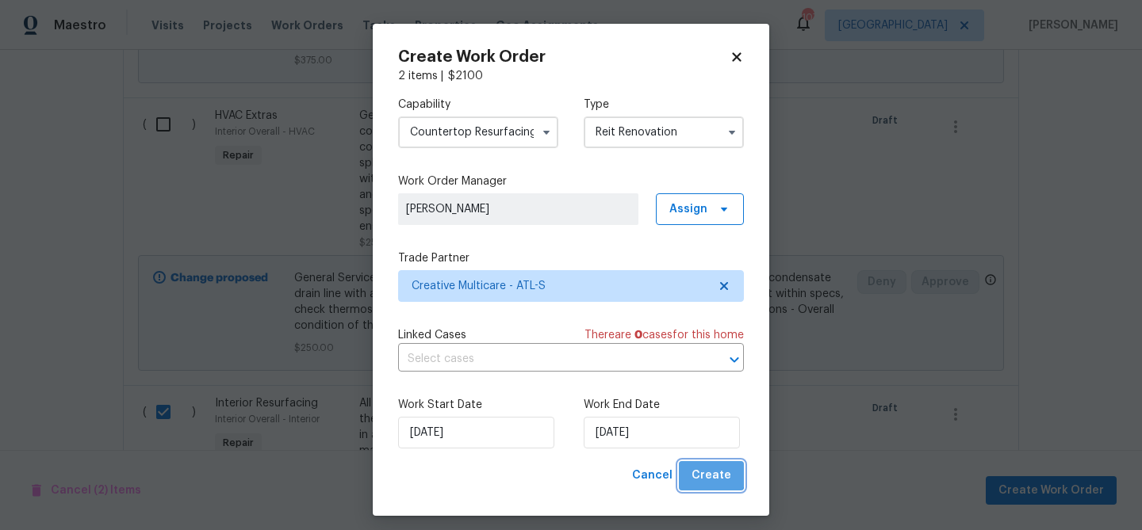
click at [714, 475] on span "Create" at bounding box center [711, 476] width 40 height 20
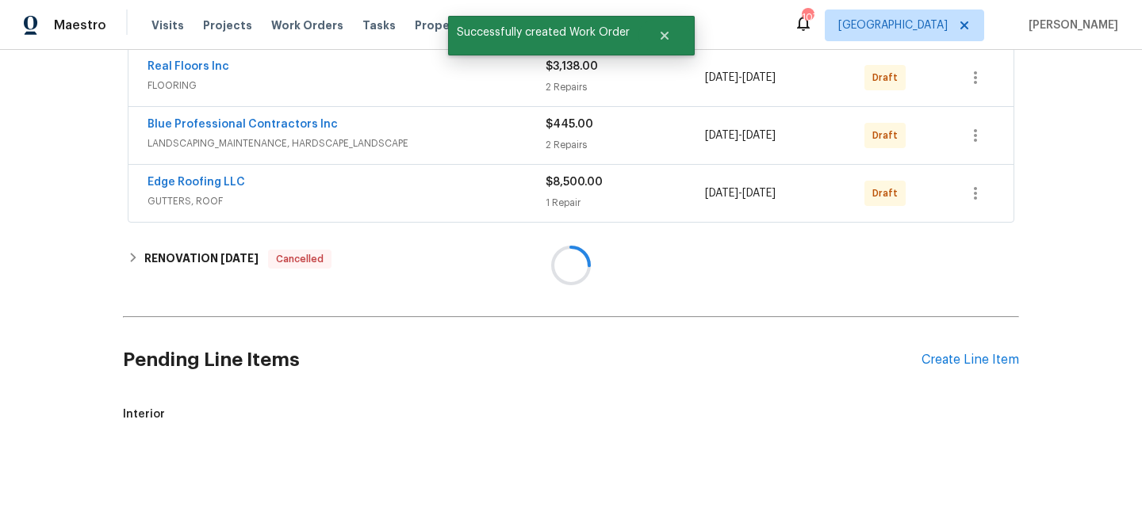
scroll to position [925, 0]
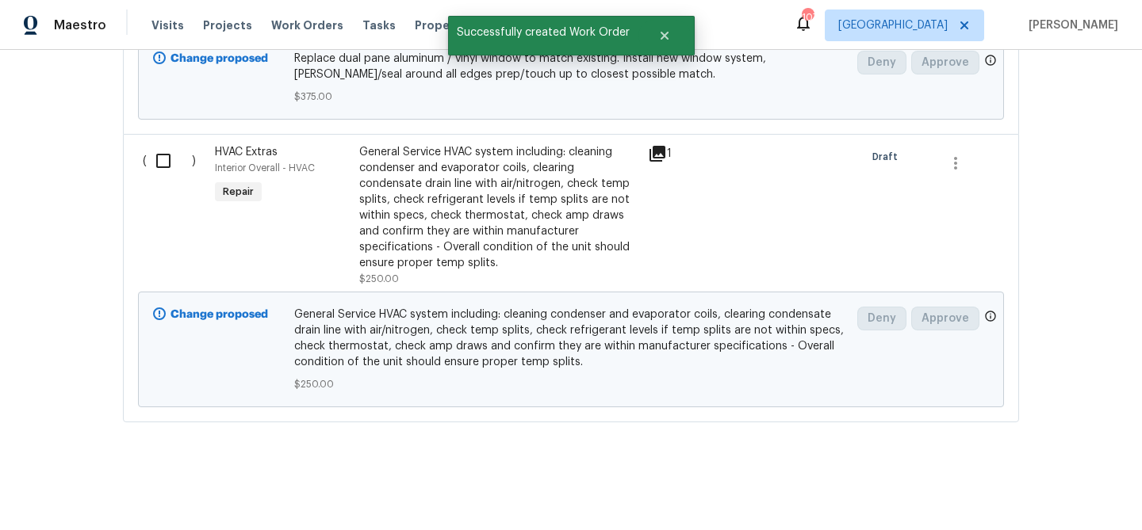
click at [159, 165] on input "checkbox" at bounding box center [169, 160] width 45 height 33
checkbox input "true"
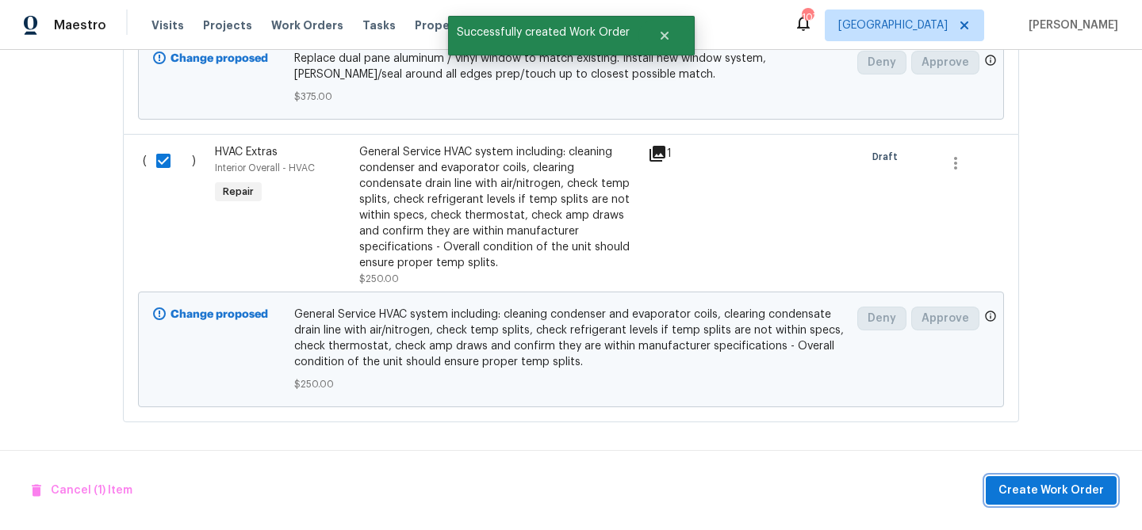
click at [1059, 491] on span "Create Work Order" at bounding box center [1050, 491] width 105 height 20
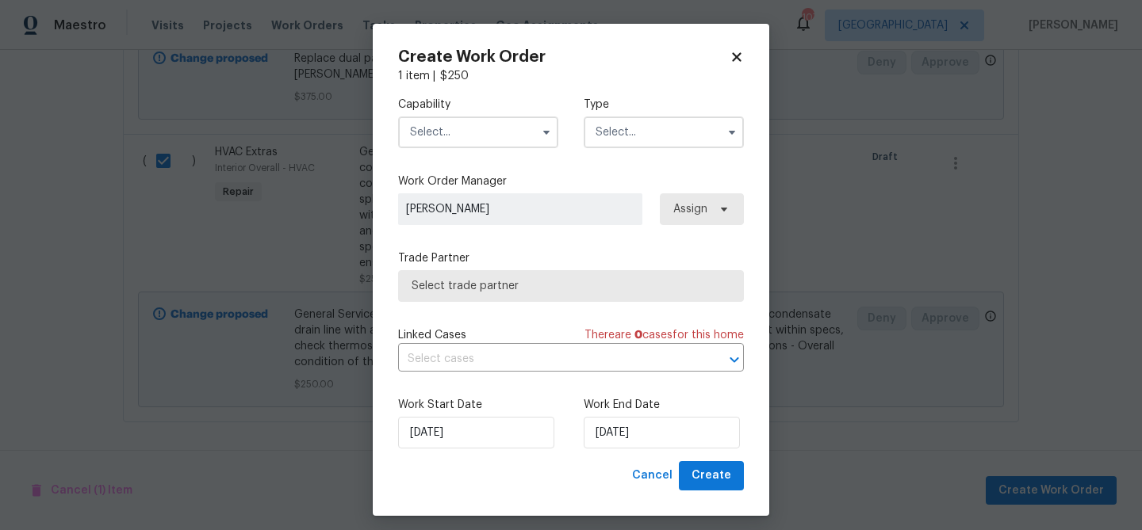
click at [470, 124] on input "text" at bounding box center [478, 133] width 160 height 32
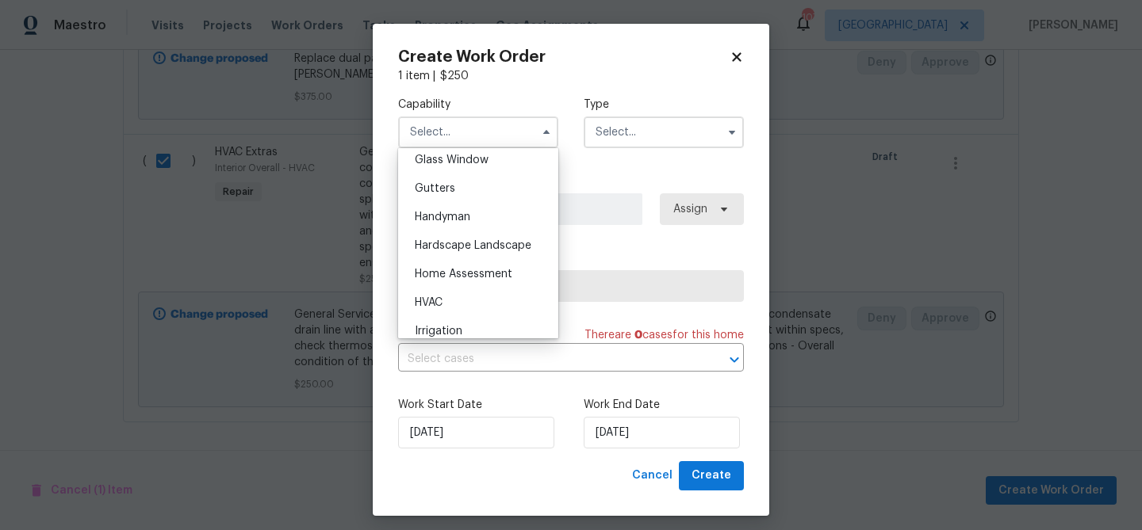
scroll to position [864, 0]
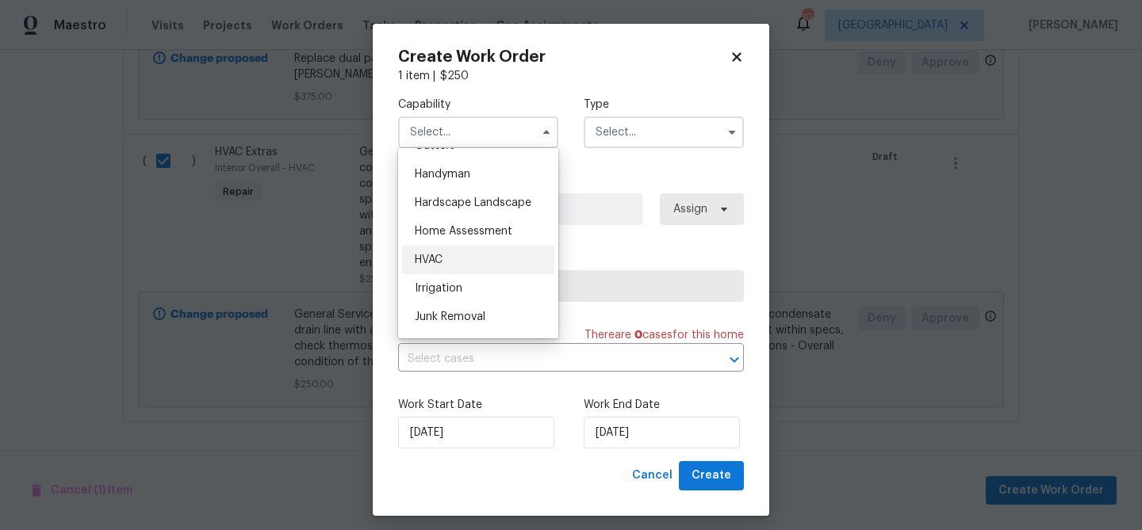
click at [448, 258] on div "HVAC" at bounding box center [478, 260] width 152 height 29
type input "HVAC"
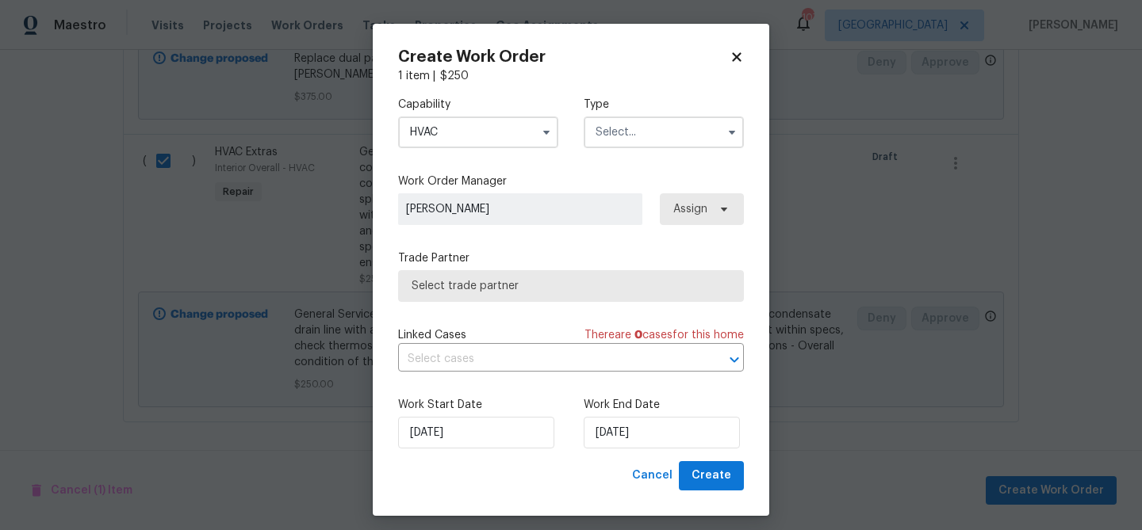
click at [617, 130] on input "text" at bounding box center [664, 133] width 160 height 32
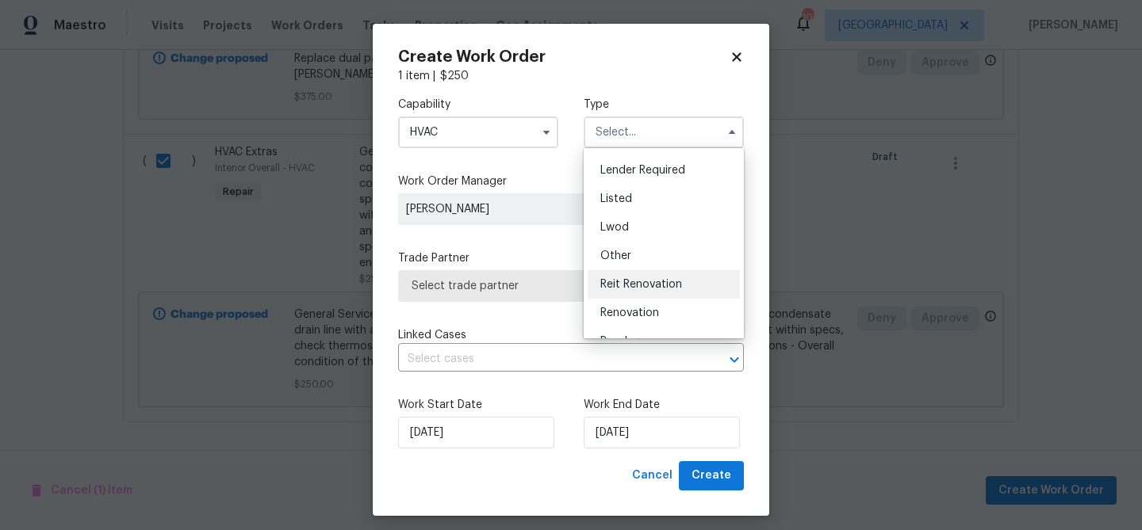
scroll to position [112, 0]
click at [627, 281] on span "Reit Renovation" at bounding box center [641, 283] width 82 height 11
type input "Reit Renovation"
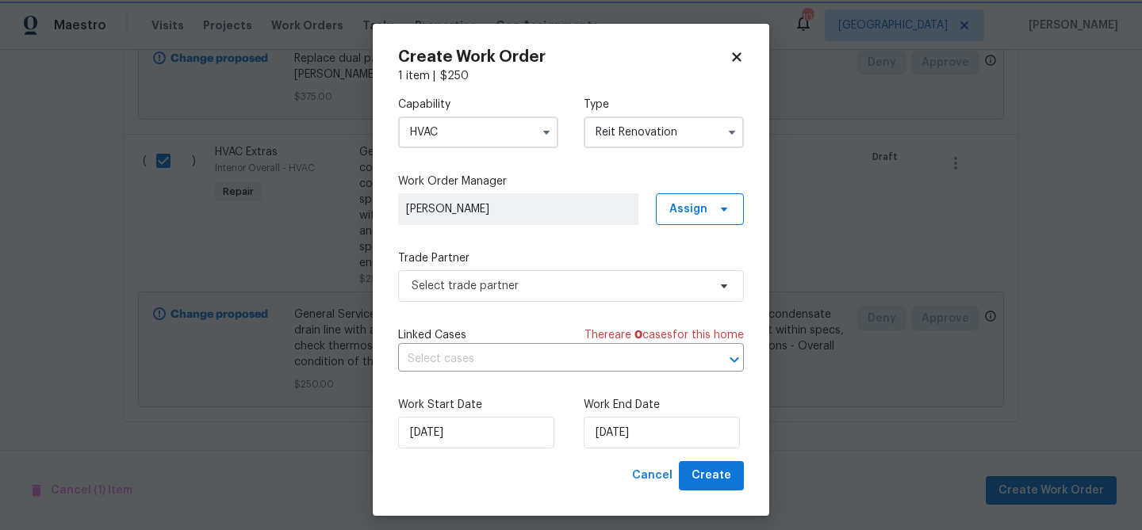
scroll to position [0, 0]
click at [529, 283] on span "Select trade partner" at bounding box center [560, 286] width 296 height 16
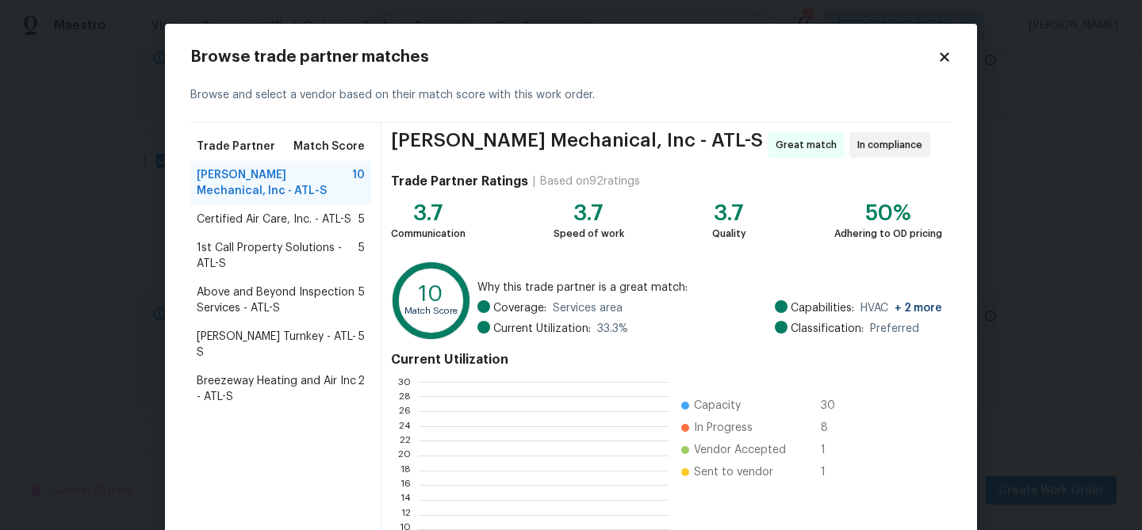
scroll to position [222, 249]
click at [329, 179] on span "JH Martin Mechanical, Inc - ATL-S" at bounding box center [274, 183] width 155 height 32
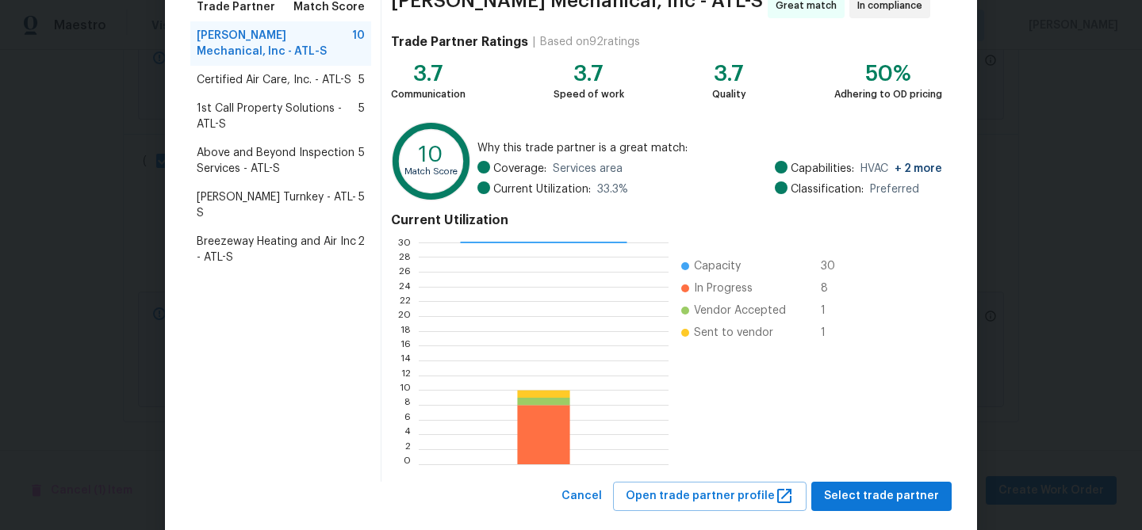
scroll to position [169, 0]
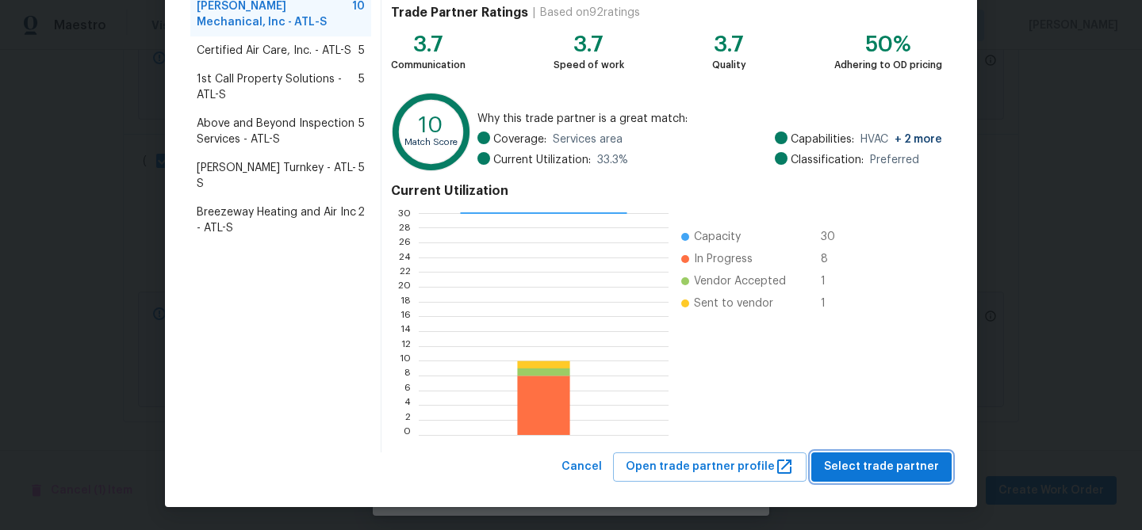
click at [924, 461] on span "Select trade partner" at bounding box center [881, 468] width 115 height 20
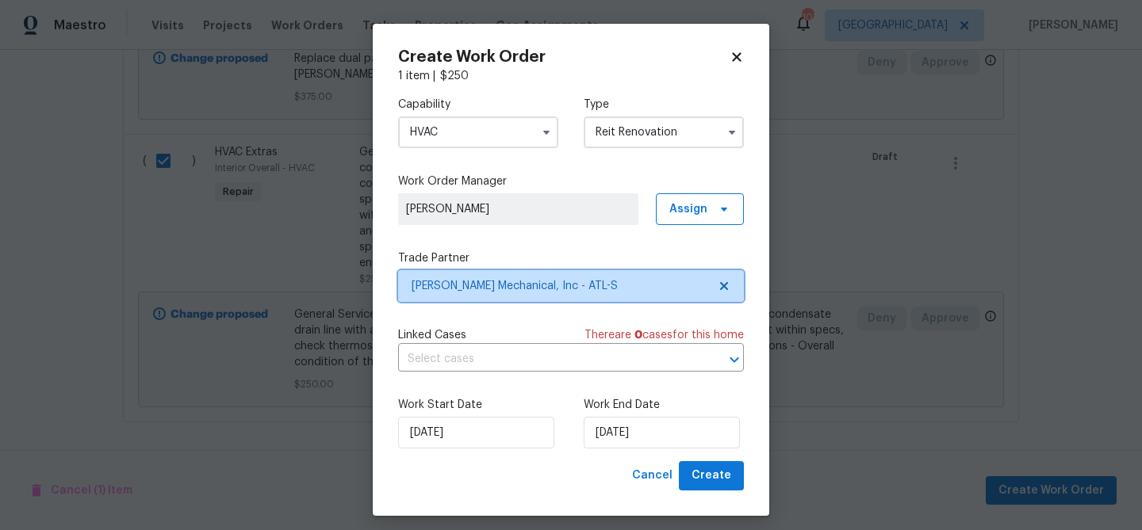
scroll to position [0, 0]
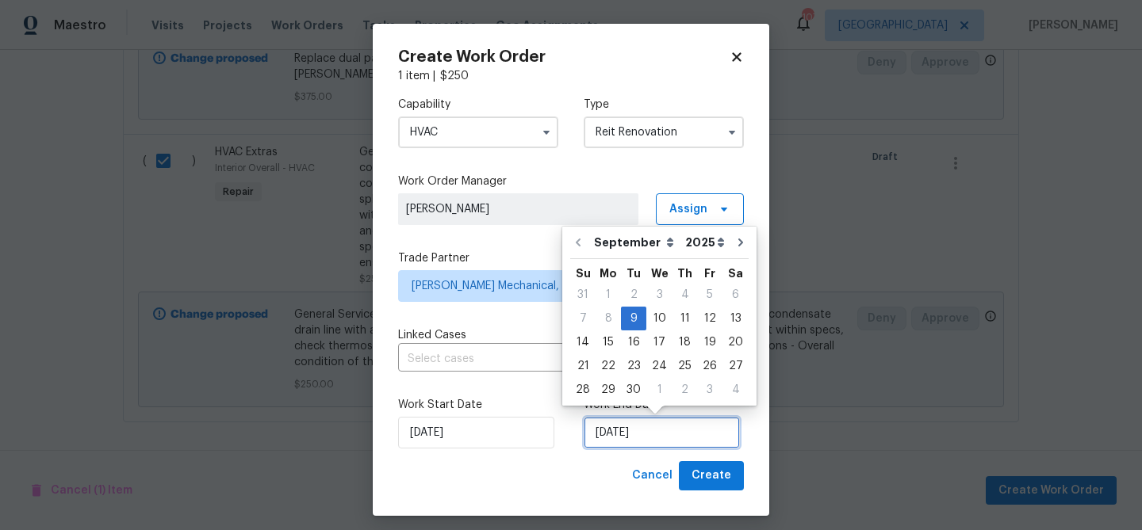
click at [633, 426] on input "[DATE]" at bounding box center [662, 433] width 156 height 32
click at [707, 313] on div "12" at bounding box center [709, 319] width 25 height 22
type input "[DATE]"
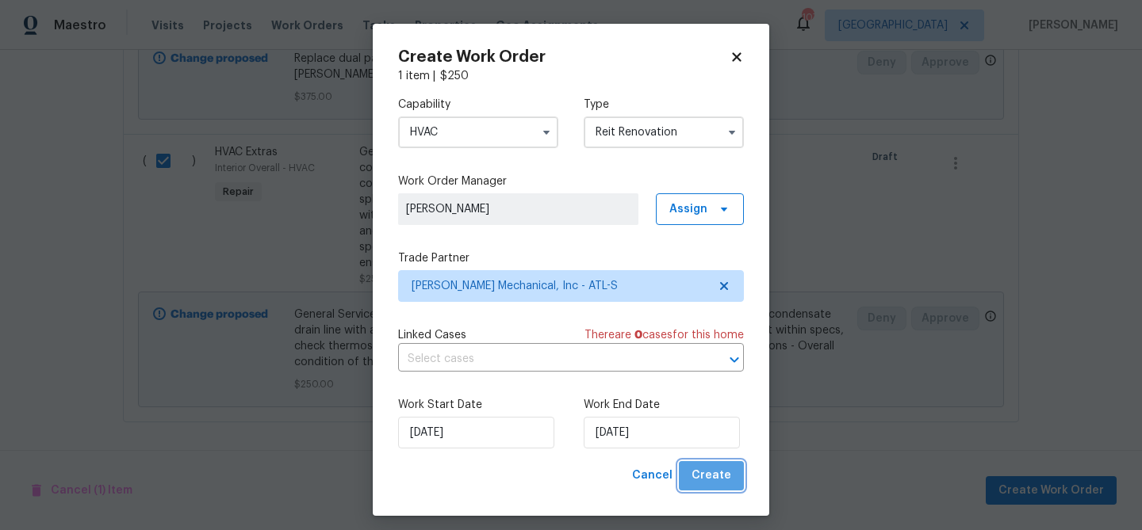
click at [724, 470] on span "Create" at bounding box center [711, 476] width 40 height 20
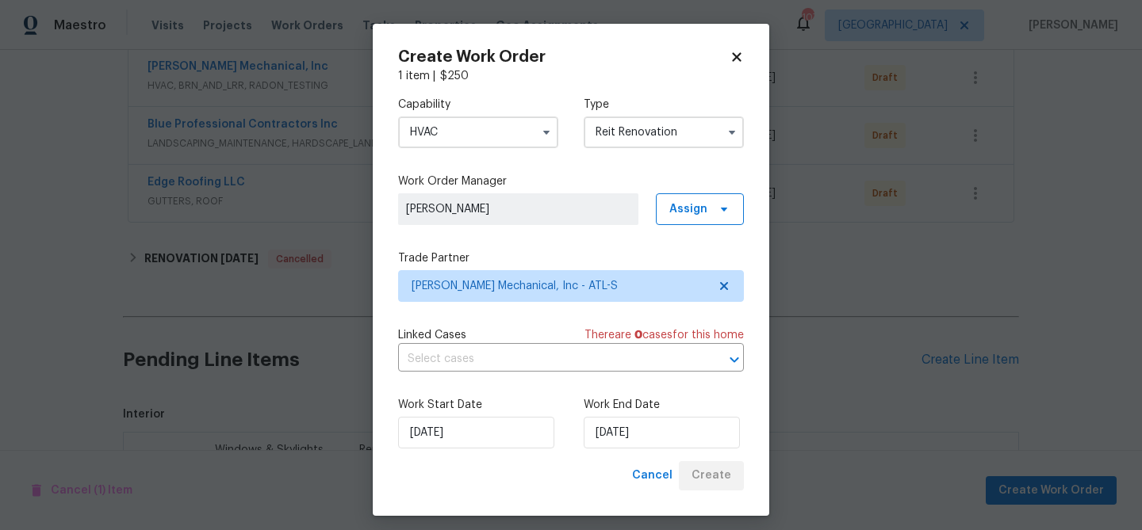
scroll to position [695, 0]
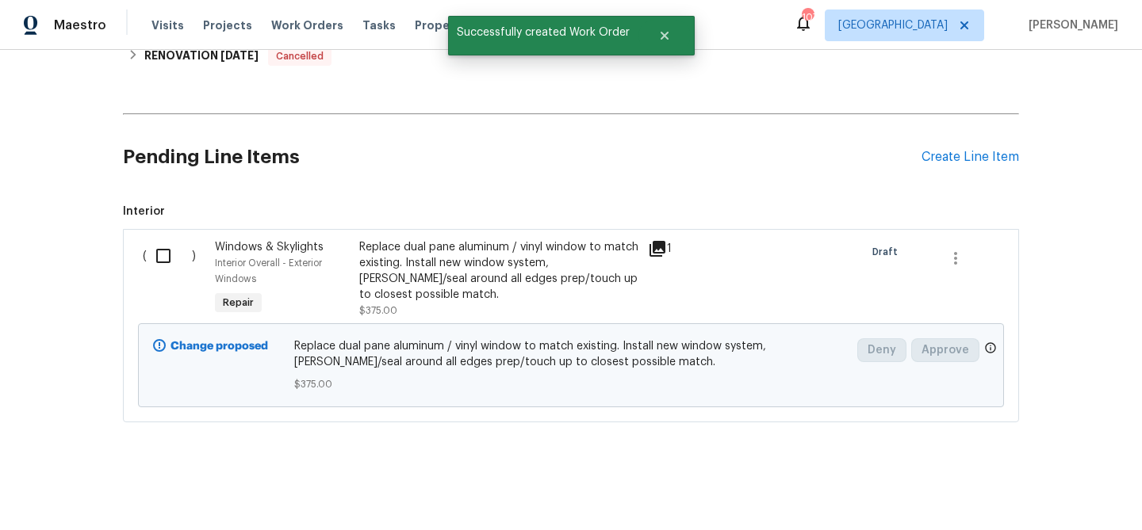
click at [165, 255] on input "checkbox" at bounding box center [169, 255] width 45 height 33
checkbox input "true"
click at [1046, 499] on span "Create Work Order" at bounding box center [1050, 491] width 105 height 20
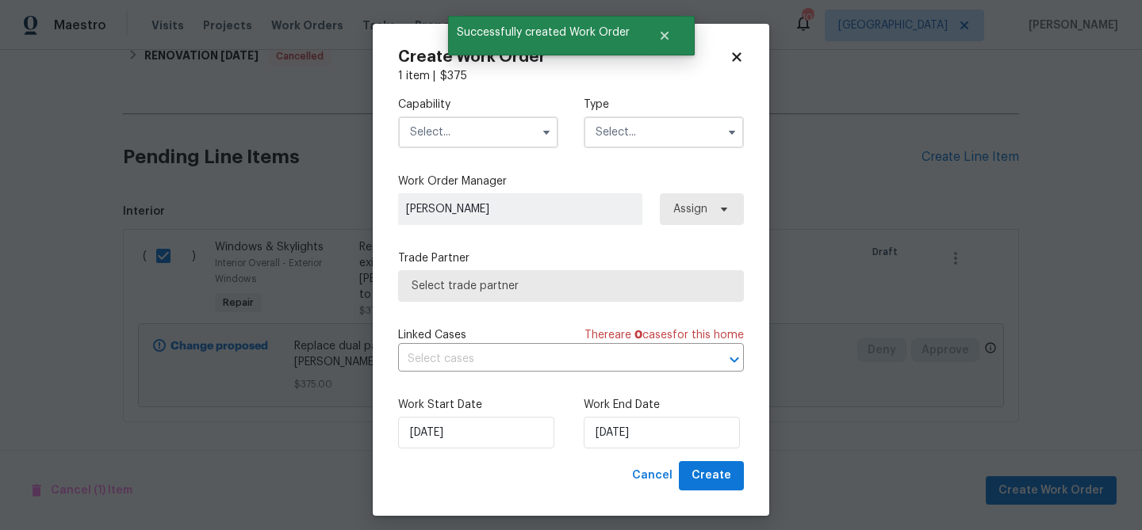
click at [467, 136] on input "text" at bounding box center [478, 133] width 160 height 32
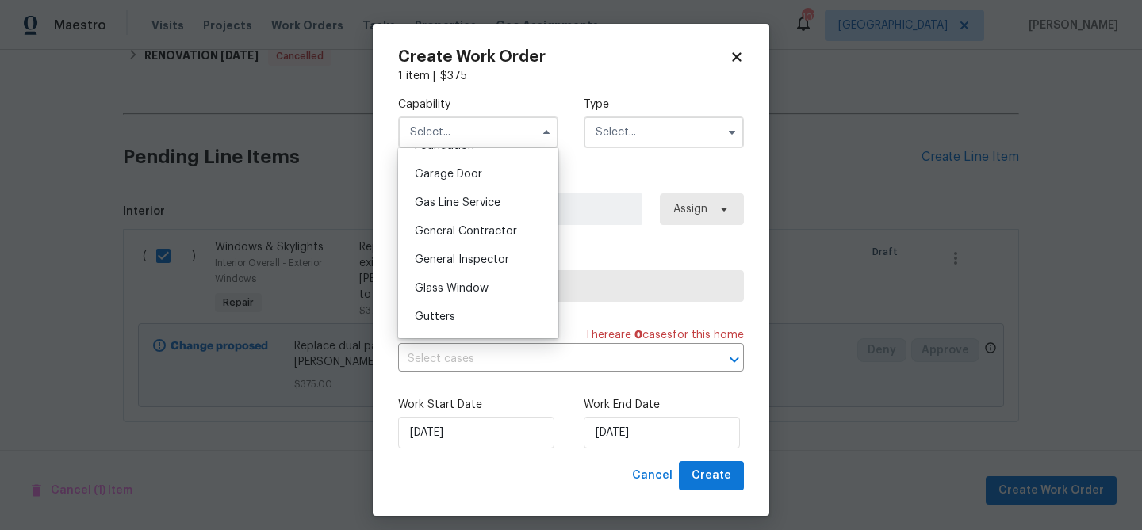
scroll to position [718, 0]
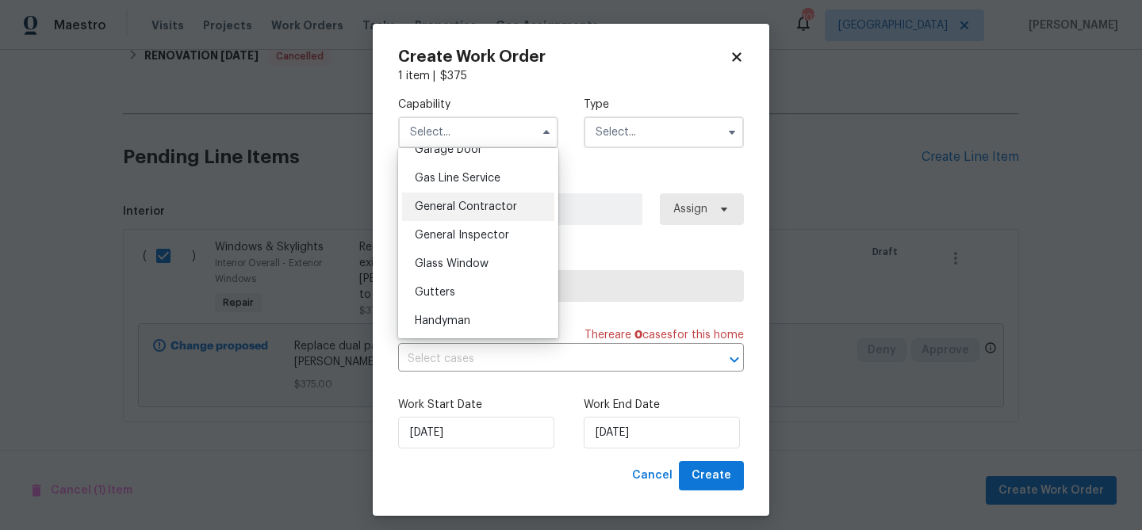
click at [466, 210] on span "General Contractor" at bounding box center [466, 206] width 102 height 11
type input "General Contractor"
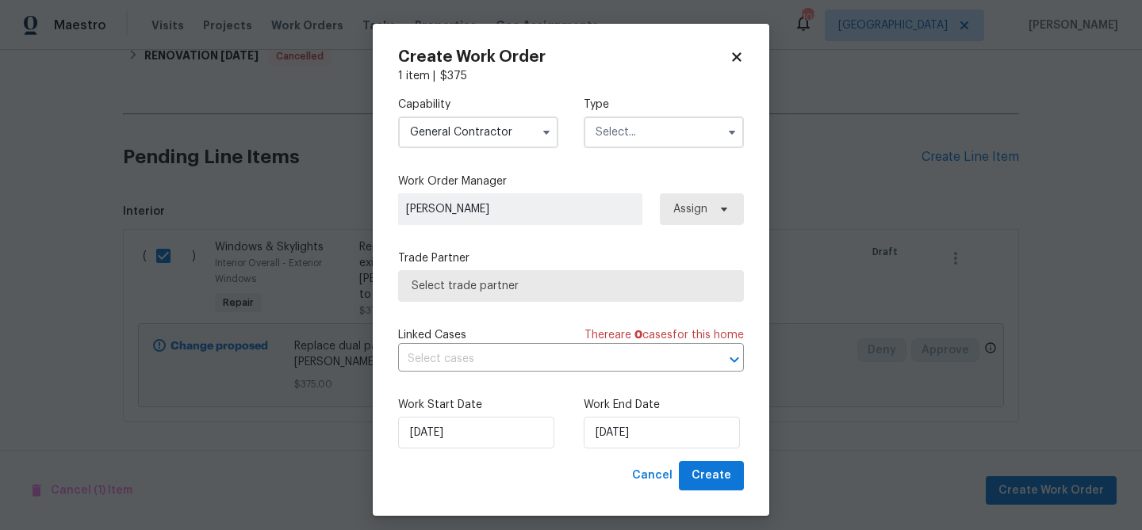
click at [615, 140] on input "text" at bounding box center [664, 133] width 160 height 32
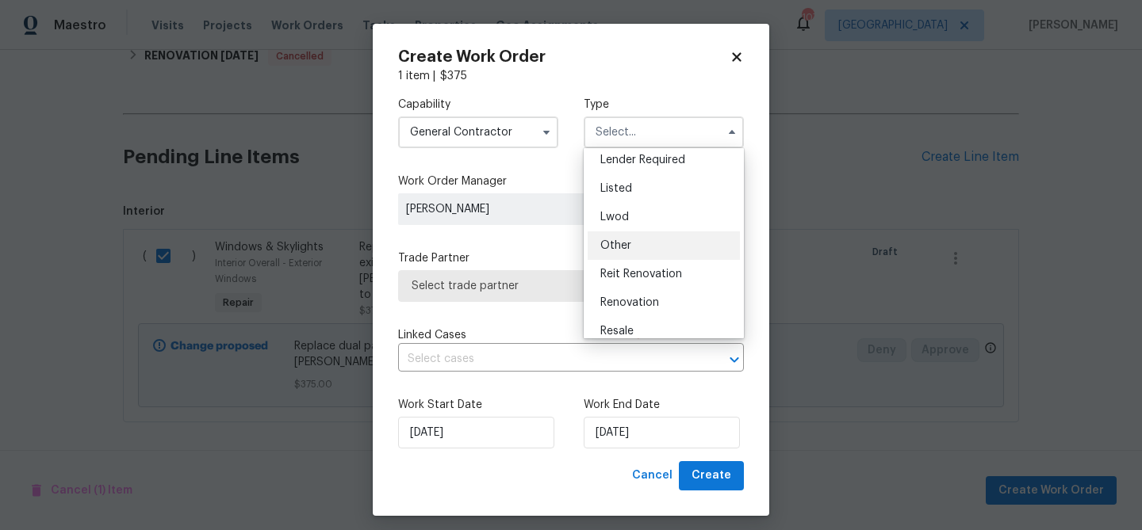
scroll to position [121, 0]
click at [636, 275] on span "Reit Renovation" at bounding box center [641, 273] width 82 height 11
type input "Reit Renovation"
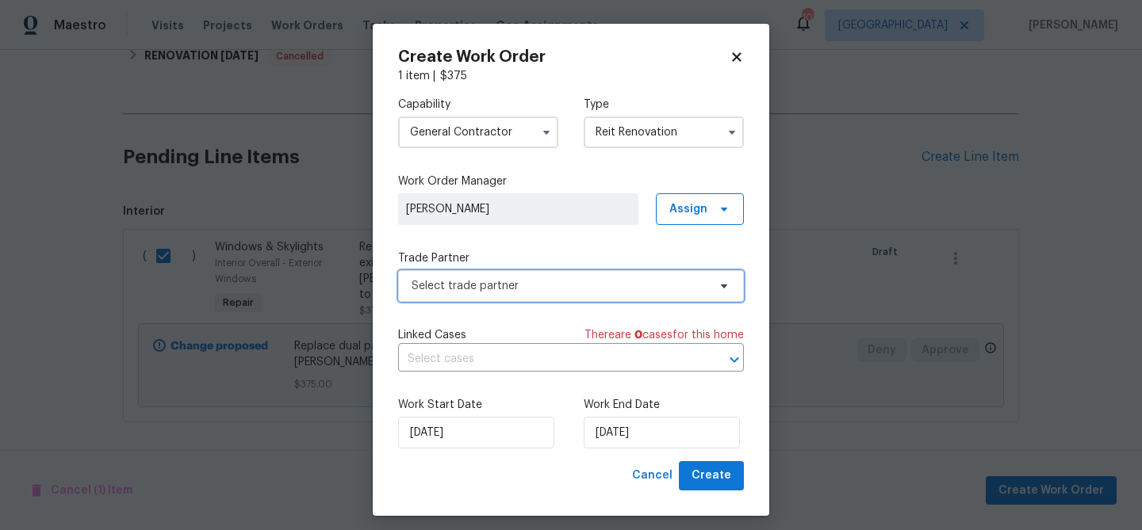
click at [558, 292] on span "Select trade partner" at bounding box center [560, 286] width 296 height 16
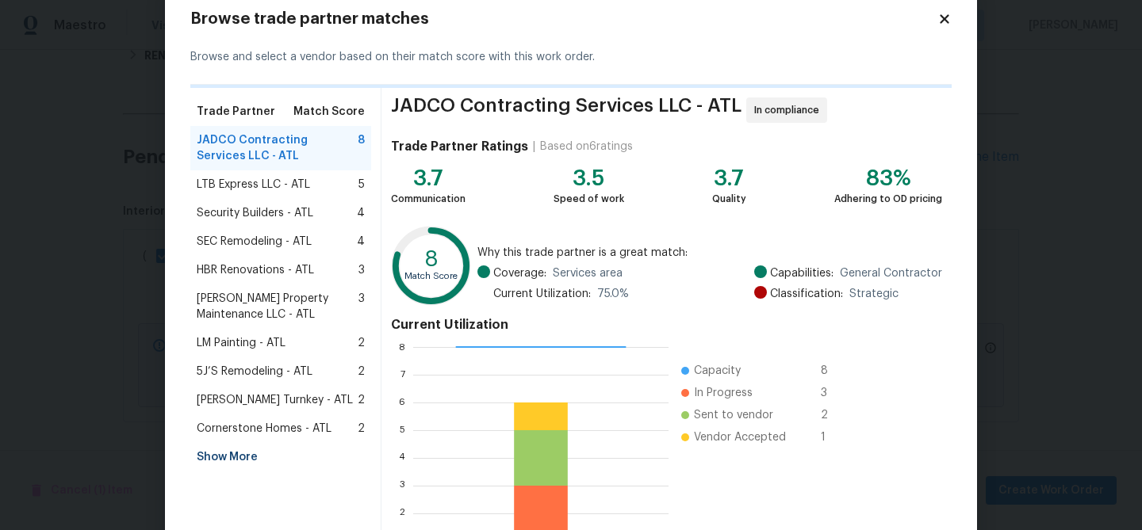
scroll to position [43, 0]
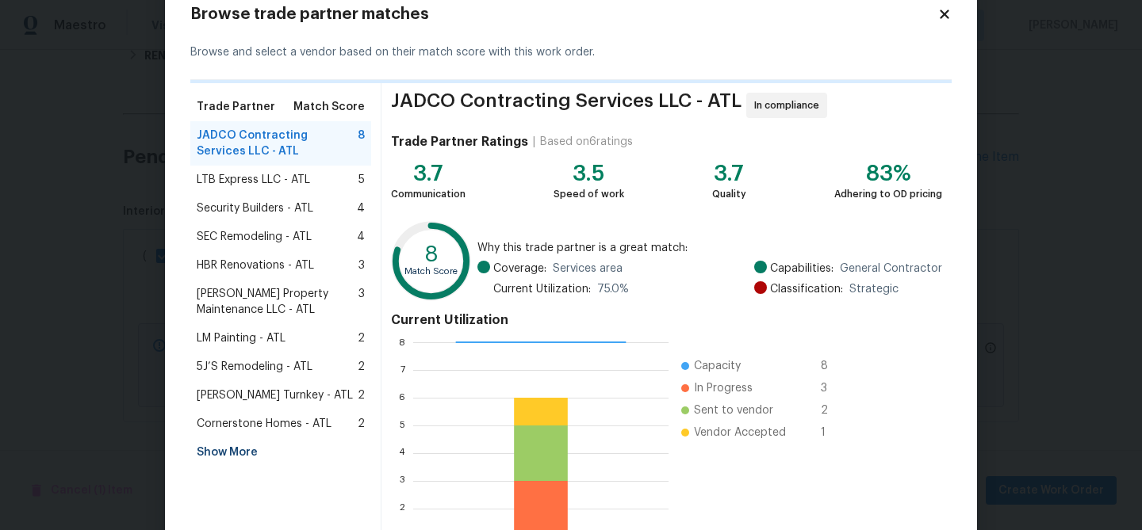
click at [254, 302] on span "Glen Property Maintenance LLC - ATL" at bounding box center [278, 302] width 162 height 32
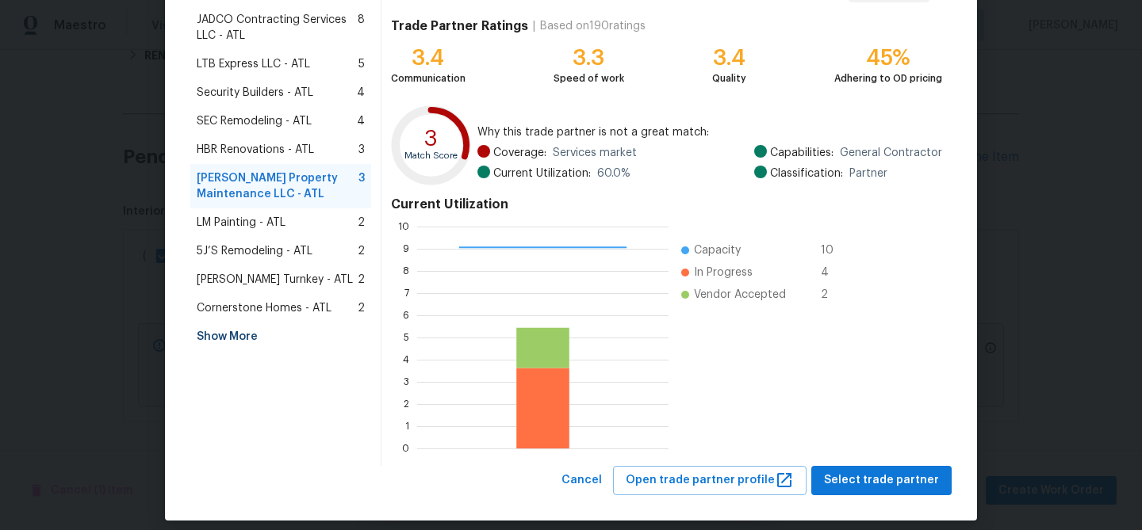
scroll to position [172, 0]
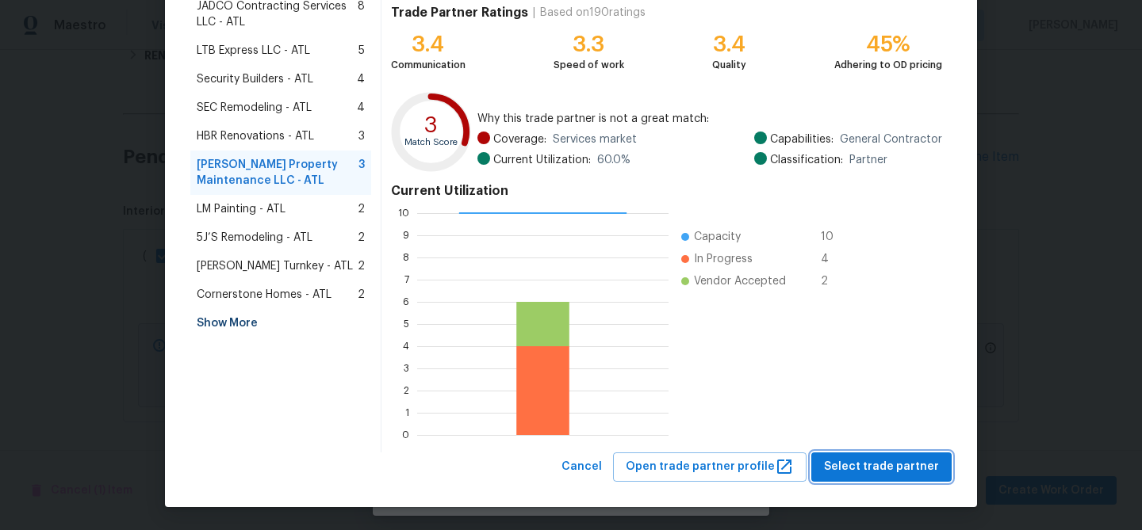
click at [889, 472] on span "Select trade partner" at bounding box center [881, 468] width 115 height 20
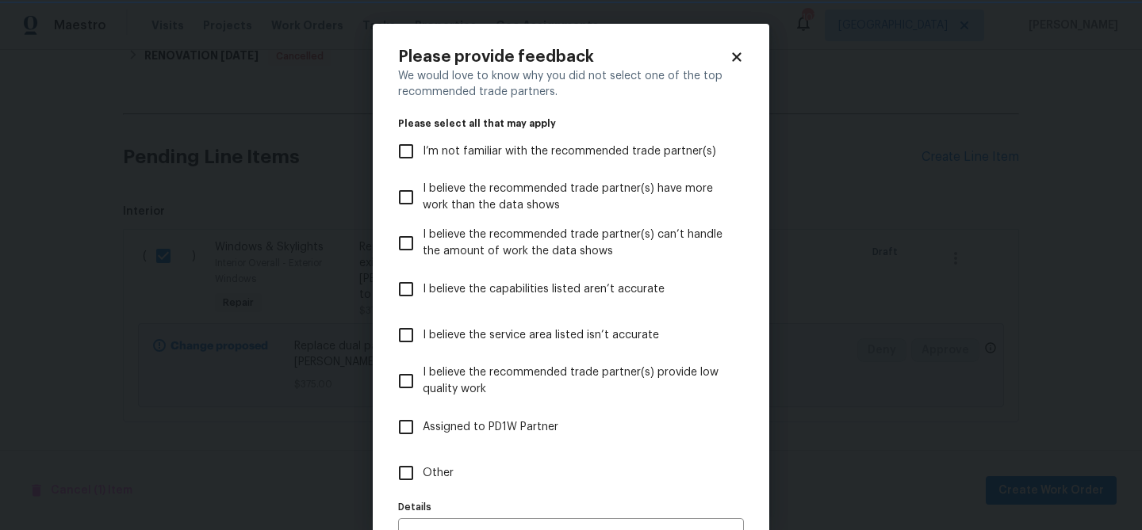
scroll to position [98, 0]
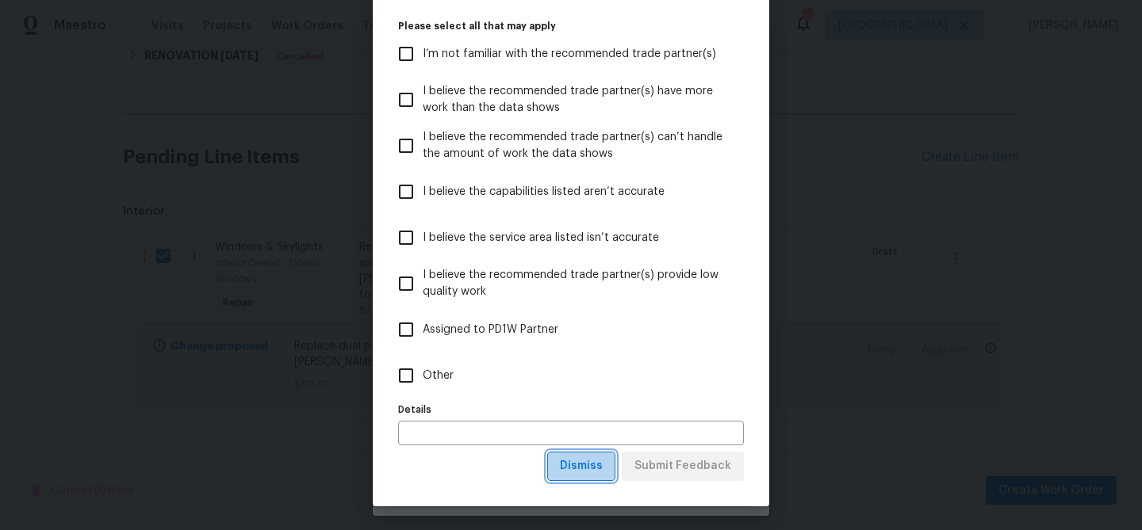
click at [581, 466] on span "Dismiss" at bounding box center [581, 467] width 43 height 20
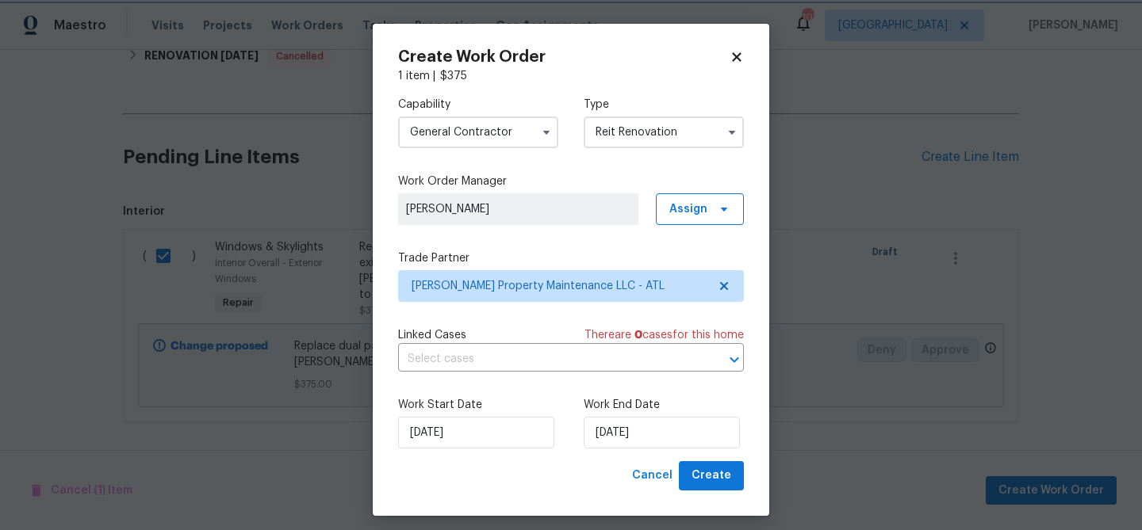
scroll to position [0, 0]
click at [618, 433] on input "[DATE]" at bounding box center [662, 433] width 156 height 32
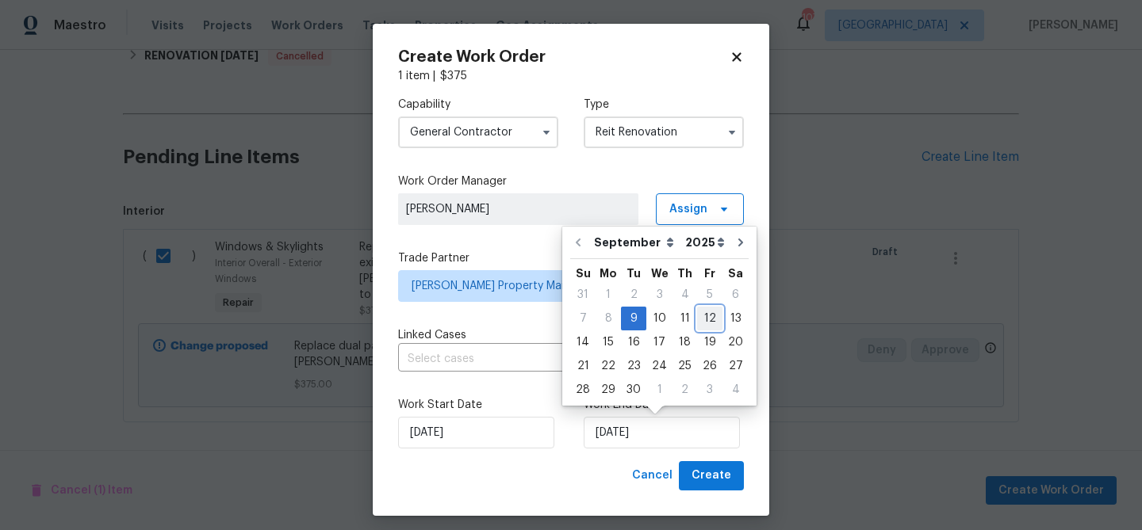
click at [699, 314] on div "12" at bounding box center [709, 319] width 25 height 22
type input "[DATE]"
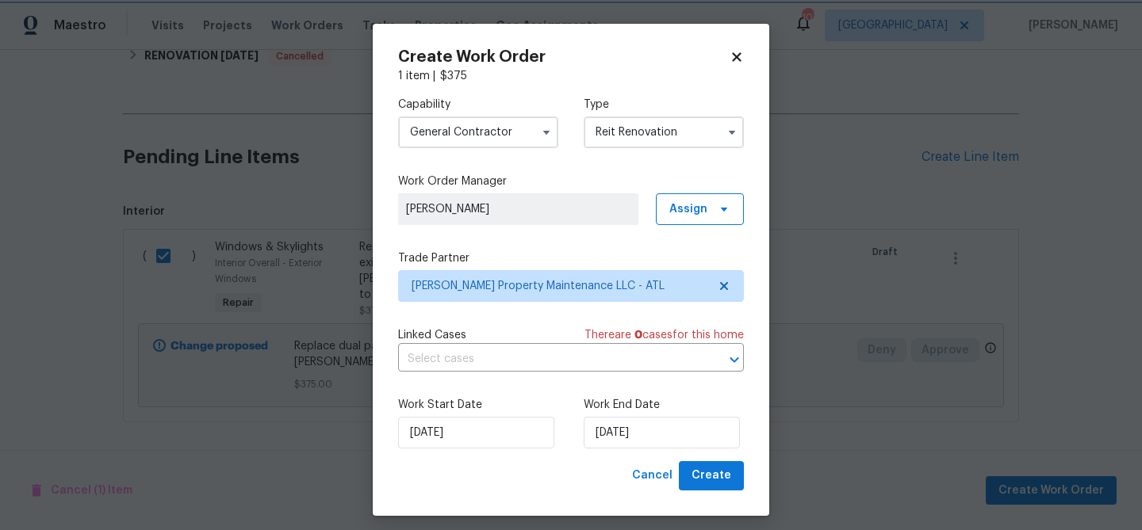
scroll to position [10, 0]
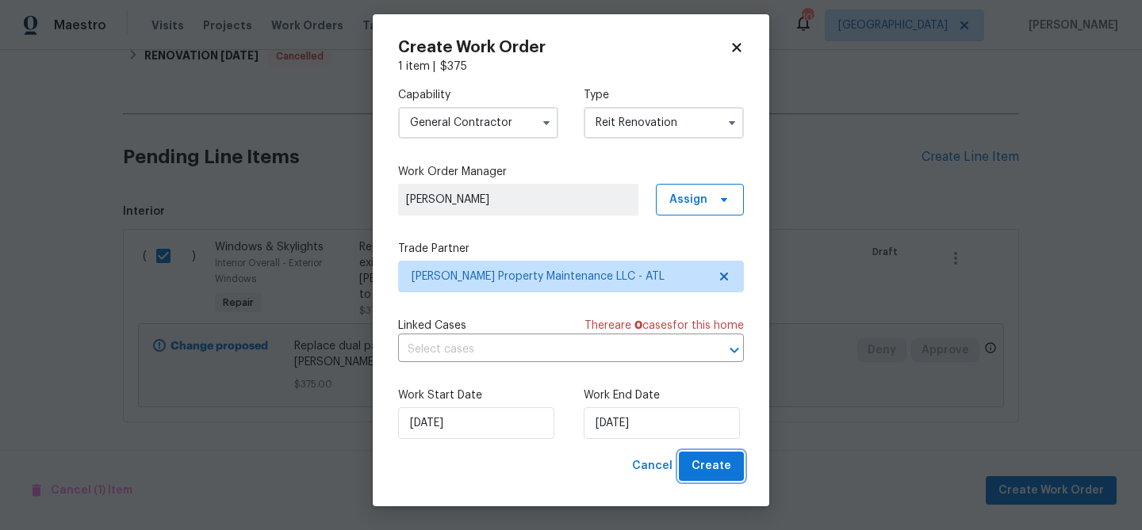
click at [718, 467] on span "Create" at bounding box center [711, 467] width 40 height 20
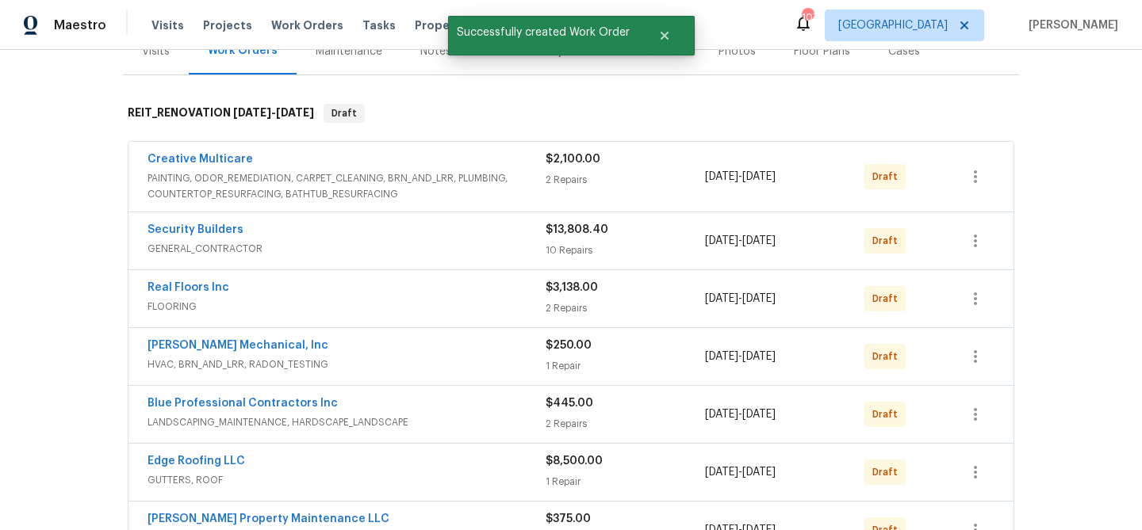
scroll to position [169, 0]
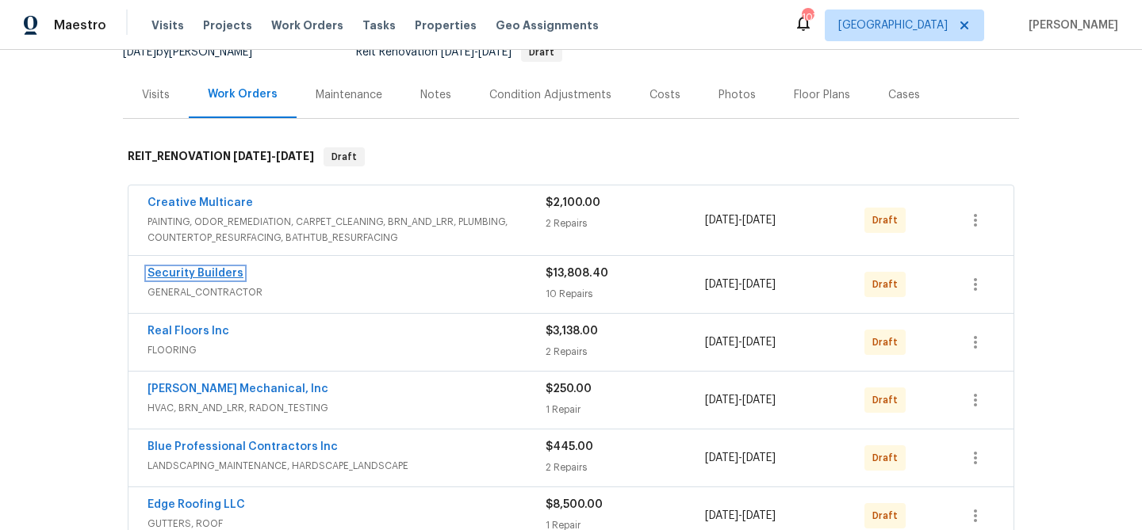
click at [206, 268] on link "Security Builders" at bounding box center [195, 273] width 96 height 11
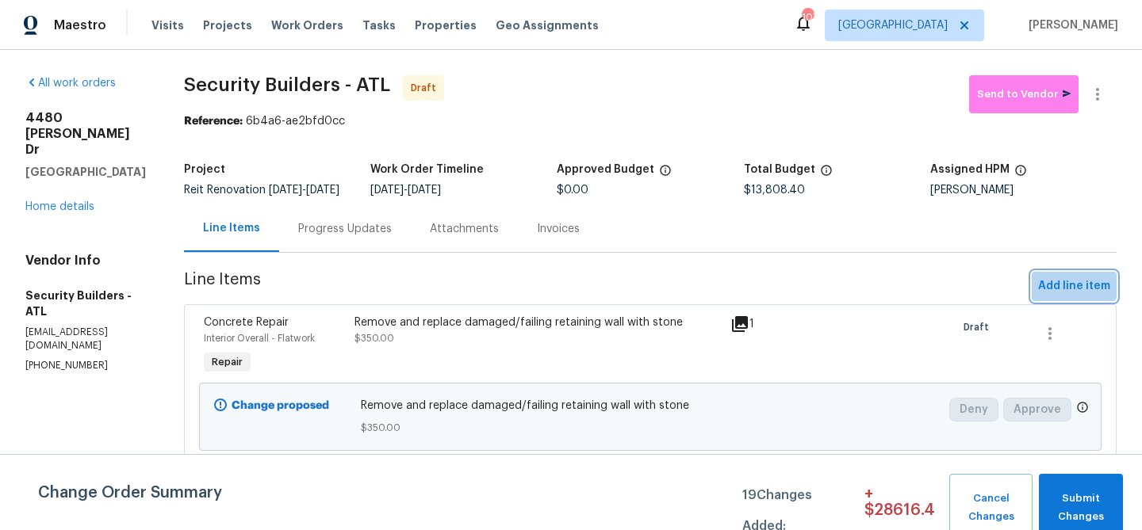
click at [1067, 290] on span "Add line item" at bounding box center [1074, 287] width 72 height 20
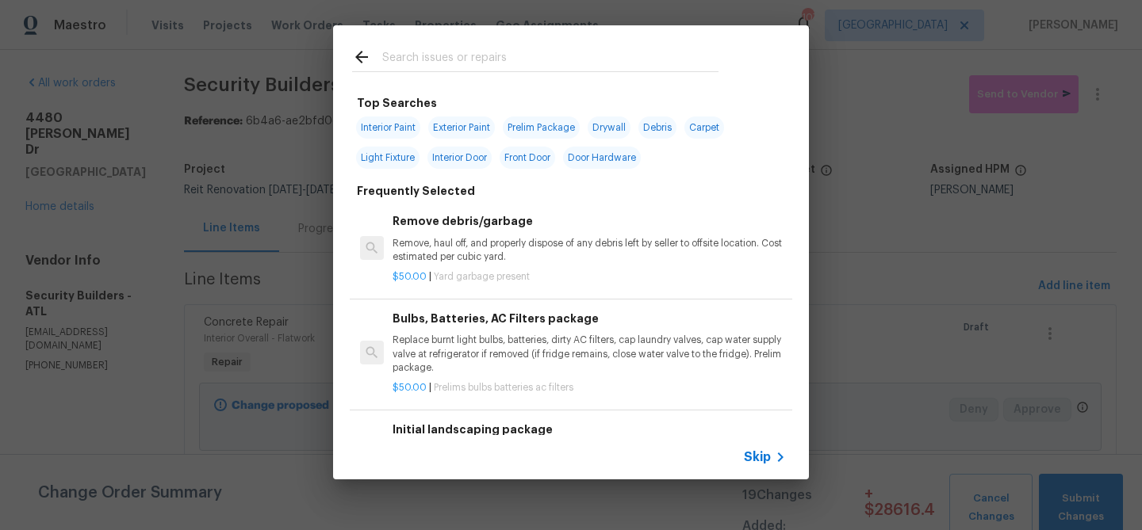
click at [473, 56] on input "text" at bounding box center [550, 60] width 336 height 24
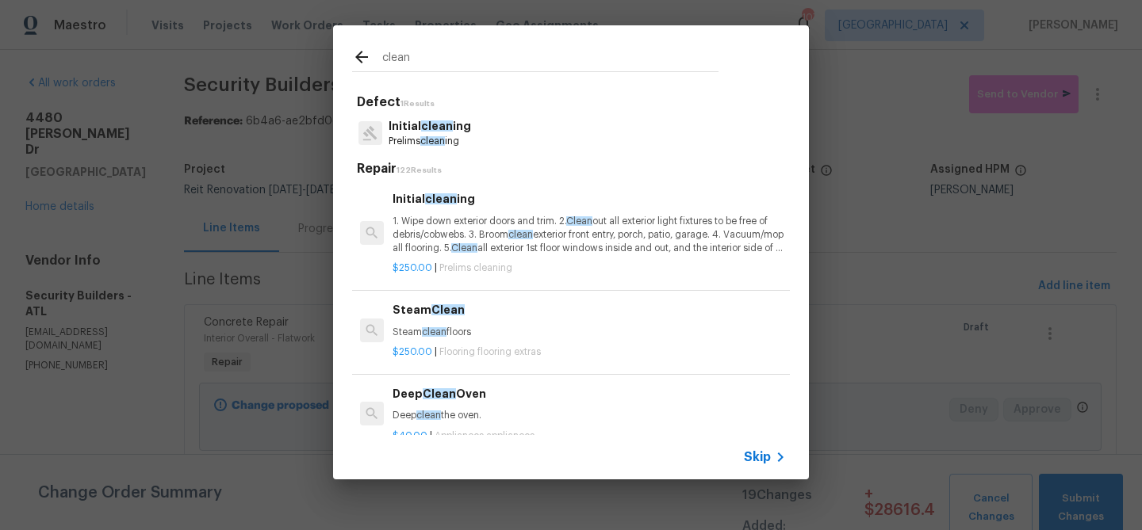
type input "clean"
click at [453, 233] on p "1. Wipe down exterior doors and trim. 2. Clean out all exterior light fixtures …" at bounding box center [588, 235] width 393 height 40
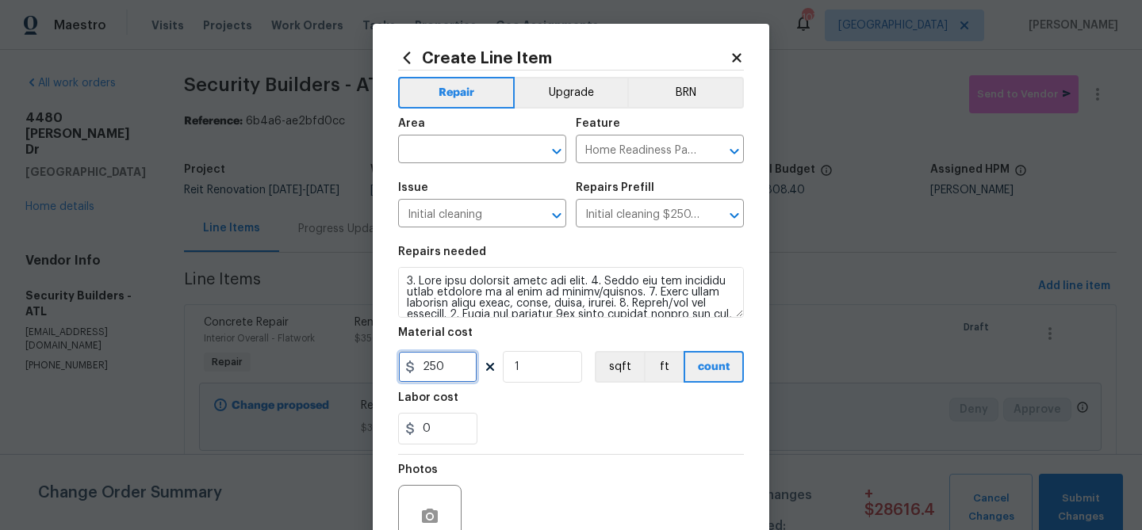
click at [435, 363] on input "250" at bounding box center [437, 367] width 79 height 32
type input "275"
click at [511, 425] on div "0" at bounding box center [571, 429] width 346 height 32
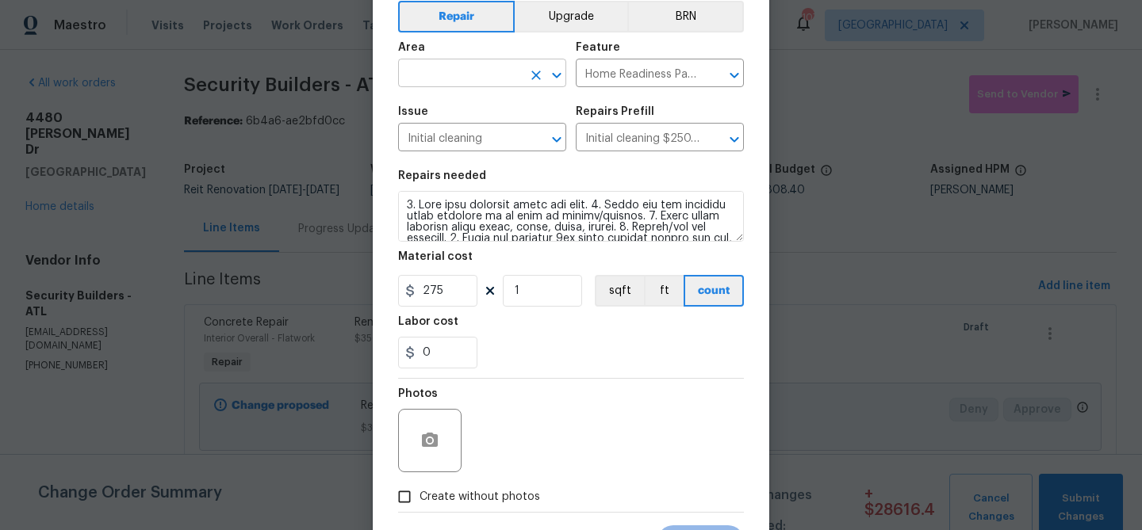
click at [435, 69] on input "text" at bounding box center [460, 75] width 124 height 25
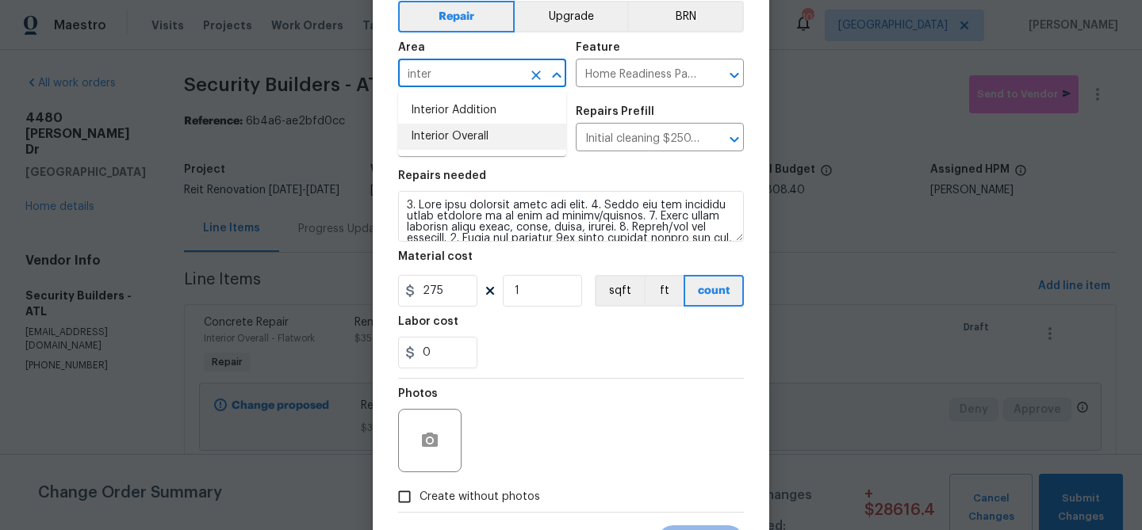
click at [420, 129] on li "Interior Overall" at bounding box center [482, 137] width 168 height 26
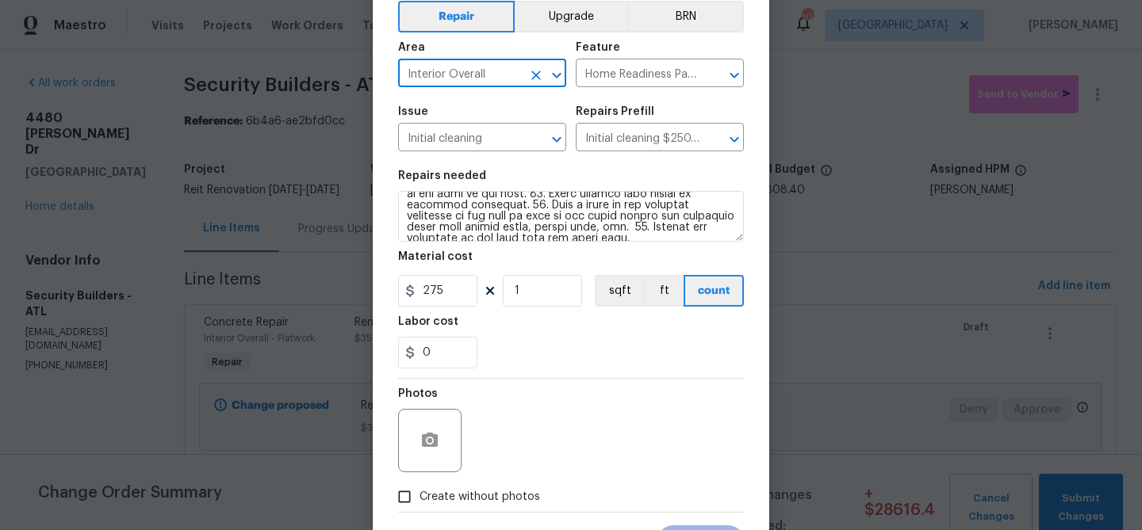
scroll to position [153, 0]
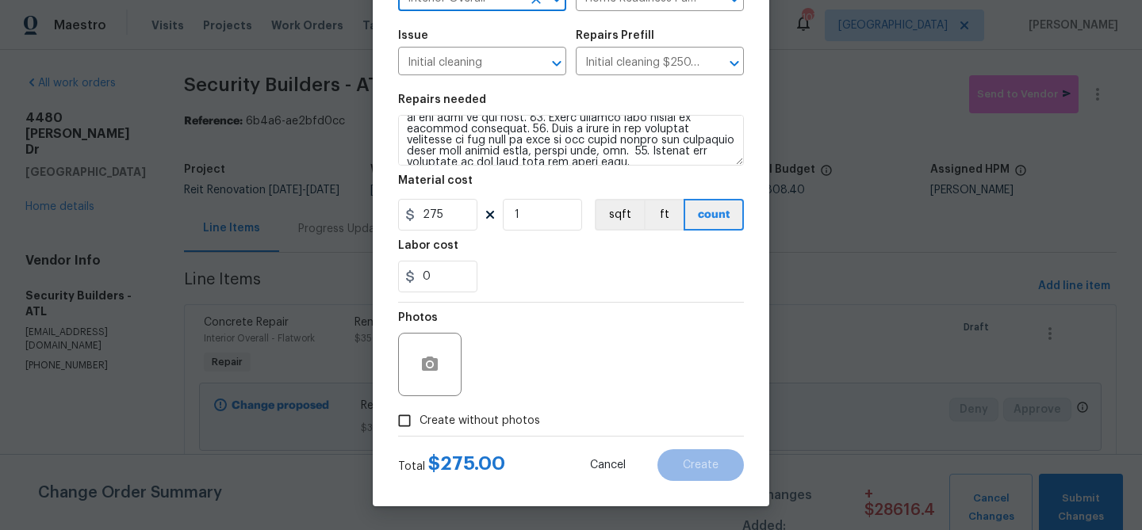
type input "Interior Overall"
click at [519, 413] on span "Create without photos" at bounding box center [479, 421] width 121 height 17
click at [419, 413] on input "Create without photos" at bounding box center [404, 421] width 30 height 30
checkbox input "true"
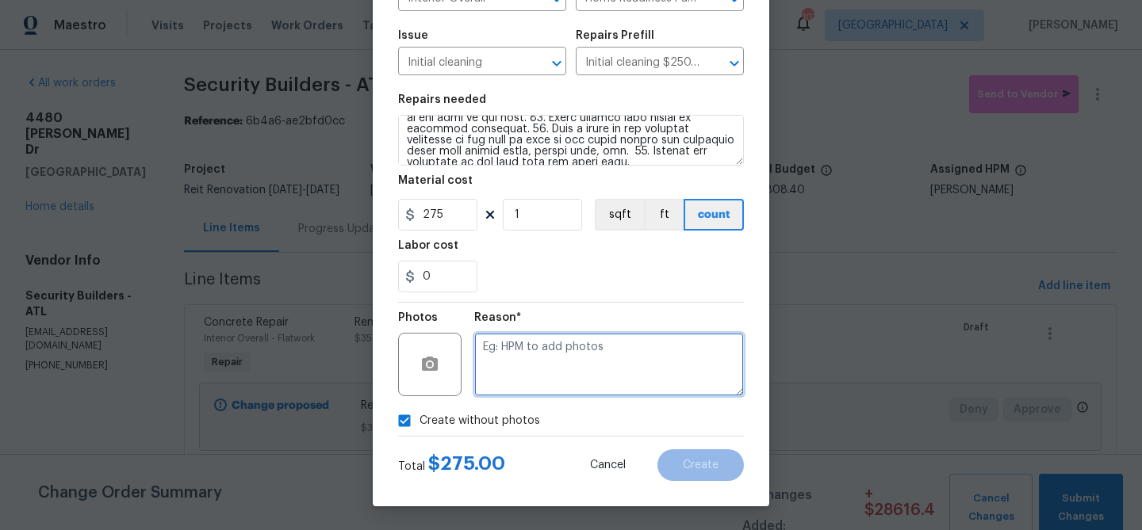
click at [533, 359] on textarea at bounding box center [609, 364] width 270 height 63
type textarea "clean"
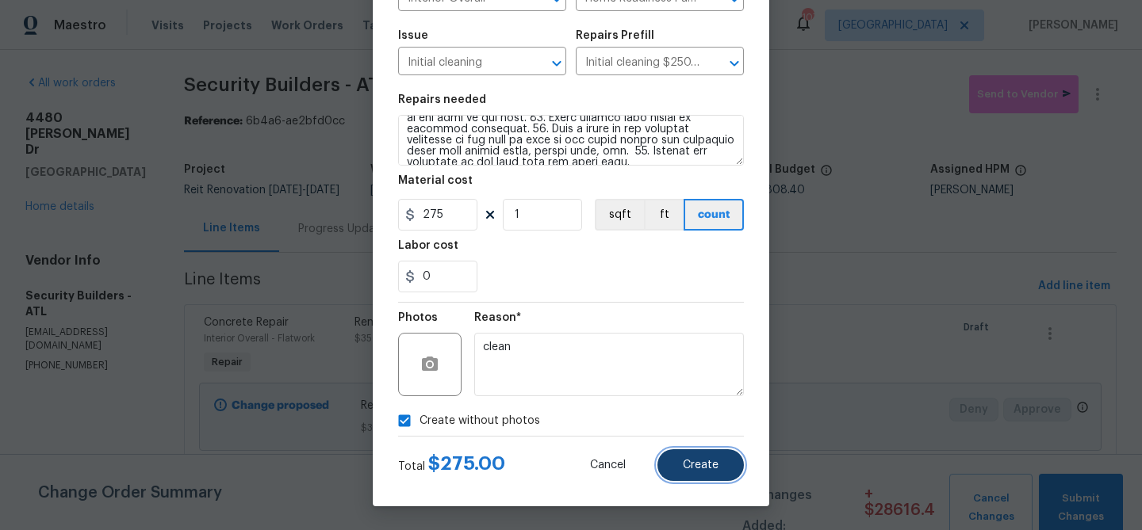
click at [697, 462] on span "Create" at bounding box center [701, 466] width 36 height 12
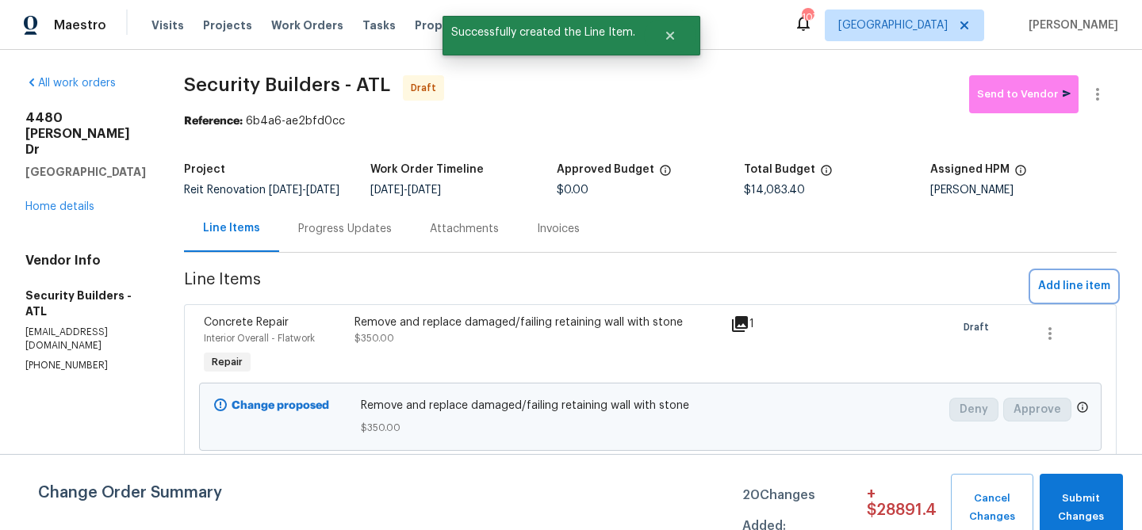
click at [1063, 297] on span "Add line item" at bounding box center [1074, 287] width 72 height 20
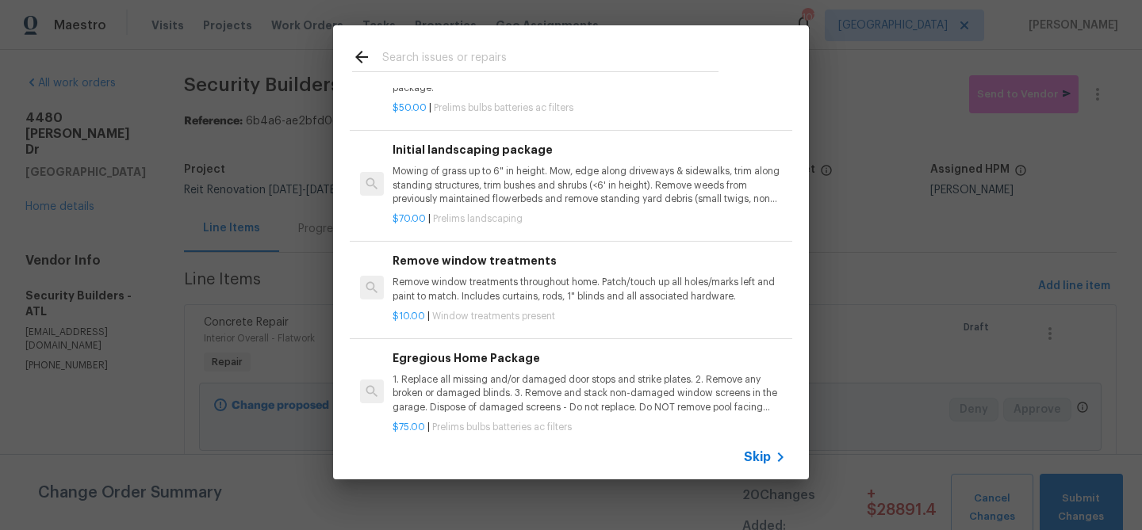
scroll to position [297, 0]
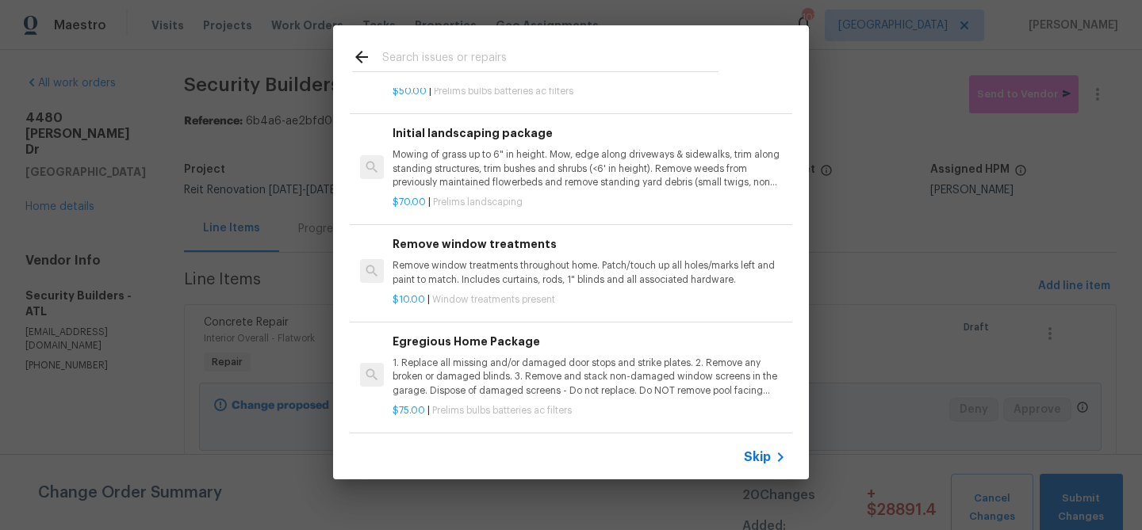
click at [490, 354] on div "Egregious Home Package 1. Replace all missing and/or damaged door stops and str…" at bounding box center [588, 365] width 393 height 65
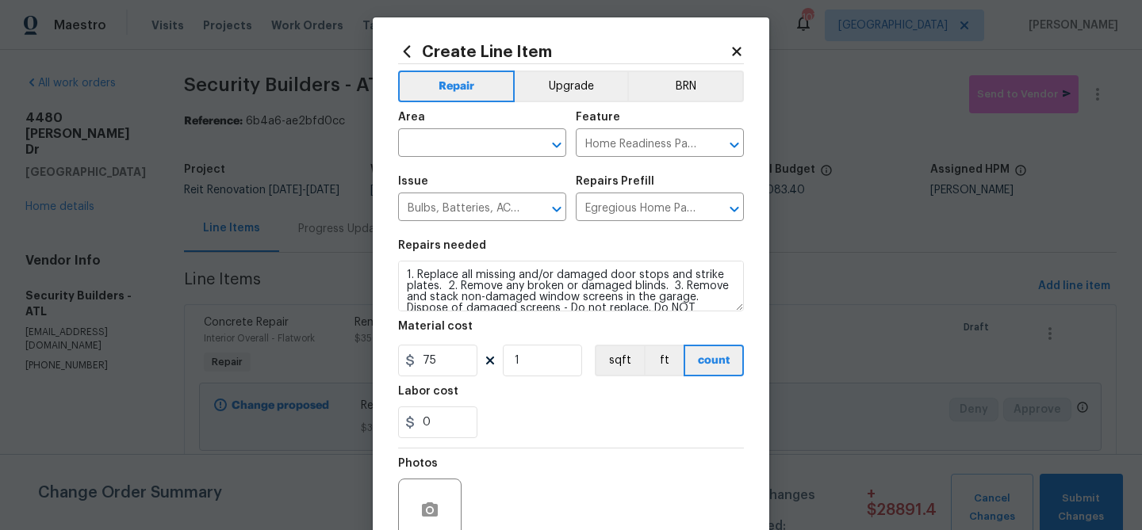
scroll to position [11, 0]
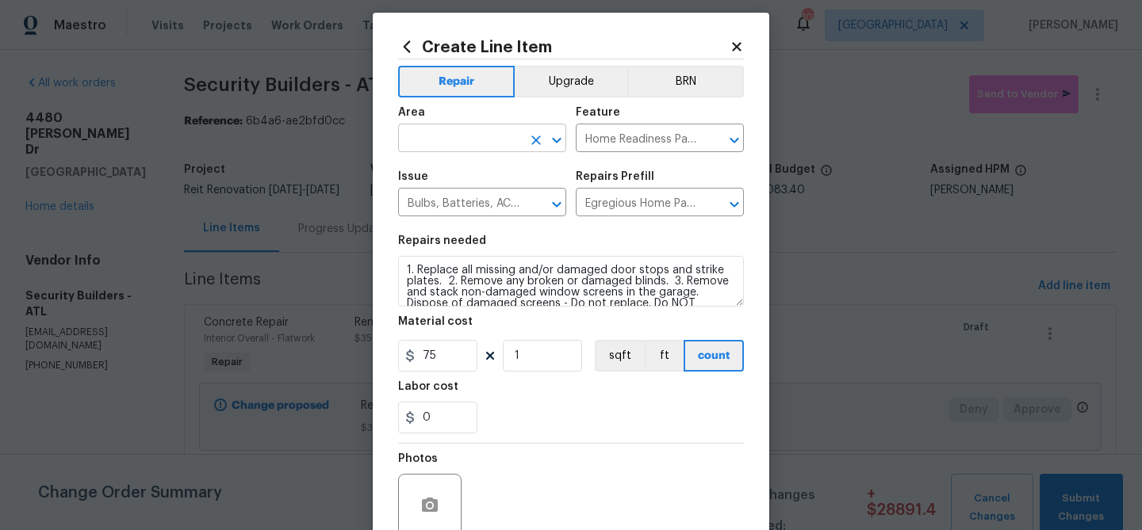
click at [450, 141] on input "text" at bounding box center [460, 140] width 124 height 25
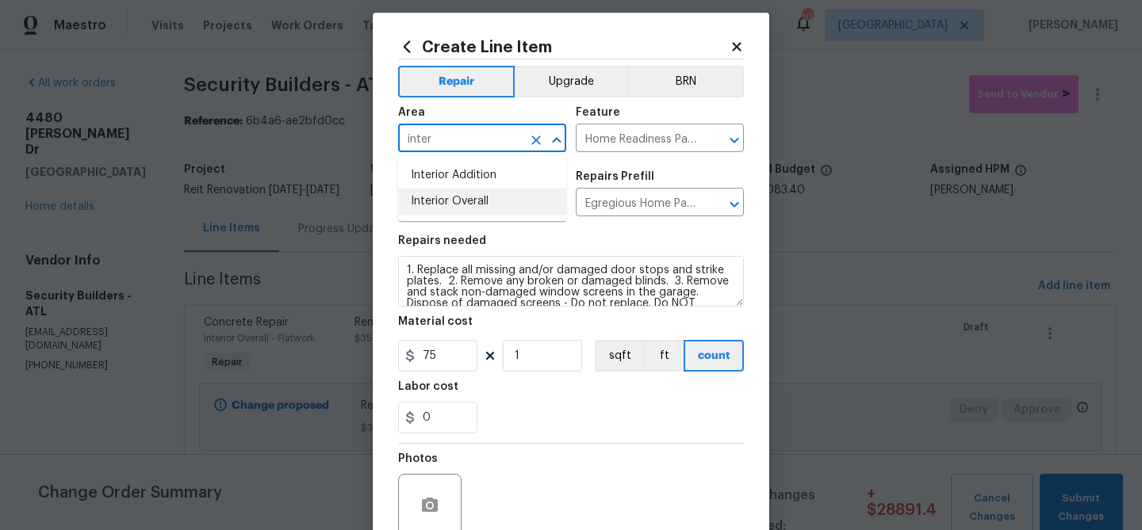
click at [442, 198] on li "Interior Overall" at bounding box center [482, 202] width 168 height 26
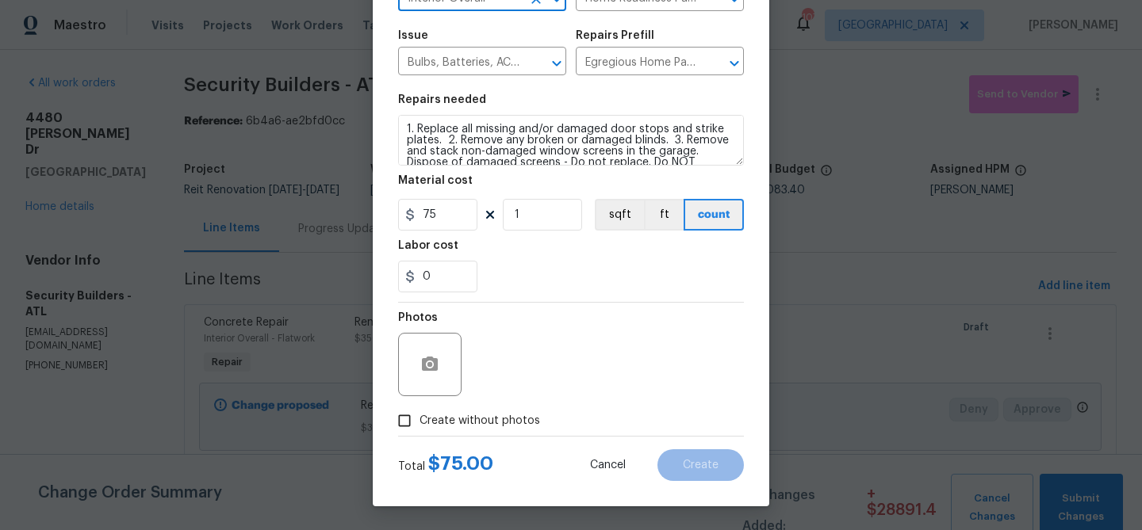
type input "Interior Overall"
click at [509, 411] on label "Create without photos" at bounding box center [464, 421] width 151 height 30
click at [419, 411] on input "Create without photos" at bounding box center [404, 421] width 30 height 30
checkbox input "true"
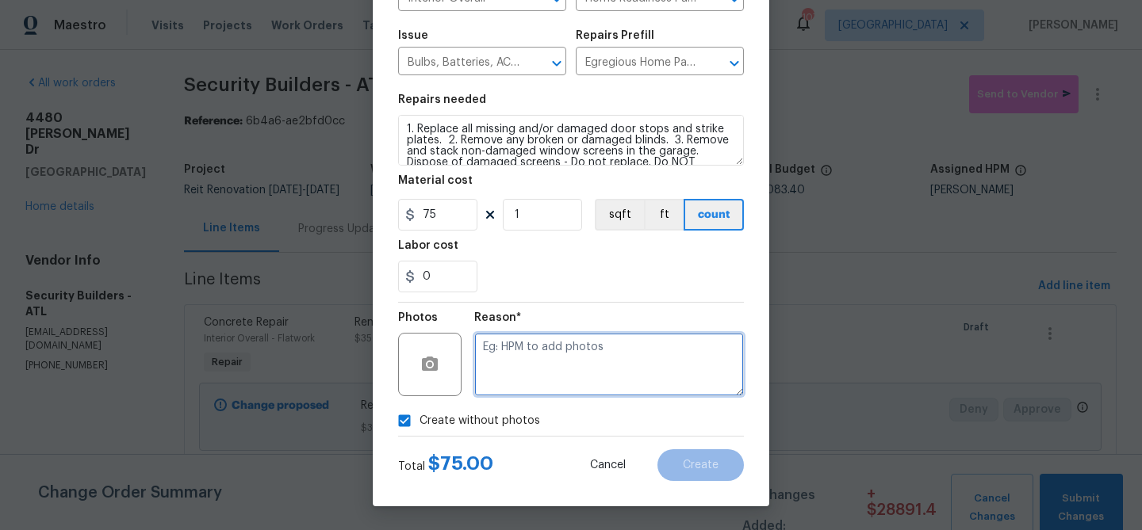
click at [519, 372] on textarea at bounding box center [609, 364] width 270 height 63
type textarea "bulbs"
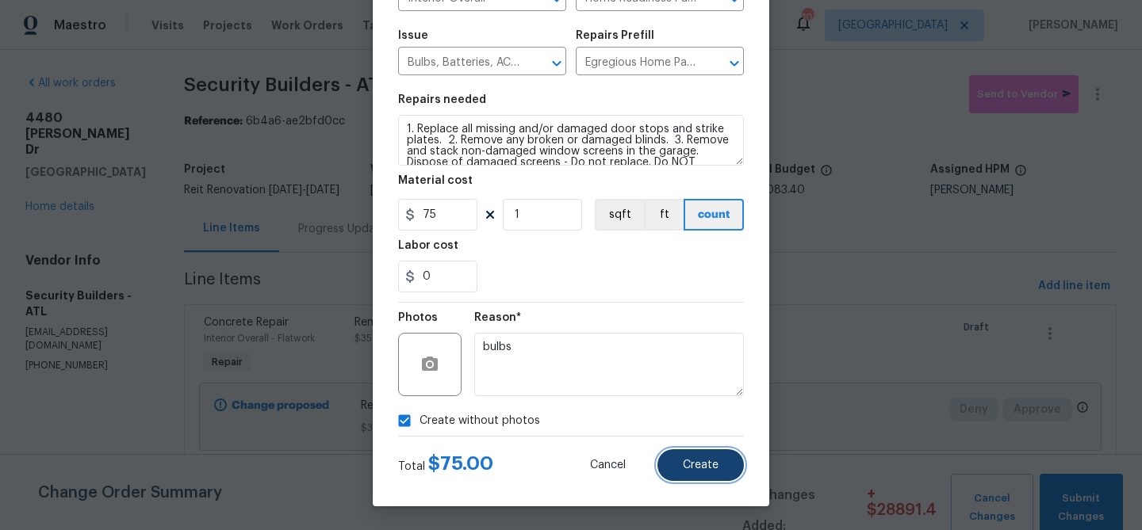
click at [692, 454] on button "Create" at bounding box center [700, 466] width 86 height 32
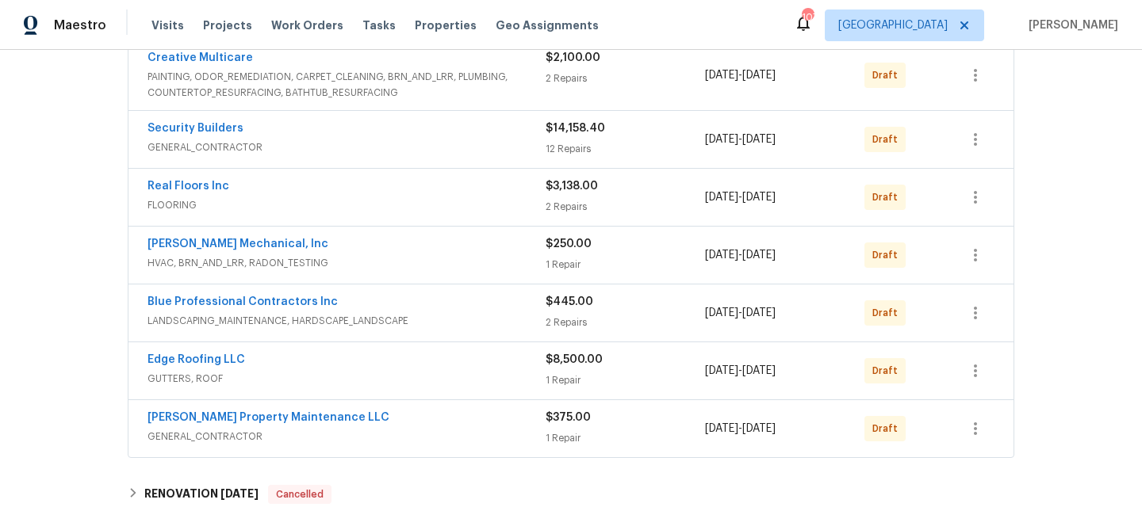
scroll to position [320, 0]
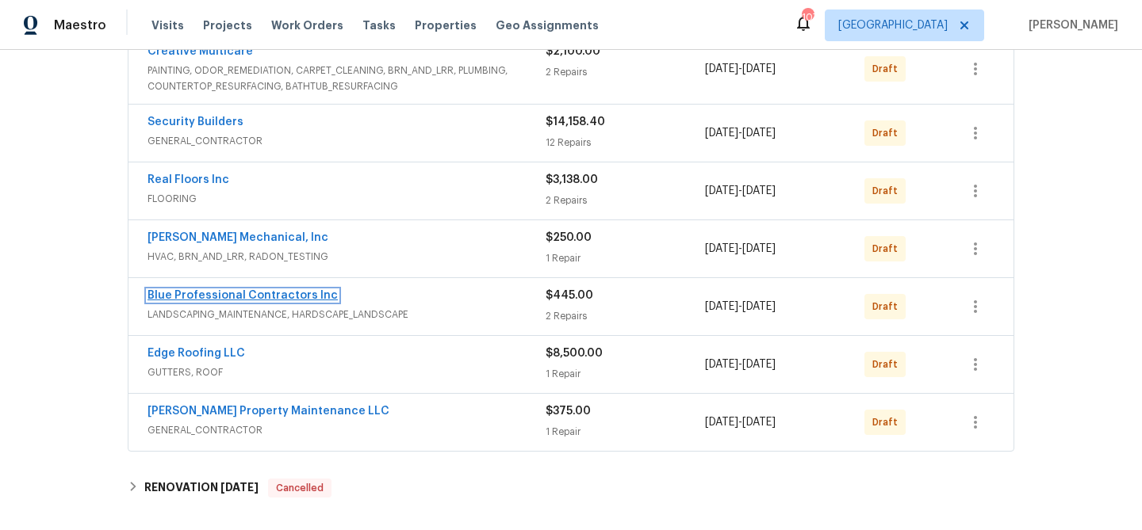
click at [274, 293] on link "Blue Professional Contractors Inc" at bounding box center [242, 295] width 190 height 11
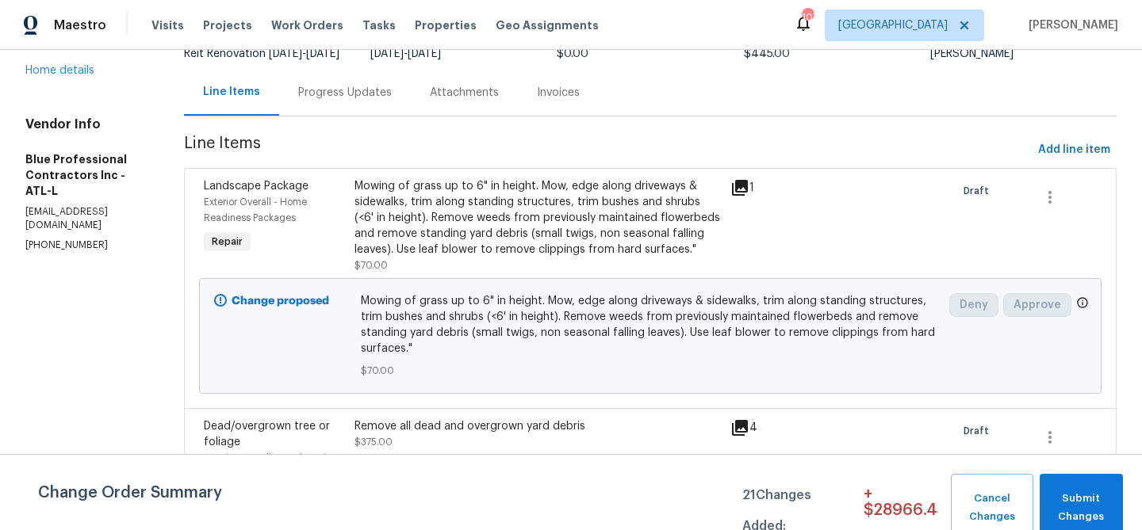
scroll to position [264, 0]
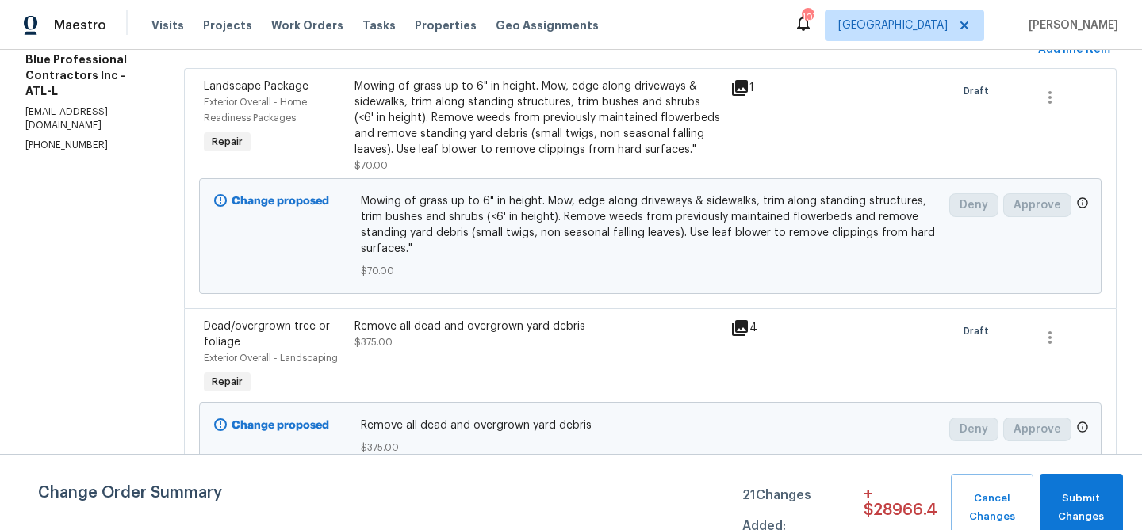
click at [748, 324] on icon at bounding box center [740, 328] width 16 height 16
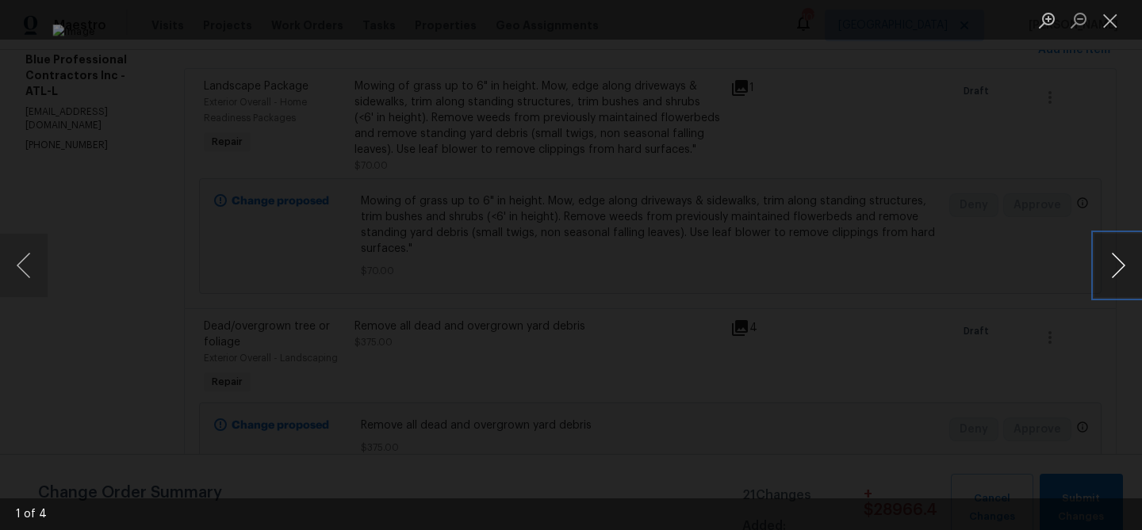
click at [1121, 260] on button "Next image" at bounding box center [1118, 265] width 48 height 63
click at [1116, 29] on button "Close lightbox" at bounding box center [1110, 20] width 32 height 28
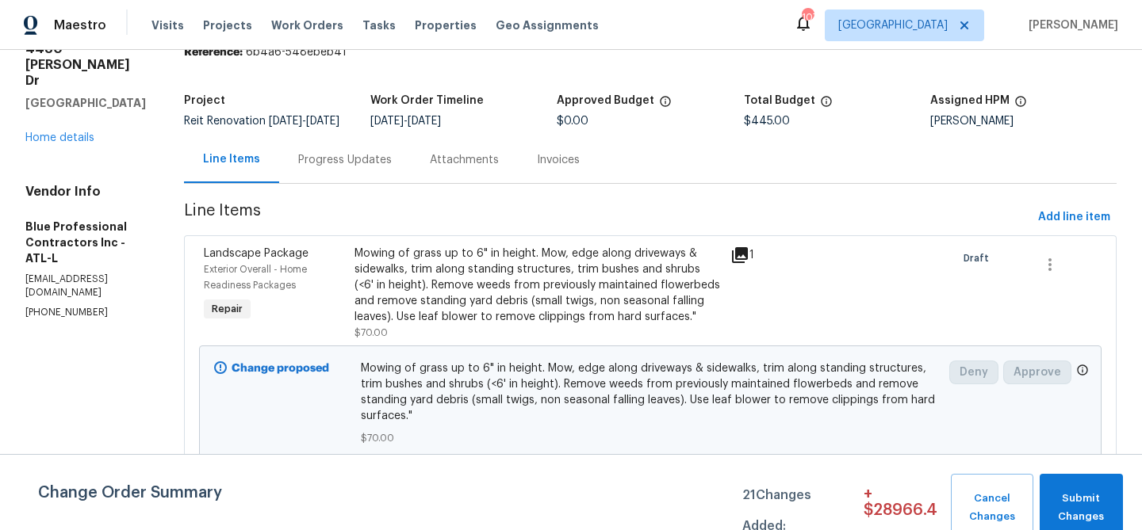
scroll to position [68, 0]
click at [1078, 228] on span "Add line item" at bounding box center [1074, 219] width 72 height 20
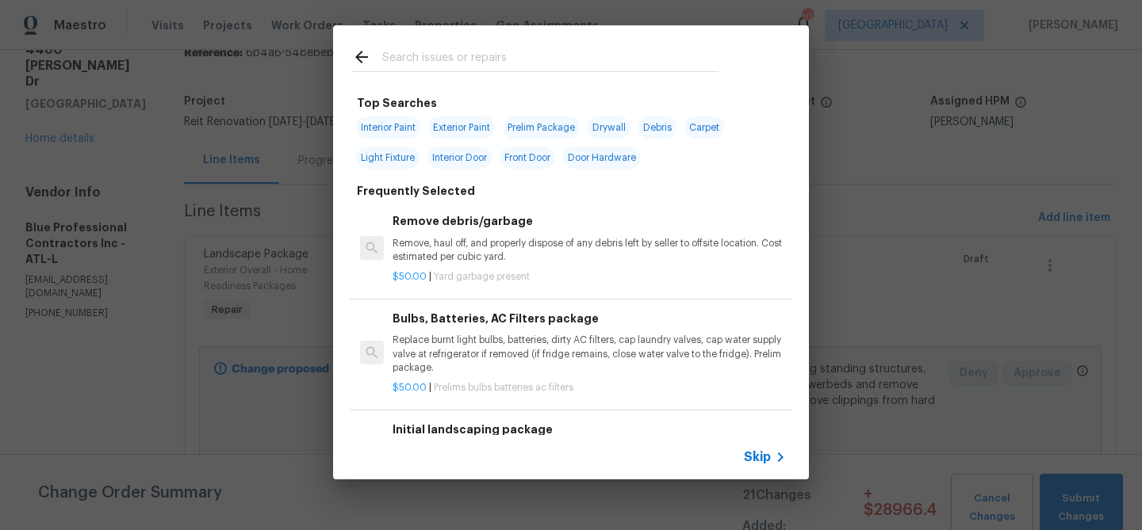
click at [479, 56] on input "text" at bounding box center [550, 60] width 336 height 24
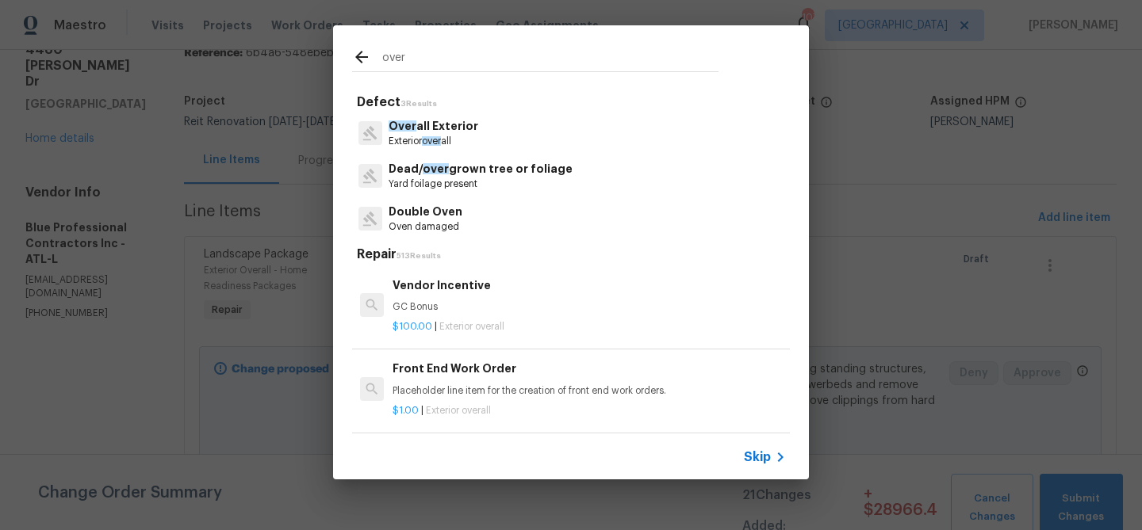
type input "over"
click at [451, 179] on p "Yard foilage present" at bounding box center [481, 184] width 184 height 13
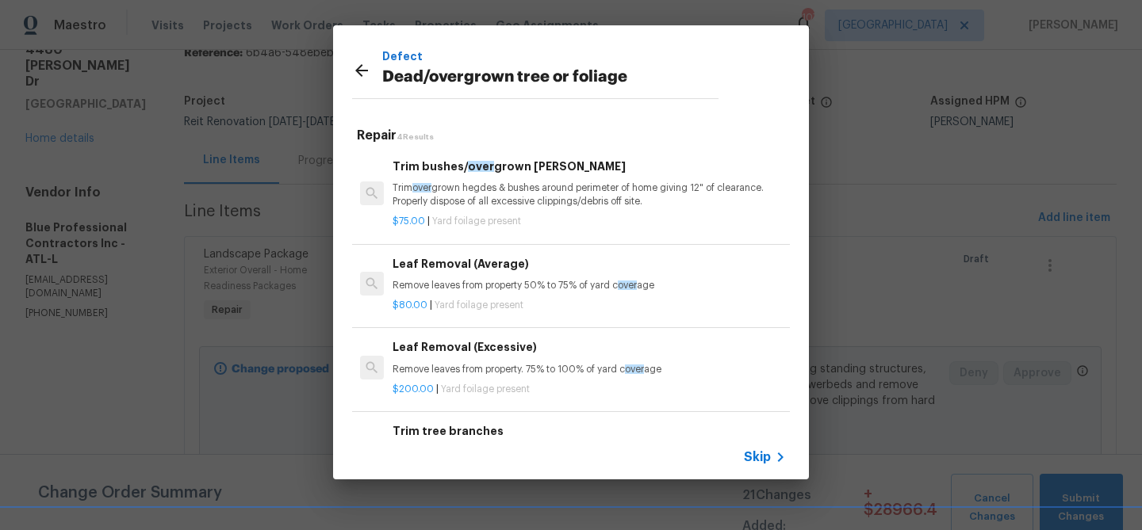
click at [451, 179] on div "Trim bushes/ over grown hedges Trim over grown hegdes & bushes around perimeter…" at bounding box center [588, 184] width 393 height 52
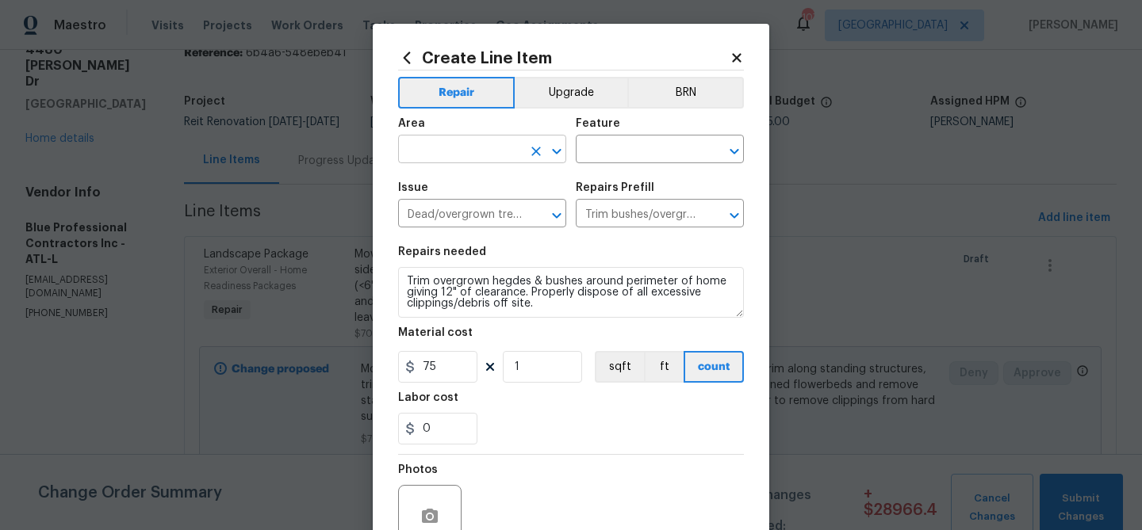
click at [475, 144] on input "text" at bounding box center [460, 151] width 124 height 25
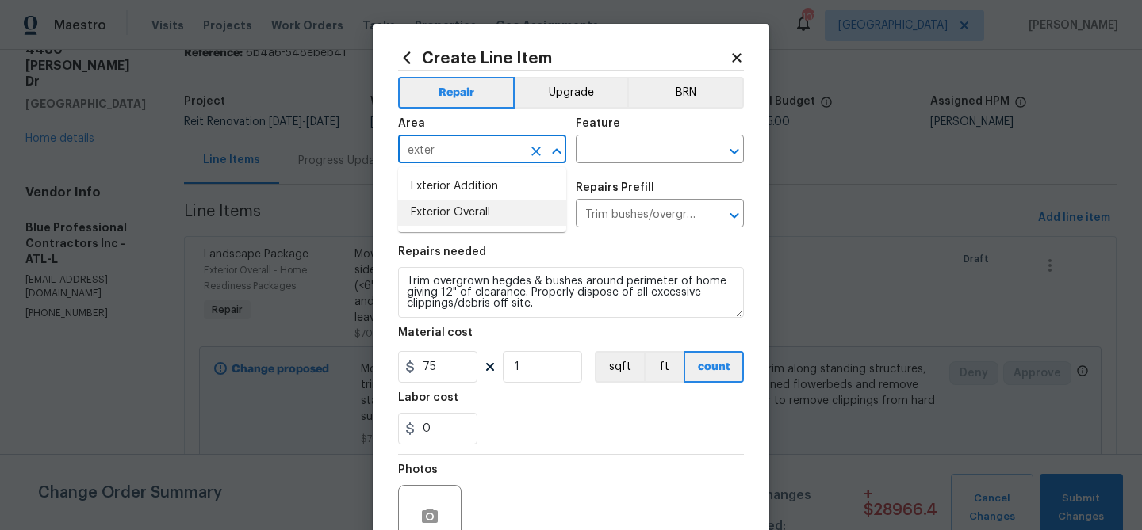
click at [460, 217] on li "Exterior Overall" at bounding box center [482, 213] width 168 height 26
type input "Exterior Overall"
click at [619, 147] on input "text" at bounding box center [638, 151] width 124 height 25
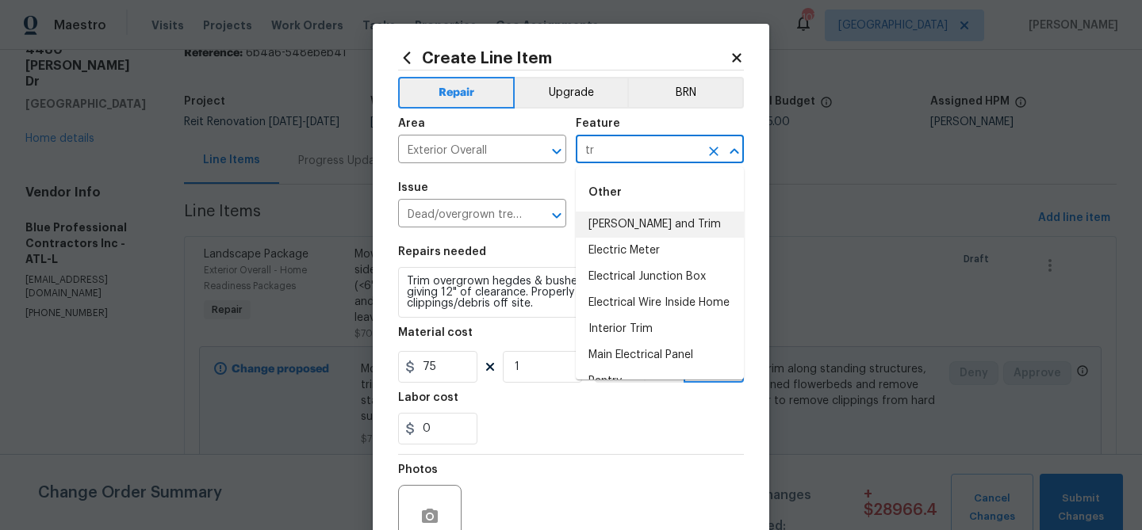
type input "t"
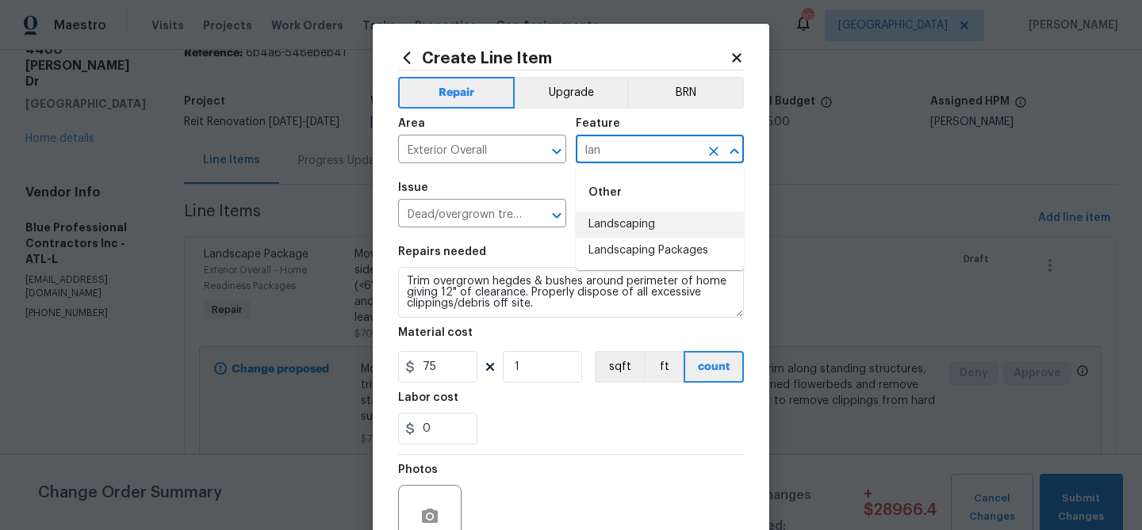
click at [618, 224] on li "Landscaping" at bounding box center [660, 225] width 168 height 26
type input "Landscaping"
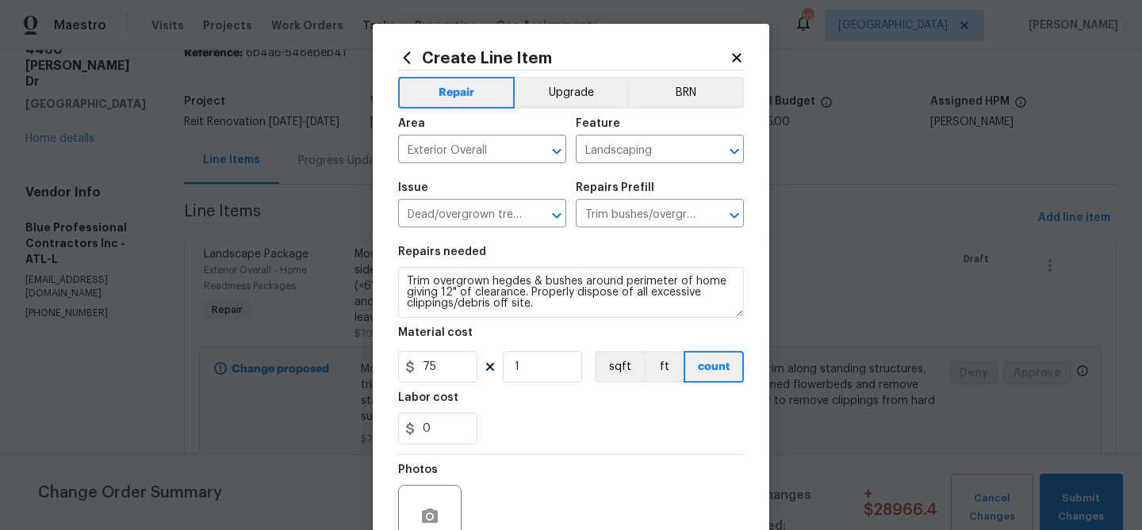
click at [546, 331] on div "Material cost" at bounding box center [571, 337] width 346 height 21
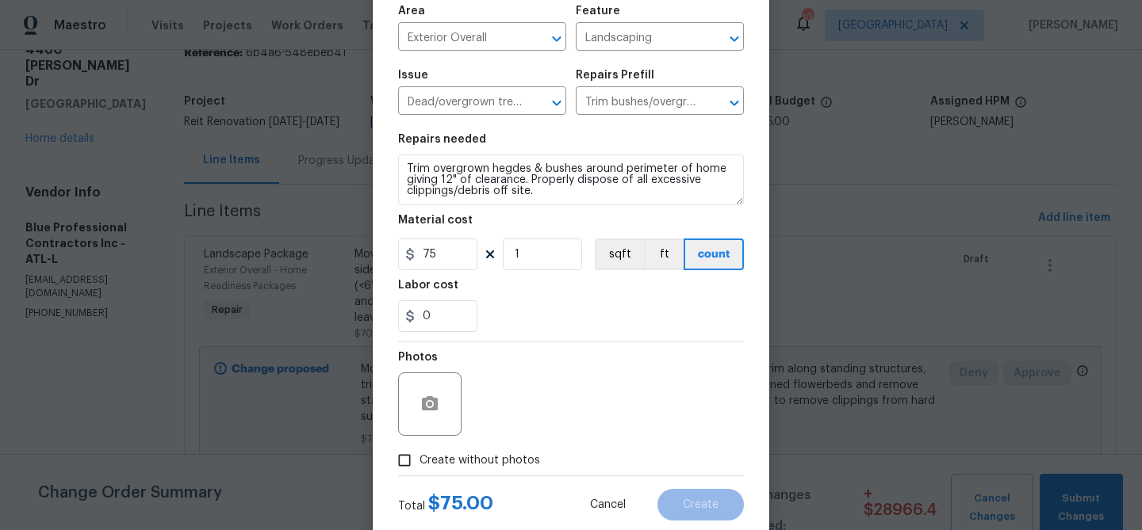
scroll to position [153, 0]
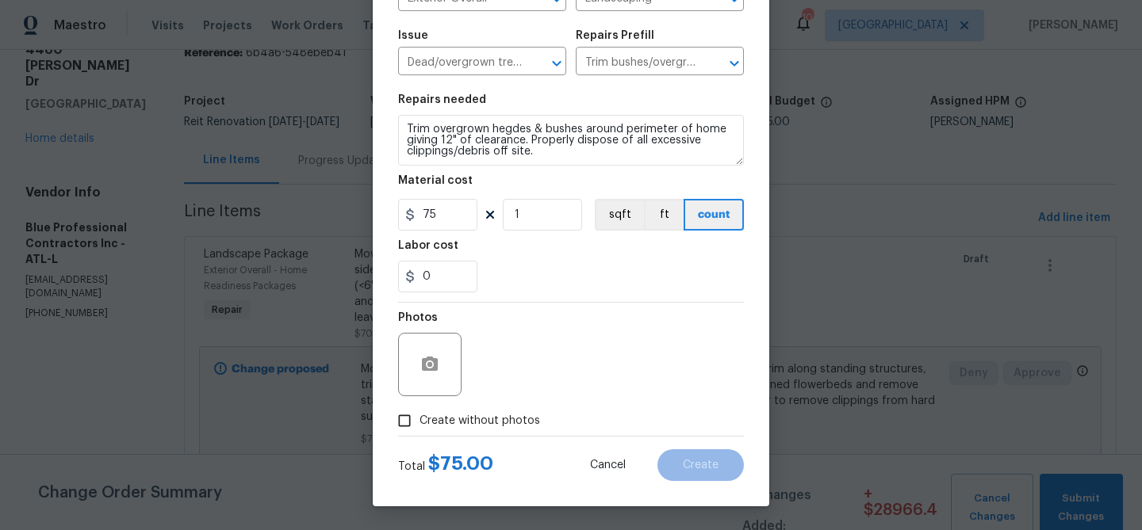
click at [508, 417] on span "Create without photos" at bounding box center [479, 421] width 121 height 17
click at [419, 417] on input "Create without photos" at bounding box center [404, 421] width 30 height 30
checkbox input "true"
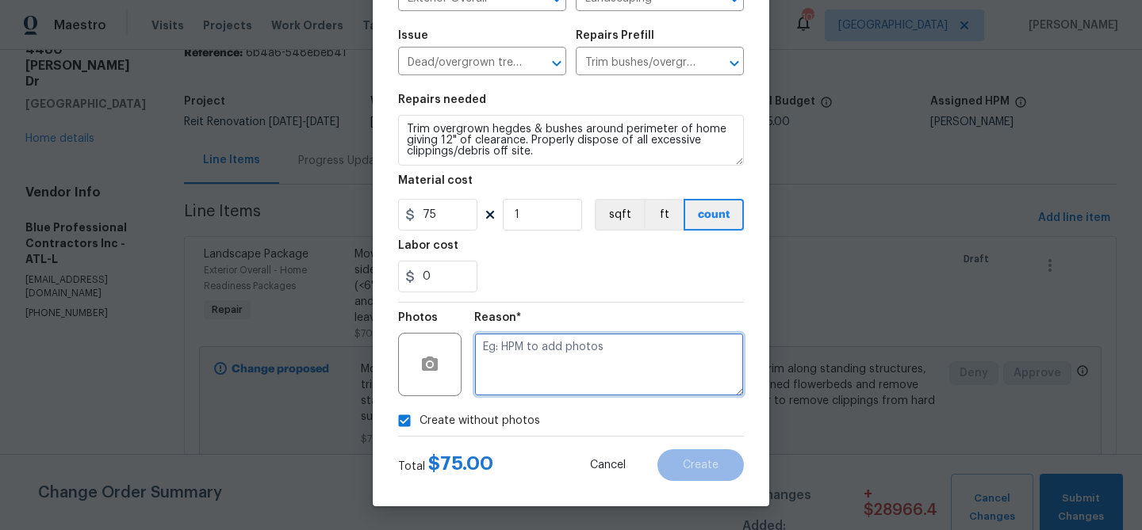
click at [527, 365] on textarea at bounding box center [609, 364] width 270 height 63
type textarea "landscaping"
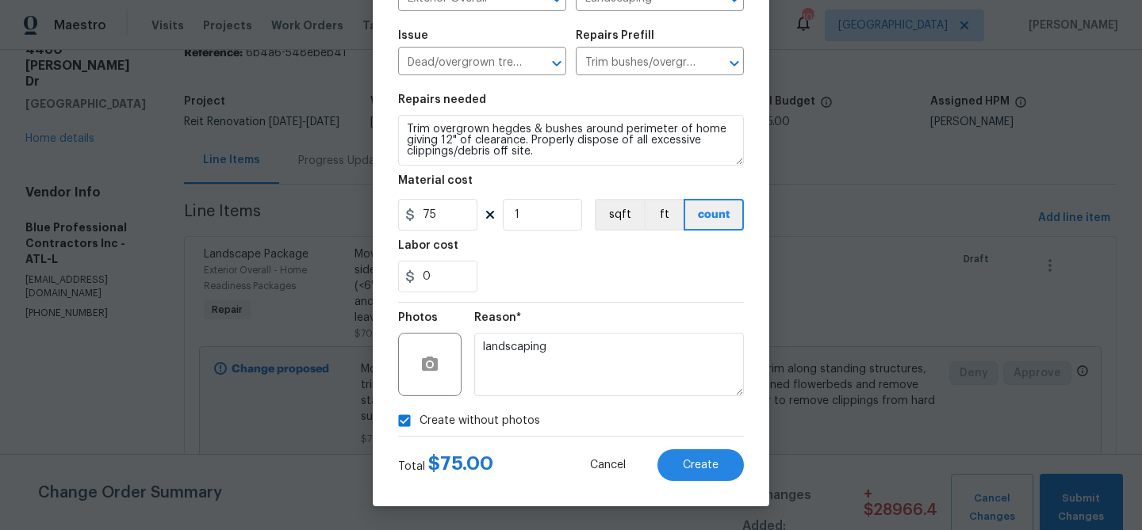
click at [677, 445] on div "Total $ 75.00 Cancel Create" at bounding box center [571, 459] width 346 height 44
click at [676, 464] on button "Create" at bounding box center [700, 466] width 86 height 32
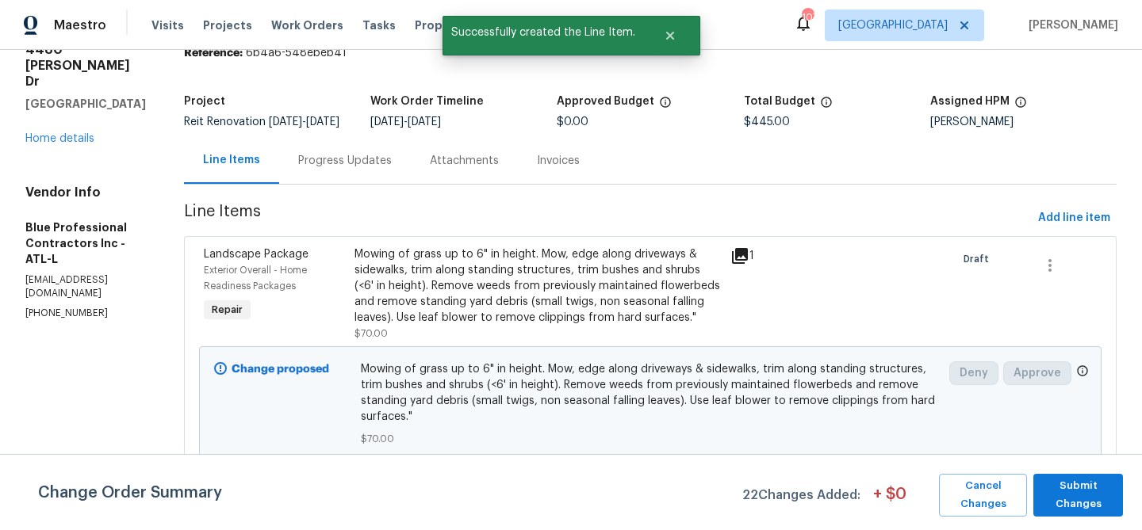
scroll to position [0, 0]
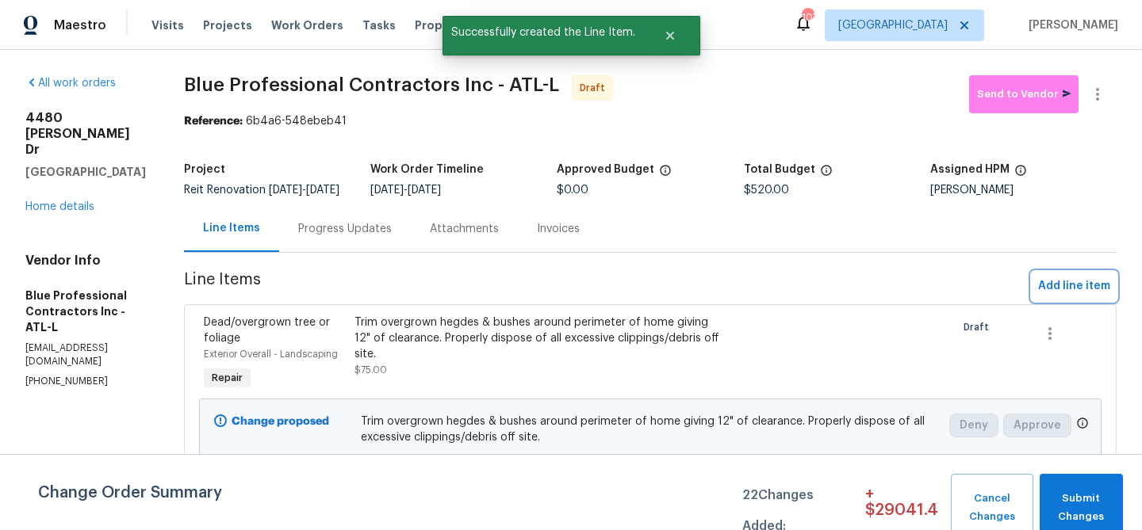
click at [1052, 288] on span "Add line item" at bounding box center [1074, 287] width 72 height 20
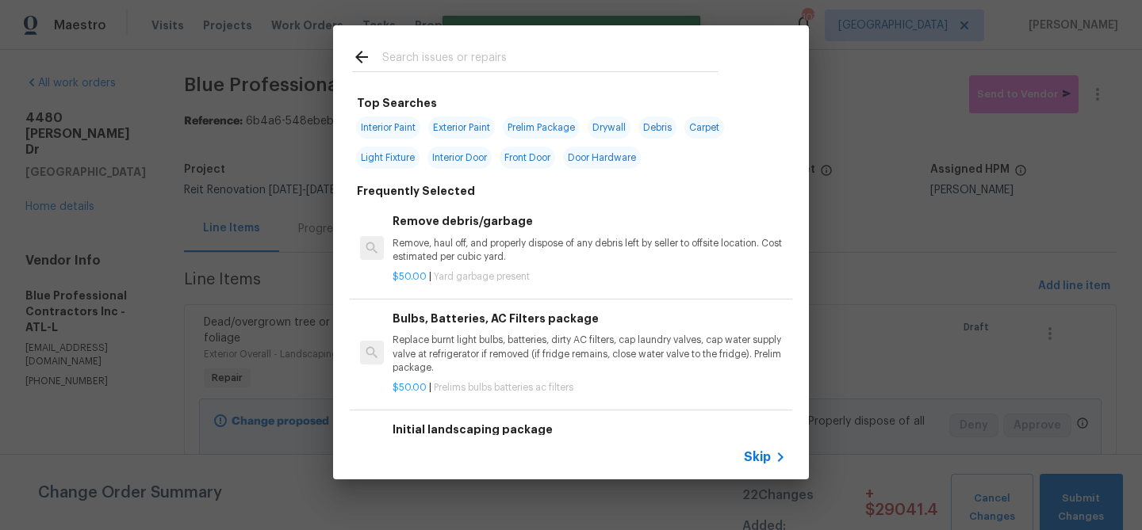
click at [495, 52] on input "text" at bounding box center [550, 60] width 336 height 24
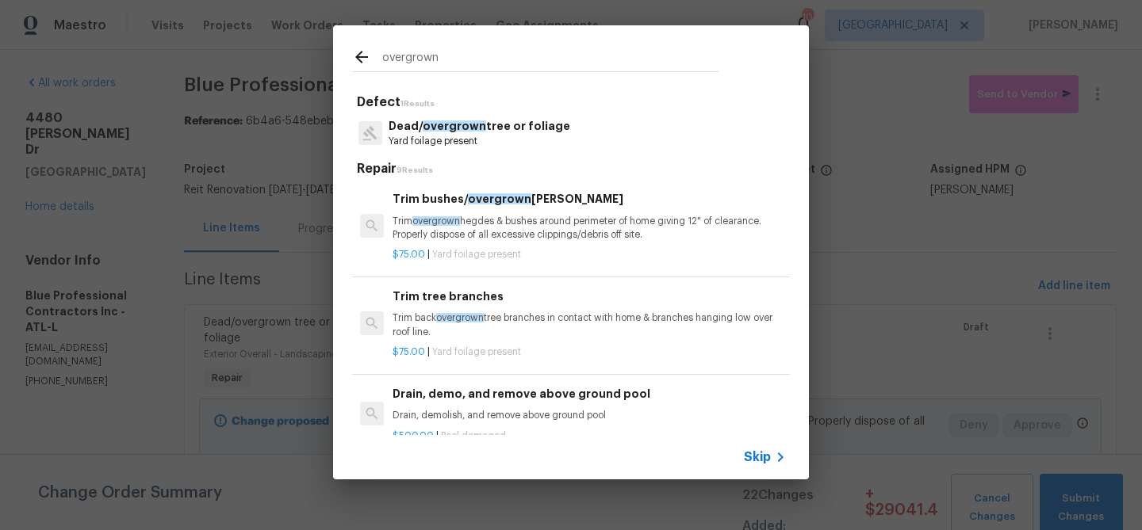
type input "overgrown"
click at [463, 301] on h6 "Trim tree branches" at bounding box center [588, 296] width 393 height 17
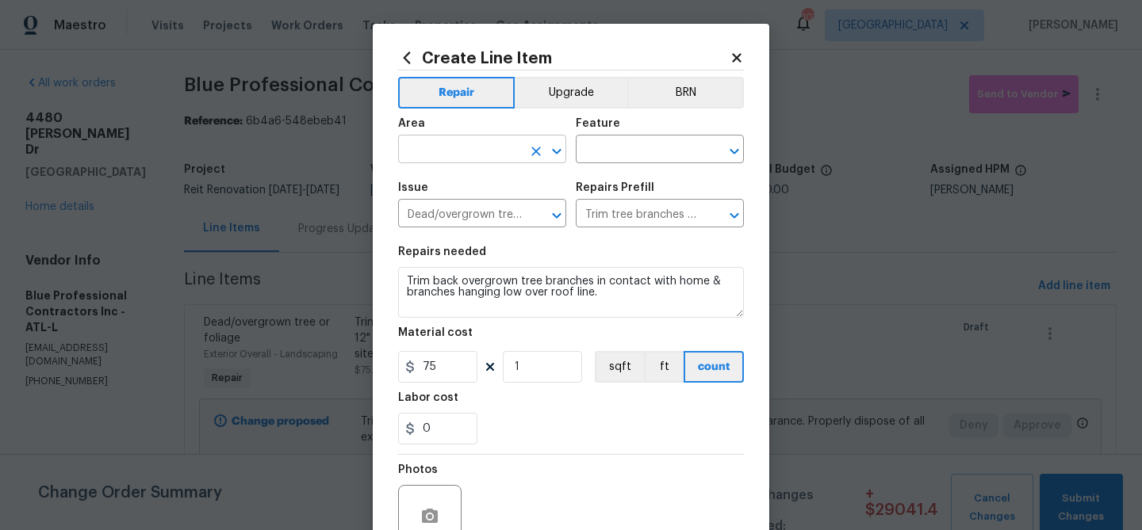
click at [492, 156] on input "text" at bounding box center [460, 151] width 124 height 25
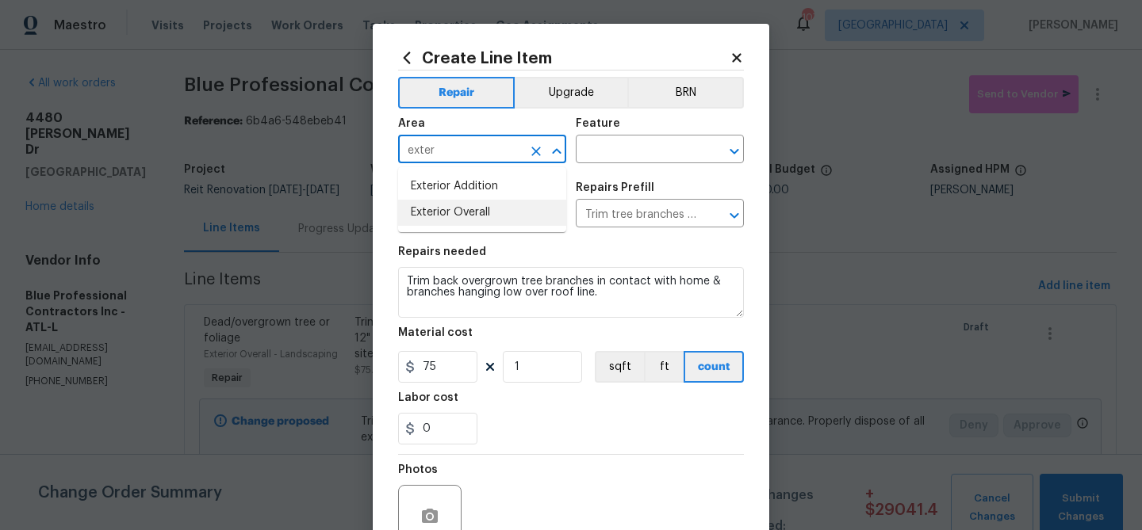
click at [472, 220] on li "Exterior Overall" at bounding box center [482, 213] width 168 height 26
type input "Exterior Overall"
click at [631, 155] on input "text" at bounding box center [638, 151] width 124 height 25
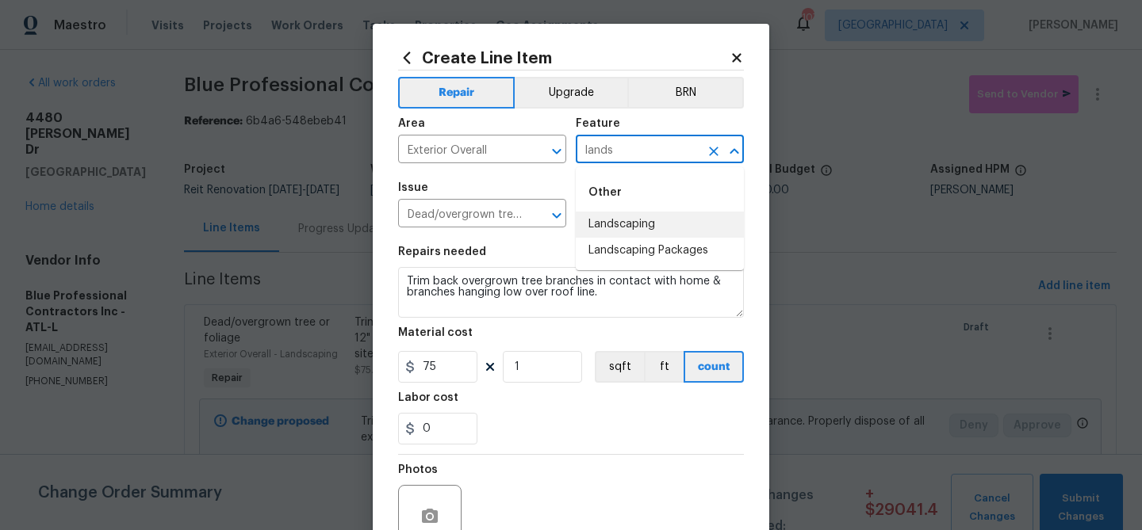
click at [636, 237] on li "Landscaping" at bounding box center [660, 225] width 168 height 26
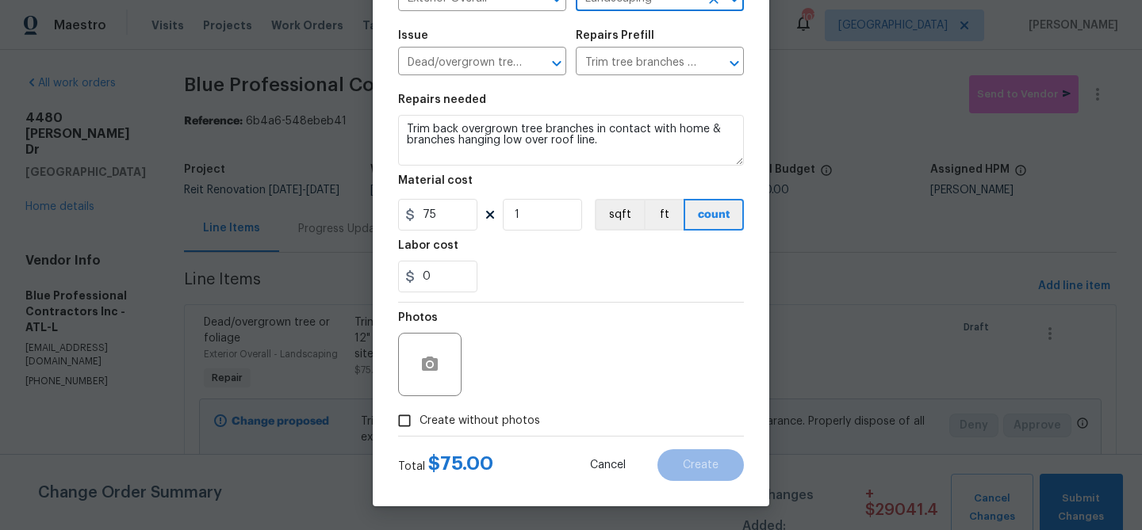
type input "Landscaping"
click at [557, 347] on div "Photos" at bounding box center [571, 354] width 346 height 103
click at [496, 418] on span "Create without photos" at bounding box center [479, 421] width 121 height 17
click at [419, 418] on input "Create without photos" at bounding box center [404, 421] width 30 height 30
checkbox input "true"
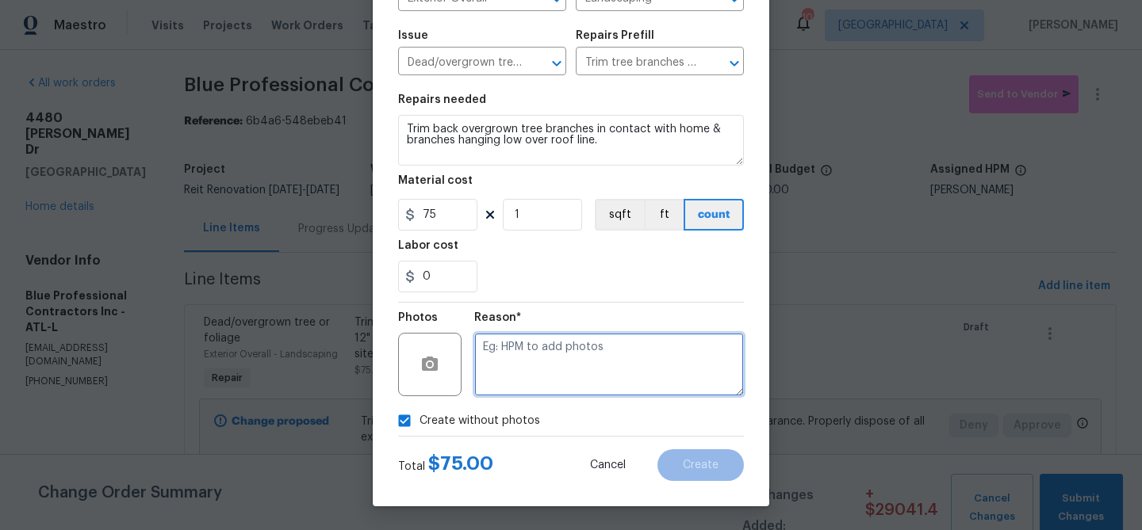
click at [553, 353] on textarea at bounding box center [609, 364] width 270 height 63
type textarea "landscaping"
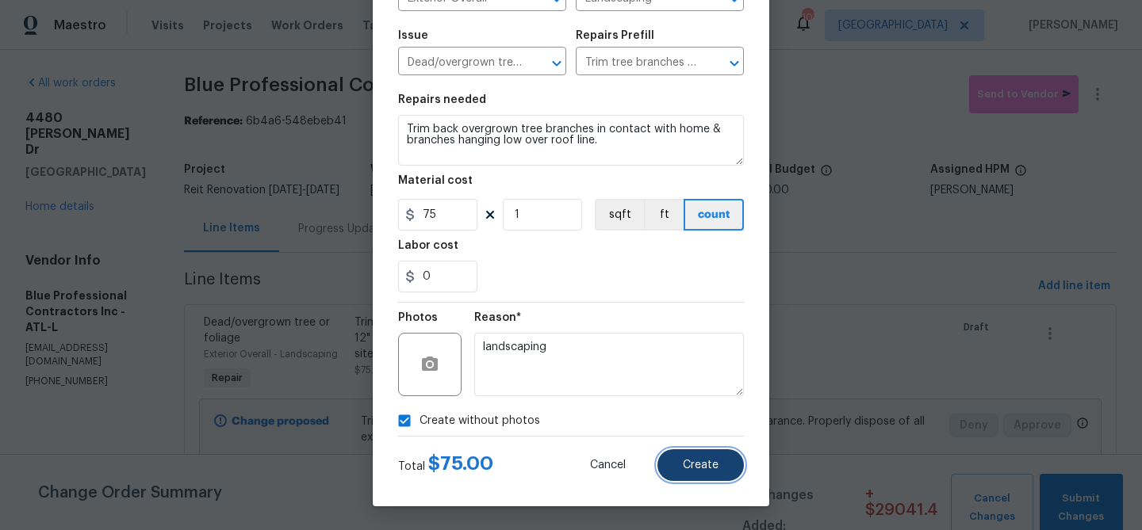
click at [693, 461] on span "Create" at bounding box center [701, 466] width 36 height 12
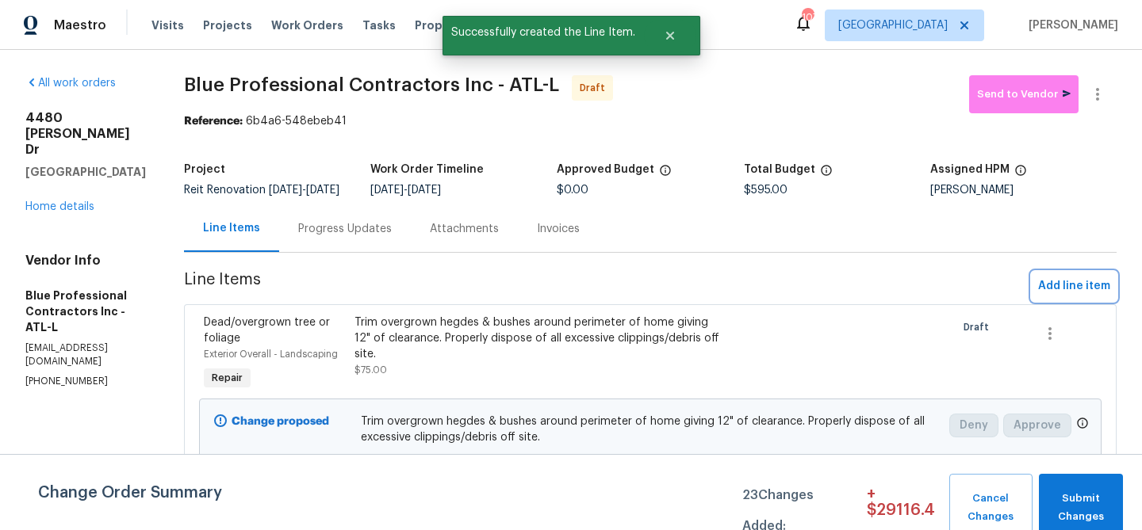
click at [1053, 294] on span "Add line item" at bounding box center [1074, 287] width 72 height 20
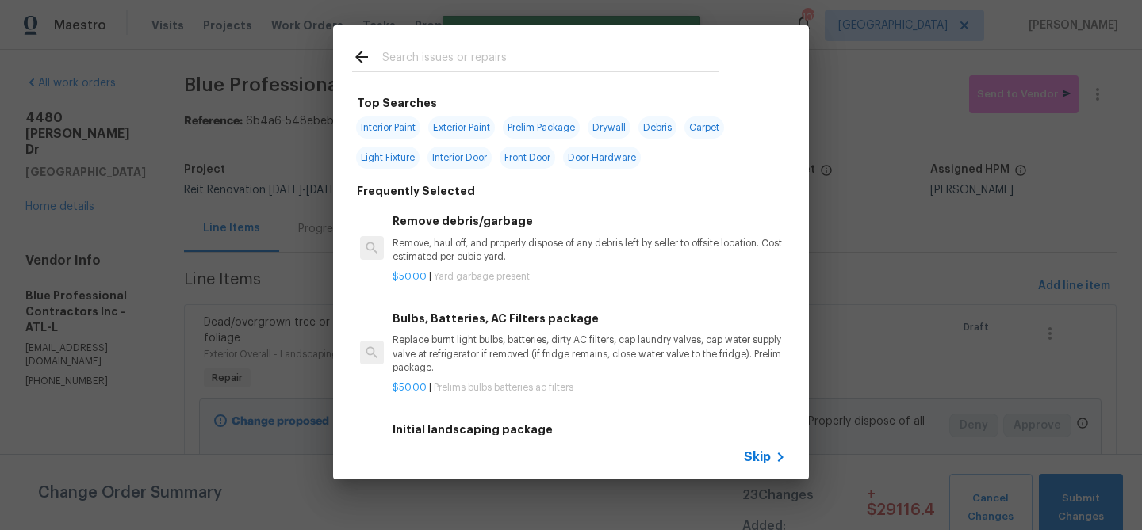
click at [477, 60] on input "text" at bounding box center [550, 60] width 336 height 24
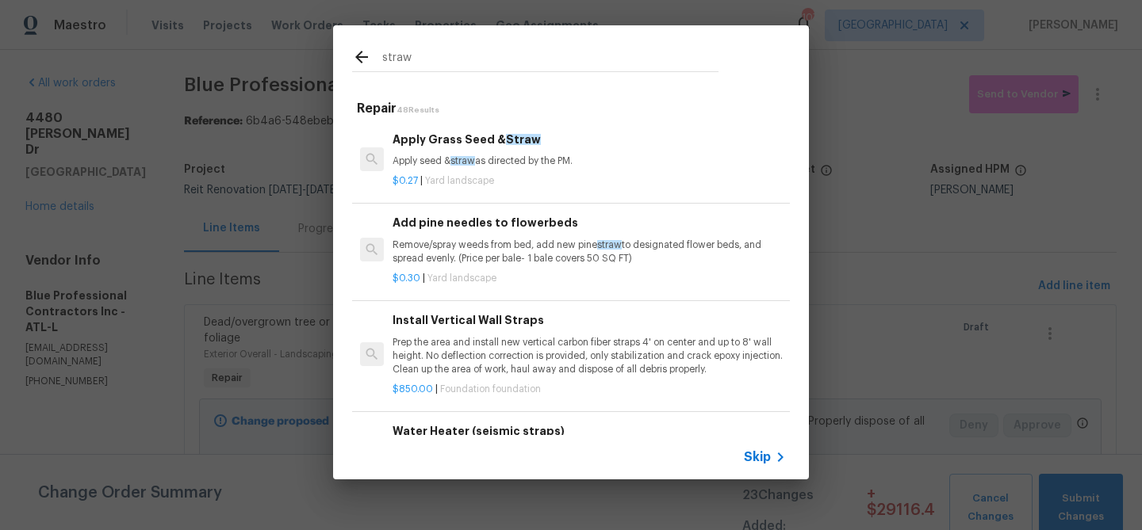
type input "straw"
click at [477, 232] on h6 "Add pine needles to flowerbeds" at bounding box center [588, 222] width 393 height 17
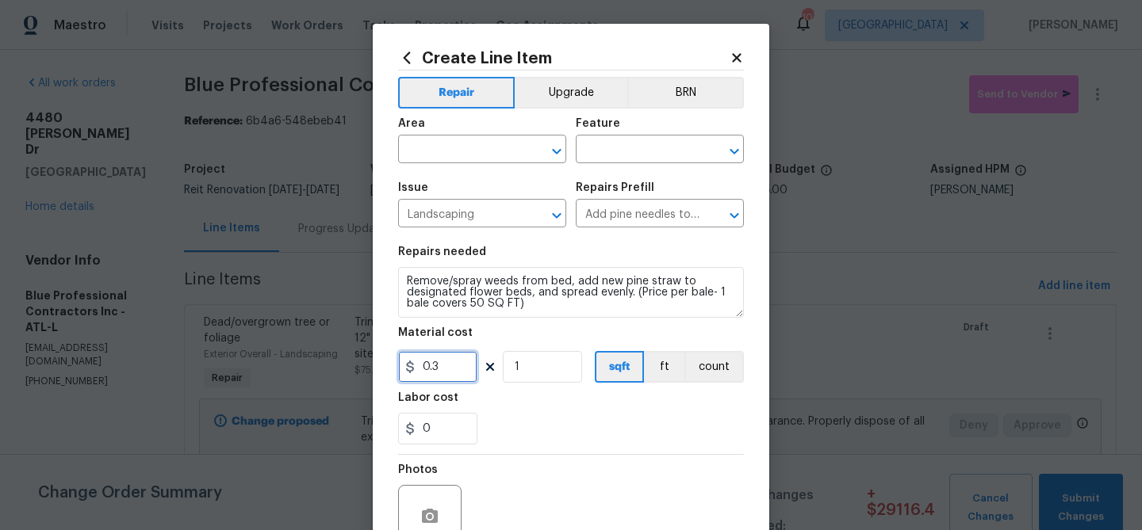
click at [454, 379] on input "0.3" at bounding box center [437, 367] width 79 height 32
type input "8"
click at [530, 362] on input "1" at bounding box center [542, 367] width 79 height 32
type input "15"
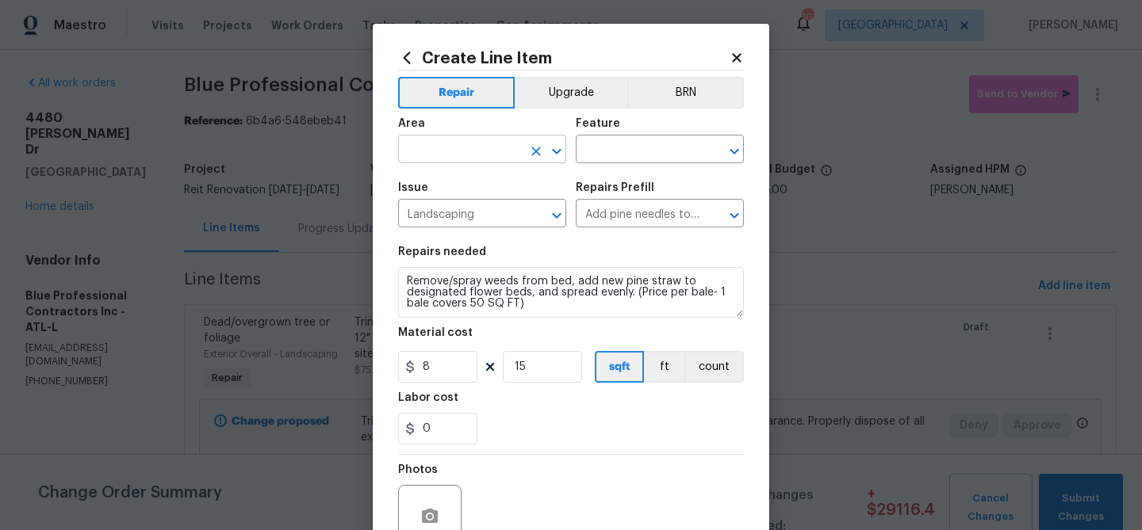
click at [454, 144] on input "text" at bounding box center [460, 151] width 124 height 25
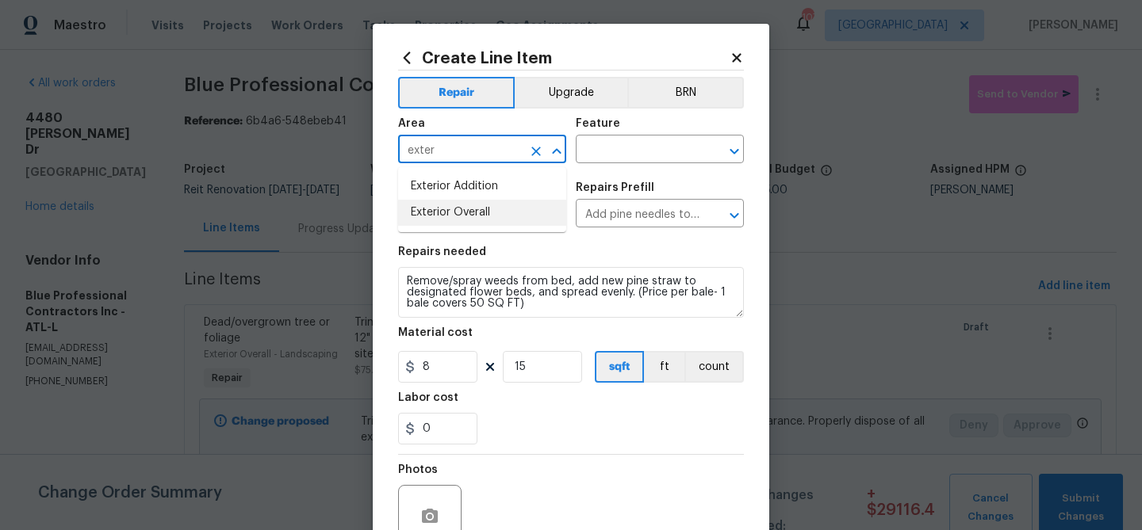
click at [465, 213] on li "Exterior Overall" at bounding box center [482, 213] width 168 height 26
type input "Exterior Overall"
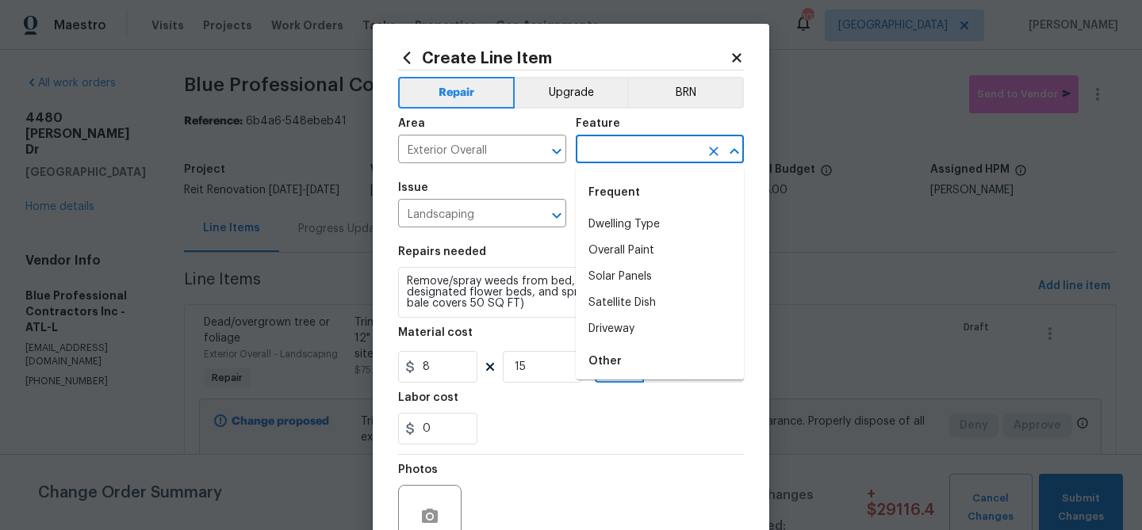
click at [604, 152] on input "text" at bounding box center [638, 151] width 124 height 25
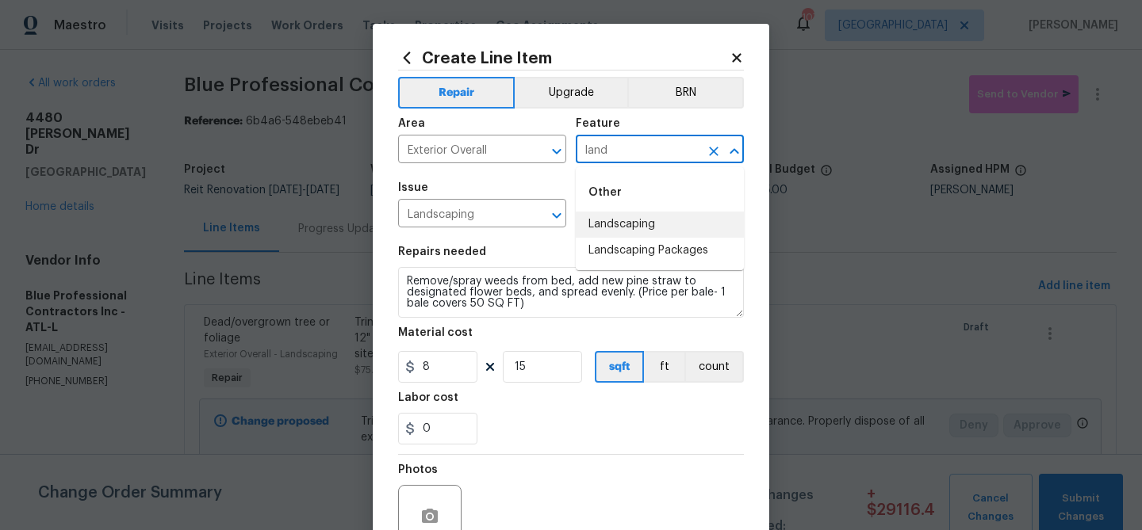
click at [603, 225] on li "Landscaping" at bounding box center [660, 225] width 168 height 26
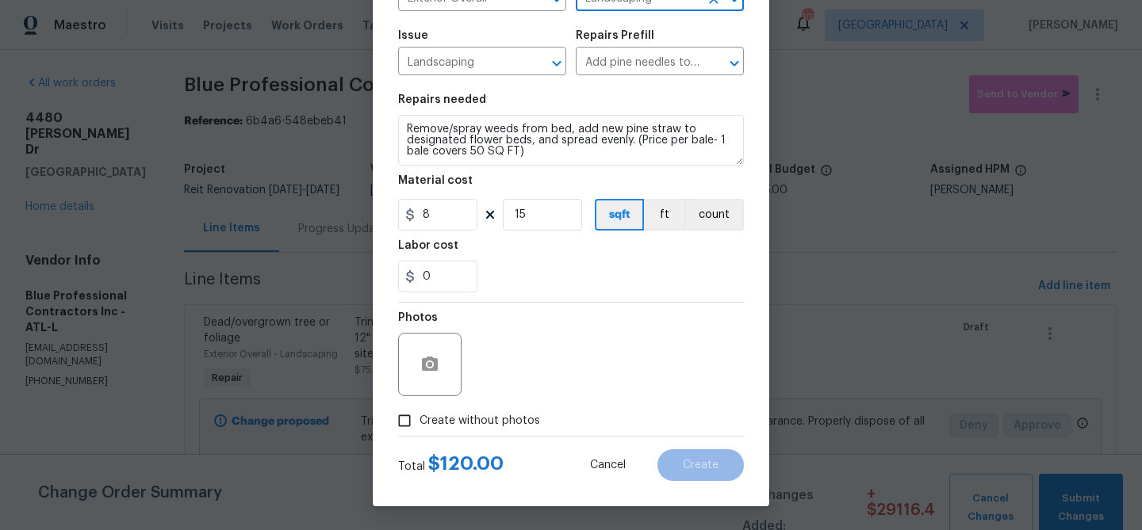
type input "Landscaping"
click at [443, 216] on input "8" at bounding box center [437, 215] width 79 height 32
click at [569, 304] on div "Photos" at bounding box center [571, 354] width 346 height 103
click at [497, 423] on span "Create without photos" at bounding box center [479, 421] width 121 height 17
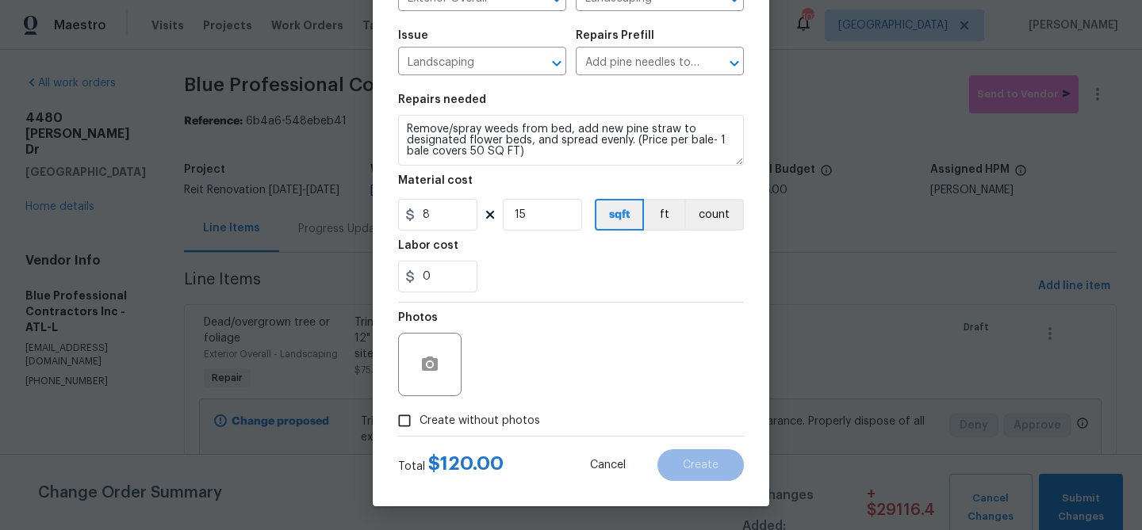
click at [419, 423] on input "Create without photos" at bounding box center [404, 421] width 30 height 30
checkbox input "true"
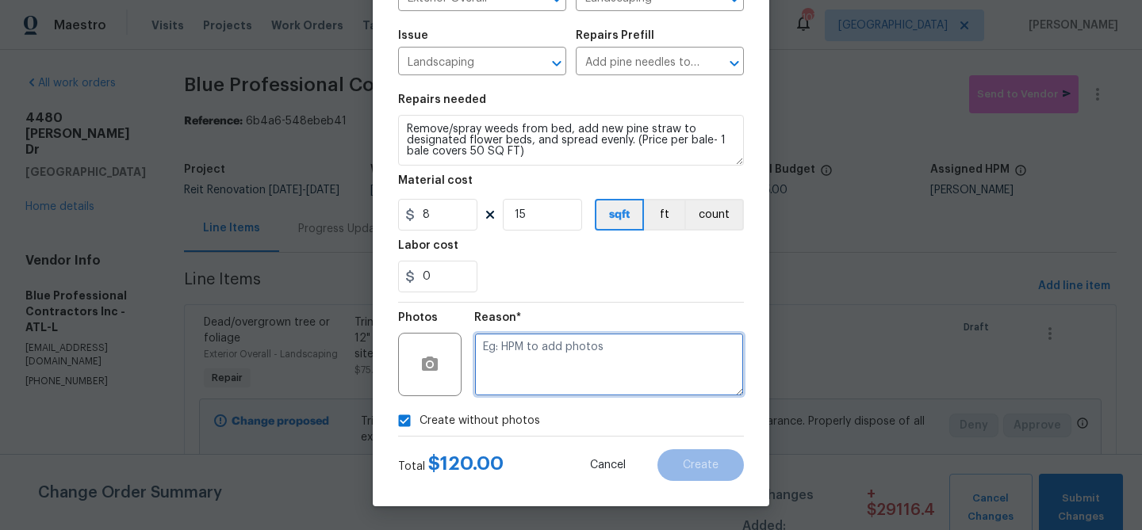
click at [540, 361] on textarea at bounding box center [609, 364] width 270 height 63
type textarea "Straw"
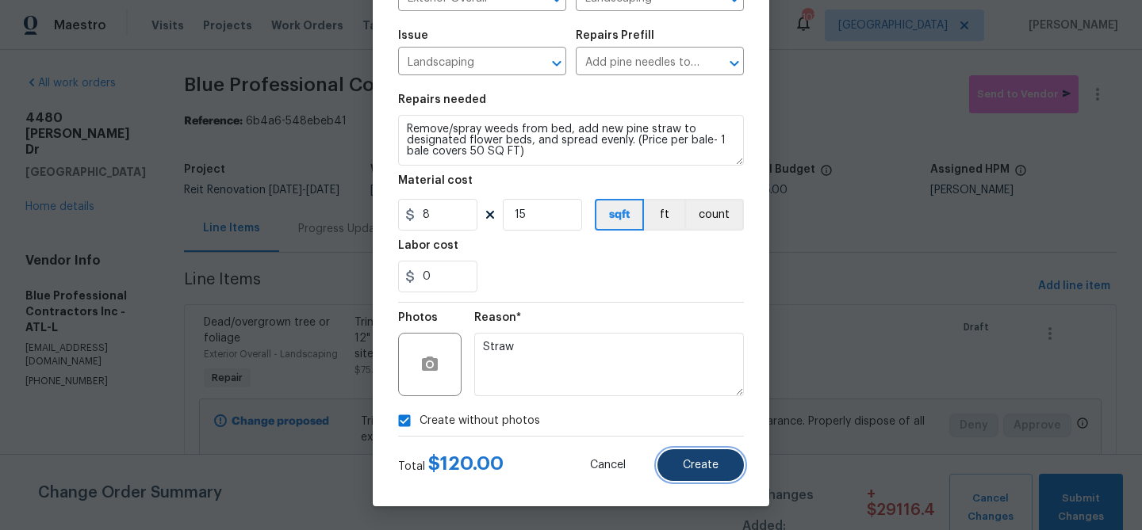
click at [714, 460] on span "Create" at bounding box center [701, 466] width 36 height 12
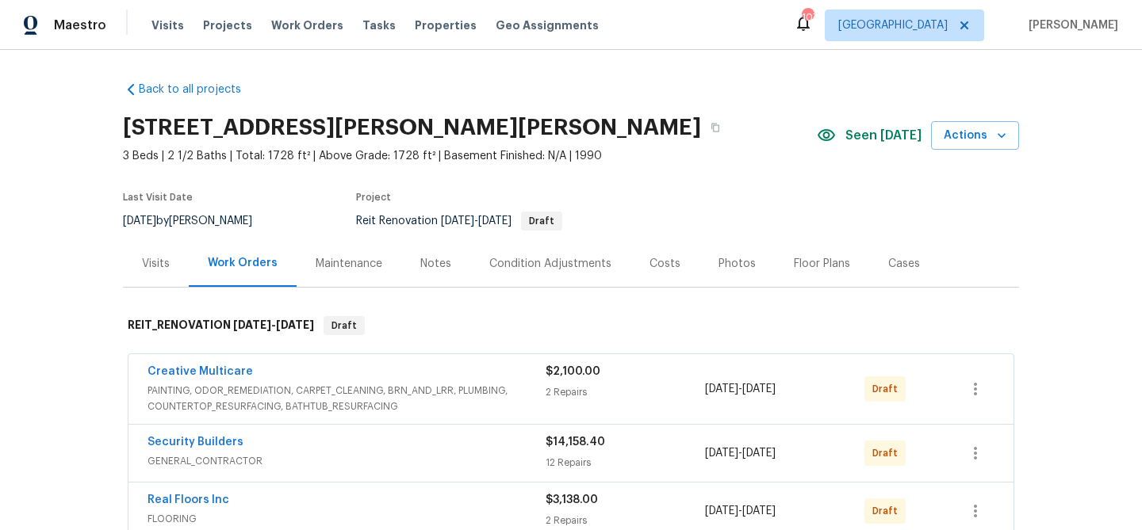
click at [161, 261] on div "Visits" at bounding box center [156, 264] width 28 height 16
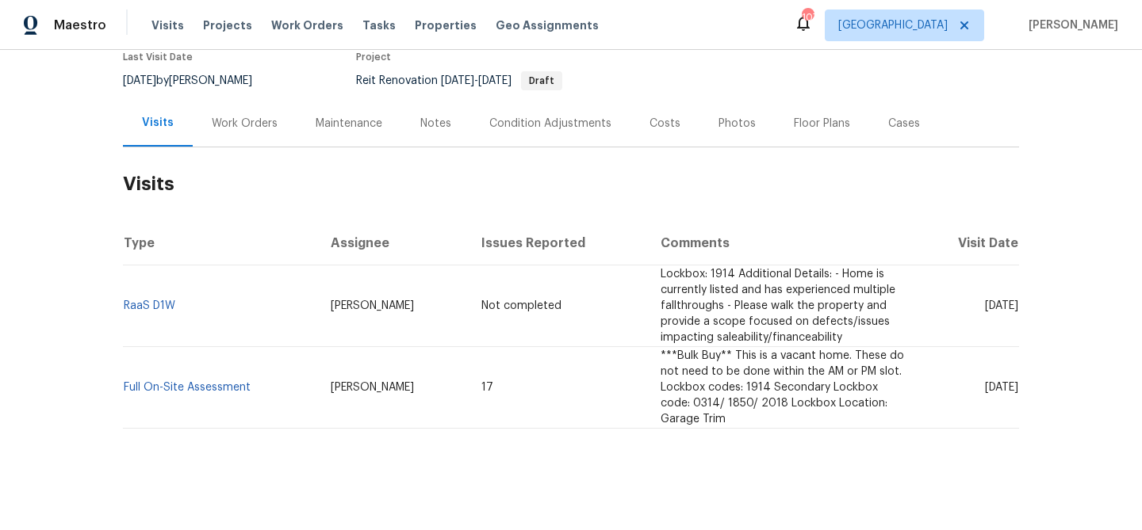
scroll to position [147, 0]
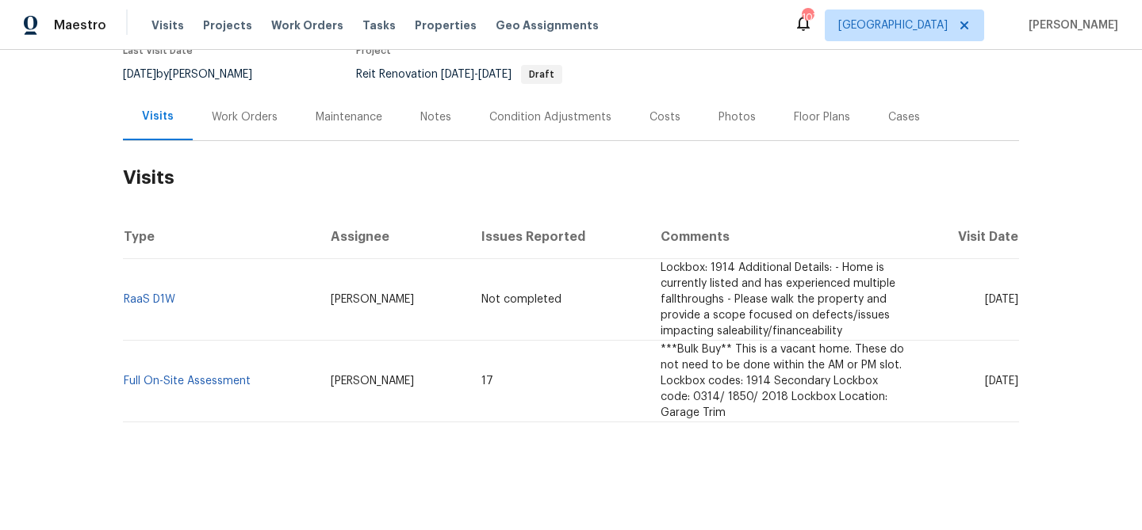
click at [428, 116] on div "Notes" at bounding box center [435, 117] width 31 height 16
